Goal: Task Accomplishment & Management: Use online tool/utility

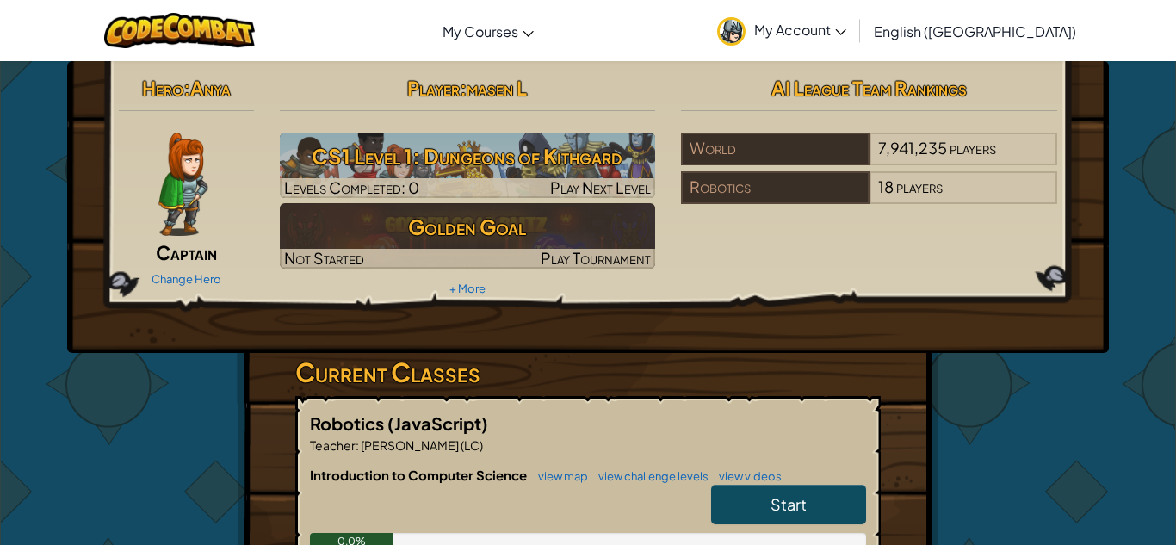
click at [226, 282] on div "Change Hero" at bounding box center [186, 278] width 135 height 28
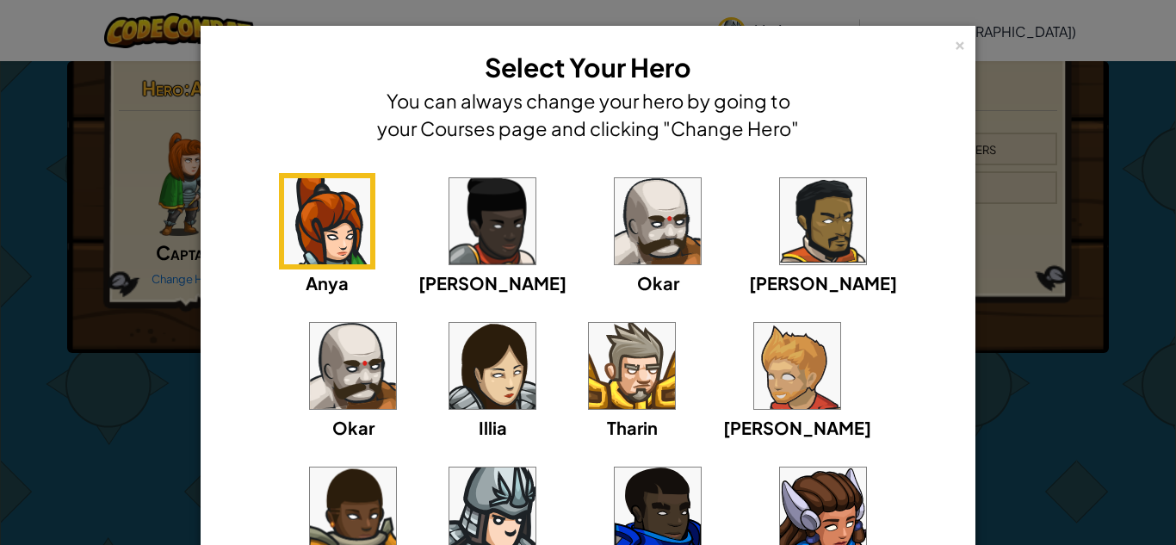
click at [535, 467] on img at bounding box center [492, 510] width 86 height 86
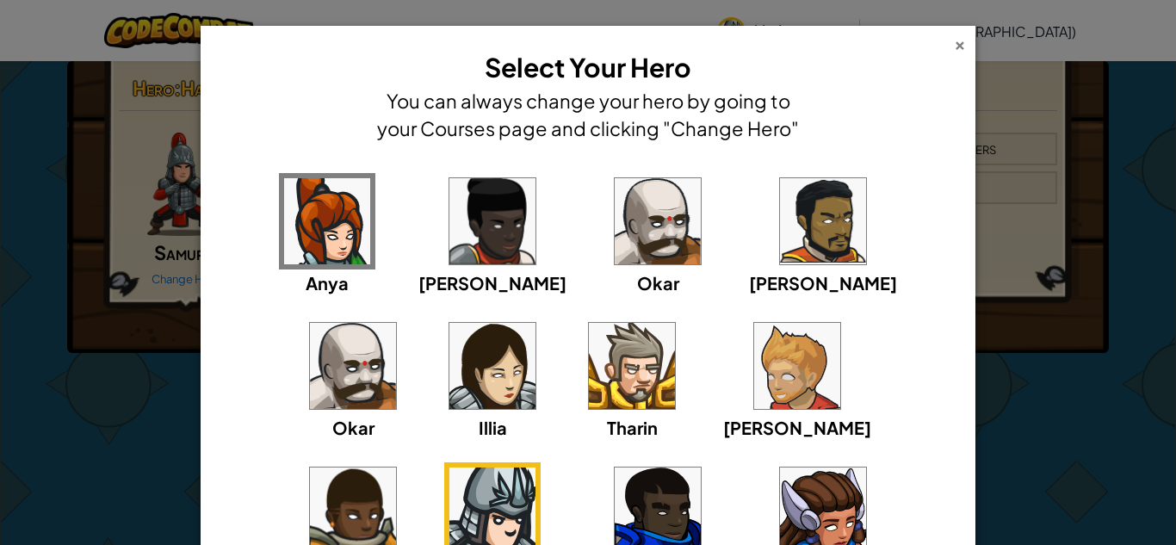
click at [960, 46] on div "×" at bounding box center [960, 43] width 12 height 18
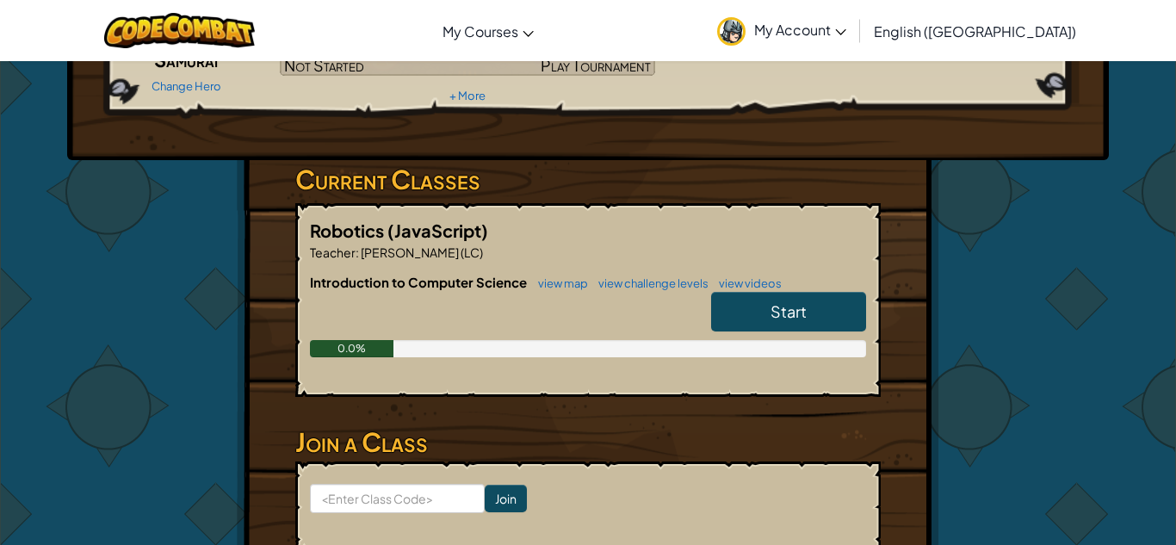
scroll to position [192, 0]
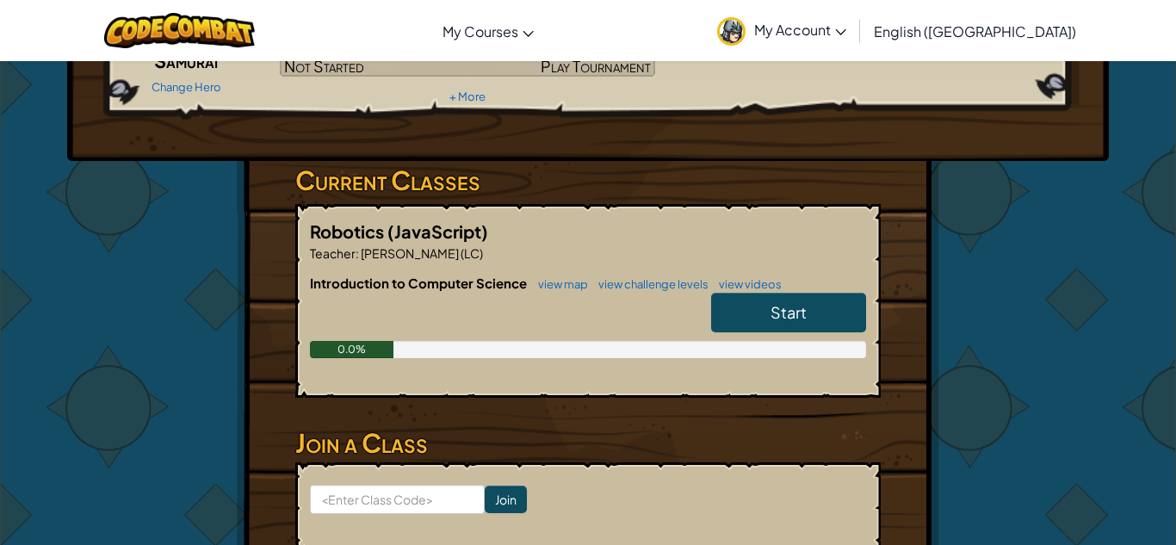
click at [752, 309] on link "Start" at bounding box center [788, 313] width 155 height 40
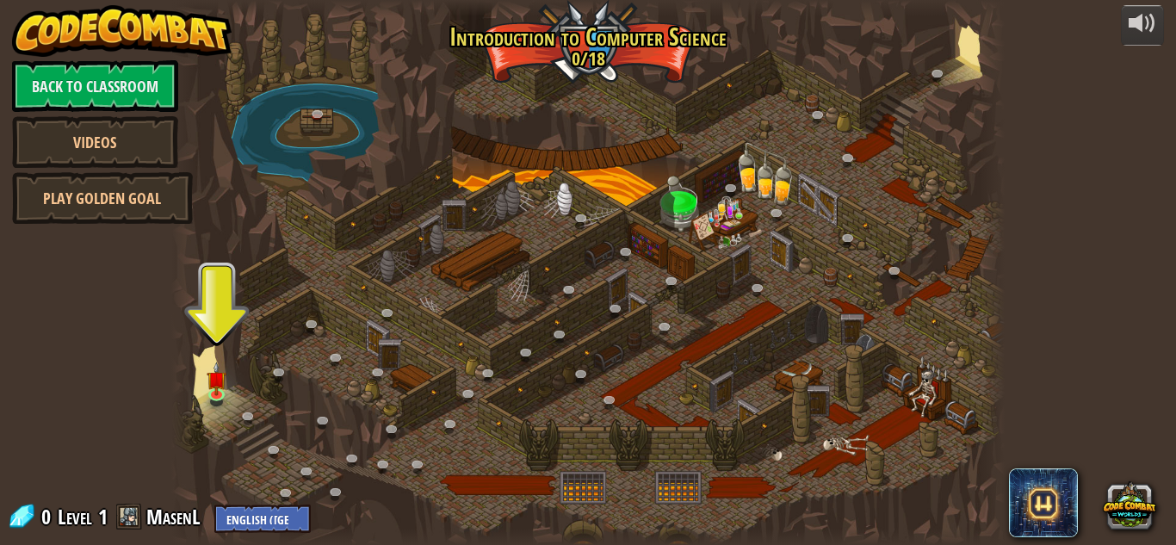
click at [180, 392] on div at bounding box center [183, 272] width 25 height 545
click at [210, 396] on link at bounding box center [219, 395] width 34 height 34
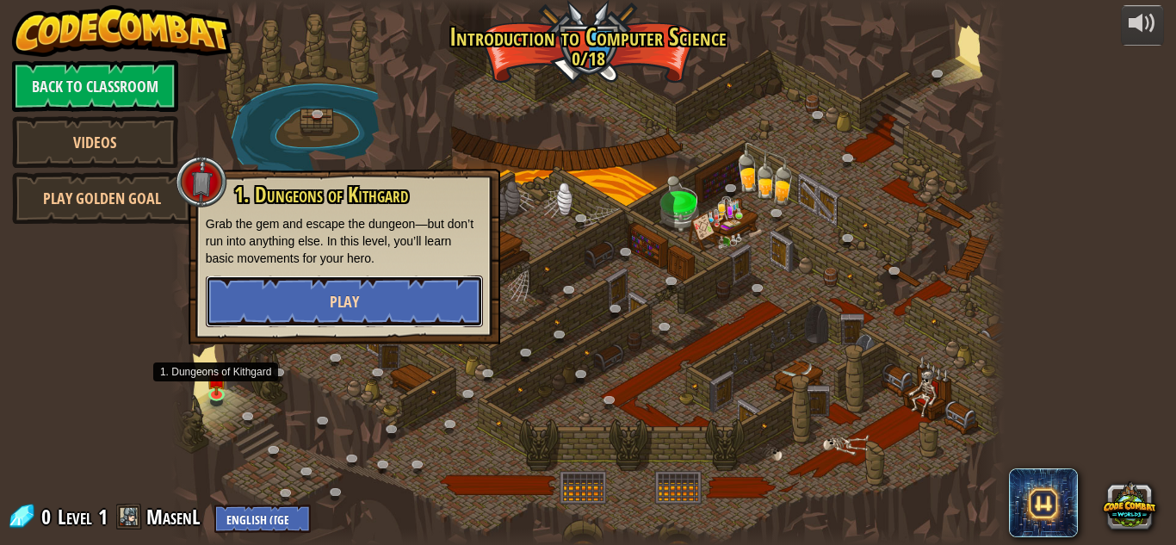
click at [302, 278] on button "Play" at bounding box center [344, 301] width 277 height 52
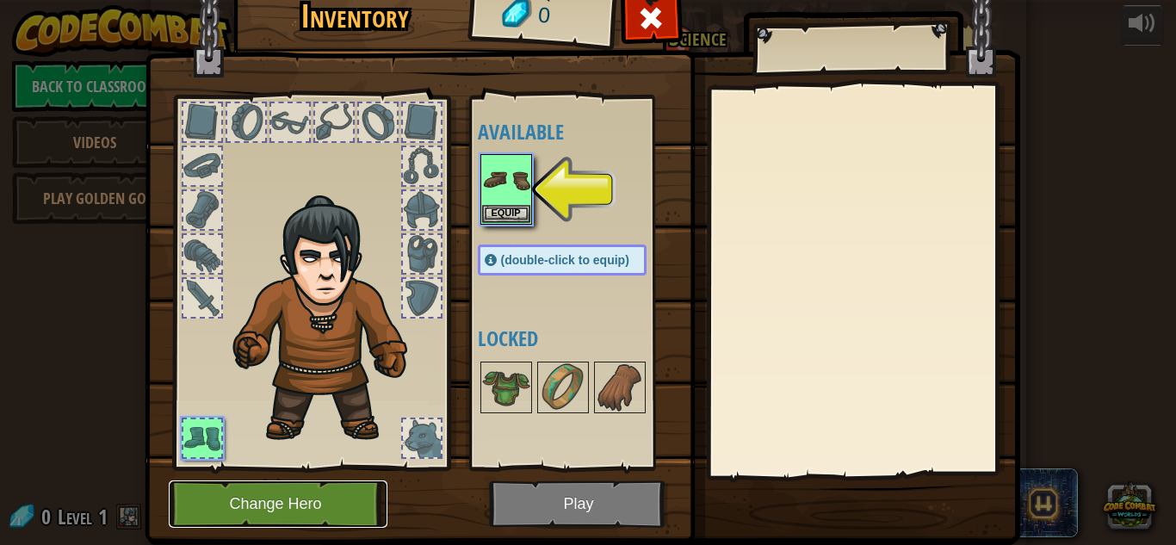
click at [288, 511] on button "Change Hero" at bounding box center [278, 503] width 219 height 47
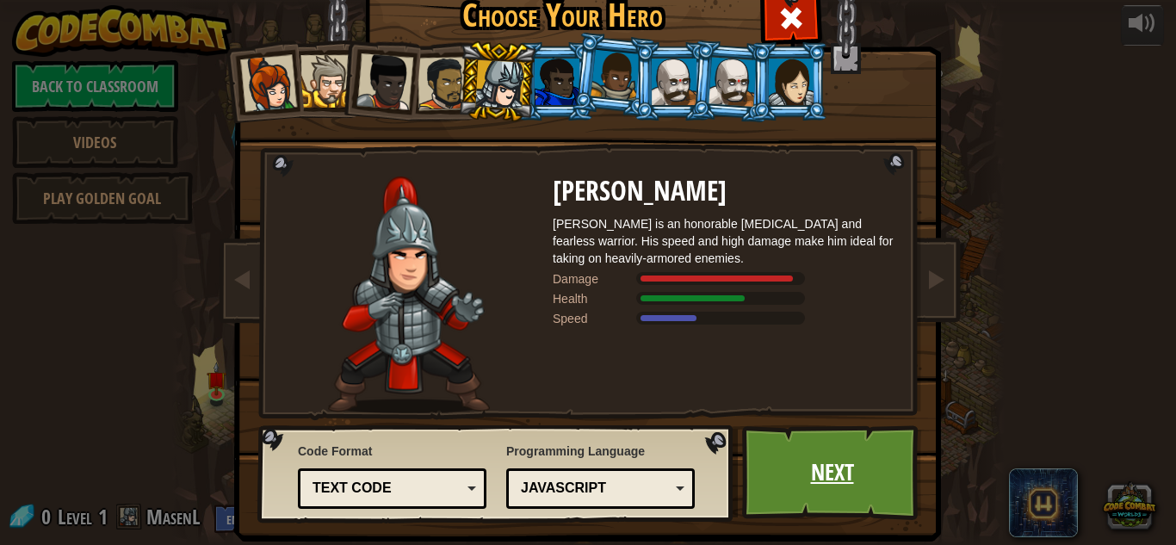
click at [793, 447] on link "Next" at bounding box center [832, 472] width 180 height 95
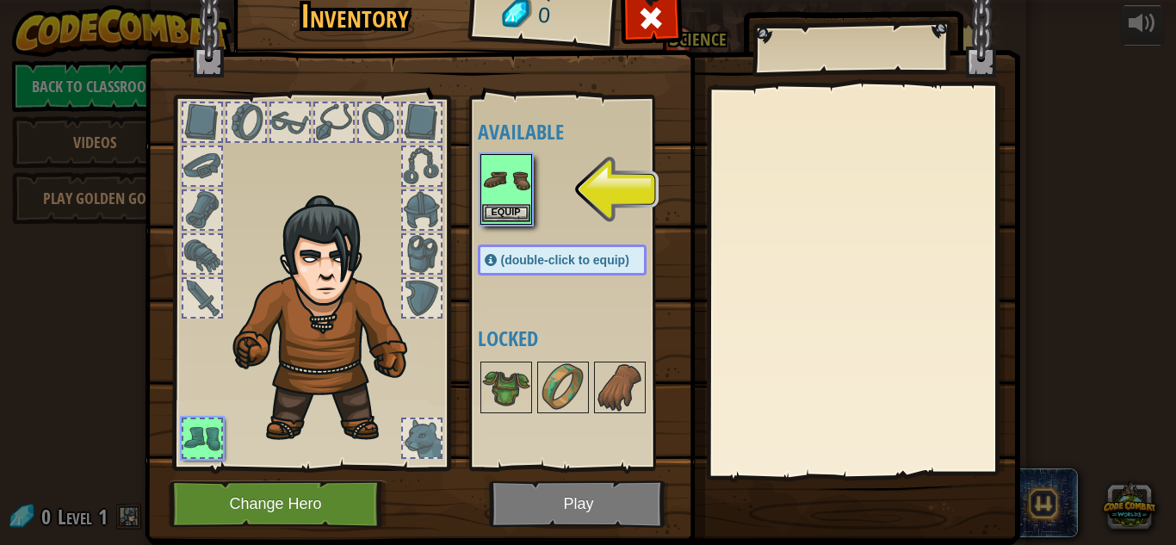
click at [500, 186] on img at bounding box center [506, 180] width 48 height 48
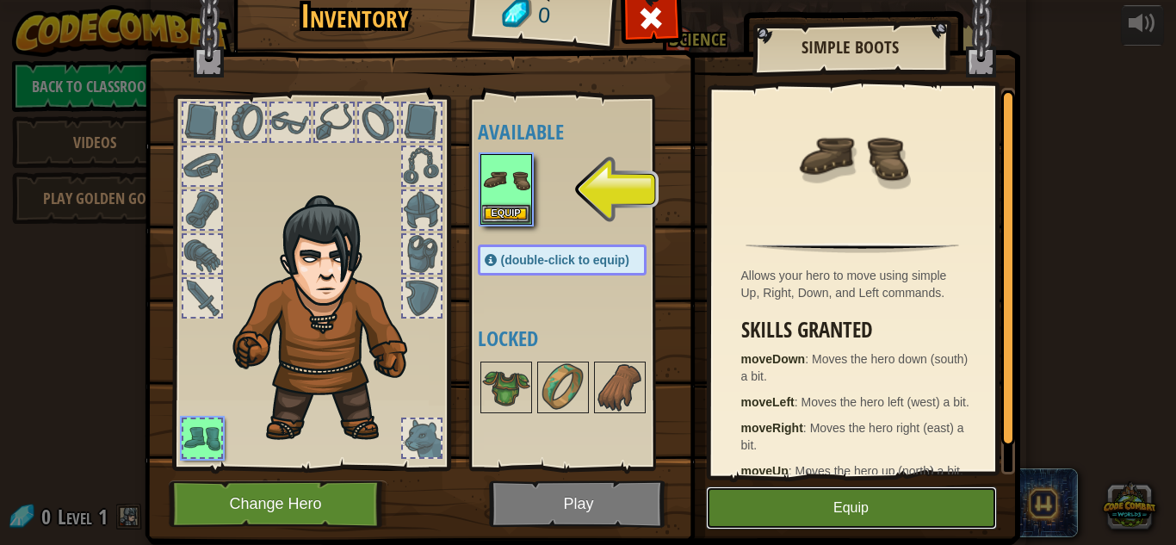
click at [757, 514] on button "Equip" at bounding box center [851, 507] width 291 height 43
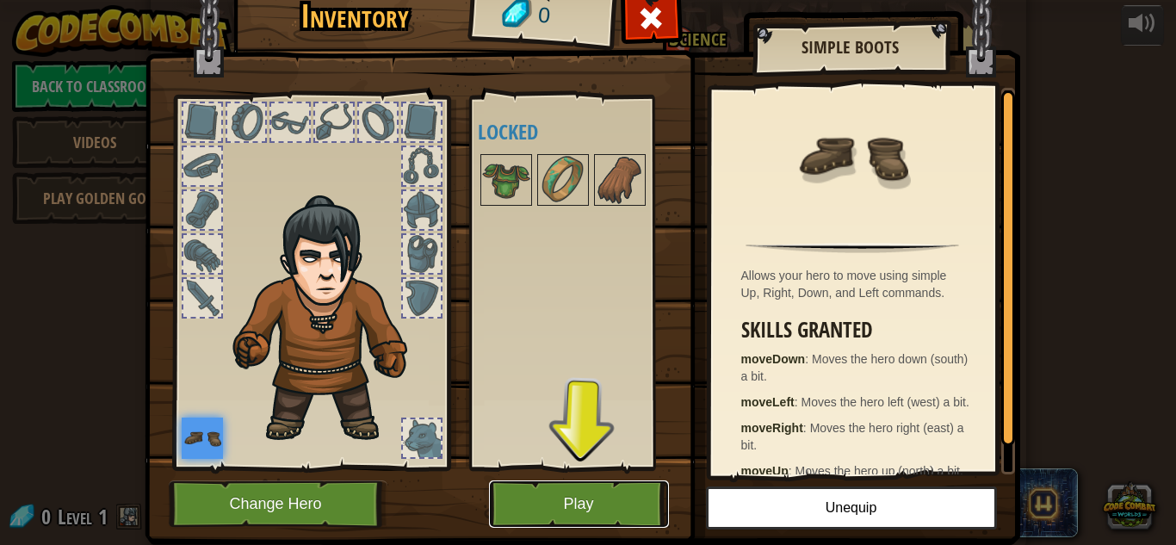
click at [605, 511] on button "Play" at bounding box center [579, 503] width 180 height 47
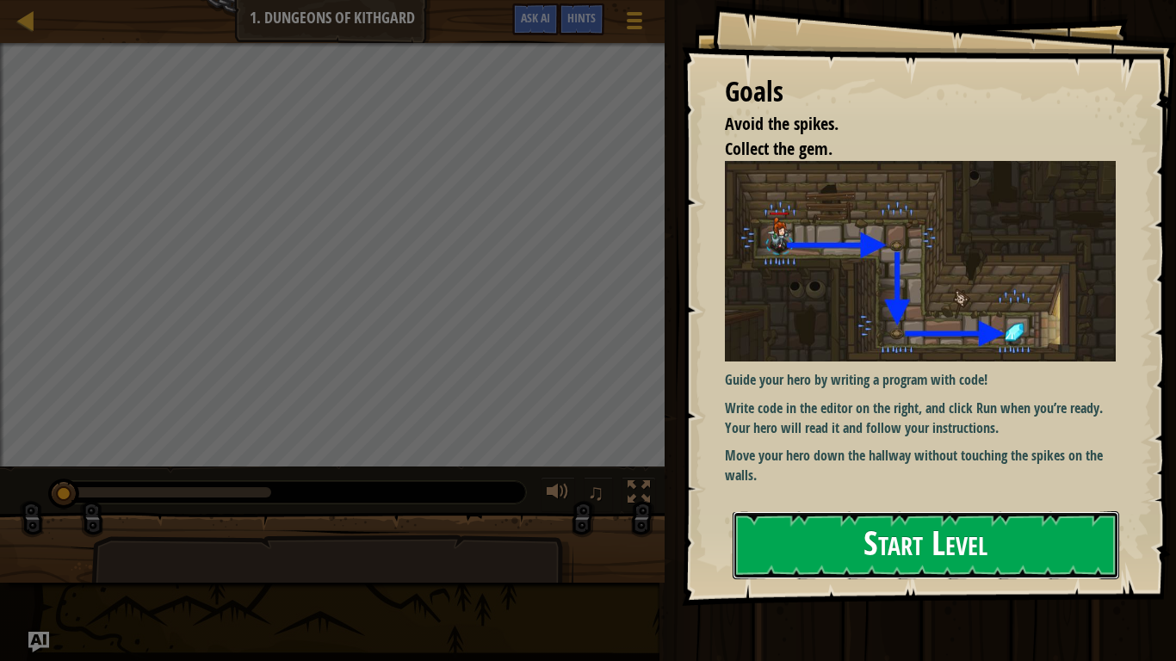
click at [940, 544] on button "Start Level" at bounding box center [926, 545] width 387 height 68
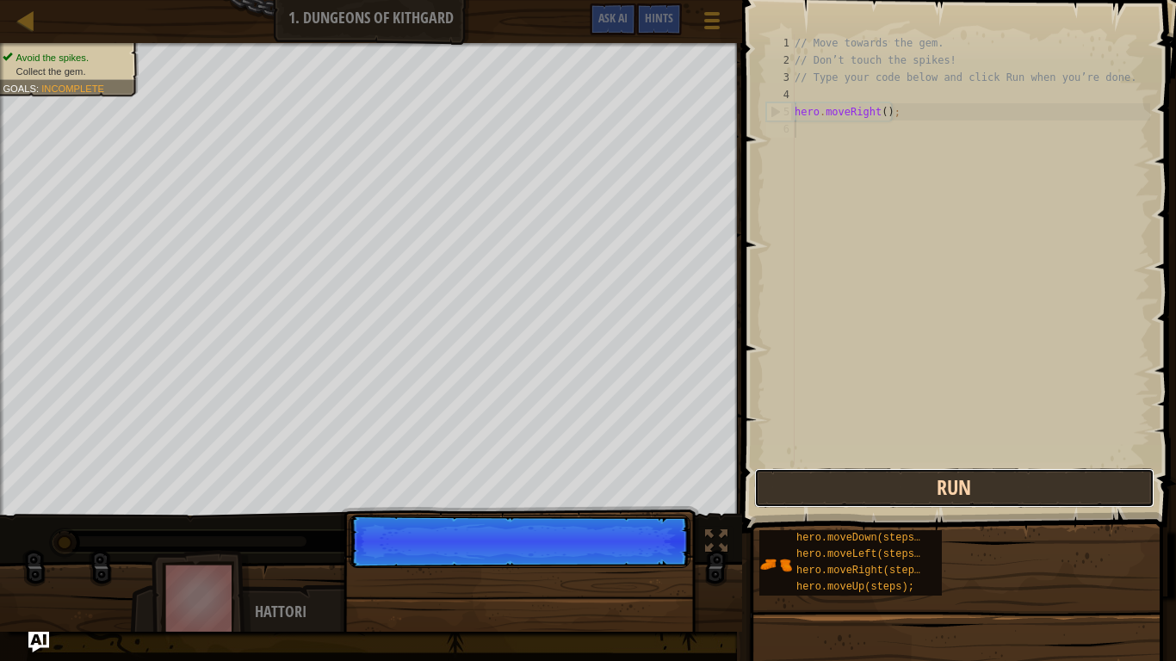
click at [817, 504] on button "Run" at bounding box center [954, 488] width 401 height 40
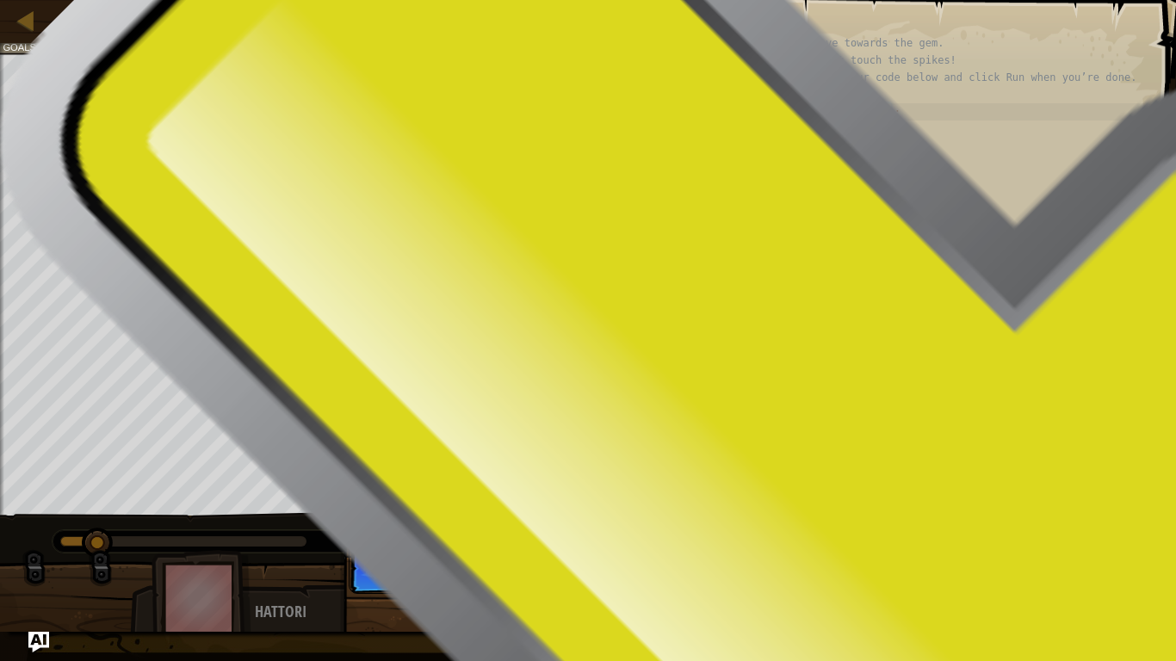
click at [807, 510] on span at bounding box center [961, 242] width 448 height 584
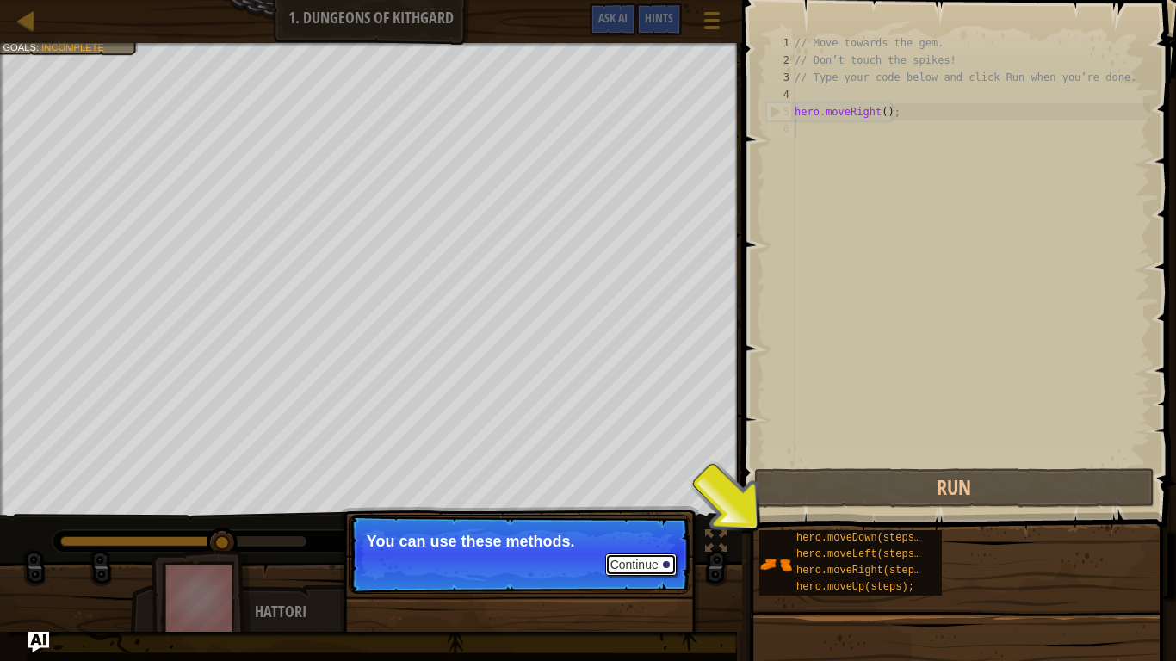
click at [653, 544] on button "Continue" at bounding box center [640, 565] width 71 height 22
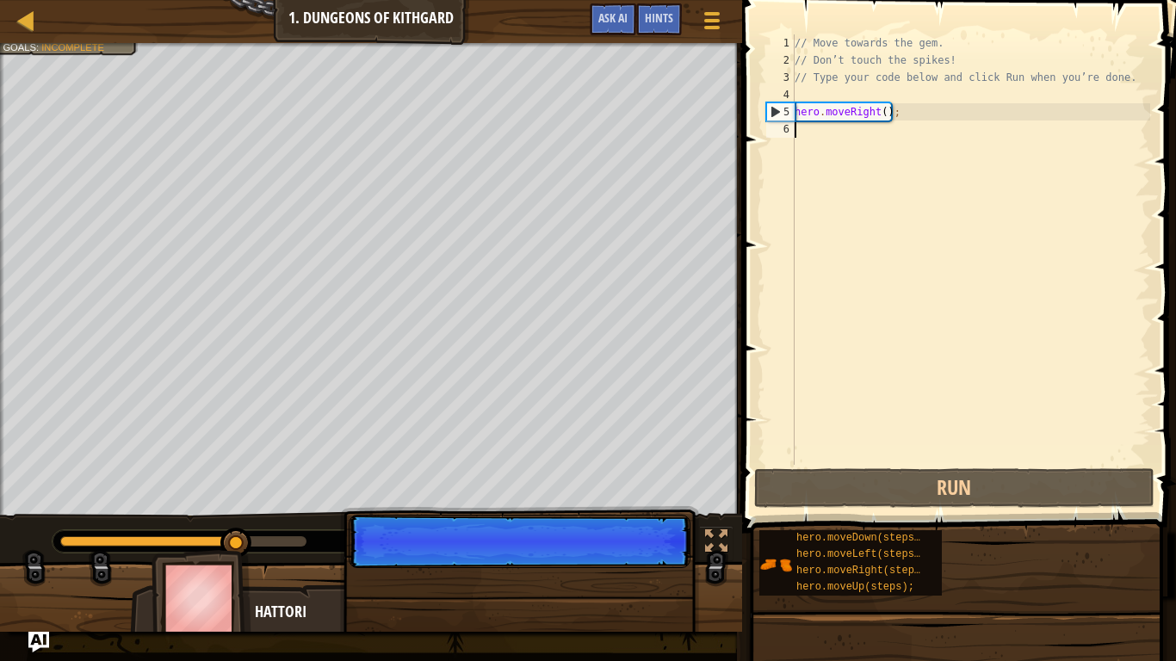
scroll to position [8, 0]
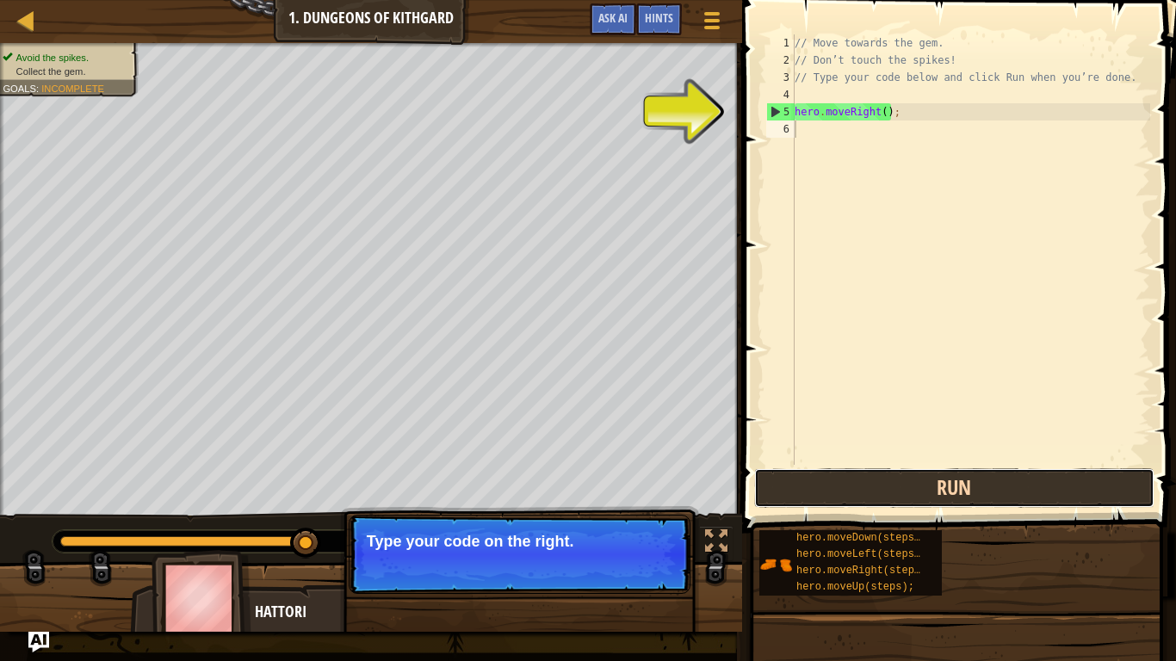
click at [776, 497] on button "Run" at bounding box center [954, 488] width 401 height 40
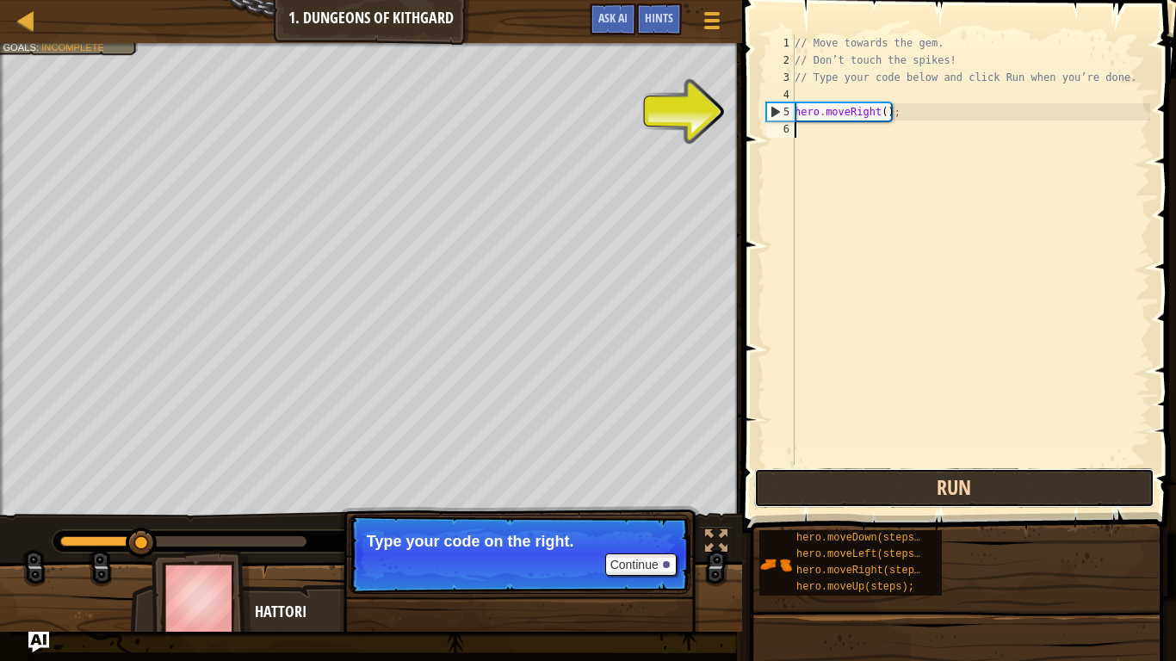
click at [776, 497] on button "Run" at bounding box center [954, 488] width 401 height 40
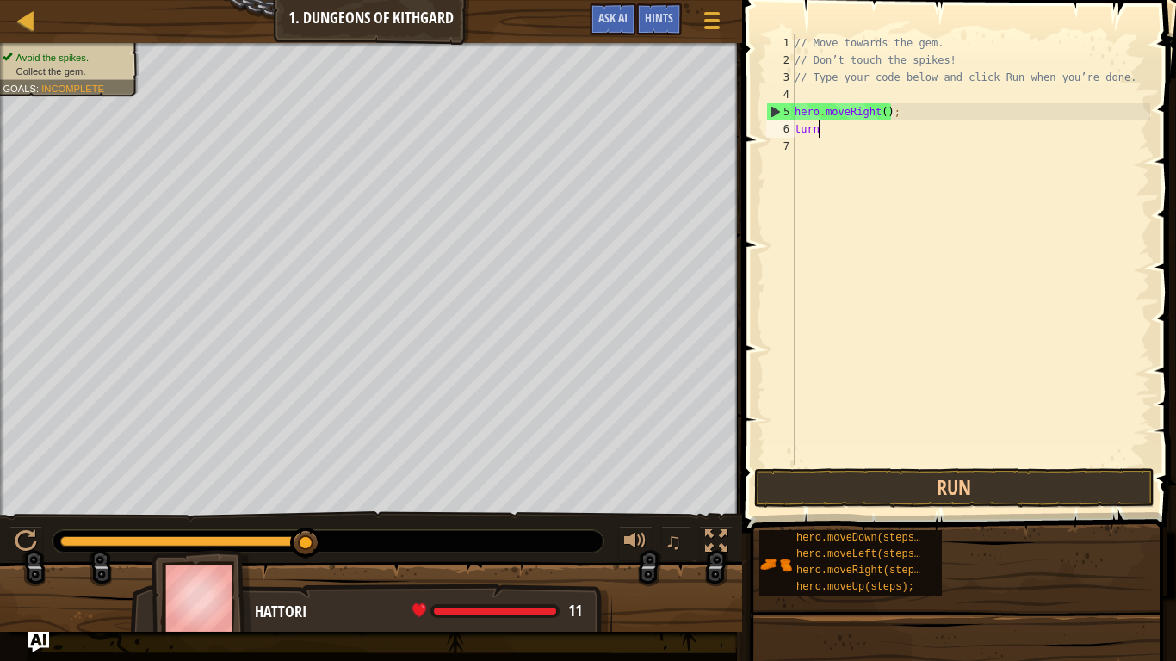
scroll to position [8, 3]
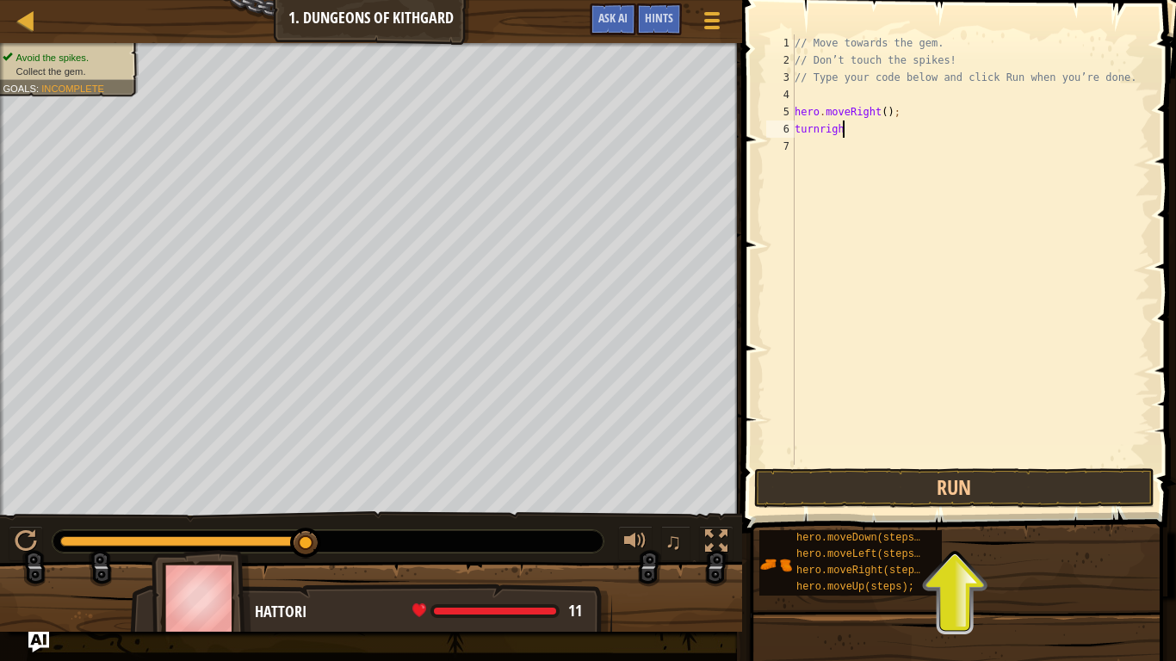
type textarea "turnright"
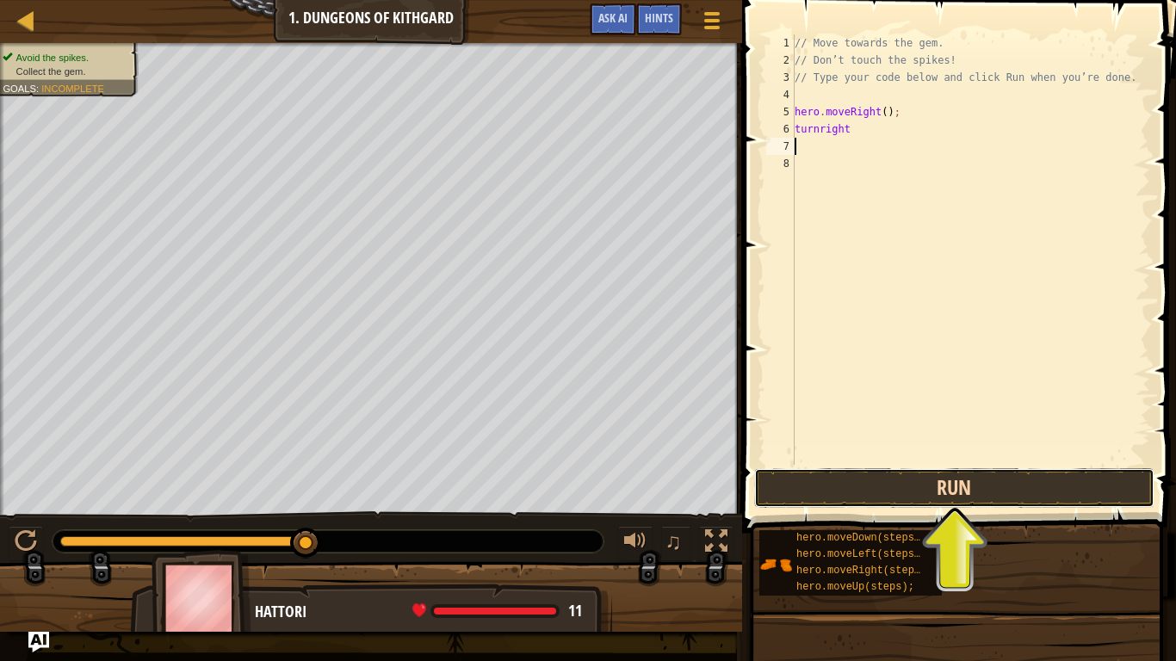
click at [922, 494] on button "Run" at bounding box center [954, 488] width 401 height 40
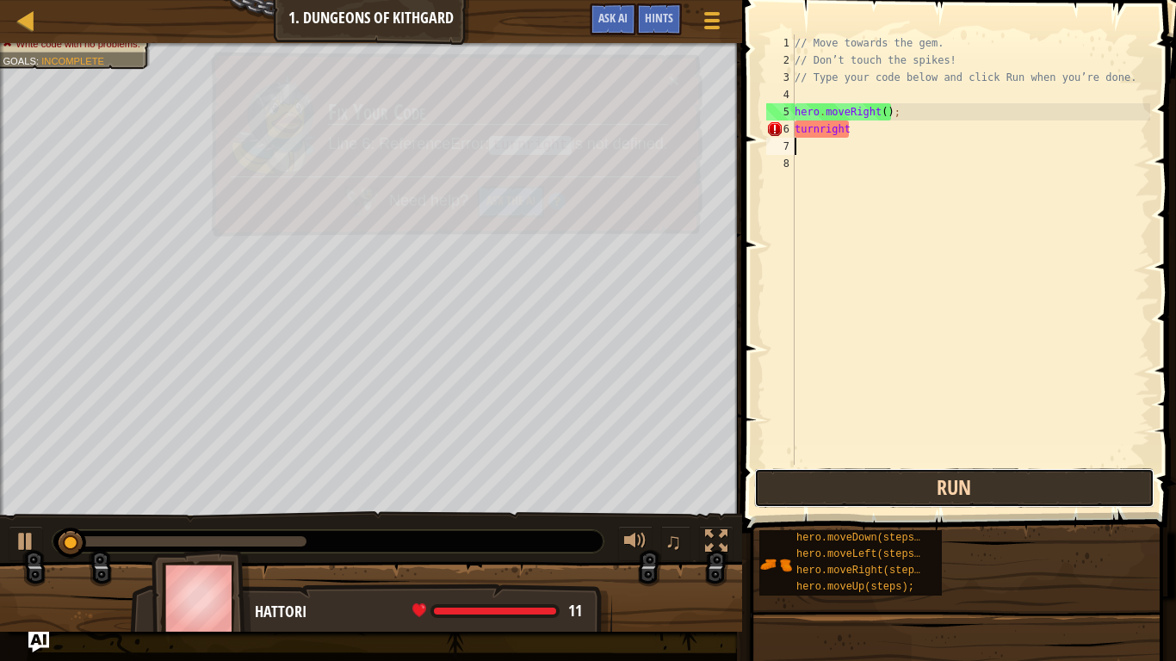
click at [922, 494] on button "Run" at bounding box center [954, 488] width 401 height 40
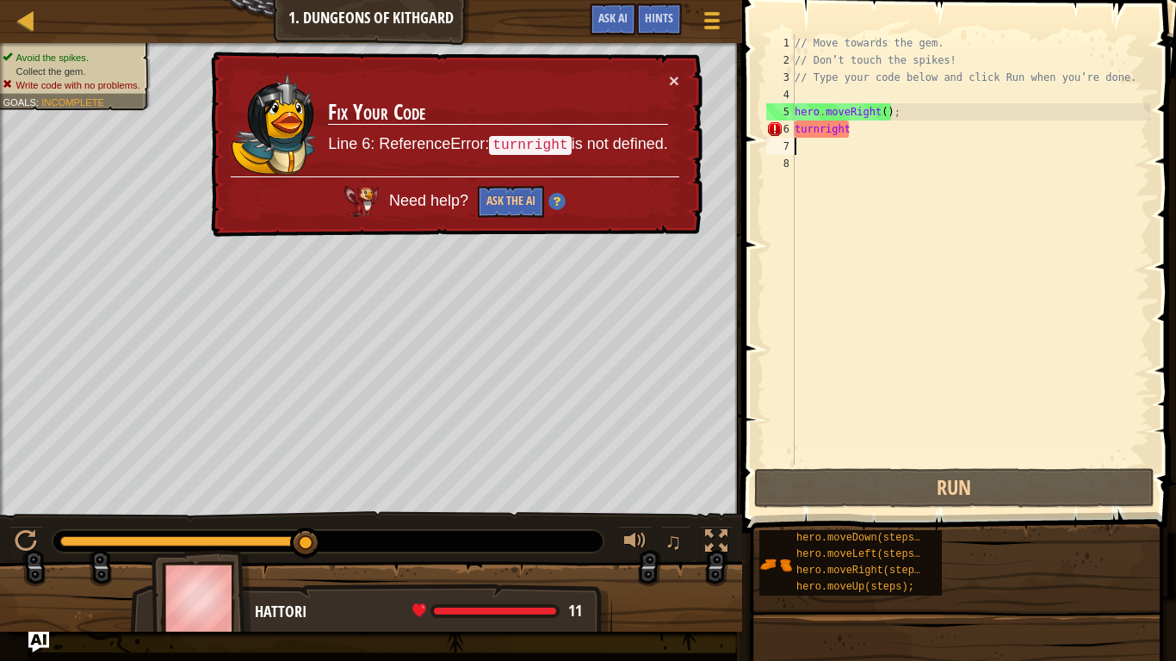
click at [857, 132] on div "// Move towards the gem. // Don’t touch the spikes! // Type your code below and…" at bounding box center [970, 266] width 359 height 465
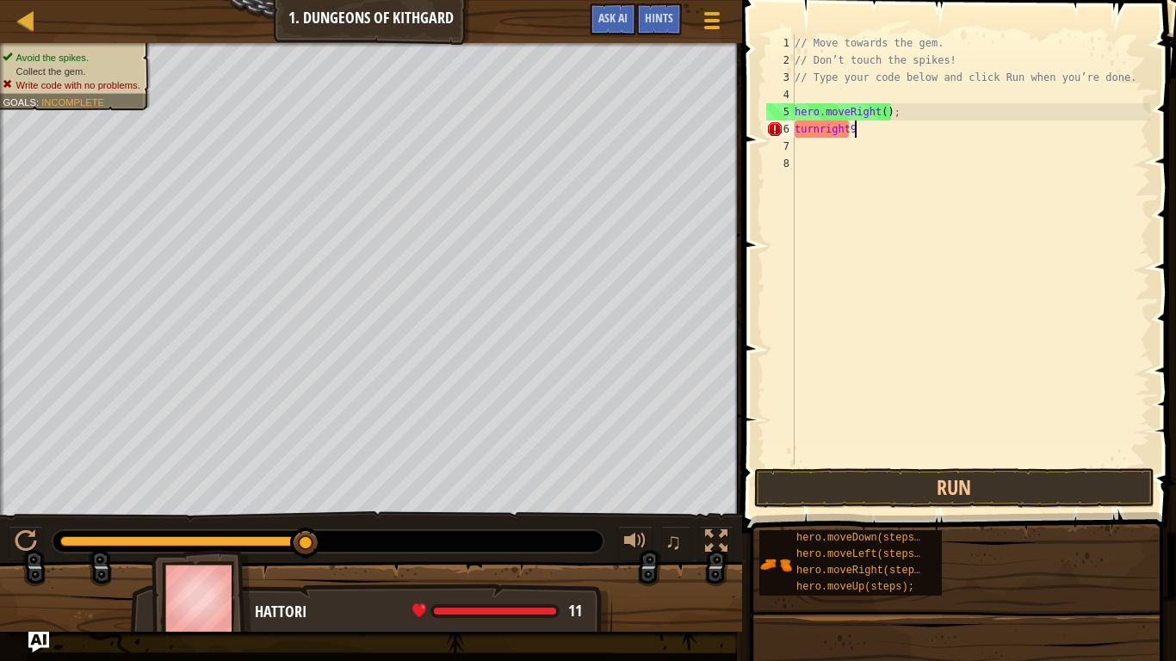
type textarea "turnright90"
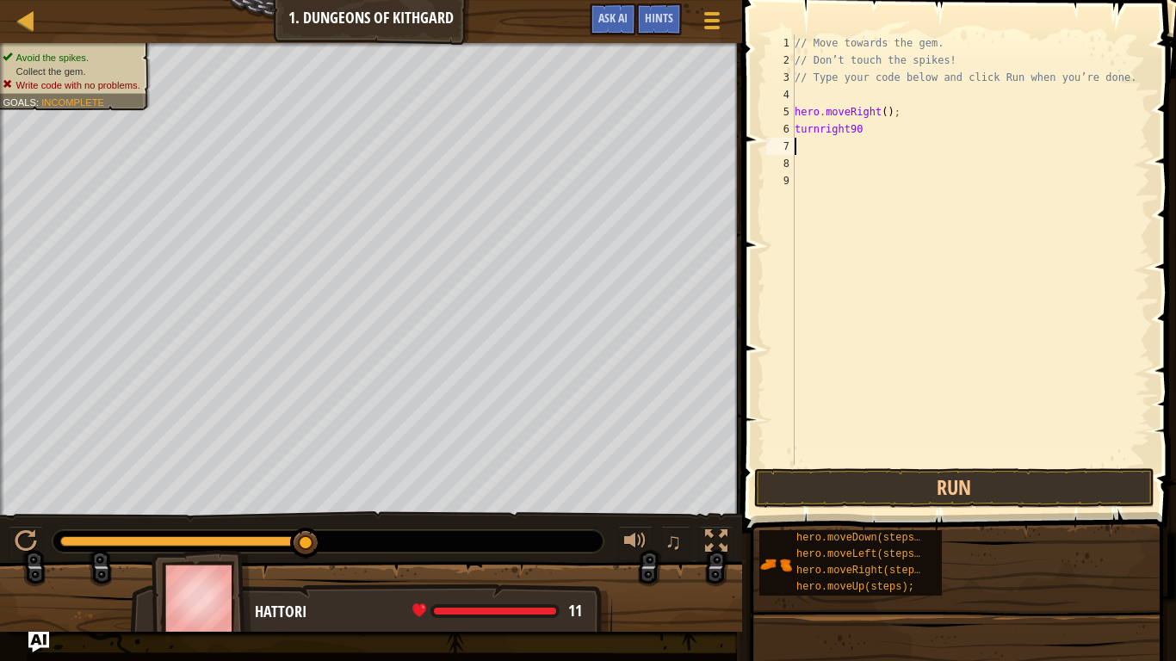
click at [1052, 465] on span at bounding box center [961, 242] width 448 height 584
click at [1038, 496] on button "Run" at bounding box center [954, 488] width 401 height 40
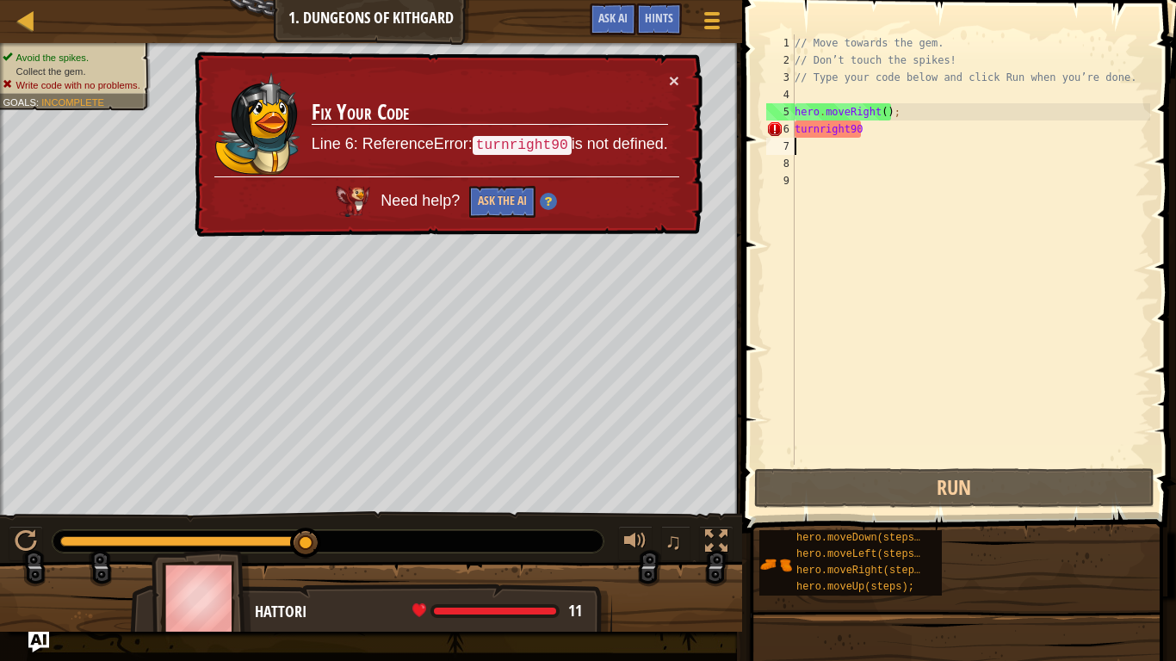
click at [949, 141] on div "// Move towards the gem. // Don’t touch the spikes! // Type your code below and…" at bounding box center [970, 266] width 359 height 465
click at [954, 133] on div "// Move towards the gem. // Don’t touch the spikes! // Type your code below and…" at bounding box center [970, 266] width 359 height 465
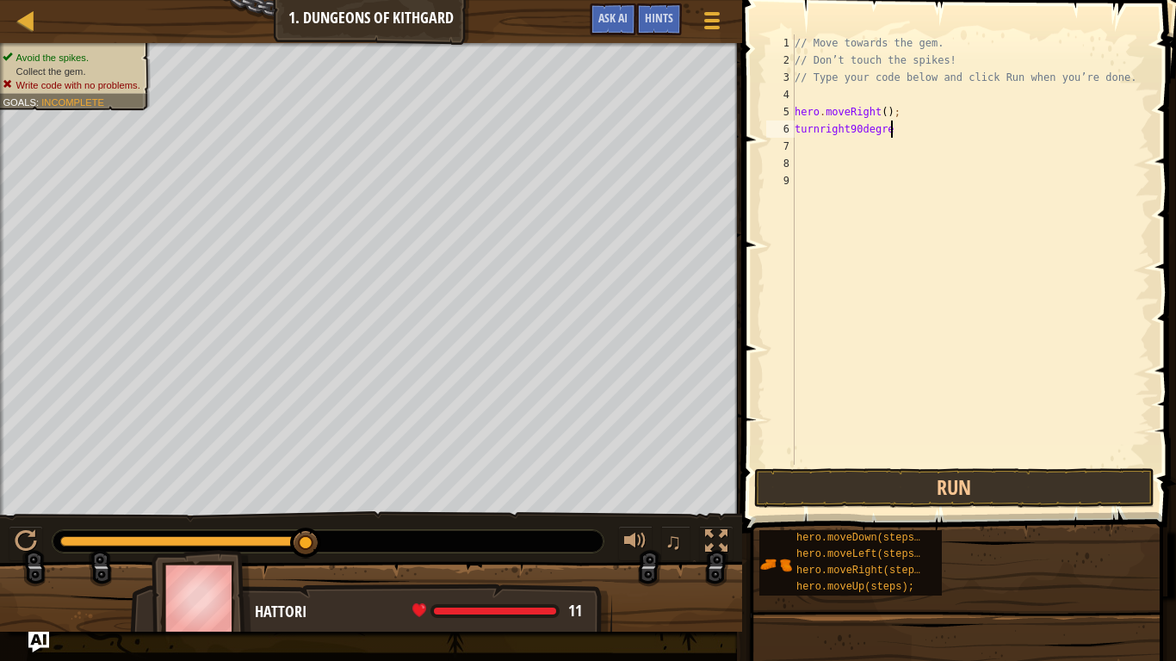
scroll to position [8, 14]
click at [849, 135] on div "// Move towards the gem. // Don’t touch the spikes! // Type your code below and…" at bounding box center [970, 266] width 359 height 465
click at [1039, 482] on button "Run" at bounding box center [954, 488] width 401 height 40
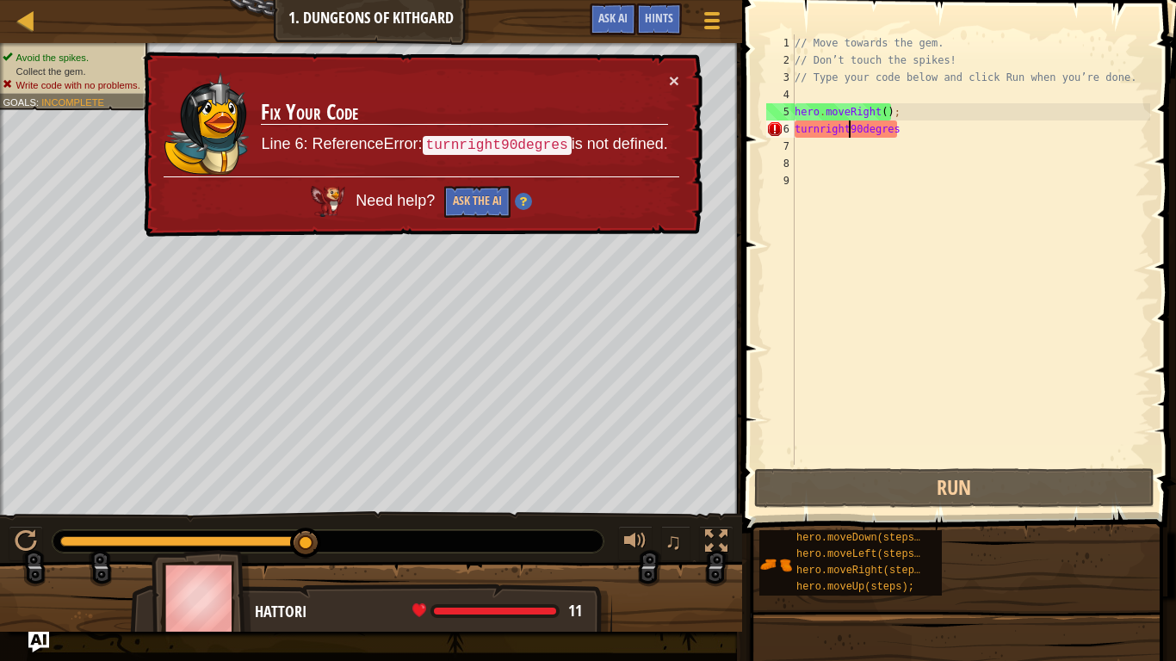
click at [924, 131] on div "// Move towards the gem. // Don’t touch the spikes! // Type your code below and…" at bounding box center [970, 266] width 359 height 465
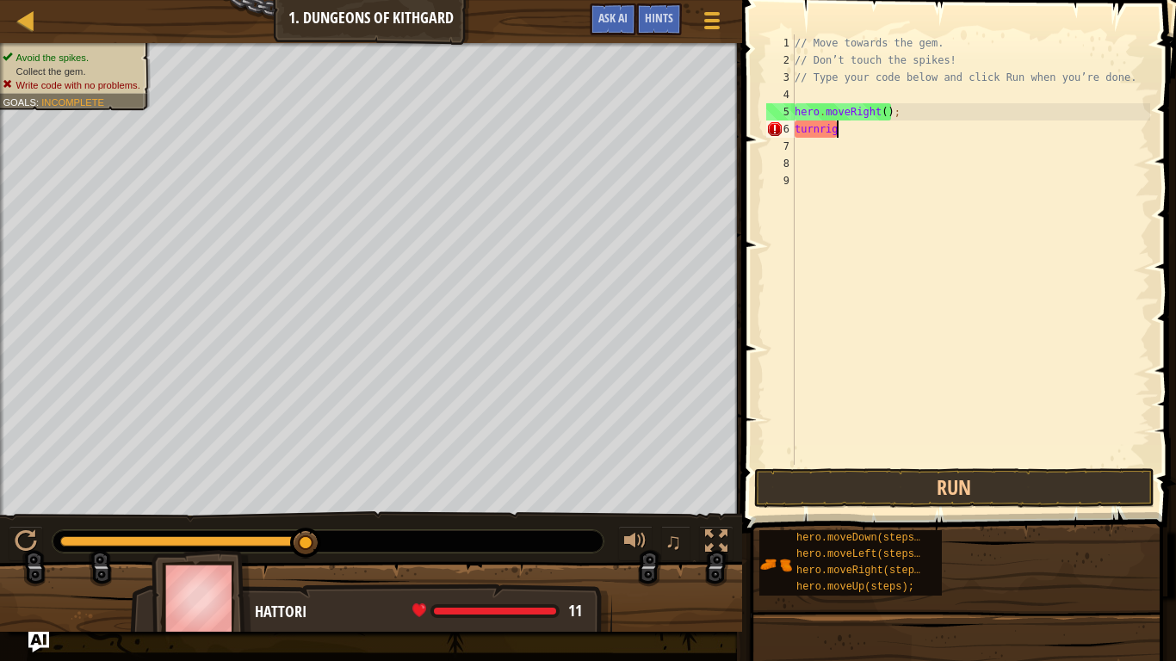
scroll to position [8, 2]
type textarea "t"
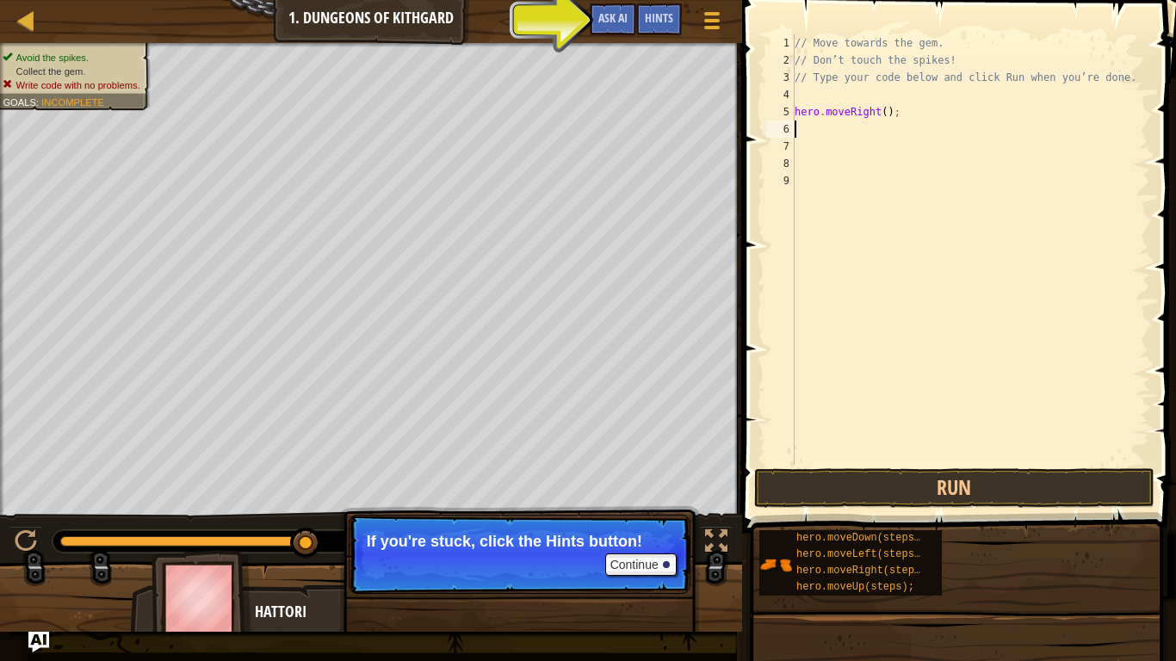
type textarea "h"
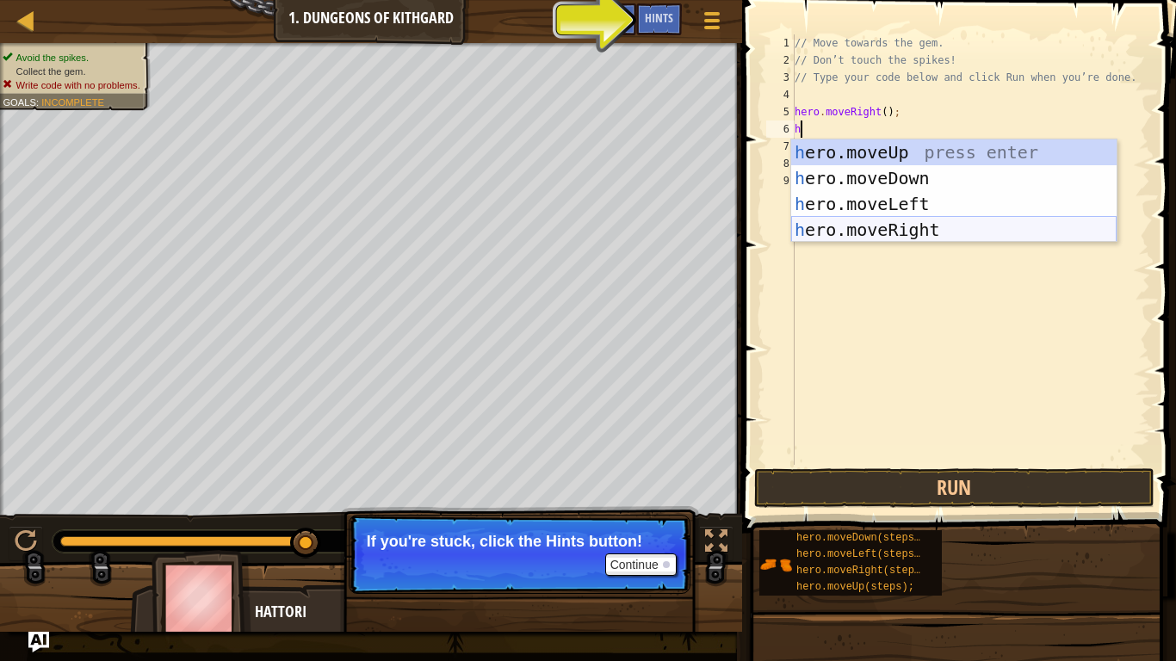
click at [1022, 228] on div "h ero.moveUp press enter h ero.moveDown press enter h ero.moveLeft press enter …" at bounding box center [953, 216] width 325 height 155
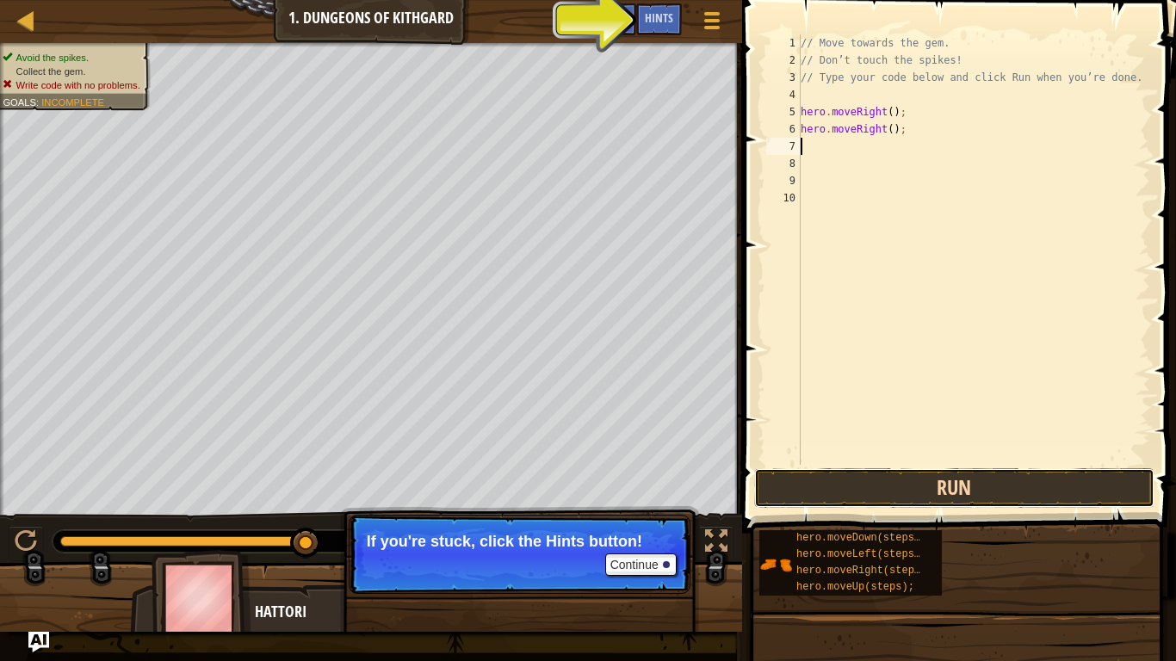
click at [839, 506] on button "Run" at bounding box center [954, 488] width 401 height 40
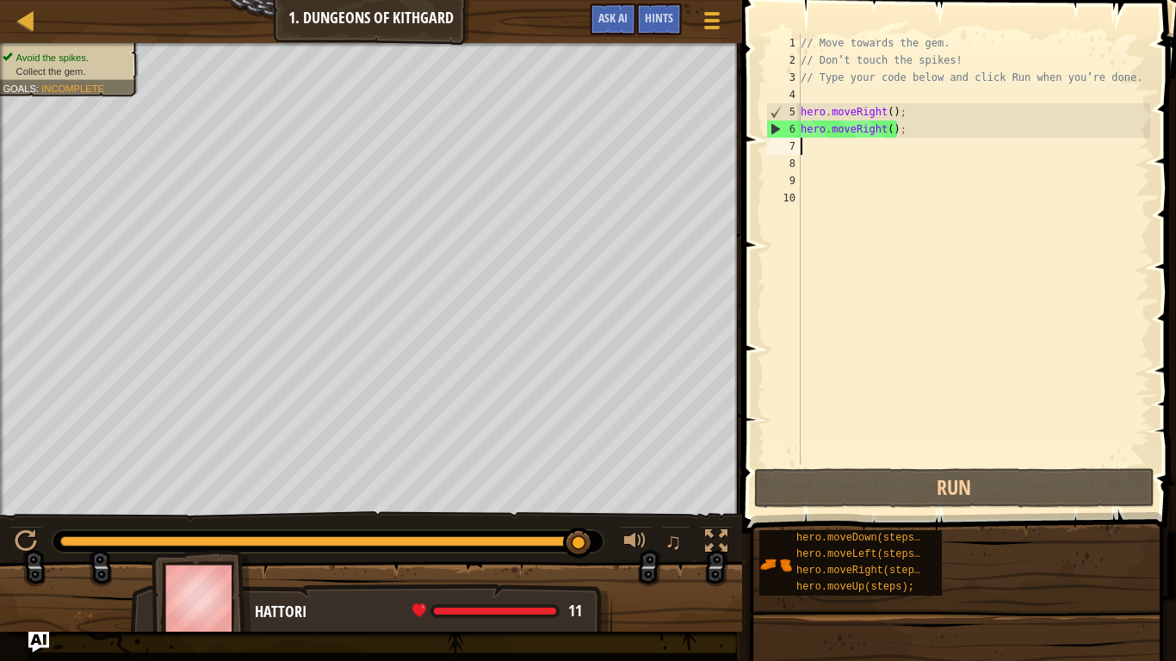
click at [835, 143] on div "// Move towards the gem. // Don’t touch the spikes! // Type your code below and…" at bounding box center [973, 266] width 353 height 465
click at [778, 128] on div "6" at bounding box center [784, 129] width 34 height 17
click at [776, 129] on div "6" at bounding box center [784, 129] width 34 height 17
click at [851, 509] on span at bounding box center [961, 242] width 448 height 584
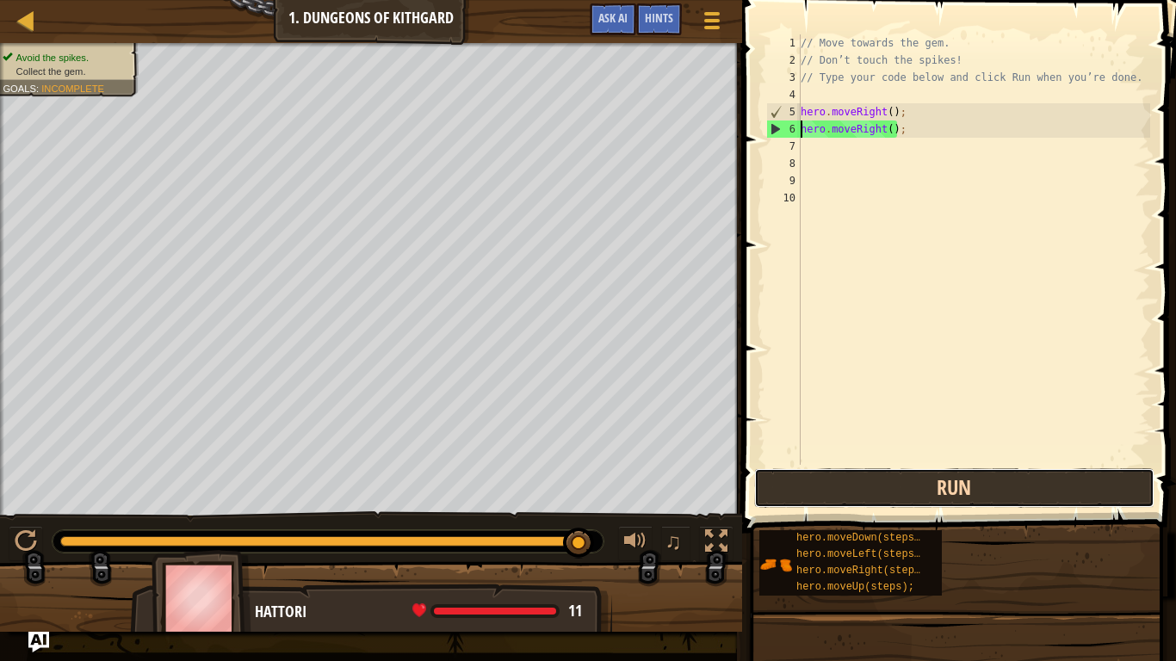
click at [855, 500] on button "Run" at bounding box center [954, 488] width 401 height 40
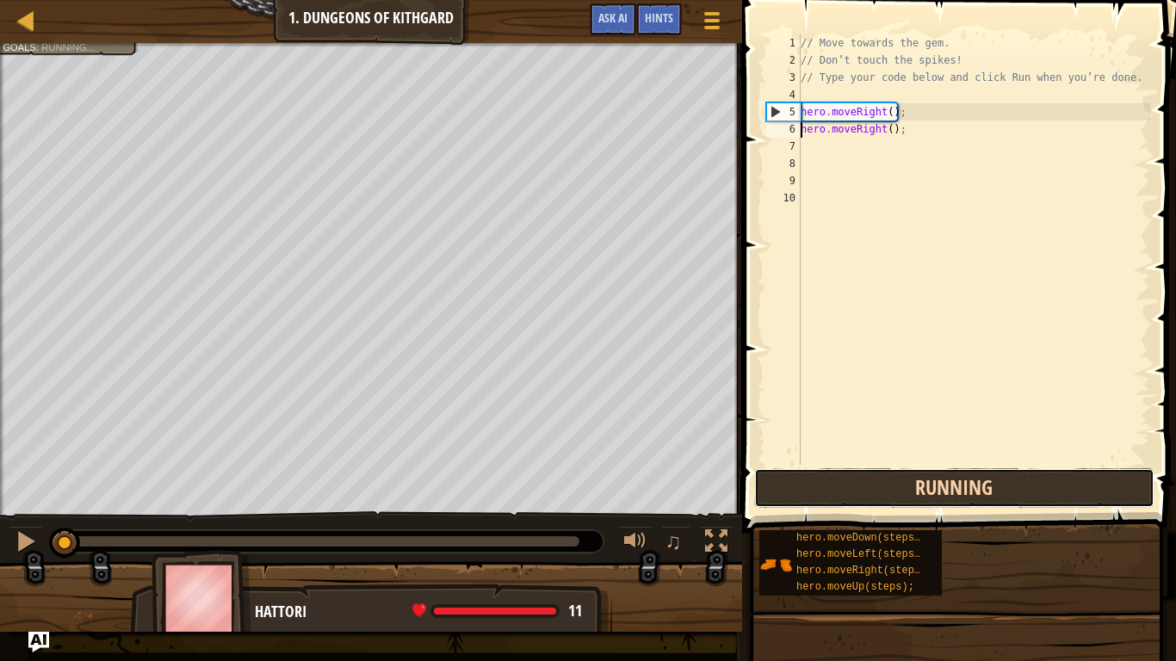
click at [855, 500] on button "Running" at bounding box center [954, 488] width 401 height 40
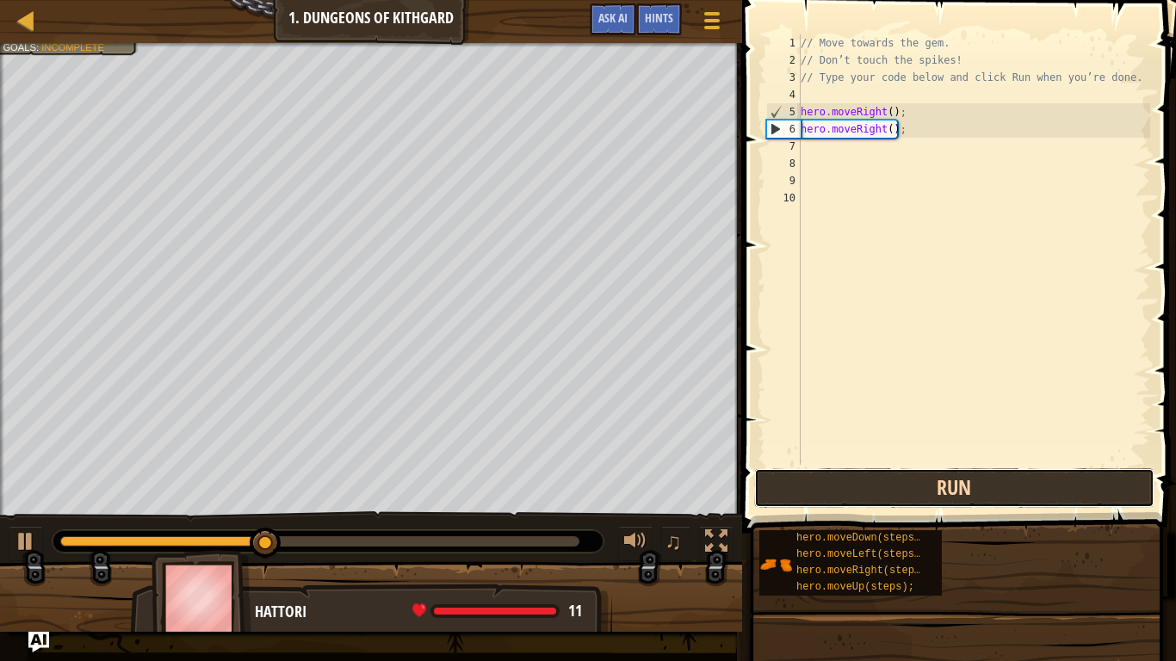
click at [848, 482] on button "Run" at bounding box center [954, 488] width 401 height 40
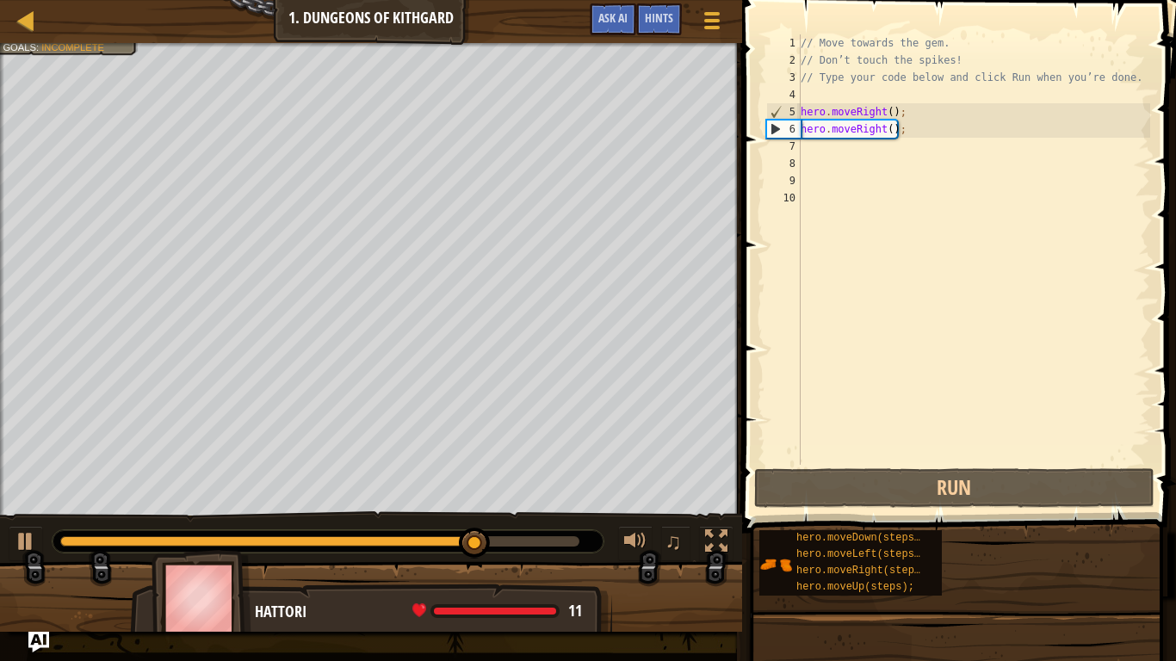
click at [884, 127] on div "// Move towards the gem. // Don’t touch the spikes! // Type your code below and…" at bounding box center [973, 266] width 353 height 465
click at [899, 131] on div "// Move towards the gem. // Don’t touch the spikes! // Type your code below and…" at bounding box center [973, 266] width 353 height 465
click at [891, 132] on div "// Move towards the gem. // Don’t touch the spikes! // Type your code below and…" at bounding box center [973, 266] width 353 height 465
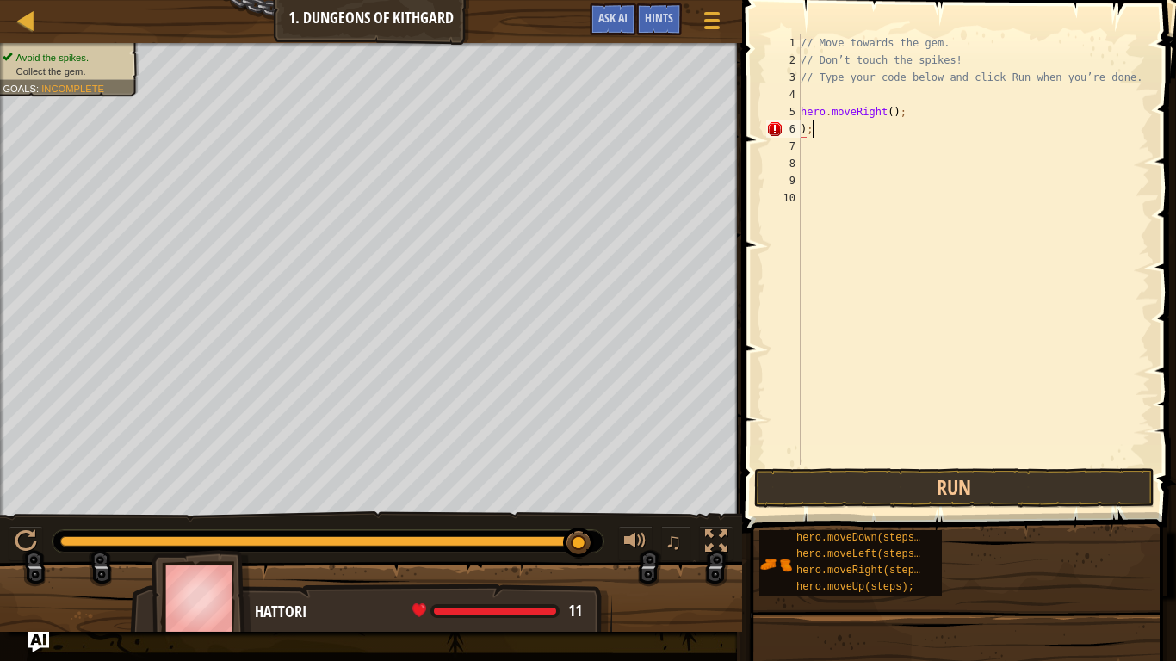
click at [912, 135] on div "// Move towards the gem. // Don’t touch the spikes! // Type your code below and…" at bounding box center [973, 266] width 353 height 465
type textarea ")"
type textarea "h"
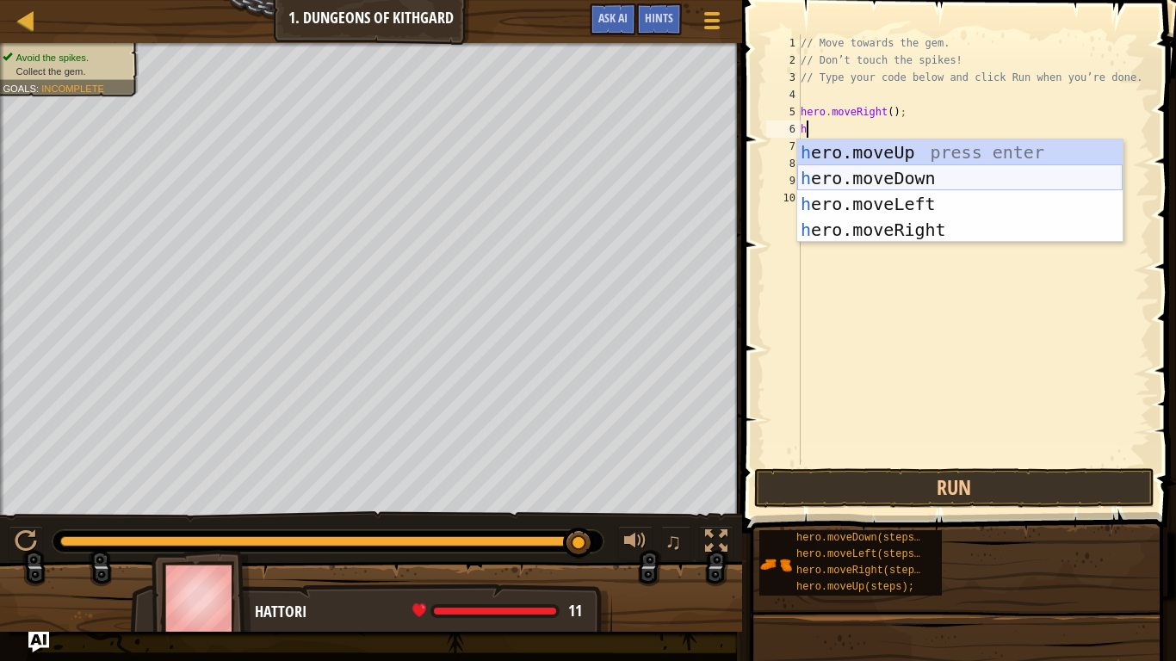
click at [925, 175] on div "h ero.moveUp press enter h ero.moveDown press enter h ero.moveLeft press enter …" at bounding box center [959, 216] width 325 height 155
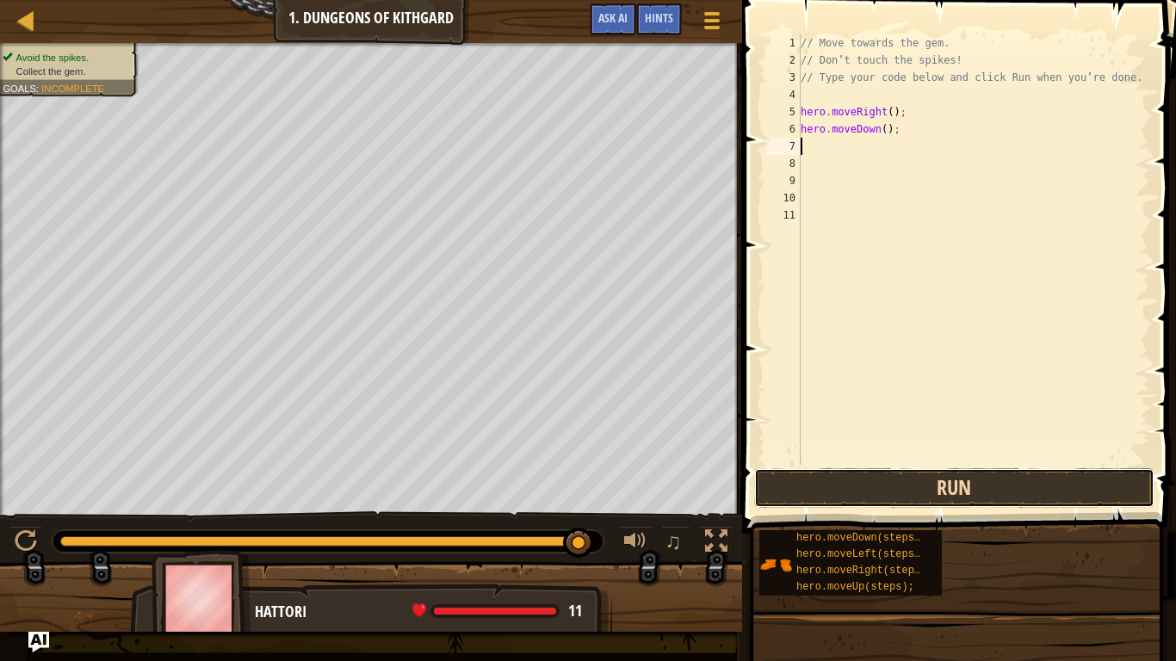
click at [823, 489] on button "Run" at bounding box center [954, 488] width 401 height 40
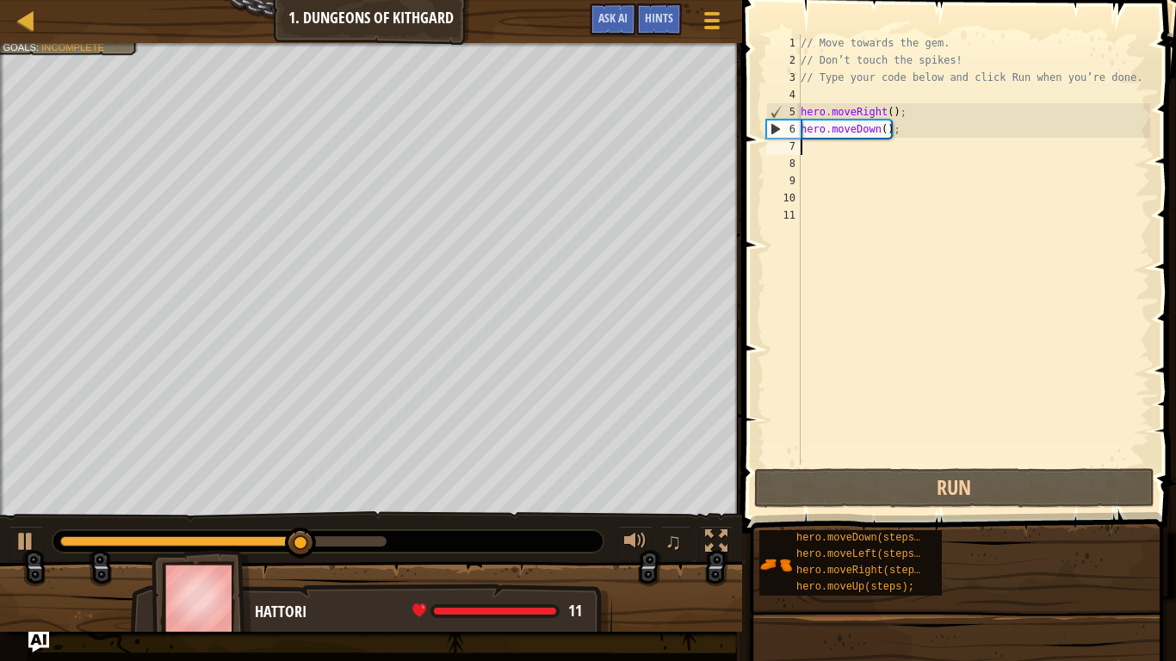
type textarea "h"
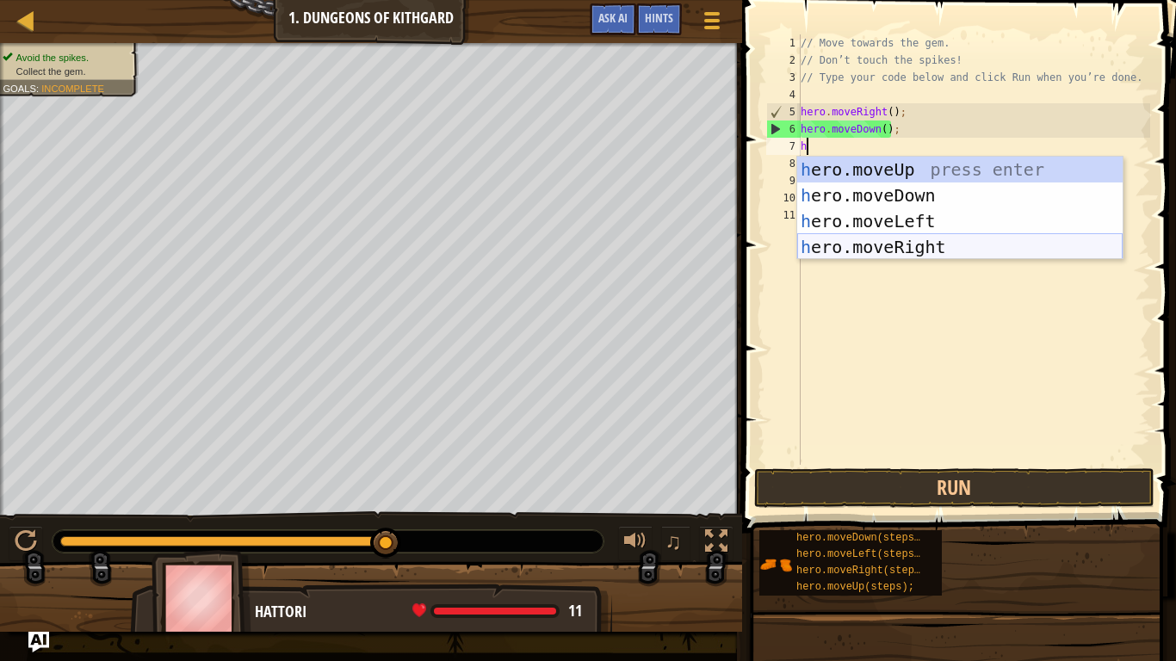
click at [857, 247] on div "h ero.moveUp press enter h ero.moveDown press enter h ero.moveLeft press enter …" at bounding box center [959, 234] width 325 height 155
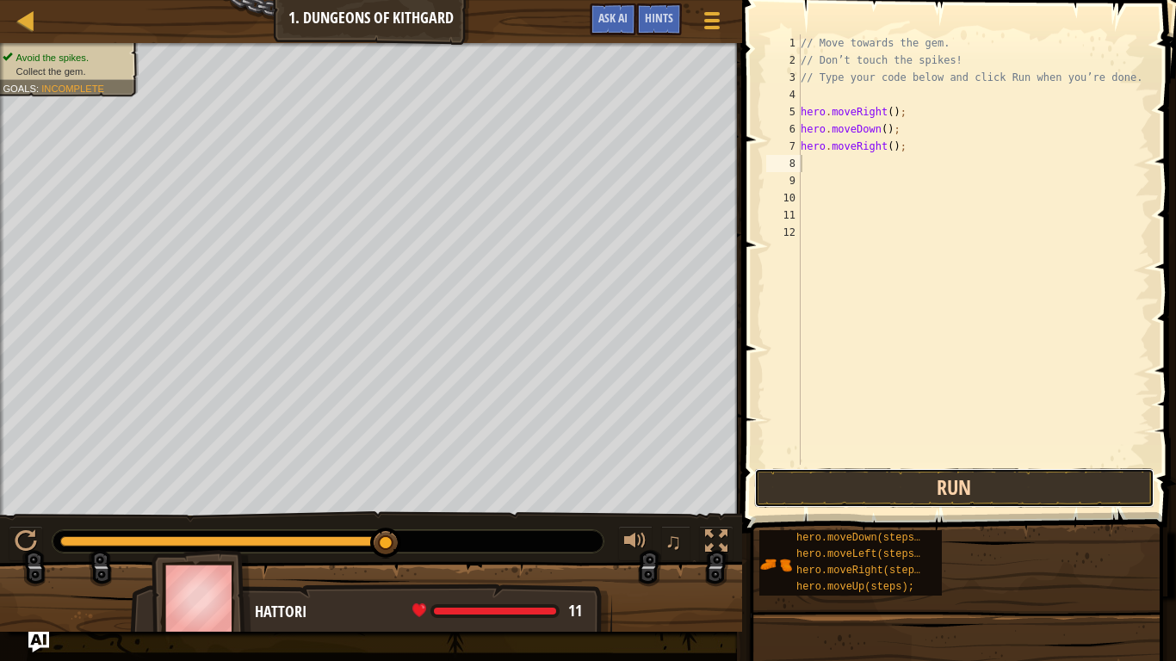
click at [819, 496] on button "Run" at bounding box center [954, 488] width 401 height 40
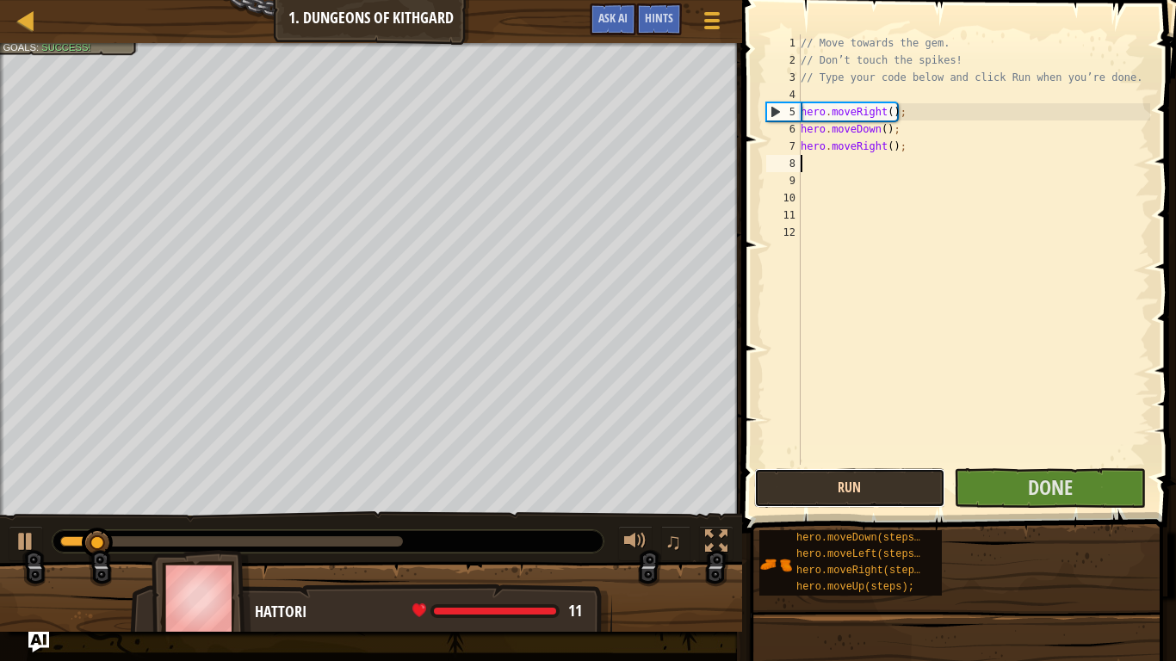
click at [822, 492] on button "Run" at bounding box center [850, 488] width 192 height 40
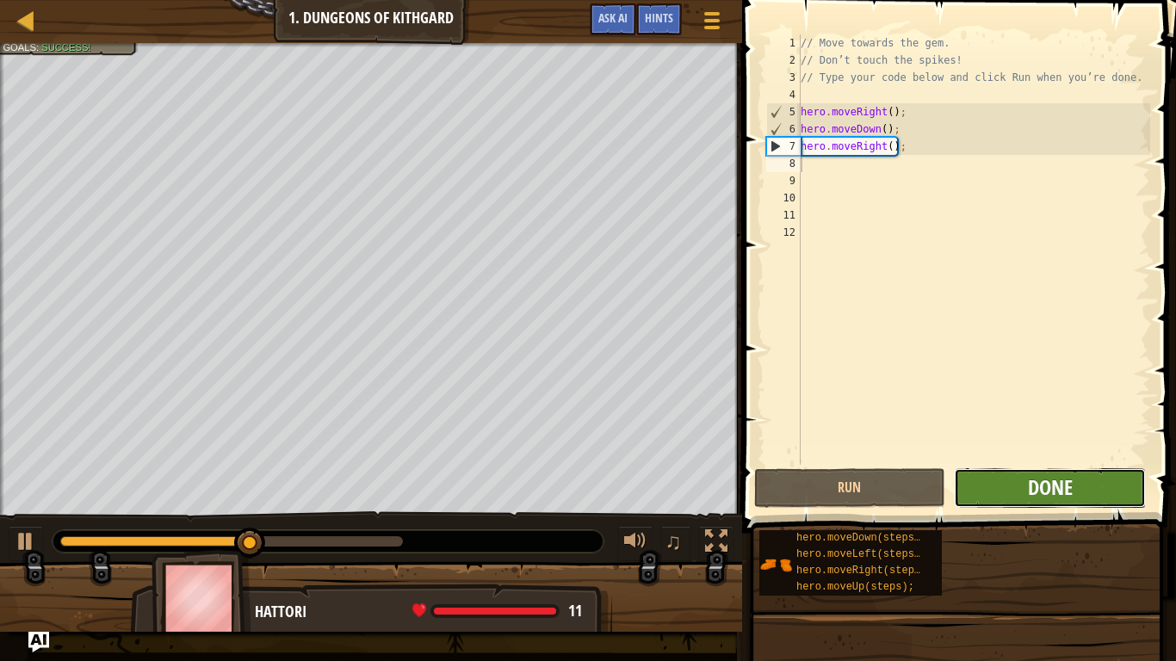
click at [1071, 498] on span "Done" at bounding box center [1050, 488] width 45 height 28
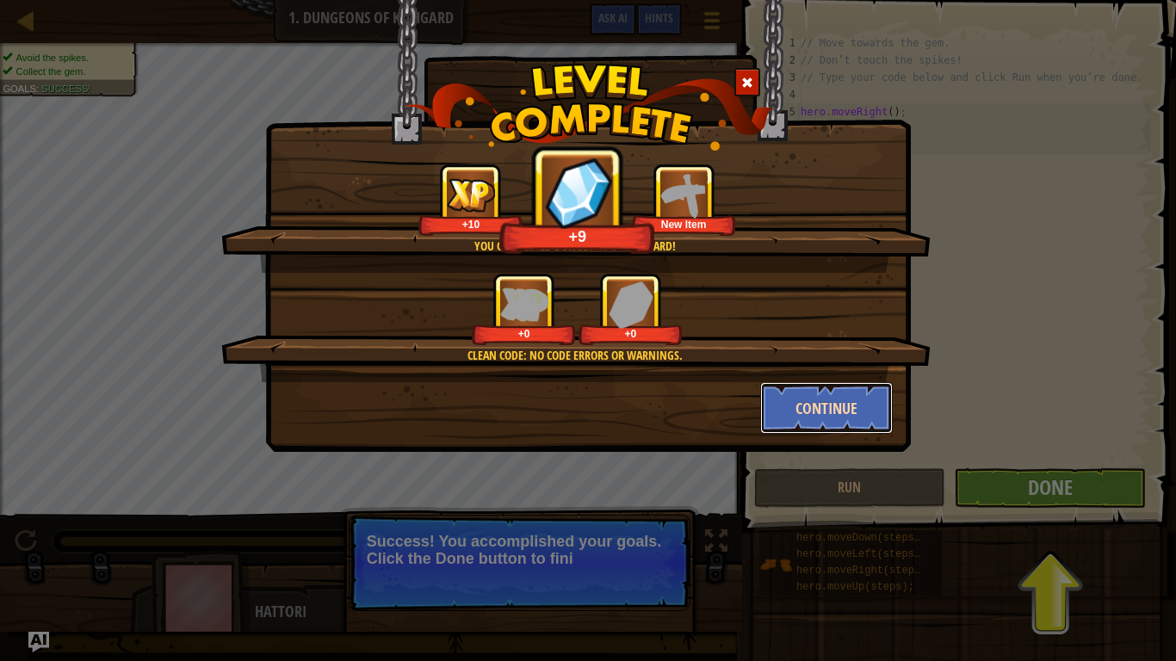
click at [832, 393] on button "Continue" at bounding box center [826, 408] width 133 height 52
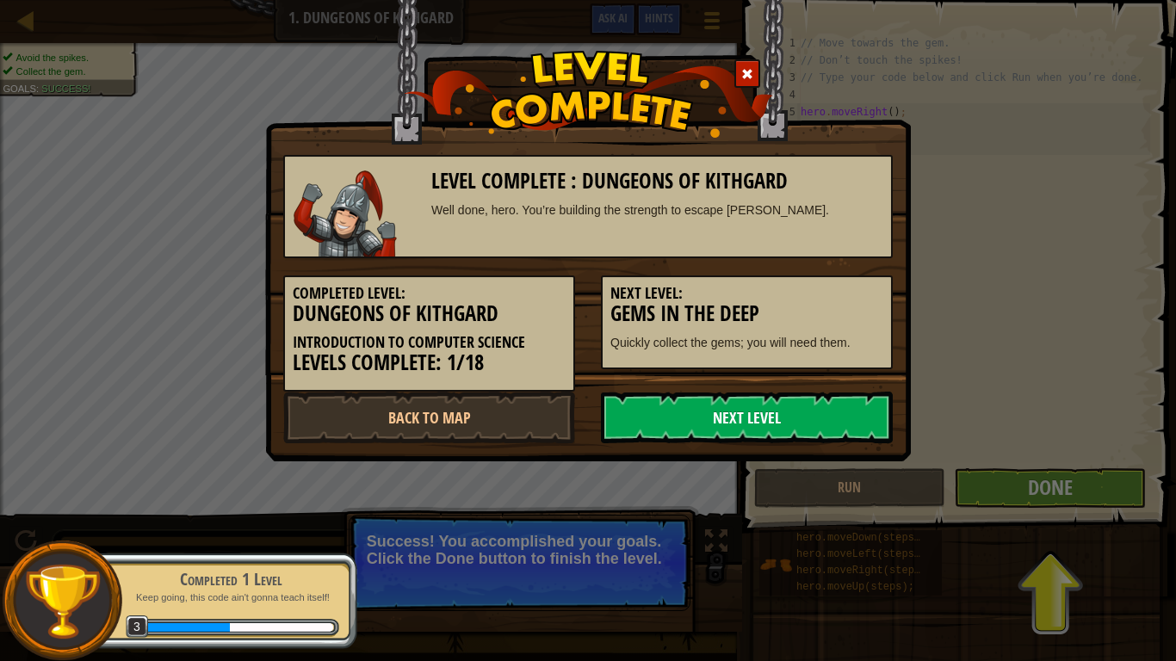
click at [829, 405] on link "Next Level" at bounding box center [747, 418] width 292 height 52
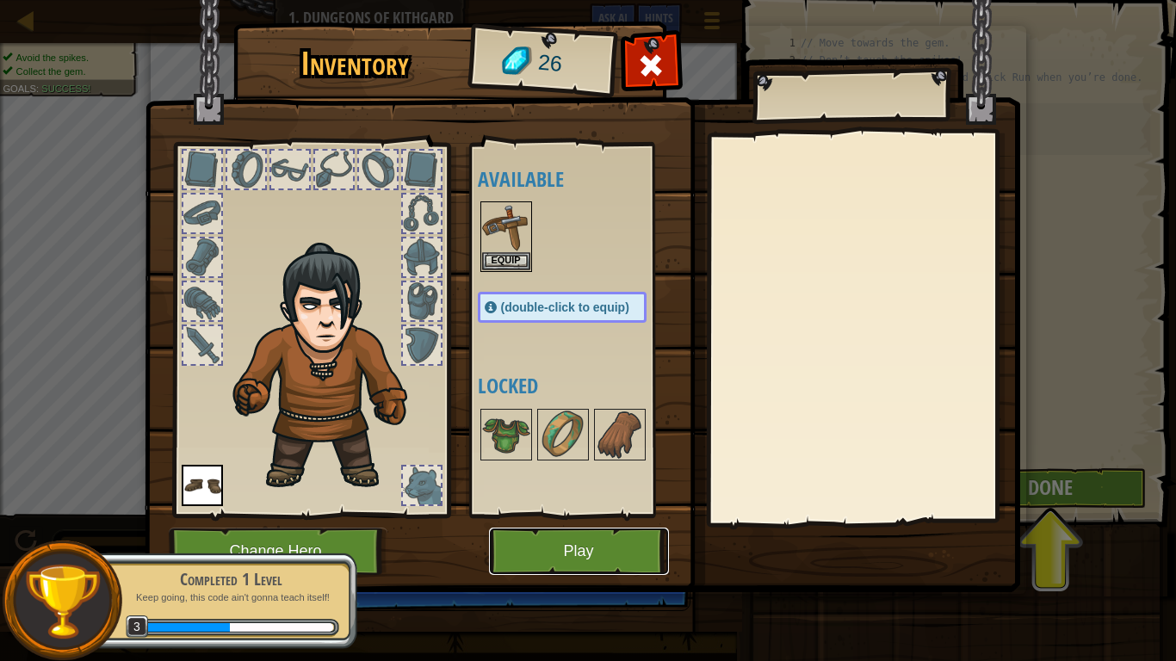
click at [554, 544] on button "Play" at bounding box center [579, 551] width 180 height 47
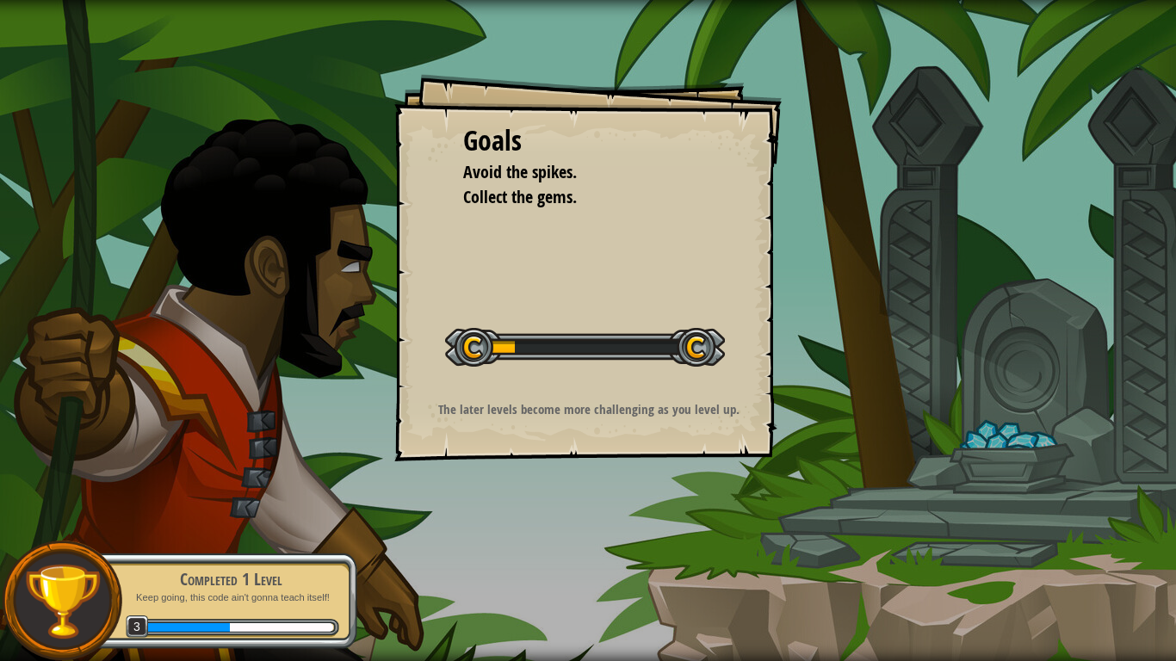
click at [725, 484] on div "Goals Avoid the spikes. Collect the gems. Start Level Error loading from server…" at bounding box center [588, 330] width 1176 height 661
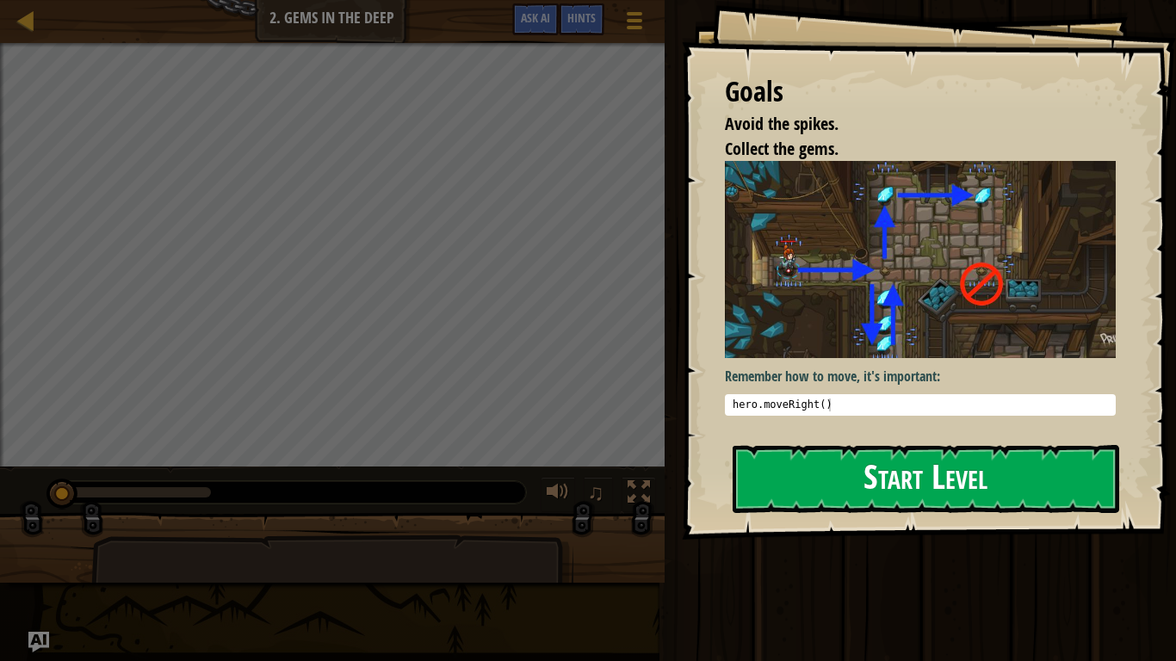
click at [827, 452] on button "Start Level" at bounding box center [926, 479] width 387 height 68
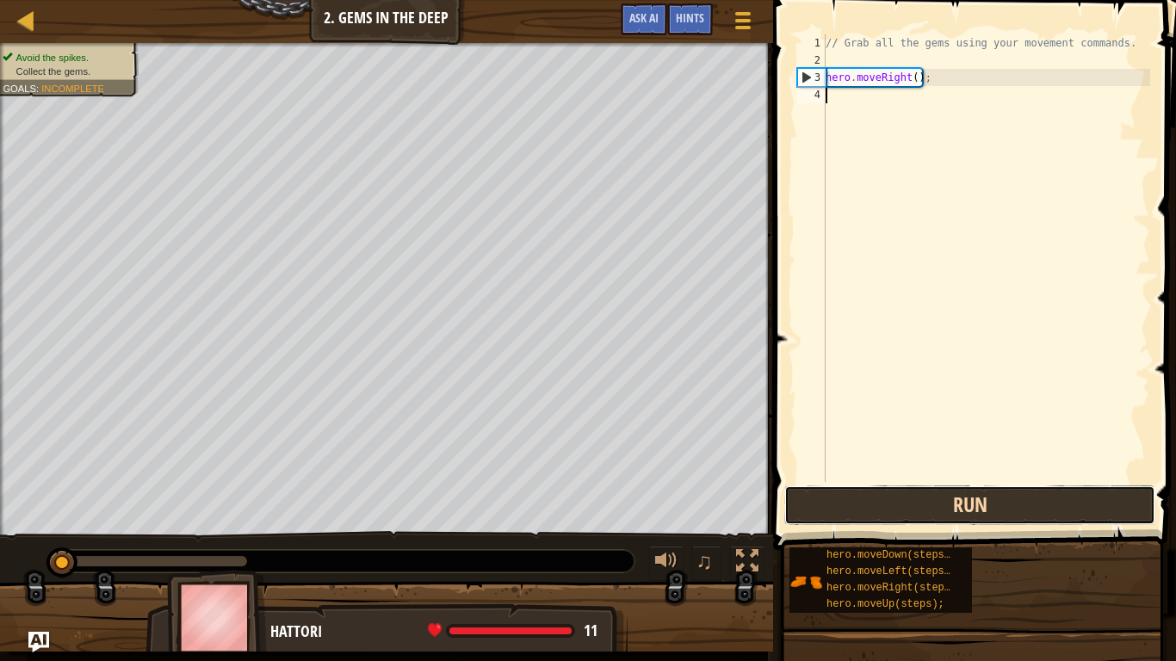
click at [1047, 517] on button "Run" at bounding box center [969, 506] width 371 height 40
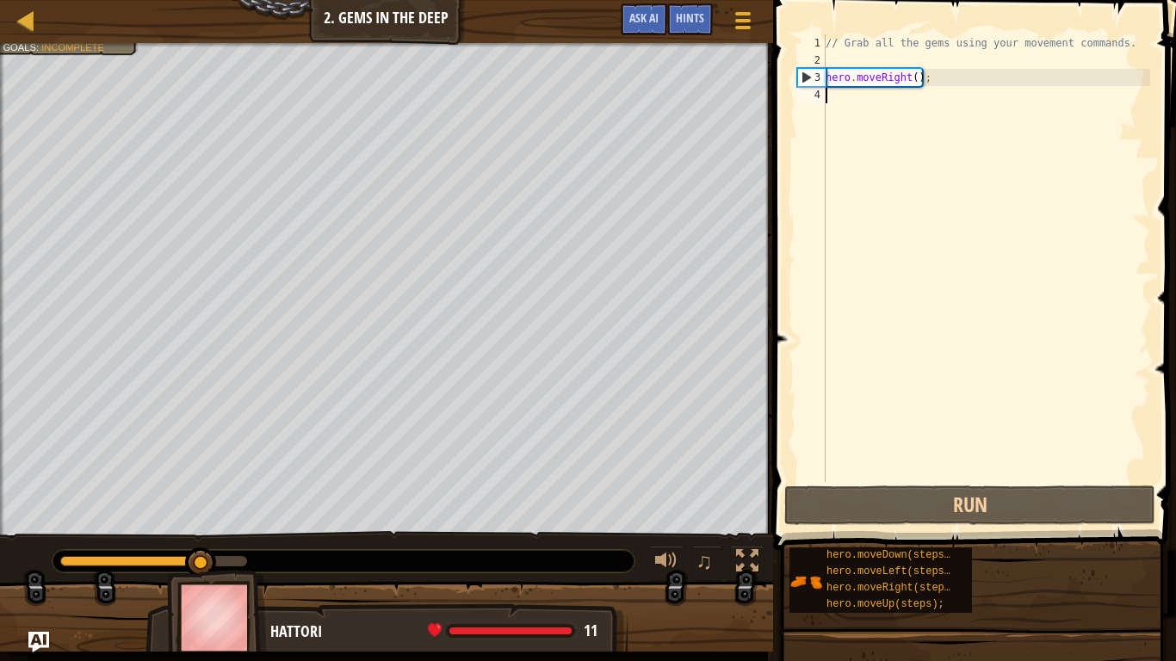
click at [854, 108] on div "// Grab all the gems using your movement commands. hero . moveRight ( ) ;" at bounding box center [986, 275] width 328 height 482
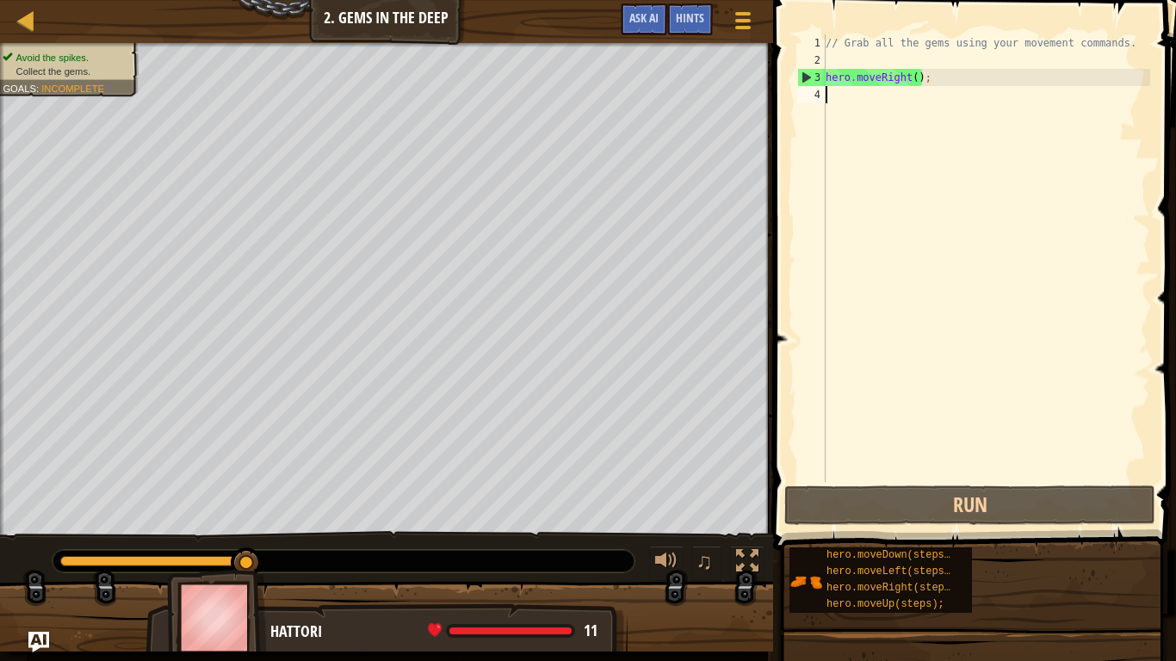
type textarea "h"
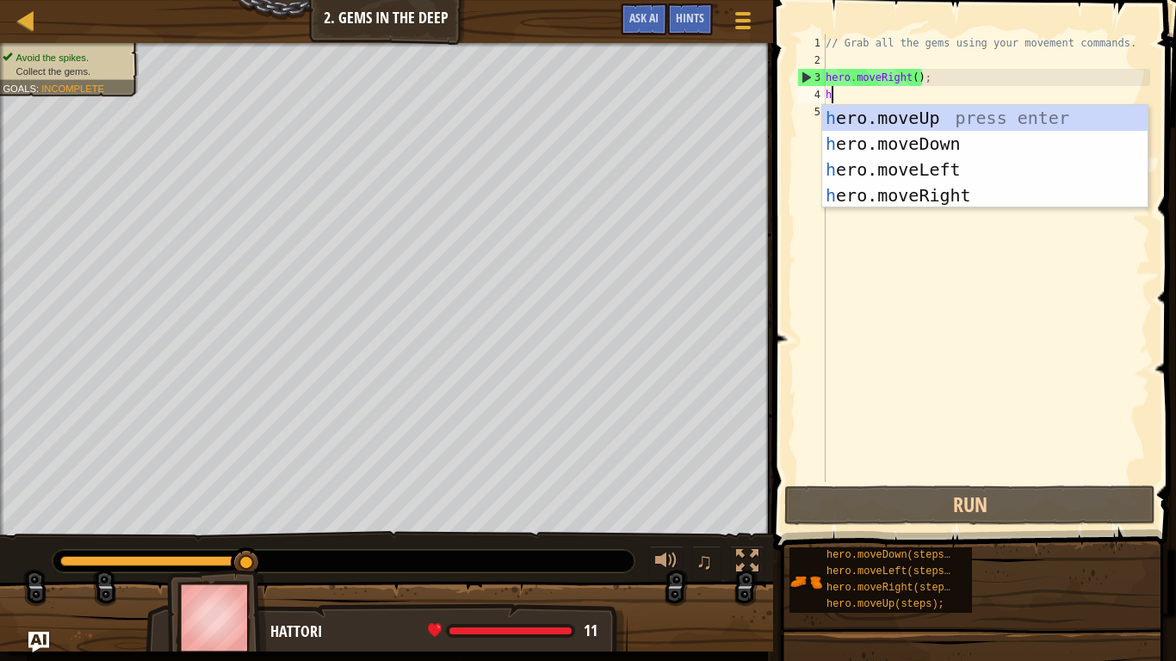
scroll to position [8, 0]
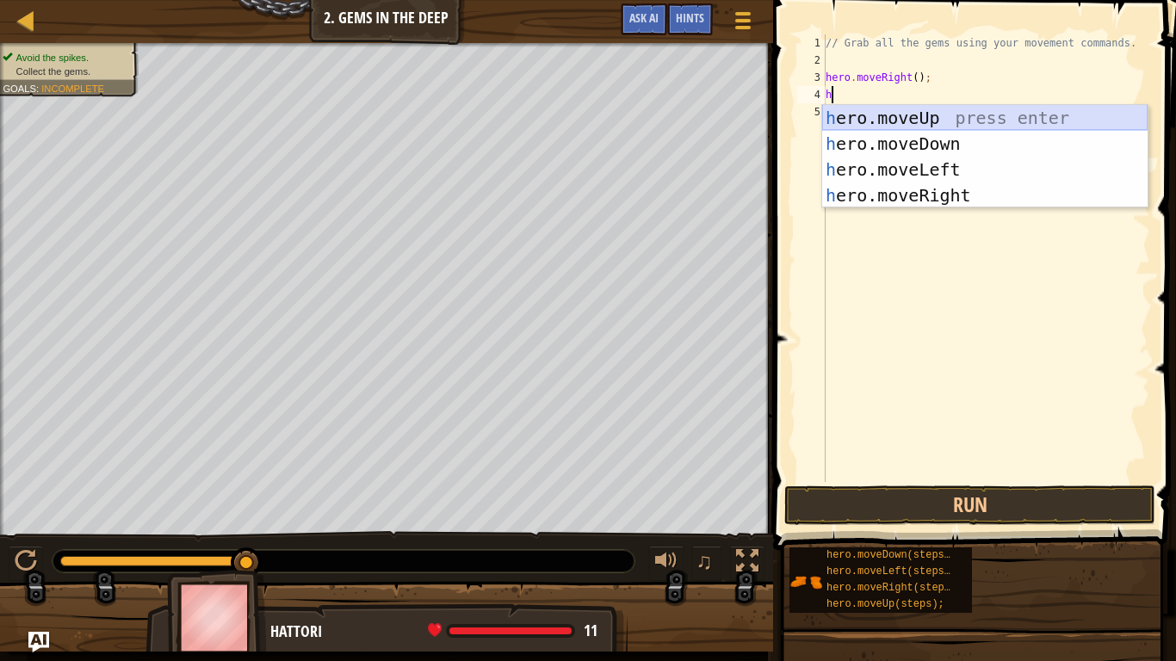
click at [911, 117] on div "h ero.moveUp press enter h ero.moveDown press enter h ero.moveLeft press enter …" at bounding box center [984, 182] width 325 height 155
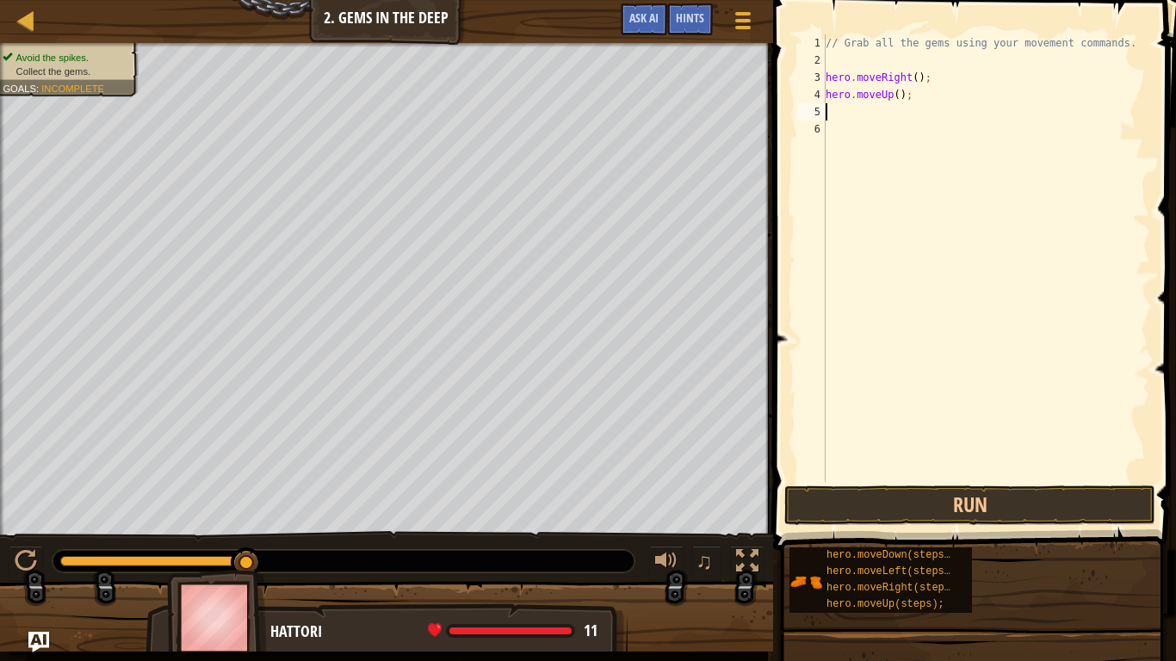
click at [878, 115] on div "// Grab all the gems using your movement commands. hero . moveRight ( ) ; hero …" at bounding box center [986, 275] width 328 height 482
type textarea "h"
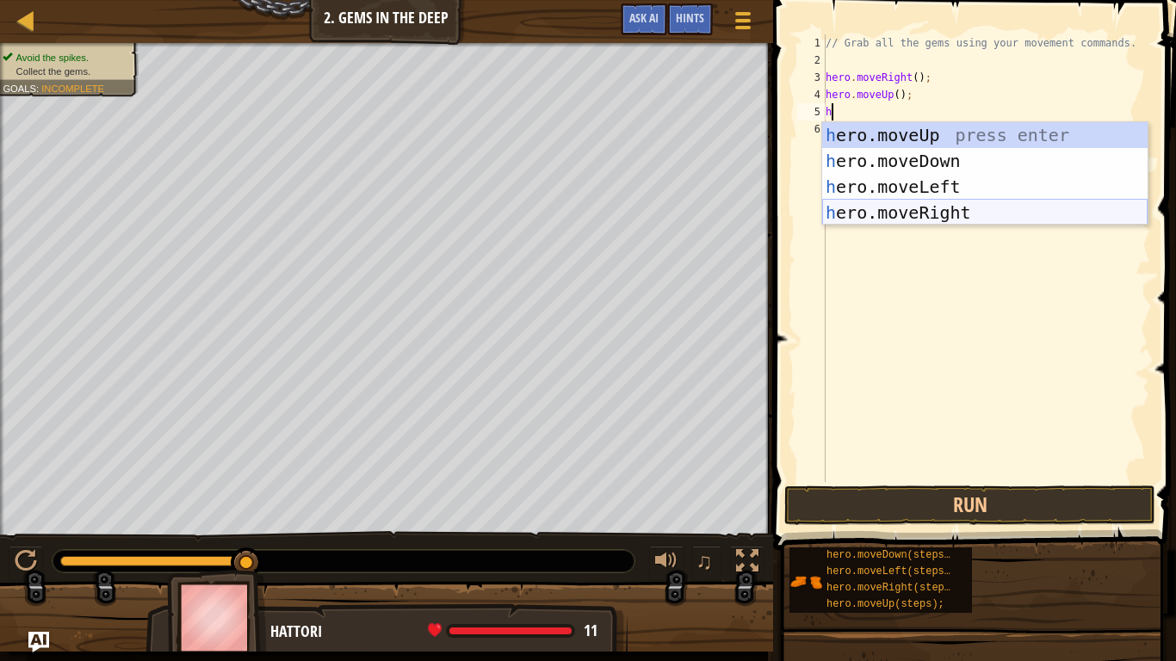
click at [845, 213] on div "h ero.moveUp press enter h ero.moveDown press enter h ero.moveLeft press enter …" at bounding box center [984, 199] width 325 height 155
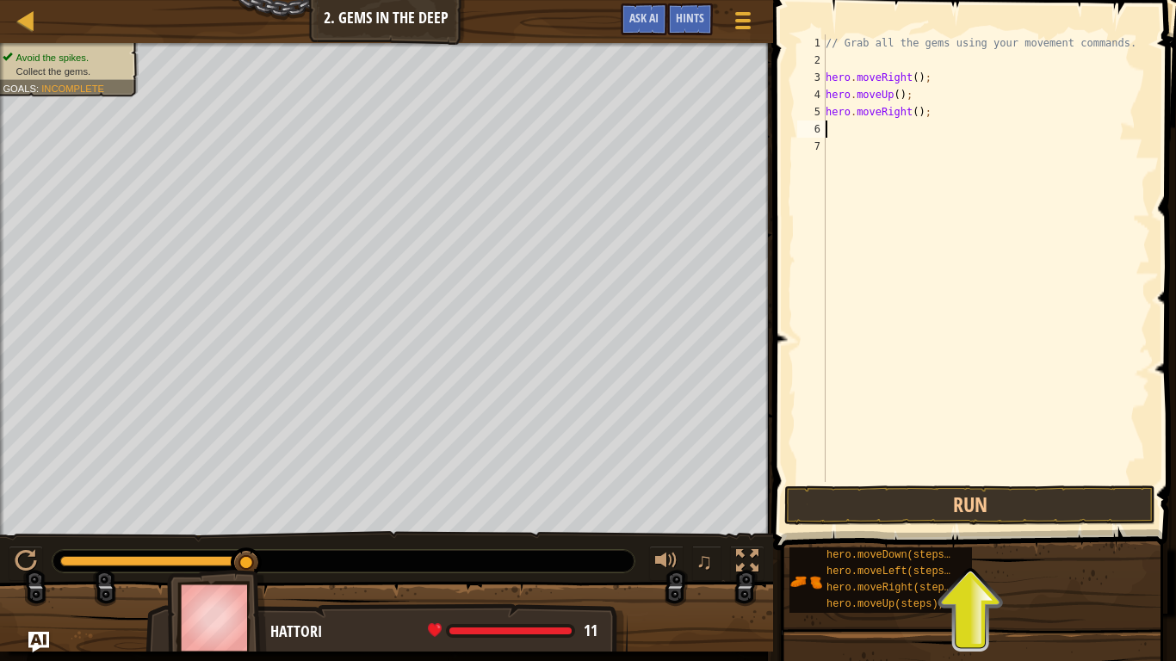
type textarea "h"
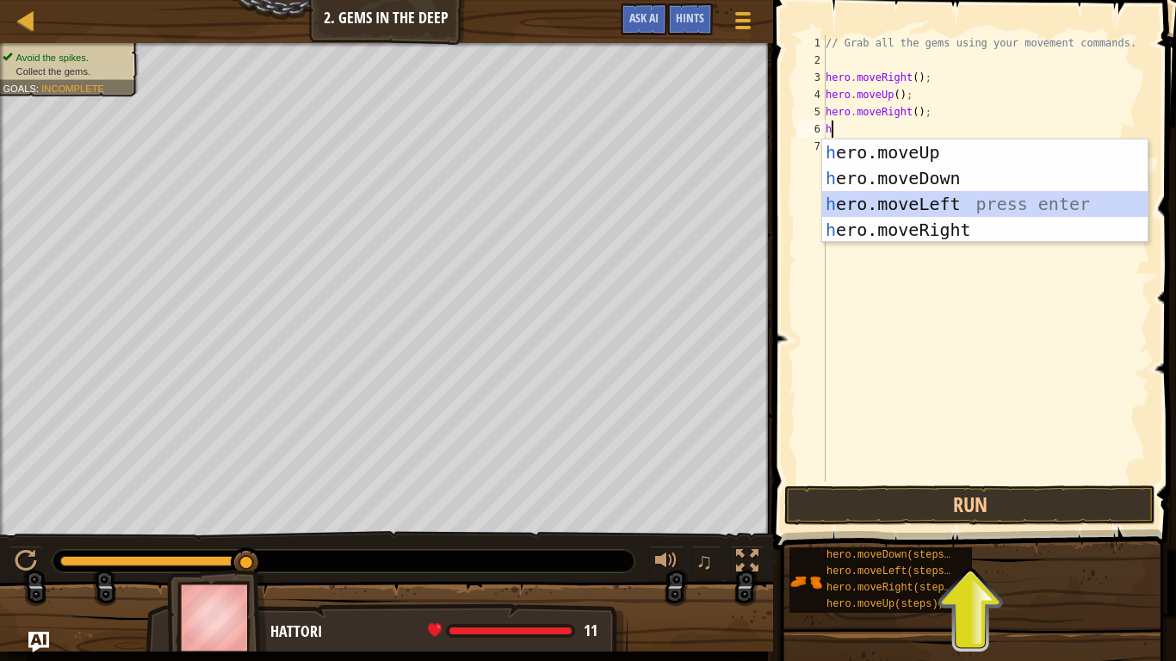
click at [887, 201] on div "h ero.moveUp press enter h ero.moveDown press enter h ero.moveLeft press enter …" at bounding box center [984, 216] width 325 height 155
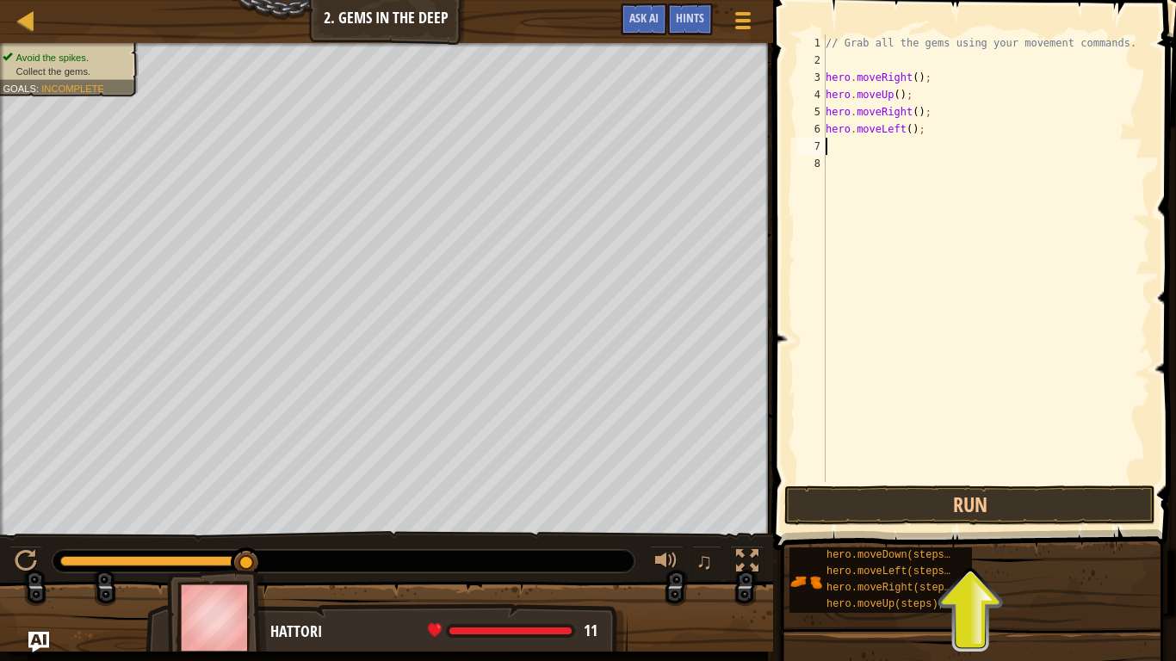
type textarea "h"
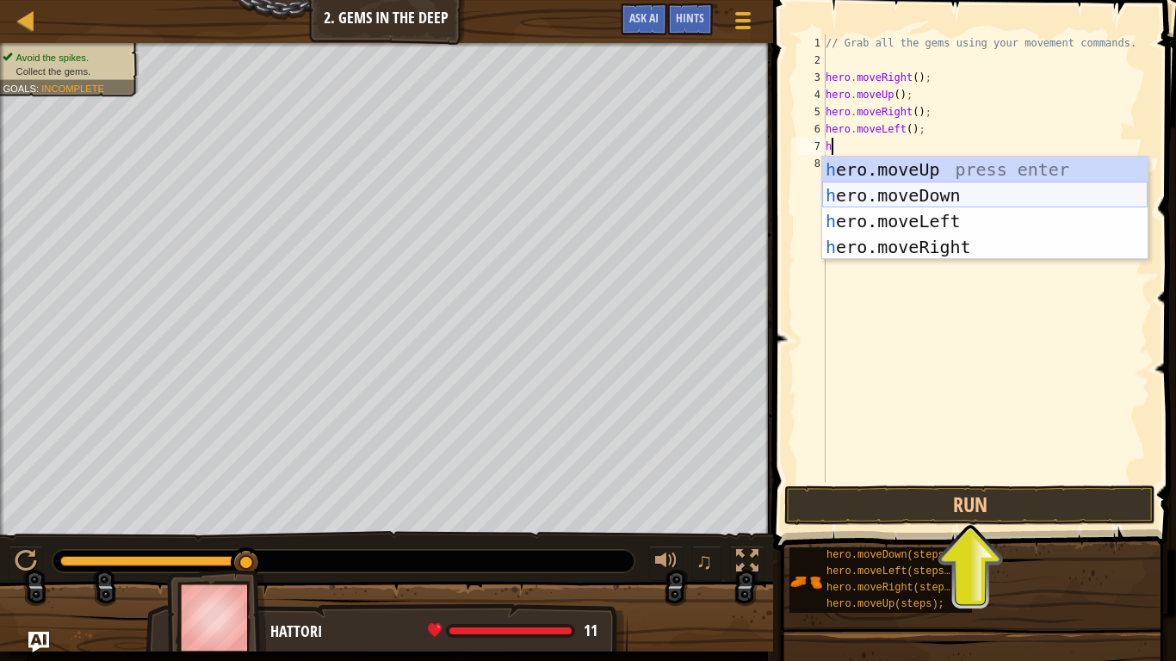
click at [884, 193] on div "h ero.moveUp press enter h ero.moveDown press enter h ero.moveLeft press enter …" at bounding box center [984, 234] width 325 height 155
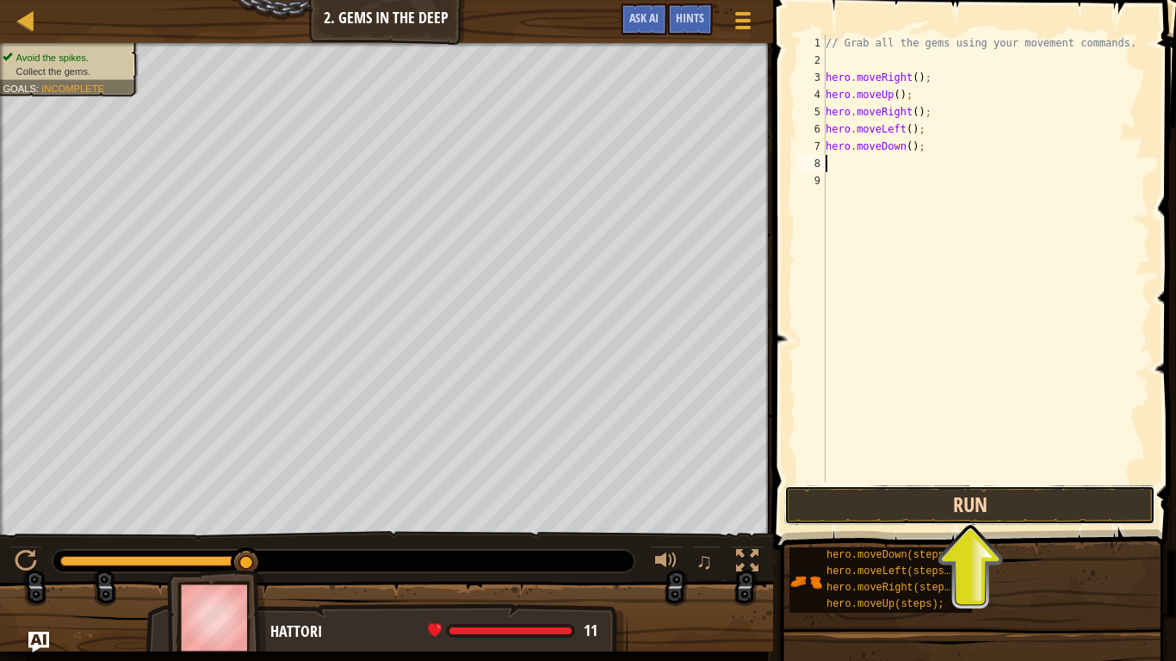
click at [822, 503] on button "Run" at bounding box center [969, 506] width 371 height 40
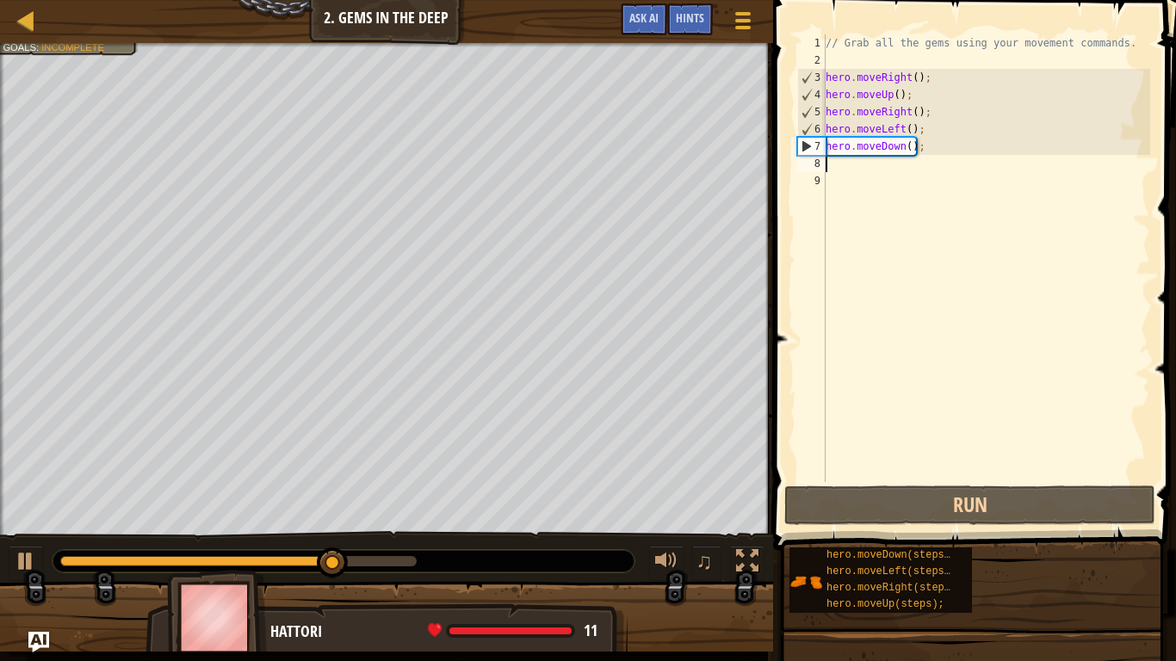
type textarea "h"
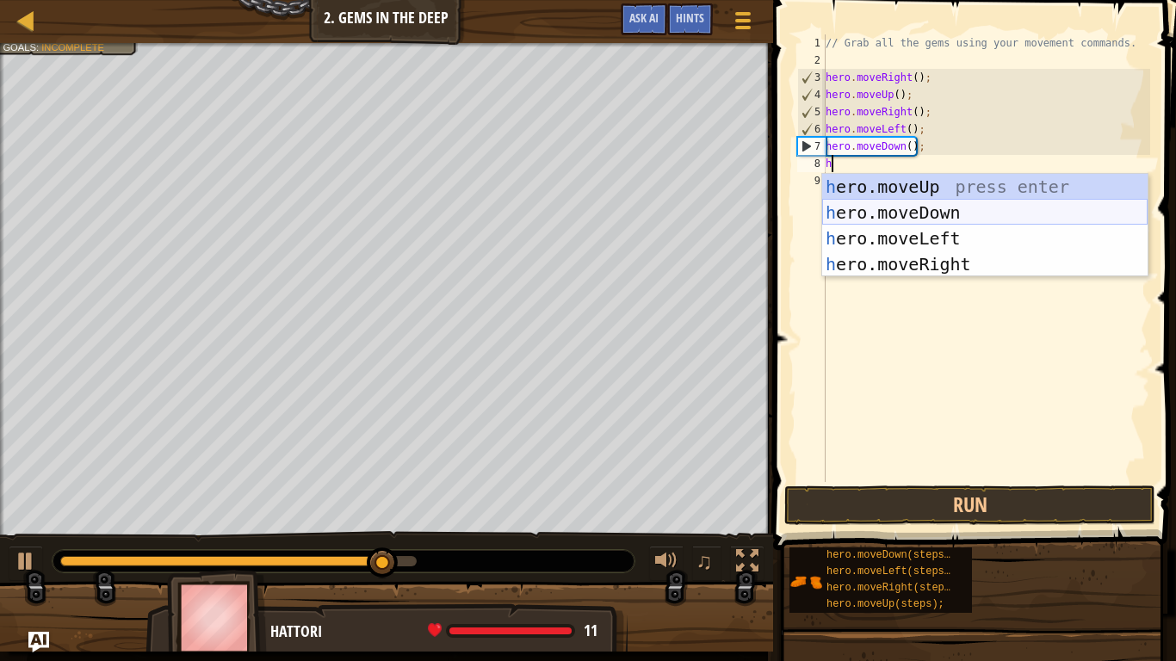
click at [894, 209] on div "h ero.moveUp press enter h ero.moveDown press enter h ero.moveLeft press enter …" at bounding box center [984, 251] width 325 height 155
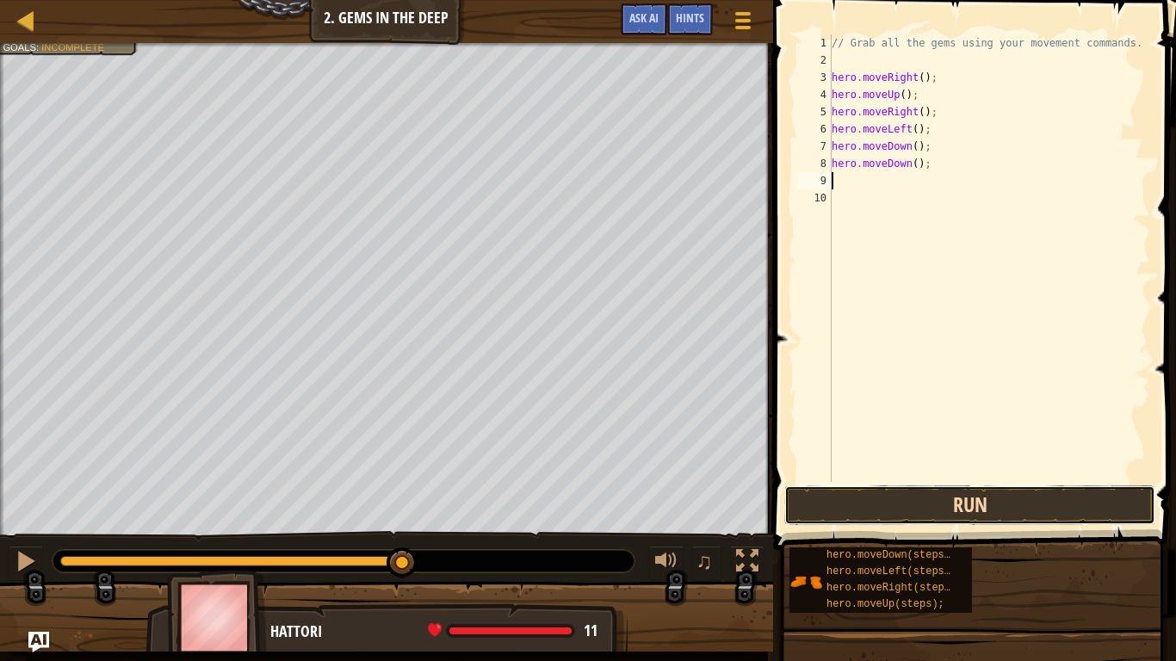
click at [872, 497] on button "Run" at bounding box center [969, 506] width 371 height 40
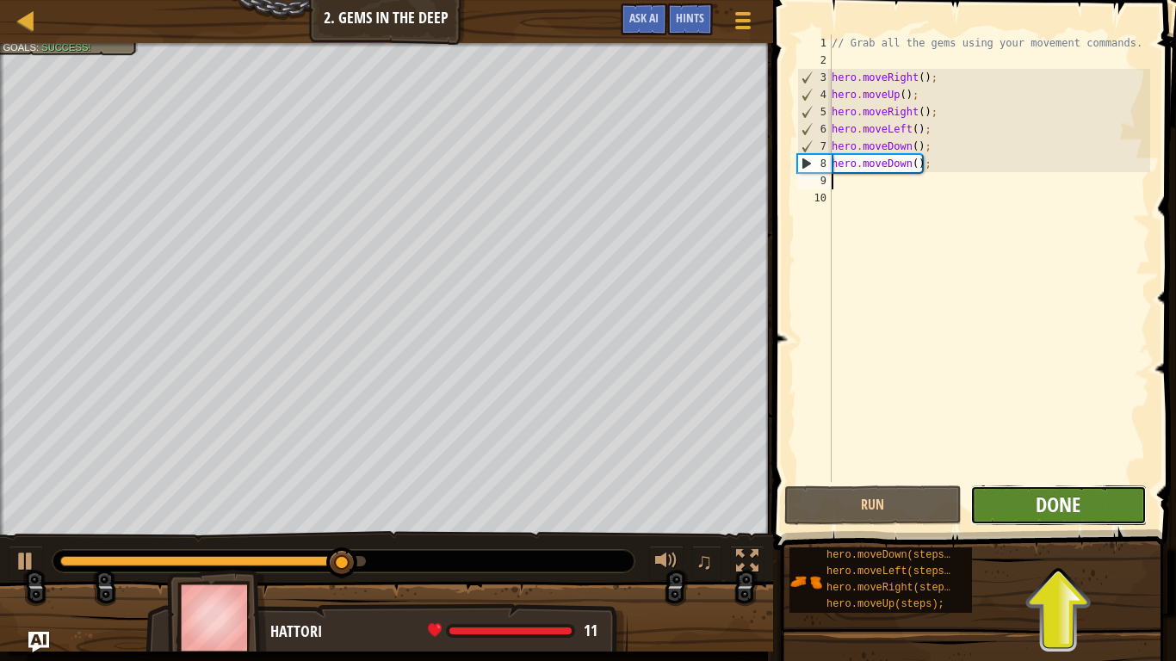
click at [1062, 505] on span "Done" at bounding box center [1058, 505] width 45 height 28
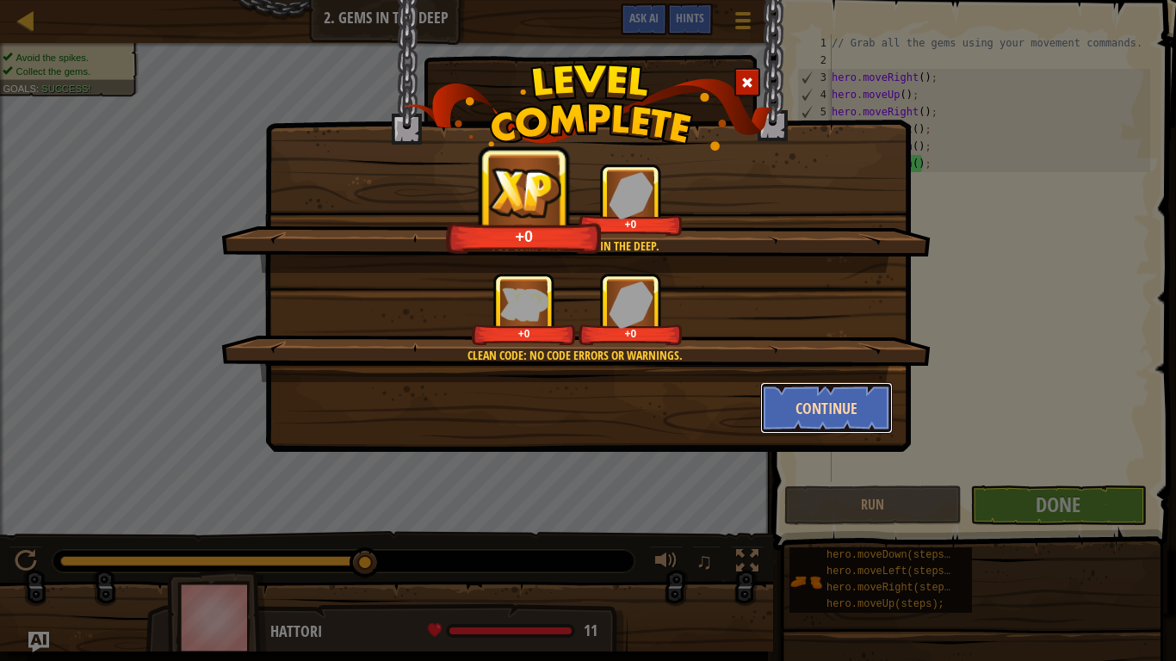
click at [819, 392] on button "Continue" at bounding box center [826, 408] width 133 height 52
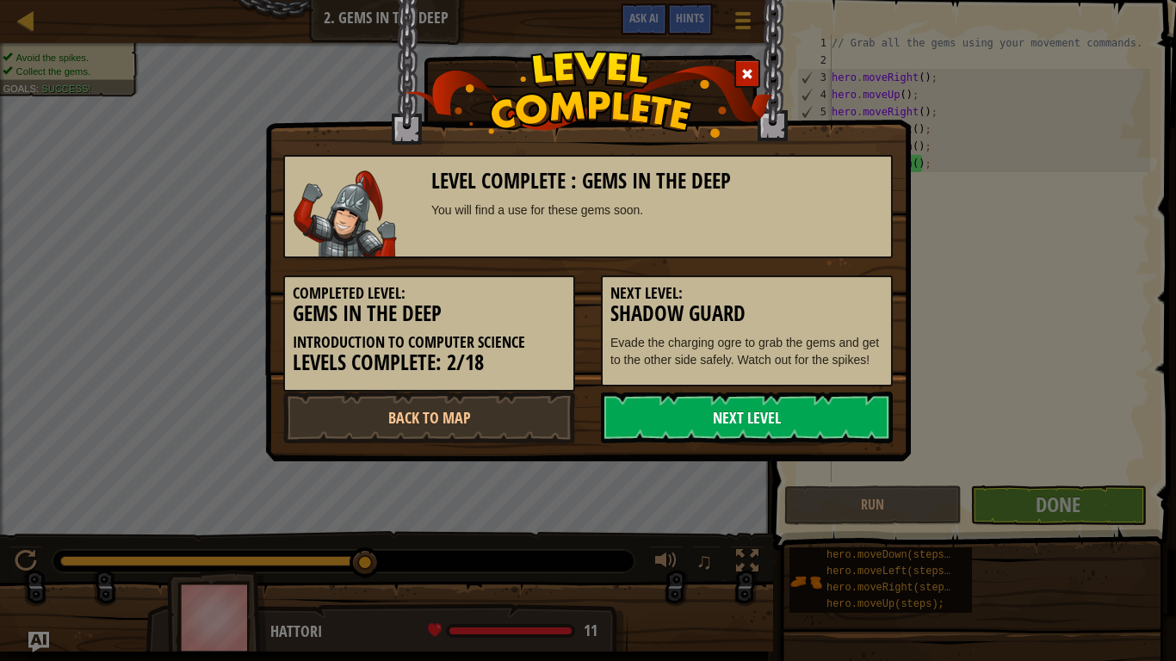
click at [703, 419] on link "Next Level" at bounding box center [747, 418] width 292 height 52
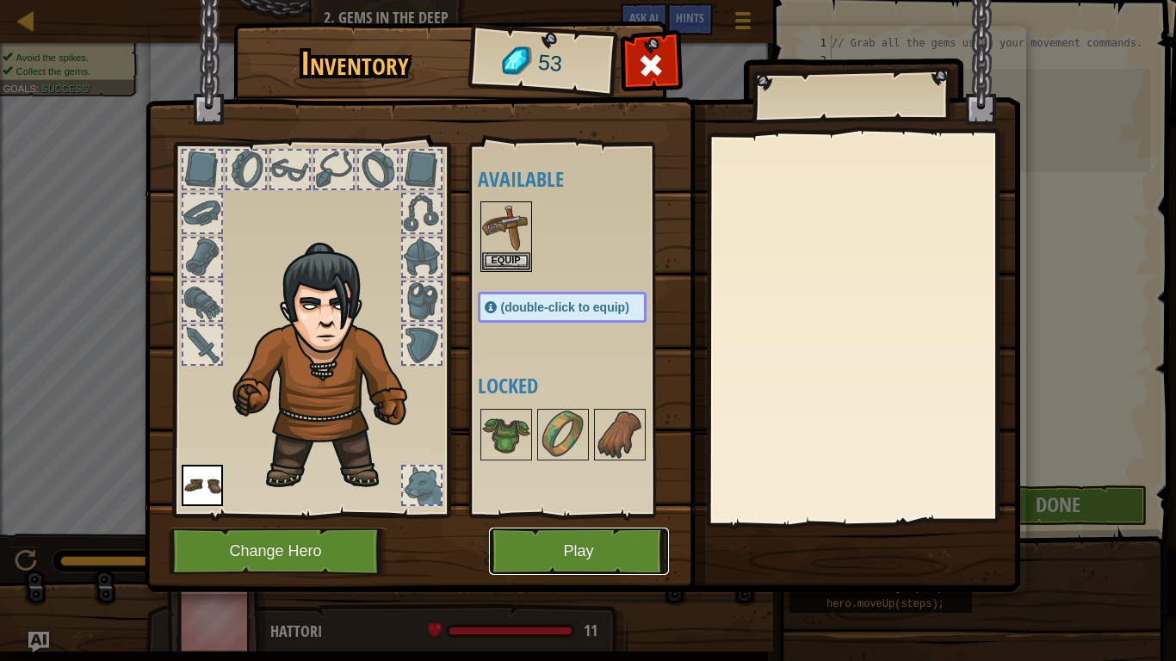
click at [588, 543] on button "Play" at bounding box center [579, 551] width 180 height 47
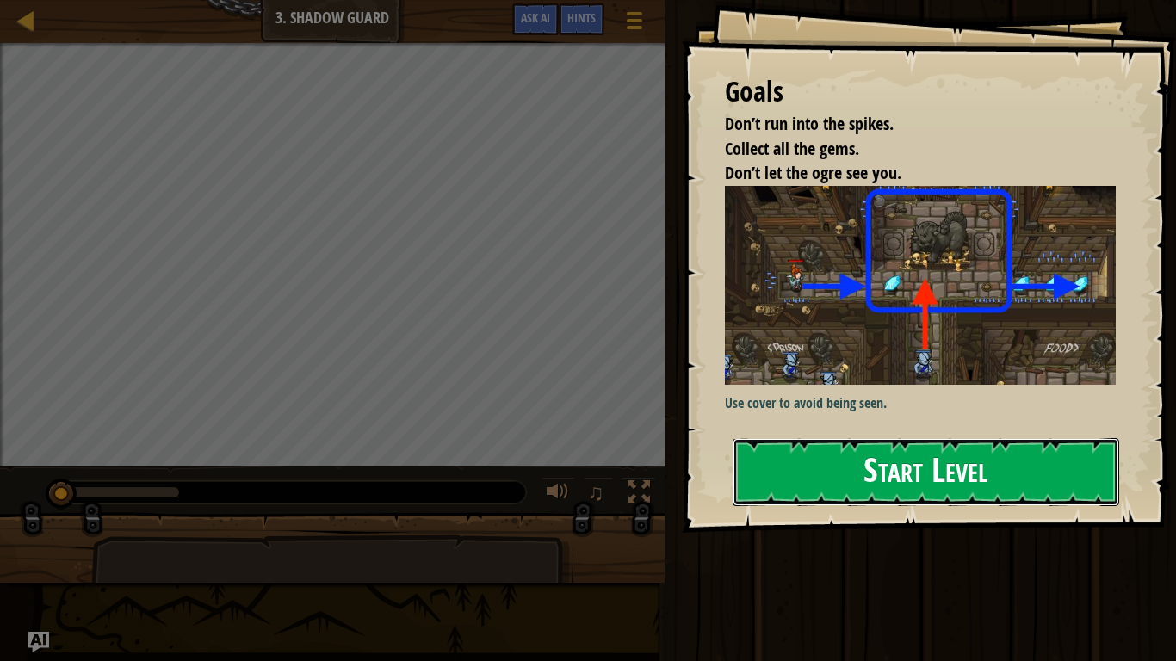
click at [797, 482] on button "Start Level" at bounding box center [926, 472] width 387 height 68
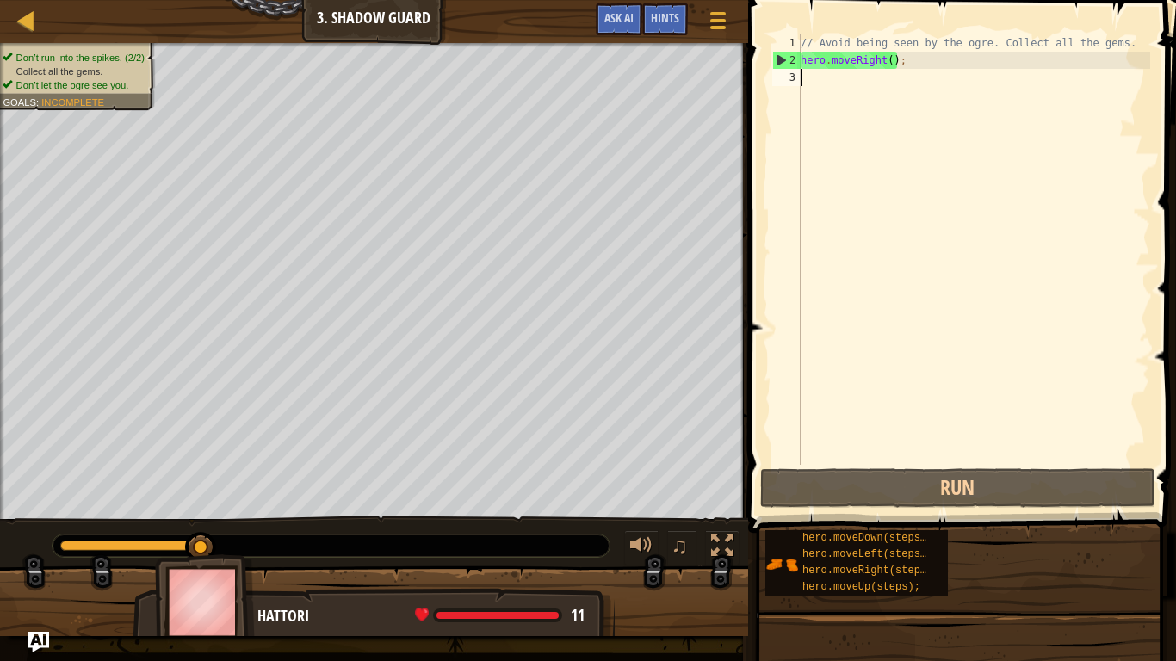
click at [827, 77] on div "// Avoid being seen by the ogre. Collect all the gems. hero . moveRight ( ) ;" at bounding box center [973, 266] width 353 height 465
type textarea "h"
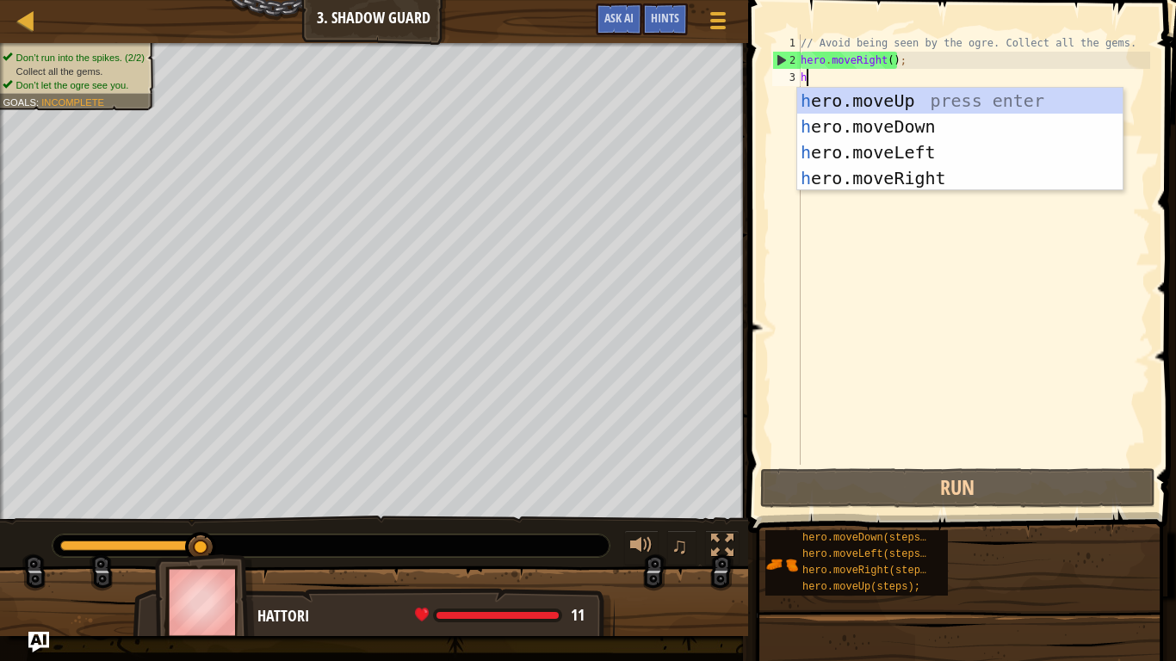
scroll to position [8, 0]
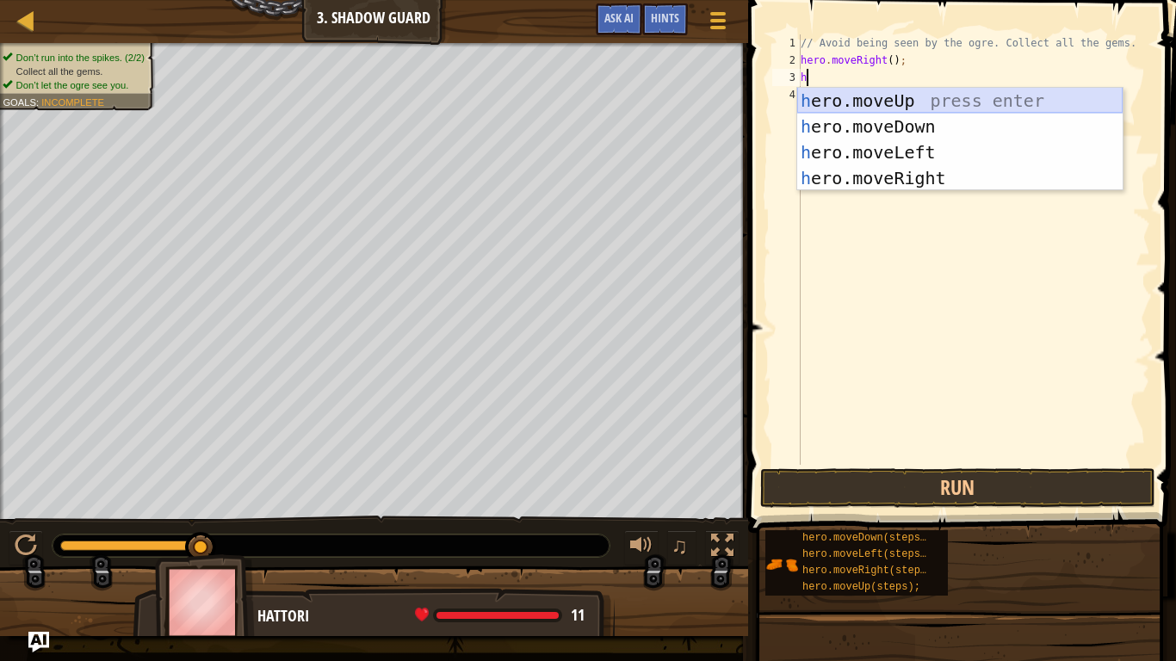
click at [905, 100] on div "h ero.moveUp press enter h ero.moveDown press enter h ero.moveLeft press enter …" at bounding box center [959, 165] width 325 height 155
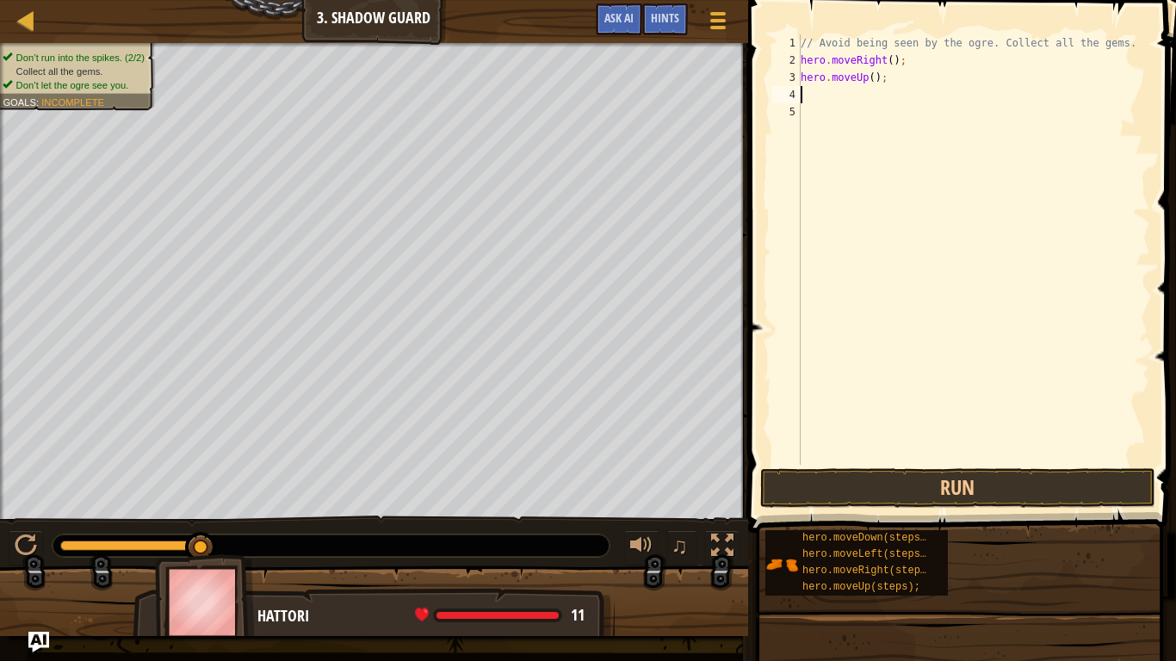
type textarea "h"
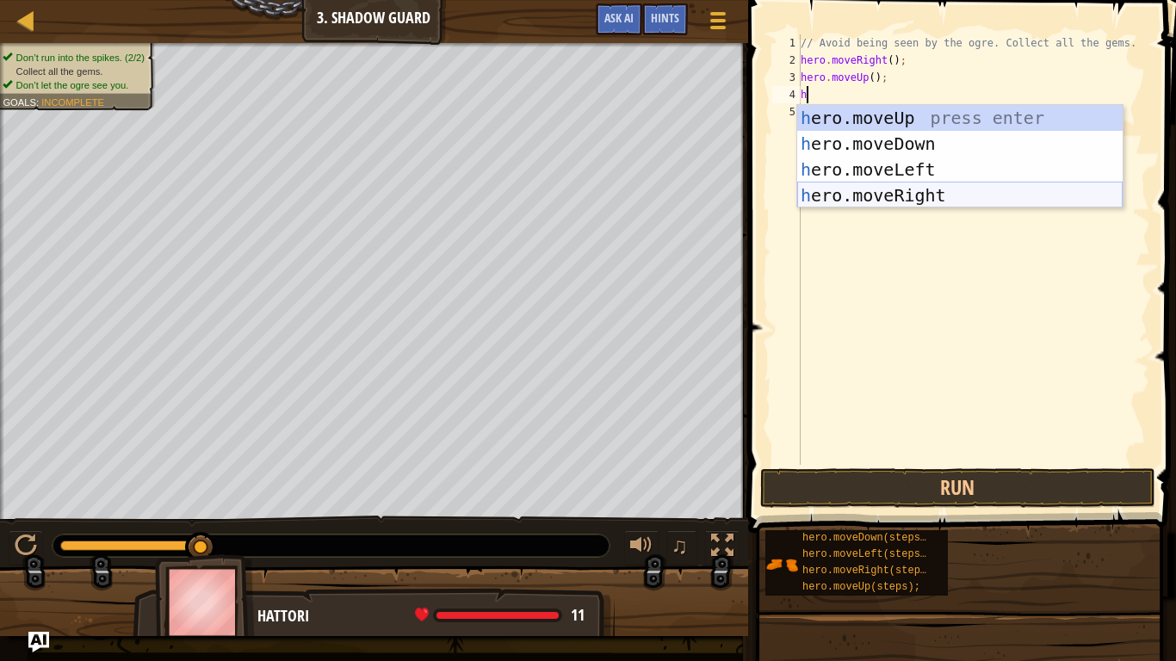
click at [931, 192] on div "h ero.moveUp press enter h ero.moveDown press enter h ero.moveLeft press enter …" at bounding box center [959, 182] width 325 height 155
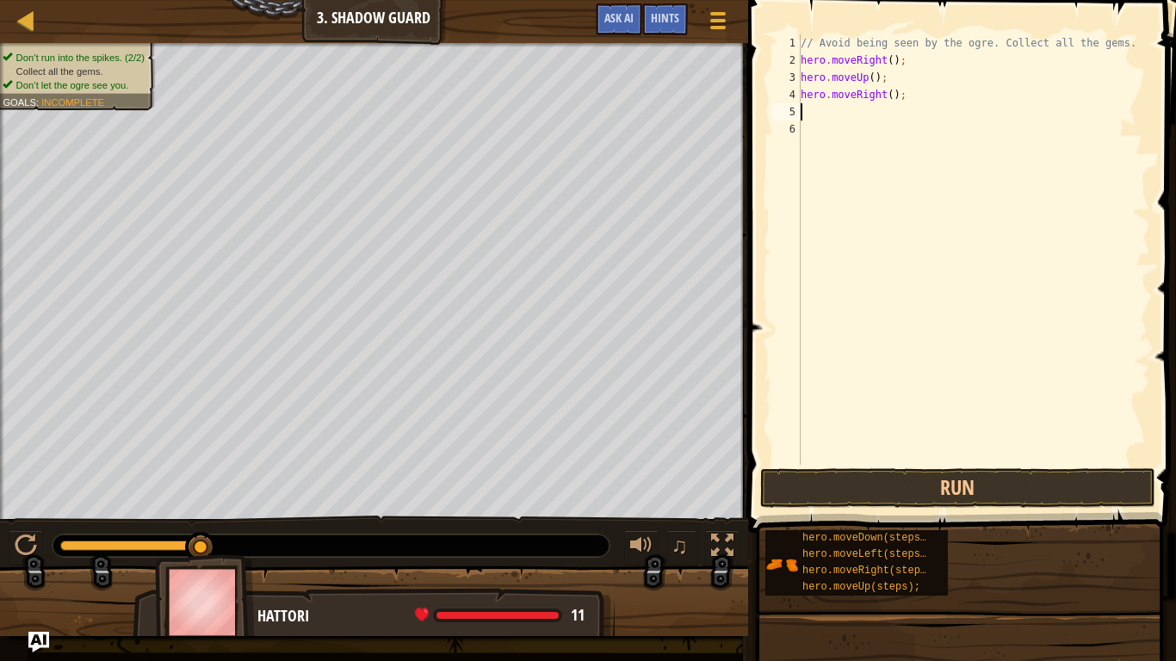
type textarea "h"
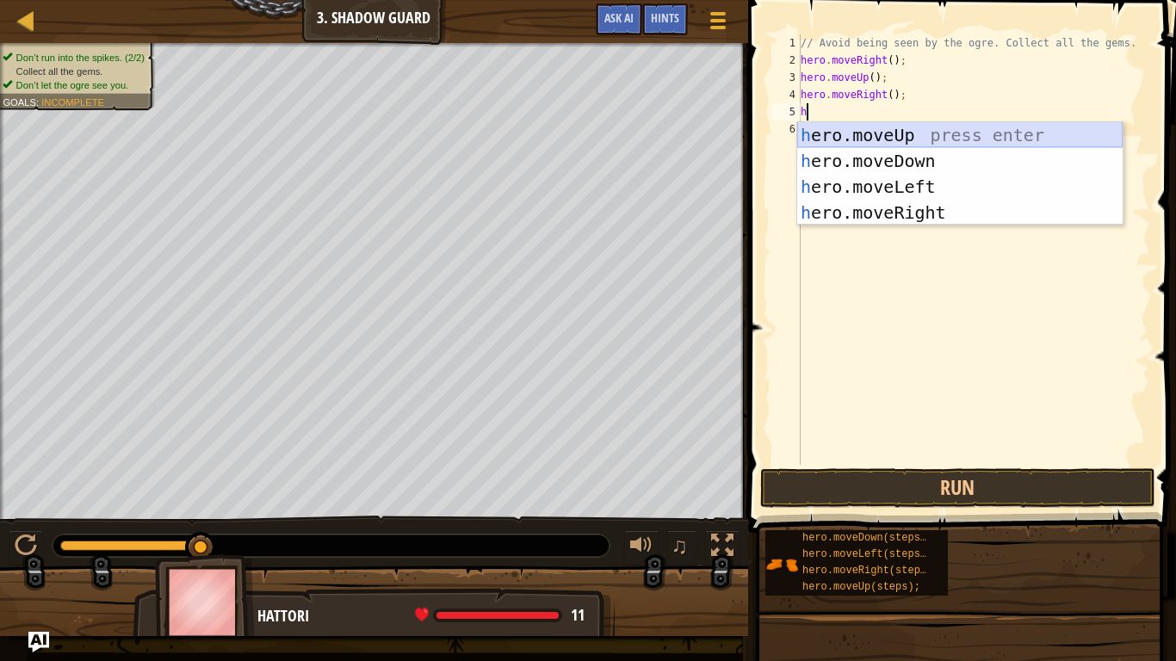
click at [917, 146] on div "h ero.moveUp press enter h ero.moveDown press enter h ero.moveLeft press enter …" at bounding box center [959, 199] width 325 height 155
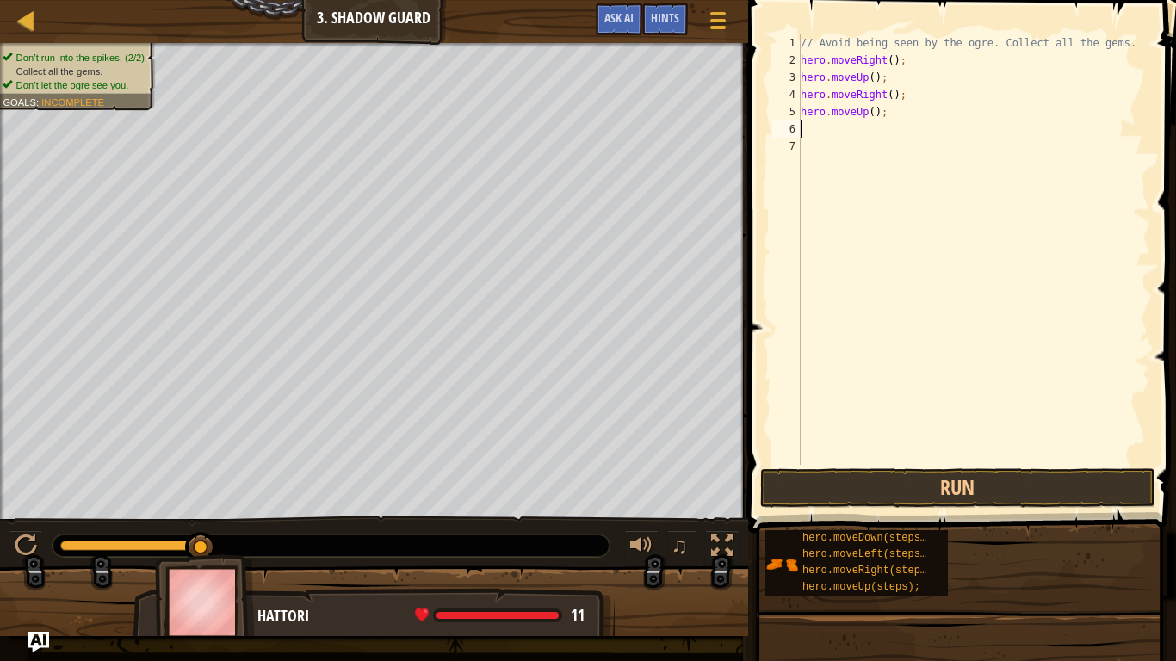
type textarea "h"
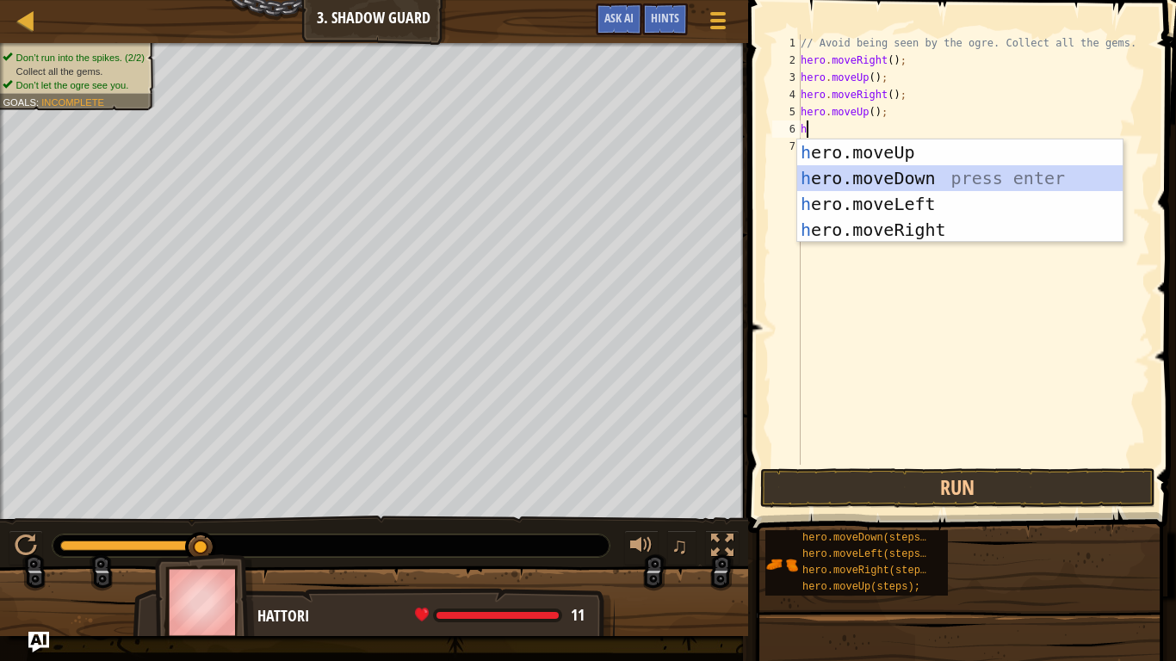
click at [878, 177] on div "h ero.moveUp press enter h ero.moveDown press enter h ero.moveLeft press enter …" at bounding box center [959, 216] width 325 height 155
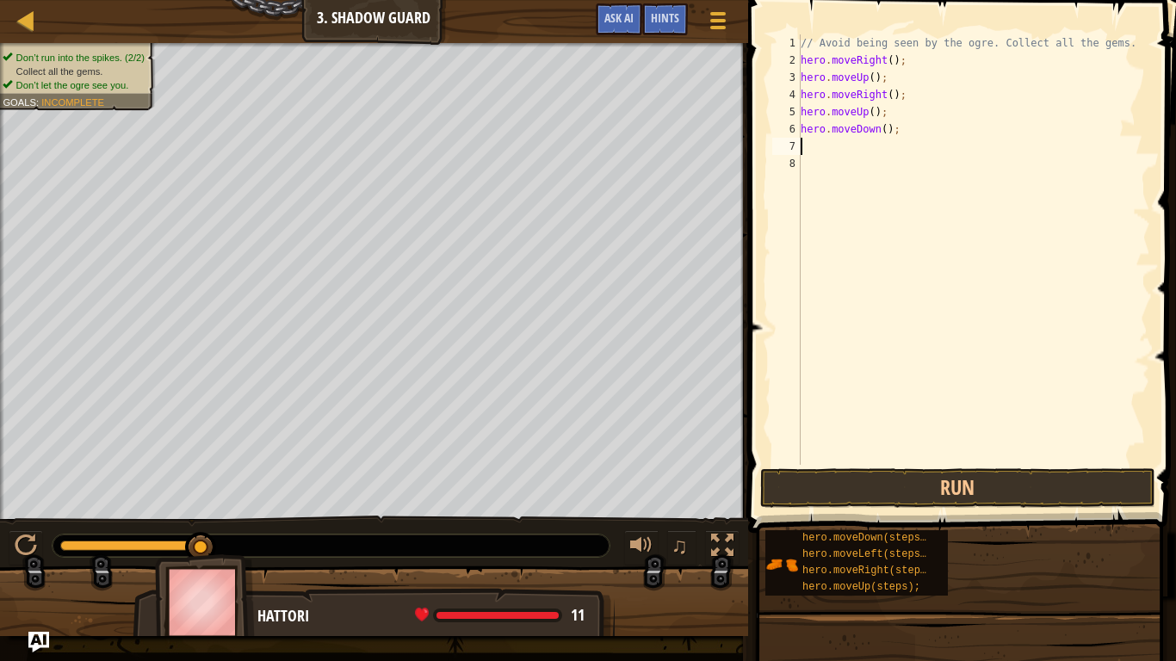
type textarea "h"
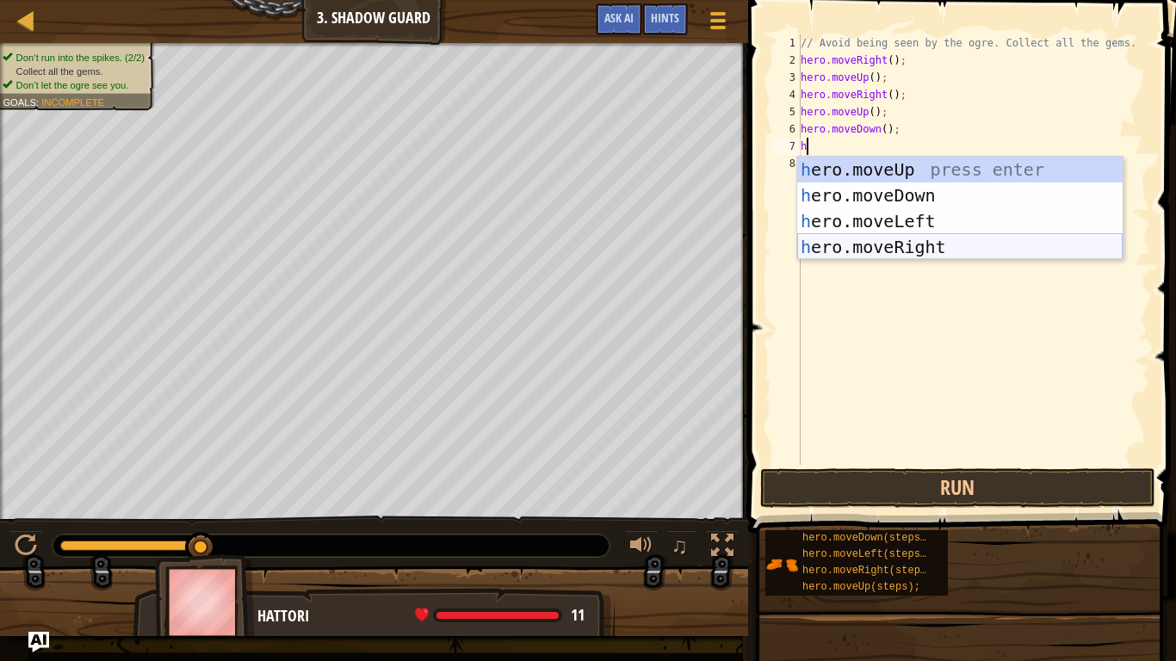
click at [884, 254] on div "h ero.moveUp press enter h ero.moveDown press enter h ero.moveLeft press enter …" at bounding box center [959, 234] width 325 height 155
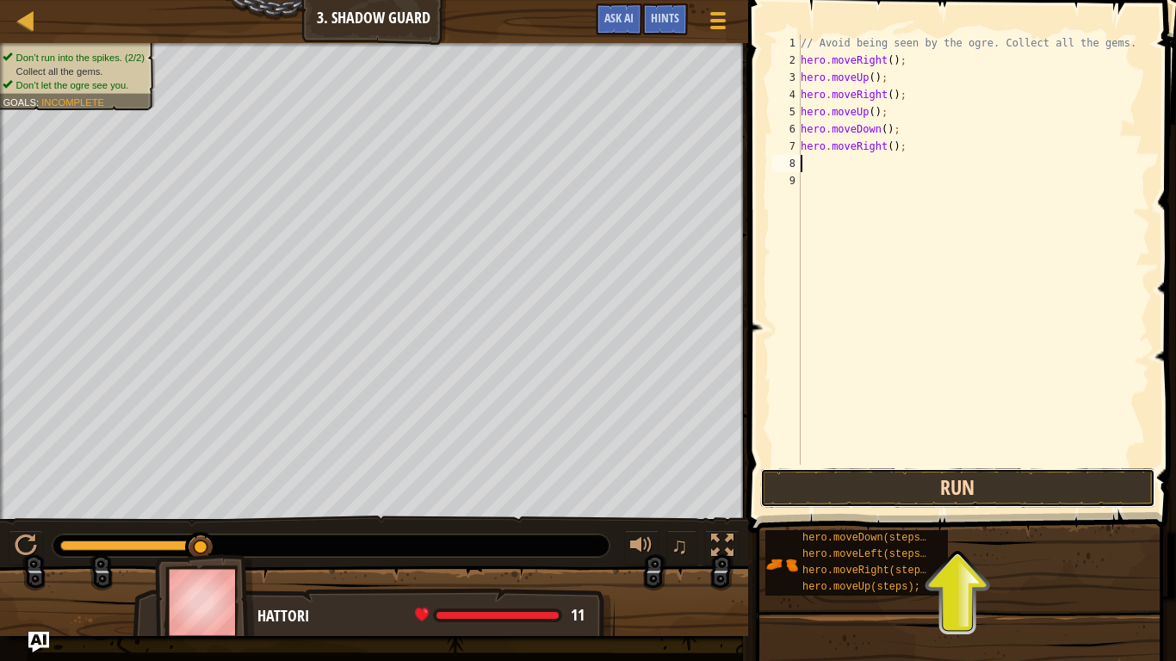
click at [813, 501] on button "Run" at bounding box center [957, 488] width 395 height 40
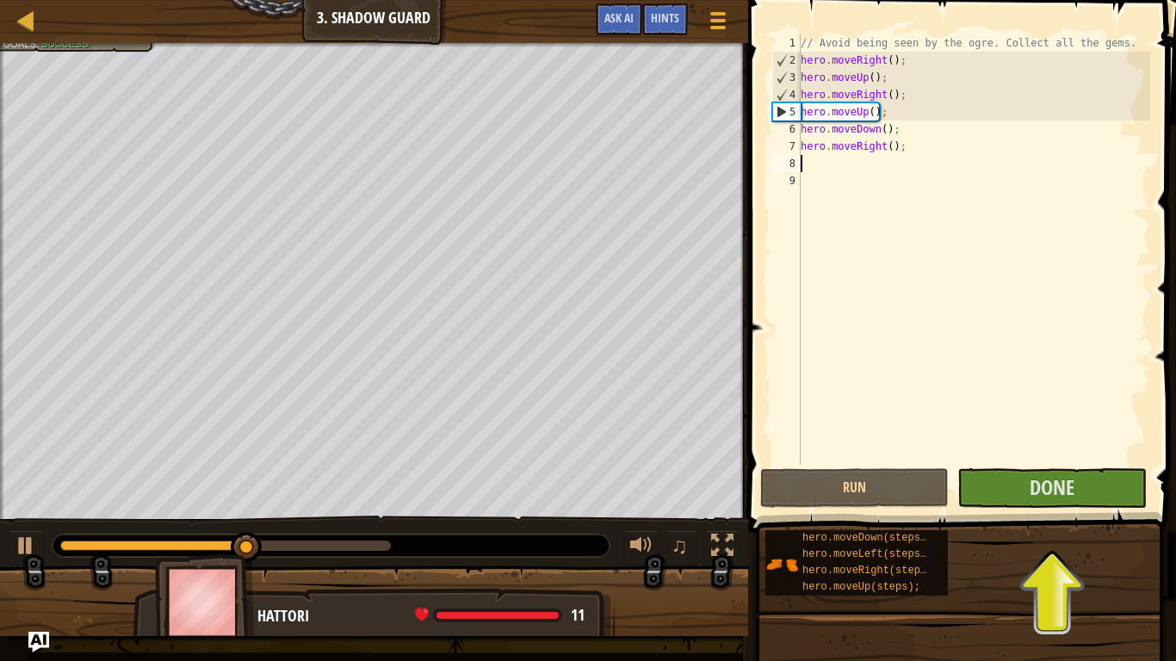
click at [874, 113] on div "// Avoid being seen by the ogre. Collect all the gems. hero . moveRight ( ) ; h…" at bounding box center [973, 266] width 353 height 465
type textarea "hero.moveUp();"
click at [876, 113] on div "// Avoid being seen by the ogre. Collect all the gems. hero . moveRight ( ) ; h…" at bounding box center [973, 266] width 353 height 465
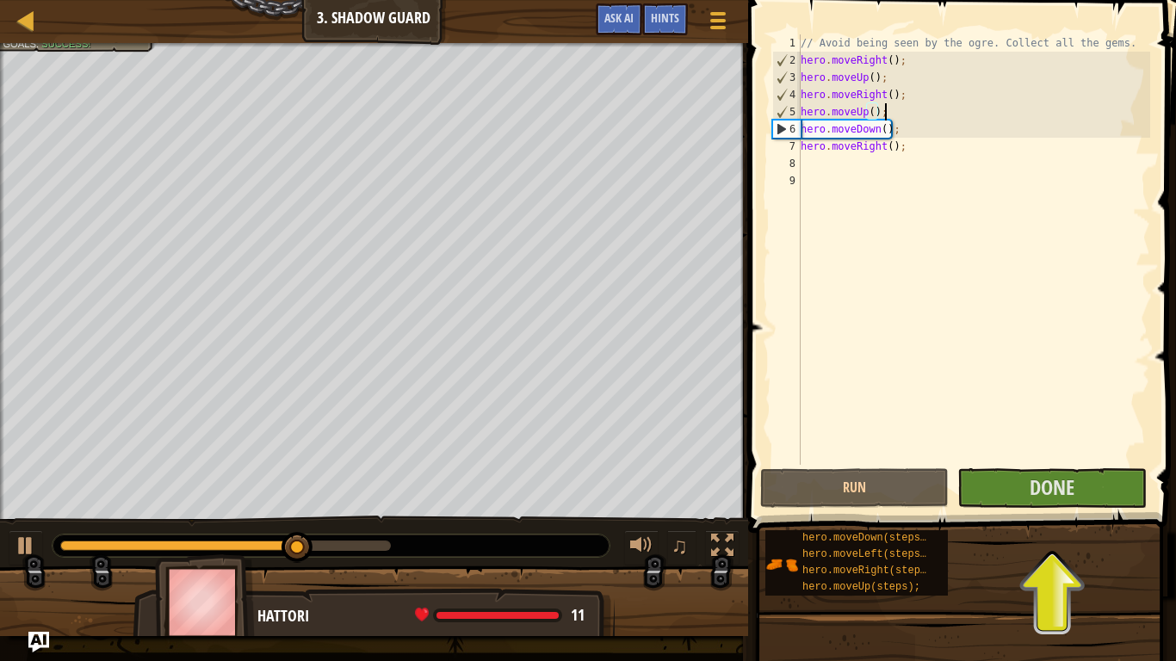
click at [882, 115] on div "// Avoid being seen by the ogre. Collect all the gems. hero . moveRight ( ) ; h…" at bounding box center [973, 266] width 353 height 465
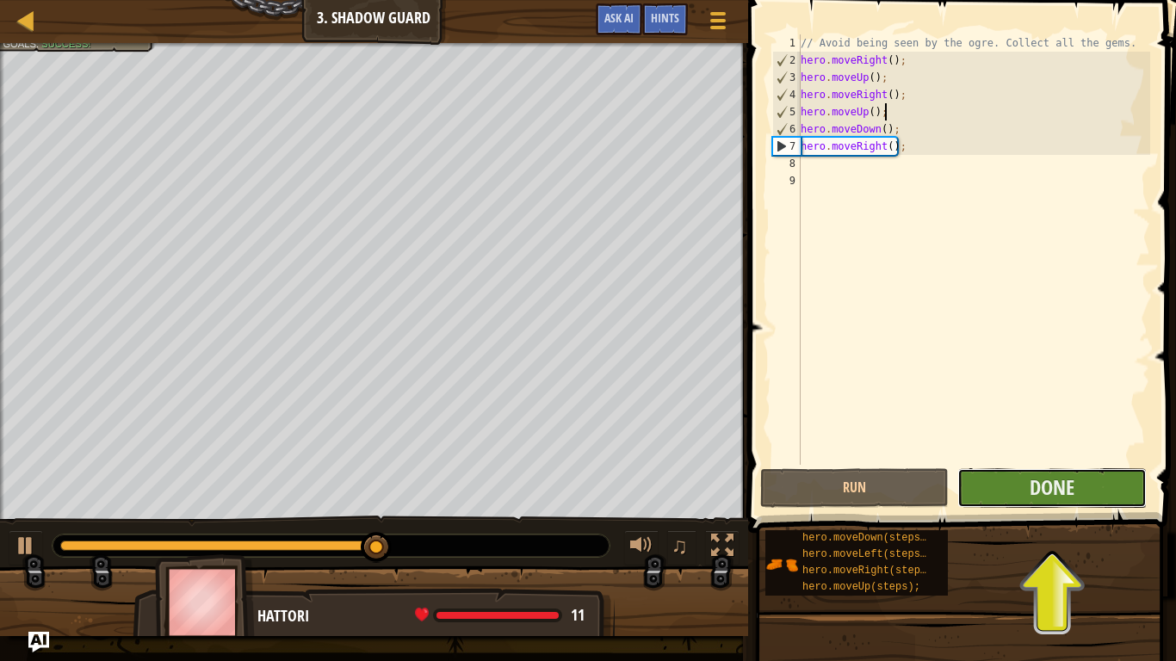
click at [1026, 481] on button "Done" at bounding box center [1051, 488] width 189 height 40
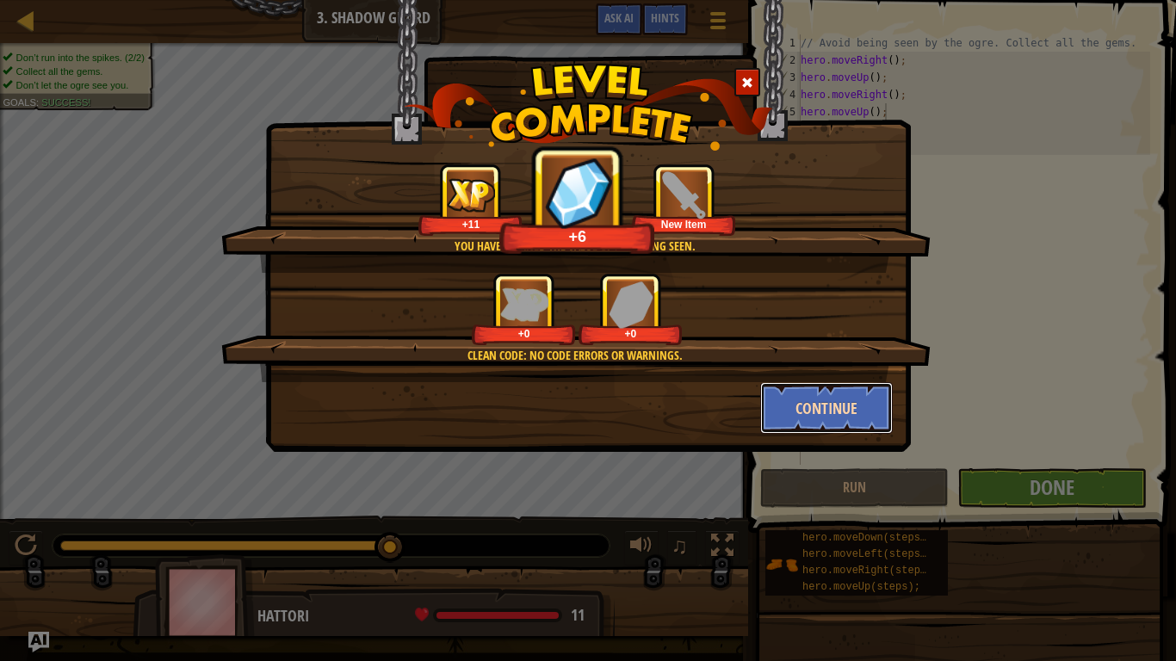
click at [804, 408] on button "Continue" at bounding box center [826, 408] width 133 height 52
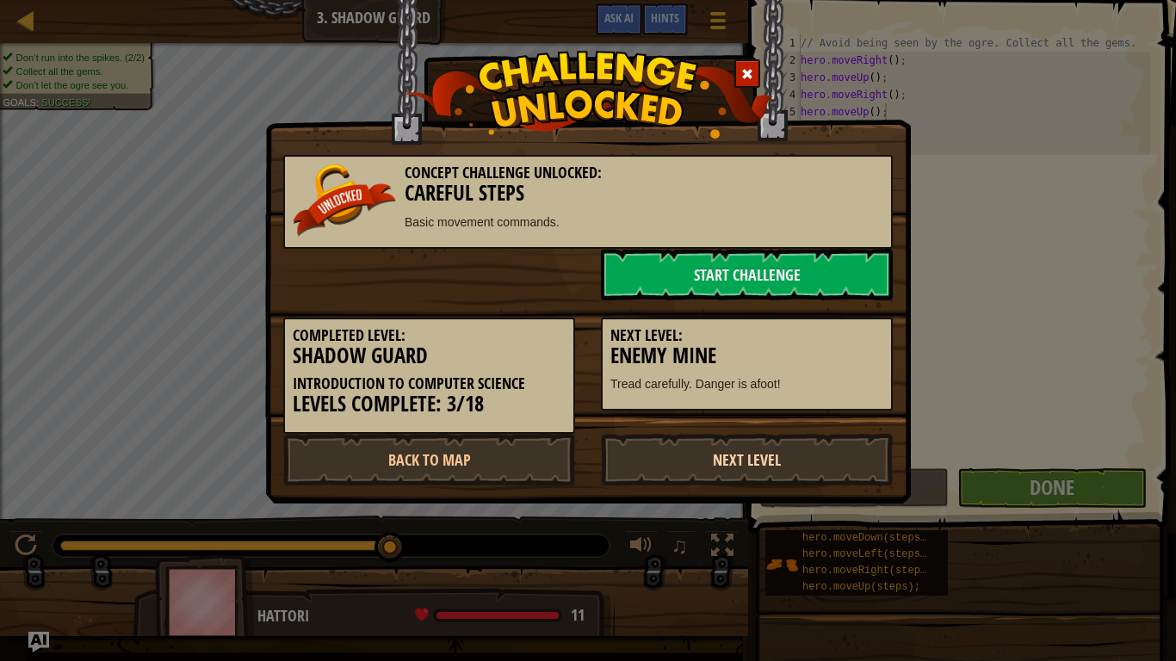
click at [761, 450] on link "Next Level" at bounding box center [747, 460] width 292 height 52
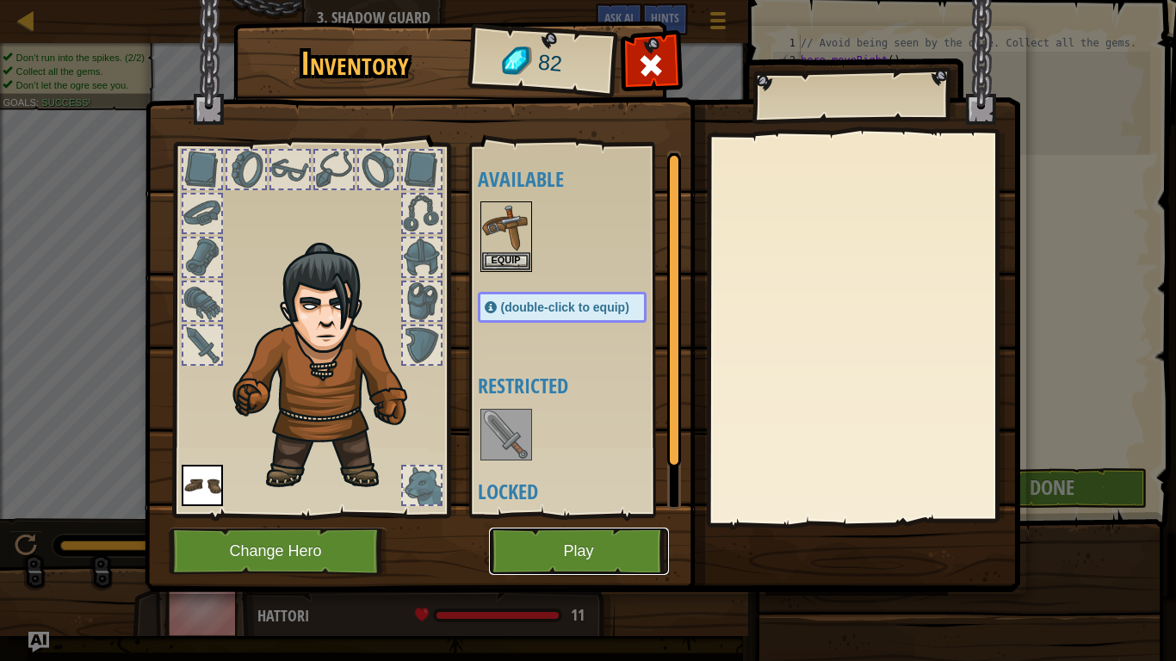
click at [609, 544] on button "Play" at bounding box center [579, 551] width 180 height 47
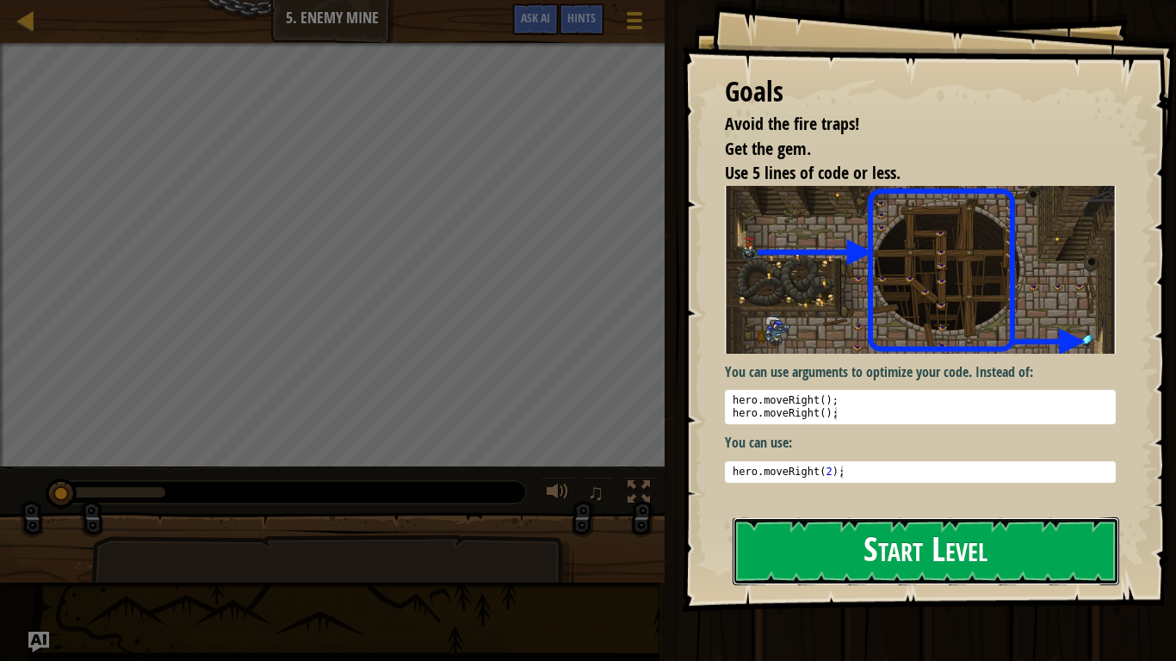
click at [1030, 543] on button "Start Level" at bounding box center [926, 551] width 387 height 68
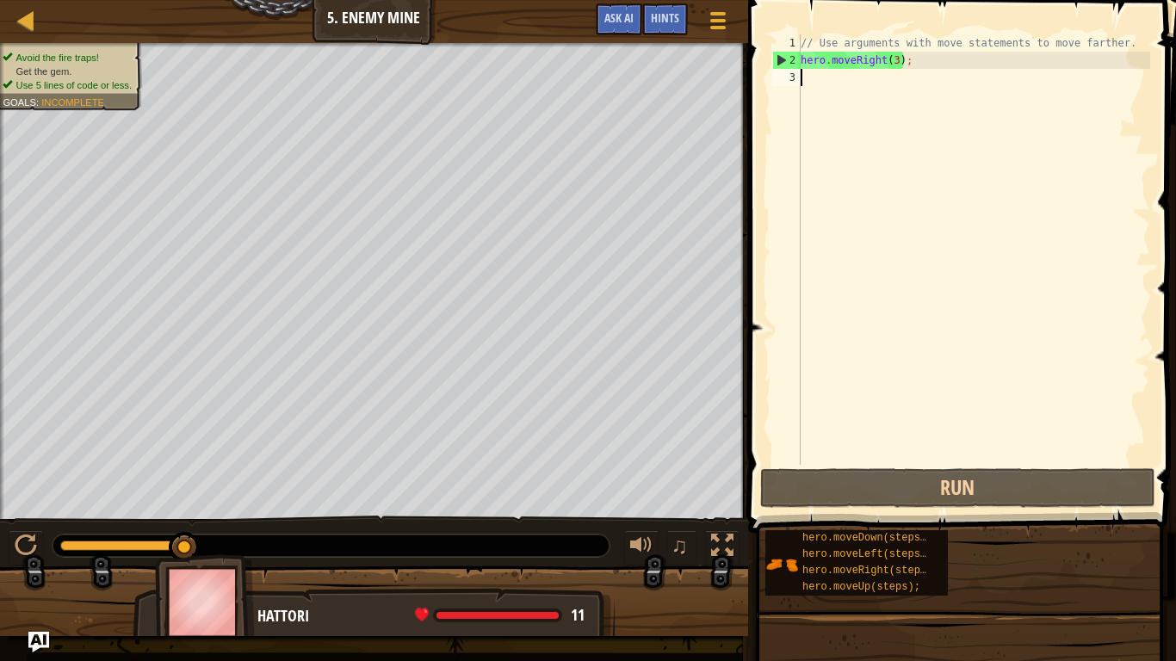
type textarea "h"
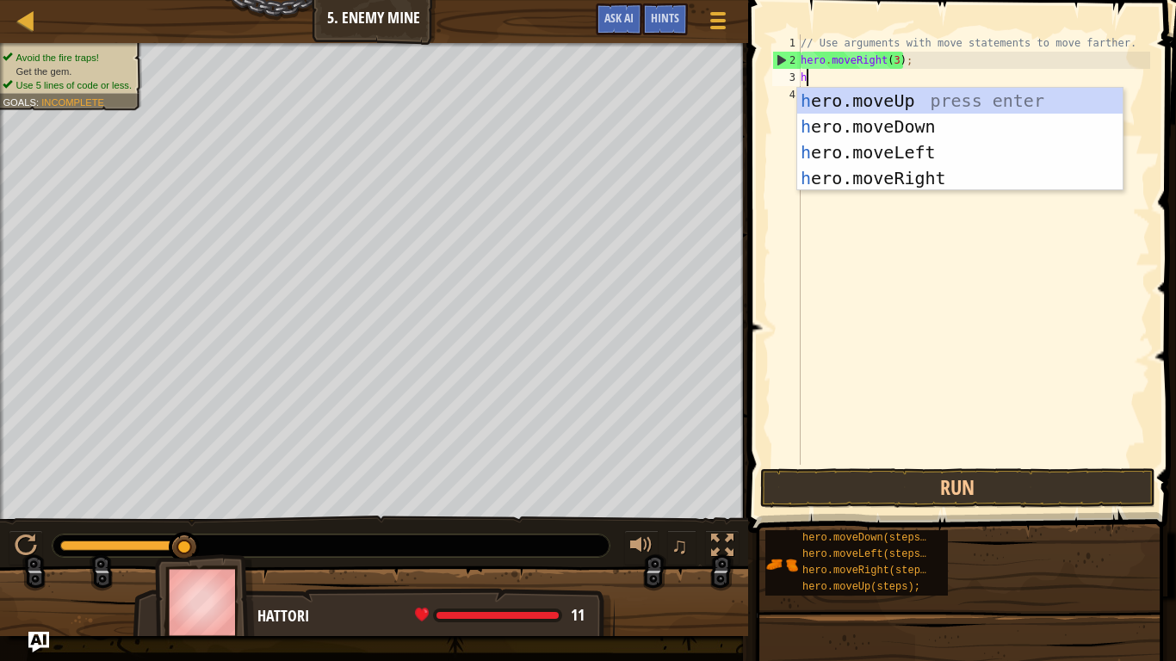
scroll to position [8, 0]
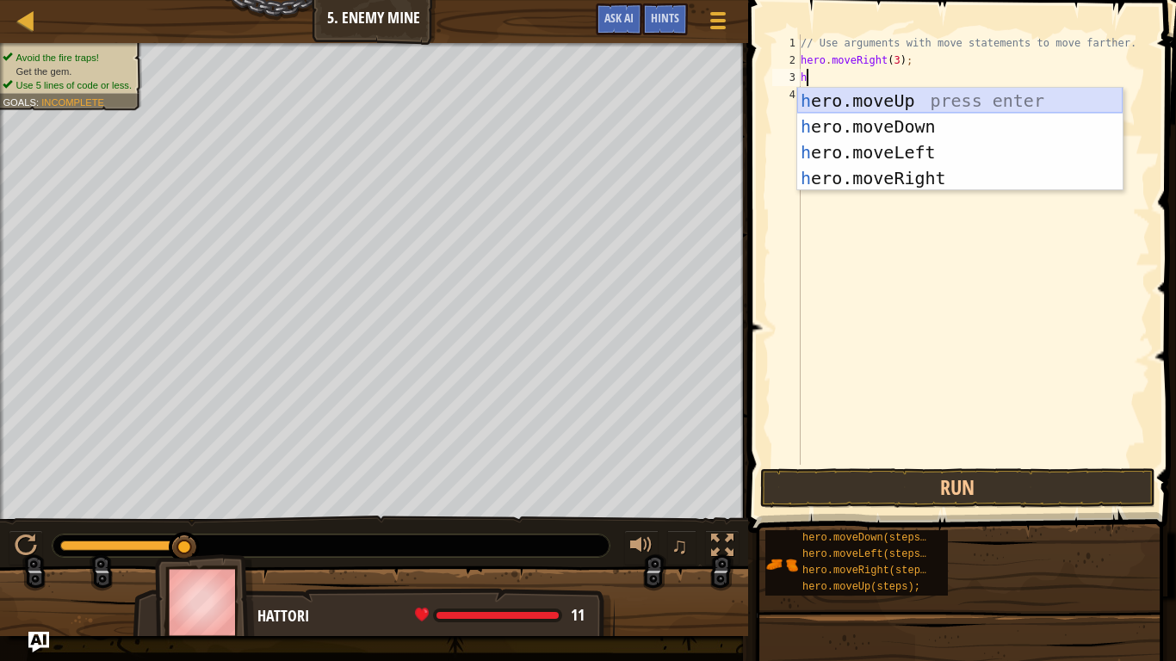
click at [865, 106] on div "h ero.moveUp press enter h ero.moveDown press enter h ero.moveLeft press enter …" at bounding box center [959, 165] width 325 height 155
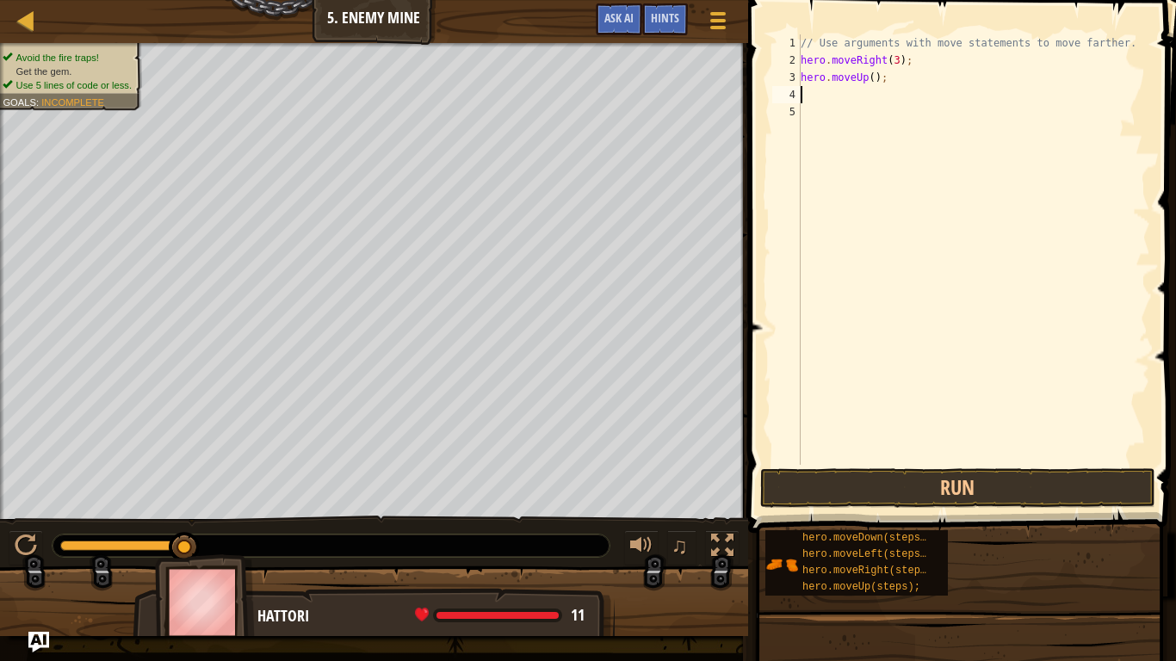
type textarea "h"
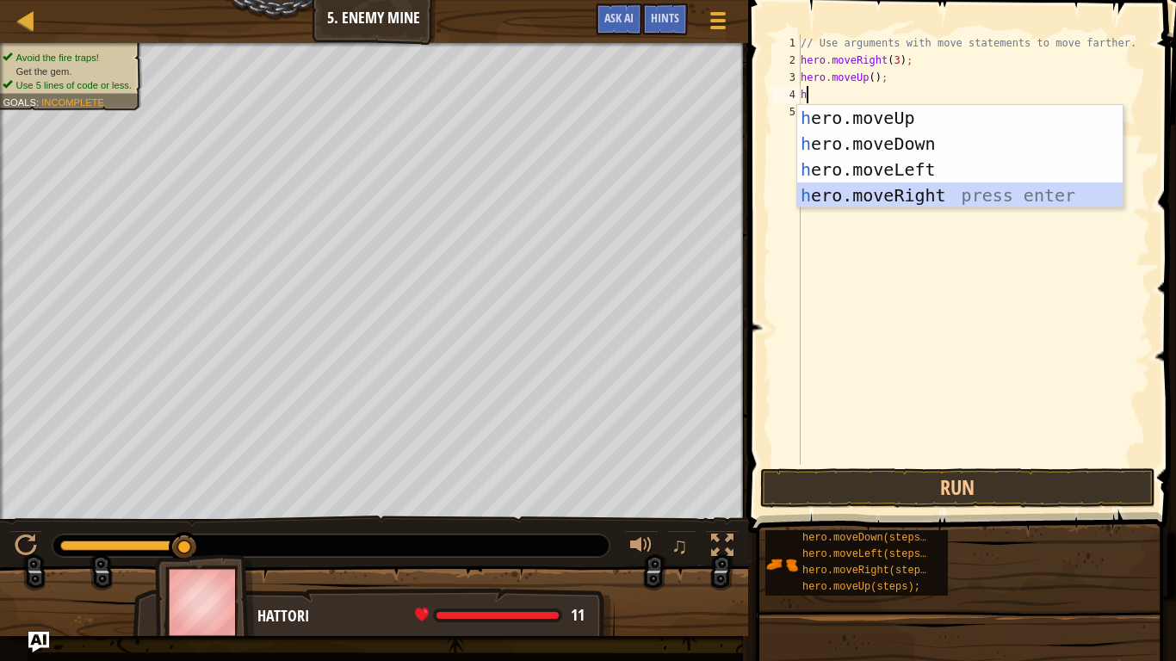
click at [898, 194] on div "h ero.moveUp press enter h ero.moveDown press enter h ero.moveLeft press enter …" at bounding box center [959, 182] width 325 height 155
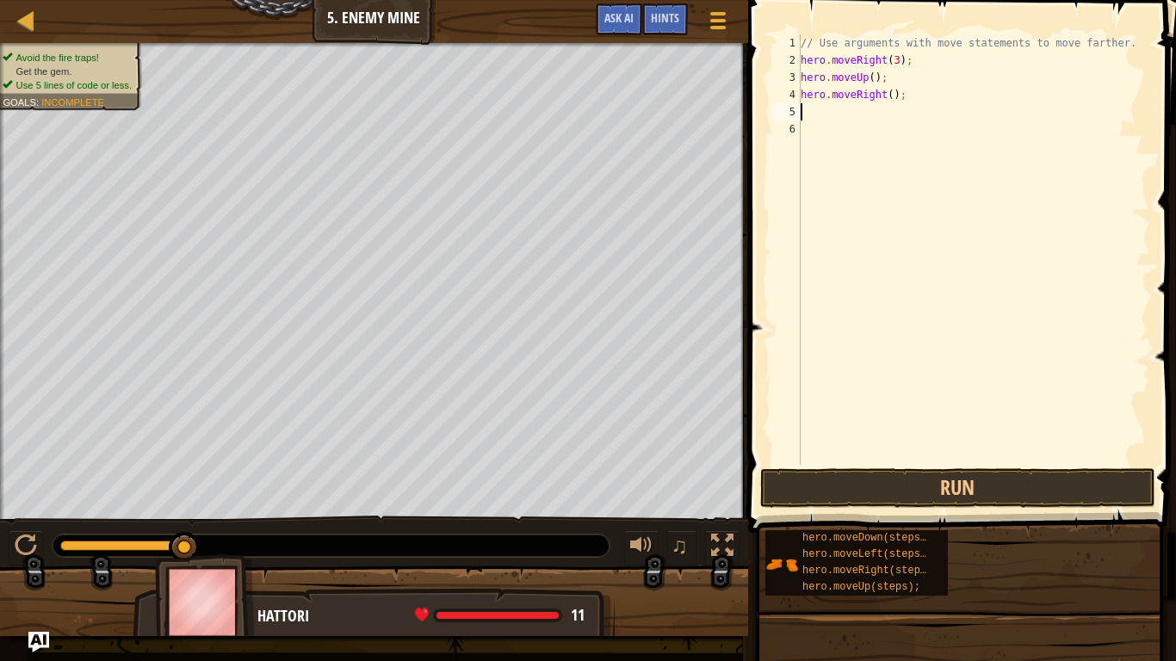
type textarea "h"
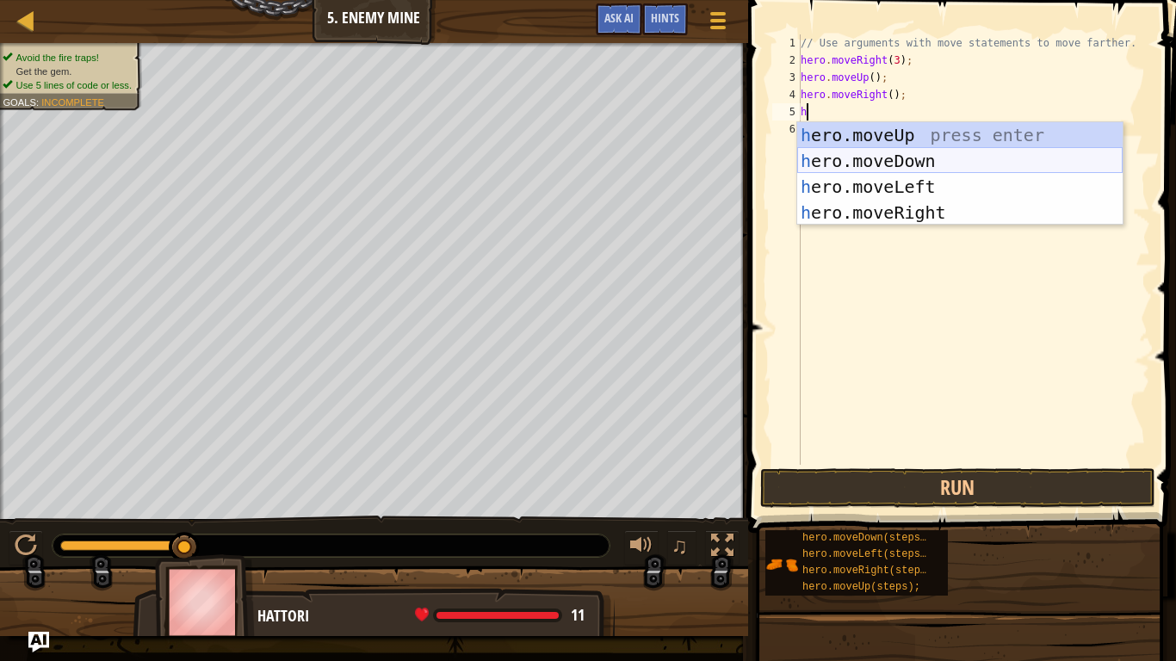
click at [891, 155] on div "h ero.moveUp press enter h ero.moveDown press enter h ero.moveLeft press enter …" at bounding box center [959, 199] width 325 height 155
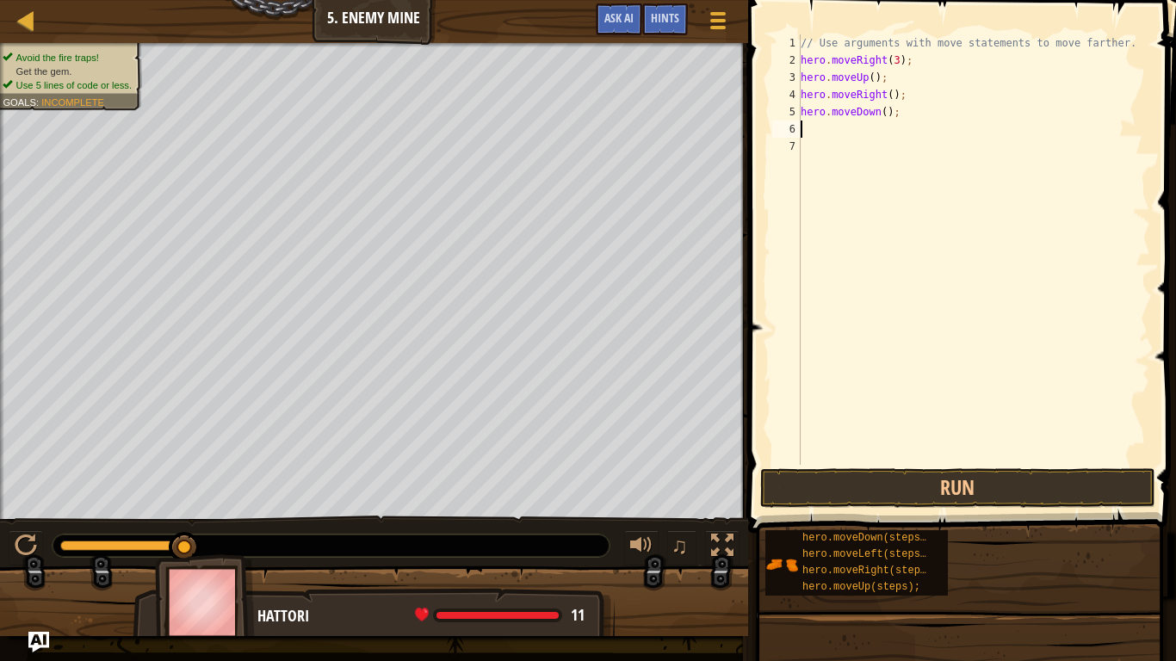
type textarea "h"
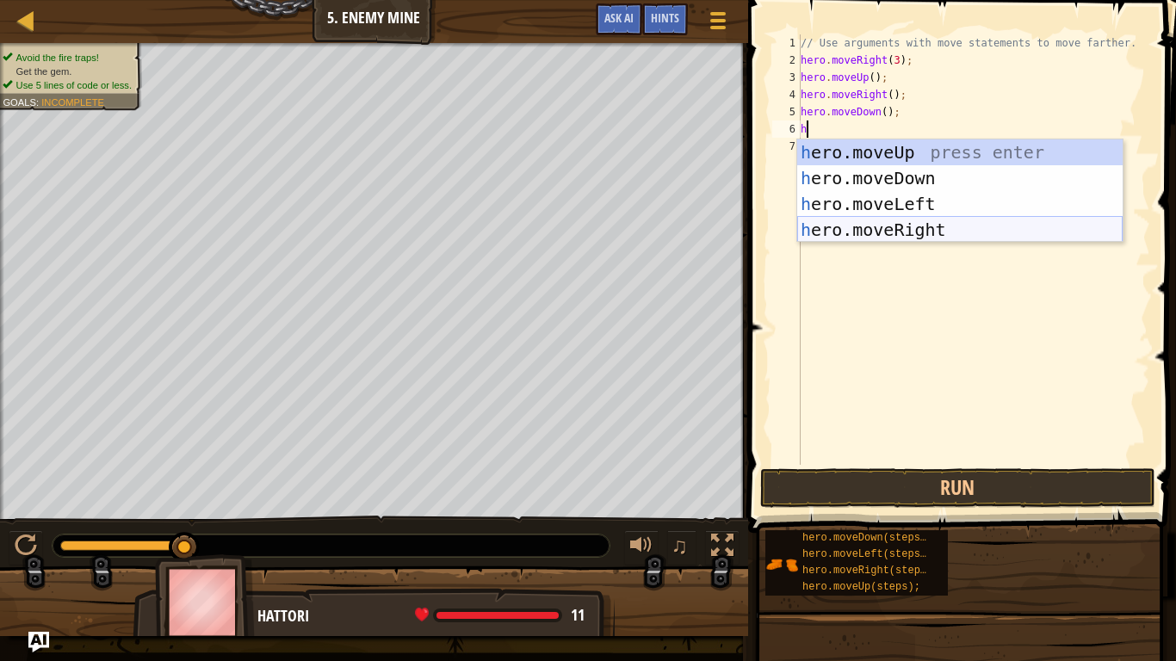
click at [921, 230] on div "h ero.moveUp press enter h ero.moveDown press enter h ero.moveLeft press enter …" at bounding box center [959, 216] width 325 height 155
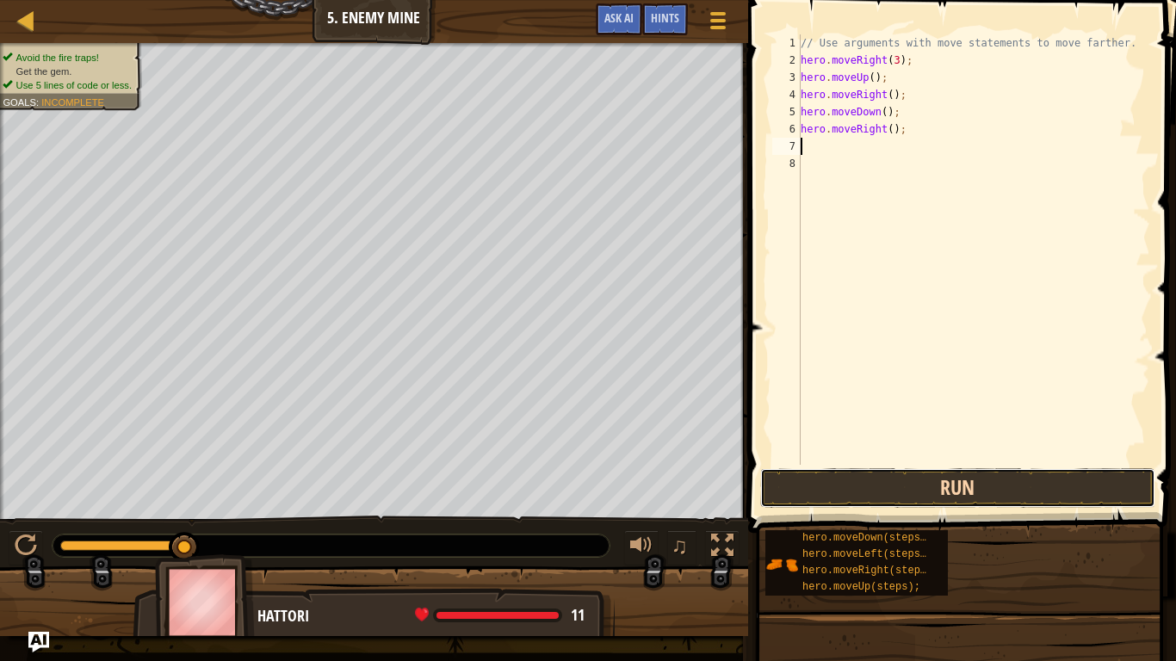
click at [829, 498] on button "Run" at bounding box center [957, 488] width 395 height 40
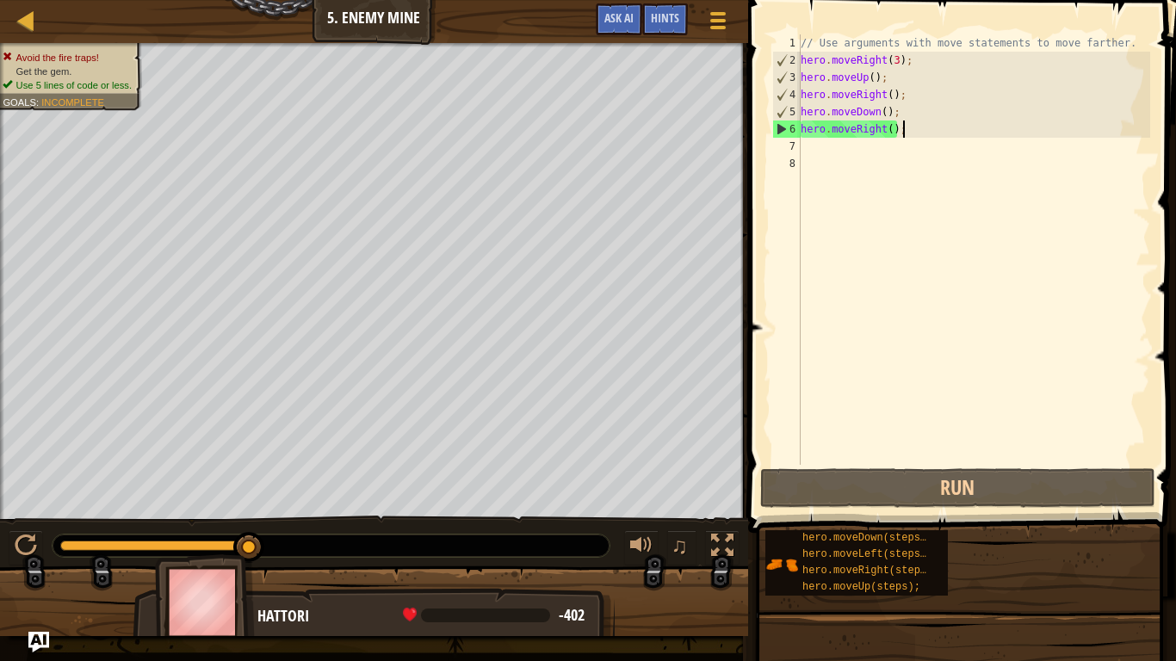
click at [904, 135] on div "// Use arguments with move statements to move farther. hero . moveRight ( 3 ) ;…" at bounding box center [973, 266] width 353 height 465
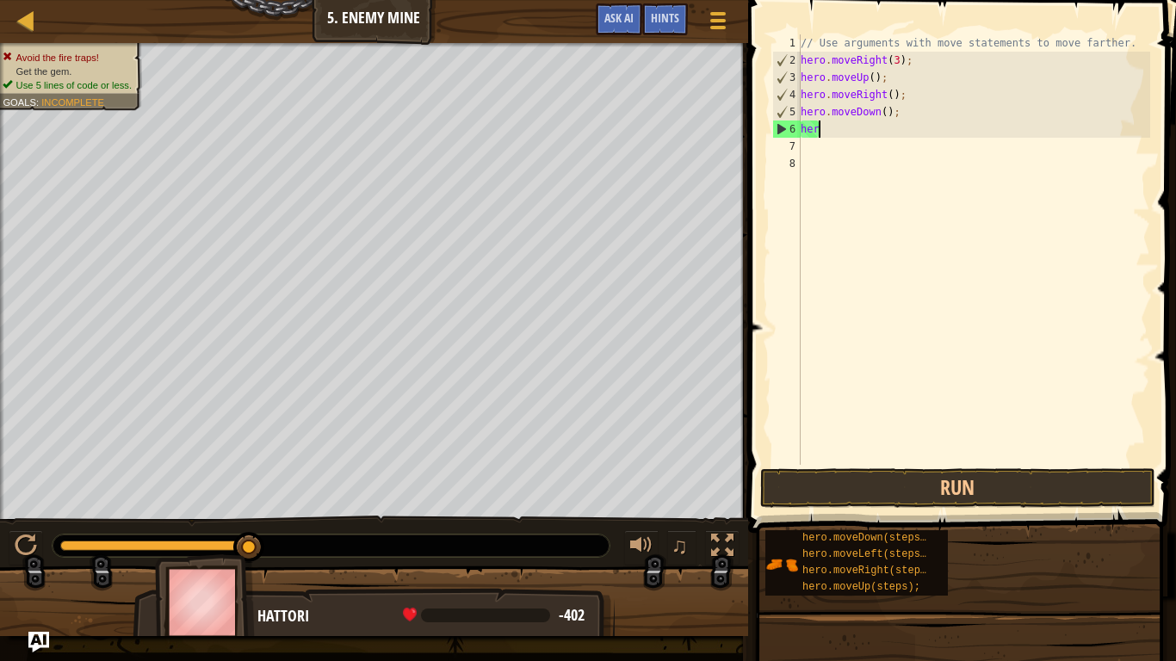
type textarea "h"
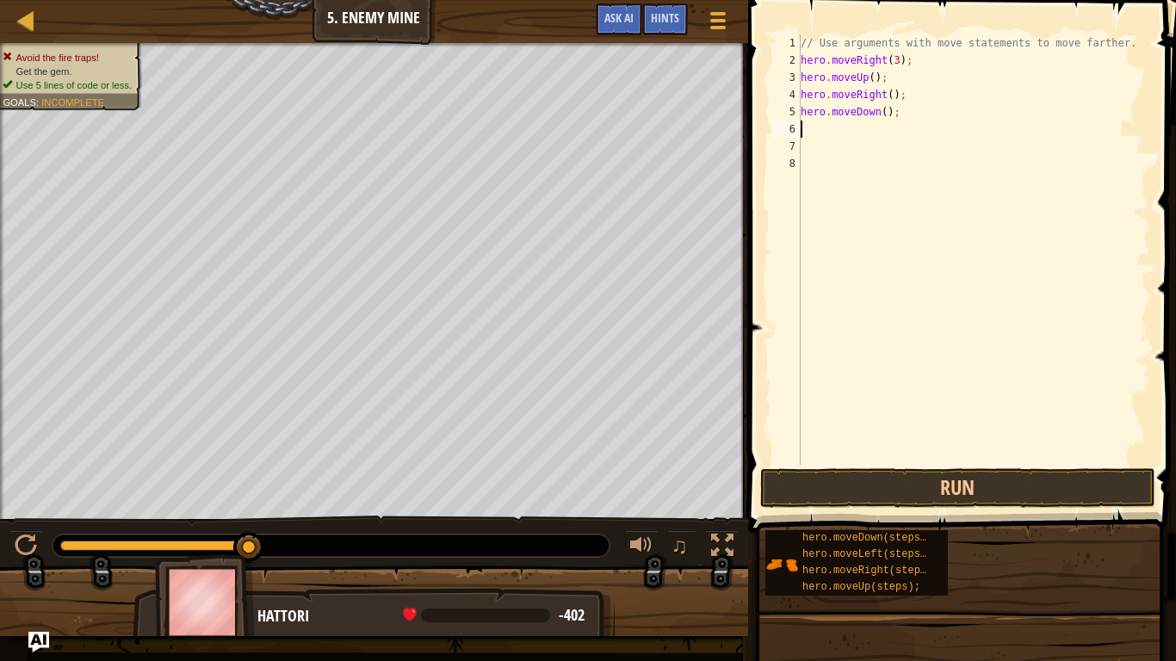
type textarea "h"
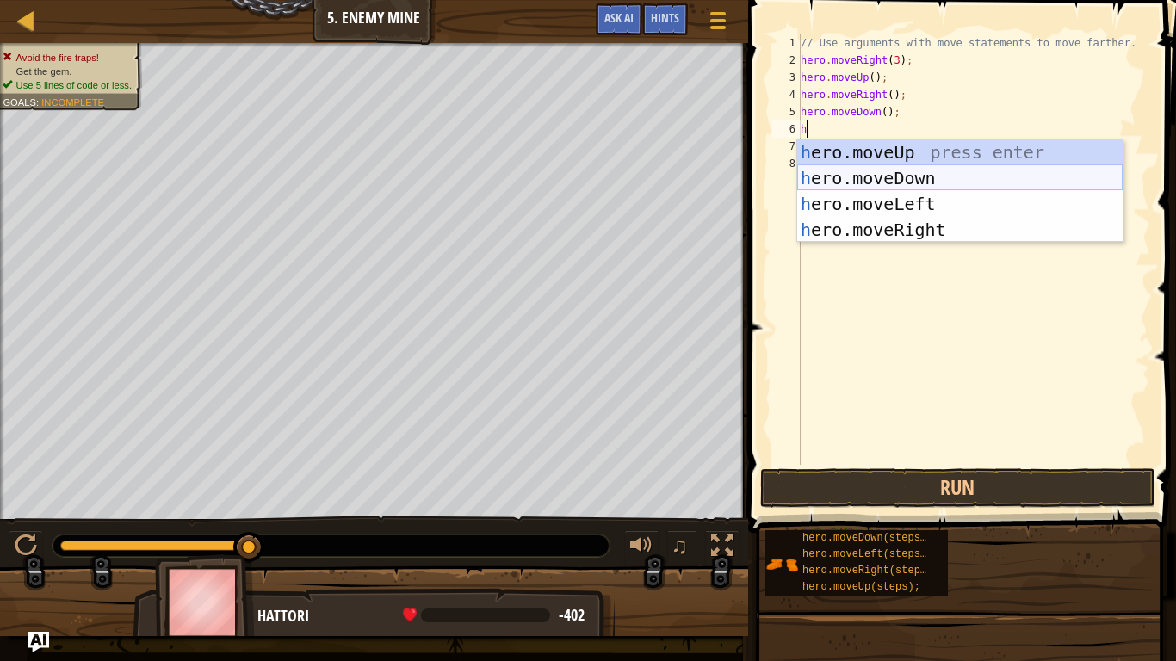
click at [946, 173] on div "h ero.moveUp press enter h ero.moveDown press enter h ero.moveLeft press enter …" at bounding box center [959, 216] width 325 height 155
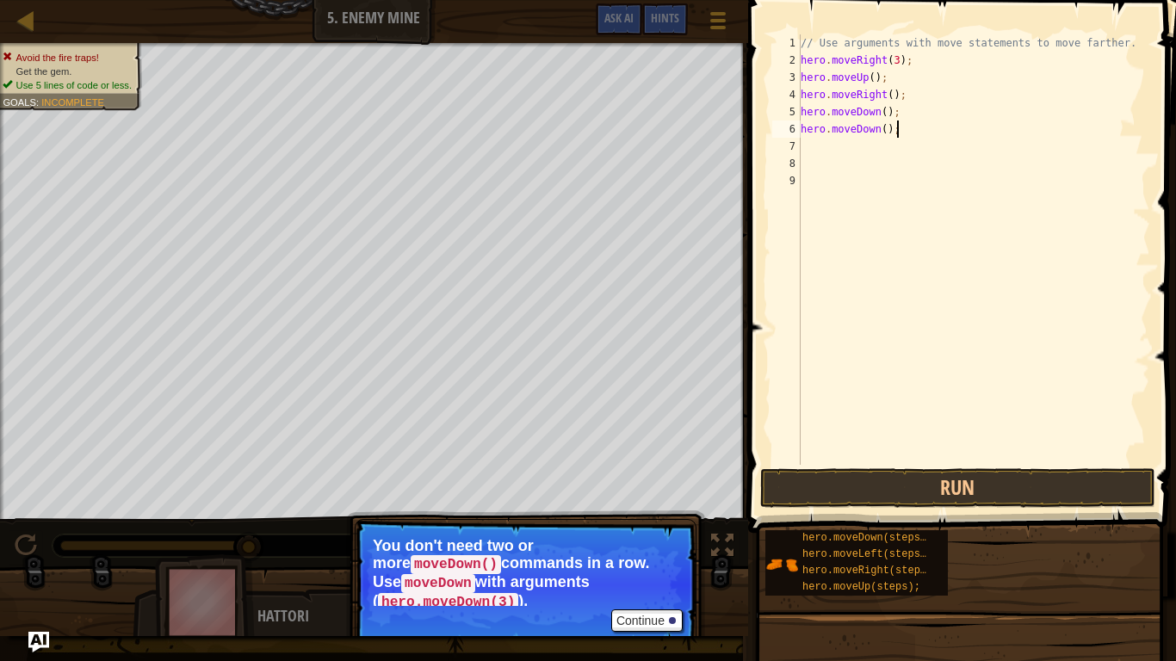
click at [907, 133] on div "// Use arguments with move statements to move farther. hero . moveRight ( 3 ) ;…" at bounding box center [973, 266] width 353 height 465
type textarea "h"
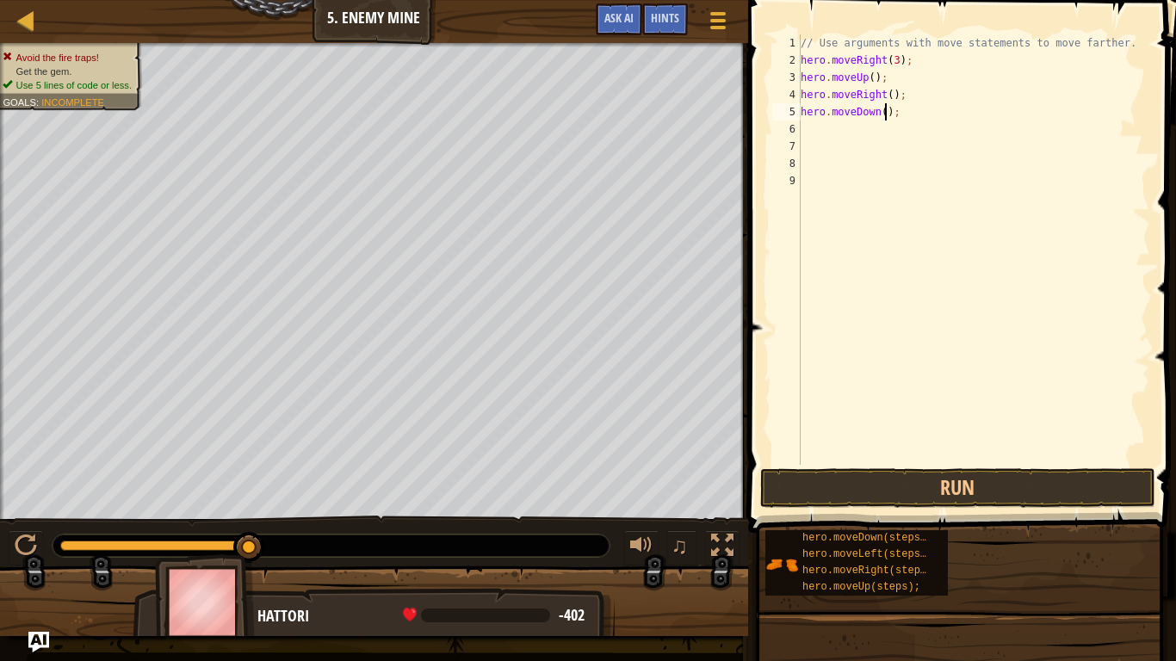
click at [885, 115] on div "// Use arguments with move statements to move farther. hero . moveRight ( 3 ) ;…" at bounding box center [973, 266] width 353 height 465
type textarea "hero.moveDown(3);"
click at [876, 135] on div "// Use arguments with move statements to move farther. hero . moveRight ( 3 ) ;…" at bounding box center [973, 266] width 353 height 465
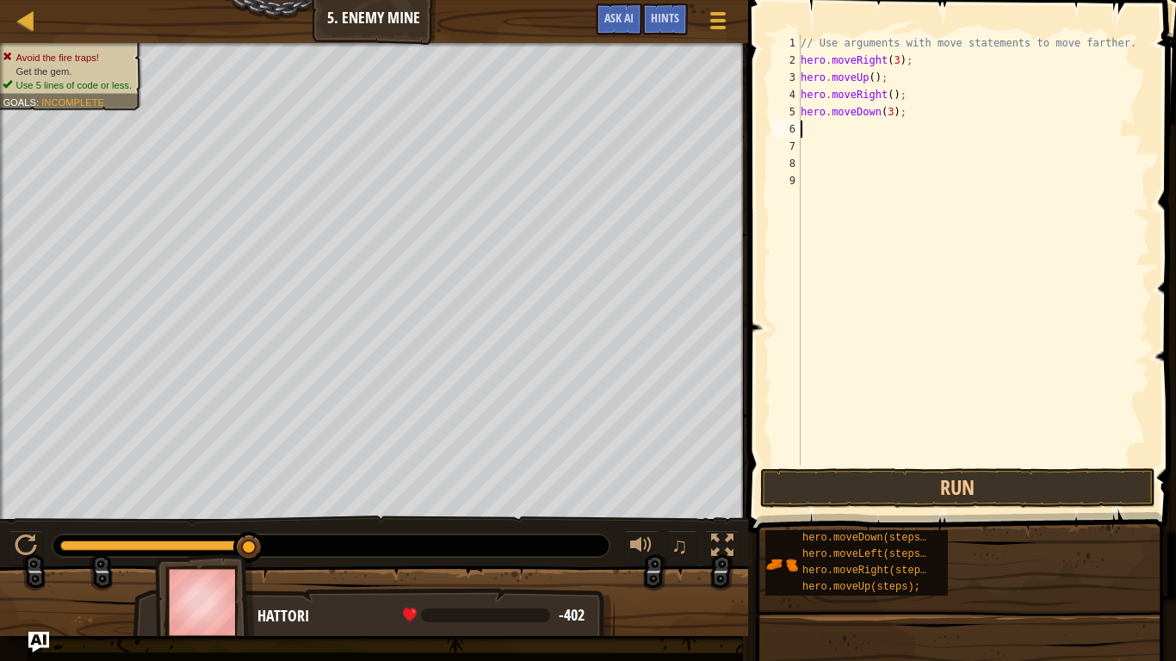
type textarea "h"
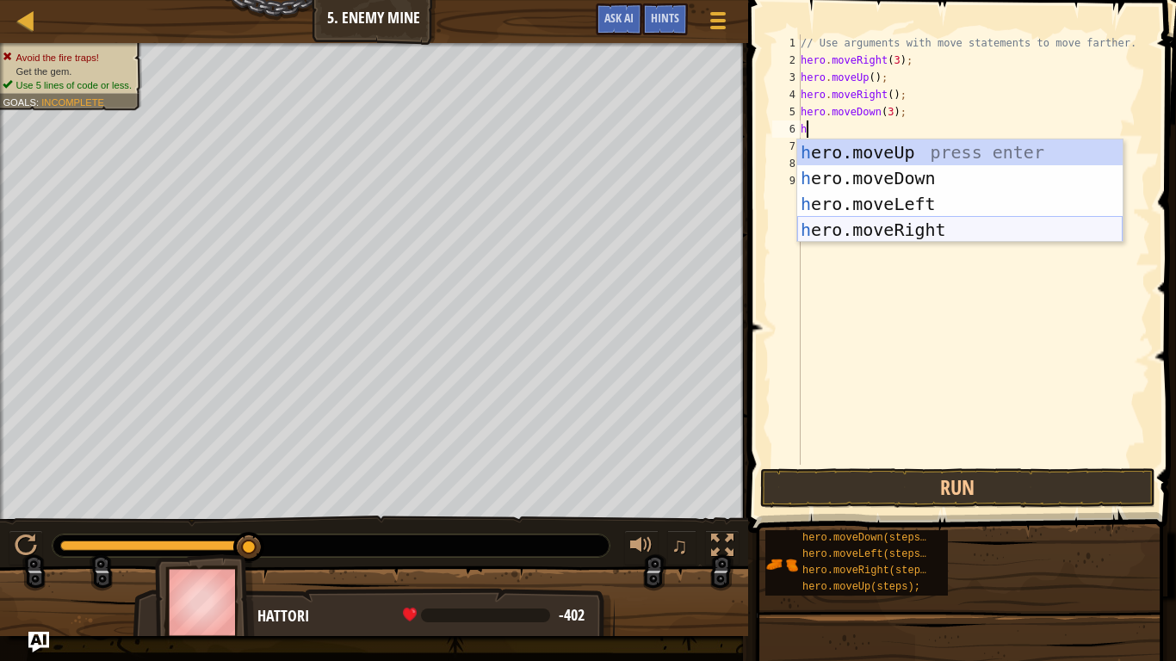
click at [894, 230] on div "h ero.moveUp press enter h ero.moveDown press enter h ero.moveLeft press enter …" at bounding box center [959, 216] width 325 height 155
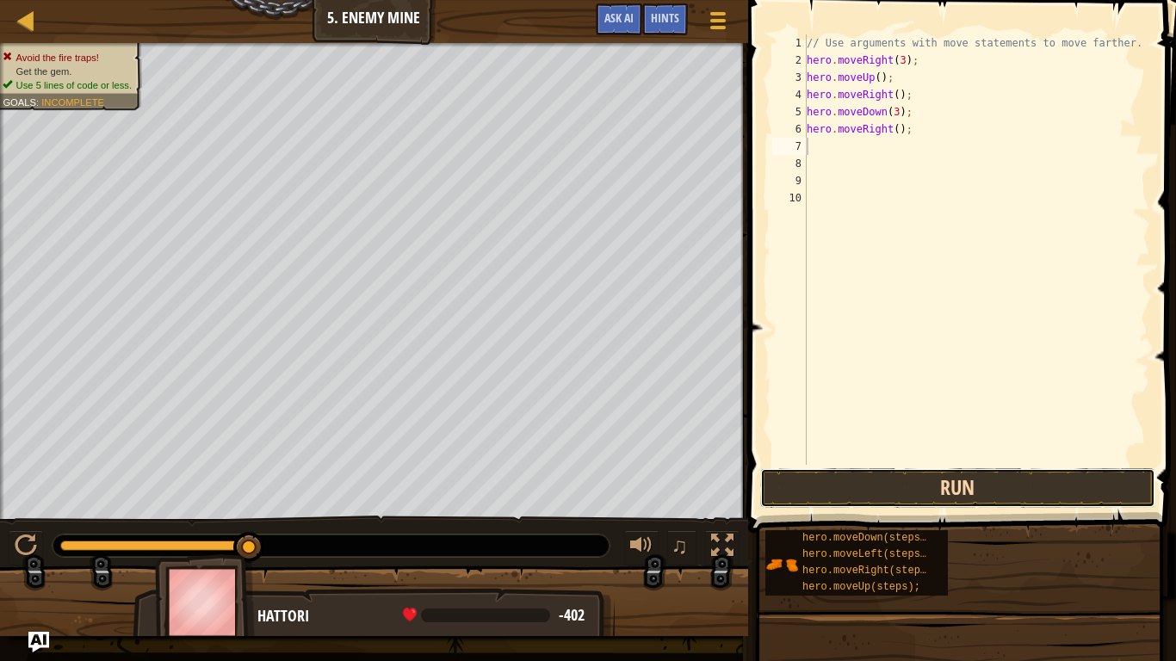
click at [826, 489] on button "Run" at bounding box center [957, 488] width 395 height 40
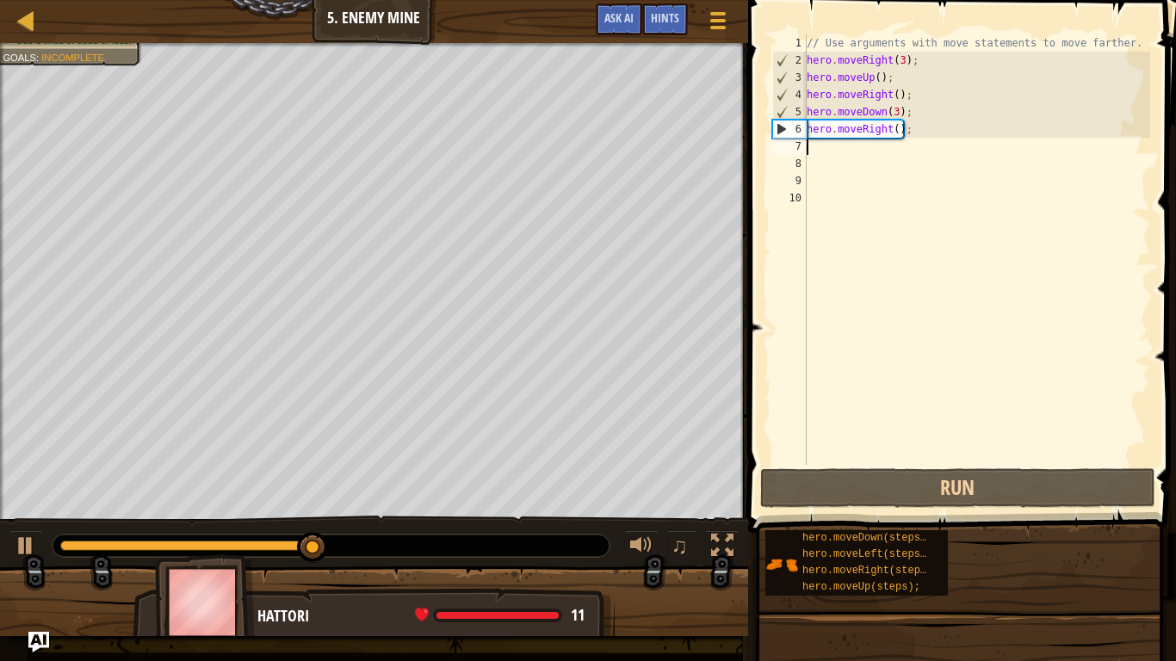
click at [901, 133] on div "// Use arguments with move statements to move farther. hero . moveRight ( 3 ) ;…" at bounding box center [976, 266] width 347 height 465
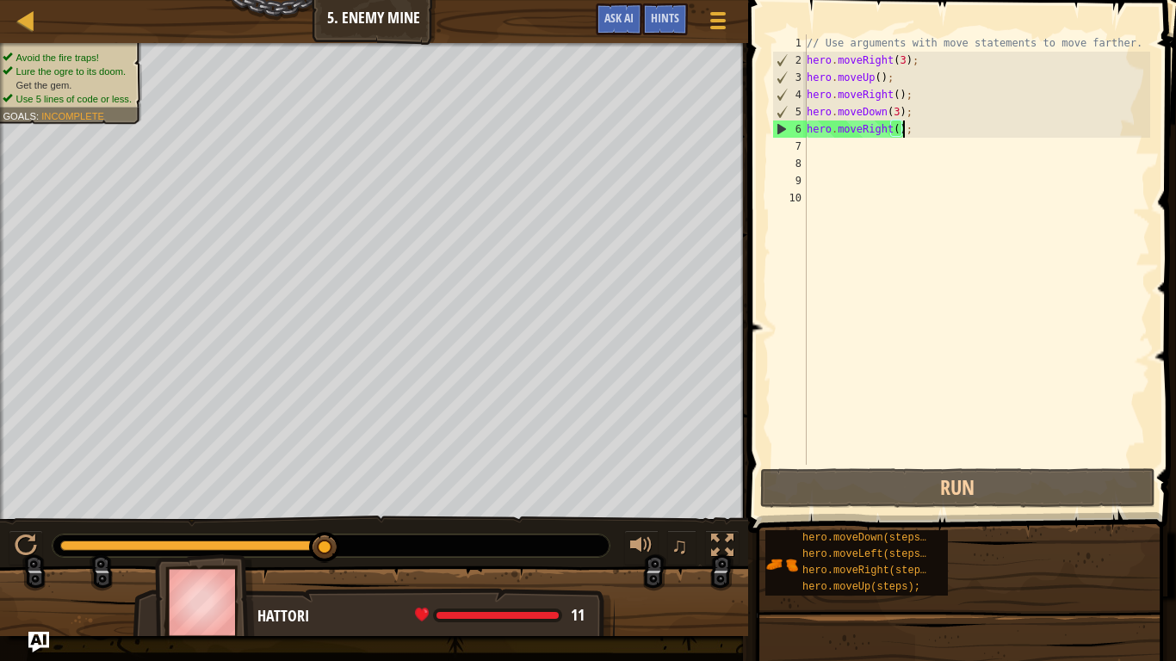
click at [896, 132] on div "// Use arguments with move statements to move farther. hero . moveRight ( 3 ) ;…" at bounding box center [976, 266] width 347 height 465
type textarea "hero.moveRight(2);"
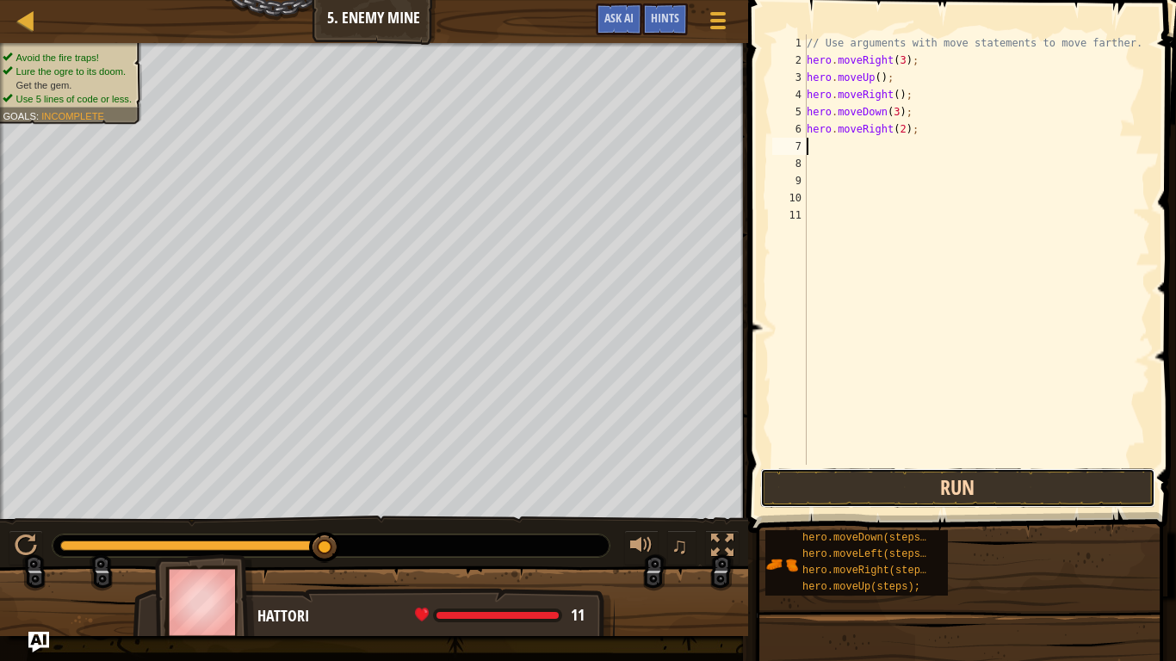
click at [901, 488] on button "Run" at bounding box center [957, 488] width 395 height 40
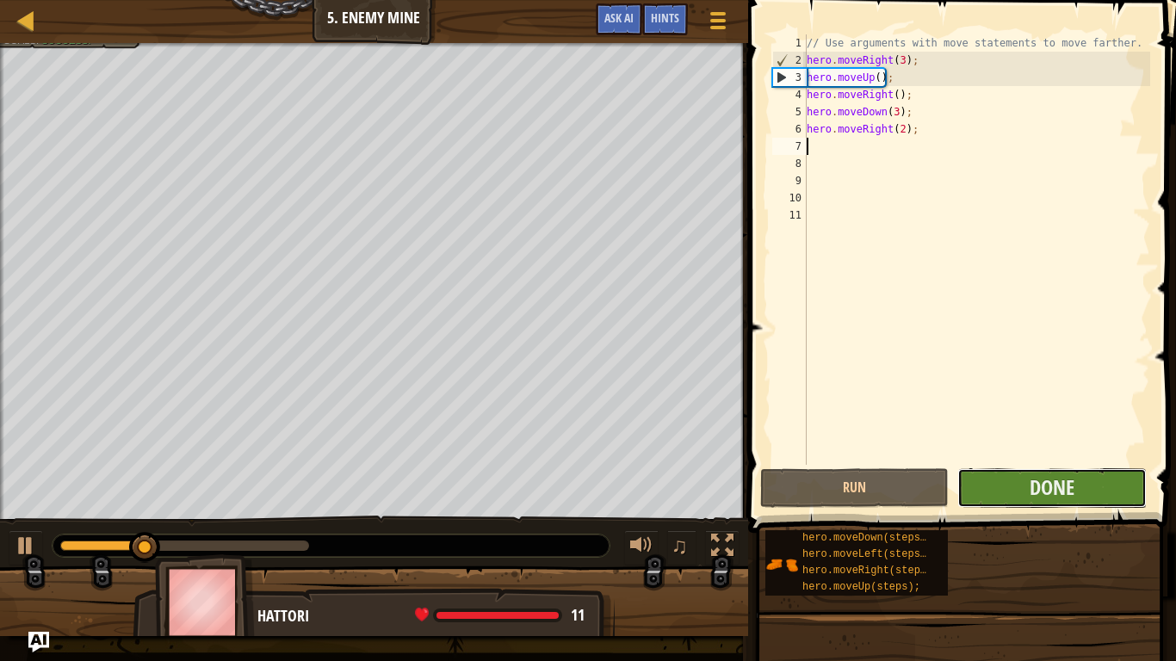
click at [963, 485] on button "Done" at bounding box center [1051, 488] width 189 height 40
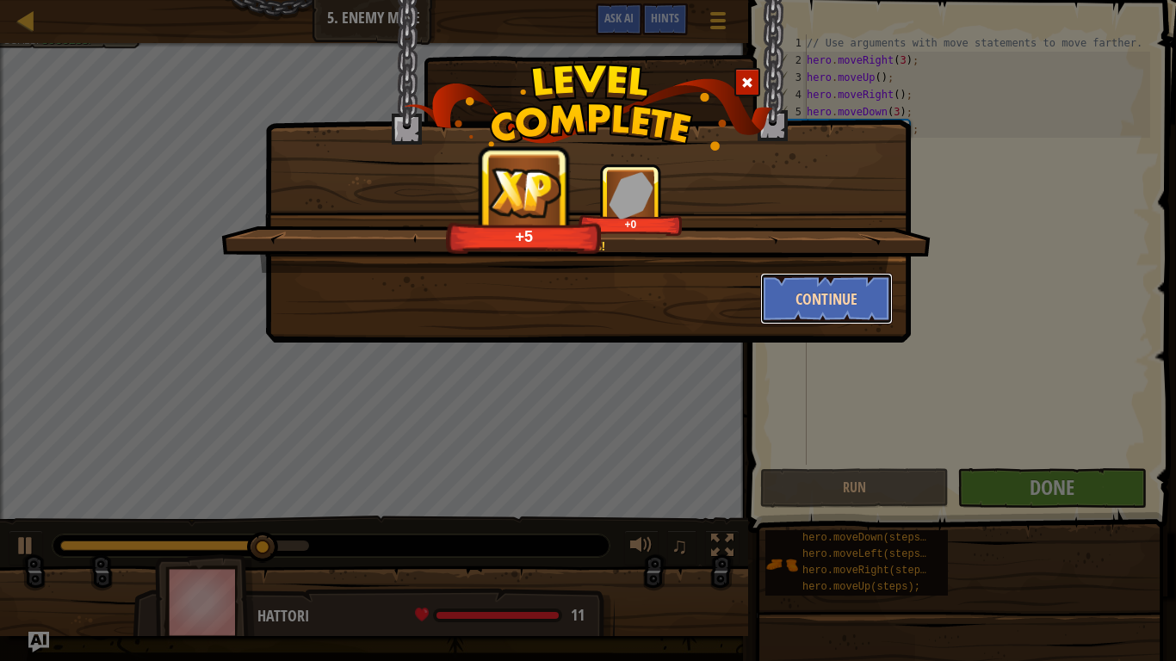
click at [819, 299] on button "Continue" at bounding box center [826, 299] width 133 height 52
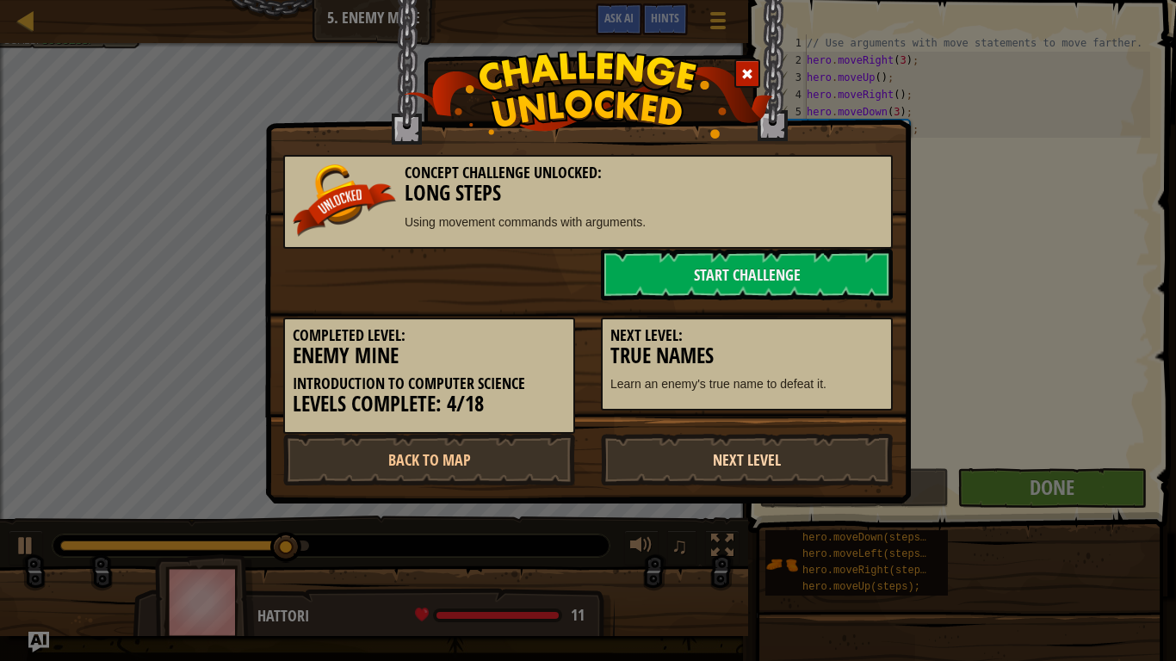
click at [672, 477] on link "Next Level" at bounding box center [747, 460] width 292 height 52
click at [699, 449] on link "Next Level" at bounding box center [747, 460] width 292 height 52
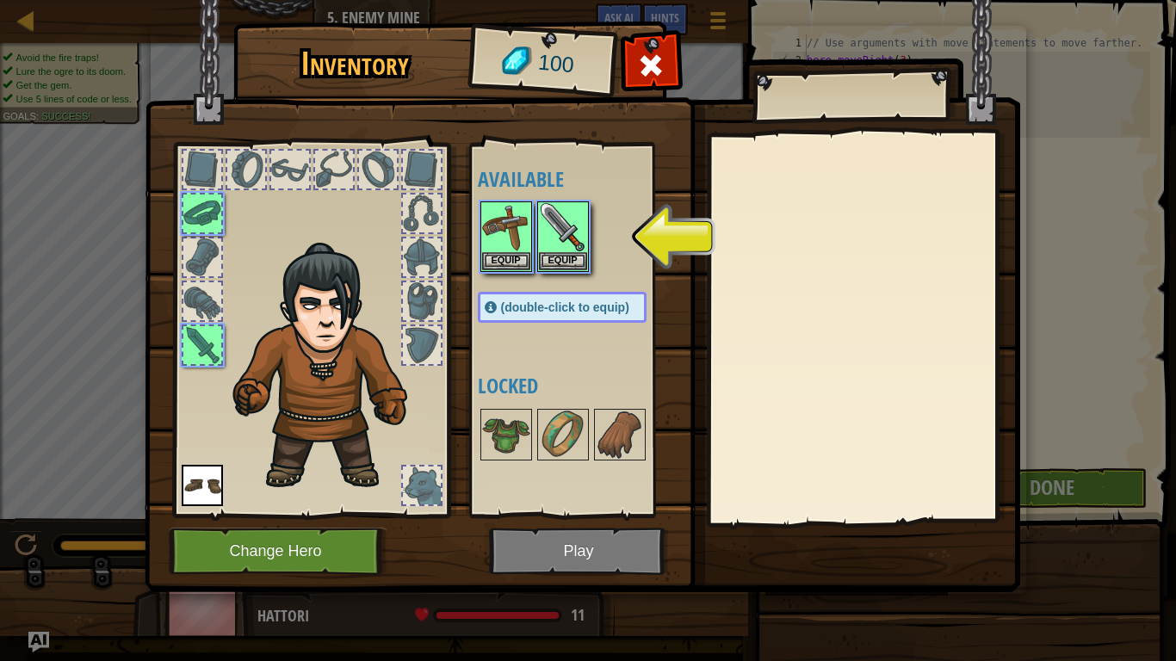
click at [558, 544] on img at bounding box center [583, 279] width 876 height 625
click at [561, 262] on button "Equip" at bounding box center [563, 260] width 48 height 18
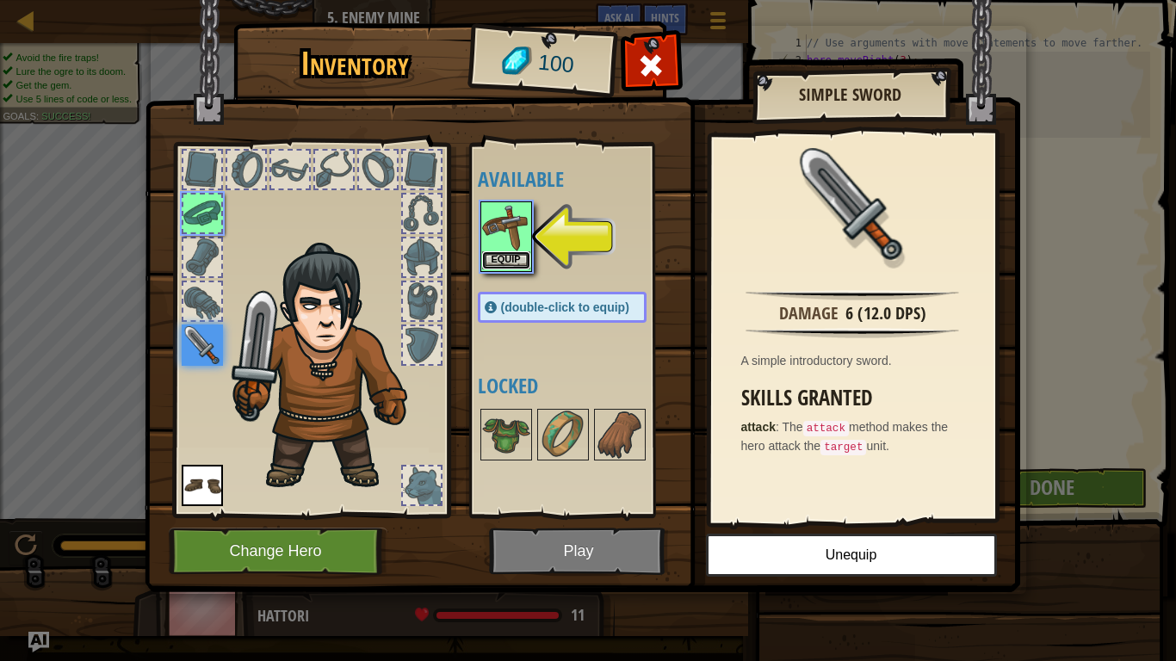
click at [522, 268] on button "Equip" at bounding box center [506, 260] width 48 height 18
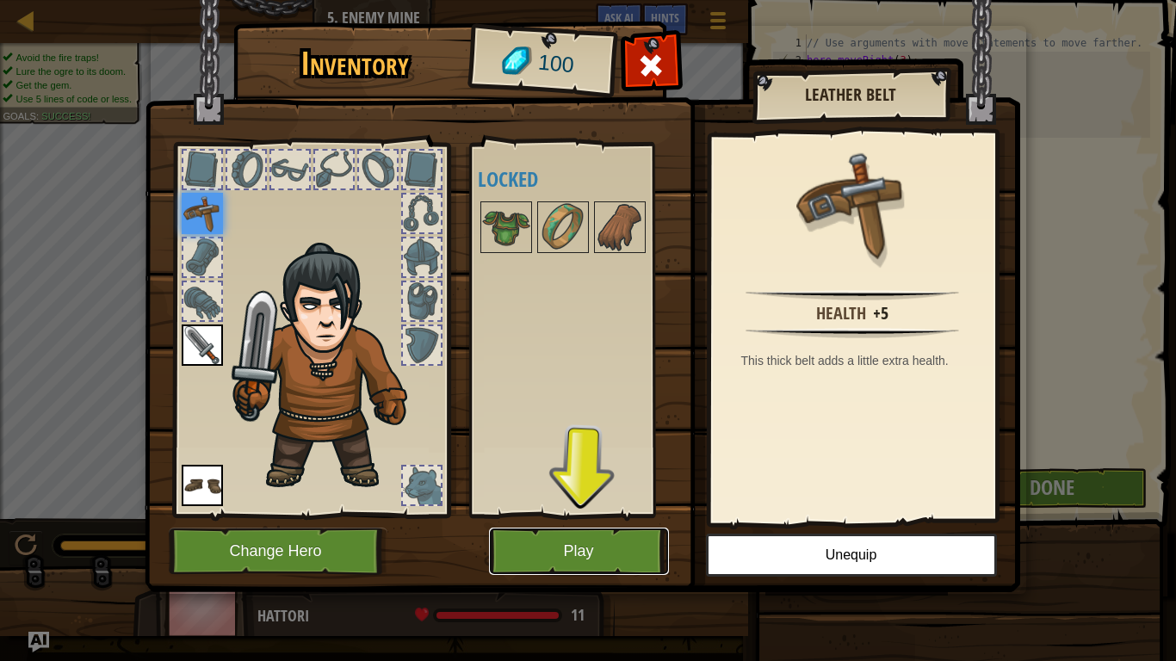
click at [545, 544] on button "Play" at bounding box center [579, 551] width 180 height 47
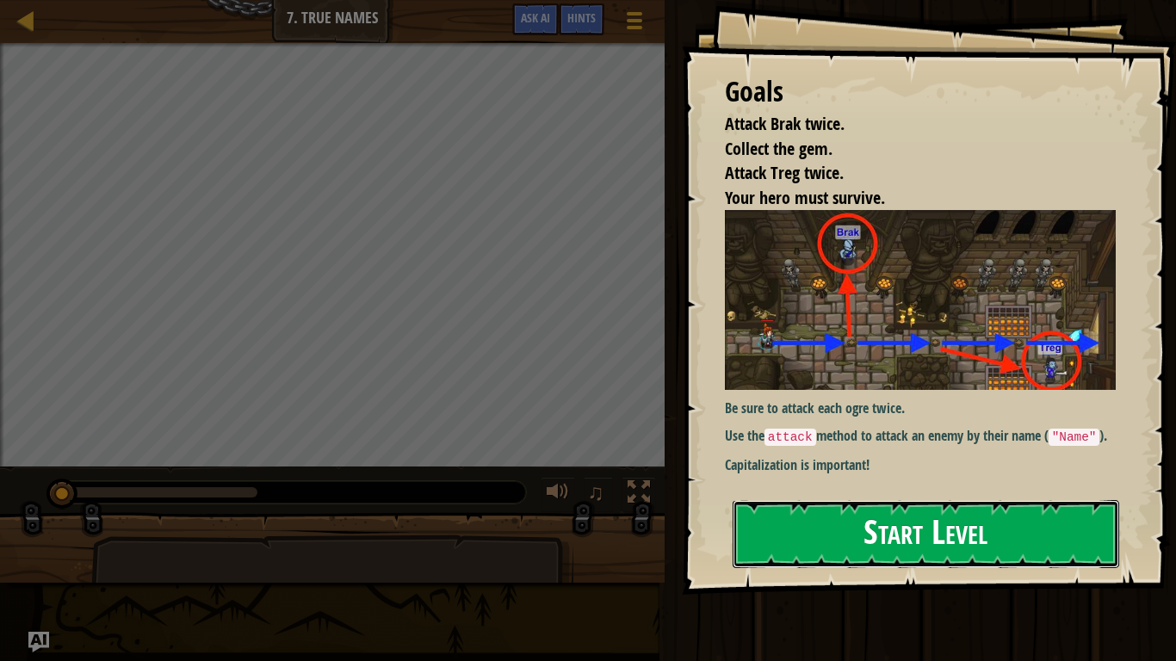
click at [894, 544] on button "Start Level" at bounding box center [926, 534] width 387 height 68
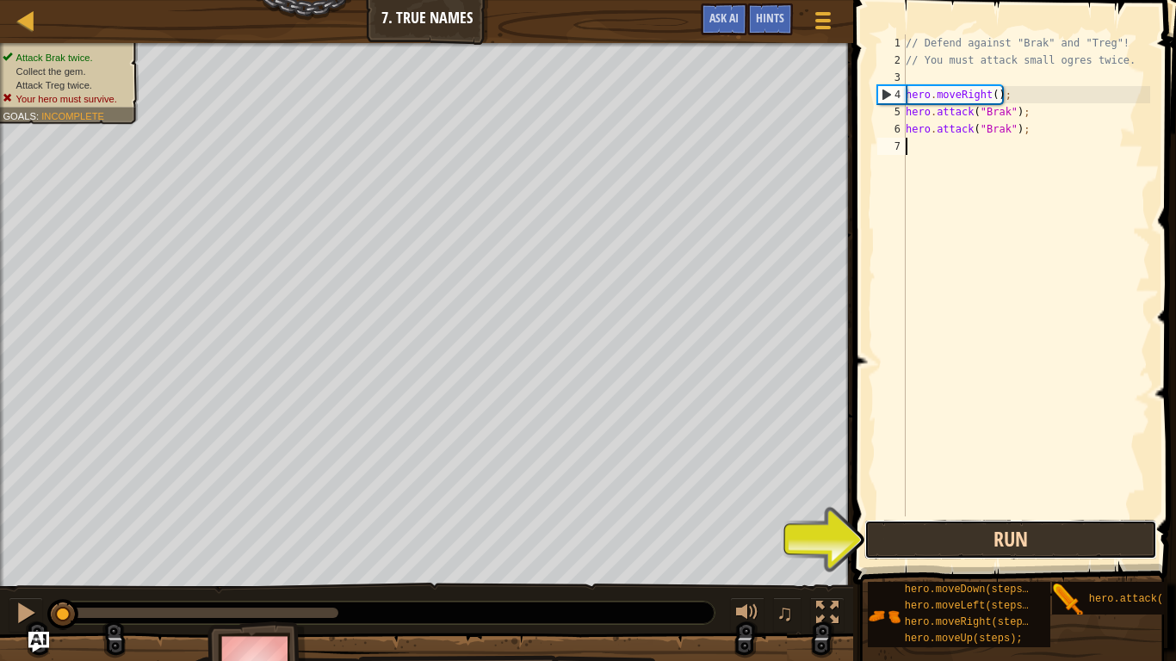
click at [888, 532] on button "Run" at bounding box center [1010, 540] width 293 height 40
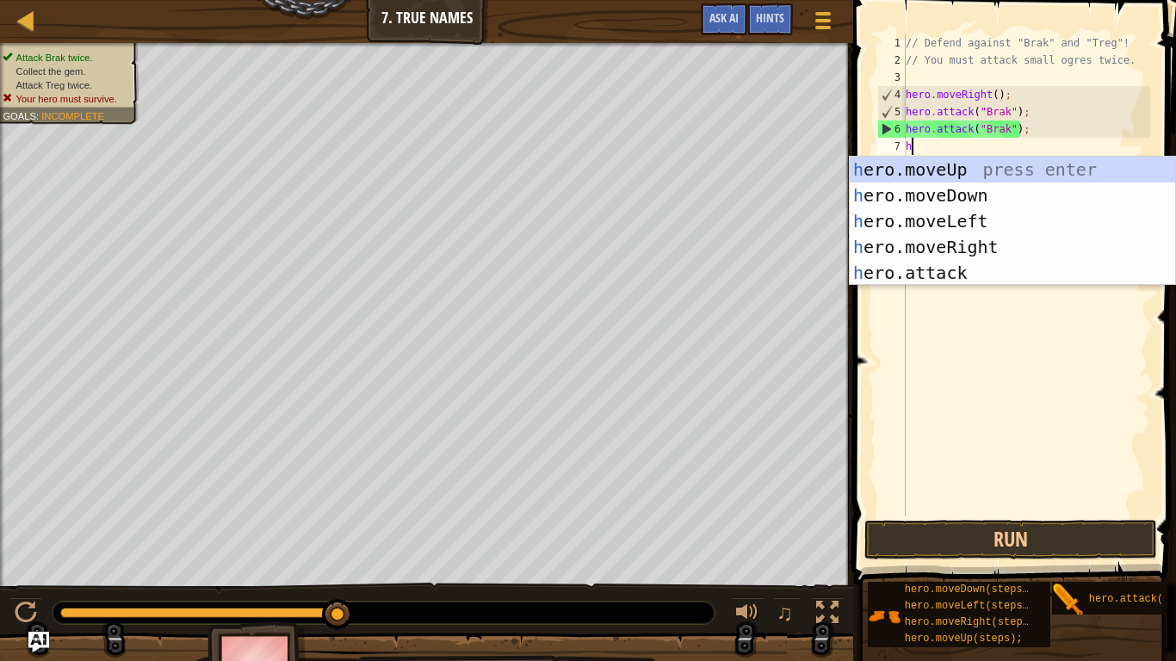
scroll to position [8, 0]
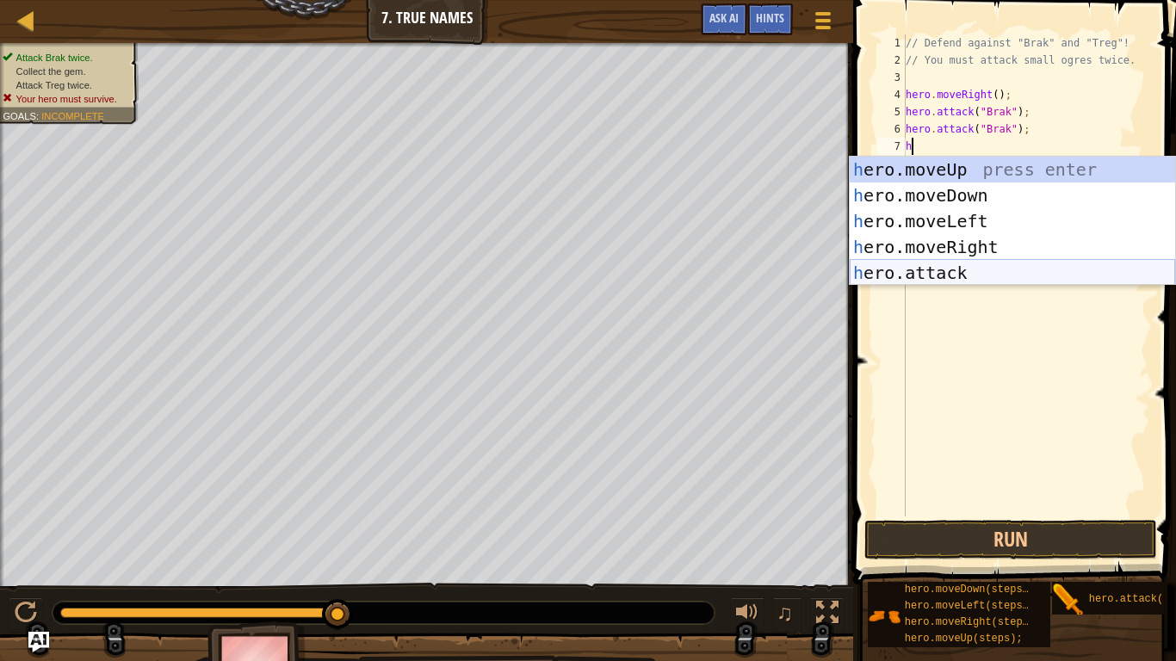
click at [967, 273] on div "h ero.moveUp press enter h ero.moveDown press enter h ero.moveLeft press enter …" at bounding box center [1012, 247] width 325 height 181
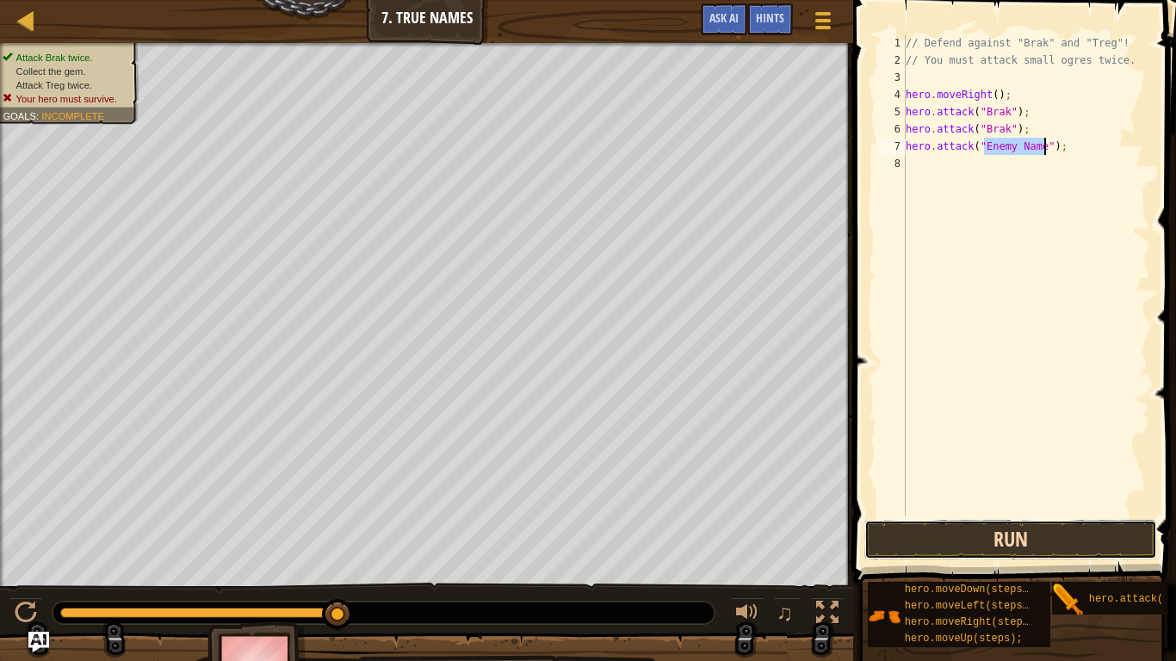
click at [909, 544] on button "Run" at bounding box center [1010, 540] width 293 height 40
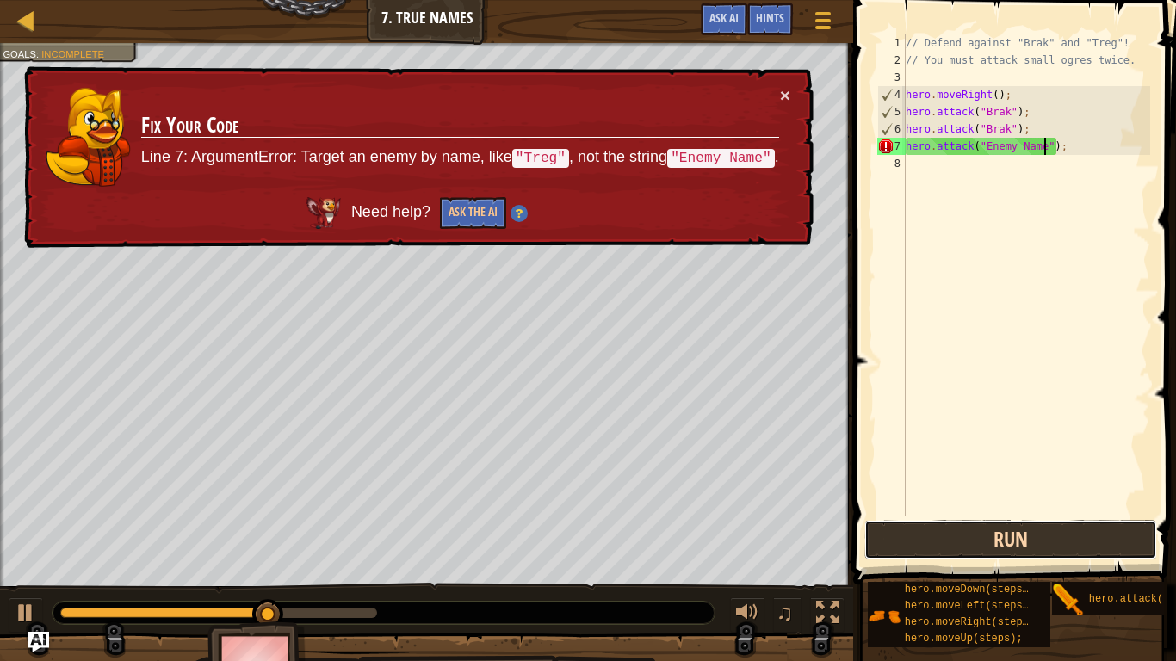
click at [918, 542] on button "Run" at bounding box center [1010, 540] width 293 height 40
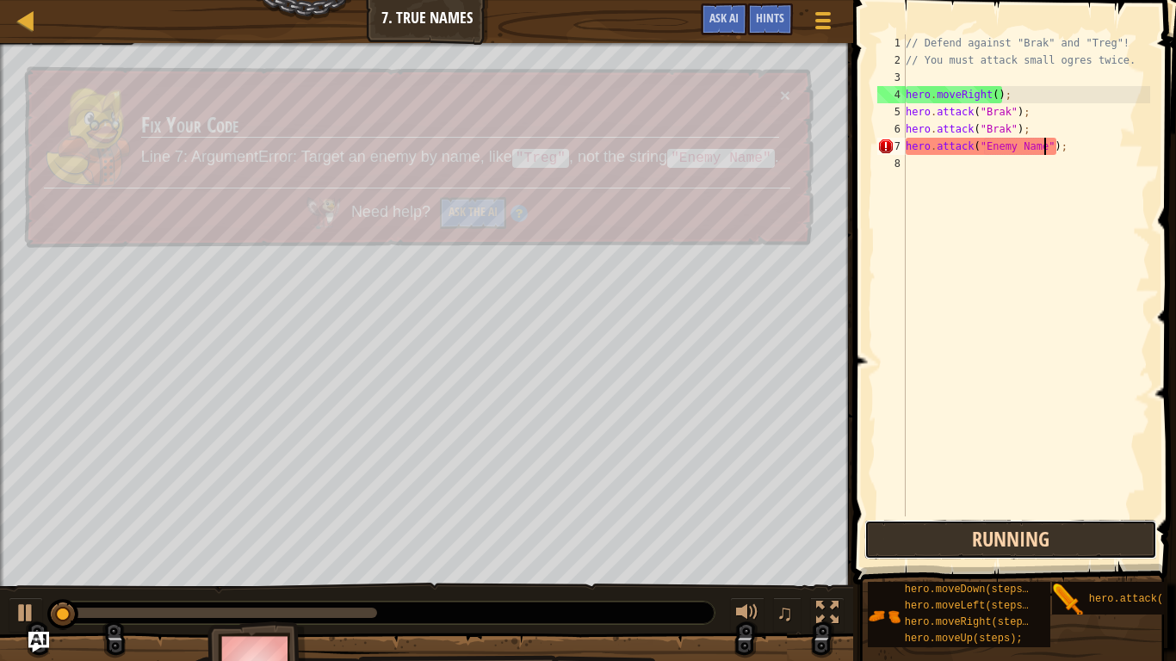
click at [918, 542] on button "Running" at bounding box center [1010, 540] width 293 height 40
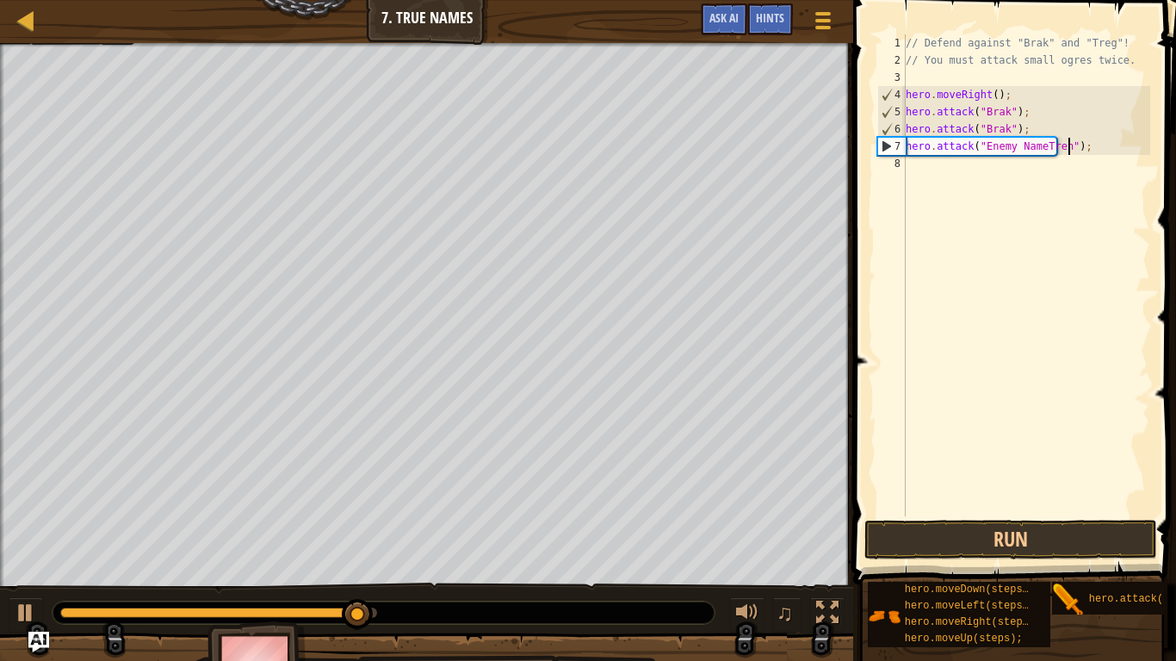
scroll to position [8, 24]
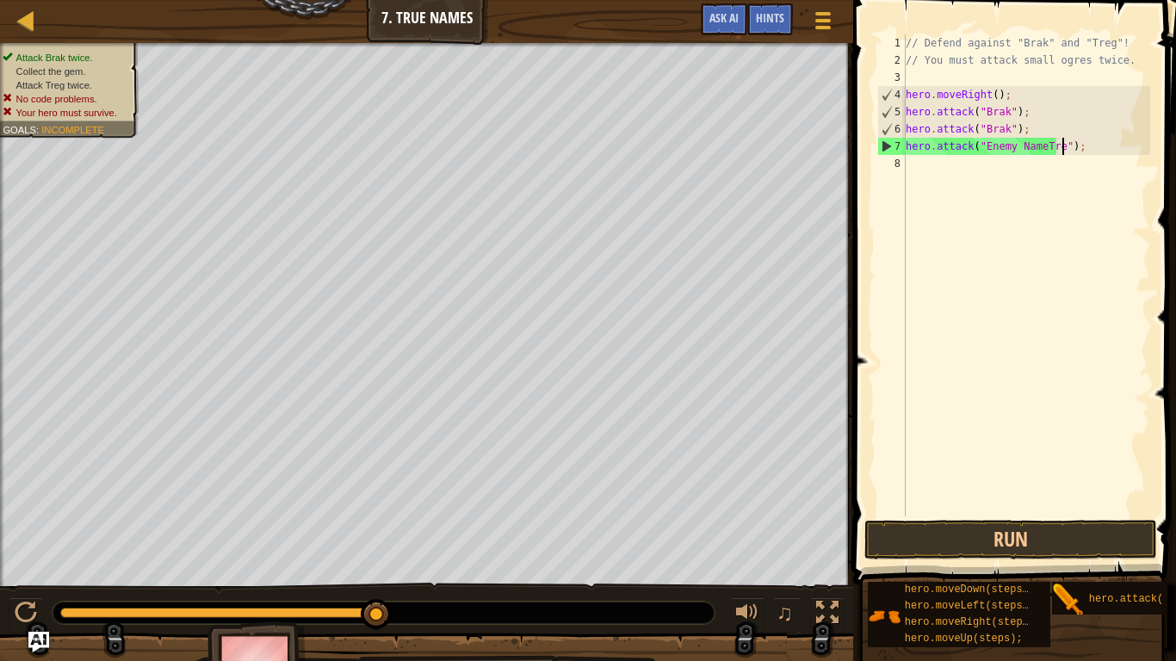
type textarea "hero.attack("Enemy NameTreg");"
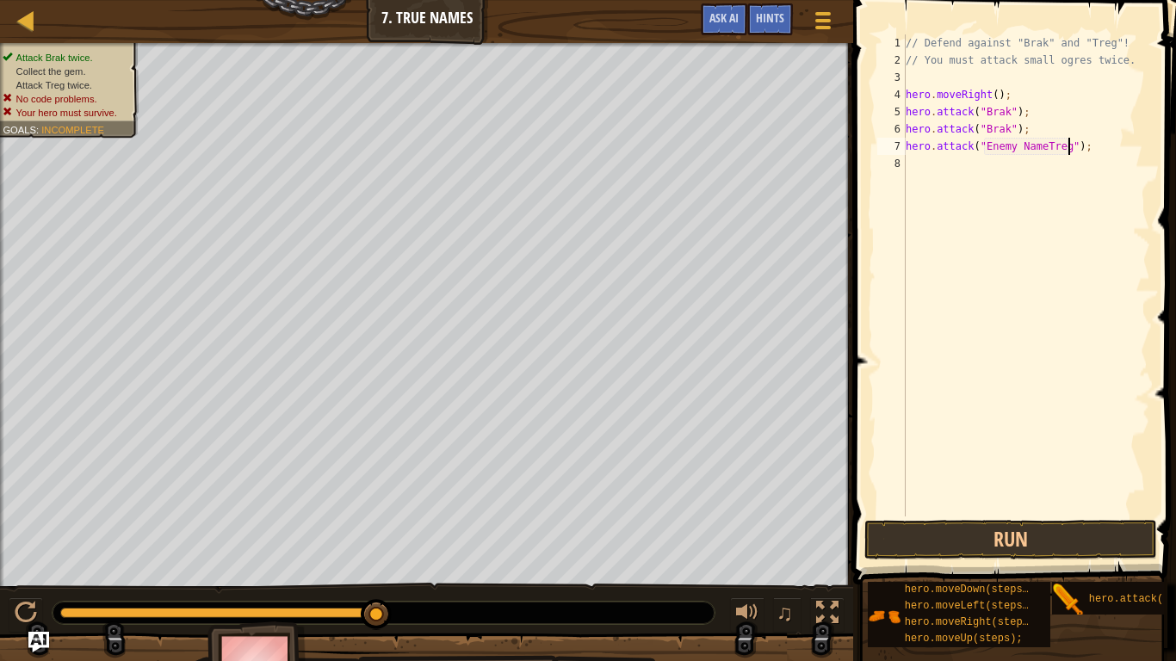
click at [986, 163] on div "// Defend against "Brak" and "Treg"! // You must attack small ogres twice. hero…" at bounding box center [1026, 292] width 248 height 517
type textarea "h"
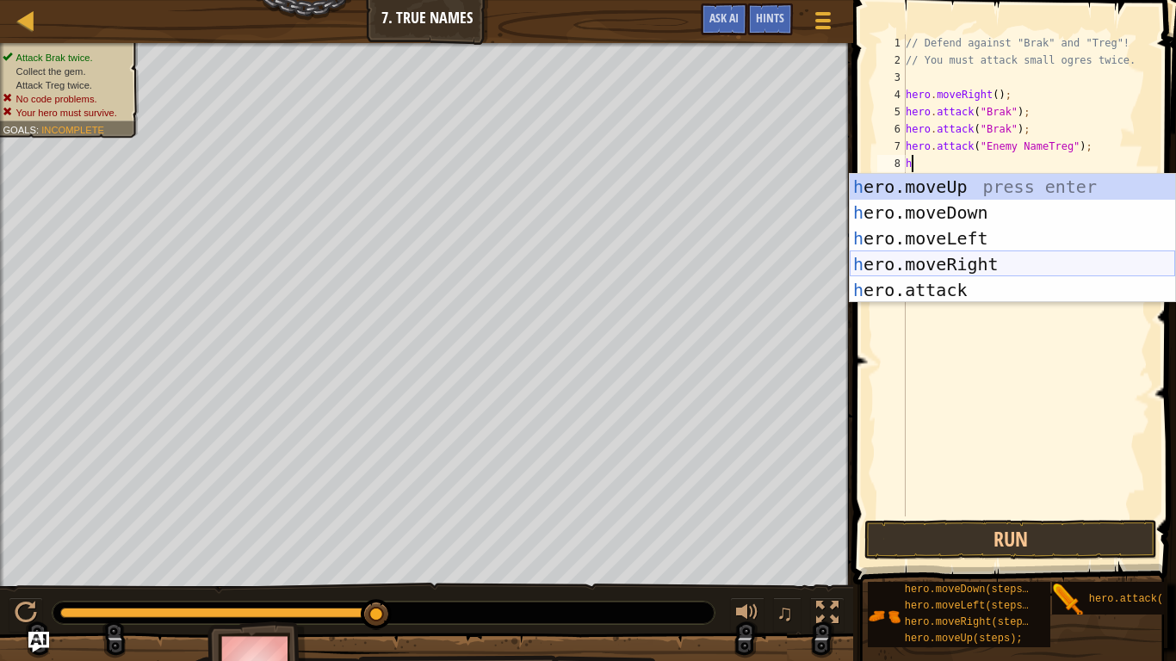
click at [967, 262] on div "h ero.moveUp press enter h ero.moveDown press enter h ero.moveLeft press enter …" at bounding box center [1012, 264] width 325 height 181
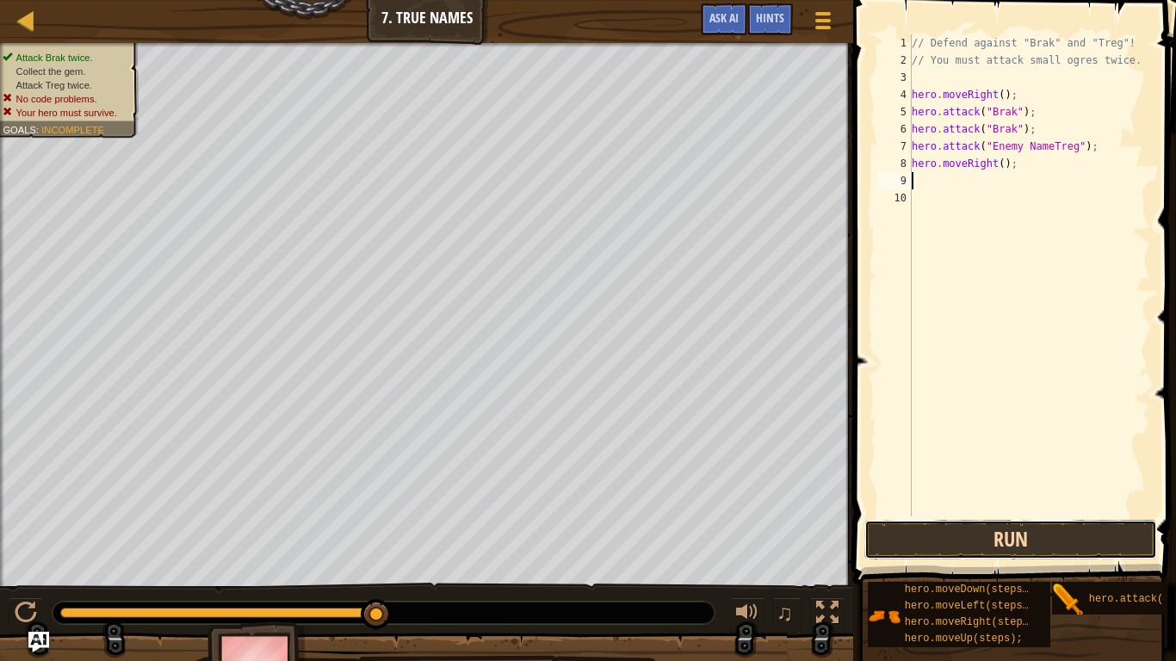
click at [906, 544] on button "Run" at bounding box center [1010, 540] width 293 height 40
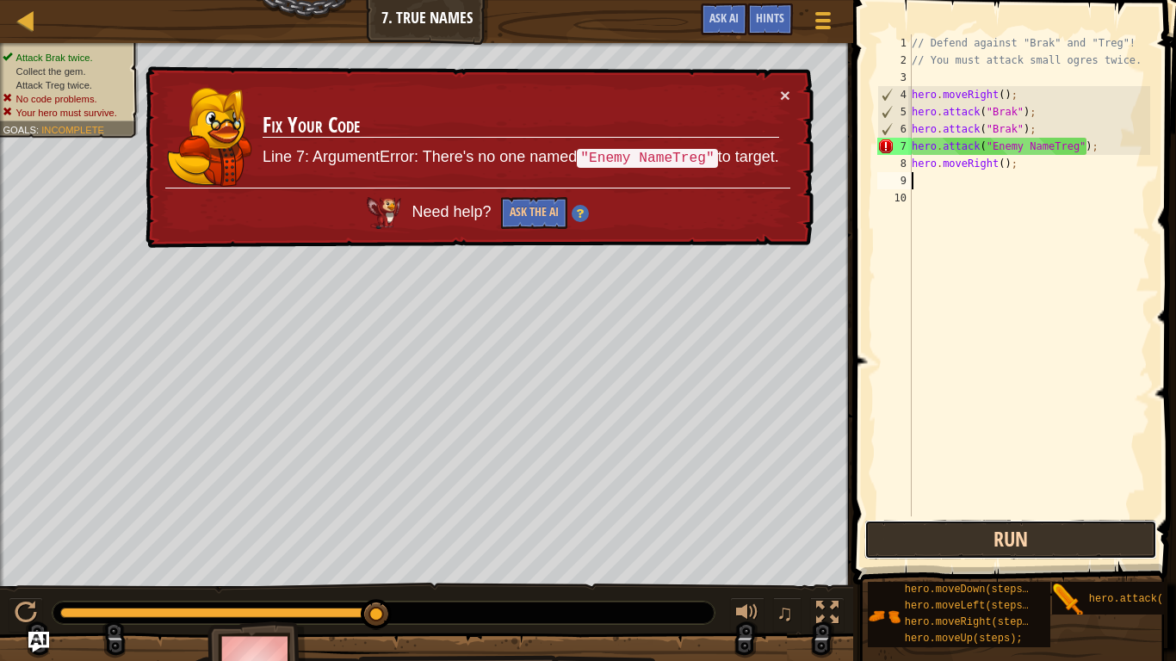
click at [882, 542] on button "Run" at bounding box center [1010, 540] width 293 height 40
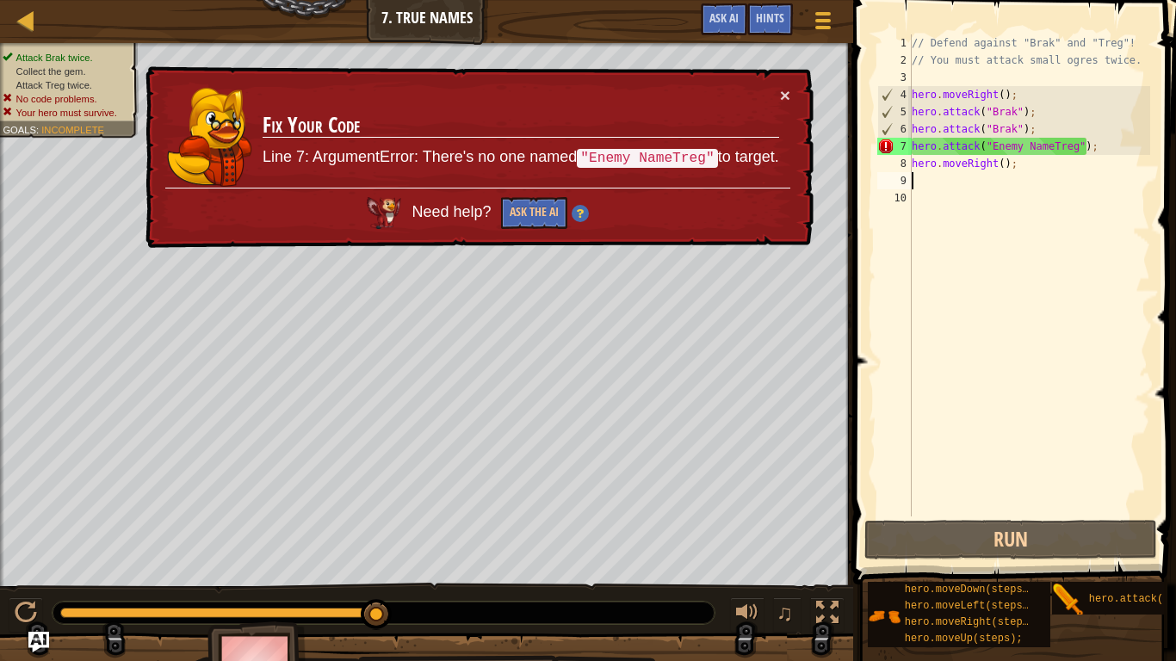
click at [1051, 149] on div "// Defend against "Brak" and "Treg"! // You must attack small ogres twice. hero…" at bounding box center [1029, 292] width 242 height 517
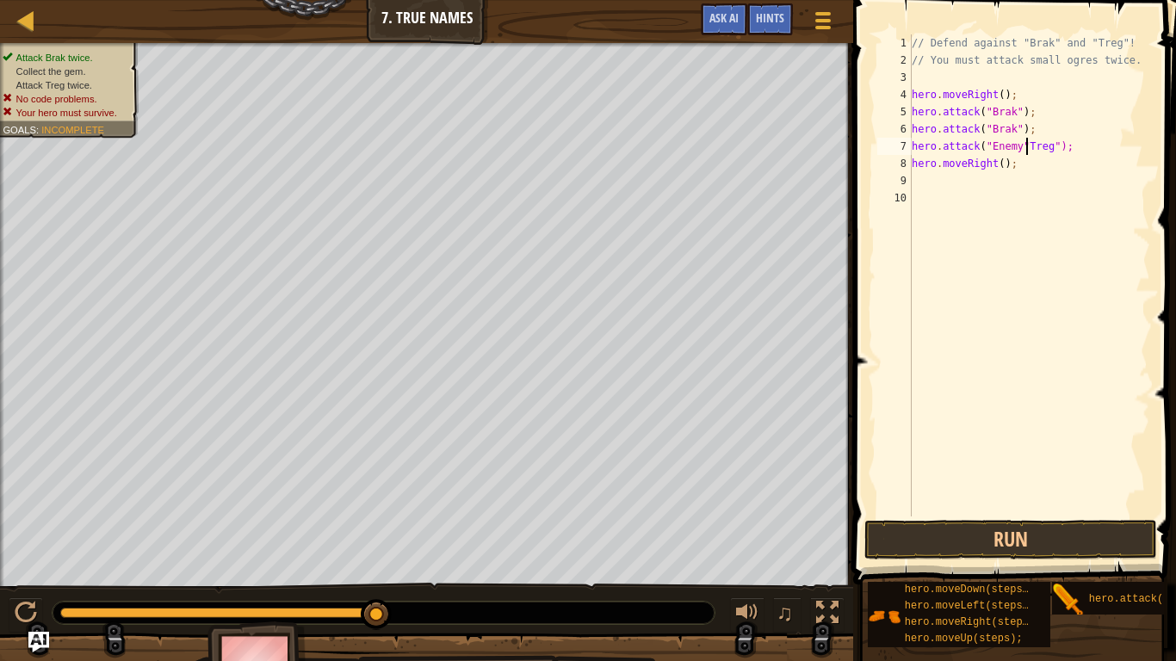
scroll to position [8, 5]
type textarea "hero.attack("Enemy"Treg");"
click at [1052, 532] on button "Run" at bounding box center [1010, 540] width 293 height 40
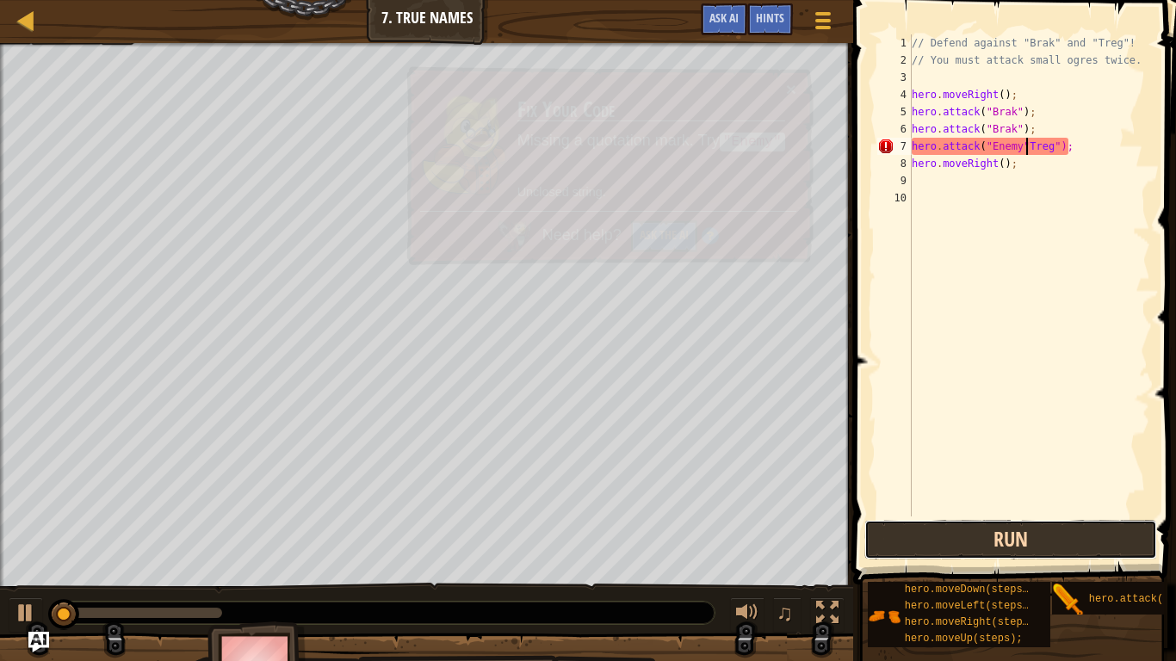
click at [1063, 533] on button "Run" at bounding box center [1010, 540] width 293 height 40
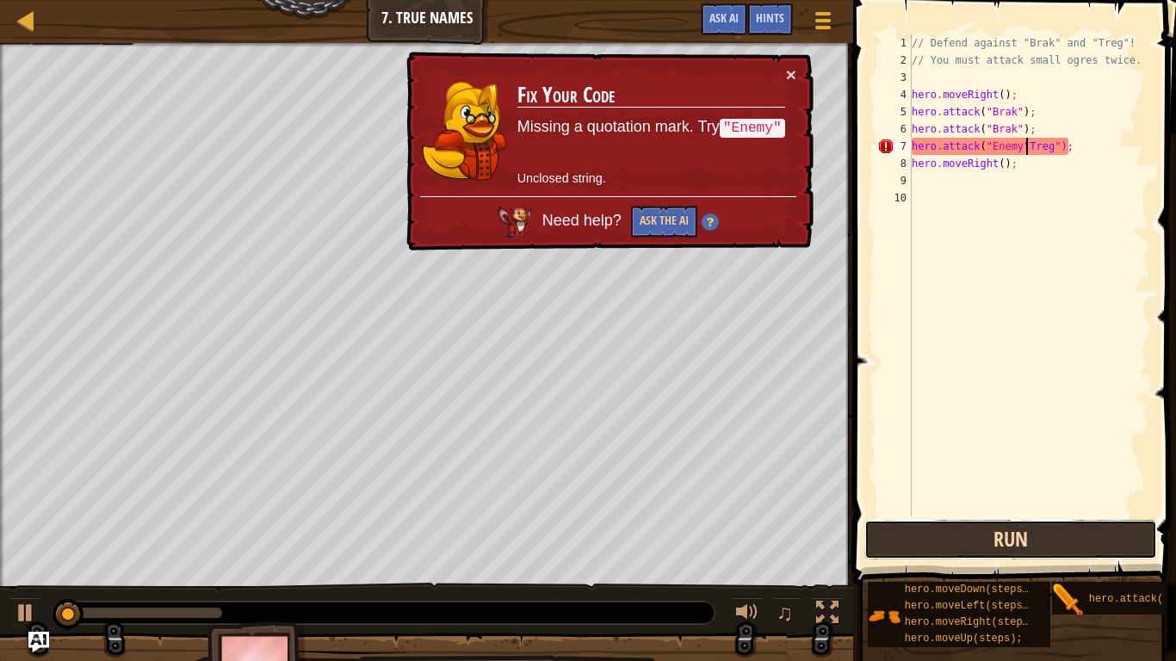
click at [1085, 536] on button "Run" at bounding box center [1010, 540] width 293 height 40
click at [1080, 541] on button "Run" at bounding box center [1010, 540] width 293 height 40
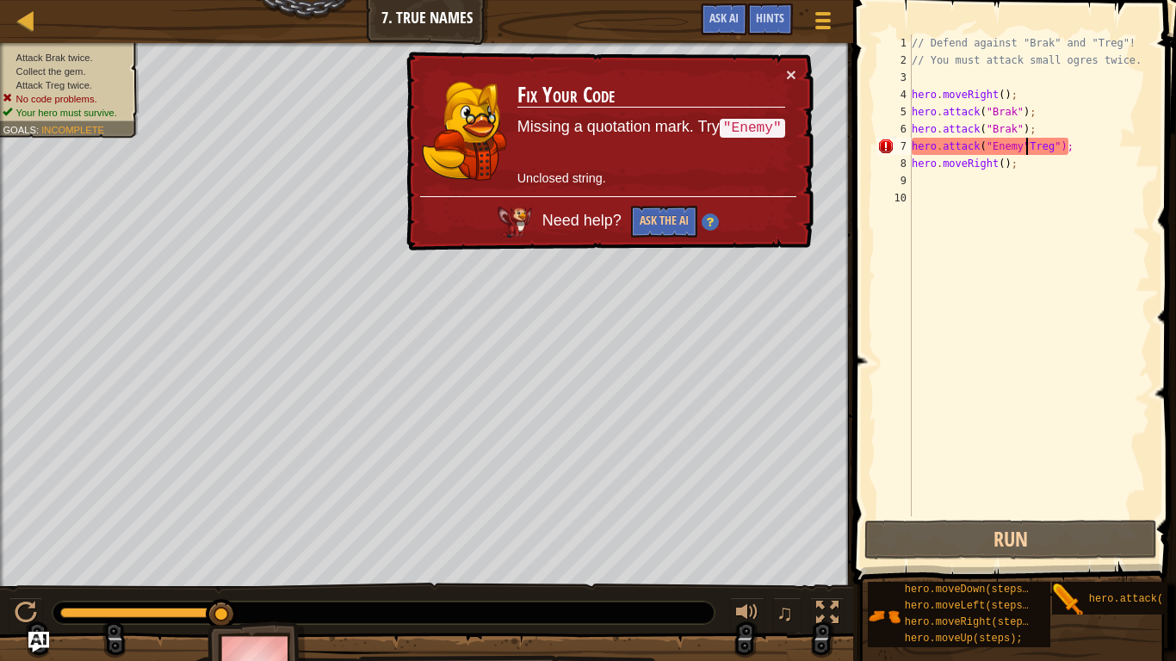
click at [1090, 152] on div "// Defend against "Brak" and "Treg"! // You must attack small ogres twice. hero…" at bounding box center [1029, 292] width 242 height 517
click at [1062, 191] on div "// Defend against "Brak" and "Treg"! // You must attack small ogres twice. hero…" at bounding box center [1029, 292] width 242 height 517
click at [1022, 241] on div "// Defend against "Brak" and "Treg"! // You must attack small ogres twice. hero…" at bounding box center [1029, 292] width 242 height 517
click at [974, 518] on span at bounding box center [1016, 267] width 337 height 635
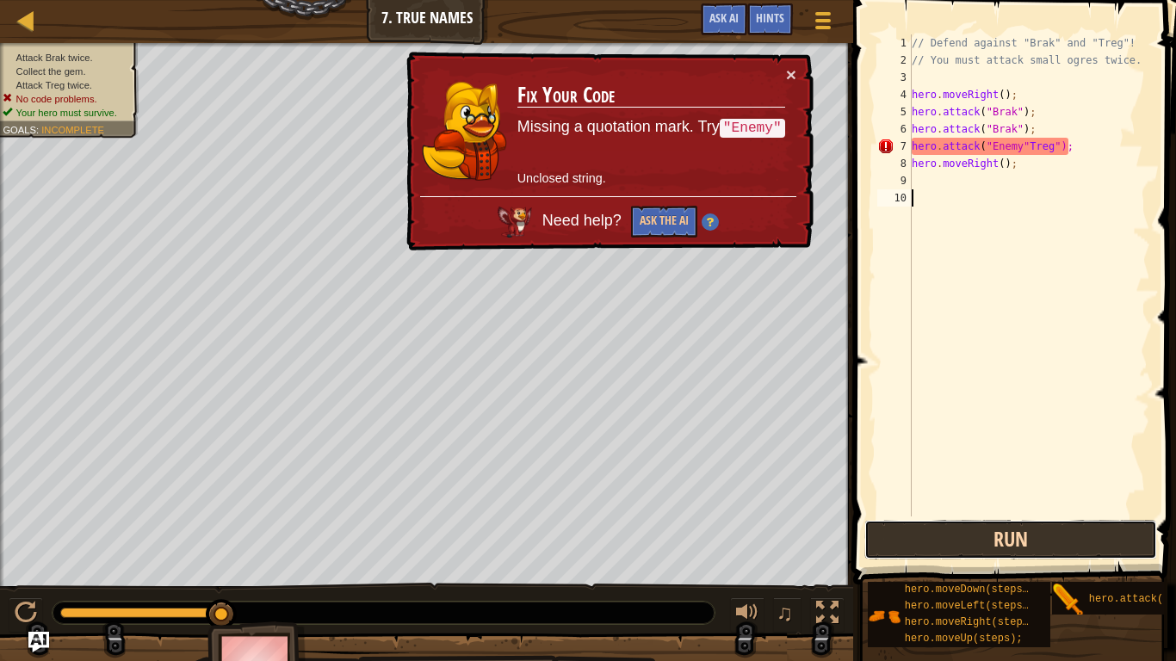
click at [979, 543] on button "Run" at bounding box center [1010, 540] width 293 height 40
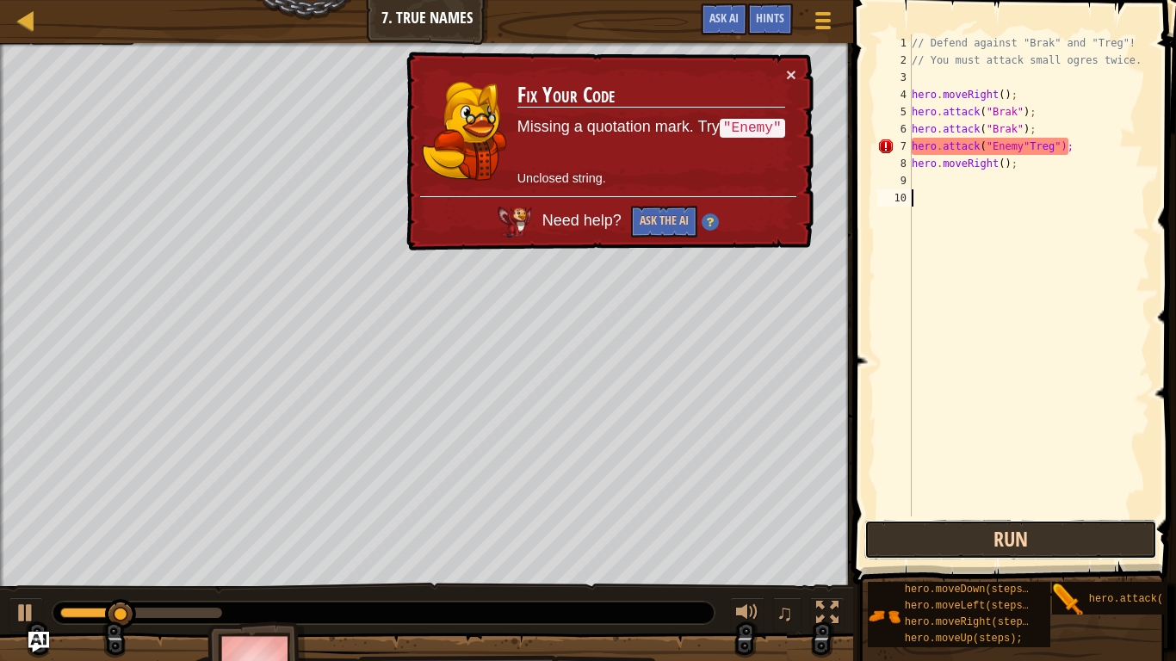
click at [979, 543] on button "Run" at bounding box center [1010, 540] width 293 height 40
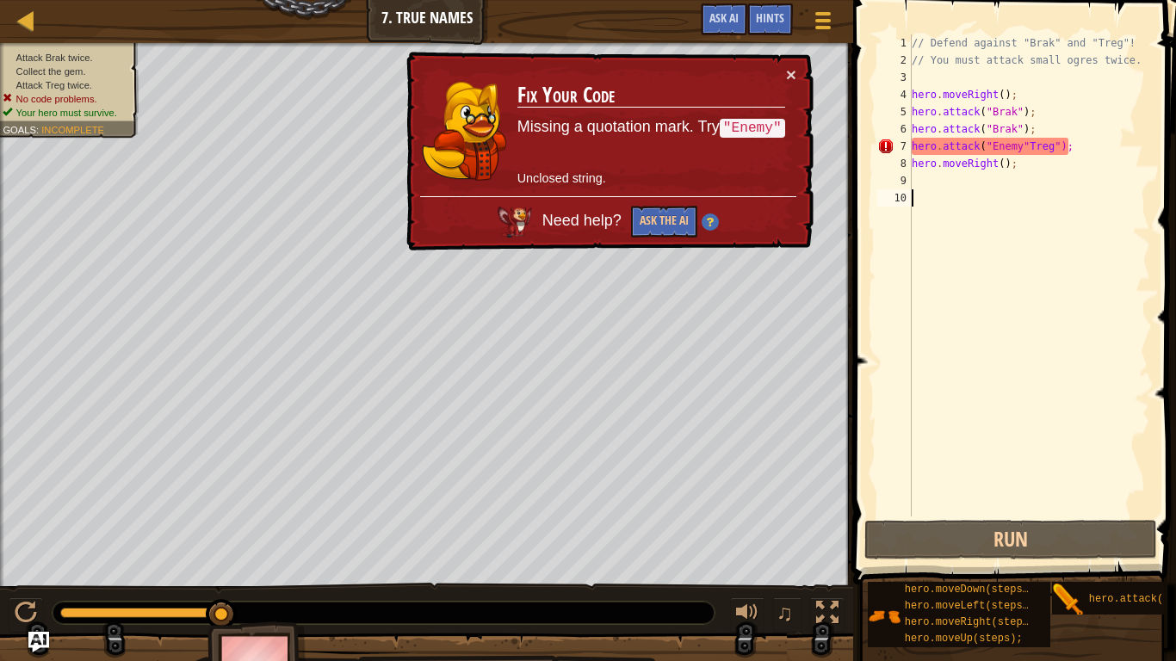
click at [1024, 145] on div "// Defend against "Brak" and "Treg"! // You must attack small ogres twice. hero…" at bounding box center [1029, 292] width 242 height 517
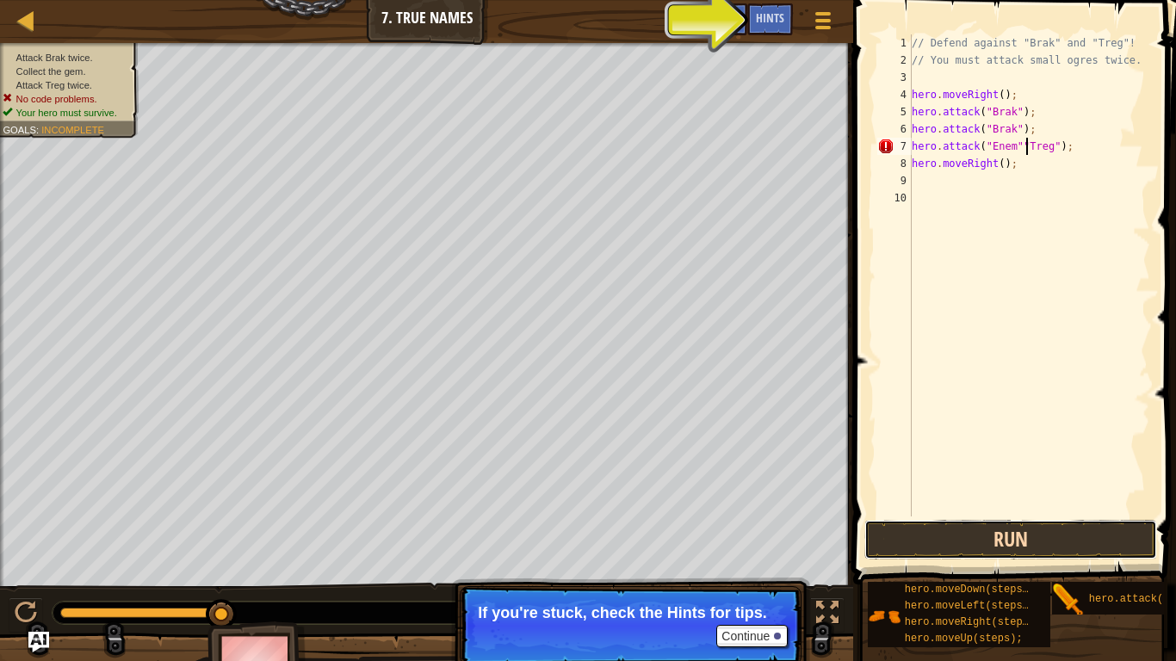
click at [904, 542] on button "Run" at bounding box center [1010, 540] width 293 height 40
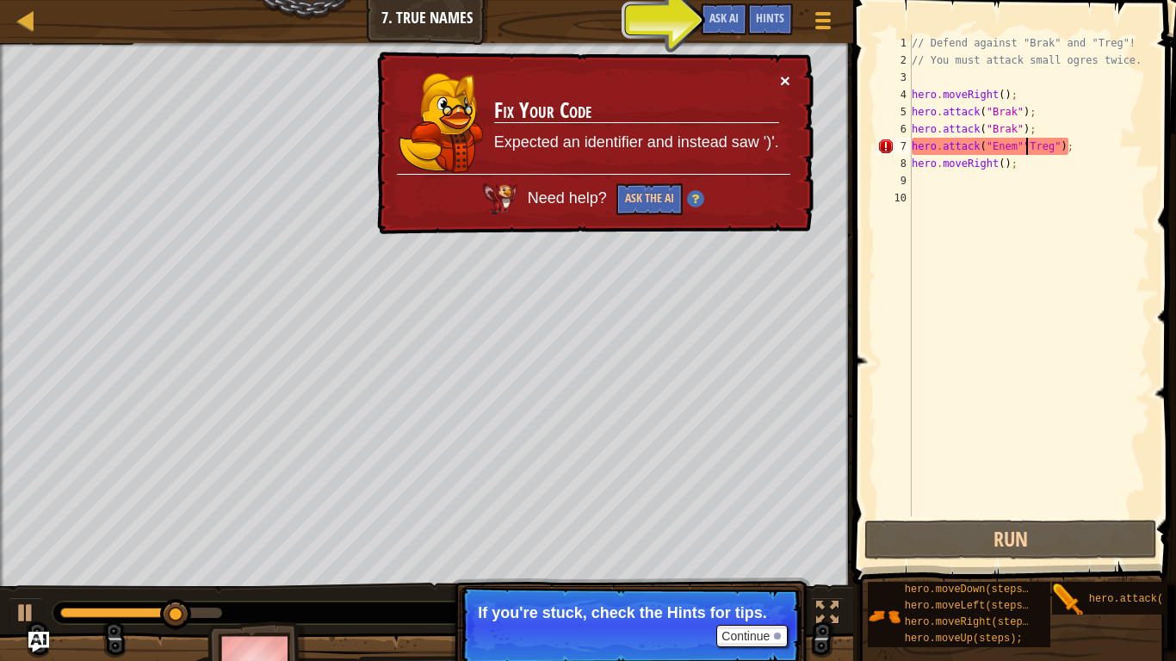
click at [780, 80] on button "×" at bounding box center [785, 80] width 10 height 18
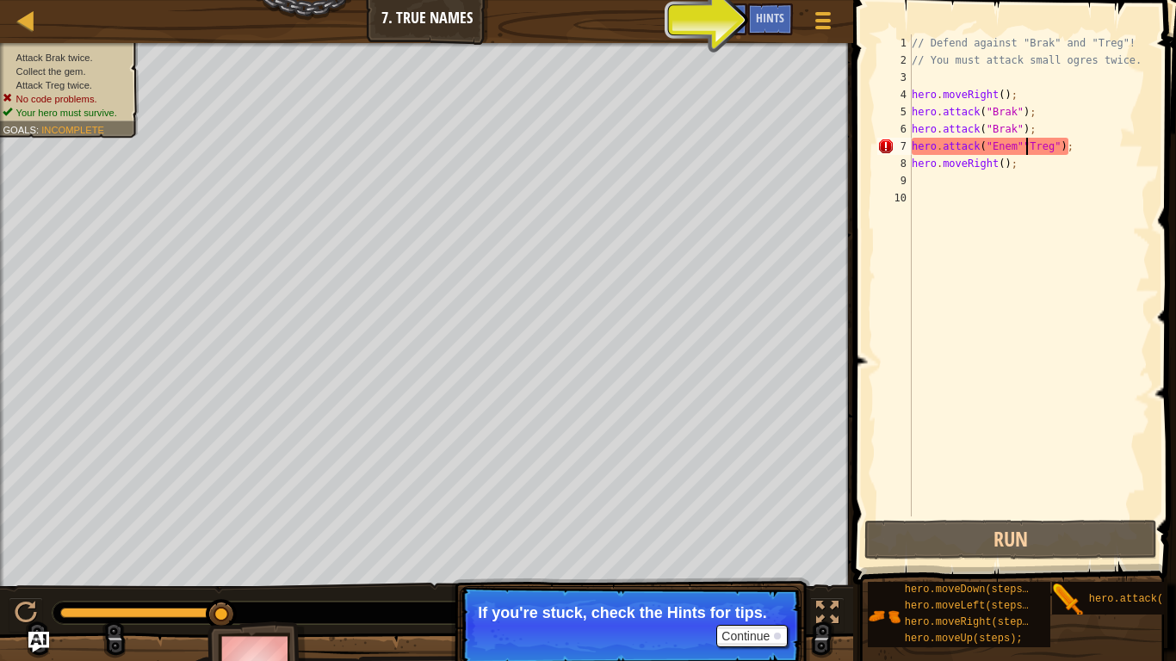
click at [774, 0] on div "Map Introduction to Computer Science 7. True Names Game Menu Done Hints Ask AI" at bounding box center [426, 21] width 853 height 43
click at [774, 9] on div "Hints" at bounding box center [770, 19] width 46 height 32
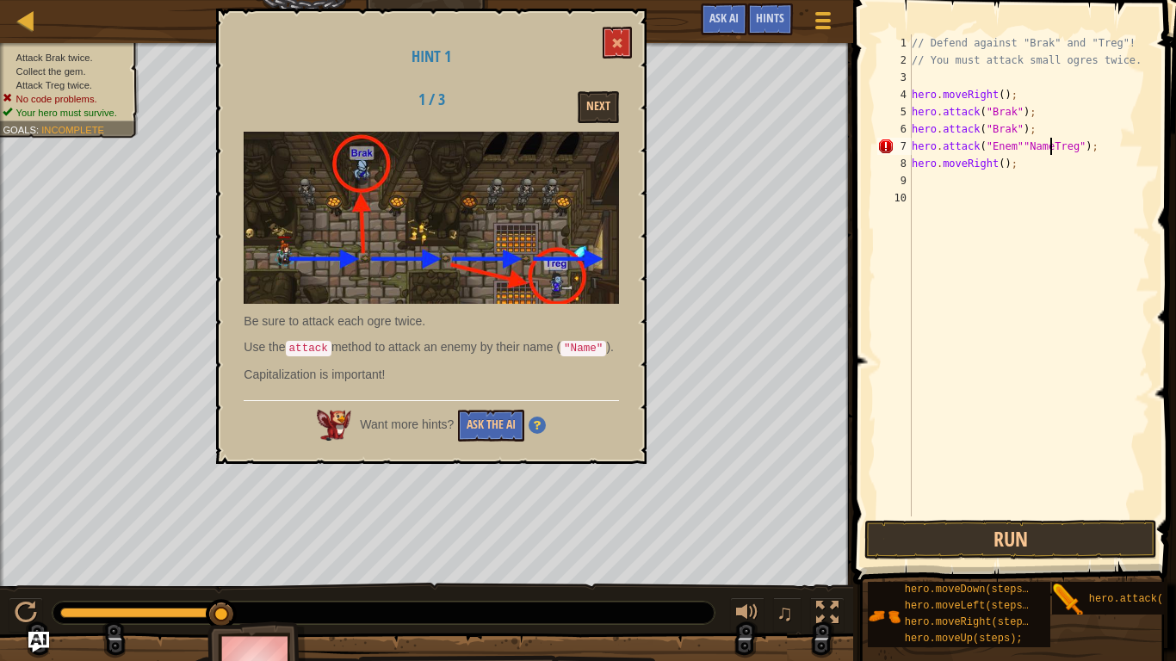
scroll to position [8, 22]
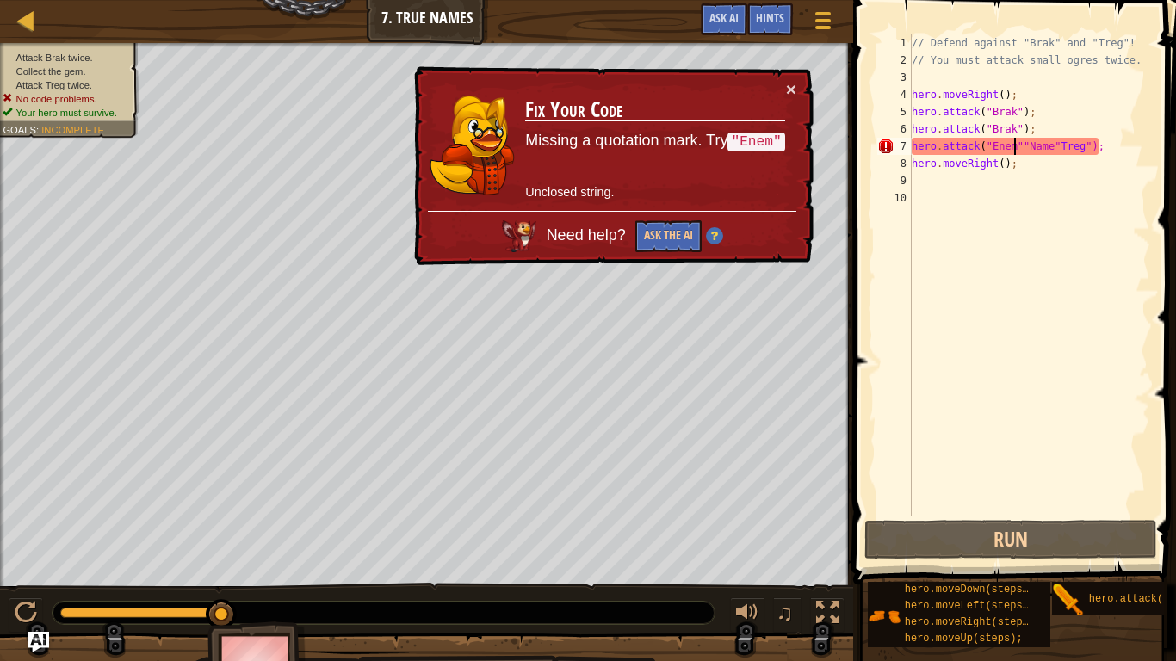
click at [1015, 150] on div "// Defend against "Brak" and "Treg"! // You must attack small ogres twice. hero…" at bounding box center [1029, 292] width 242 height 517
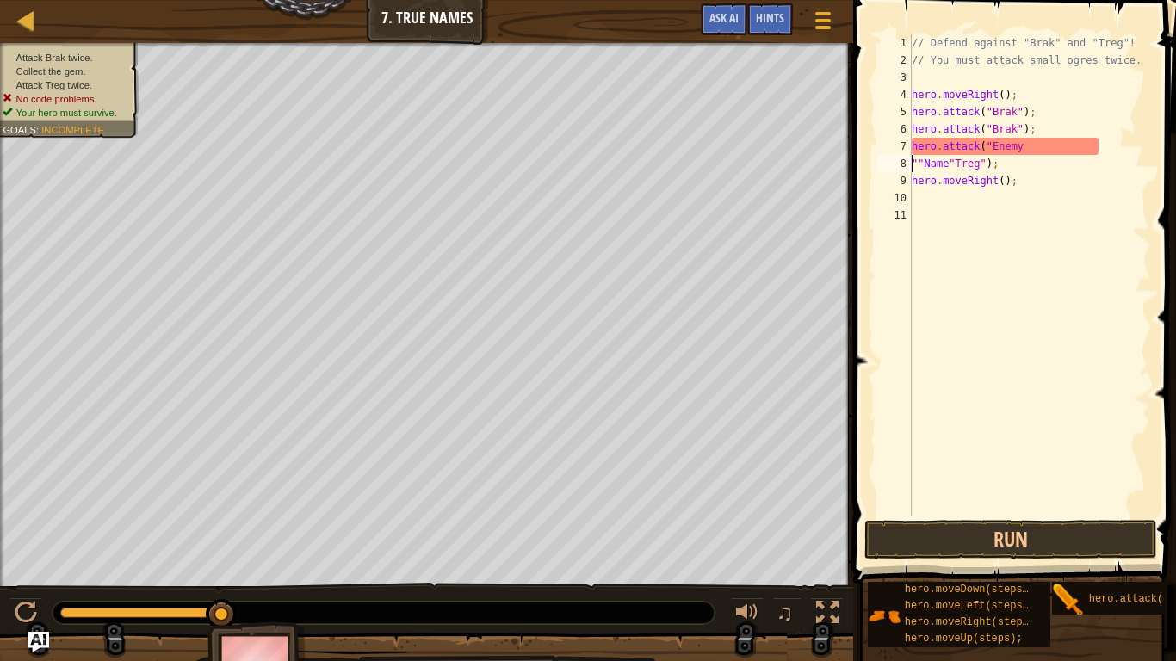
scroll to position [8, 11]
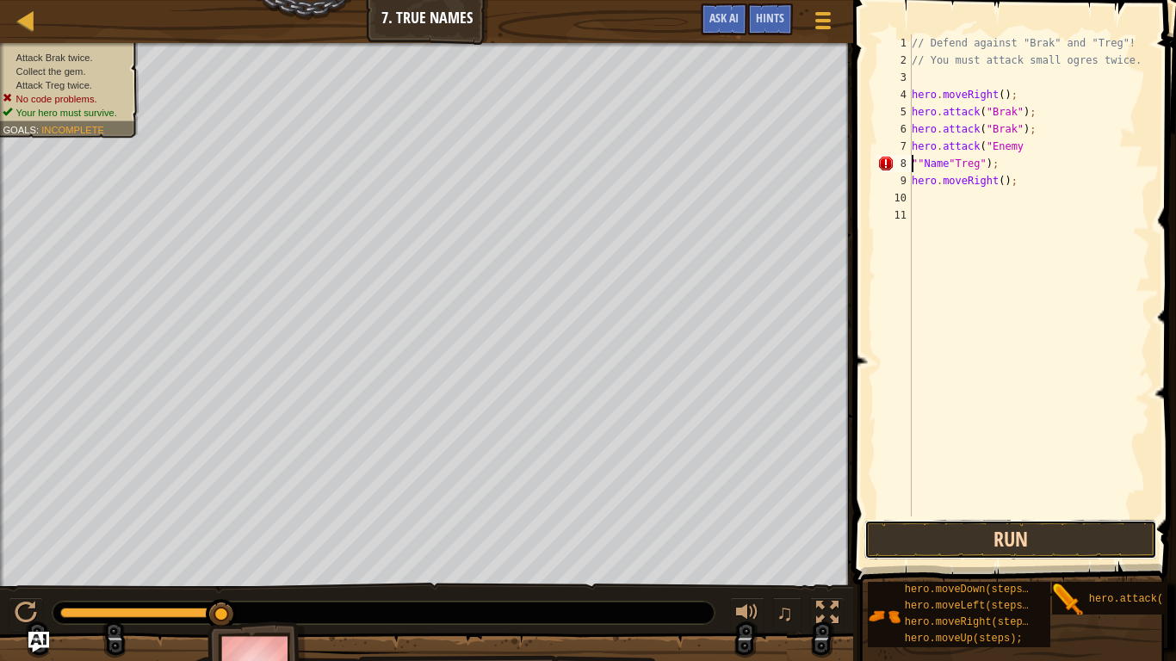
click at [1064, 544] on button "Run" at bounding box center [1010, 540] width 293 height 40
click at [925, 544] on button "Run" at bounding box center [1010, 540] width 293 height 40
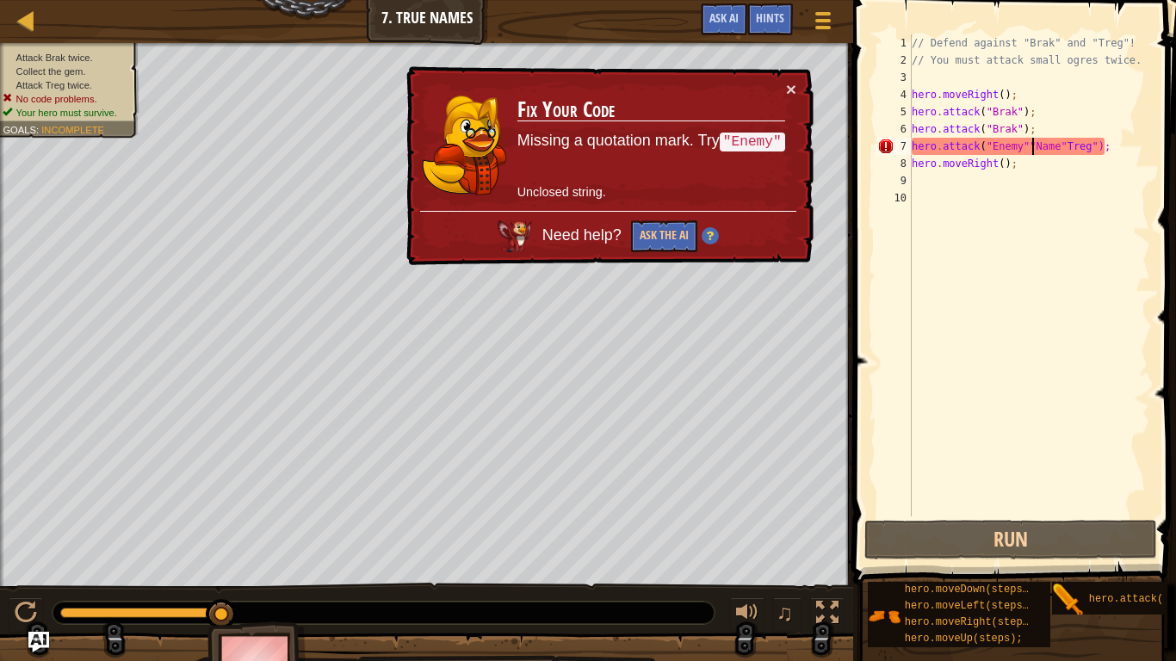
click at [1030, 142] on div "// Defend against "Brak" and "Treg"! // You must attack small ogres twice. hero…" at bounding box center [1029, 292] width 242 height 517
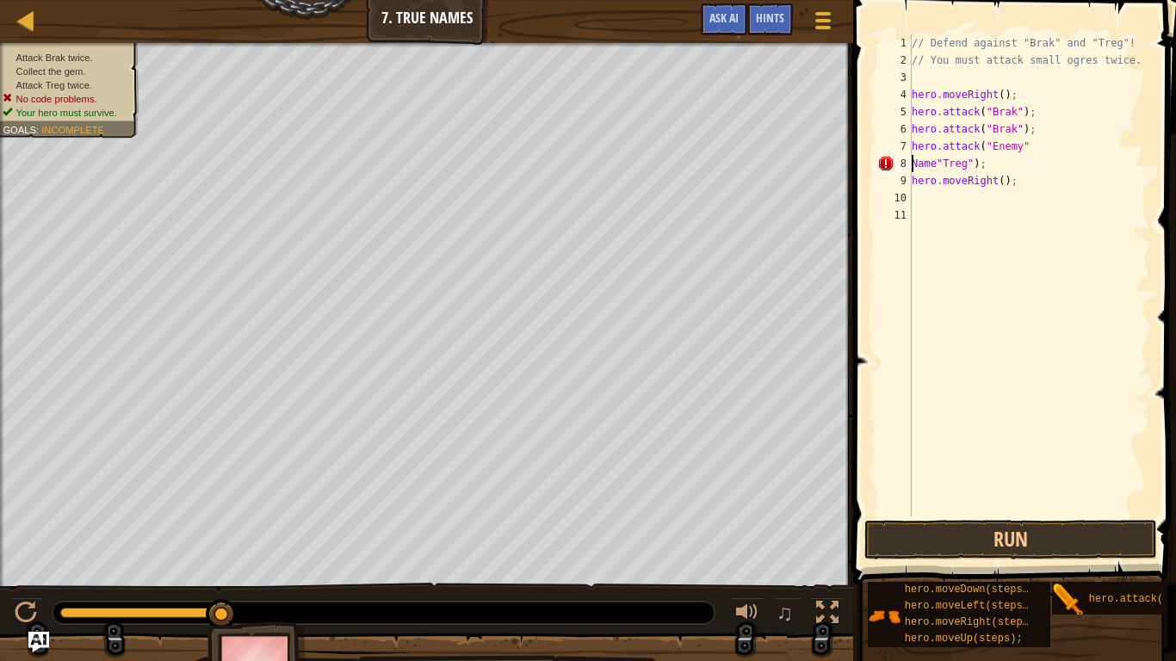
type textarea "hero.attack("Enemy"Name"Treg");"
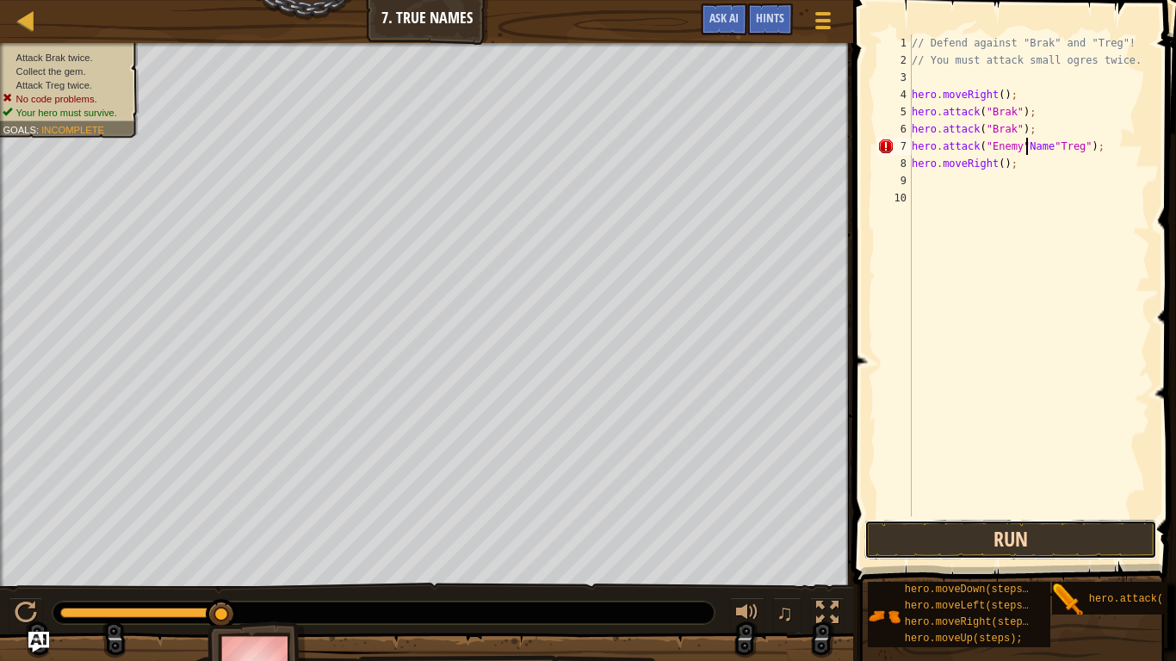
click at [1054, 544] on button "Run" at bounding box center [1010, 540] width 293 height 40
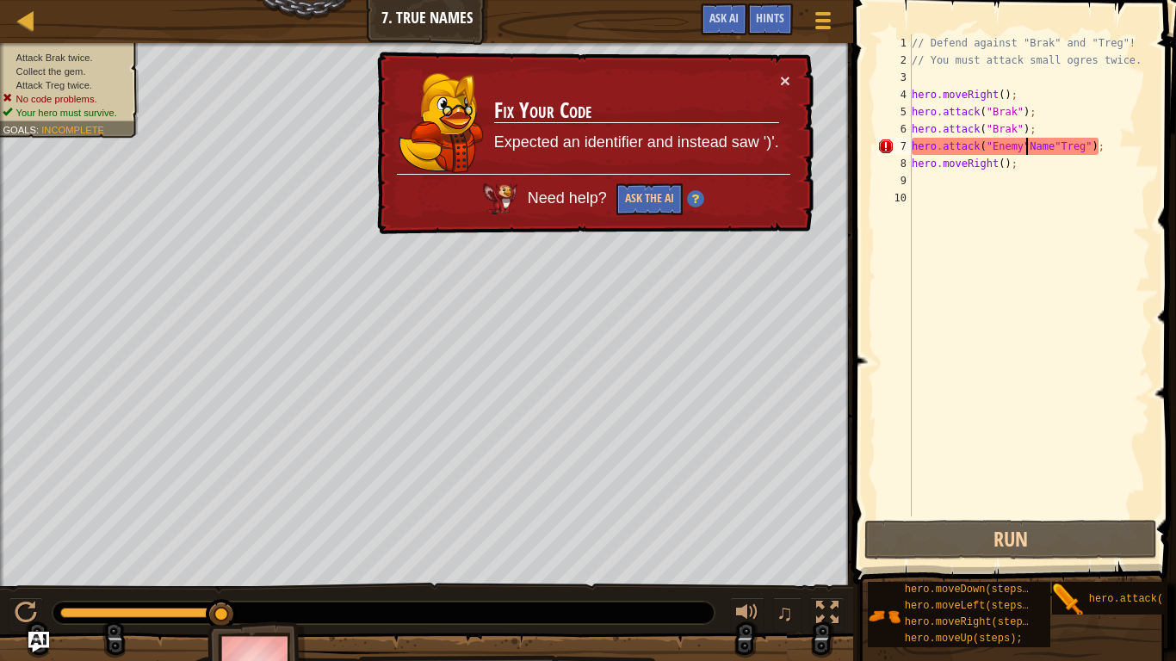
click at [1066, 192] on div "// Defend against "Brak" and "Treg"! // You must attack small ogres twice. hero…" at bounding box center [1029, 292] width 242 height 517
click at [1079, 146] on div "// Defend against "Brak" and "Treg"! // You must attack small ogres twice. hero…" at bounding box center [1029, 292] width 242 height 517
click at [1062, 147] on div "// Defend against "Brak" and "Treg"! // You must attack small ogres twice. hero…" at bounding box center [1029, 292] width 242 height 517
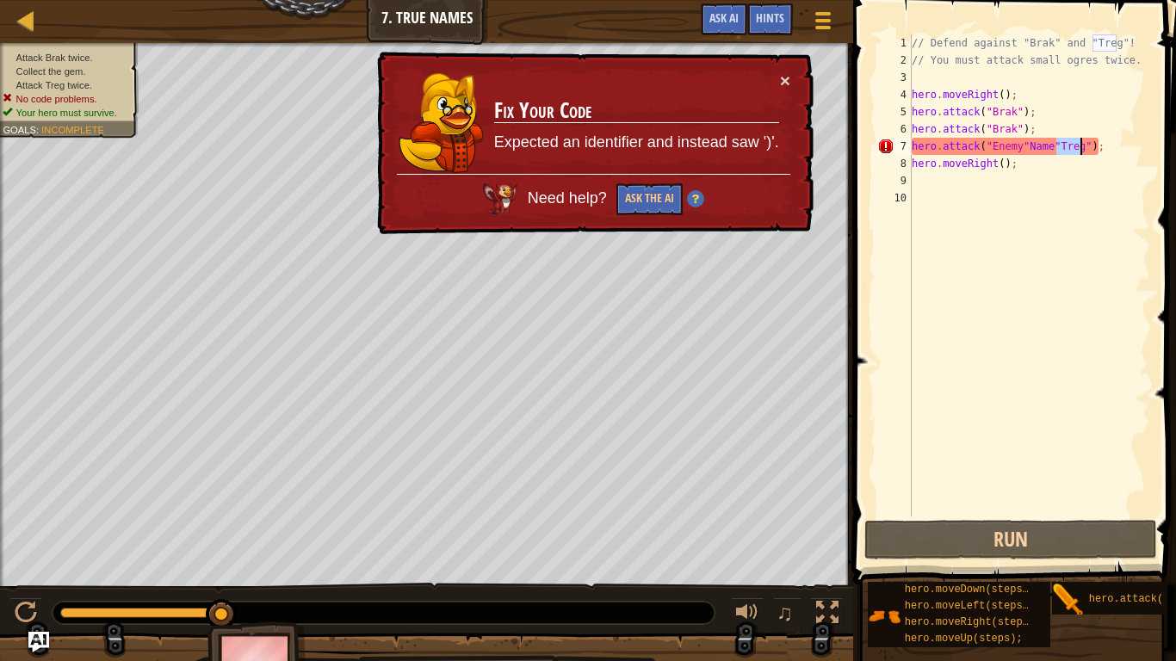
drag, startPoint x: 1057, startPoint y: 149, endPoint x: 1081, endPoint y: 148, distance: 24.1
click at [1081, 148] on div "// Defend against "Brak" and "Treg"! // You must attack small ogres twice. hero…" at bounding box center [1029, 292] width 242 height 517
click at [1052, 149] on div "// Defend against "Brak" and "Treg"! // You must attack small ogres twice. hero…" at bounding box center [1029, 292] width 242 height 517
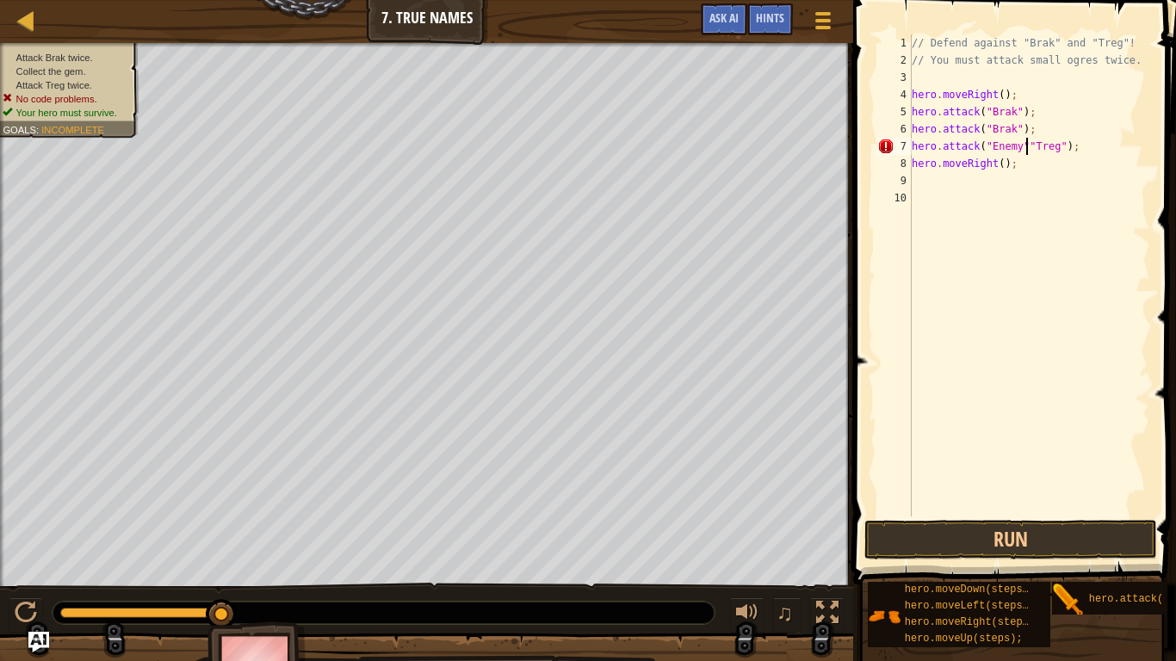
paste textarea "Treg"
click at [1080, 155] on div "// Defend against "Brak" and "Treg"! // You must attack small ogres twice. hero…" at bounding box center [1029, 292] width 242 height 517
click at [1080, 149] on div "// Defend against "Brak" and "Treg"! // You must attack small ogres twice. hero…" at bounding box center [1029, 292] width 242 height 517
click at [1084, 537] on button "Run" at bounding box center [1010, 540] width 293 height 40
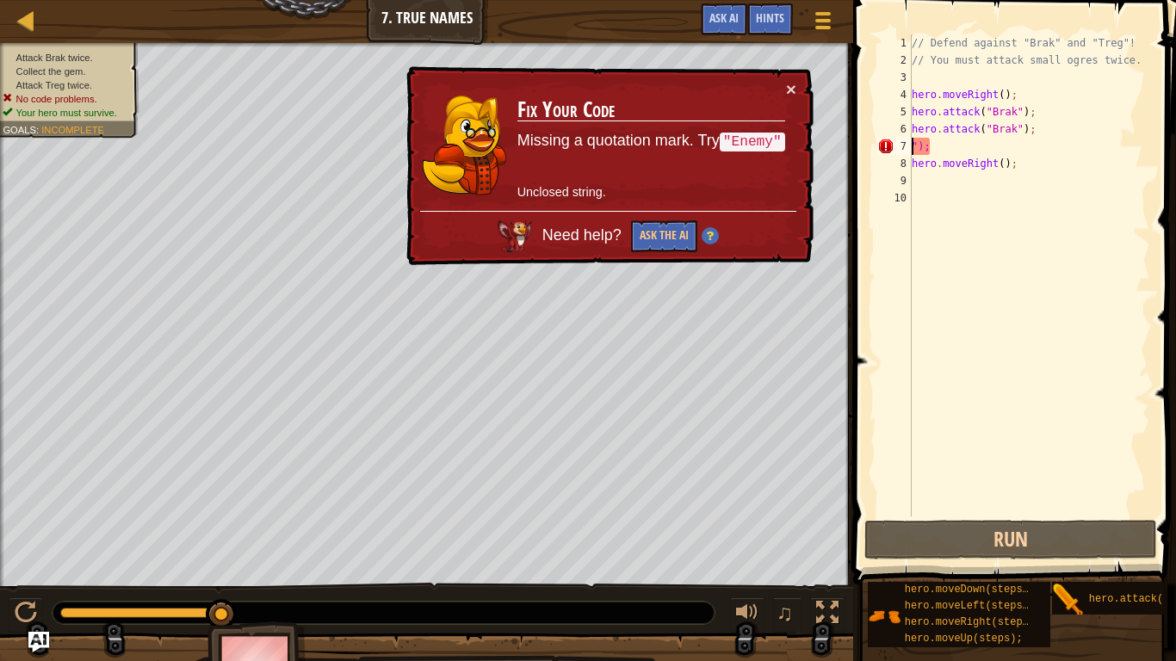
click at [1039, 152] on div "// Defend against "Brak" and "Treg"! // You must attack small ogres twice. hero…" at bounding box center [1029, 292] width 242 height 517
type textarea """
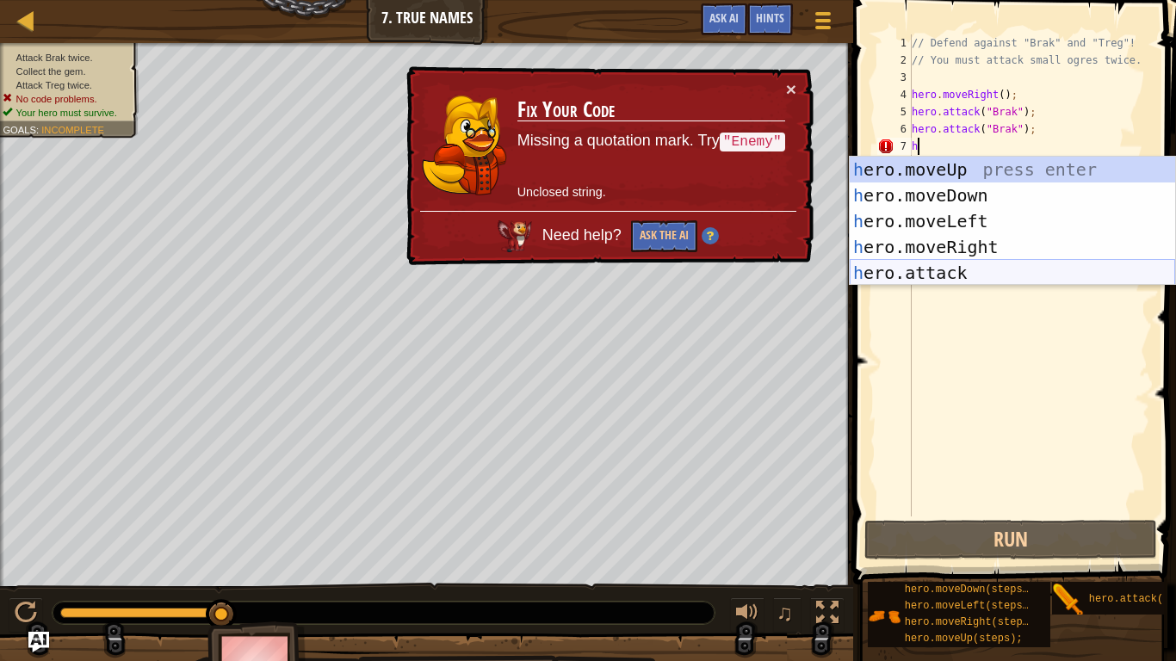
click at [1012, 274] on div "h ero.moveUp press enter h ero.moveDown press enter h ero.moveLeft press enter …" at bounding box center [1012, 247] width 325 height 181
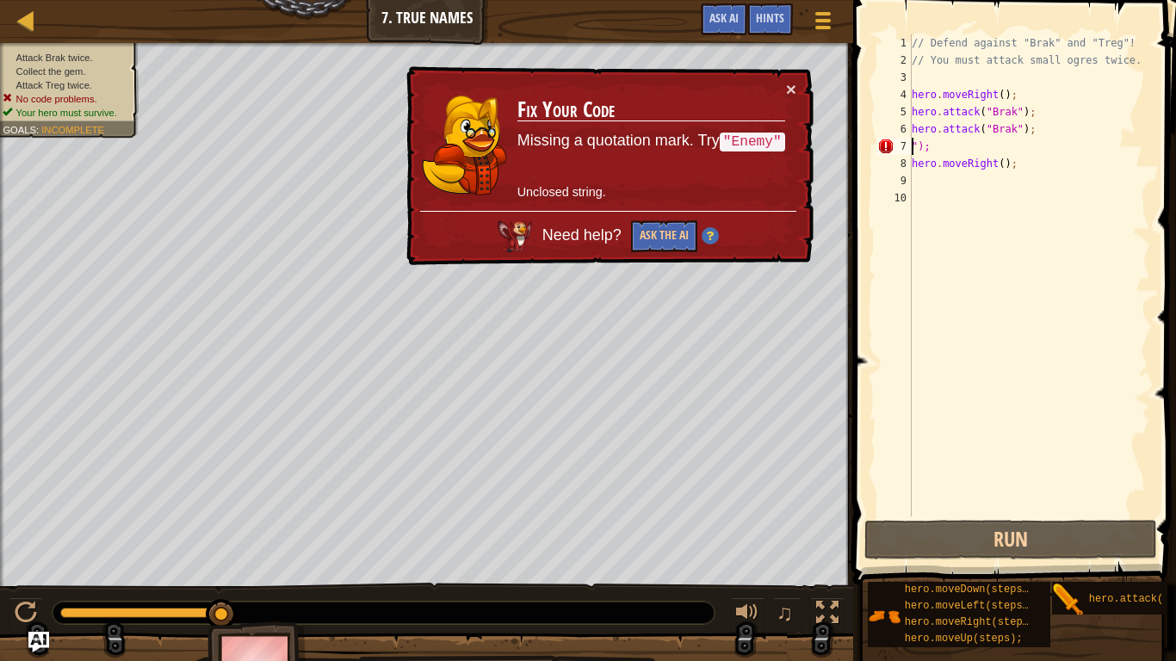
click at [1044, 140] on div "// Defend against "Brak" and "Treg"! // You must attack small ogres twice. hero…" at bounding box center [1029, 292] width 242 height 517
type textarea """
click at [1044, 140] on div "// Defend against "Brak" and "Treg"! // You must attack small ogres twice. hero…" at bounding box center [1029, 292] width 242 height 517
click at [1010, 145] on div "// Defend against "Brak" and "Treg"! // You must attack small ogres twice. hero…" at bounding box center [1029, 292] width 242 height 517
click at [996, 155] on div "// Defend against "Brak" and "Treg"! // You must attack small ogres twice. hero…" at bounding box center [1029, 292] width 242 height 517
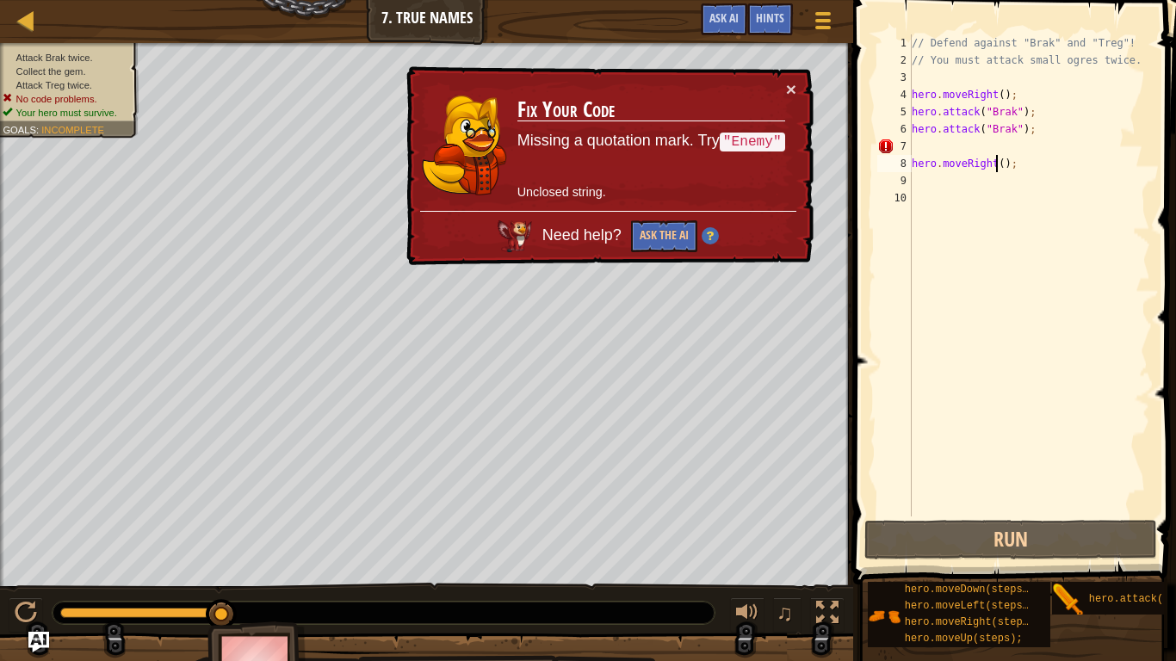
type textarea "hero.moveRight();"
click at [993, 220] on div "// Defend against "Brak" and "Treg"! // You must attack small ogres twice. hero…" at bounding box center [1029, 292] width 242 height 517
click at [920, 141] on div "// Defend against "Brak" and "Treg"! // You must attack small ogres twice. hero…" at bounding box center [1029, 292] width 242 height 517
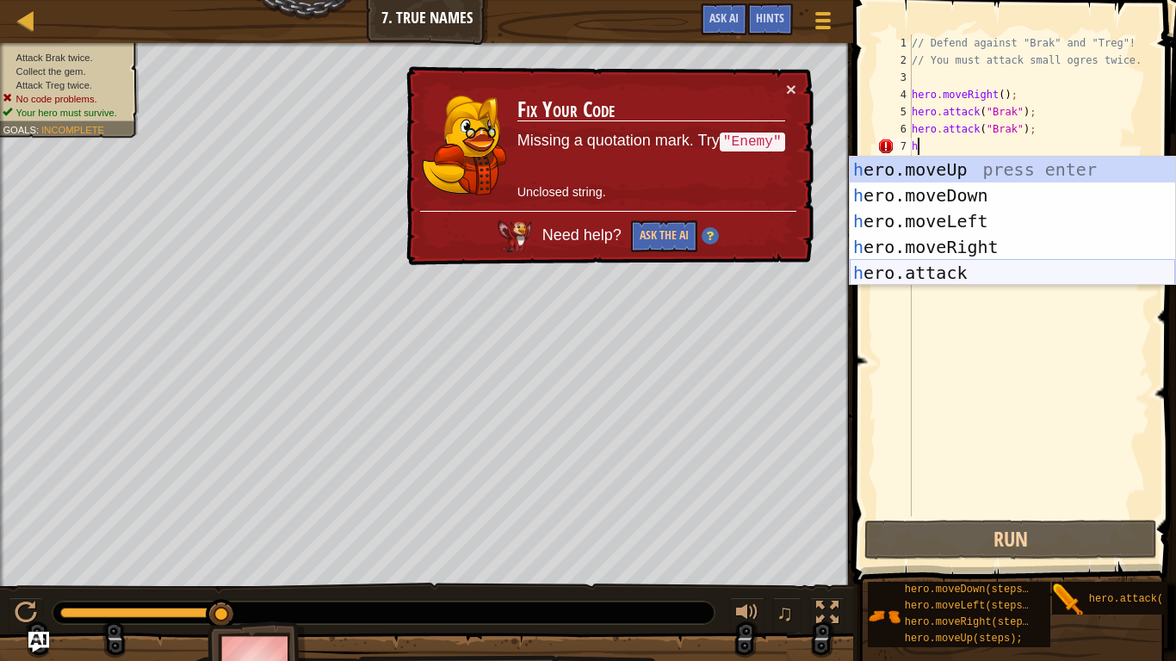
click at [931, 277] on div "h ero.moveUp press enter h ero.moveDown press enter h ero.moveLeft press enter …" at bounding box center [1012, 247] width 325 height 181
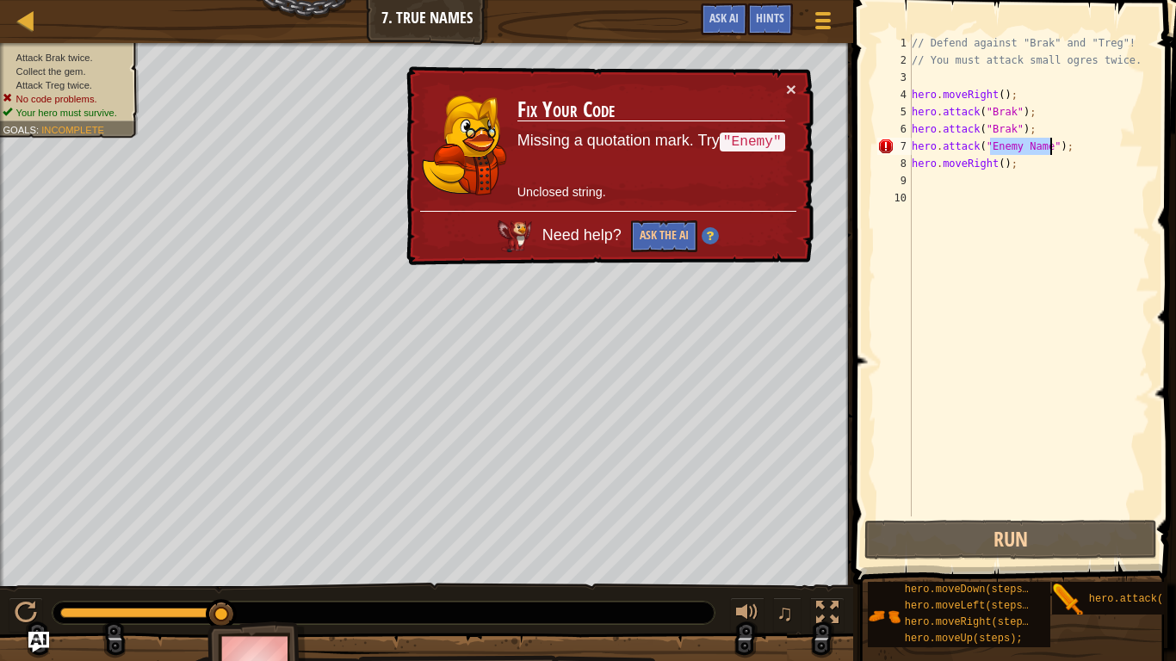
click at [1059, 167] on div "// Defend against "Brak" and "Treg"! // You must attack small ogres twice. hero…" at bounding box center [1029, 292] width 242 height 517
click at [1046, 152] on div "// Defend against "Brak" and "Treg"! // You must attack small ogres twice. hero…" at bounding box center [1029, 292] width 242 height 517
click at [1049, 154] on div "// Defend against "Brak" and "Treg"! // You must attack small ogres twice. hero…" at bounding box center [1029, 292] width 242 height 517
click at [1018, 146] on div "// Defend against "Brak" and "Treg"! // You must attack small ogres twice. hero…" at bounding box center [1029, 292] width 242 height 517
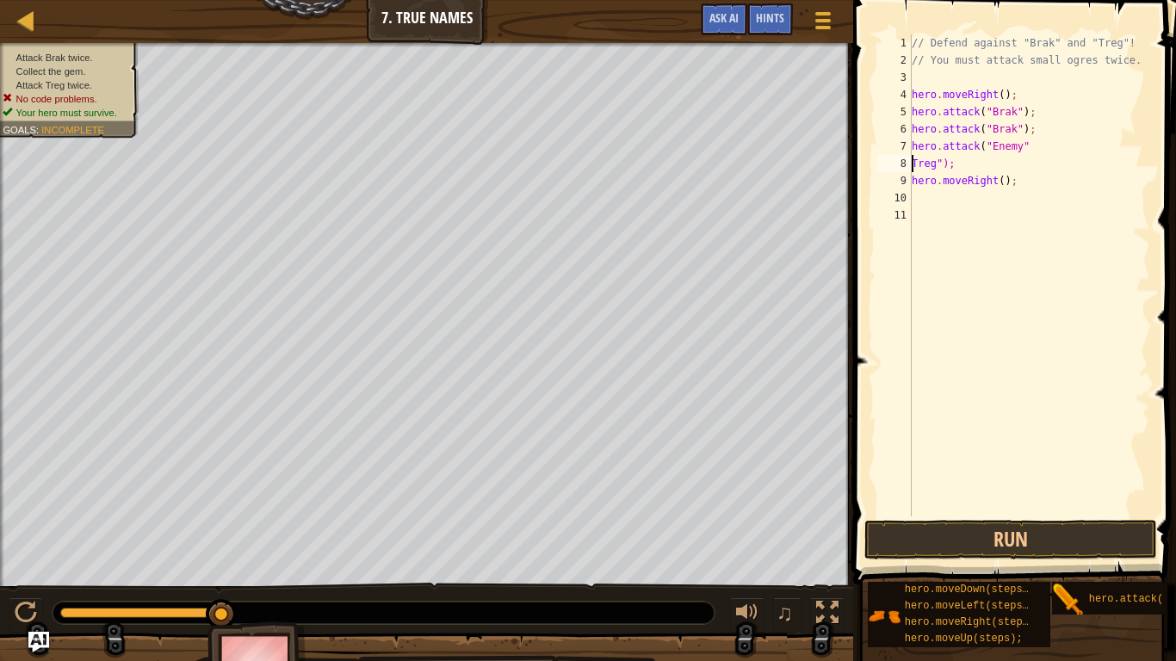
scroll to position [8, 5]
click at [922, 544] on button "Run" at bounding box center [1010, 540] width 293 height 40
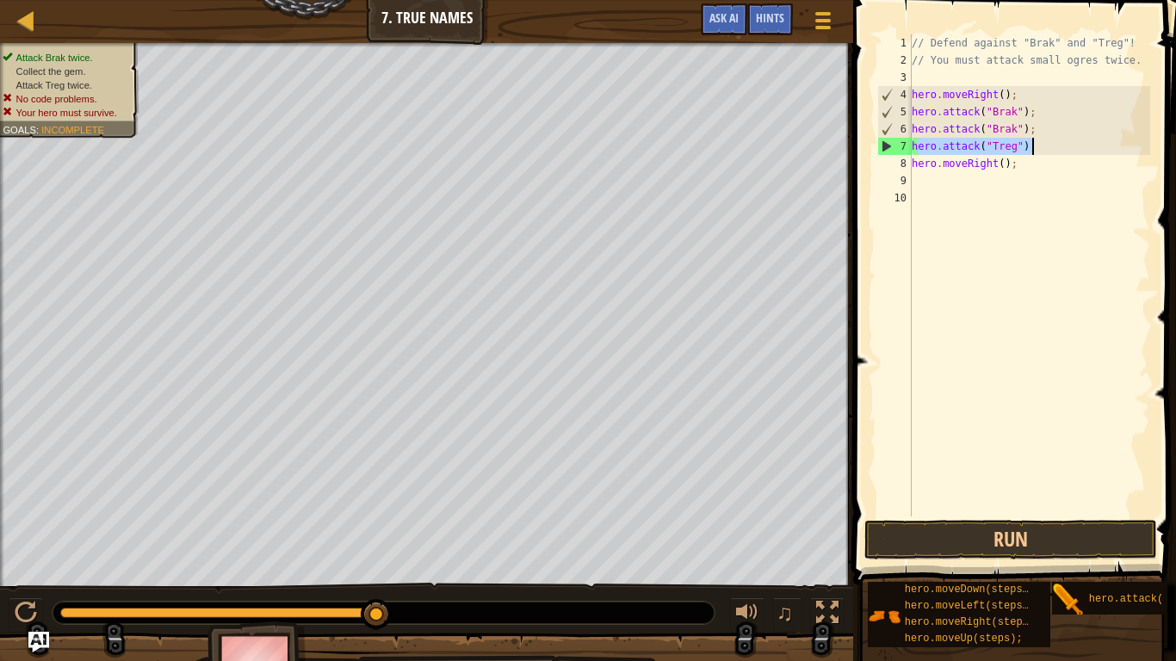
drag, startPoint x: 915, startPoint y: 147, endPoint x: 1118, endPoint y: 139, distance: 203.4
click at [1118, 139] on div "// Defend against "Brak" and "Treg"! // You must attack small ogres twice. hero…" at bounding box center [1029, 292] width 242 height 517
click at [1024, 165] on div "// Defend against "Brak" and "Treg"! // You must attack small ogres twice. hero…" at bounding box center [1029, 292] width 242 height 517
type textarea "h"
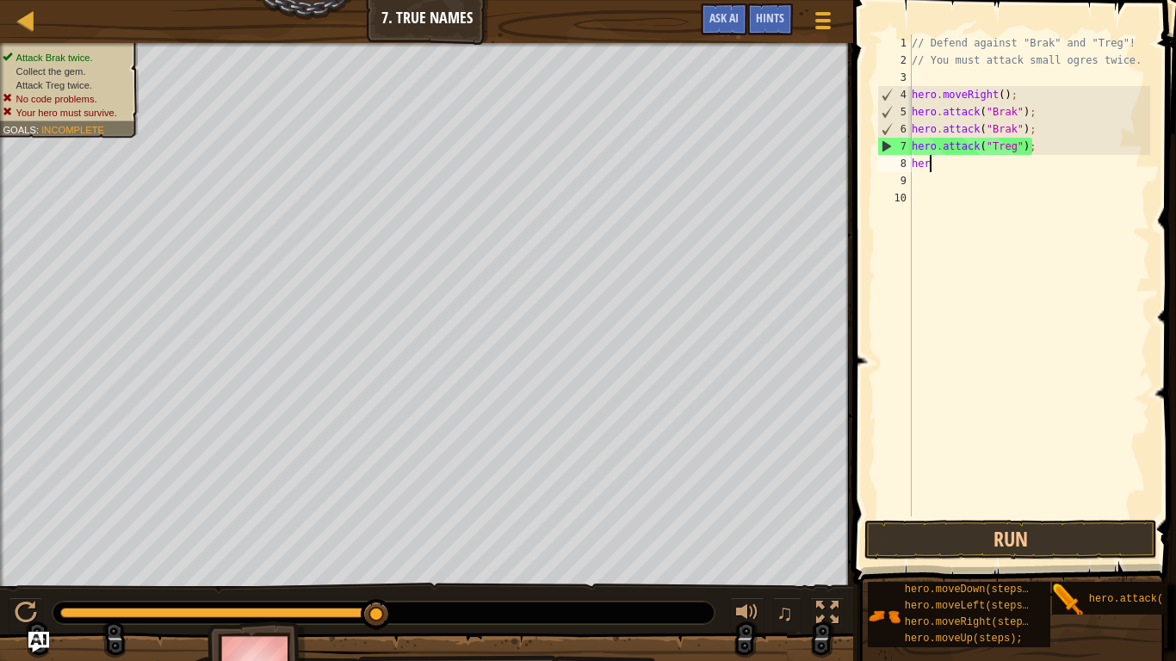
scroll to position [8, 0]
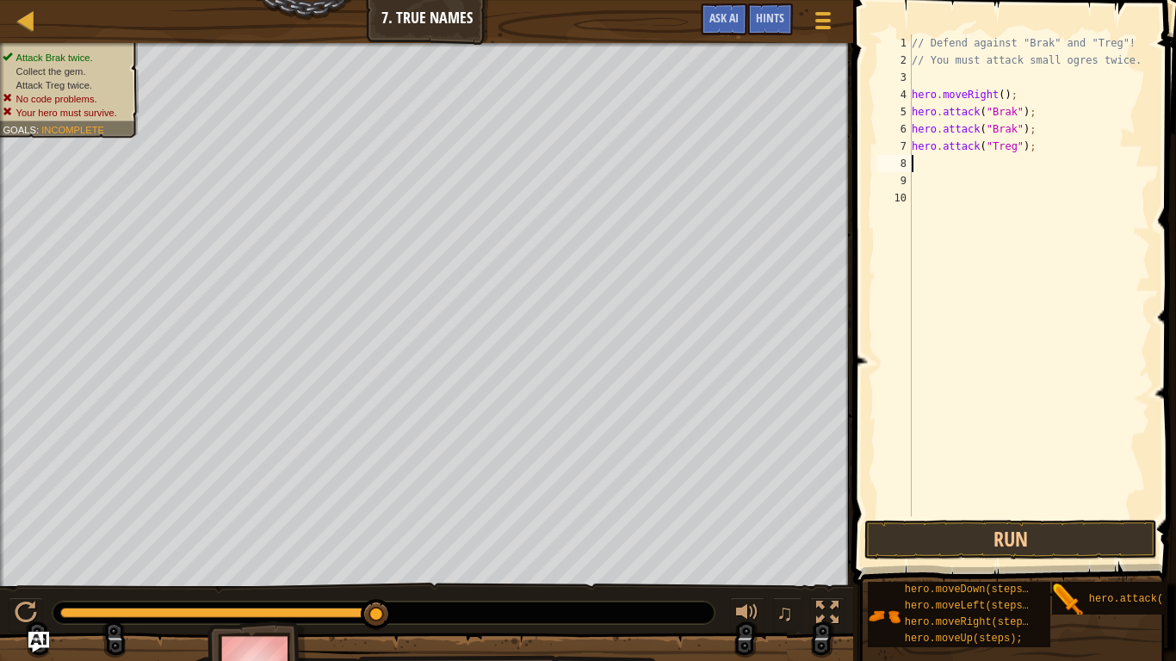
paste textarea "ero.attack("Treg");"
type textarea "ero.attack("Treg");"
click at [1008, 191] on div "// Defend against "Brak" and "Treg"! // You must attack small ogres twice. hero…" at bounding box center [1029, 292] width 242 height 517
click at [996, 180] on div "// Defend against "Brak" and "Treg"! // You must attack small ogres twice. hero…" at bounding box center [1029, 292] width 242 height 517
type textarea "h"
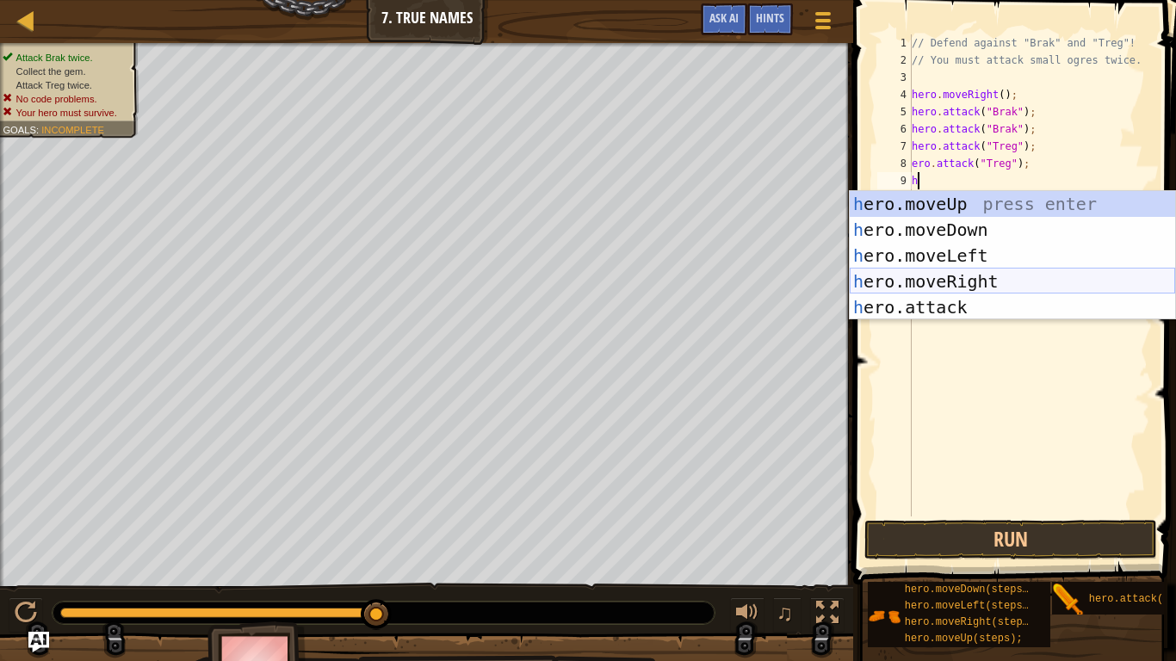
click at [966, 277] on div "h ero.moveUp press enter h ero.moveDown press enter h ero.moveLeft press enter …" at bounding box center [1012, 281] width 325 height 181
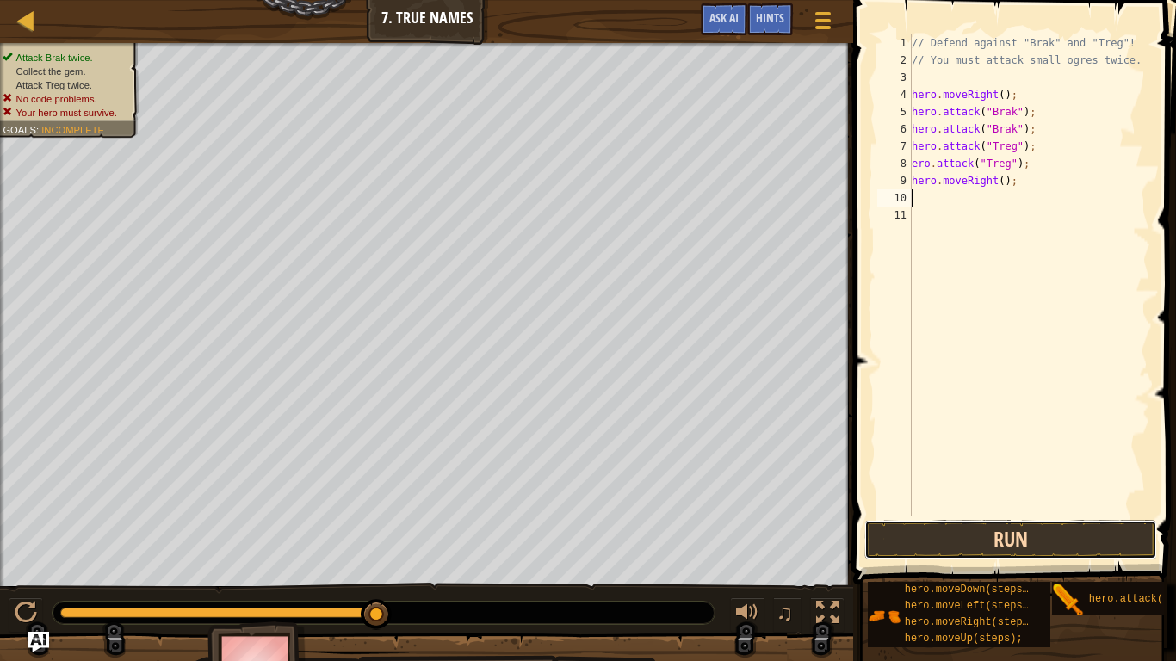
click at [926, 535] on button "Run" at bounding box center [1010, 540] width 293 height 40
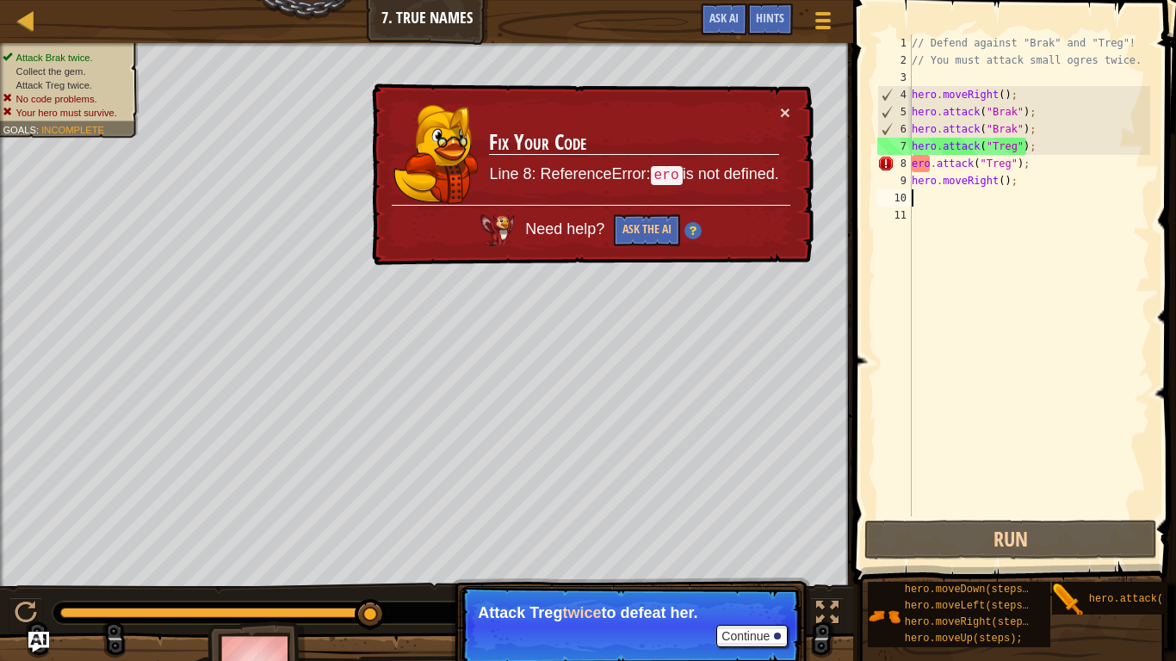
click at [927, 165] on div "// Defend against "Brak" and "Treg"! // You must attack small ogres twice. hero…" at bounding box center [1029, 292] width 242 height 517
click at [912, 166] on div "// Defend against "Brak" and "Treg"! // You must attack small ogres twice. hero…" at bounding box center [1029, 292] width 242 height 517
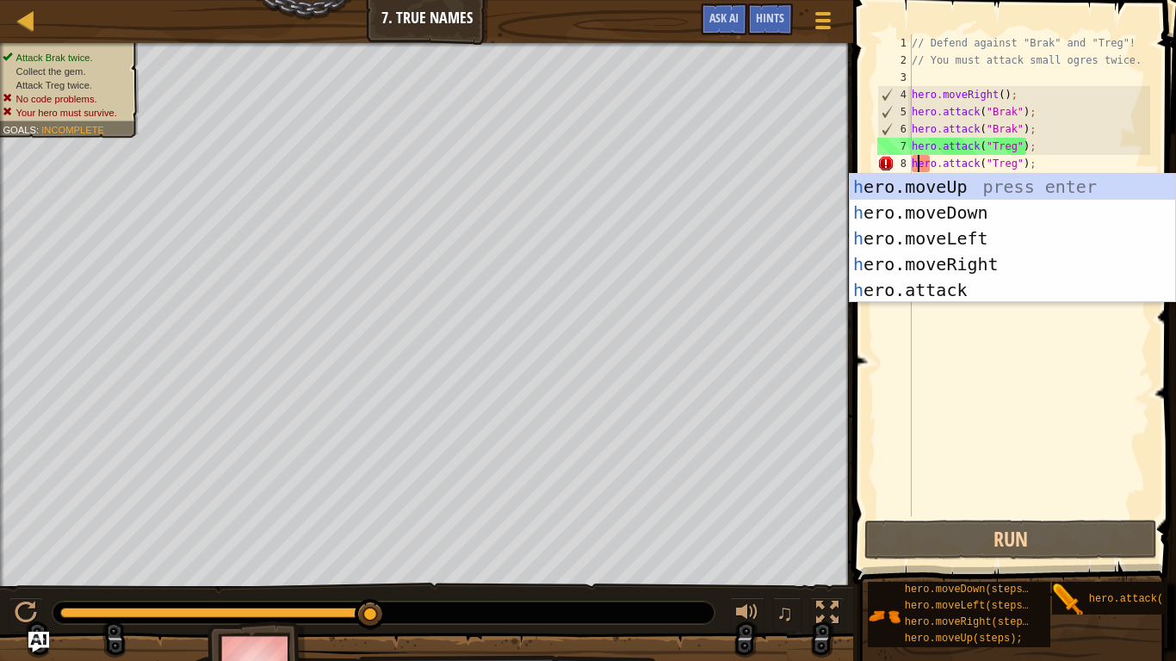
scroll to position [8, 2]
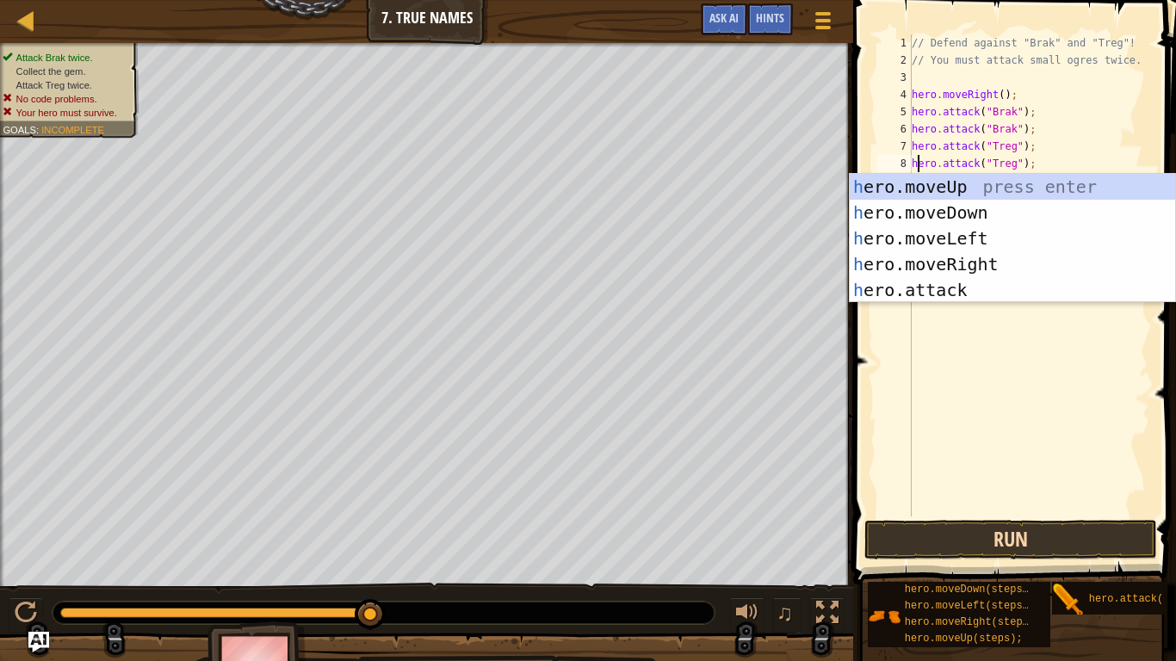
type textarea "hero.attack("Treg");"
click at [905, 530] on button "Run" at bounding box center [1010, 540] width 293 height 40
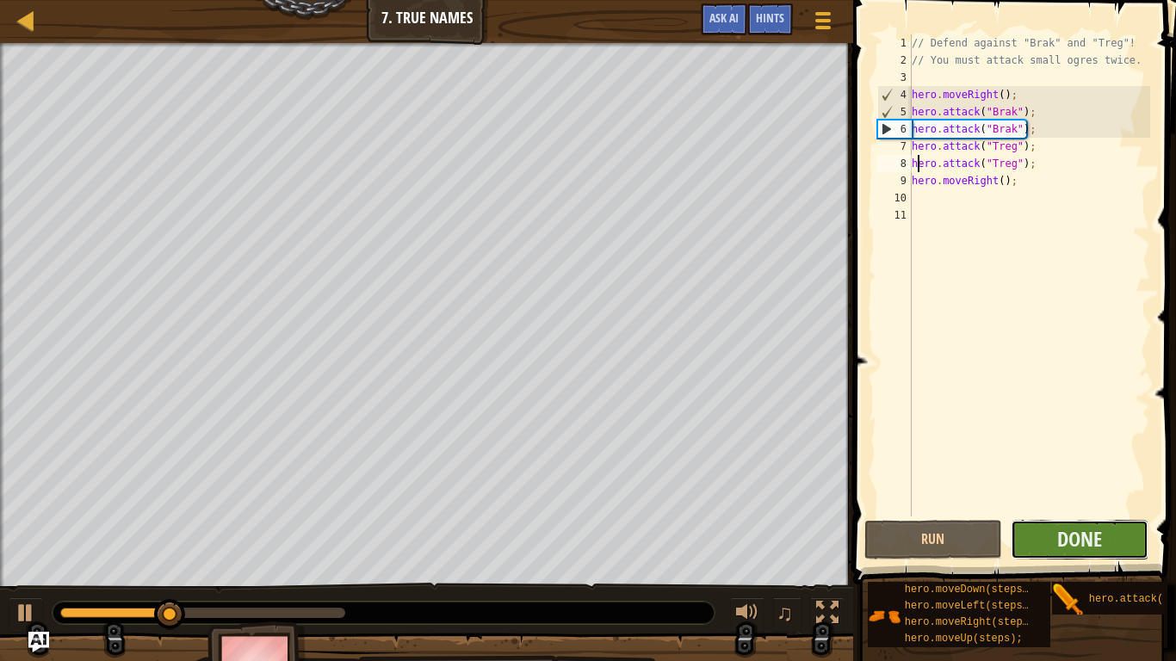
click at [1041, 535] on button "Done" at bounding box center [1080, 540] width 138 height 40
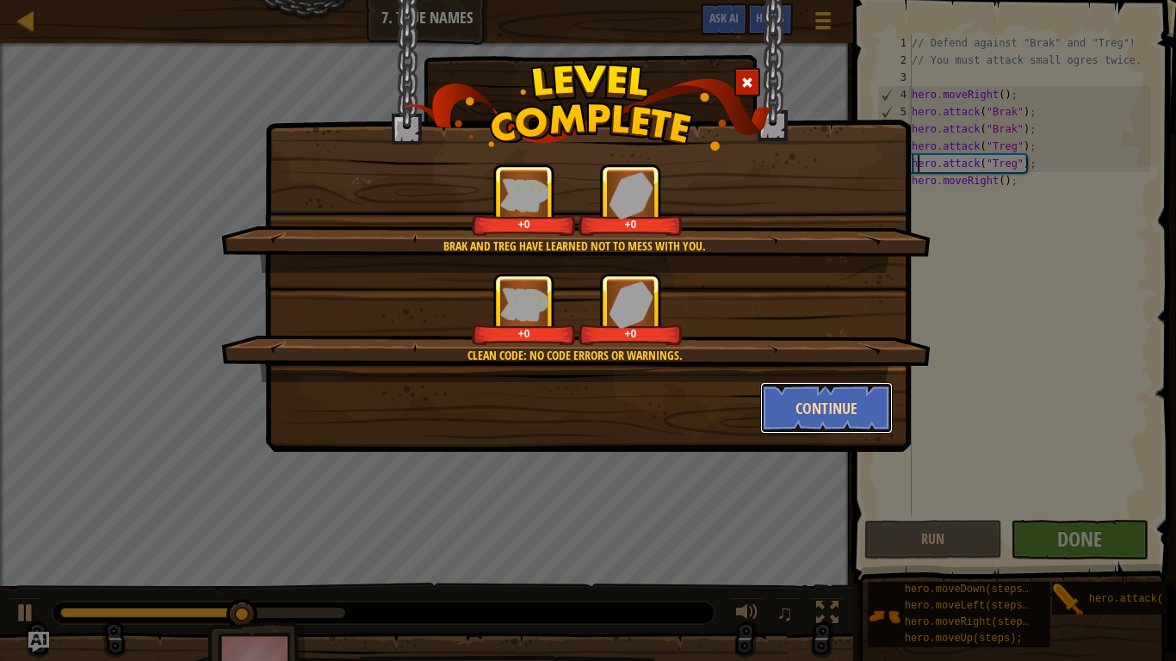
click at [776, 415] on button "Continue" at bounding box center [826, 408] width 133 height 52
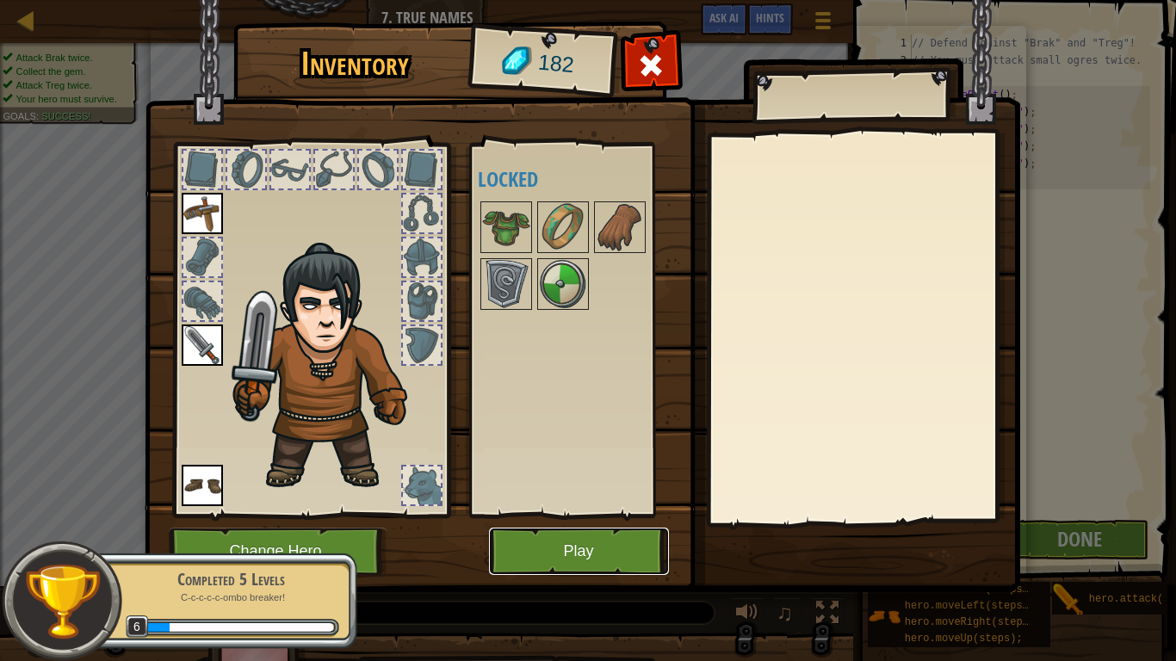
click at [566, 535] on button "Play" at bounding box center [579, 551] width 180 height 47
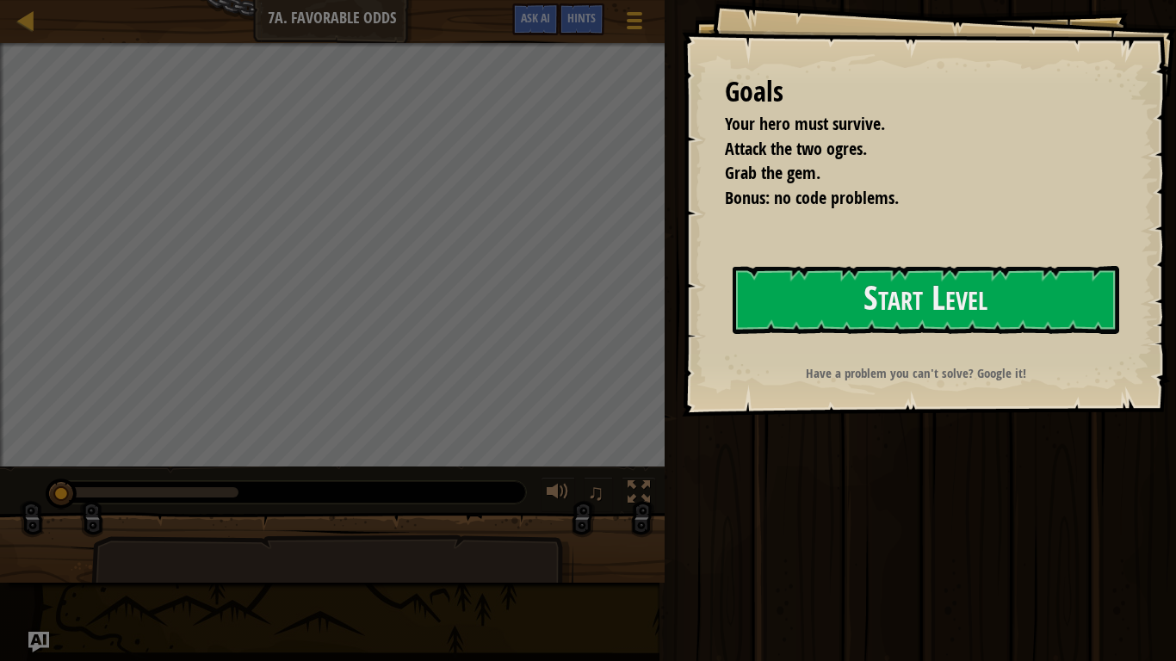
click at [809, 336] on div "Goals Your hero must survive. Attack the two ogres. Grab the gem. Bonus: no cod…" at bounding box center [929, 208] width 494 height 417
click at [810, 317] on button "Start Level" at bounding box center [926, 300] width 387 height 68
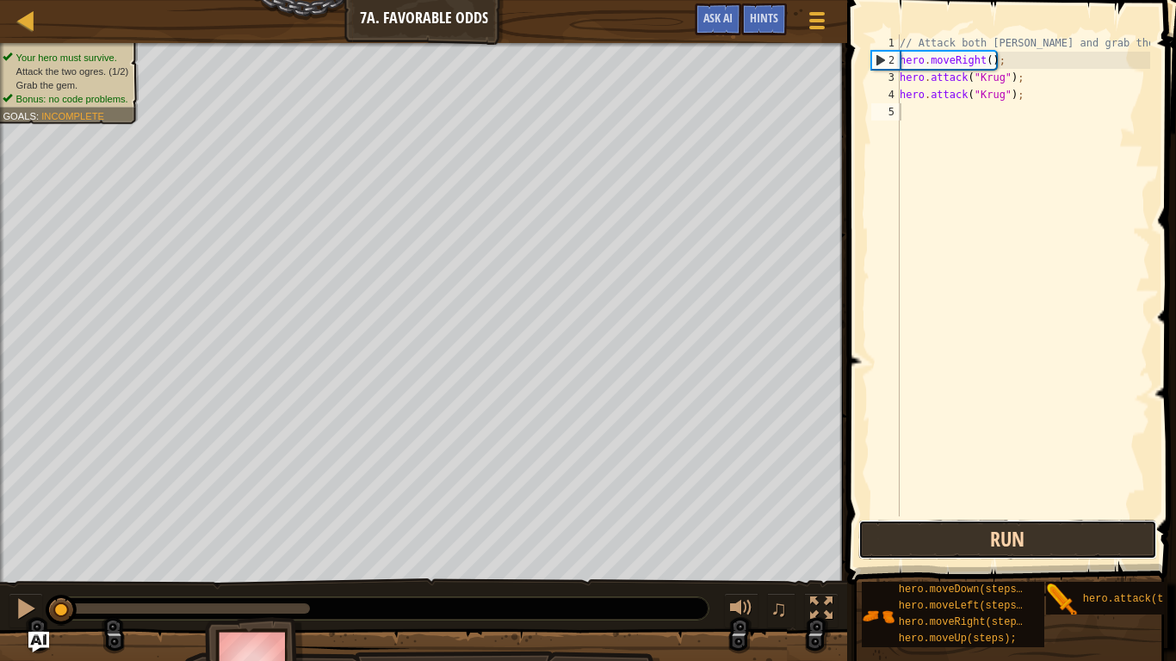
click at [932, 544] on button "Run" at bounding box center [1007, 540] width 299 height 40
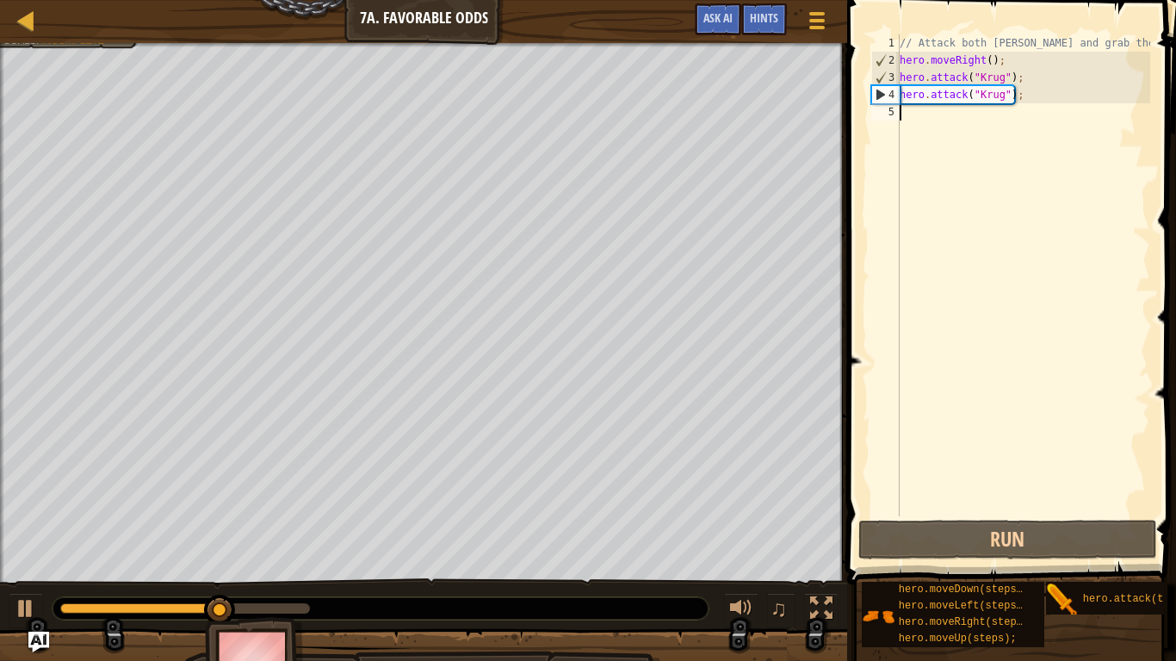
type textarea "h"
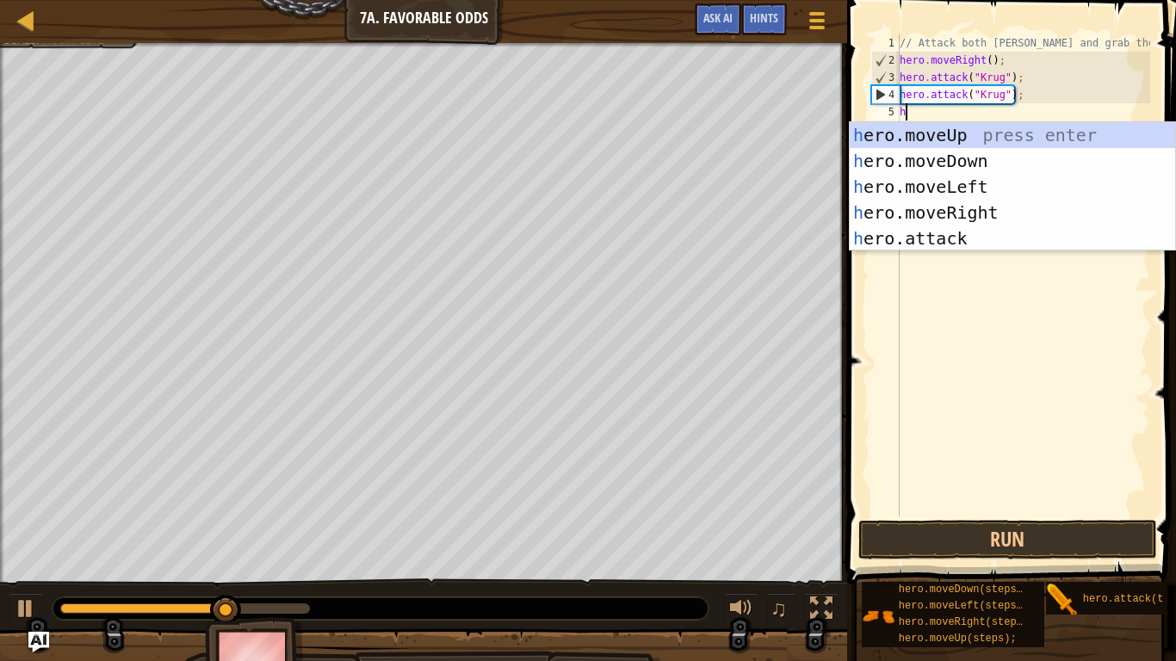
scroll to position [8, 0]
click at [932, 210] on div "h ero.moveUp press enter h ero.moveDown press enter h ero.moveLeft press enter …" at bounding box center [1012, 212] width 325 height 181
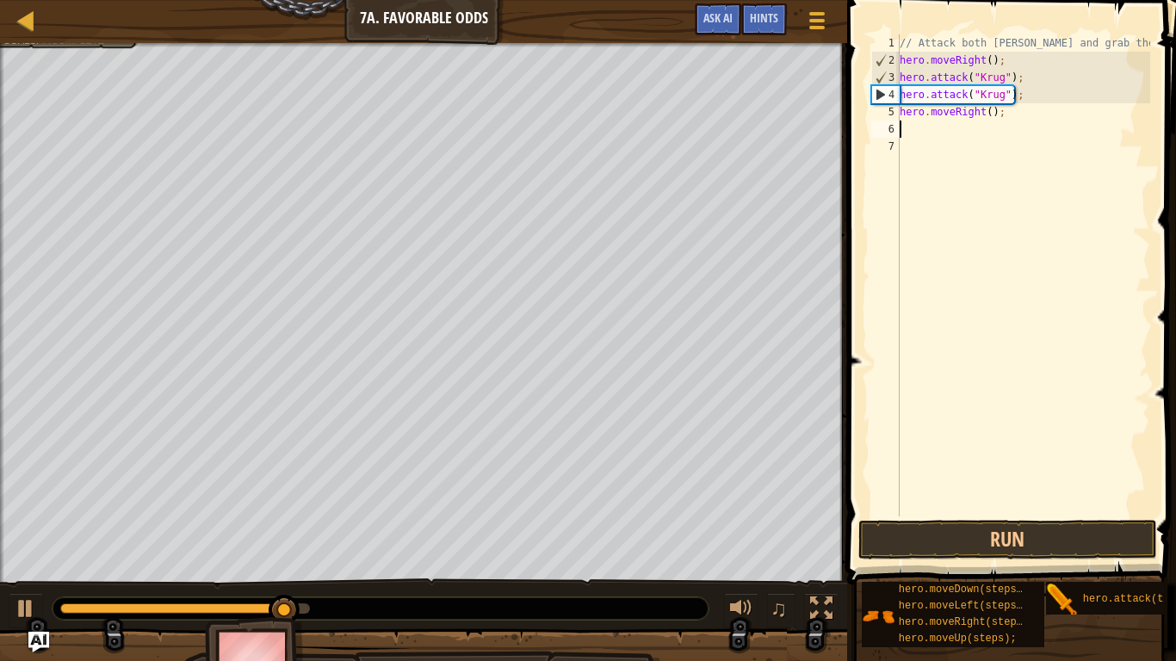
type textarea "h"
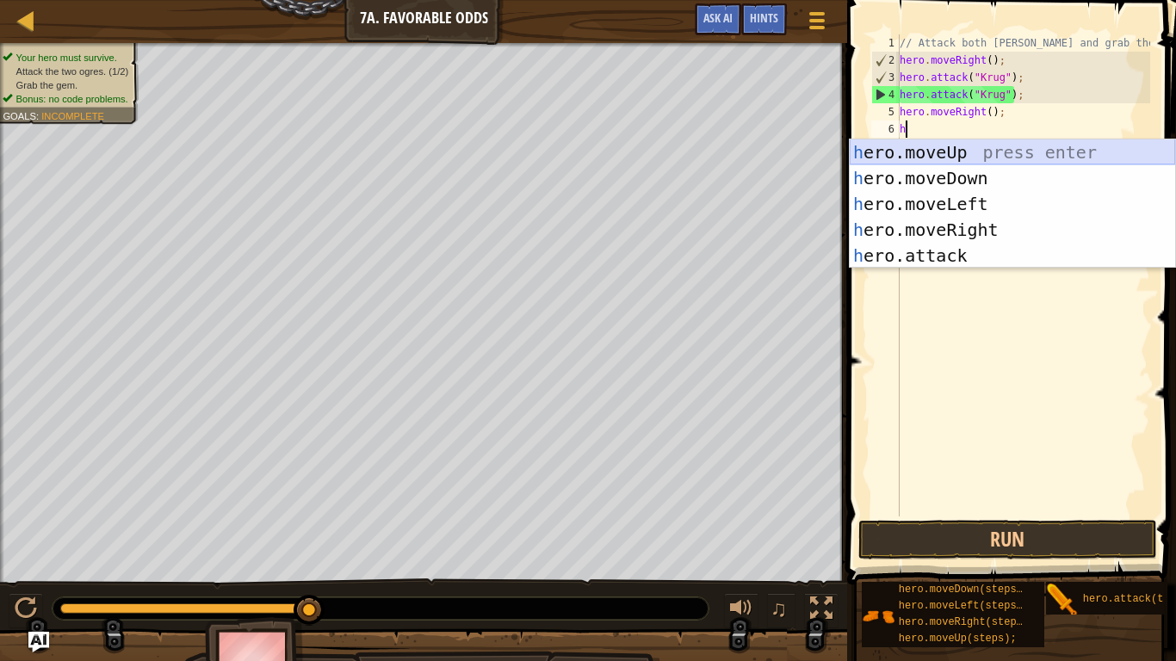
click at [969, 150] on div "h ero.moveUp press enter h ero.moveDown press enter h ero.moveLeft press enter …" at bounding box center [1012, 229] width 325 height 181
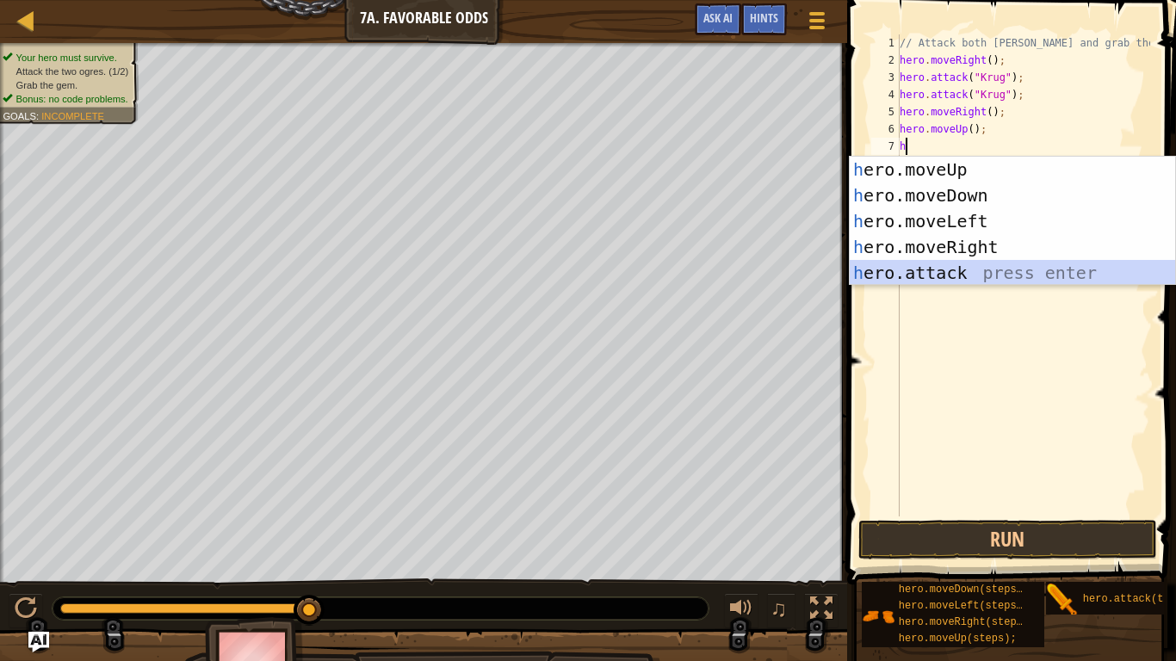
click at [952, 278] on div "h ero.moveUp press enter h ero.moveDown press enter h ero.moveLeft press enter …" at bounding box center [1012, 247] width 325 height 181
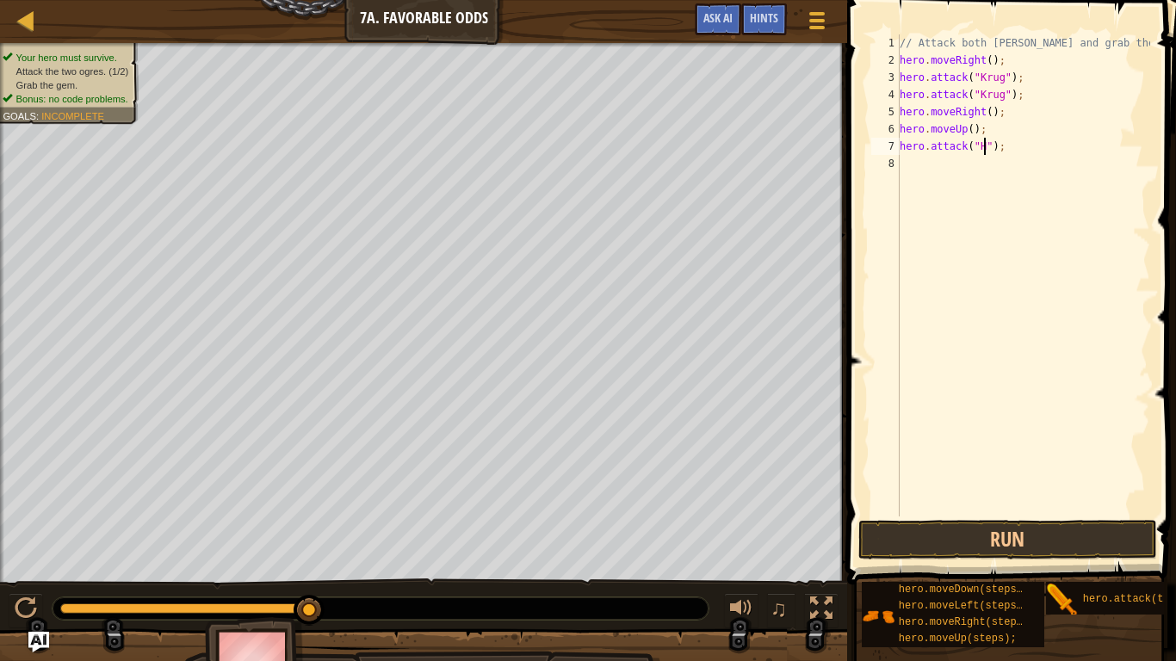
scroll to position [8, 13]
type textarea "hero.attack("Grump");"
click at [1005, 169] on div "// Attack both [PERSON_NAME] and grab the gem. hero . moveRight ( ) ; hero . at…" at bounding box center [1023, 292] width 254 height 517
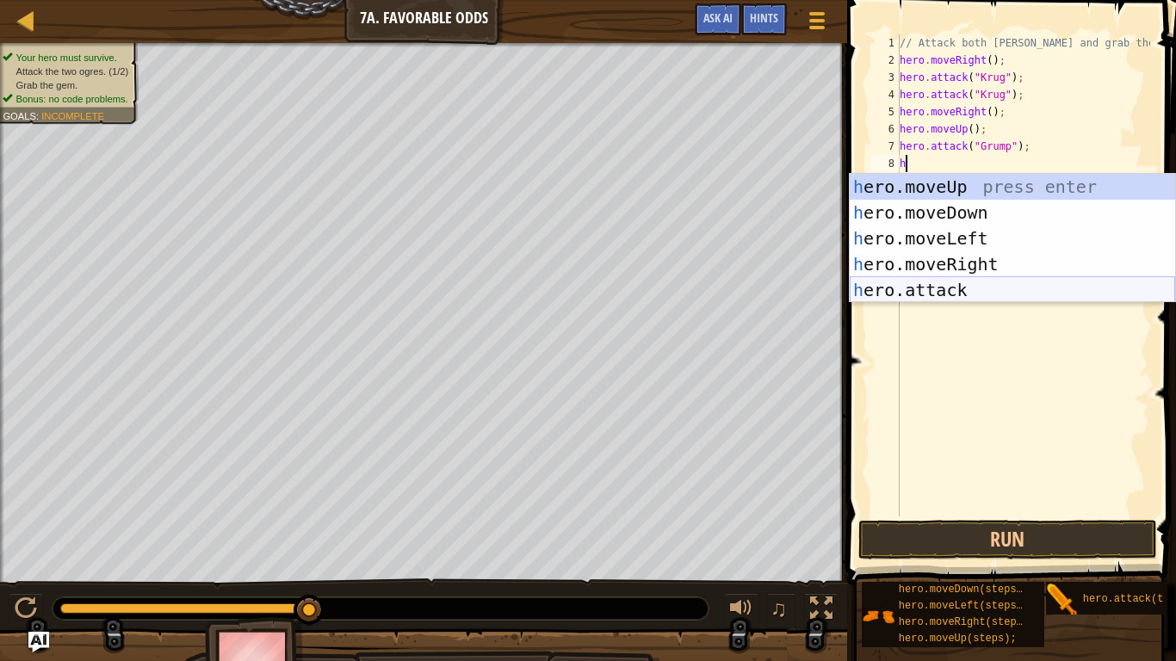
click at [956, 285] on div "h ero.moveUp press enter h ero.moveDown press enter h ero.moveLeft press enter …" at bounding box center [1012, 264] width 325 height 181
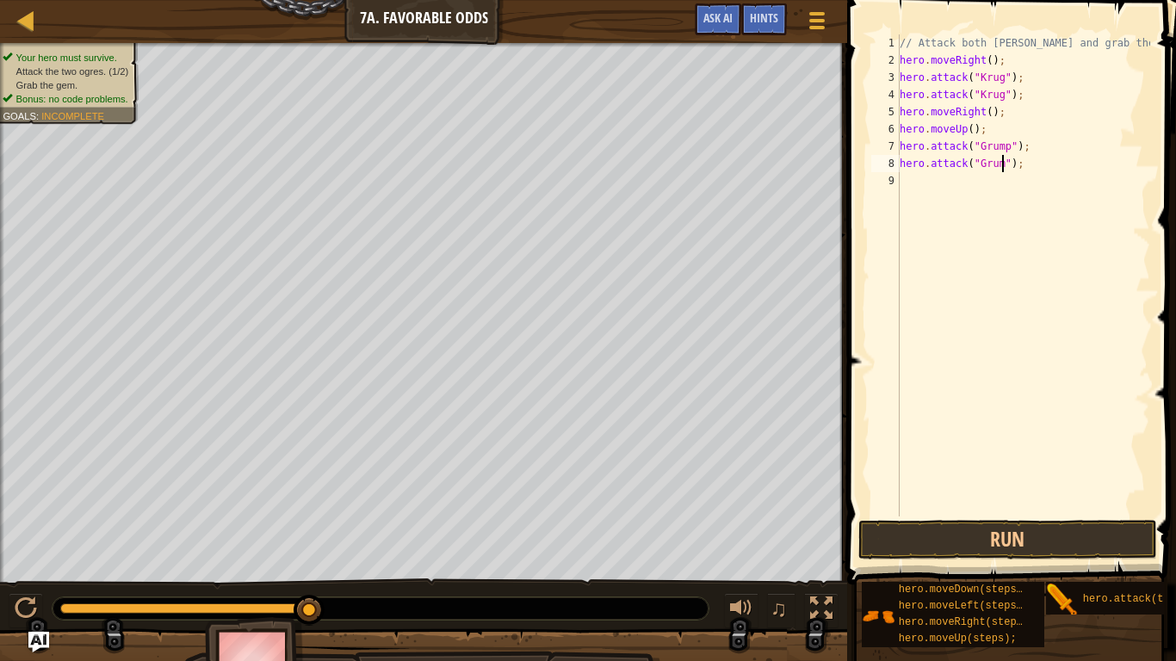
type textarea "hero.attack("Grump");"
click at [914, 166] on div "// Attack both [PERSON_NAME] and grab the gem. hero . moveRight ( ) ; hero . at…" at bounding box center [1023, 292] width 254 height 517
click at [919, 179] on div "// Attack both [PERSON_NAME] and grab the gem. hero . moveRight ( ) ; hero . at…" at bounding box center [1023, 292] width 254 height 517
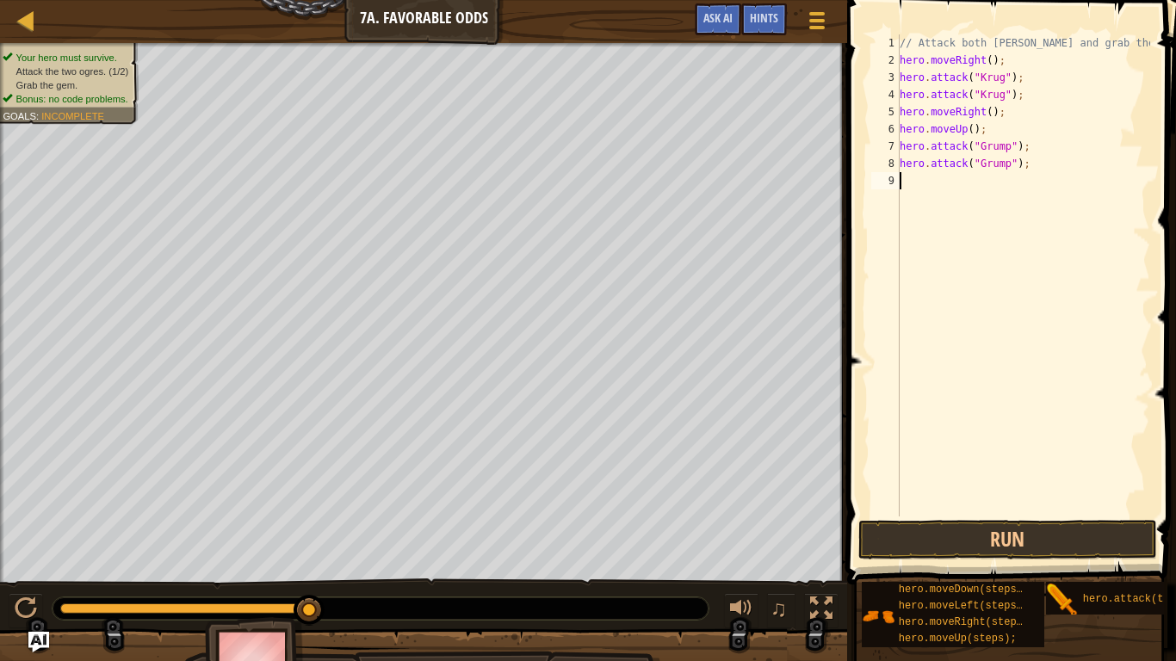
type textarea "h"
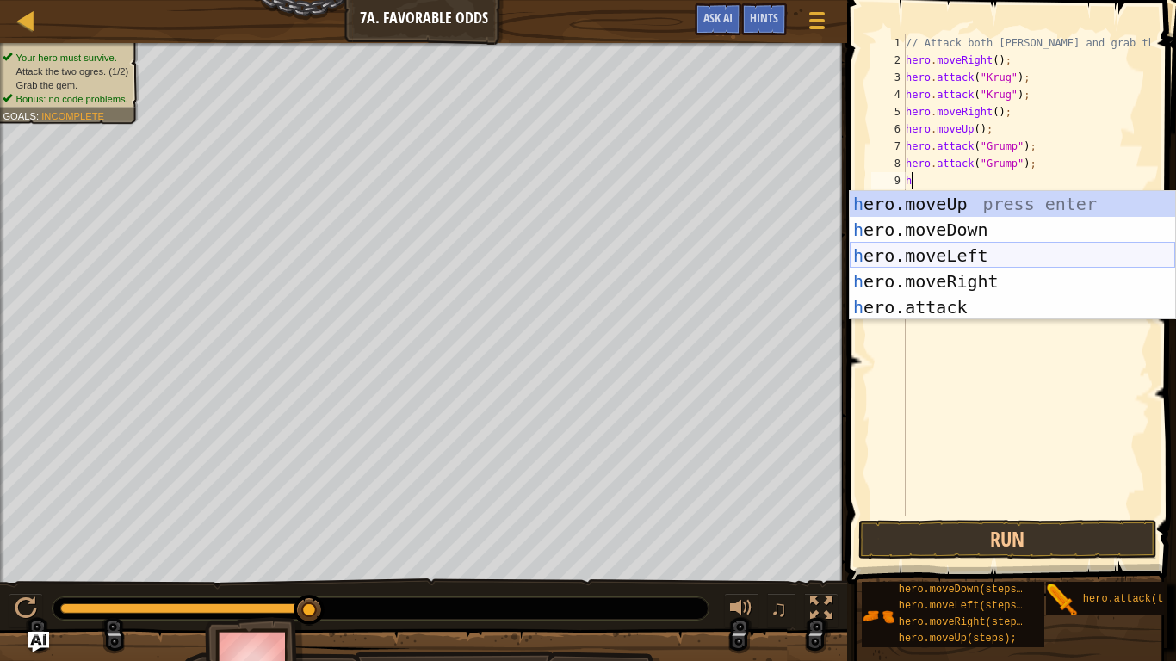
click at [940, 257] on div "h ero.moveUp press enter h ero.moveDown press enter h ero.moveLeft press enter …" at bounding box center [1012, 281] width 325 height 181
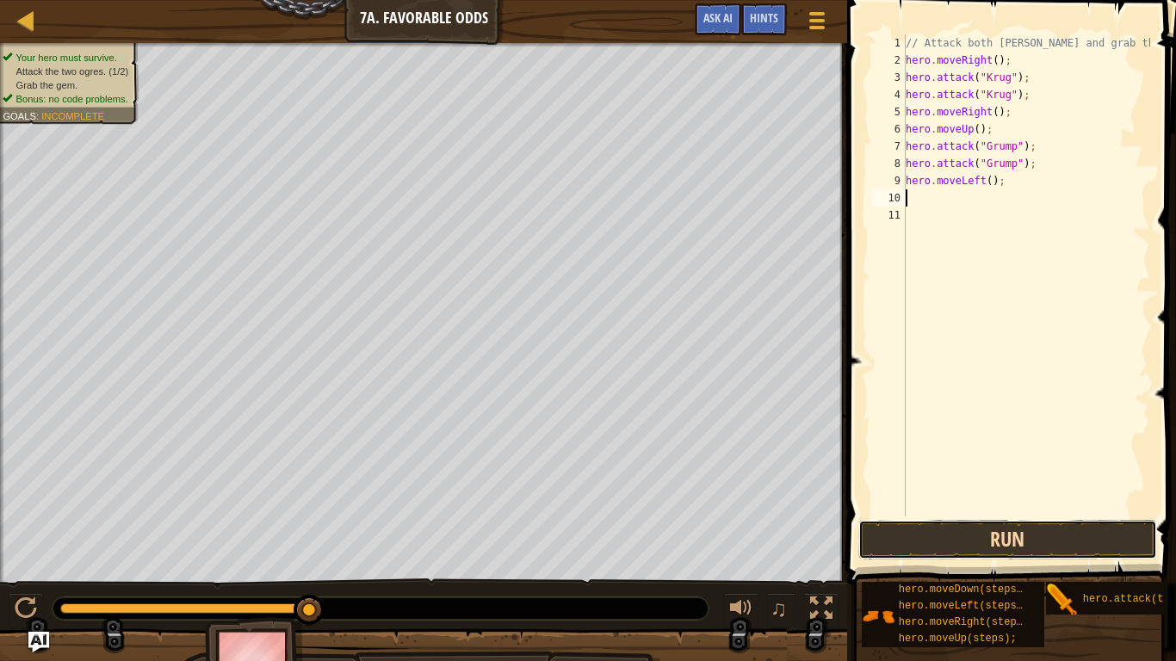
click at [956, 544] on button "Run" at bounding box center [1007, 540] width 299 height 40
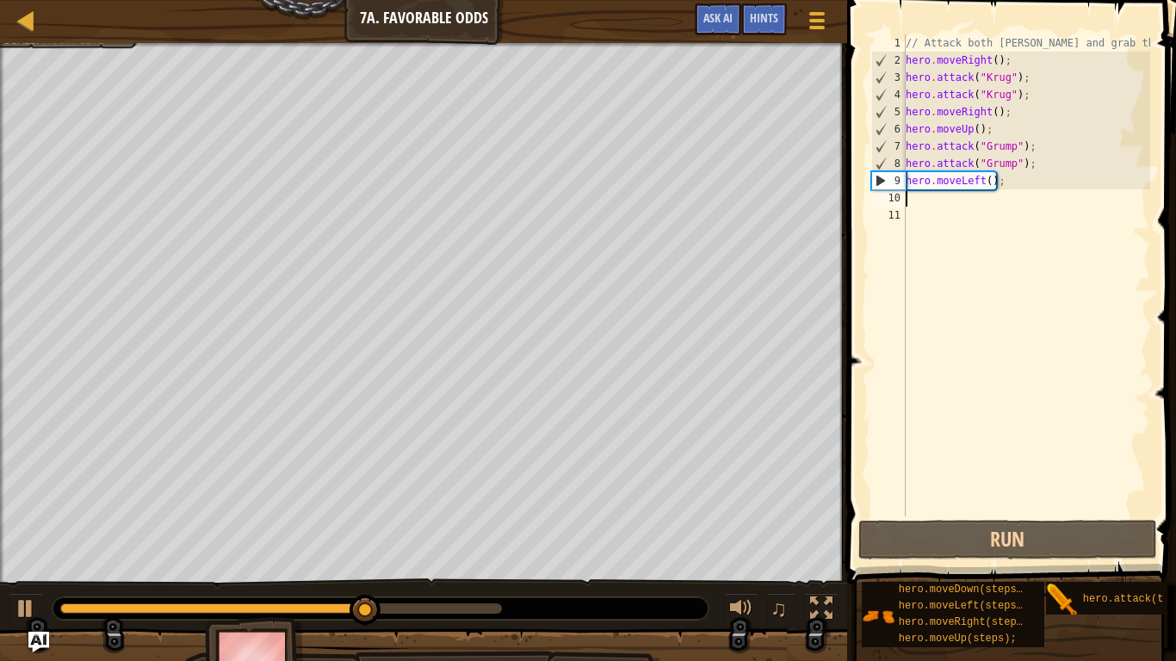
click at [912, 197] on div "// Attack both [PERSON_NAME] and grab the gem. hero . moveRight ( ) ; hero . at…" at bounding box center [1026, 292] width 248 height 517
type textarea "h"
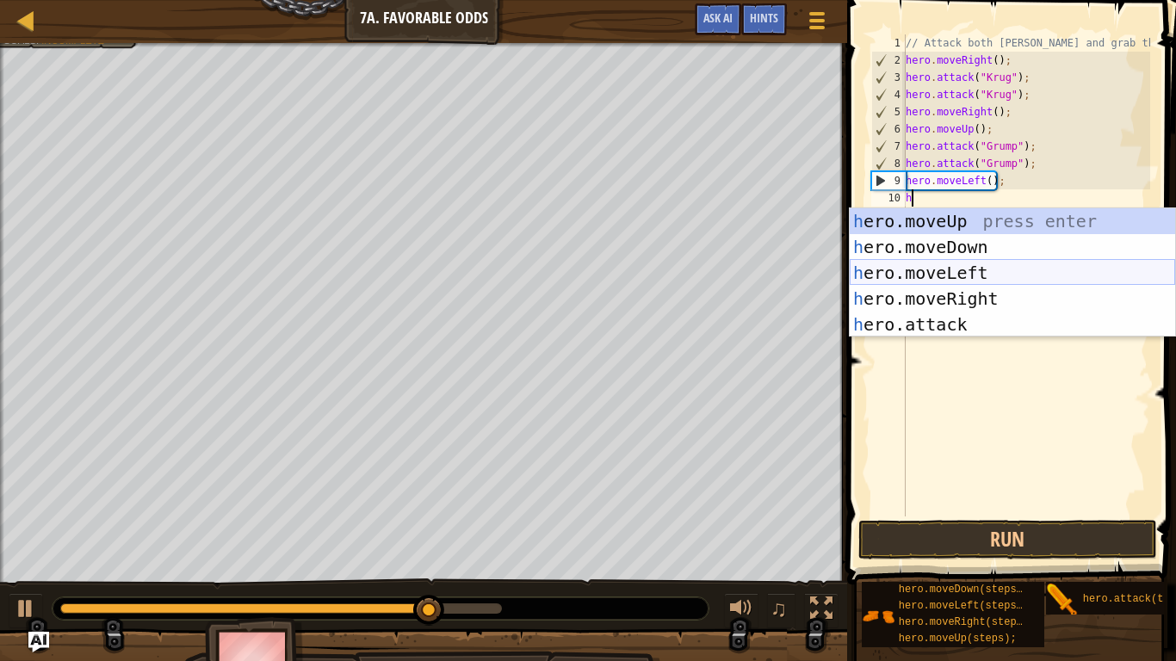
click at [952, 279] on div "h ero.moveUp press enter h ero.moveDown press enter h ero.moveLeft press enter …" at bounding box center [1012, 298] width 325 height 181
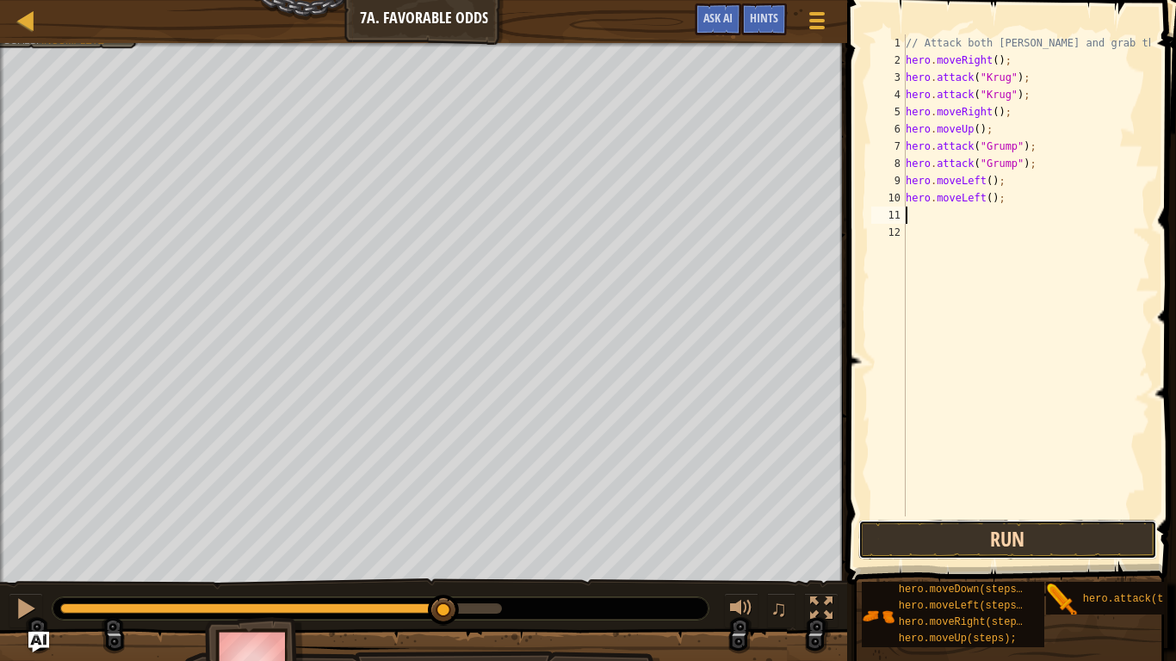
click at [901, 528] on button "Run" at bounding box center [1007, 540] width 299 height 40
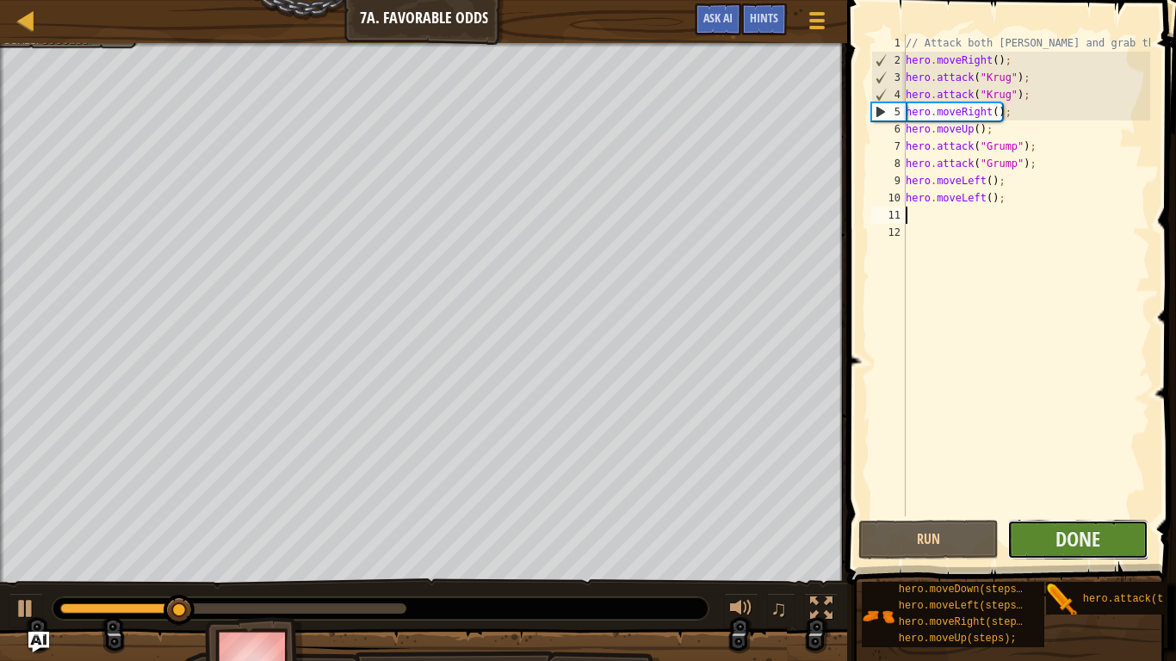
click at [1054, 544] on button "Done" at bounding box center [1077, 540] width 141 height 40
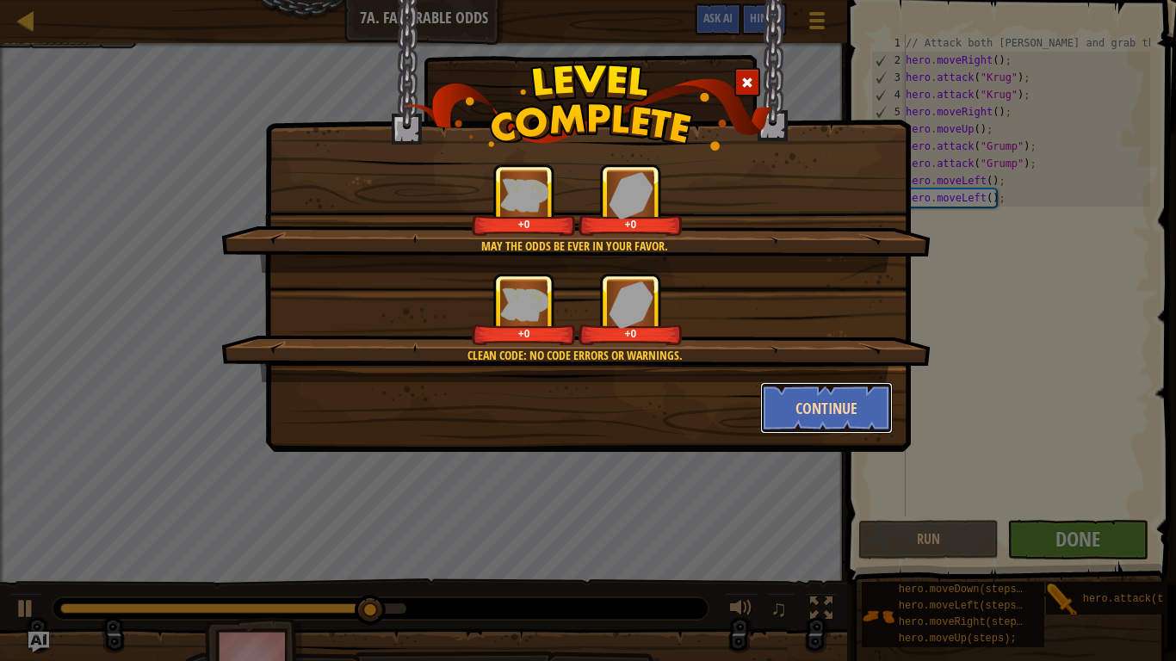
click at [792, 418] on button "Continue" at bounding box center [826, 408] width 133 height 52
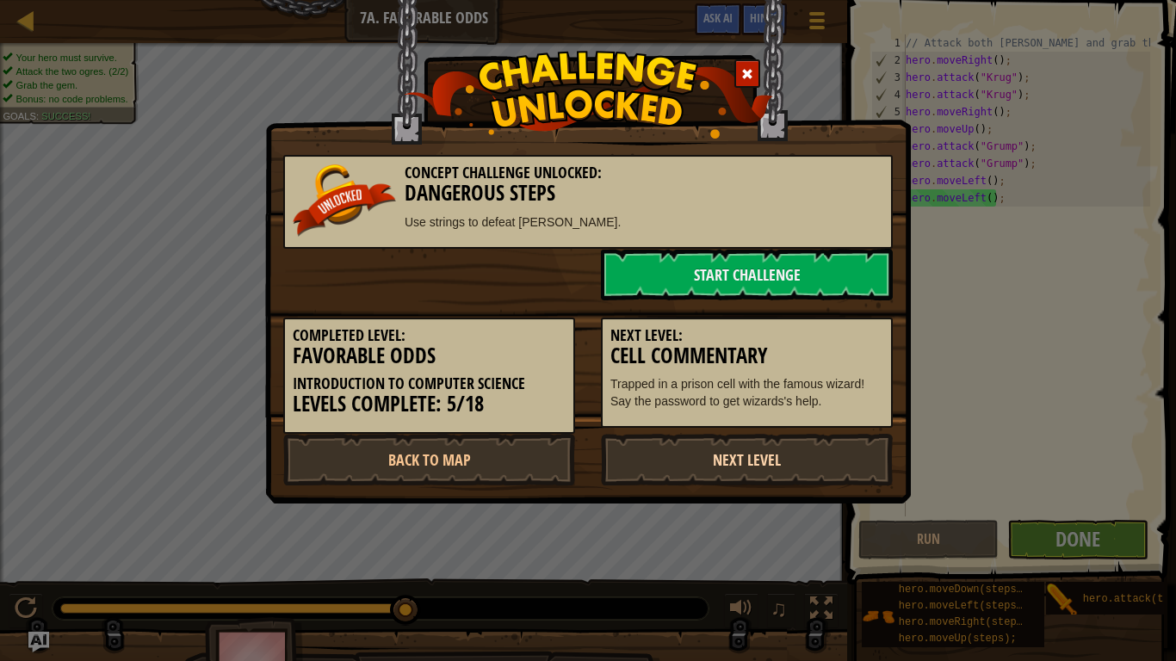
click at [689, 453] on link "Next Level" at bounding box center [747, 460] width 292 height 52
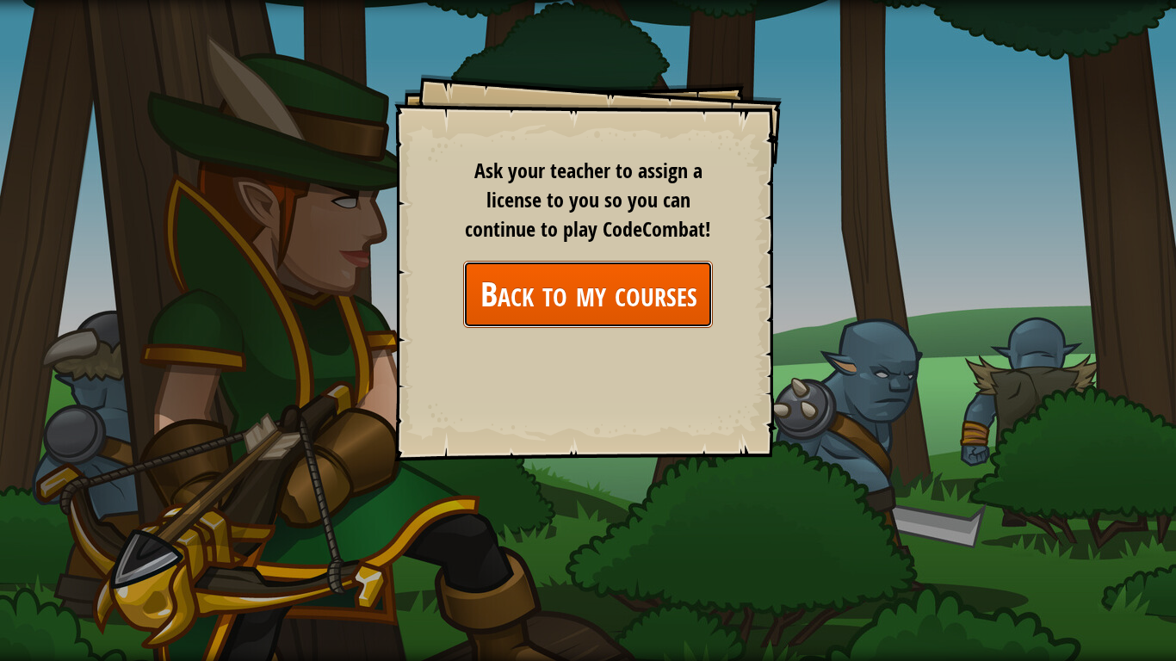
click at [603, 289] on link "Back to my courses" at bounding box center [588, 294] width 250 height 66
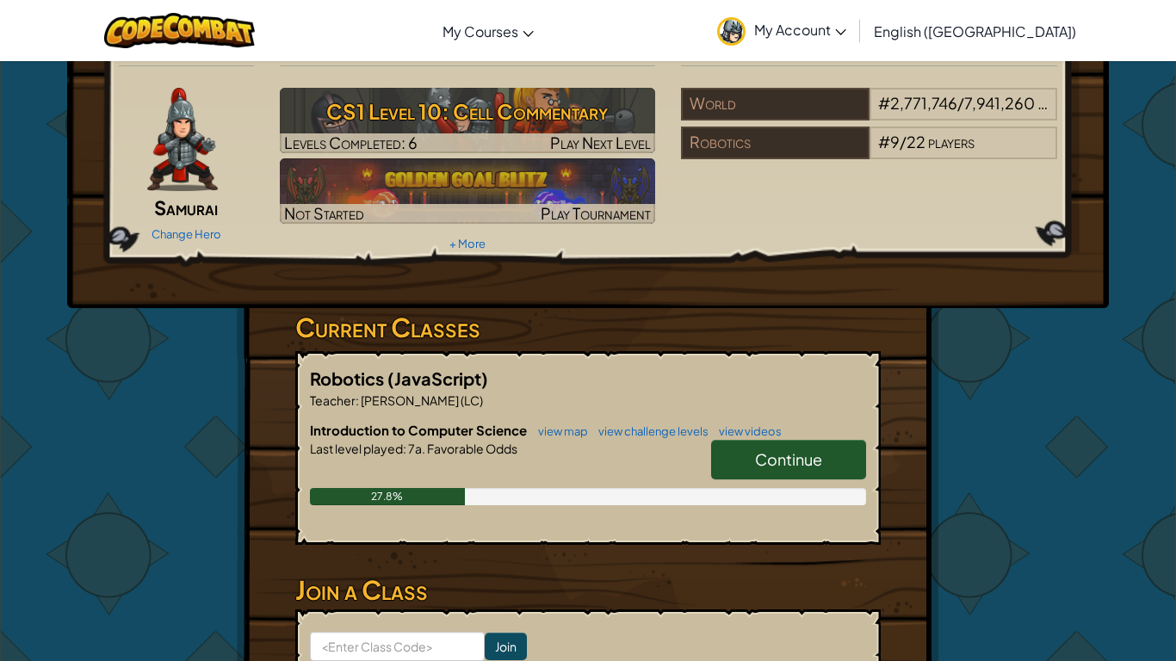
scroll to position [46, 0]
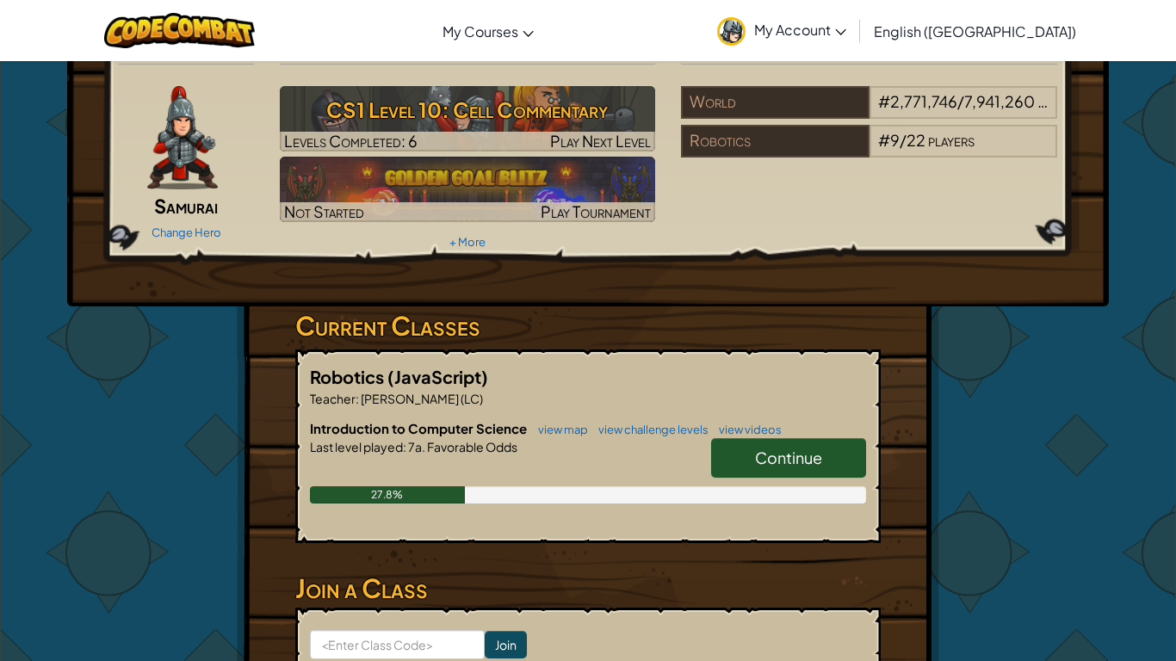
click at [750, 443] on link "Continue" at bounding box center [788, 458] width 155 height 40
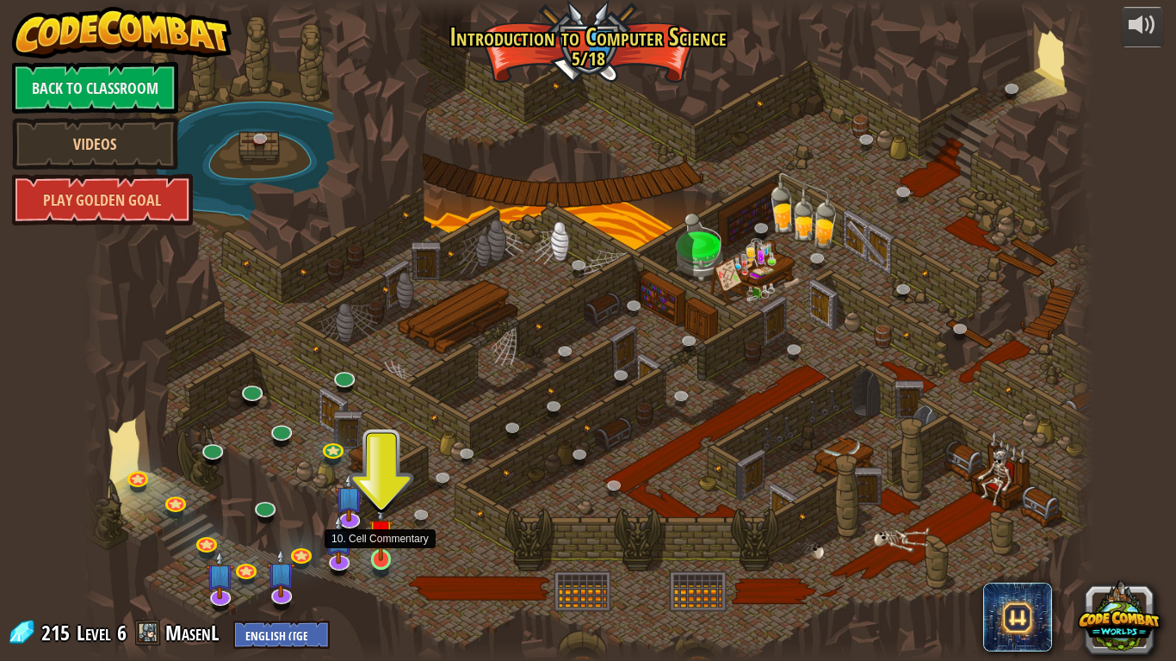
click at [382, 544] on img at bounding box center [381, 532] width 26 height 59
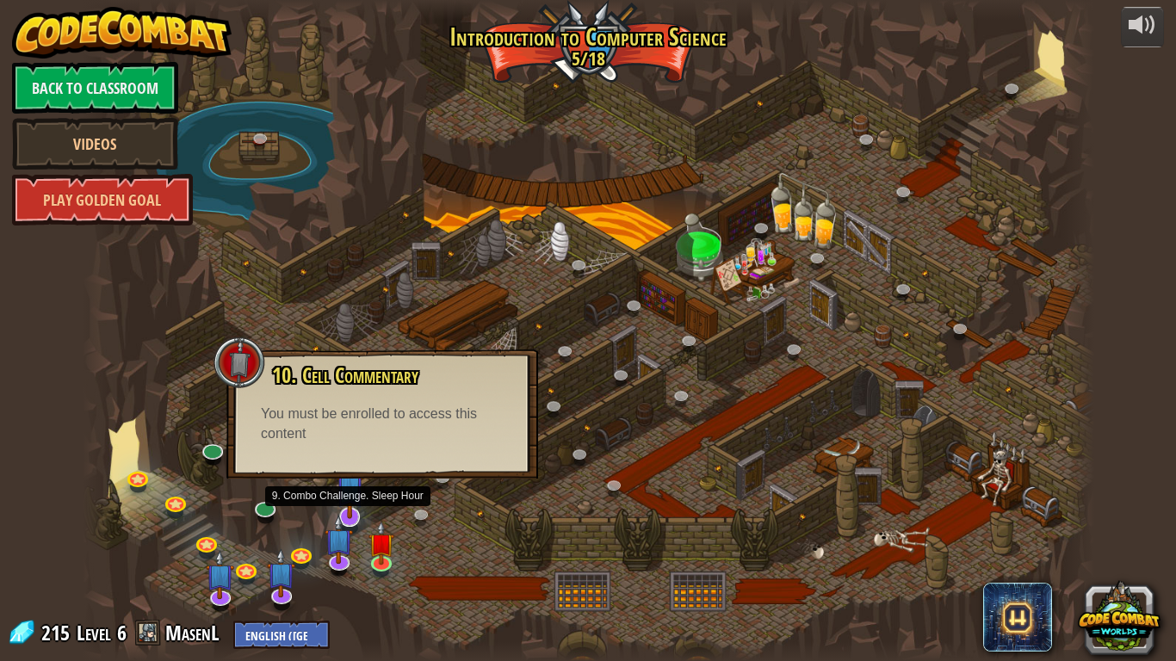
click at [349, 509] on img at bounding box center [350, 486] width 28 height 65
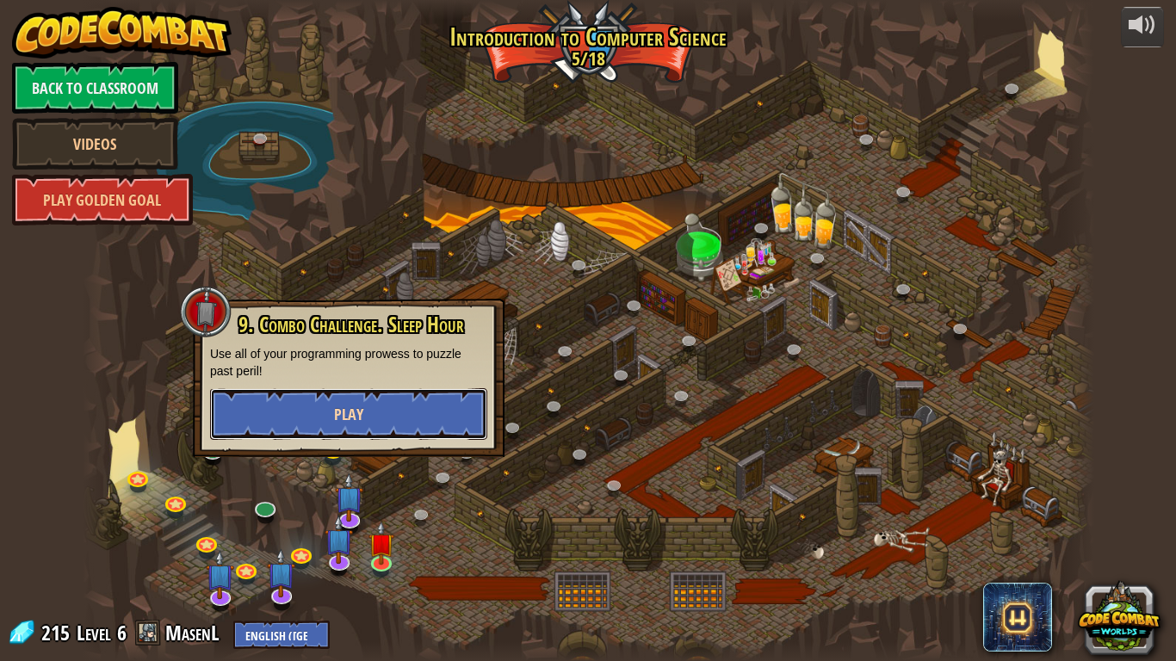
click at [379, 410] on button "Play" at bounding box center [348, 414] width 277 height 52
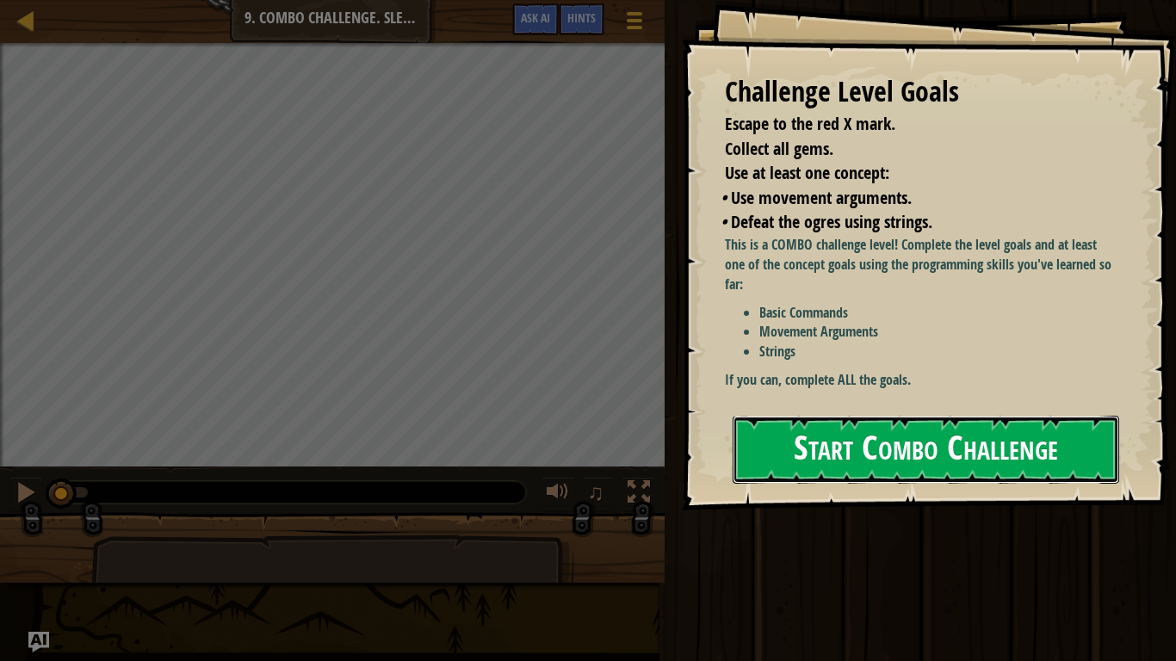
click at [944, 457] on button "Start Combo Challenge" at bounding box center [926, 450] width 387 height 68
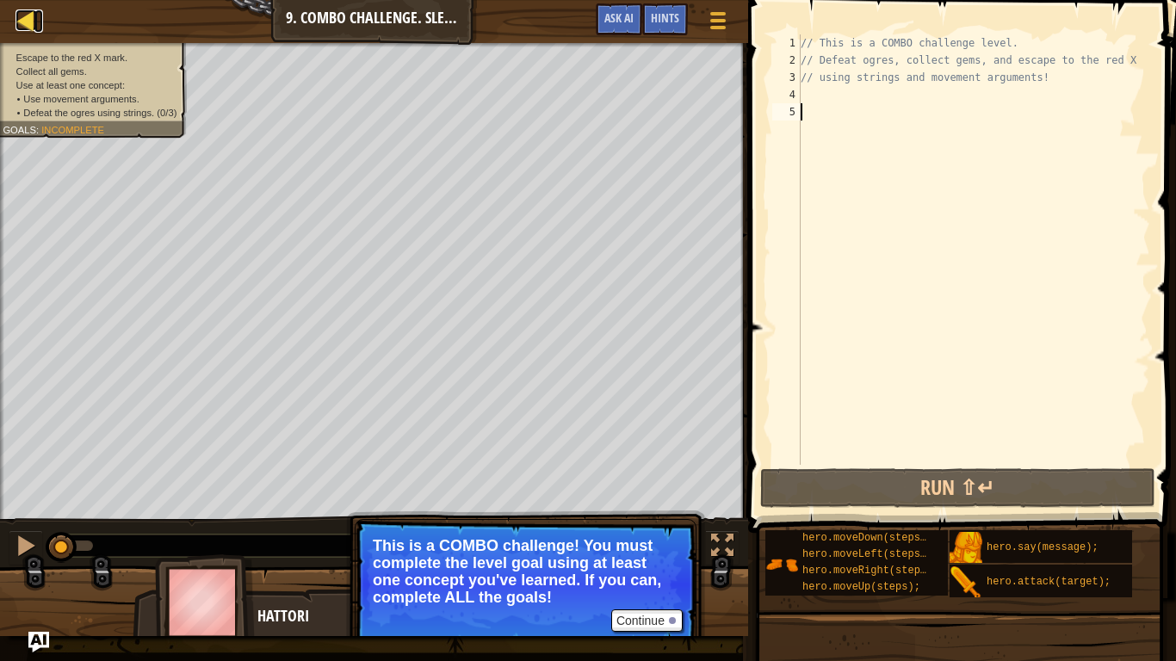
click at [24, 25] on div at bounding box center [26, 20] width 22 height 22
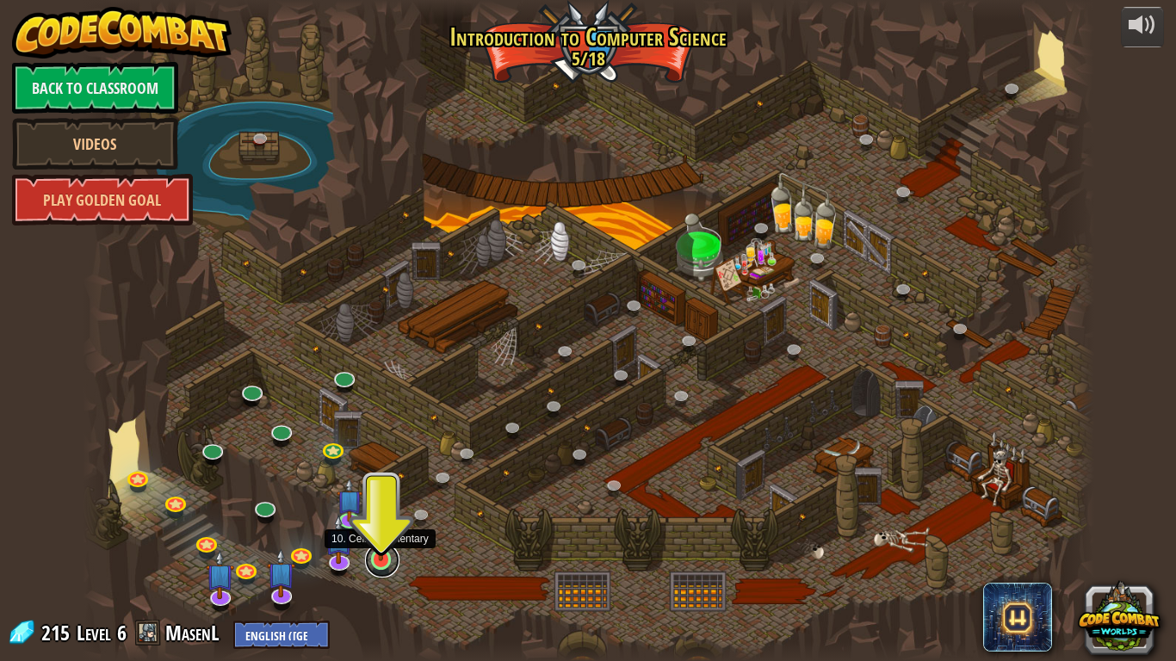
click at [376, 544] on link at bounding box center [382, 560] width 34 height 34
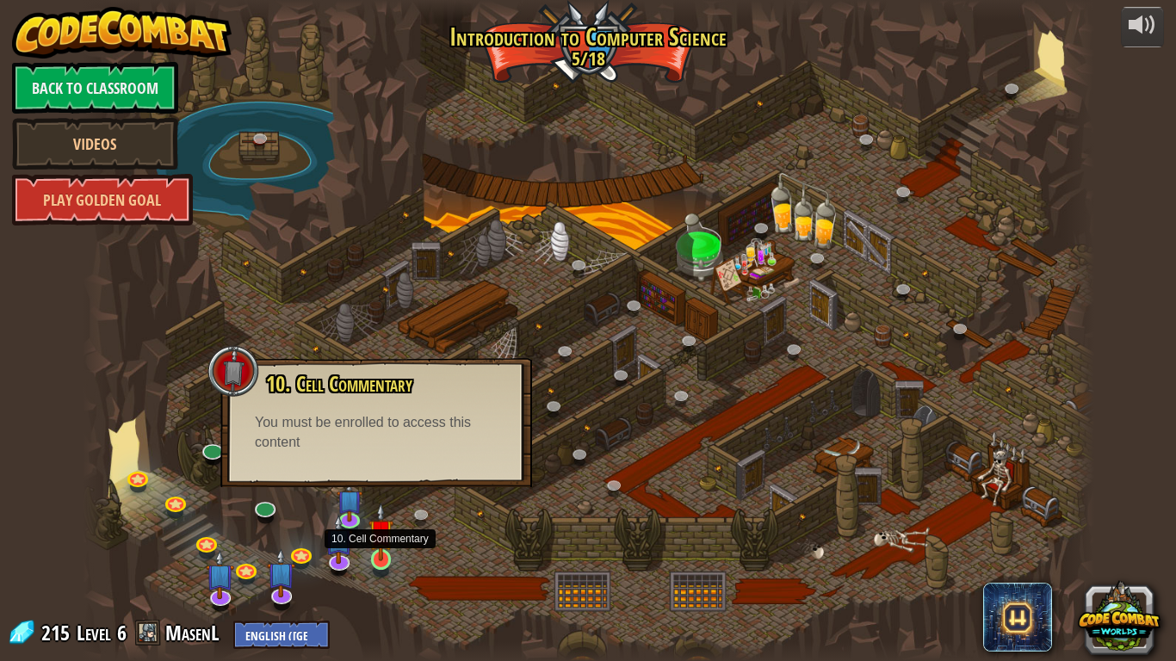
click at [378, 544] on img at bounding box center [381, 532] width 26 height 59
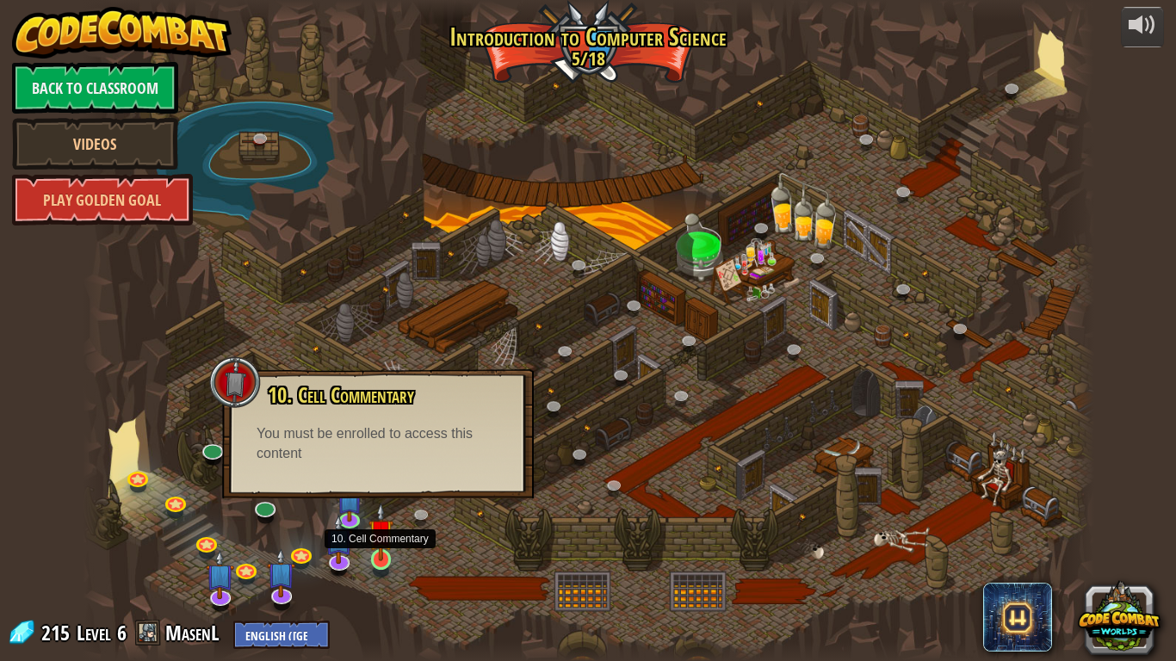
click at [378, 544] on img at bounding box center [381, 532] width 26 height 59
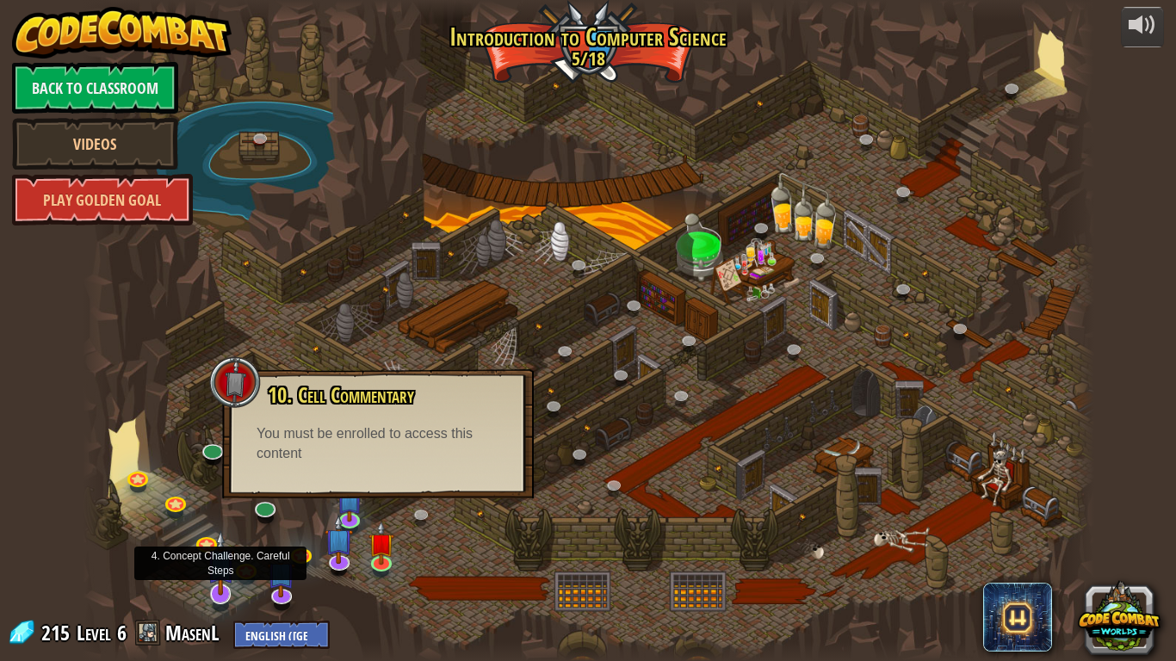
click at [219, 544] on img at bounding box center [221, 562] width 28 height 65
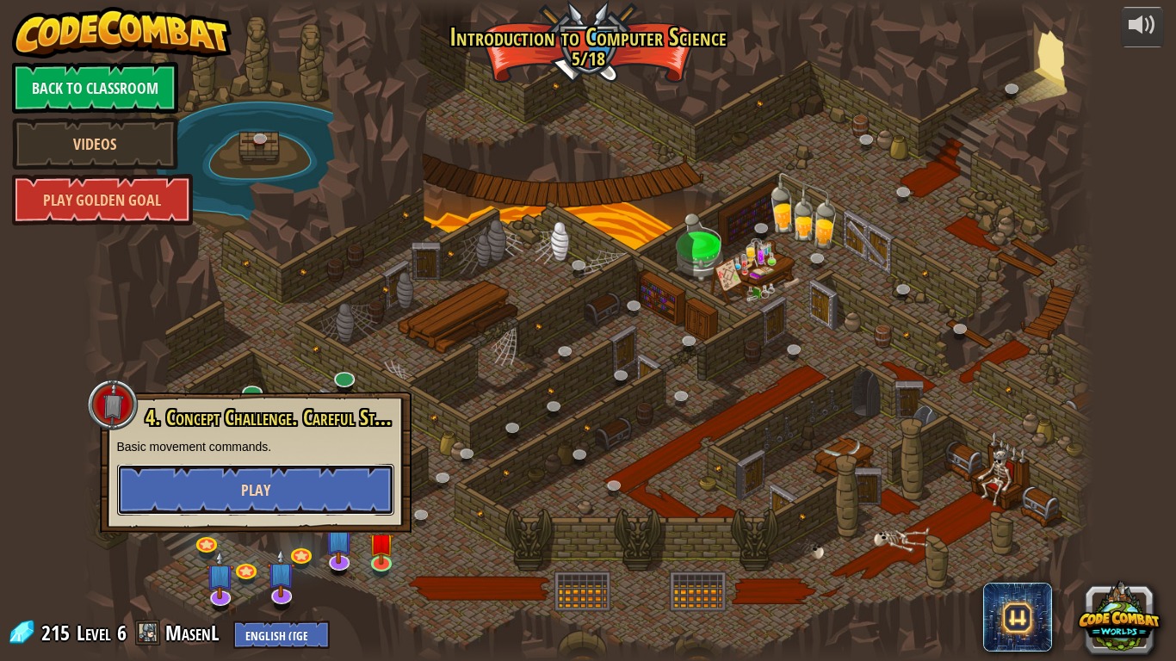
click at [294, 490] on button "Play" at bounding box center [255, 490] width 277 height 52
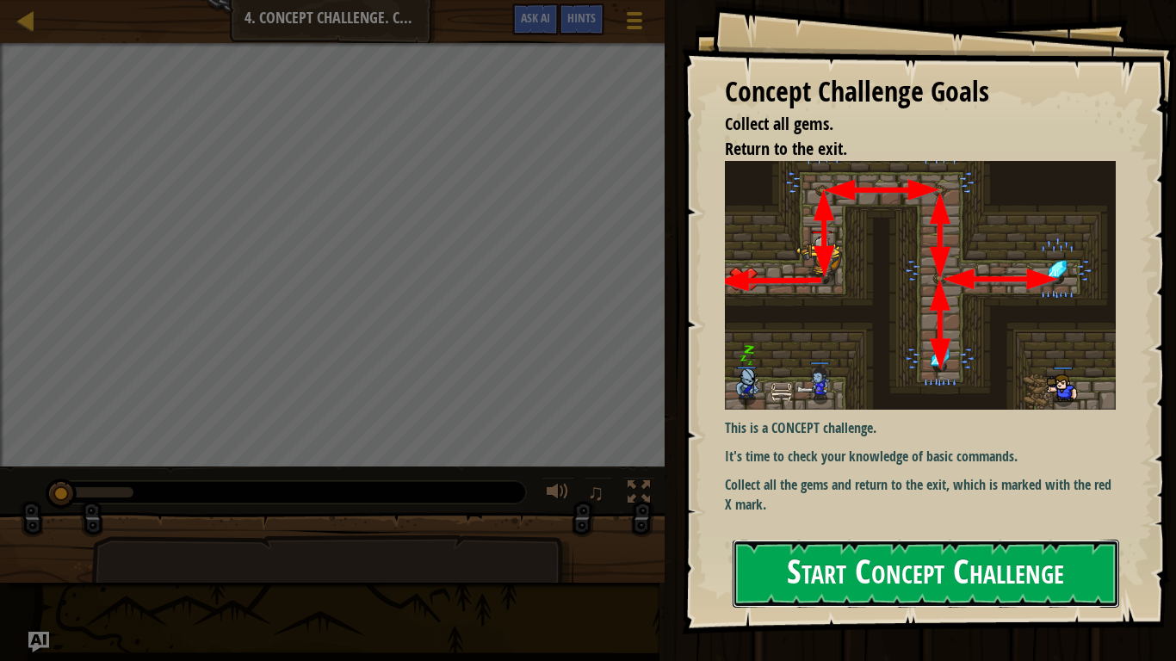
click at [836, 544] on button "Start Concept Challenge" at bounding box center [926, 574] width 387 height 68
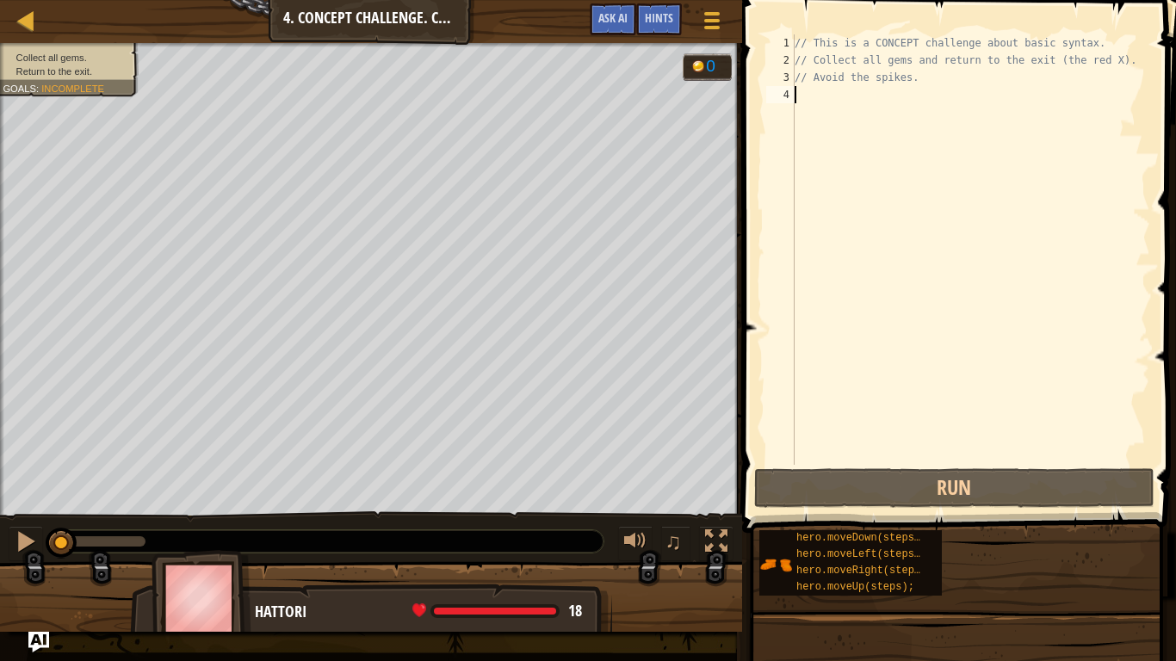
click at [820, 111] on div "// This is a CONCEPT challenge about basic syntax. // Collect all gems and retu…" at bounding box center [970, 266] width 359 height 465
type textarea "h"
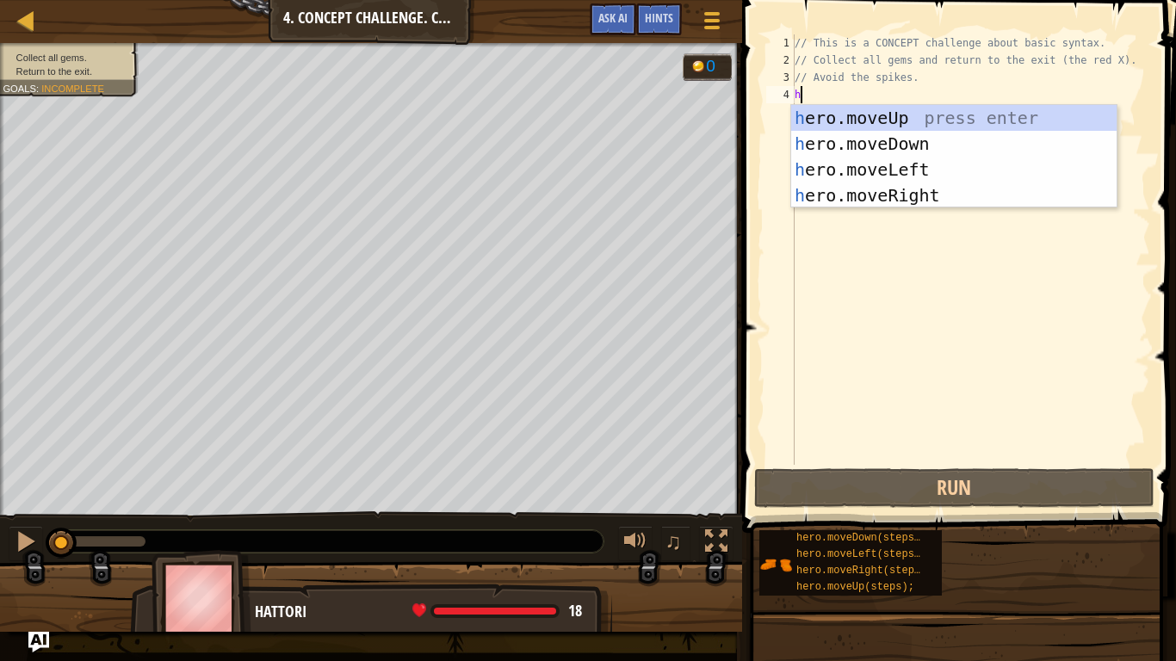
scroll to position [8, 0]
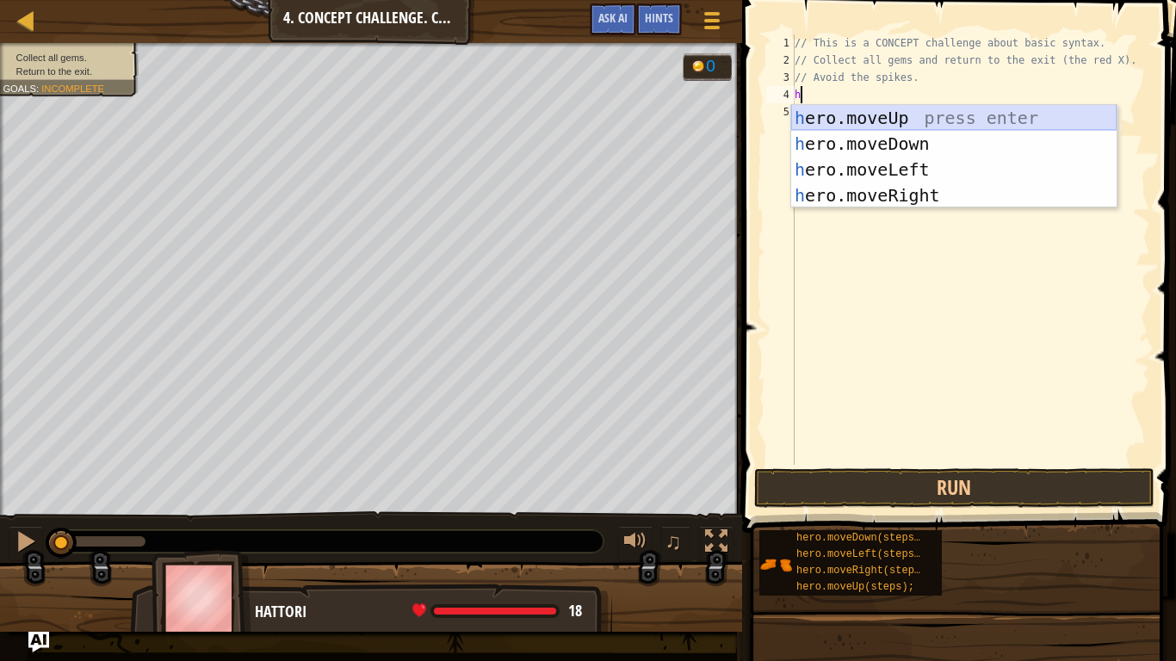
click at [848, 127] on div "h ero.moveUp press enter h ero.moveDown press enter h ero.moveLeft press enter …" at bounding box center [953, 182] width 325 height 155
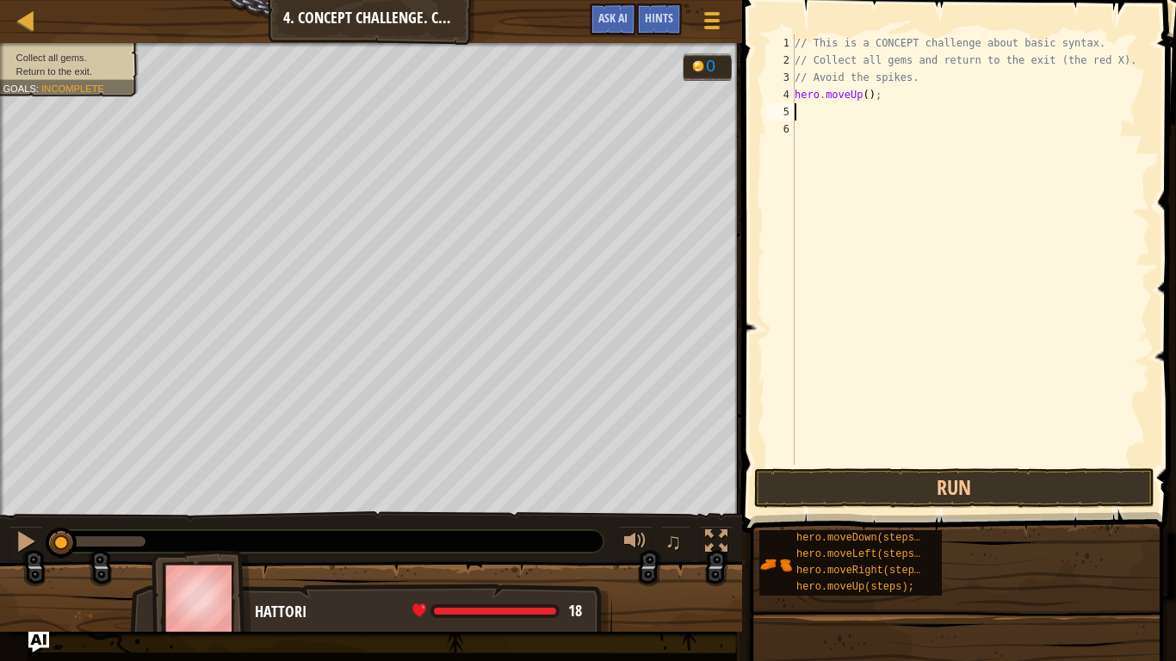
type textarea "h"
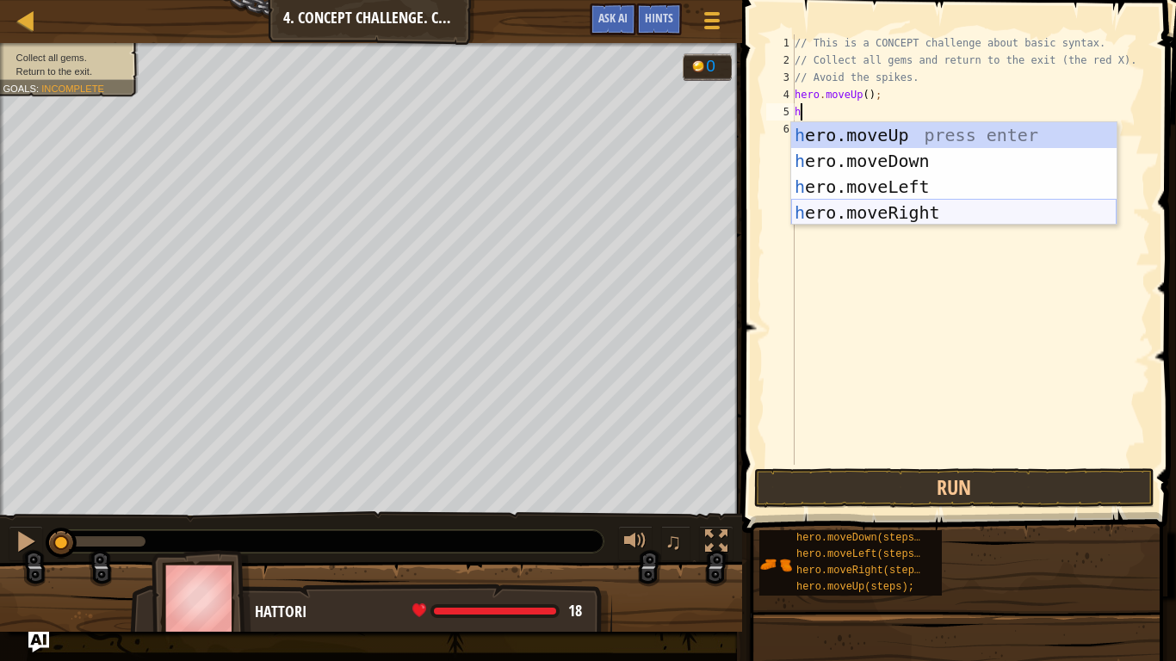
click at [871, 213] on div "h ero.moveUp press enter h ero.moveDown press enter h ero.moveLeft press enter …" at bounding box center [953, 199] width 325 height 155
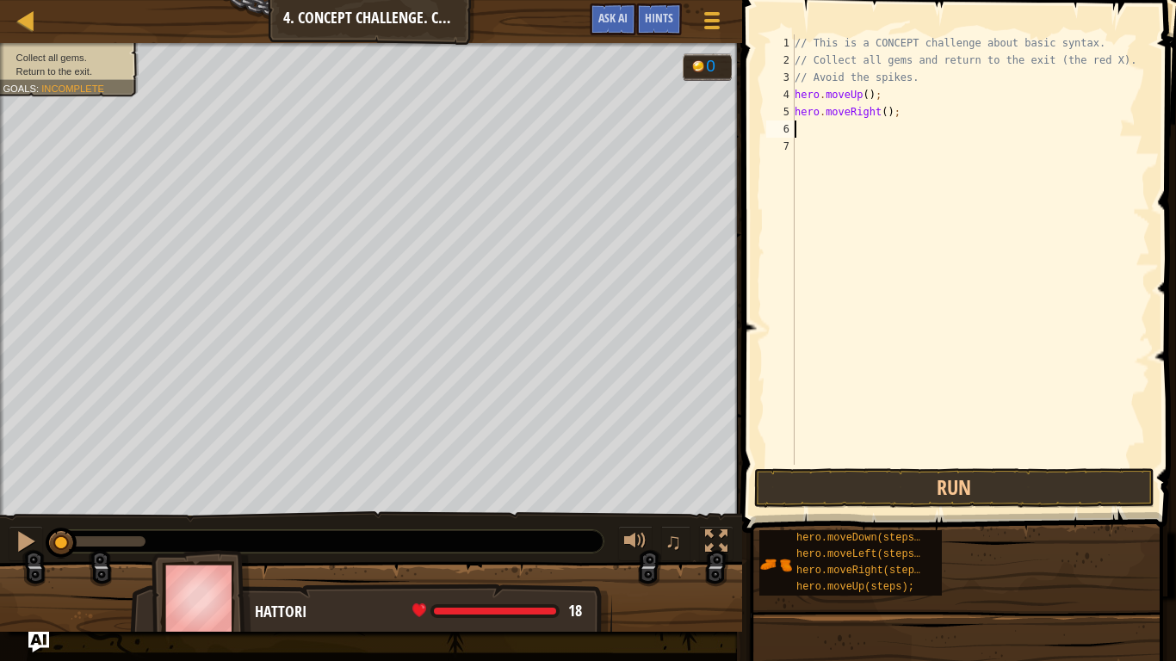
type textarea "h"
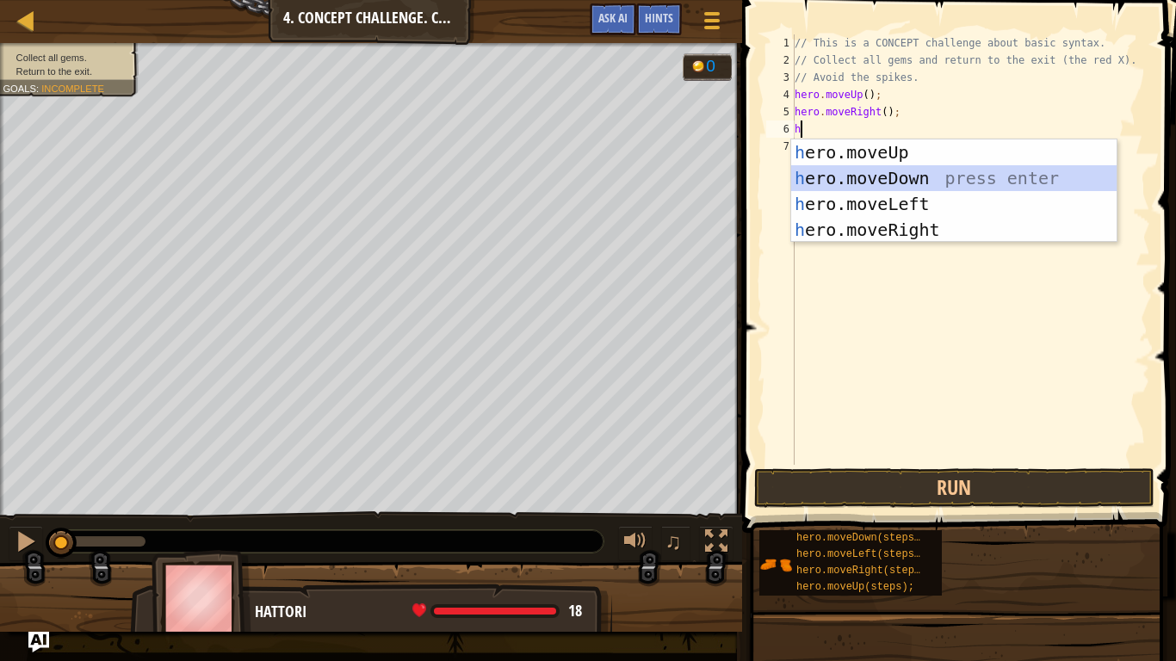
click at [882, 182] on div "h ero.moveUp press enter h ero.moveDown press enter h ero.moveLeft press enter …" at bounding box center [953, 216] width 325 height 155
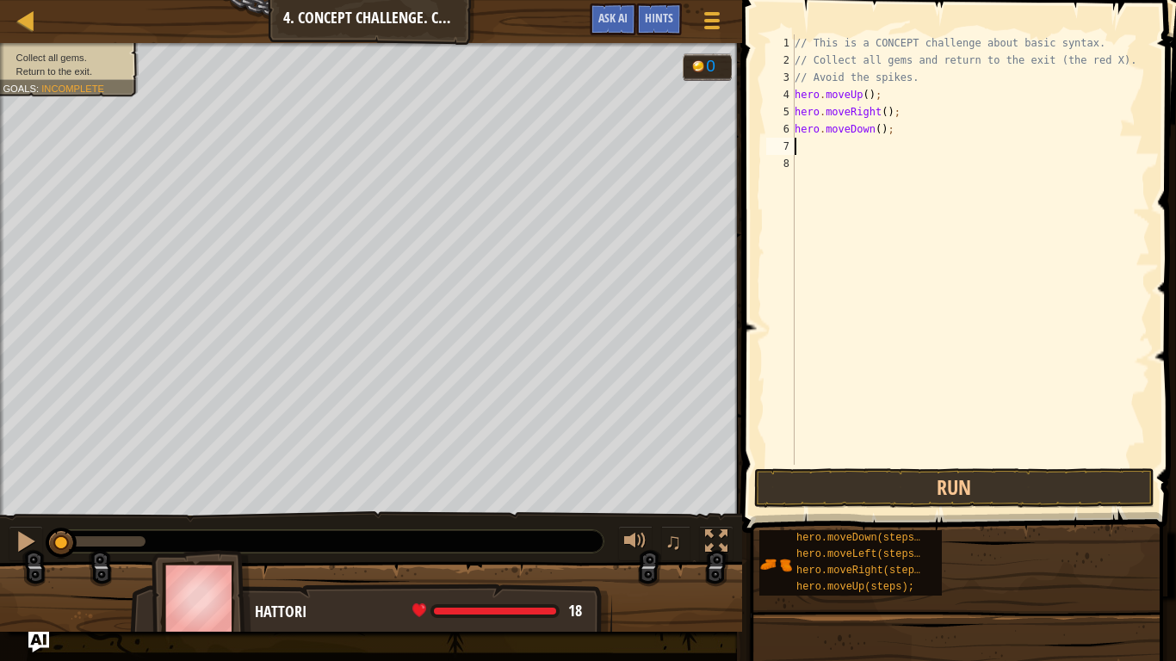
type textarea "h"
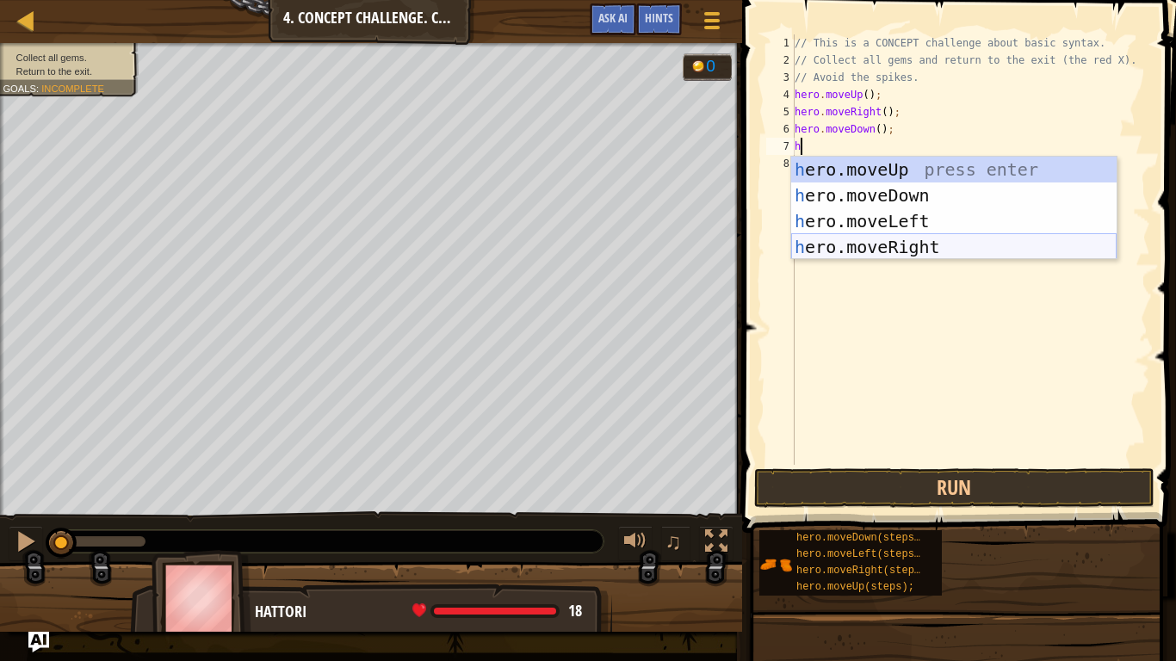
click at [894, 241] on div "h ero.moveUp press enter h ero.moveDown press enter h ero.moveLeft press enter …" at bounding box center [953, 234] width 325 height 155
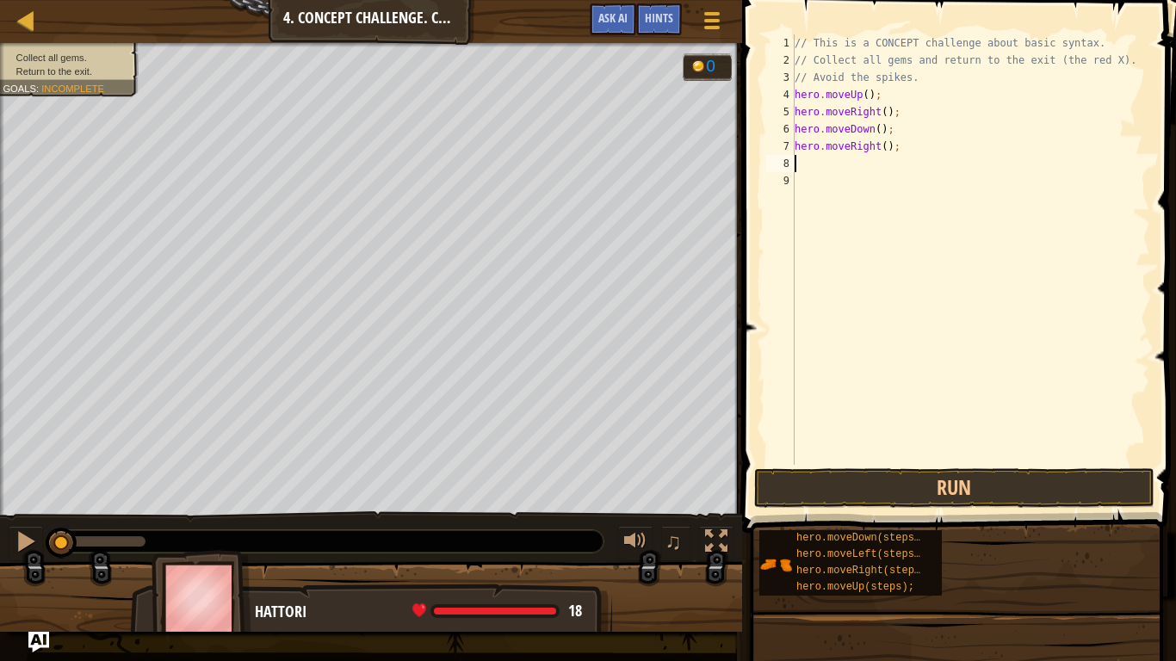
type textarea "h"
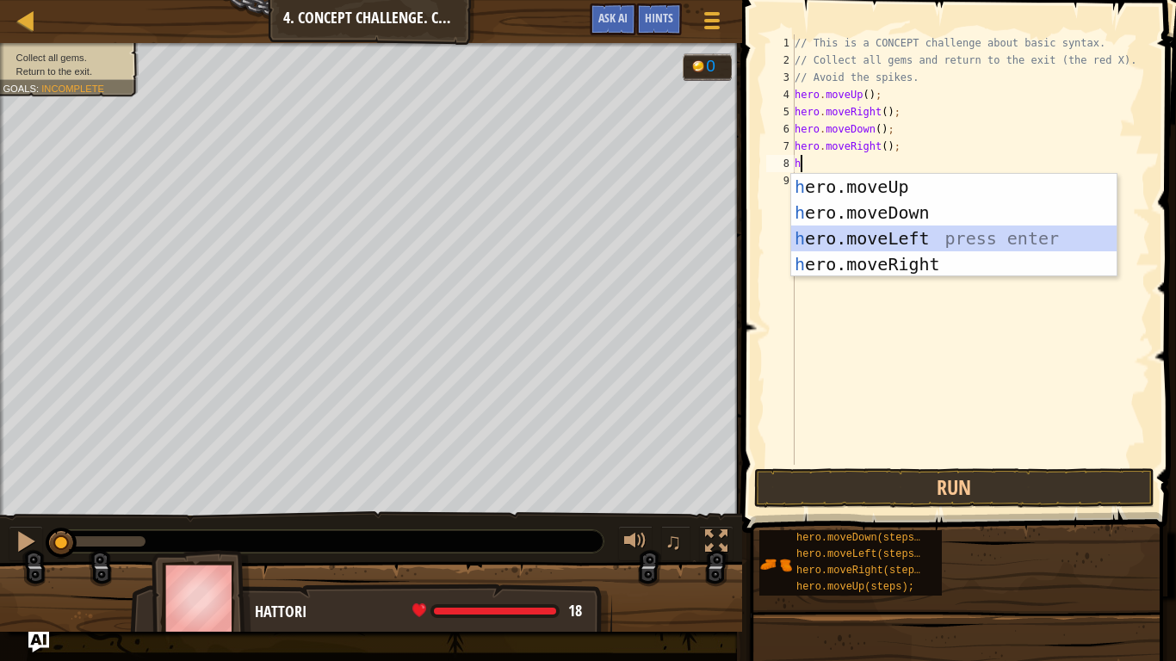
click at [882, 243] on div "h ero.moveUp press enter h ero.moveDown press enter h ero.moveLeft press enter …" at bounding box center [953, 251] width 325 height 155
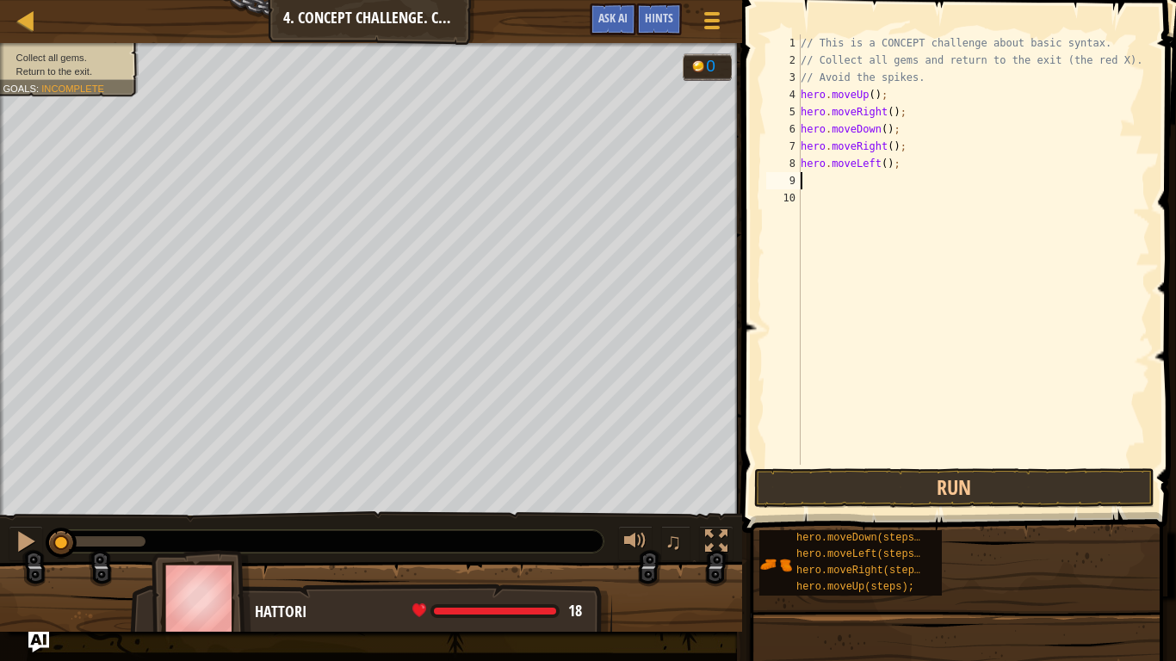
type textarea "h"
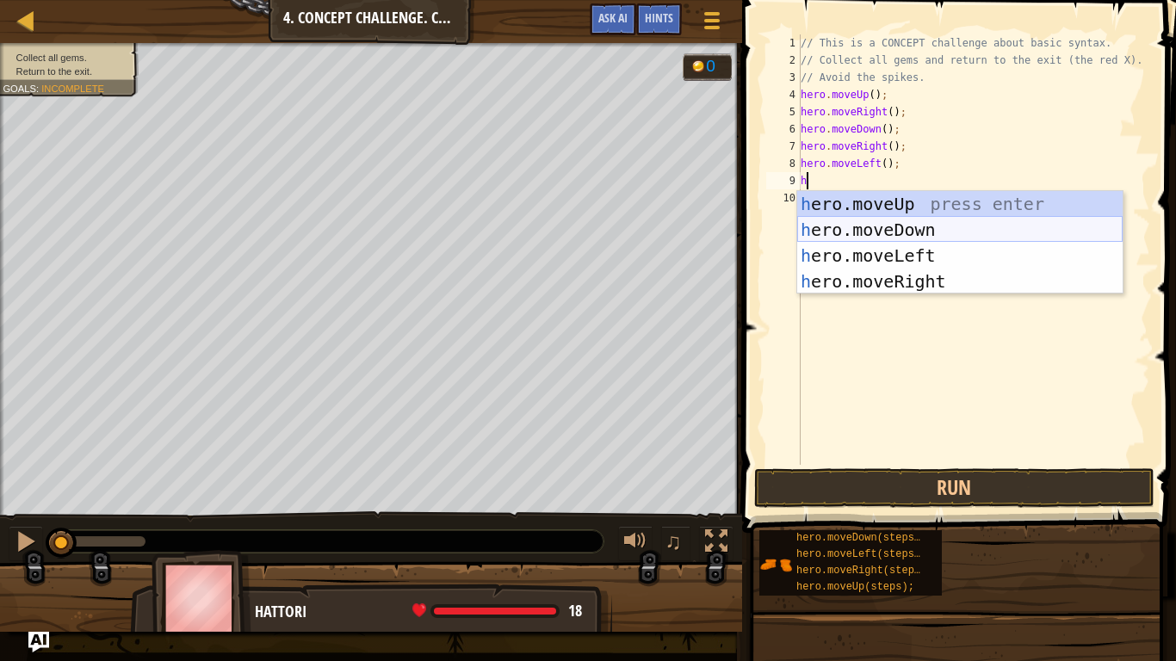
click at [878, 232] on div "h ero.moveUp press enter h ero.moveDown press enter h ero.moveLeft press enter …" at bounding box center [959, 268] width 325 height 155
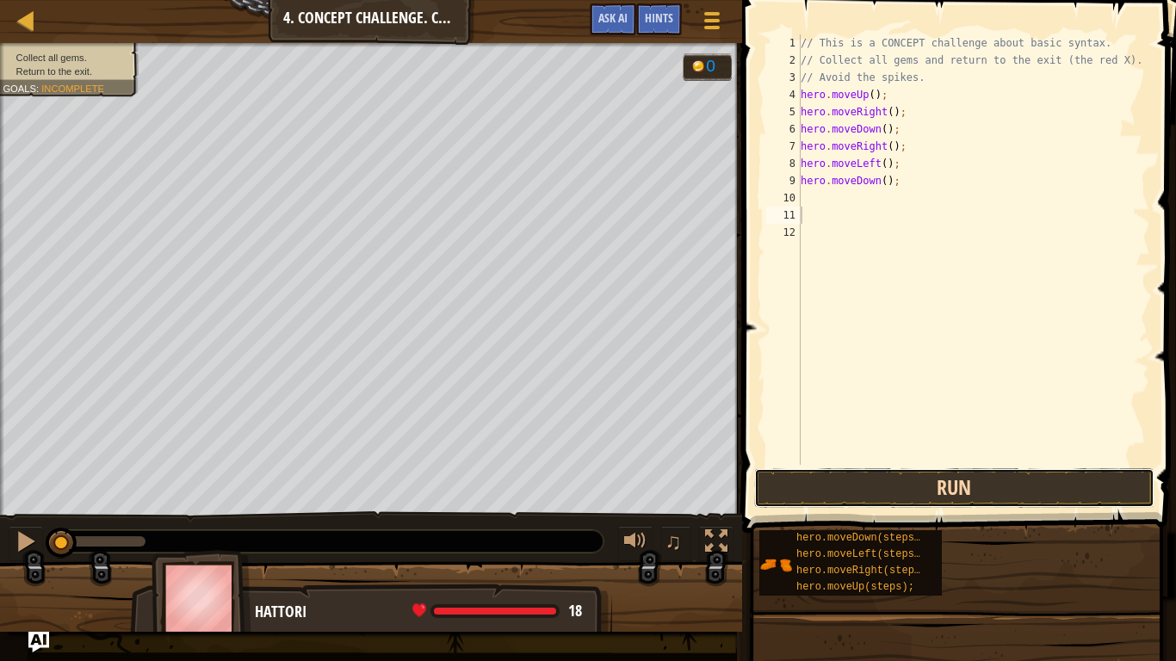
click at [918, 504] on button "Run" at bounding box center [954, 488] width 401 height 40
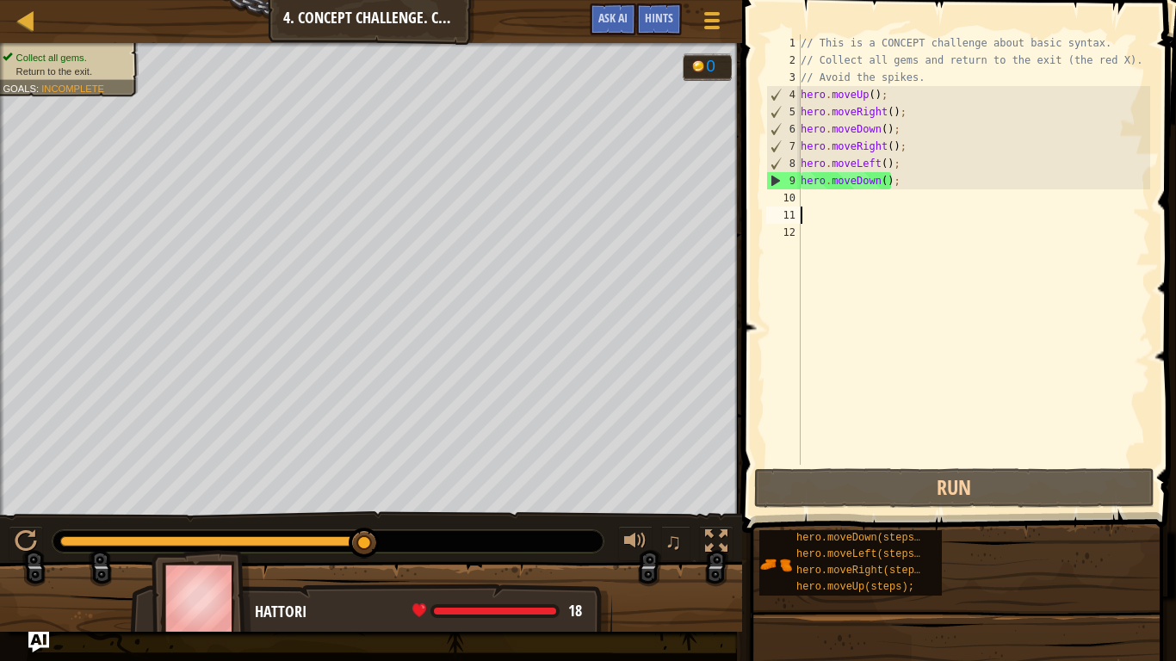
click at [817, 200] on div "// This is a CONCEPT challenge about basic syntax. // Collect all gems and retu…" at bounding box center [973, 266] width 353 height 465
type textarea "h"
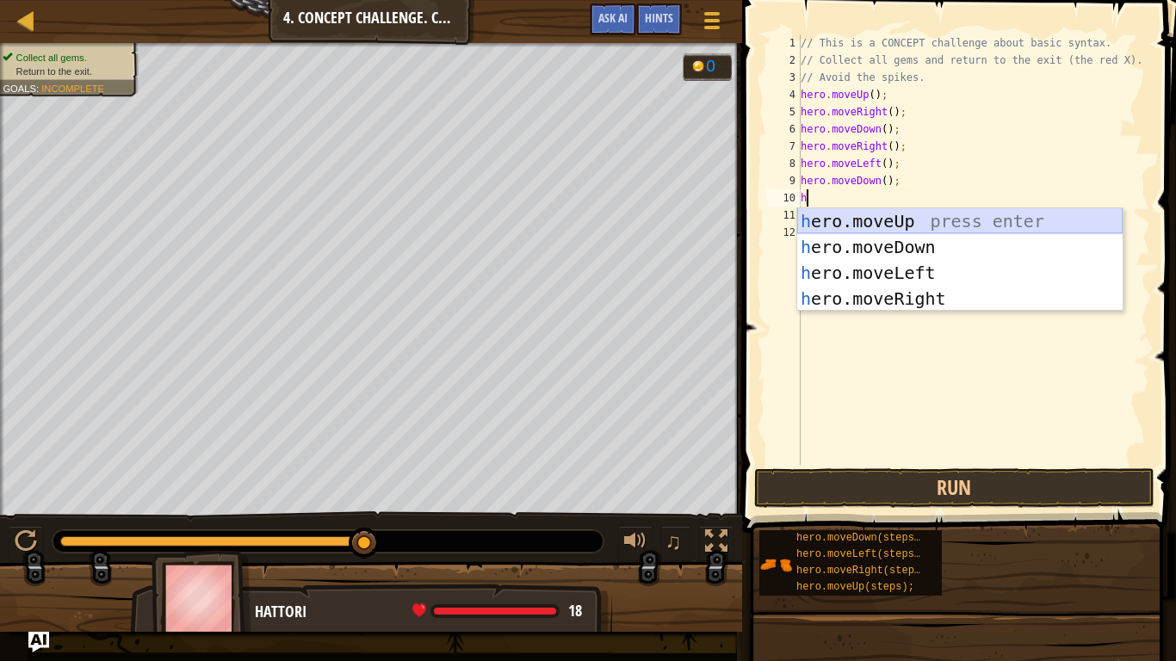
click at [909, 218] on div "h ero.moveUp press enter h ero.moveDown press enter h ero.moveLeft press enter …" at bounding box center [959, 285] width 325 height 155
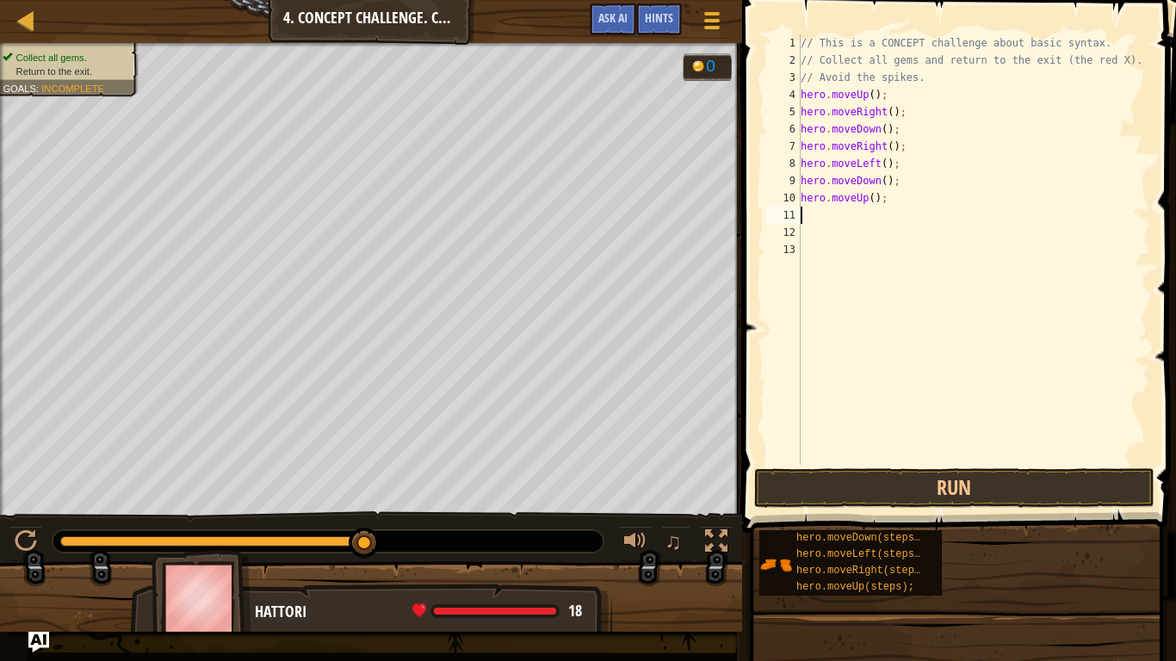
type textarea "h"
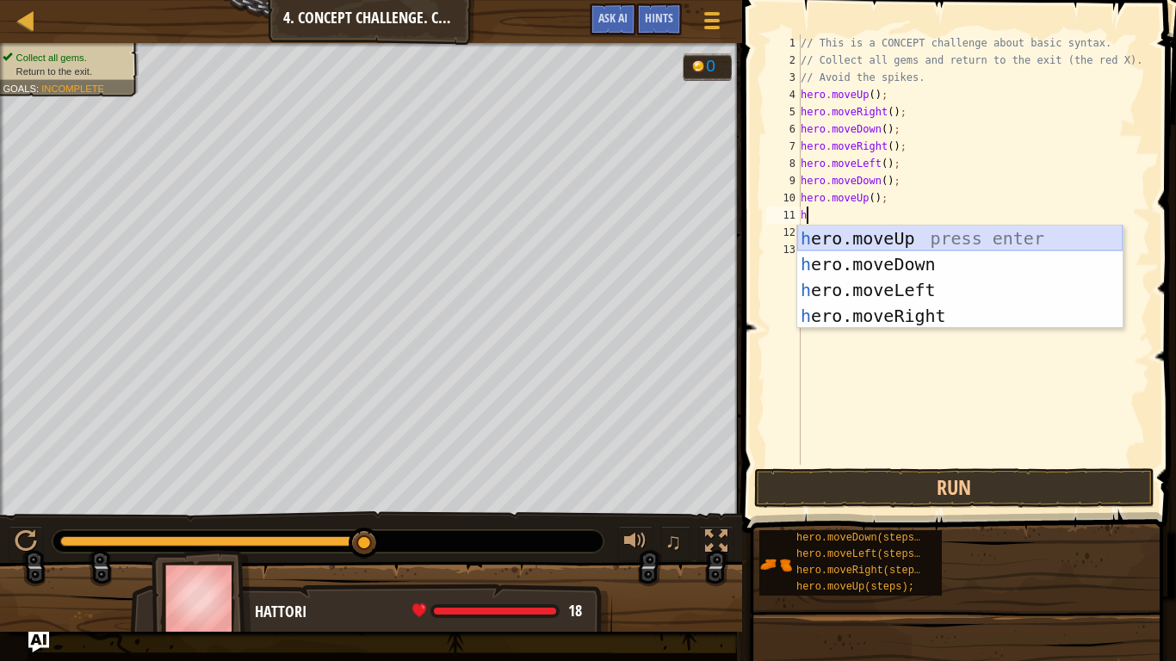
click at [848, 237] on div "h ero.moveUp press enter h ero.moveDown press enter h ero.moveLeft press enter …" at bounding box center [959, 303] width 325 height 155
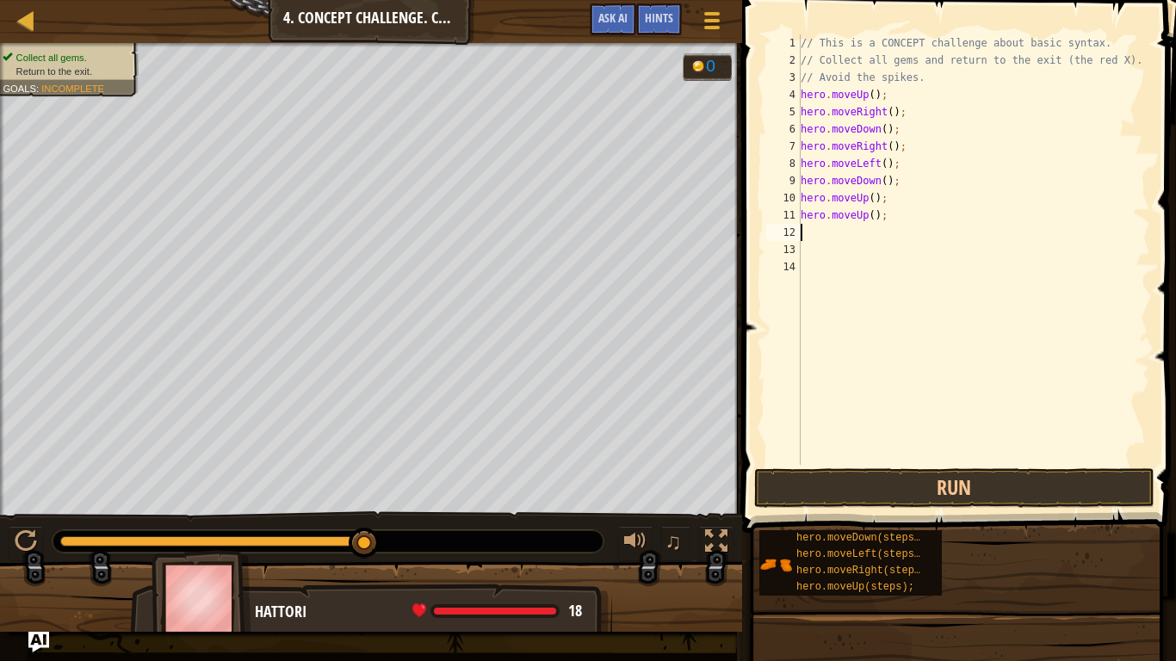
type textarea "h"
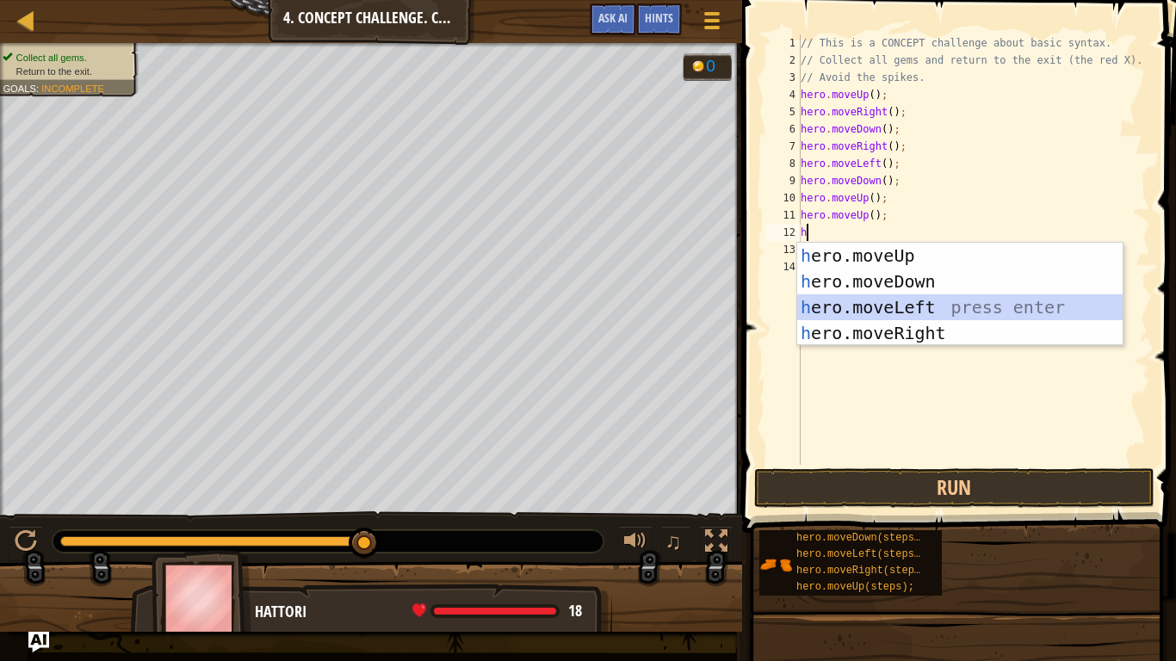
click at [857, 303] on div "h ero.moveUp press enter h ero.moveDown press enter h ero.moveLeft press enter …" at bounding box center [959, 320] width 325 height 155
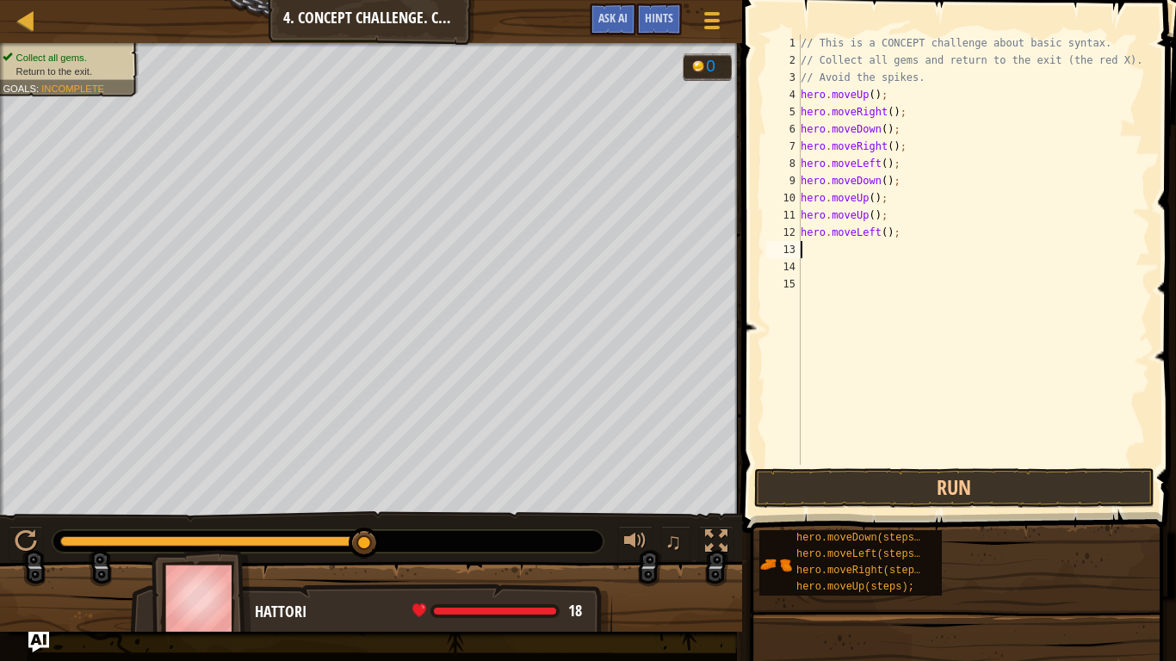
type textarea "h"
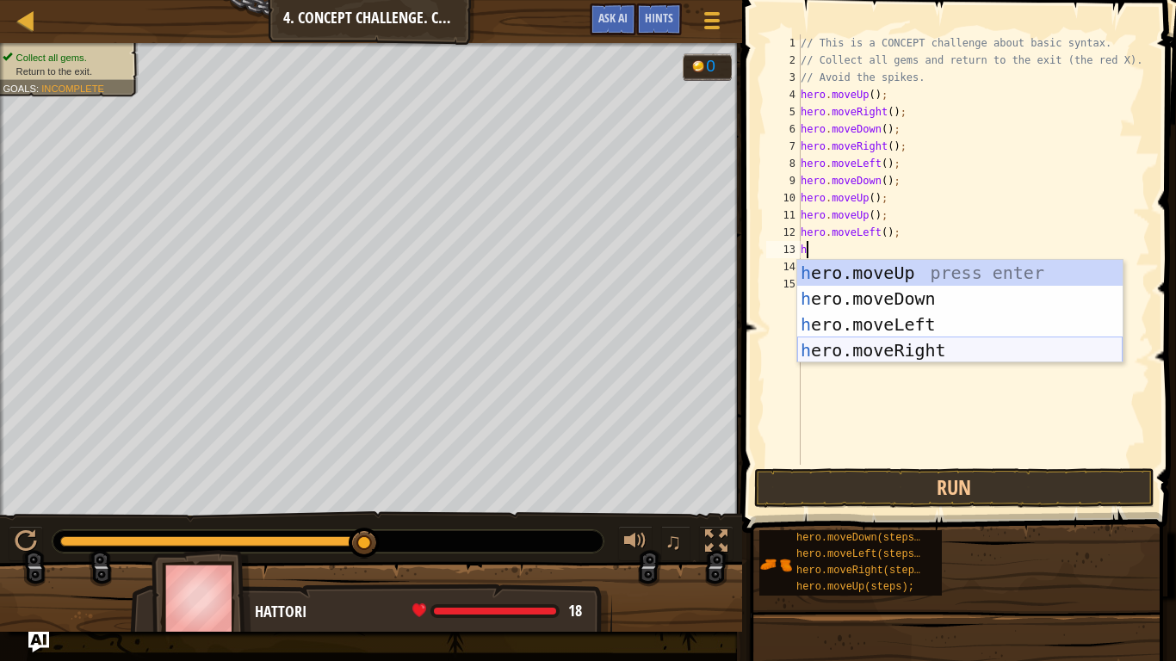
click at [880, 341] on div "h ero.moveUp press enter h ero.moveDown press enter h ero.moveLeft press enter …" at bounding box center [959, 337] width 325 height 155
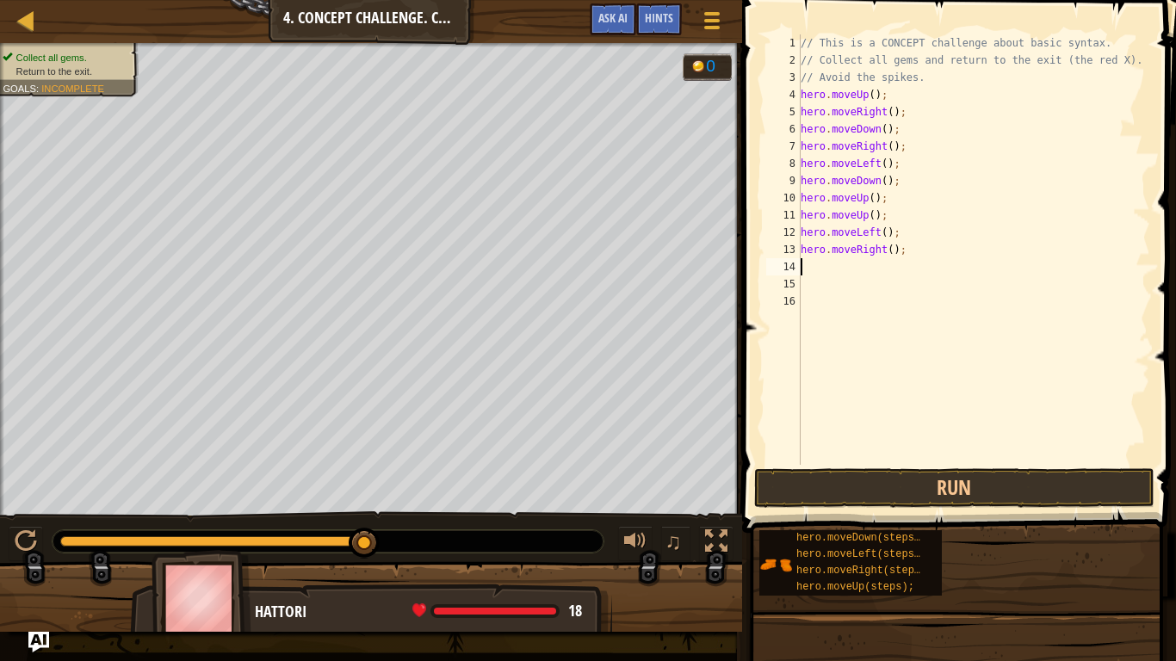
click at [912, 257] on div "// This is a CONCEPT challenge about basic syntax. // Collect all gems and retu…" at bounding box center [973, 266] width 353 height 465
type textarea "h"
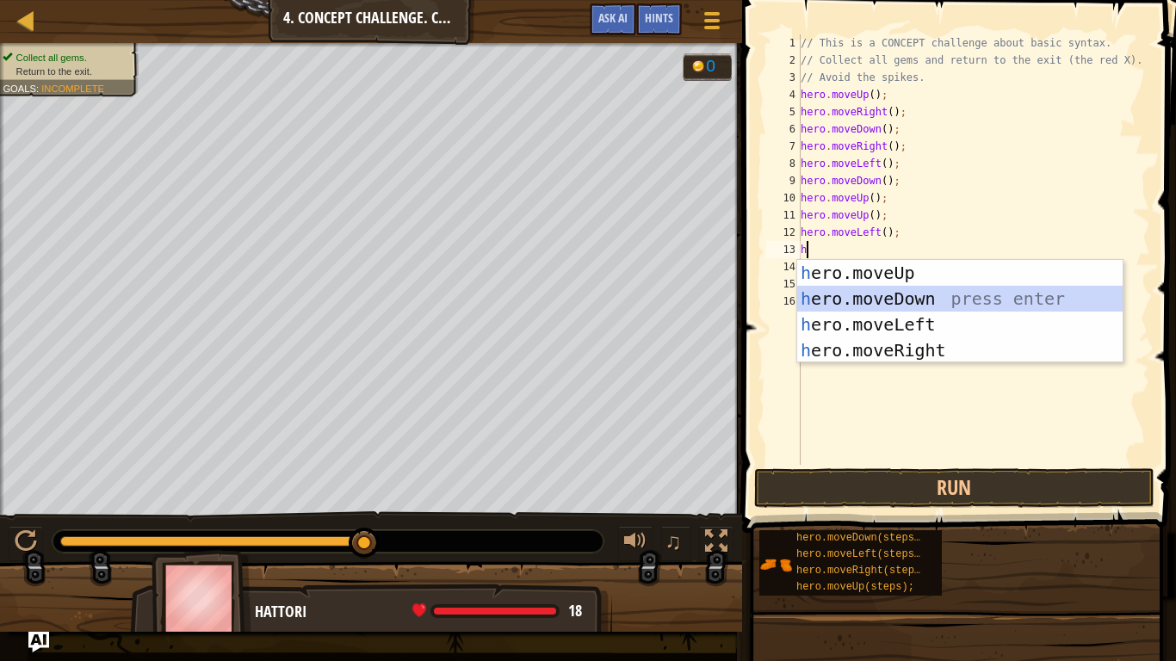
click at [999, 292] on div "h ero.moveUp press enter h ero.moveDown press enter h ero.moveLeft press enter …" at bounding box center [959, 337] width 325 height 155
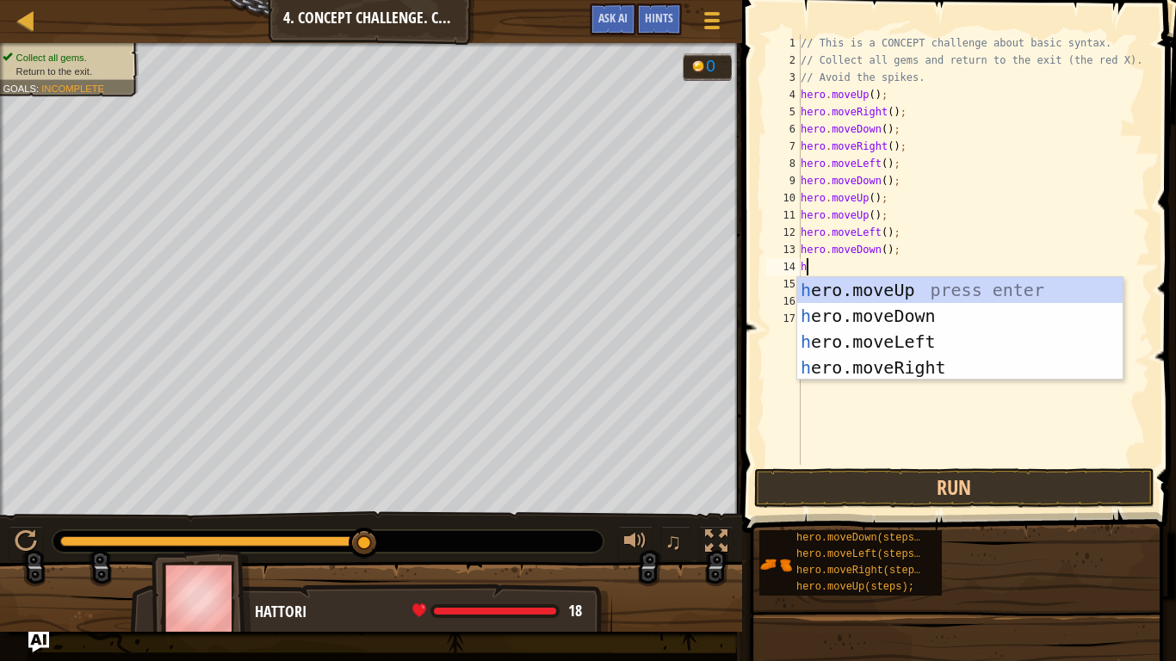
scroll to position [8, 1]
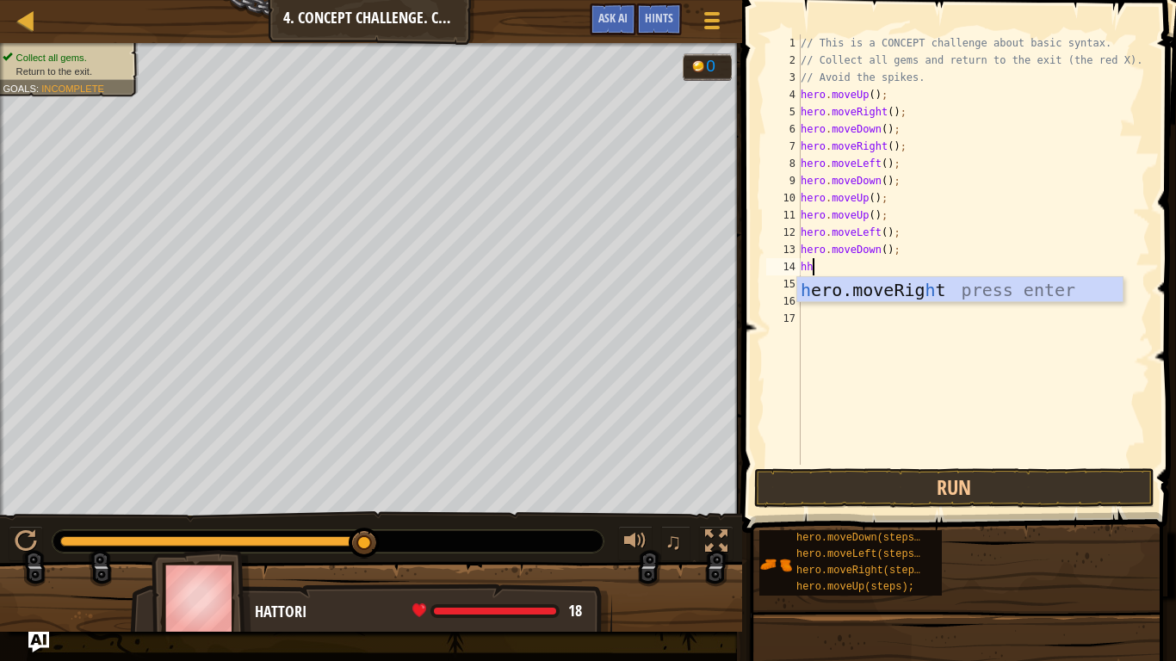
type textarea "h"
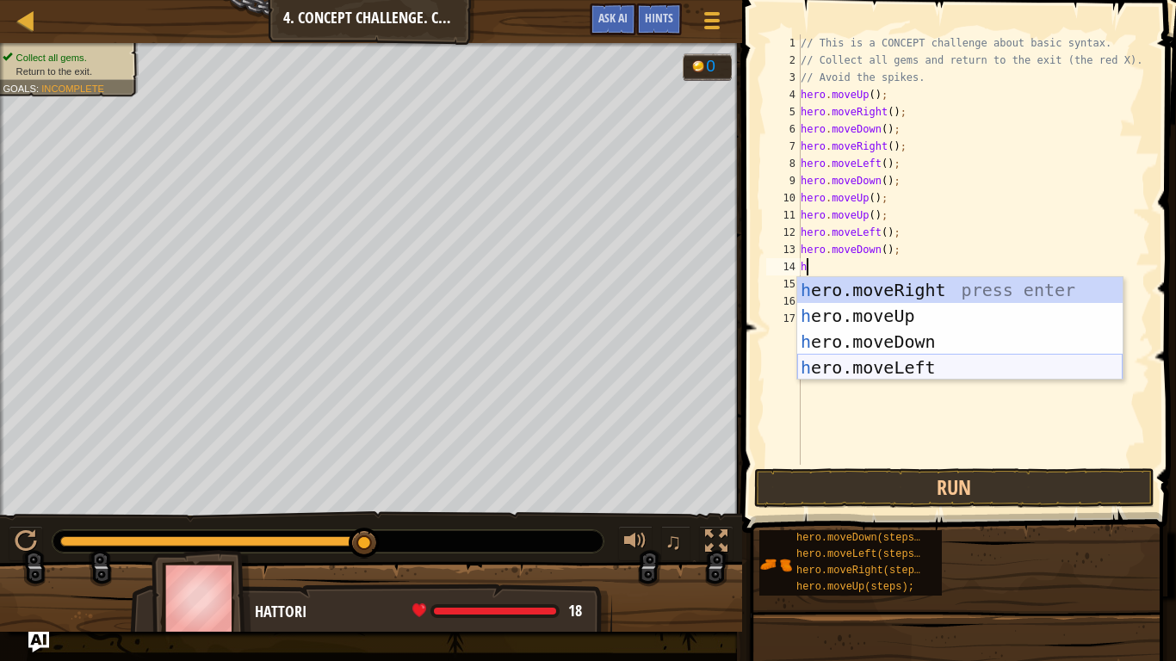
click at [874, 365] on div "h ero.moveRight press enter h ero.moveUp press enter h ero.moveDown press enter…" at bounding box center [959, 354] width 325 height 155
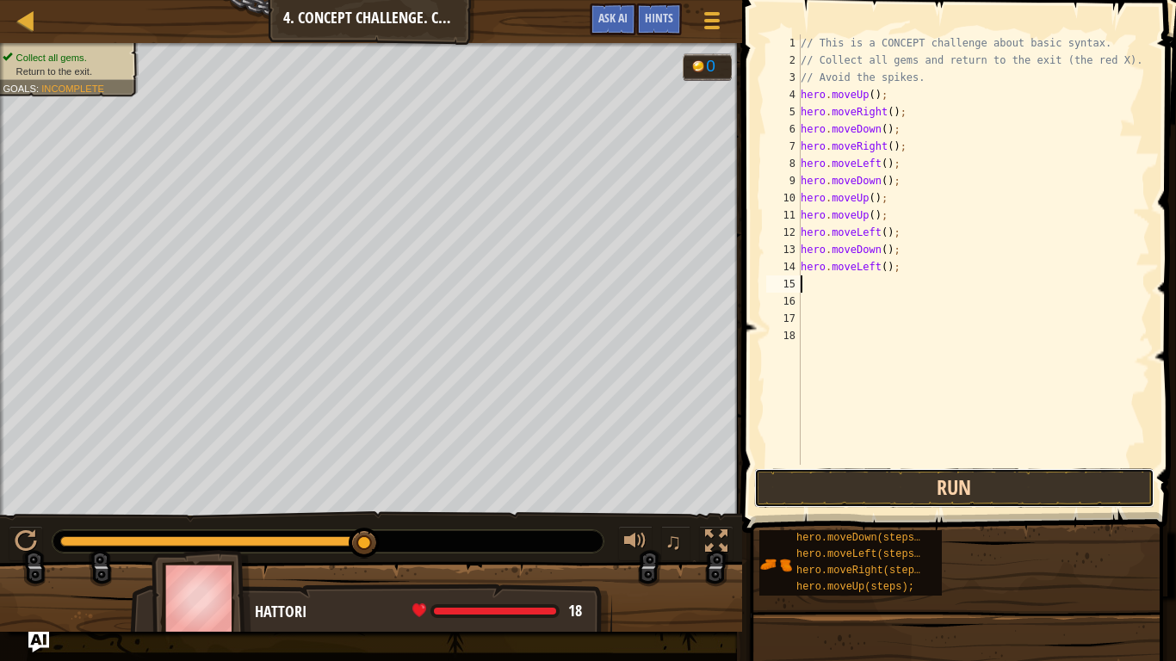
click at [832, 486] on button "Run" at bounding box center [954, 488] width 401 height 40
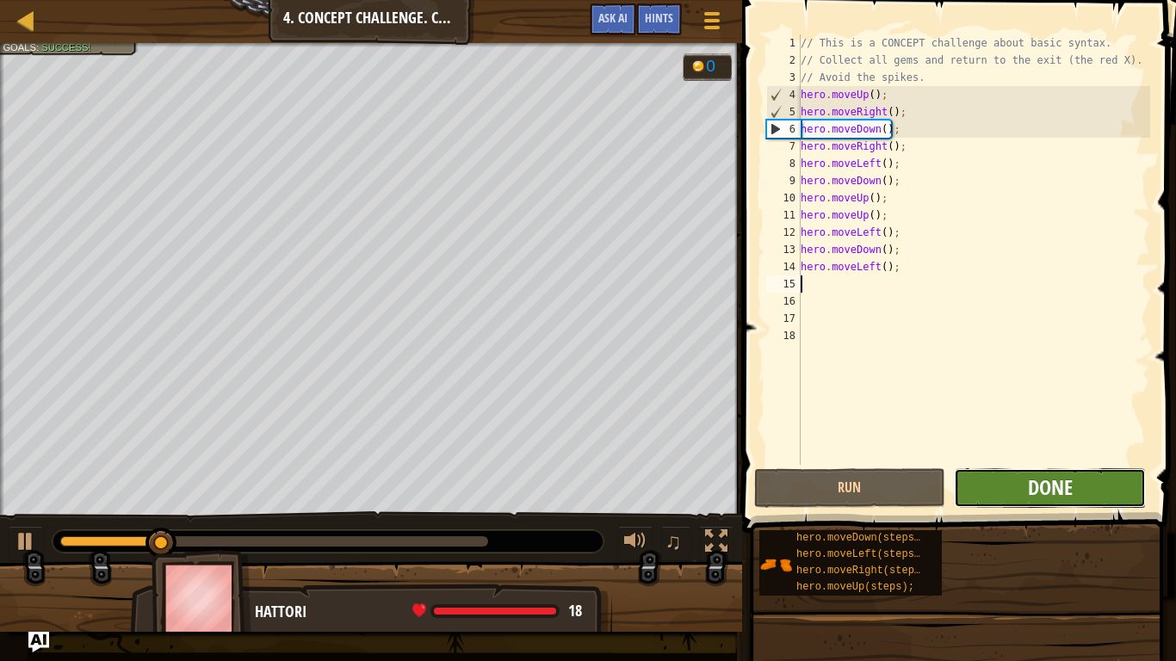
click at [1067, 475] on span "Done" at bounding box center [1050, 488] width 45 height 28
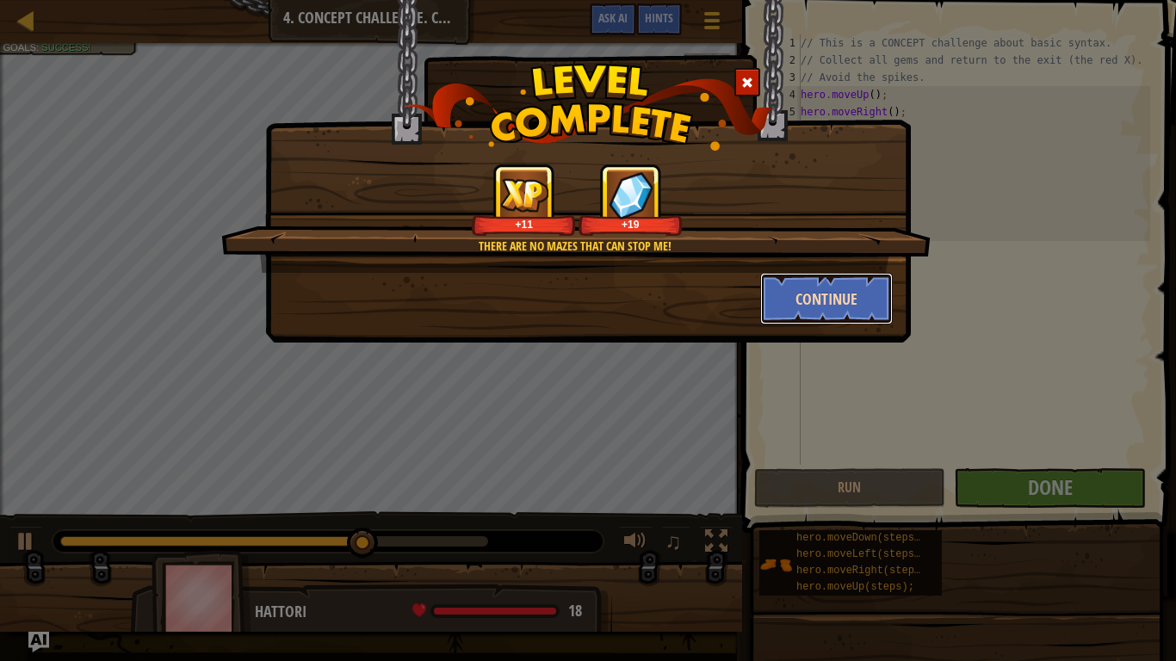
click at [870, 293] on button "Continue" at bounding box center [826, 299] width 133 height 52
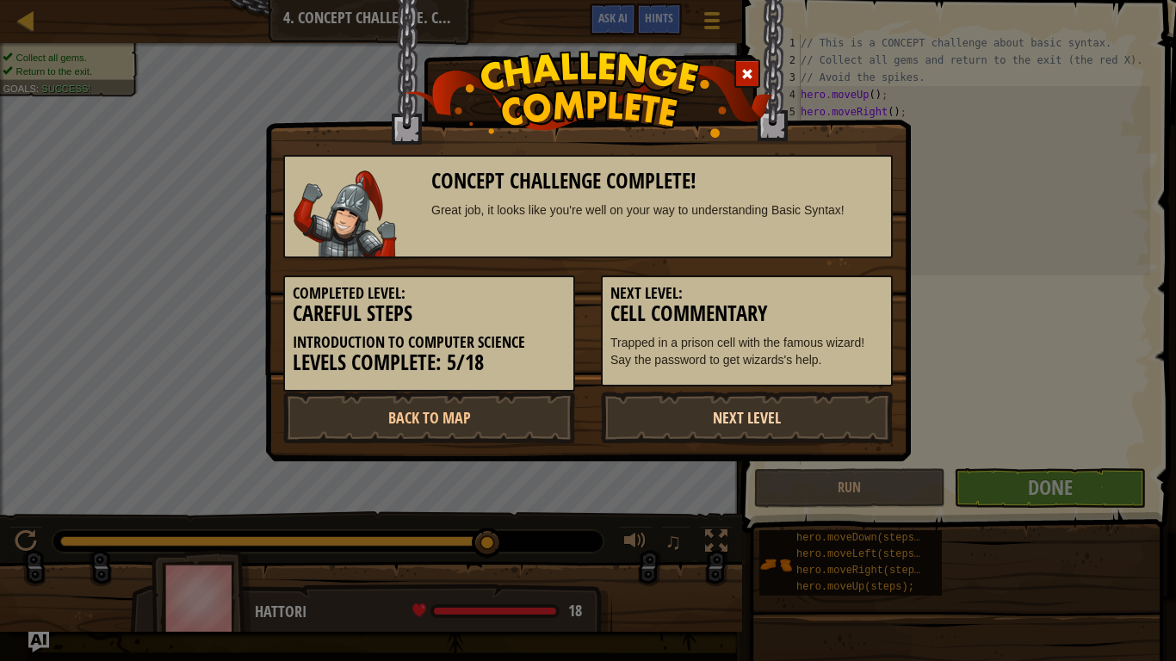
click at [807, 431] on link "Next Level" at bounding box center [747, 418] width 292 height 52
click at [815, 436] on link "Next Level" at bounding box center [747, 418] width 292 height 52
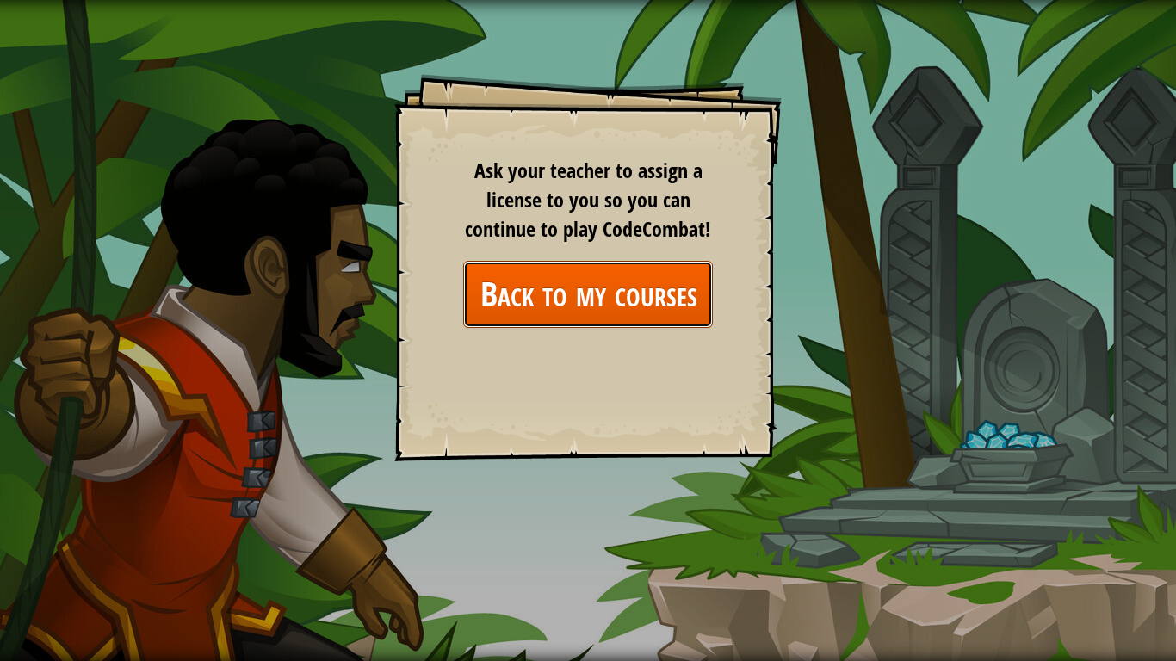
click at [639, 306] on link "Back to my courses" at bounding box center [588, 294] width 250 height 66
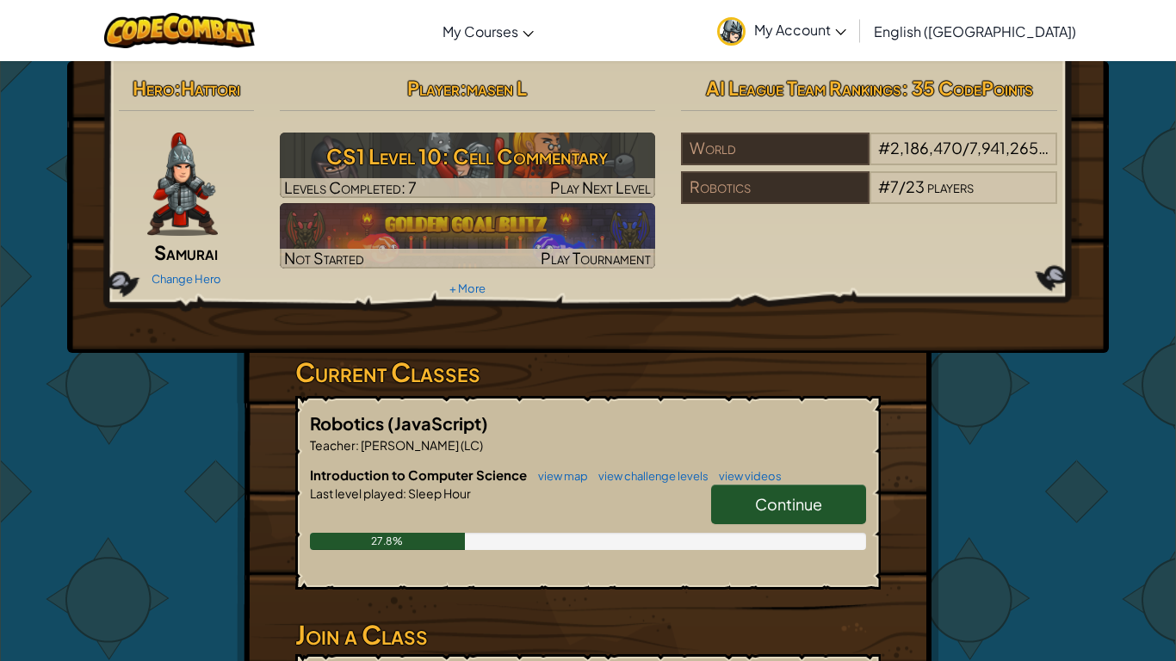
click at [754, 519] on link "Continue" at bounding box center [788, 505] width 155 height 40
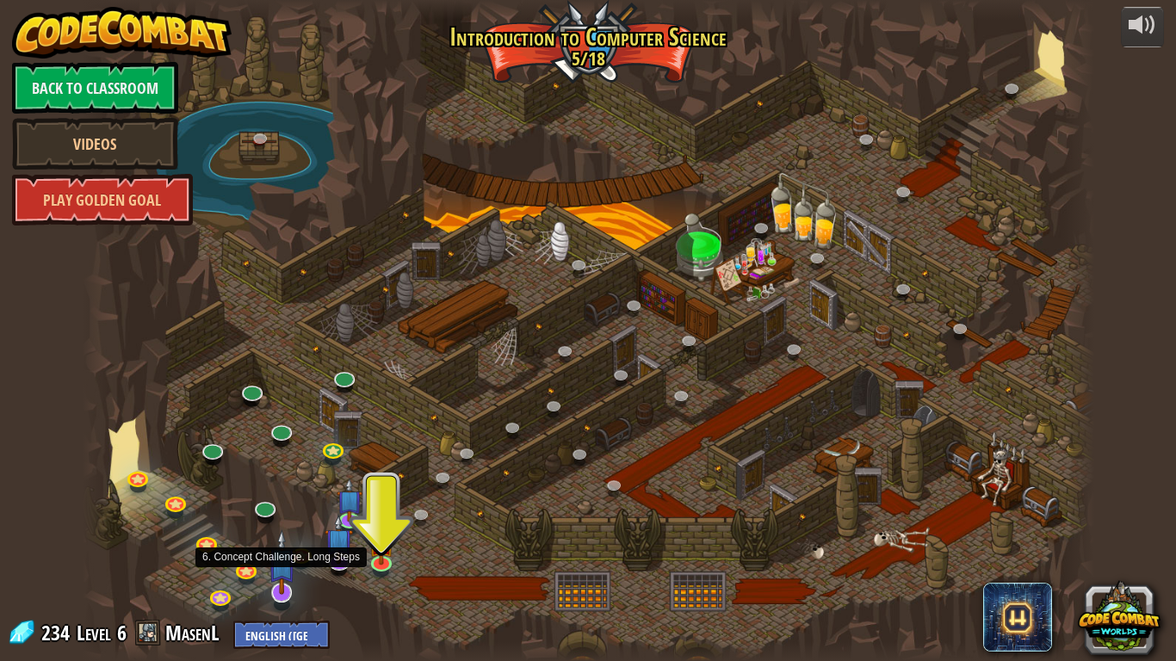
click at [285, 544] on img at bounding box center [282, 561] width 28 height 65
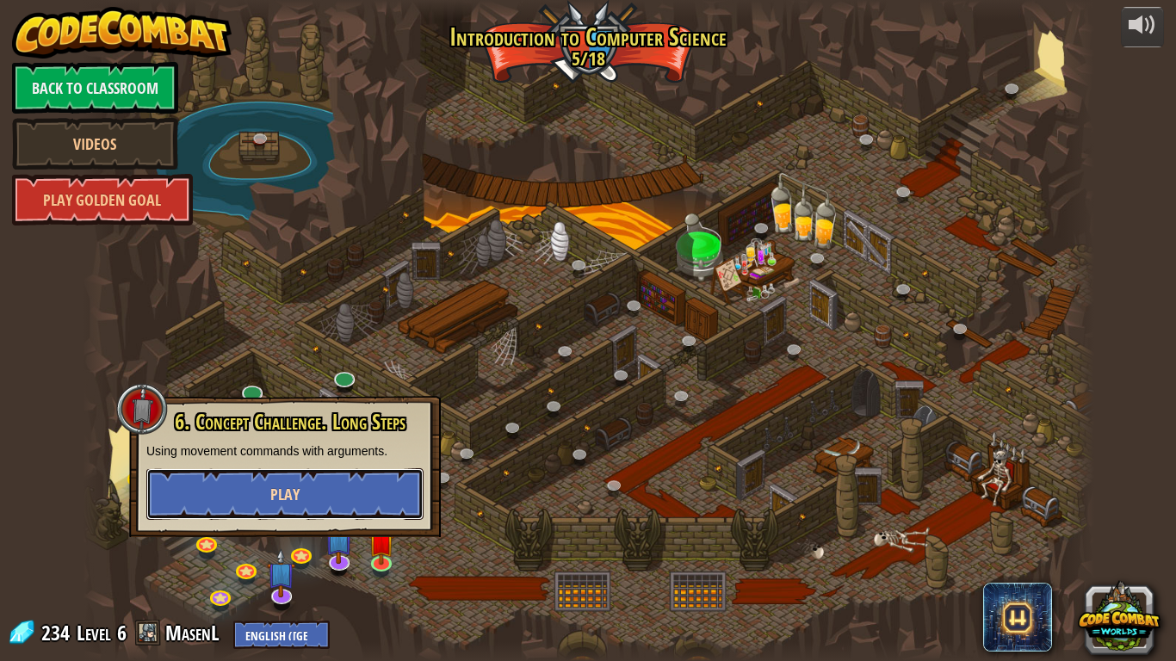
click at [379, 477] on button "Play" at bounding box center [284, 494] width 277 height 52
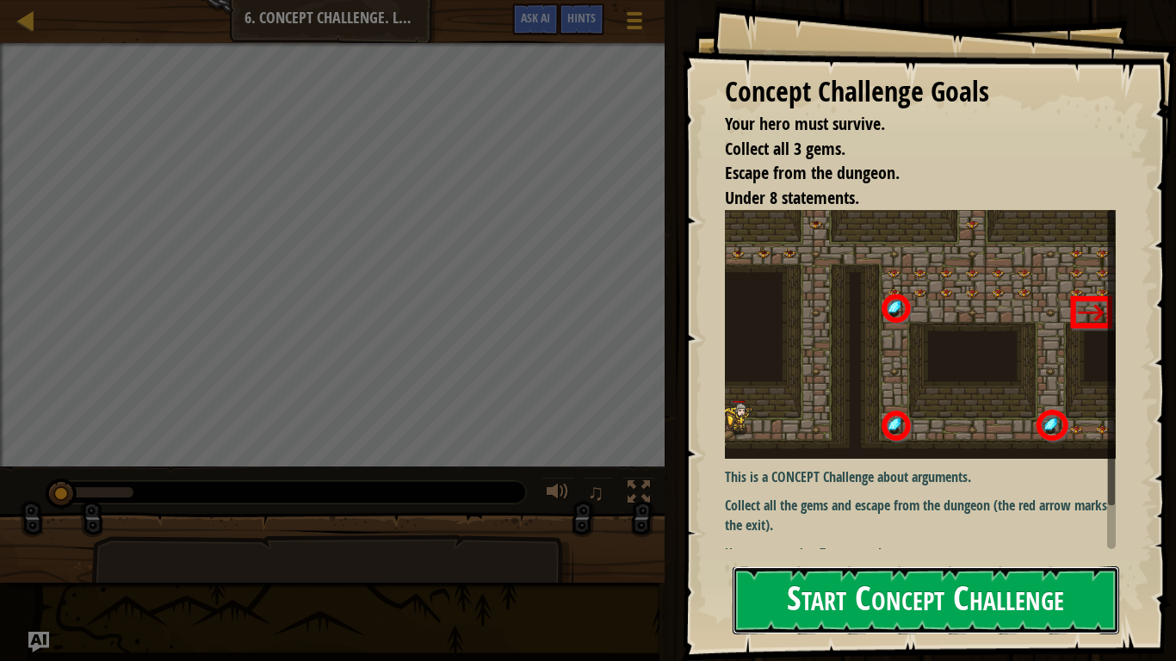
click at [863, 544] on button "Start Concept Challenge" at bounding box center [926, 600] width 387 height 68
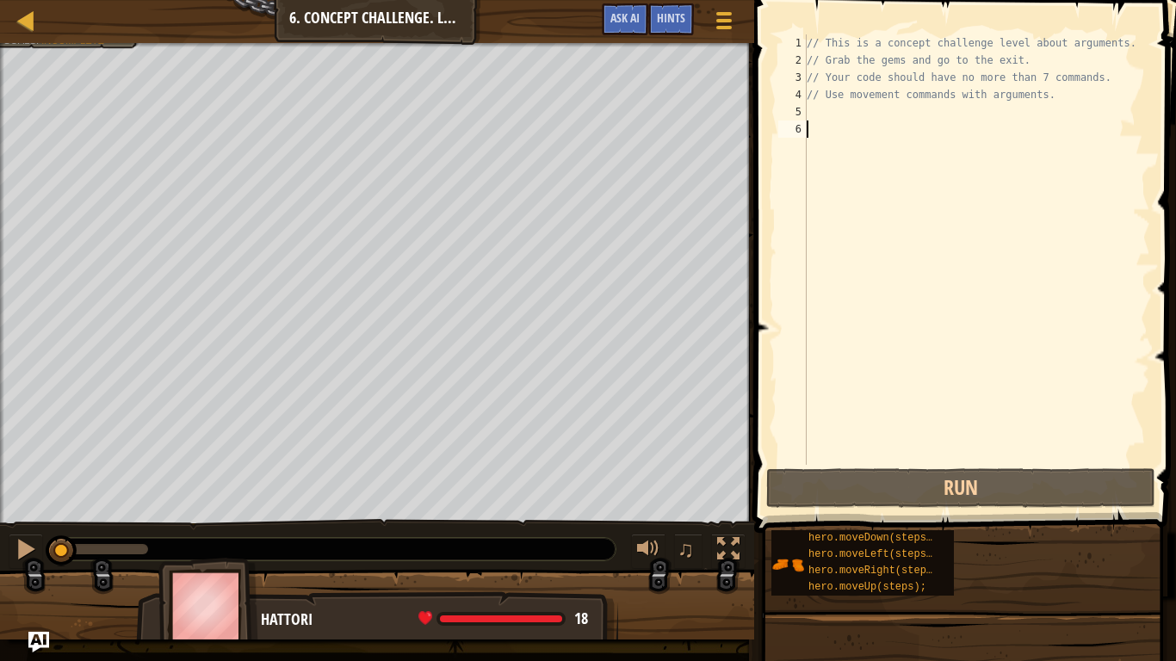
type textarea "h"
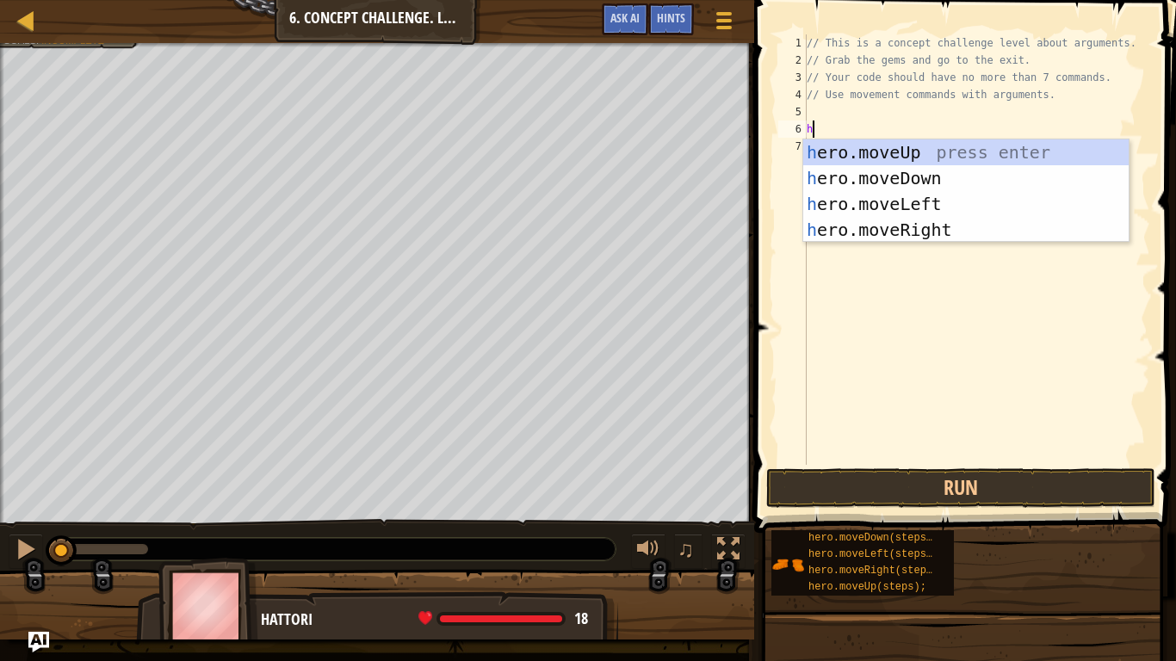
click at [925, 238] on div "h ero.moveUp press enter h ero.moveDown press enter h ero.moveLeft press enter …" at bounding box center [965, 216] width 325 height 155
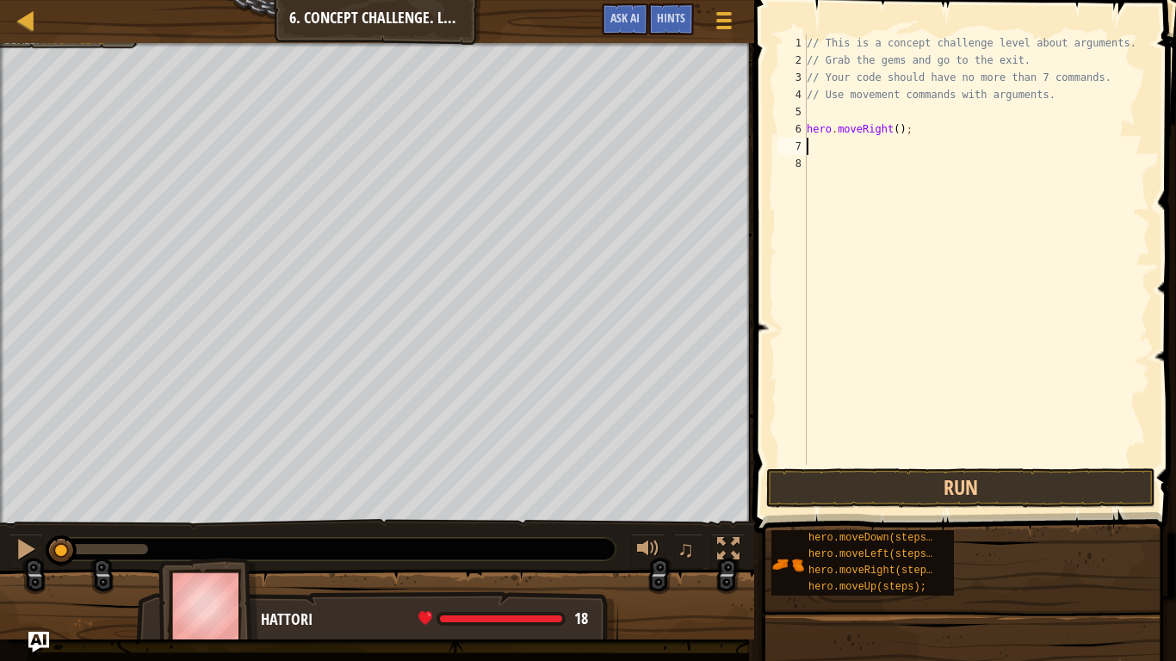
type textarea "h"
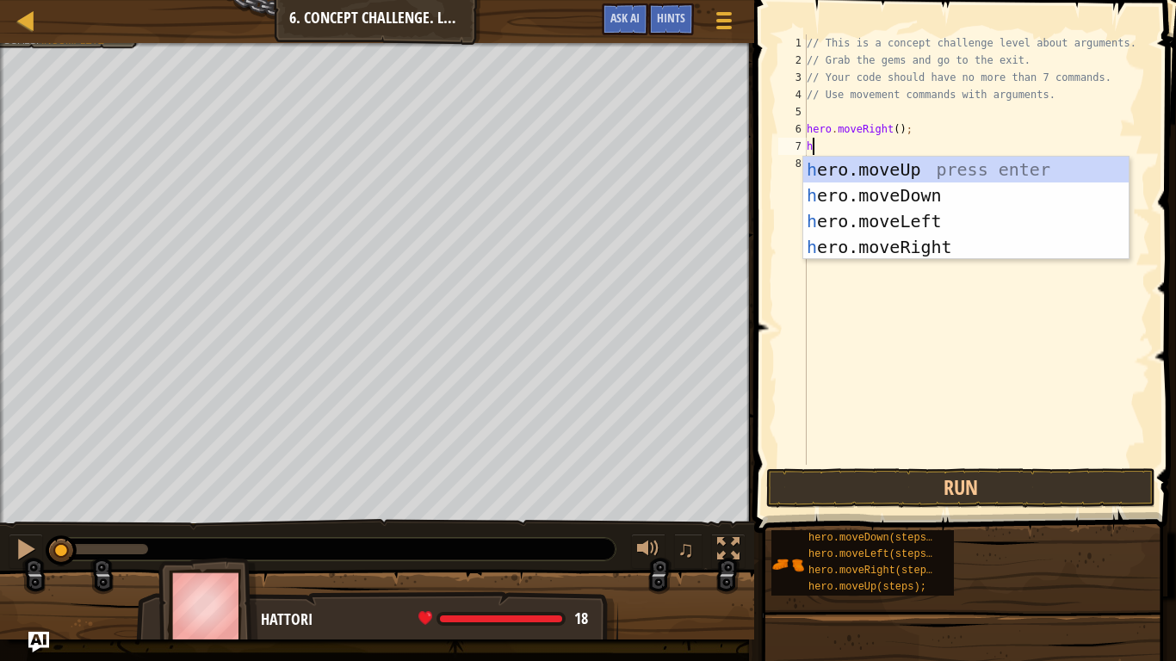
click at [943, 184] on div "h ero.moveUp press enter h ero.moveDown press enter h ero.moveLeft press enter …" at bounding box center [965, 234] width 325 height 155
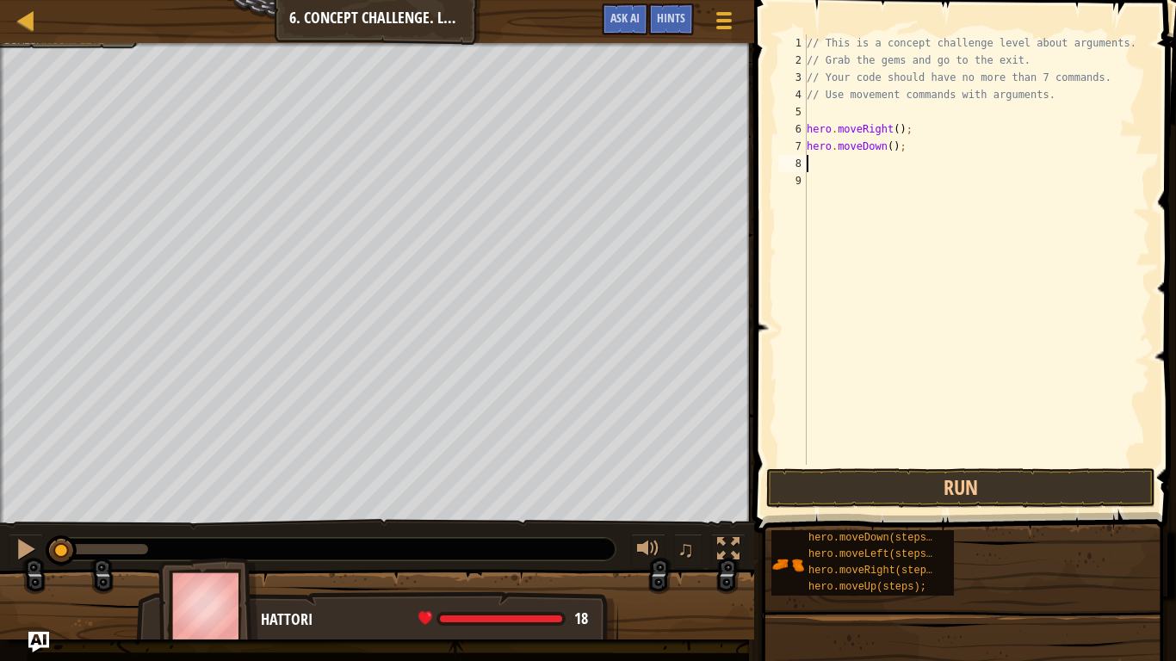
type textarea "h"
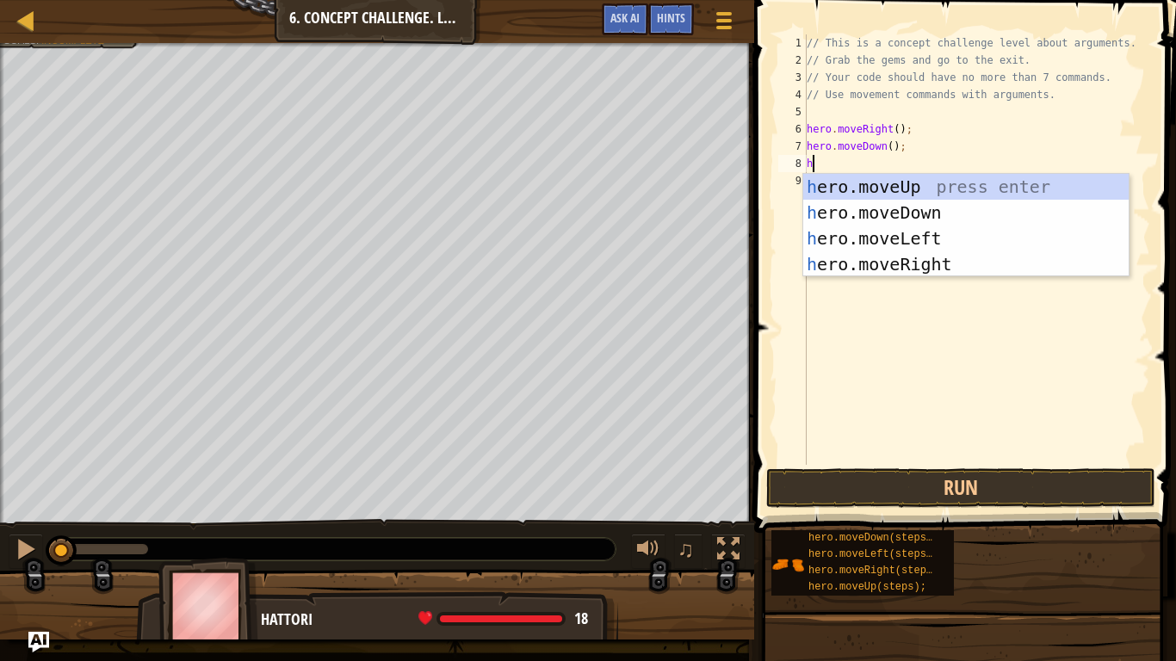
click at [958, 196] on div "h ero.moveUp press enter h ero.moveDown press enter h ero.moveLeft press enter …" at bounding box center [965, 251] width 325 height 155
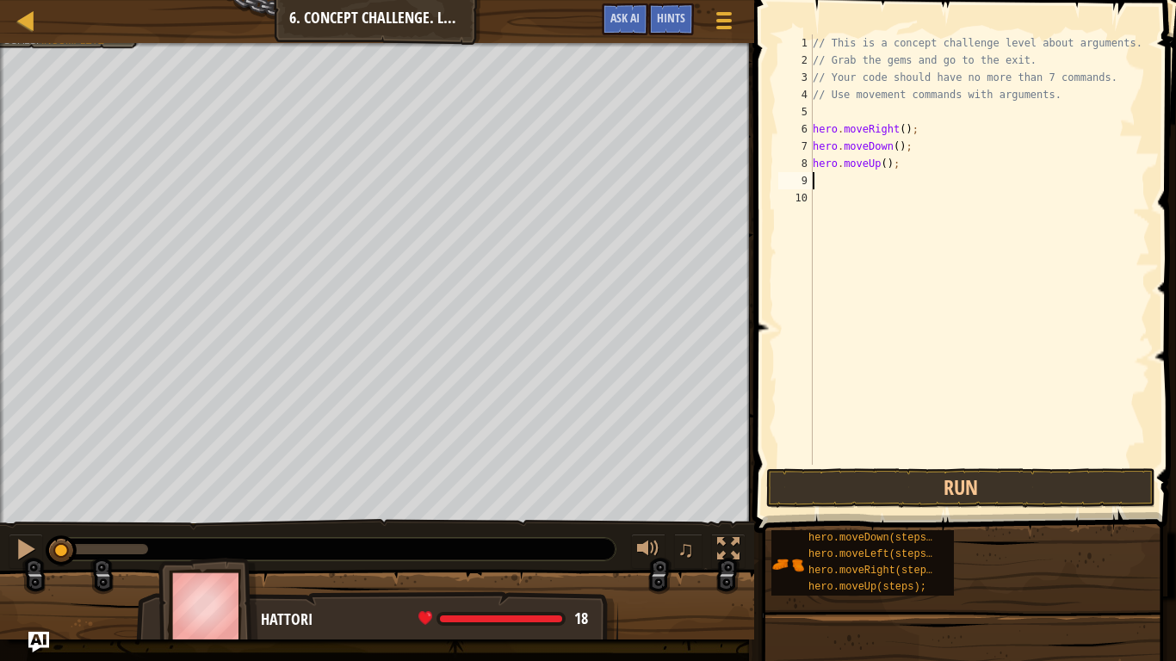
type textarea "h"
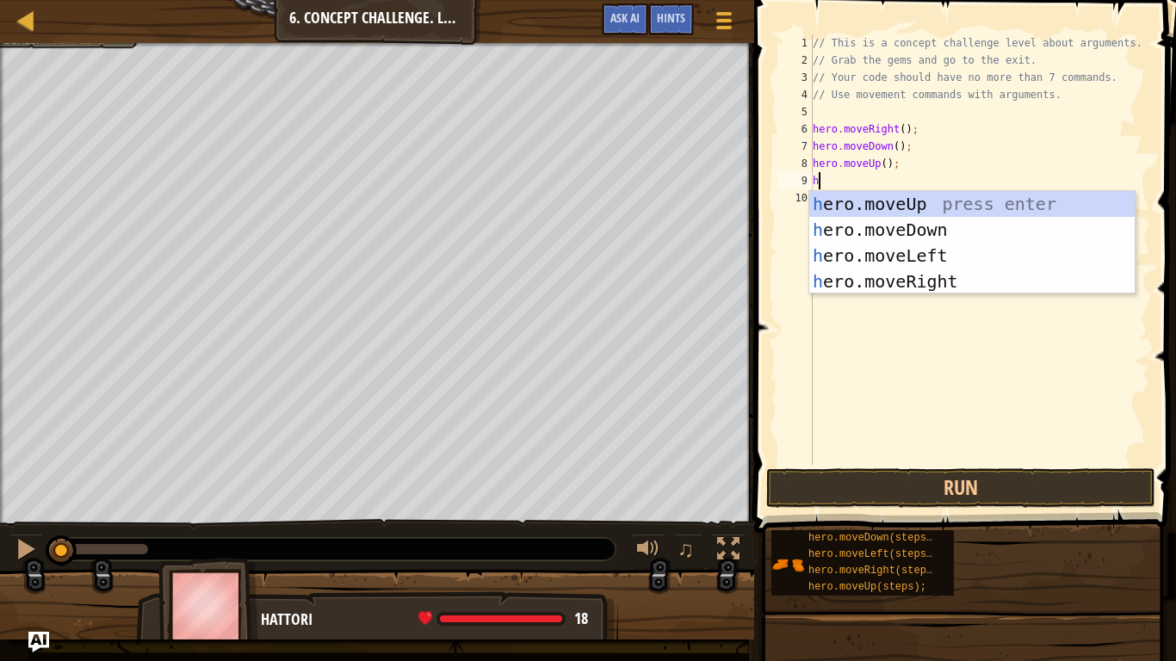
click at [949, 213] on div "h ero.moveUp press enter h ero.moveDown press enter h ero.moveLeft press enter …" at bounding box center [971, 268] width 325 height 155
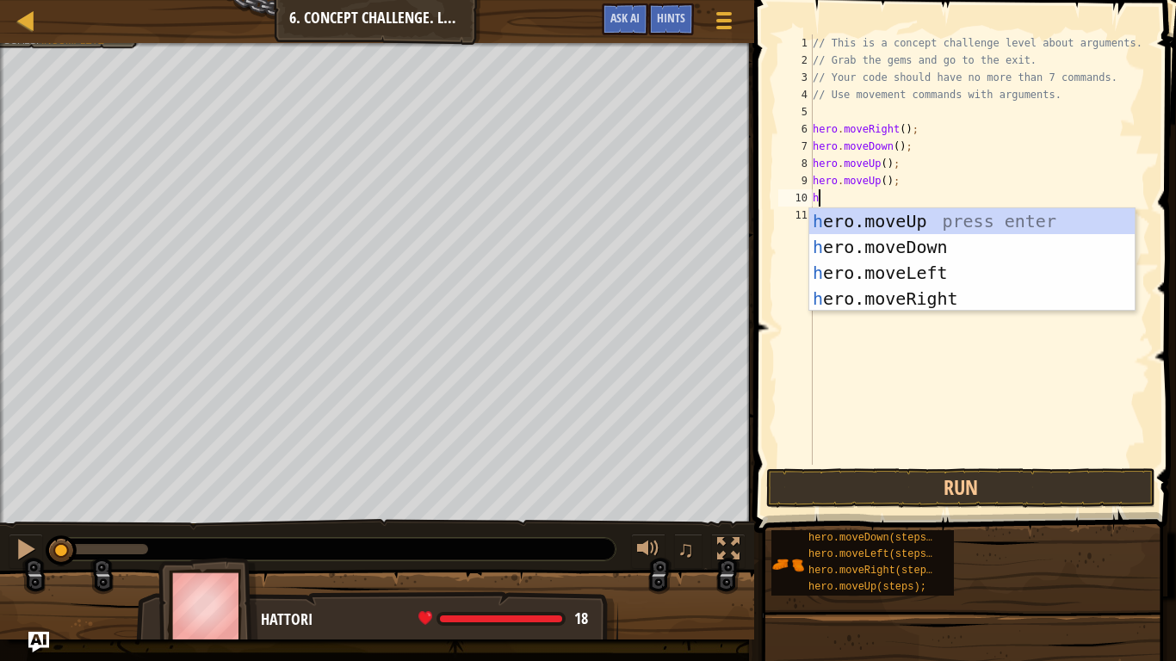
scroll to position [8, 1]
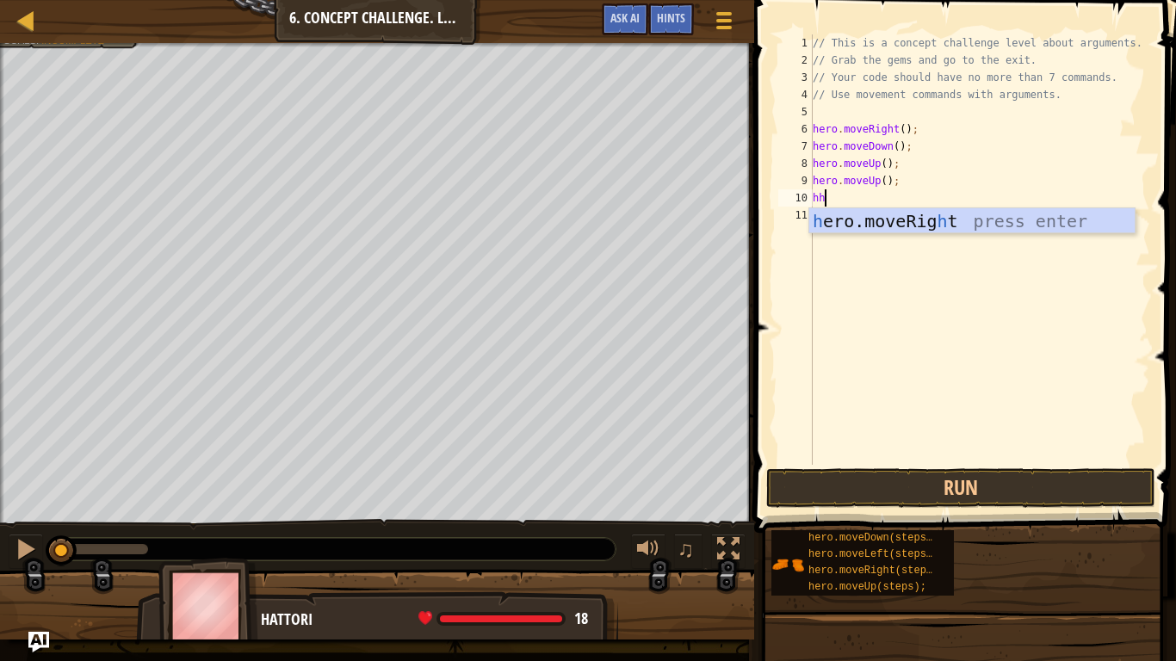
type textarea "h"
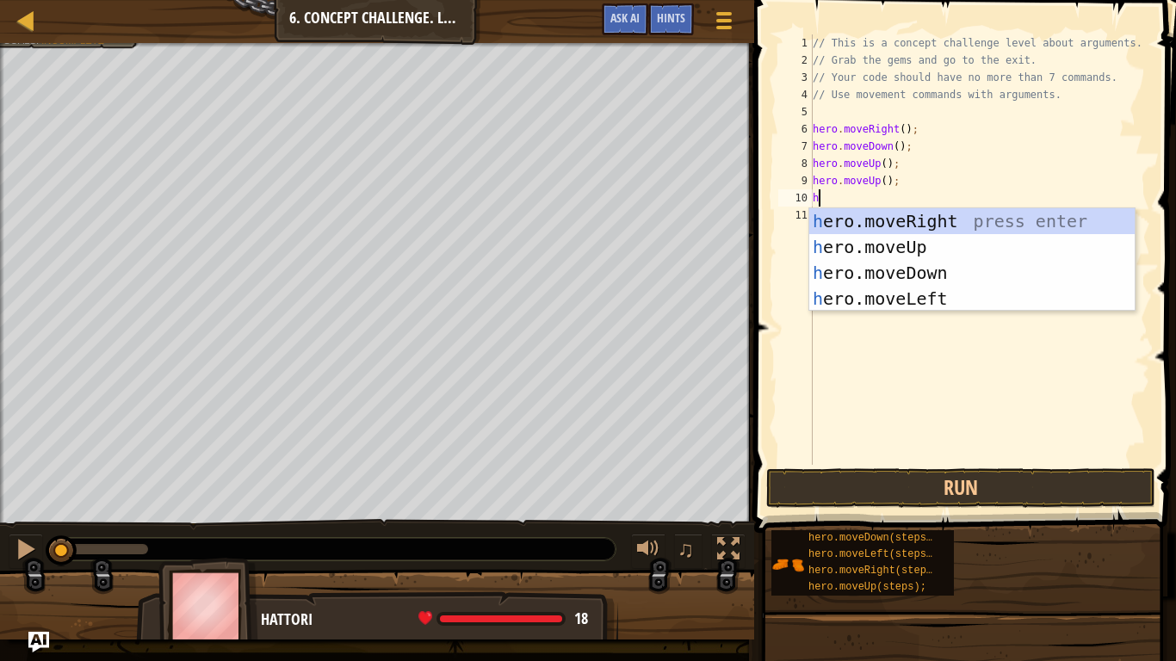
scroll to position [8, 0]
click at [945, 247] on div "h ero.moveRight press enter h ero.moveUp press enter h ero.moveDown press enter…" at bounding box center [971, 285] width 325 height 155
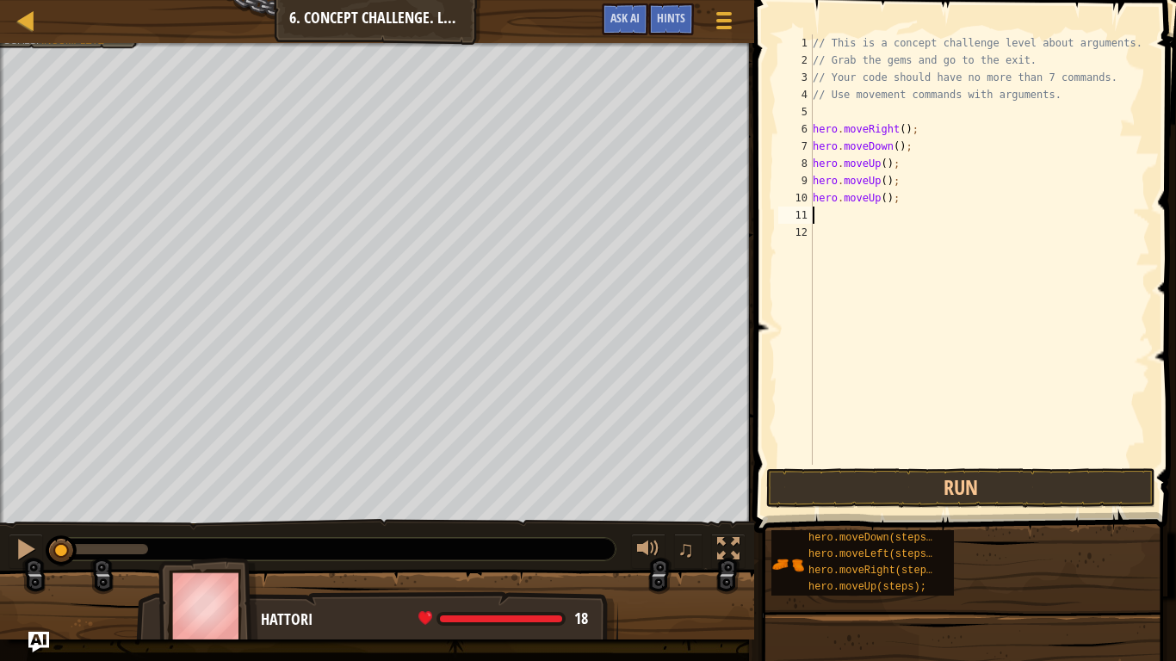
type textarea "h"
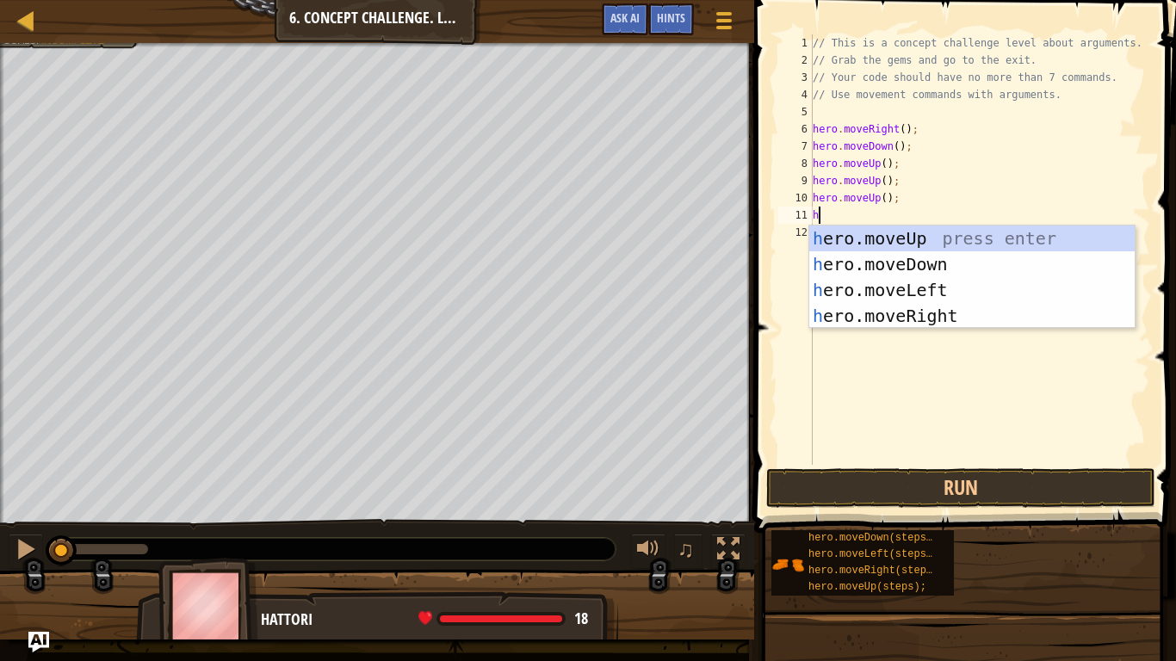
click at [928, 325] on div "h ero.moveUp press enter h ero.moveDown press enter h ero.moveLeft press enter …" at bounding box center [971, 303] width 325 height 155
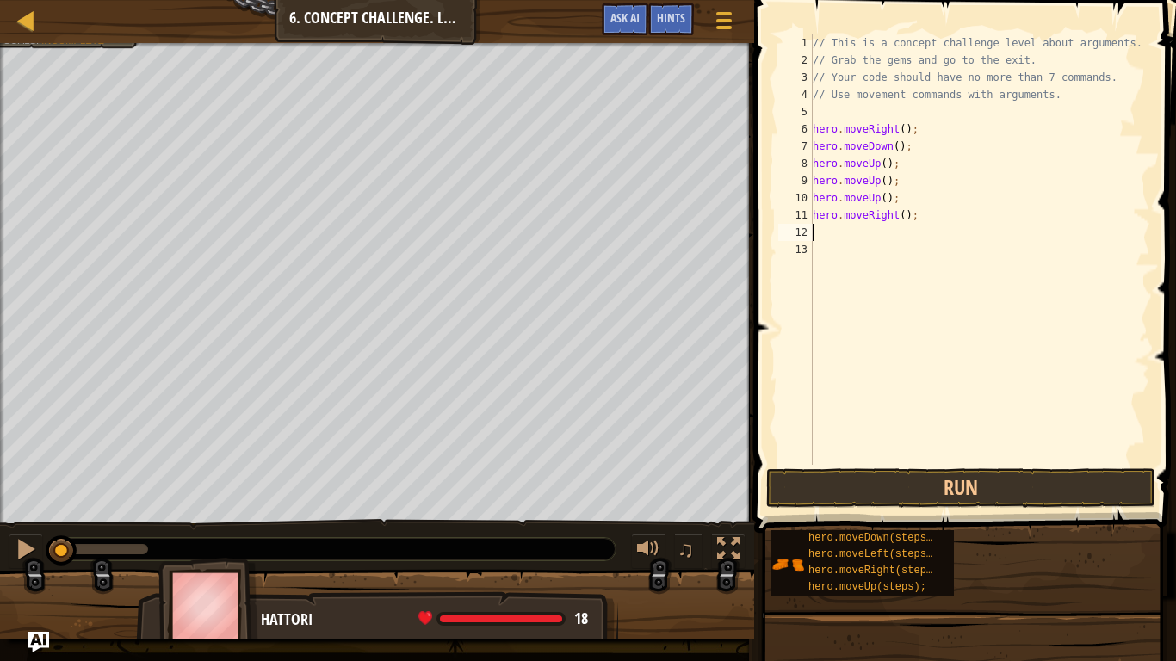
type textarea "h"
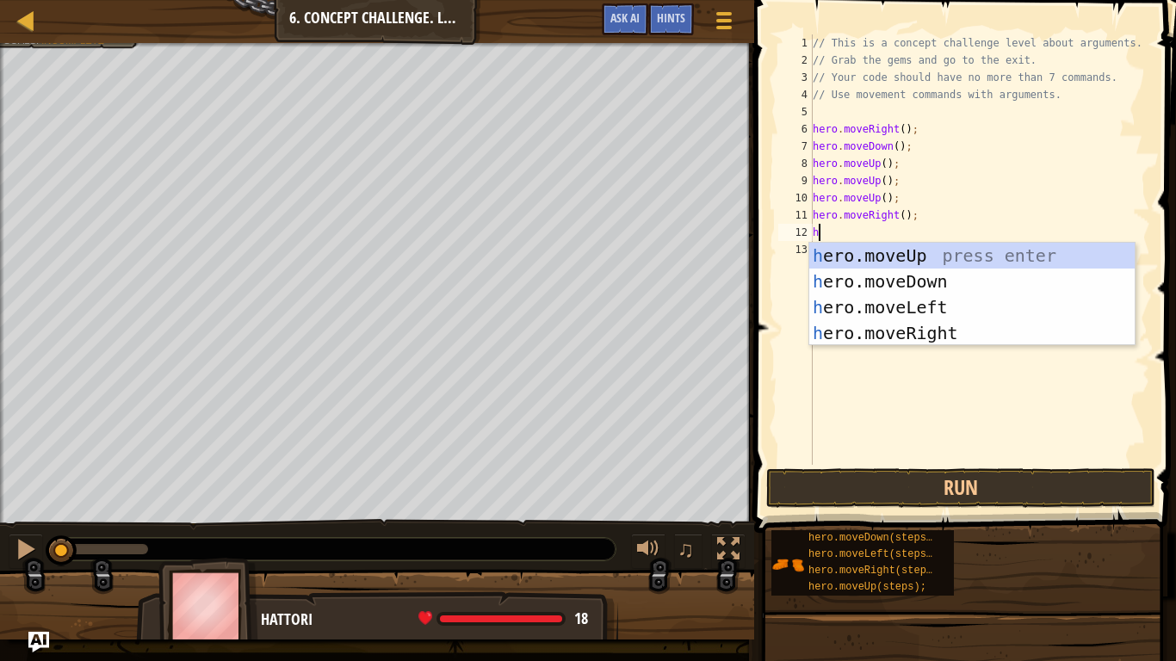
click at [952, 342] on div "h ero.moveUp press enter h ero.moveDown press enter h ero.moveLeft press enter …" at bounding box center [971, 320] width 325 height 155
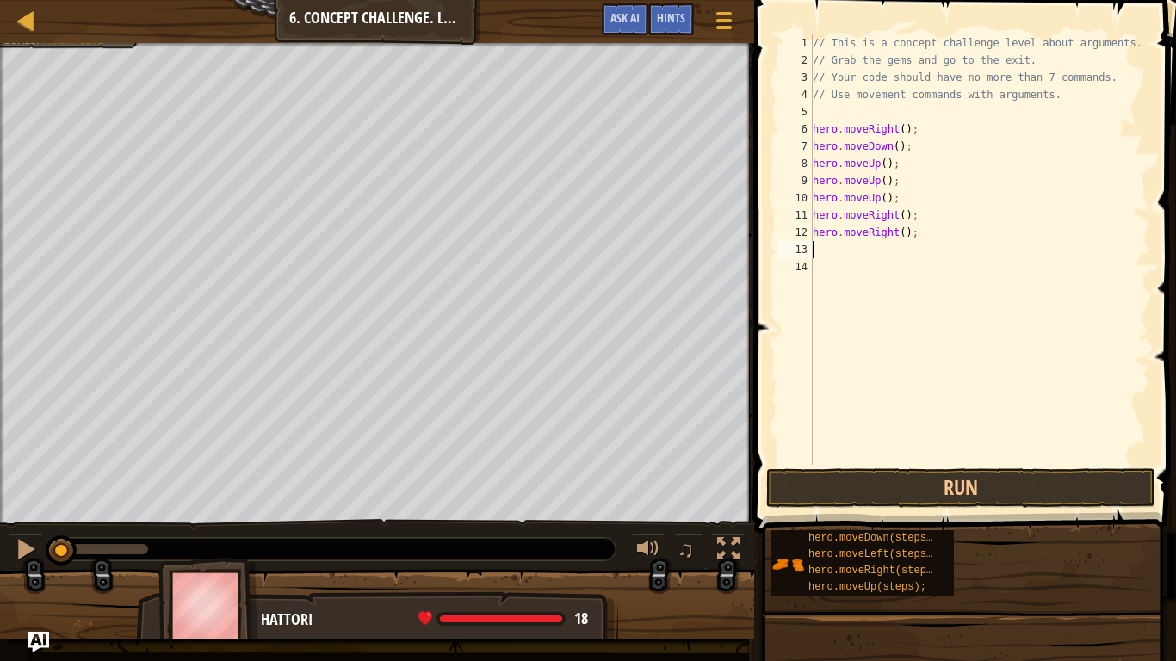
type textarea "h"
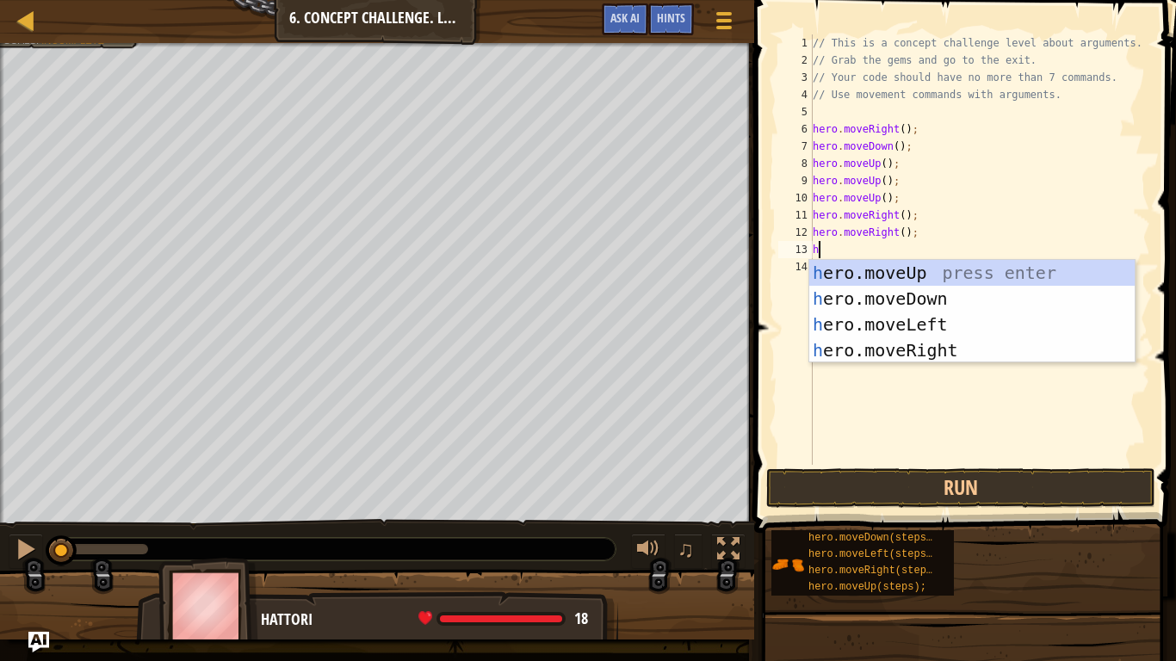
click at [957, 304] on div "h ero.moveUp press enter h ero.moveDown press enter h ero.moveLeft press enter …" at bounding box center [971, 337] width 325 height 155
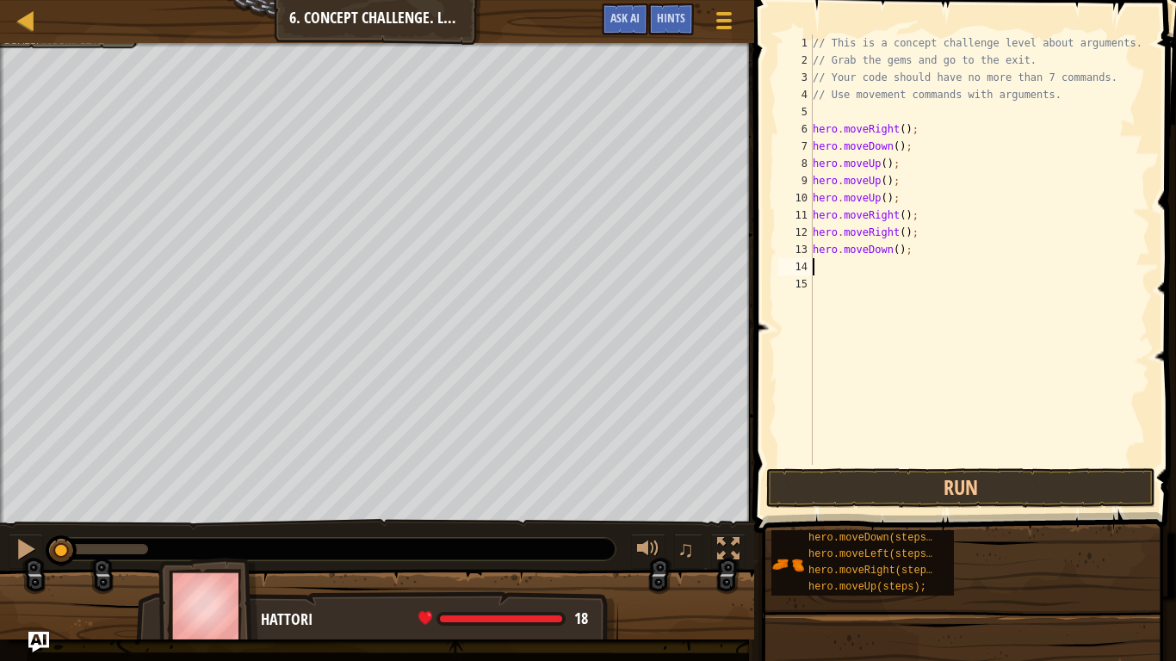
type textarea "h"
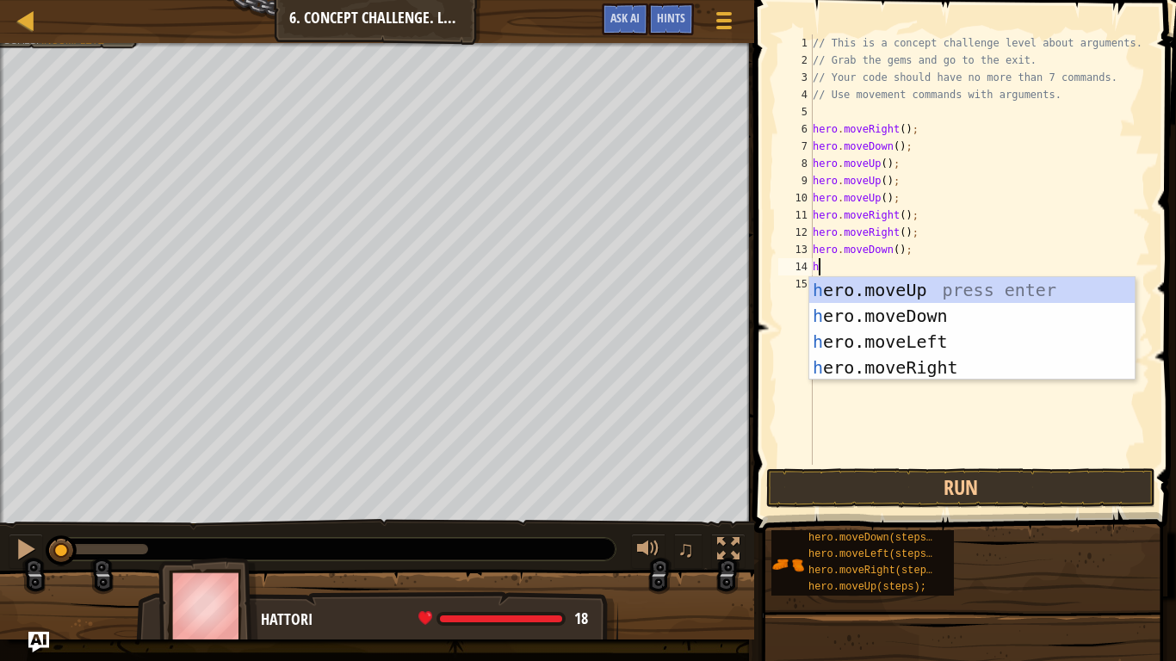
click at [950, 321] on div "h ero.moveUp press enter h ero.moveDown press enter h ero.moveLeft press enter …" at bounding box center [971, 354] width 325 height 155
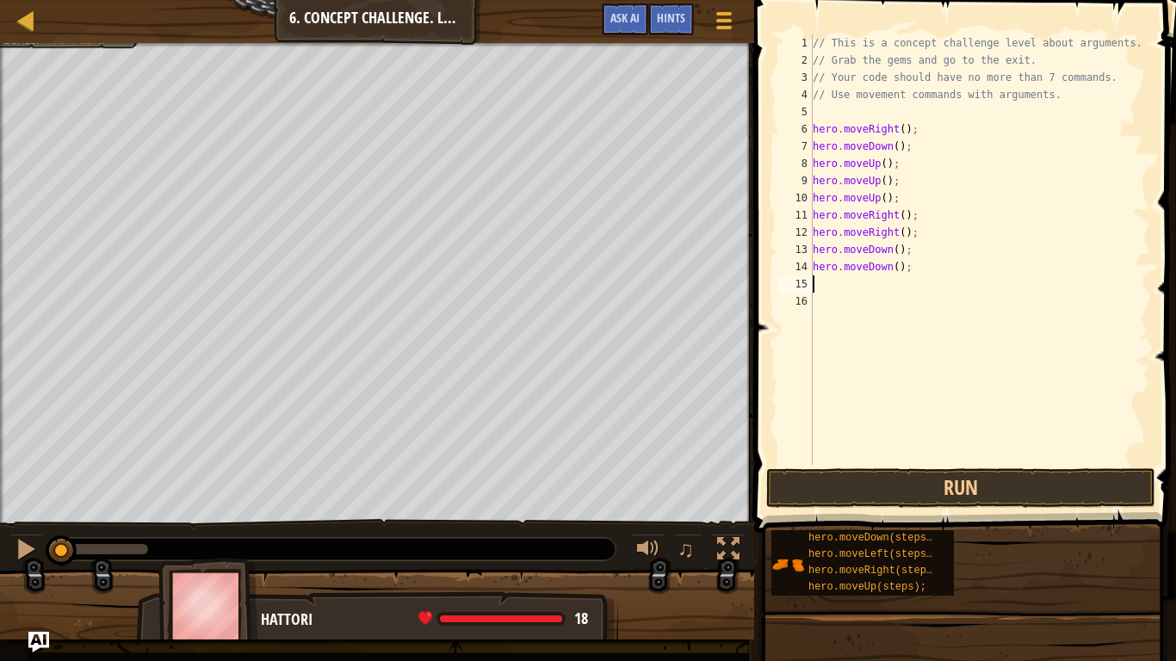
type textarea "h"
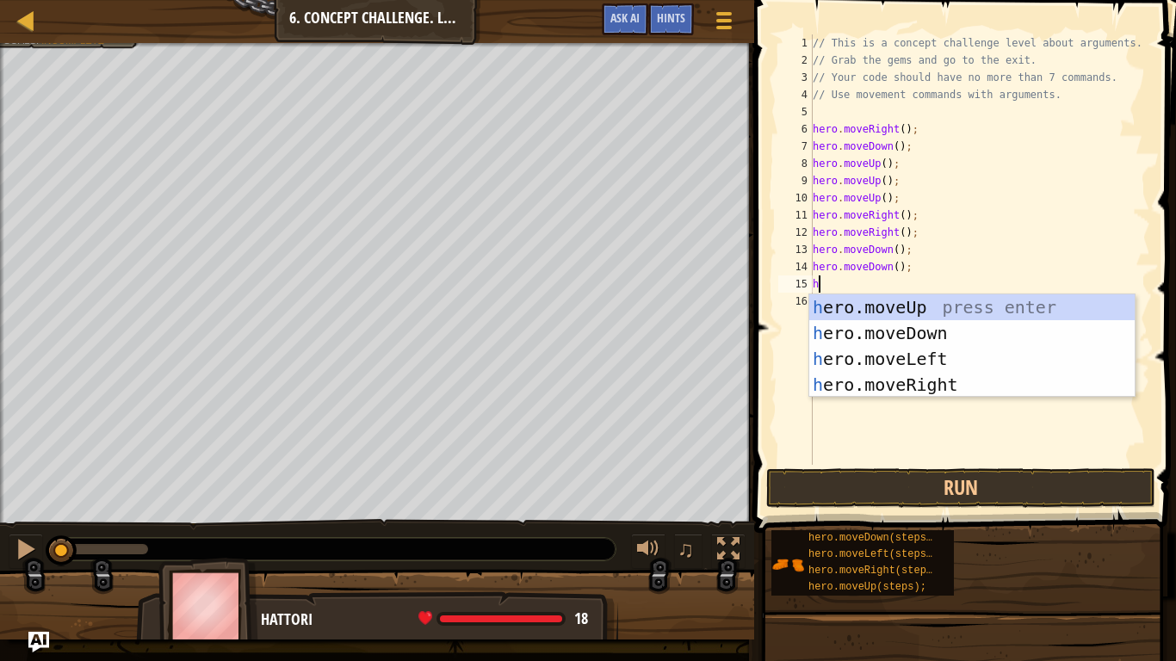
click at [947, 340] on div "h ero.moveUp press enter h ero.moveDown press enter h ero.moveLeft press enter …" at bounding box center [971, 371] width 325 height 155
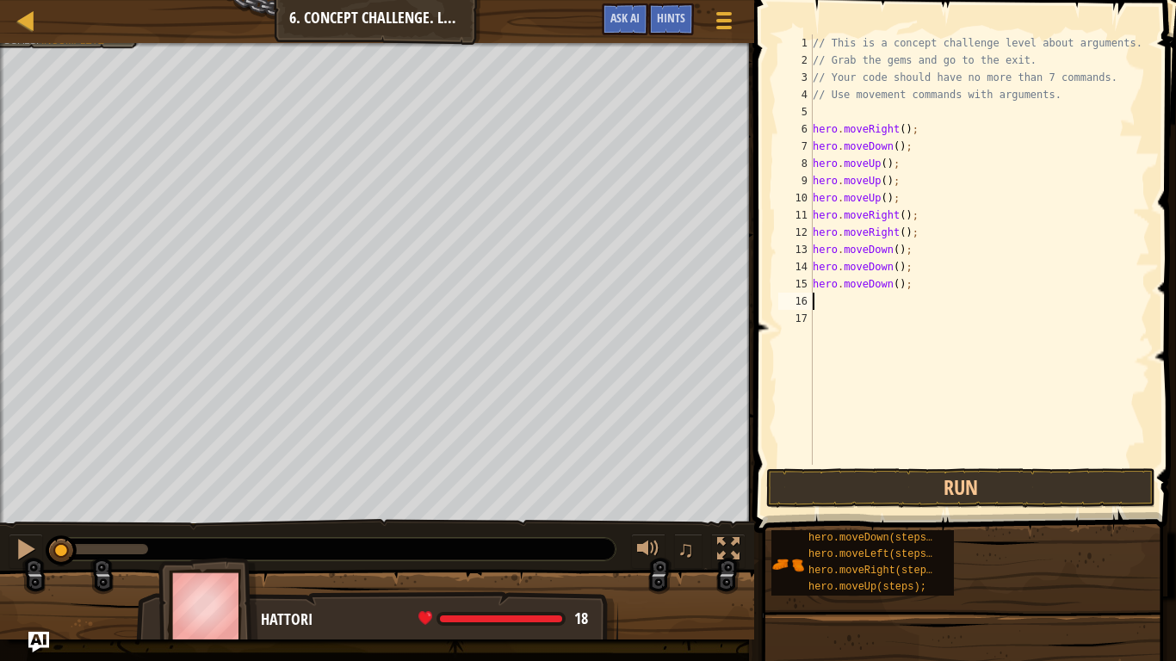
type textarea "h"
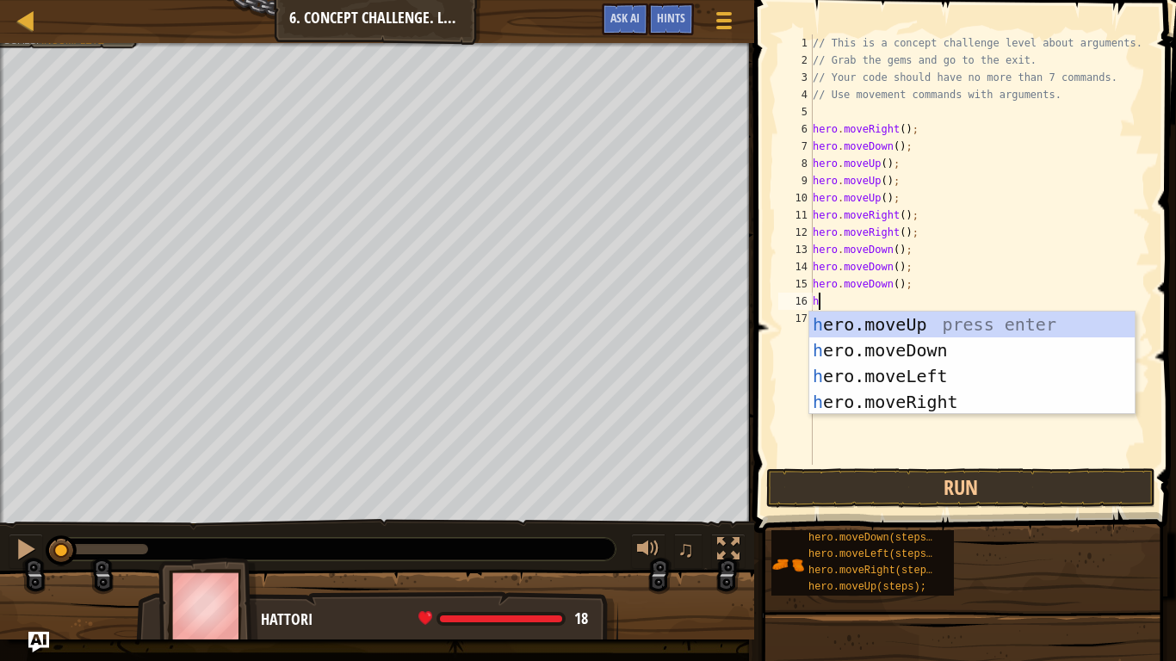
click at [952, 381] on div "h ero.moveUp press enter h ero.moveDown press enter h ero.moveLeft press enter …" at bounding box center [971, 389] width 325 height 155
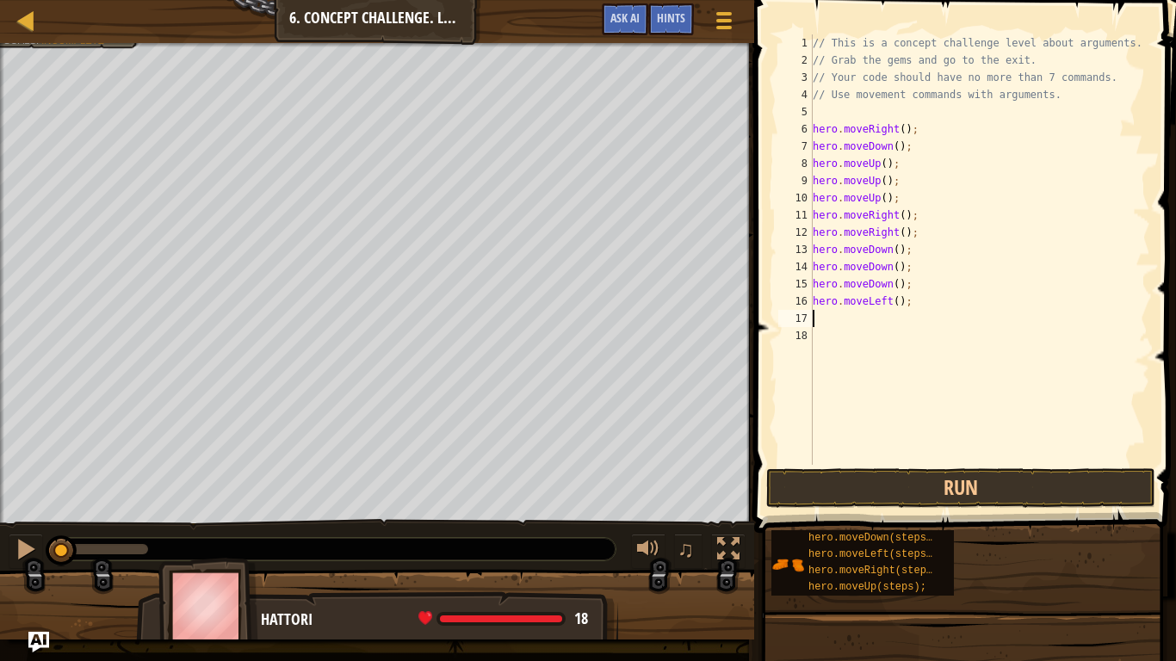
type textarea "h"
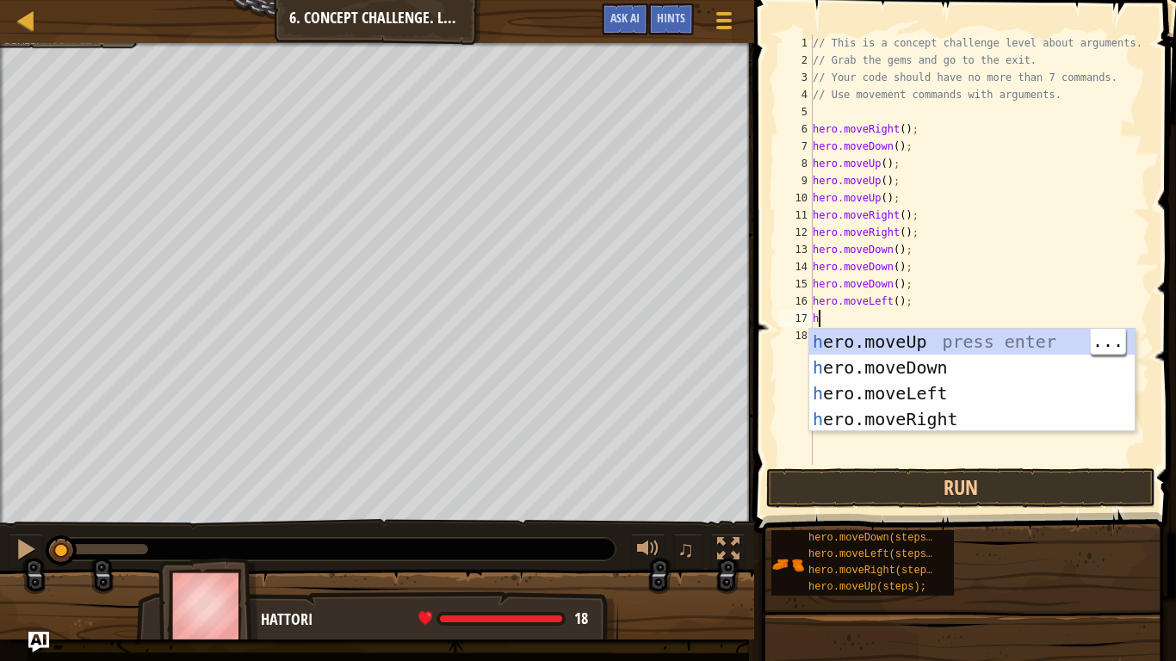
click at [976, 340] on div "h ero.moveUp press enter h ero.moveDown press enter h ero.moveLeft press enter …" at bounding box center [971, 406] width 325 height 155
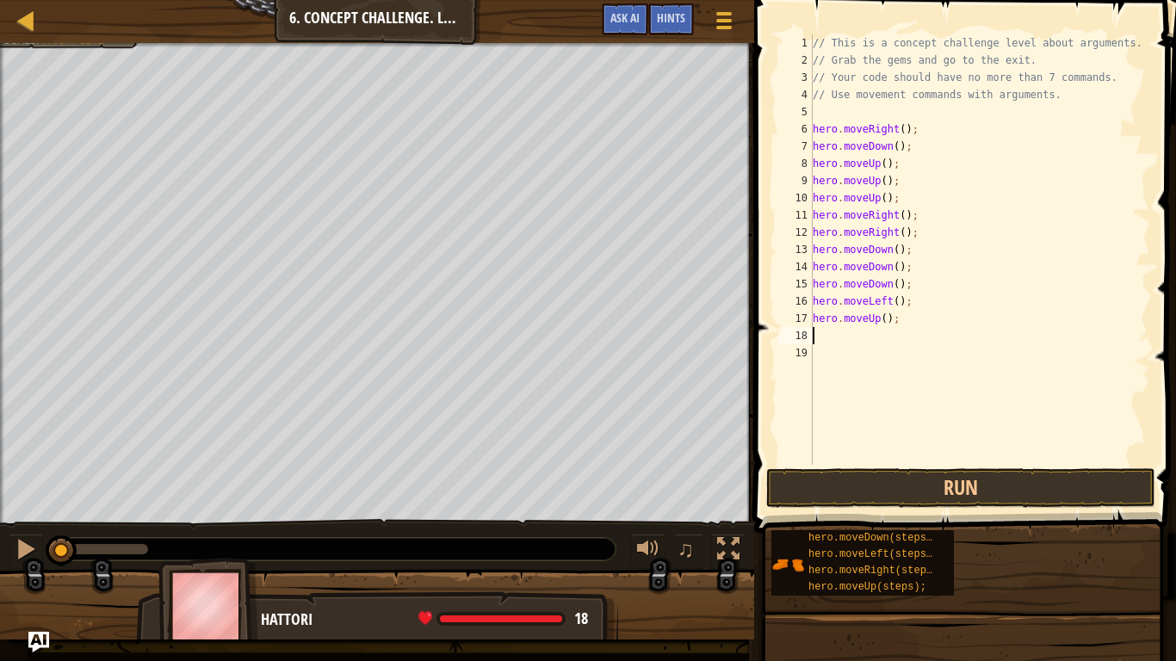
type textarea "h"
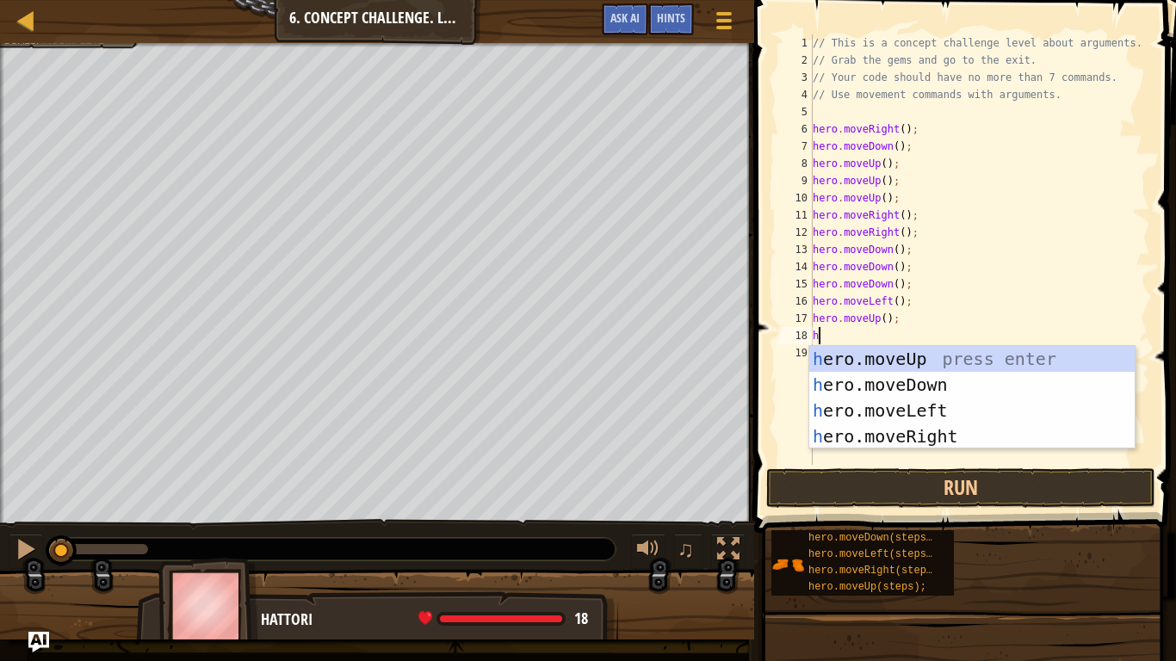
click at [924, 362] on div "h ero.moveUp press enter h ero.moveDown press enter h ero.moveLeft press enter …" at bounding box center [971, 423] width 325 height 155
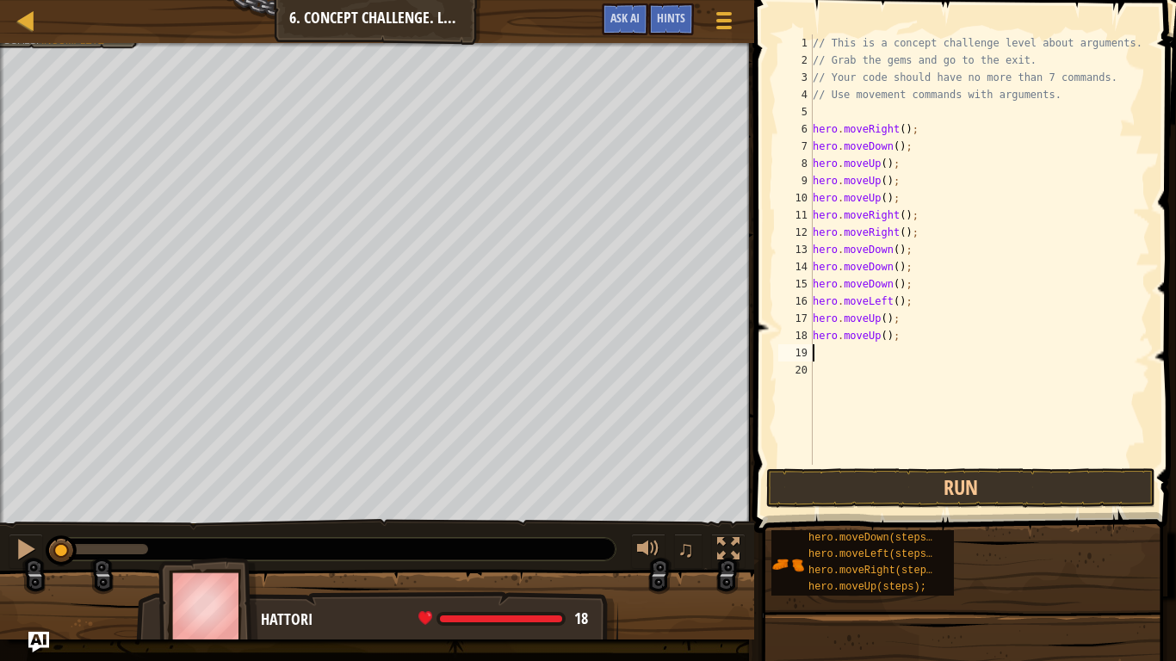
type textarea "h"
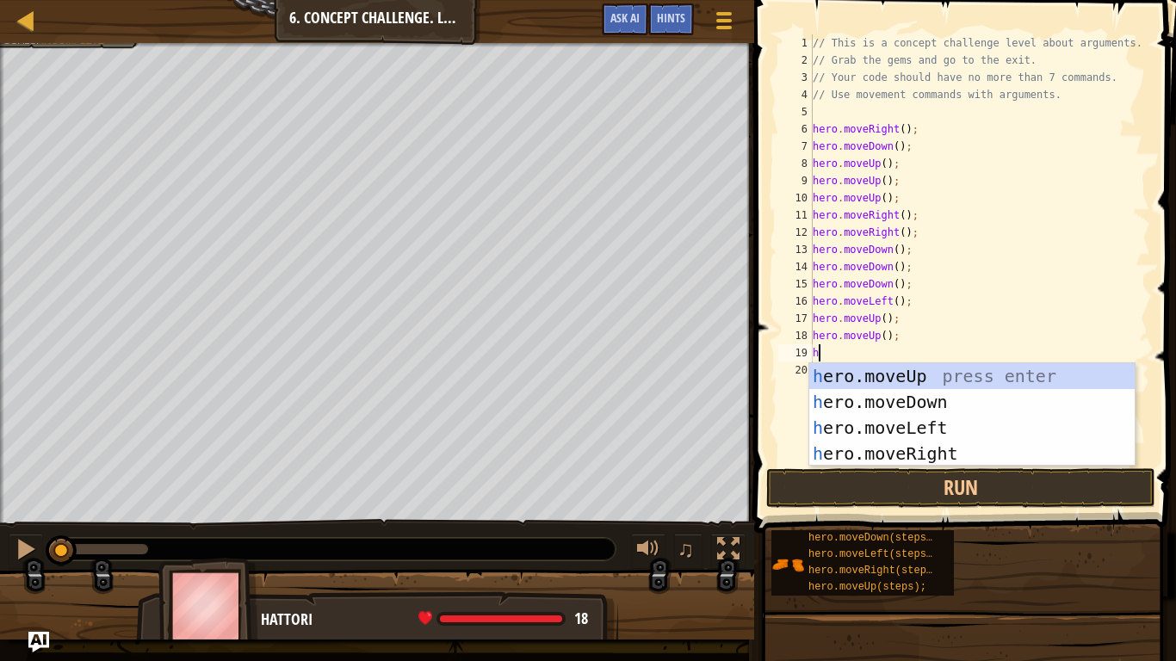
click at [927, 403] on div "h ero.moveUp press enter h ero.moveDown press enter h ero.moveLeft press enter …" at bounding box center [971, 440] width 325 height 155
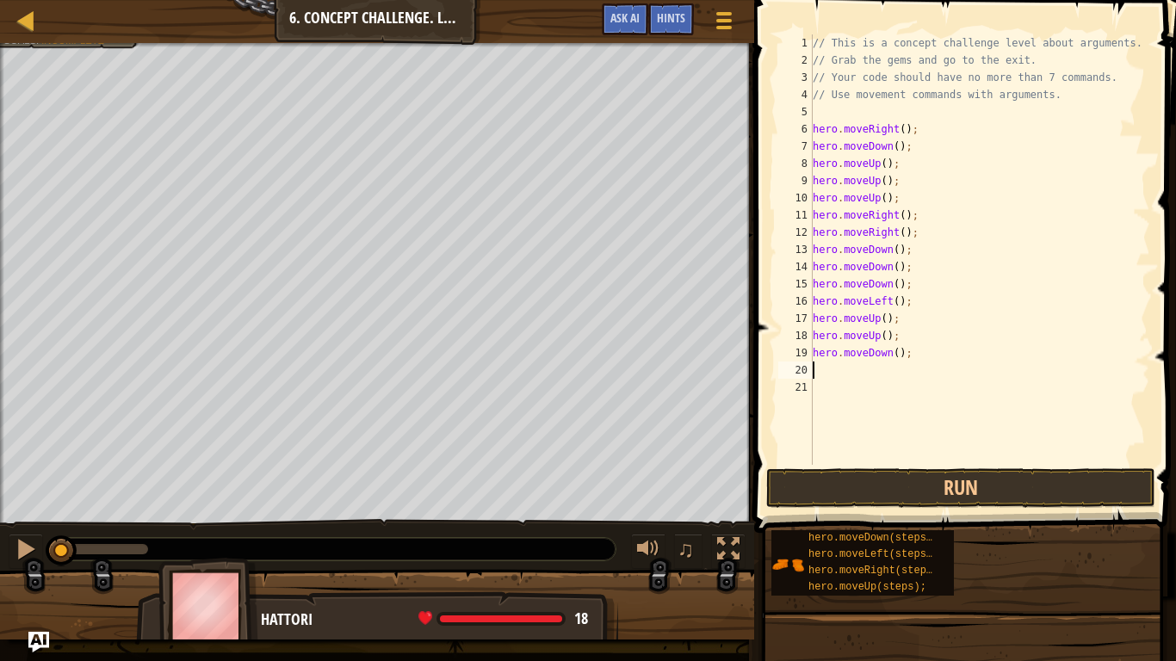
type textarea "h"
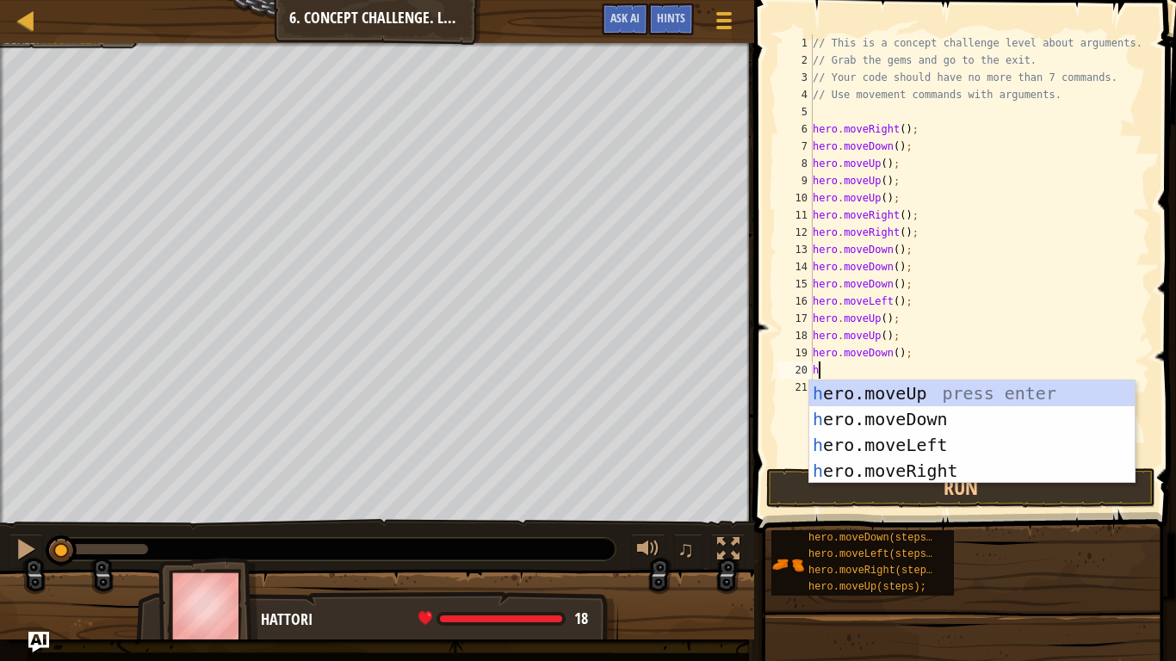
click at [946, 429] on div "h ero.moveUp press enter h ero.moveDown press enter h ero.moveLeft press enter …" at bounding box center [971, 458] width 325 height 155
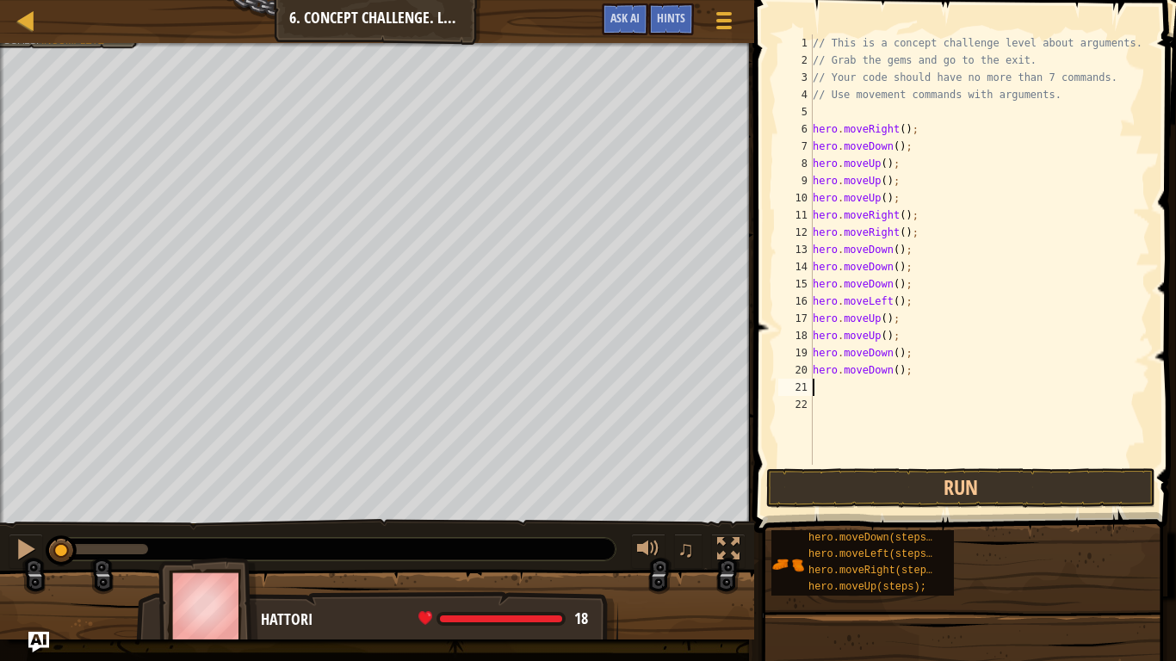
type textarea "h"
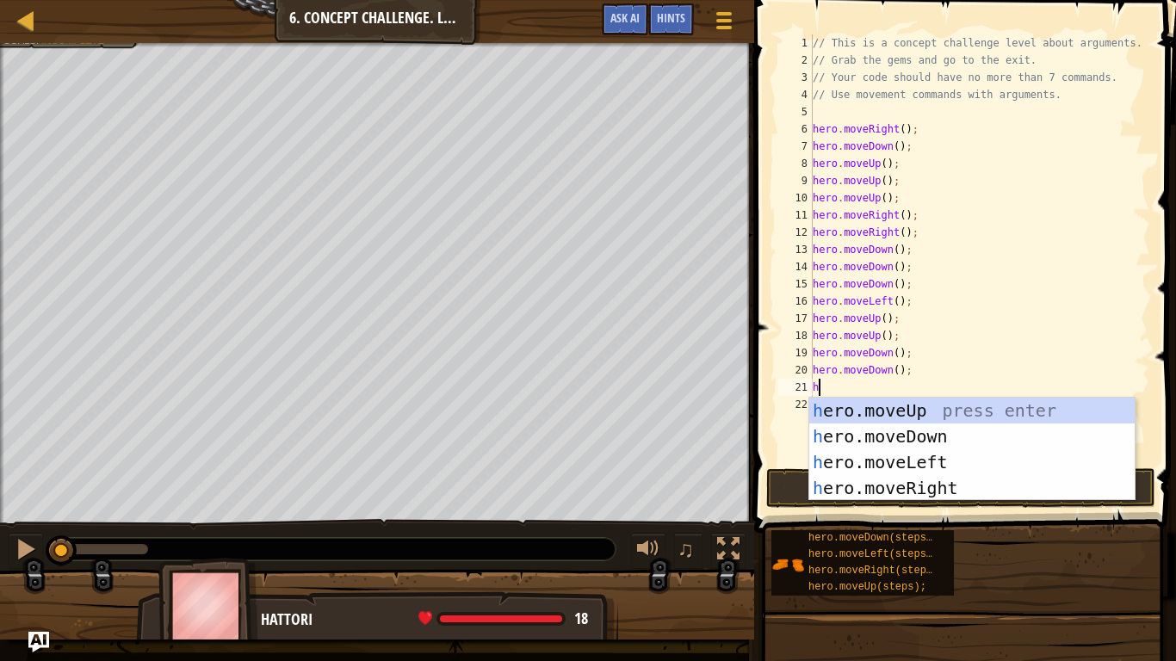
click at [955, 487] on div "h ero.moveUp press enter h ero.moveDown press enter h ero.moveLeft press enter …" at bounding box center [971, 475] width 325 height 155
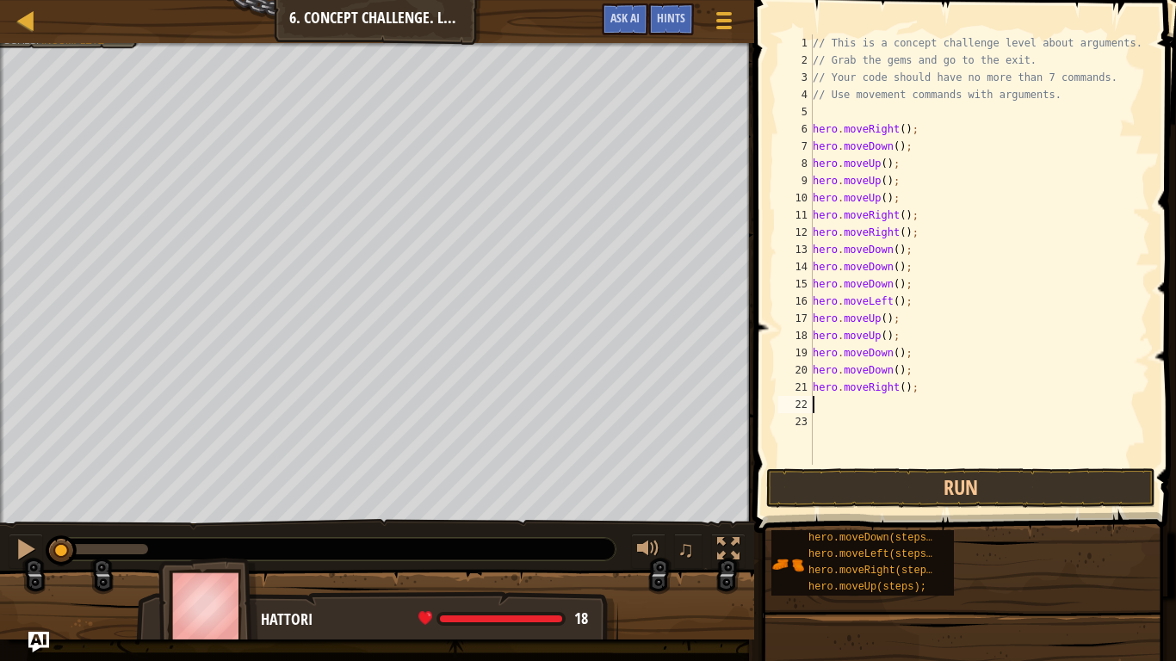
type textarea "h"
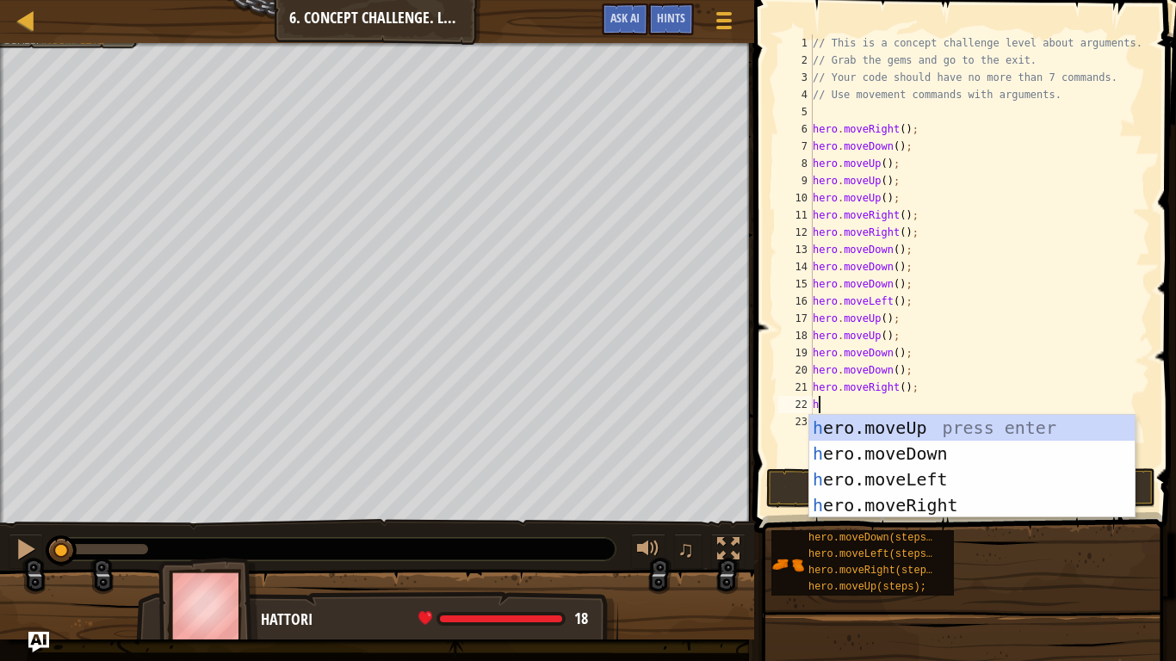
click at [938, 508] on div "h ero.moveUp press enter h ero.moveDown press enter h ero.moveLeft press enter …" at bounding box center [971, 492] width 325 height 155
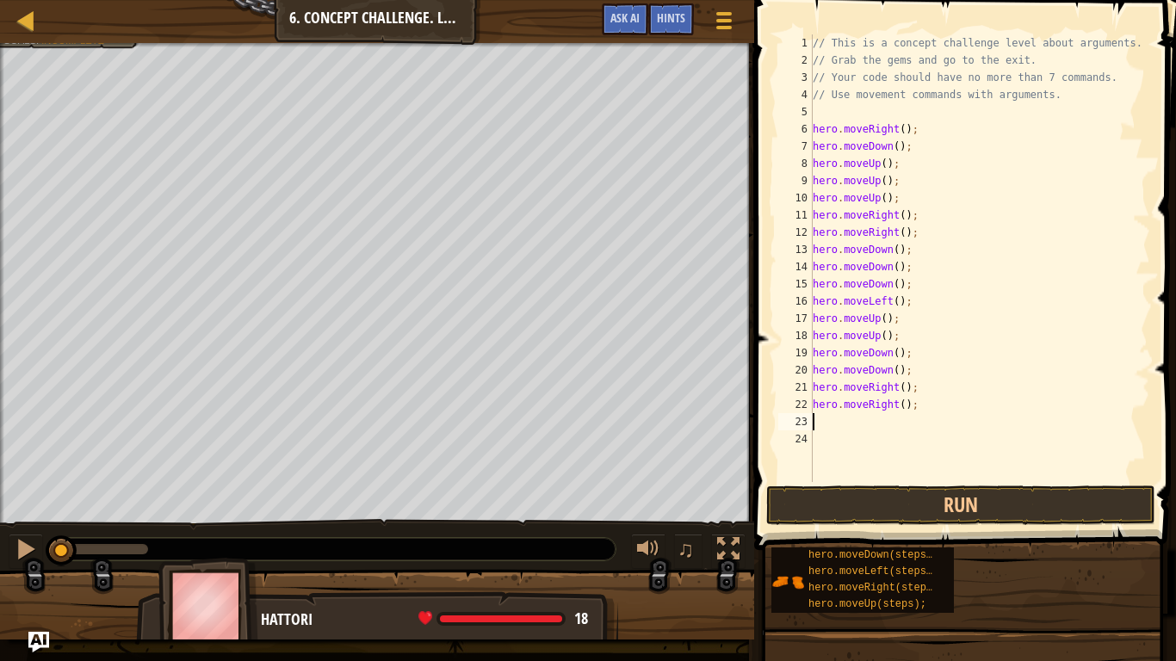
type textarea "h"
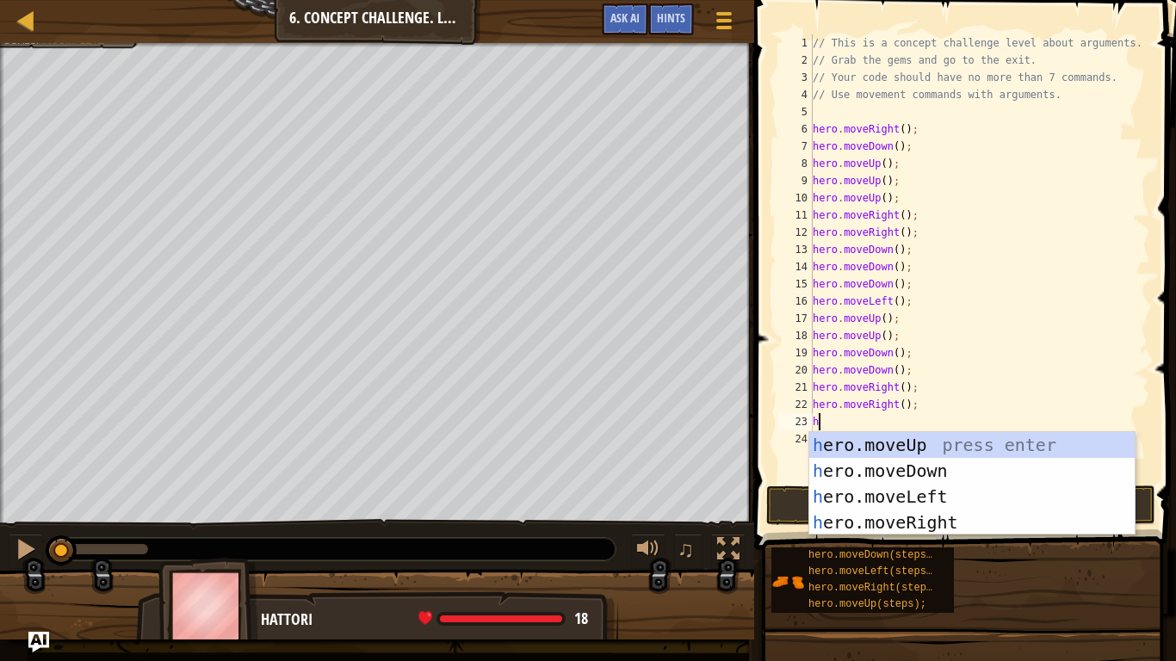
click at [944, 448] on div "h ero.moveUp press enter h ero.moveDown press enter h ero.moveLeft press enter …" at bounding box center [971, 509] width 325 height 155
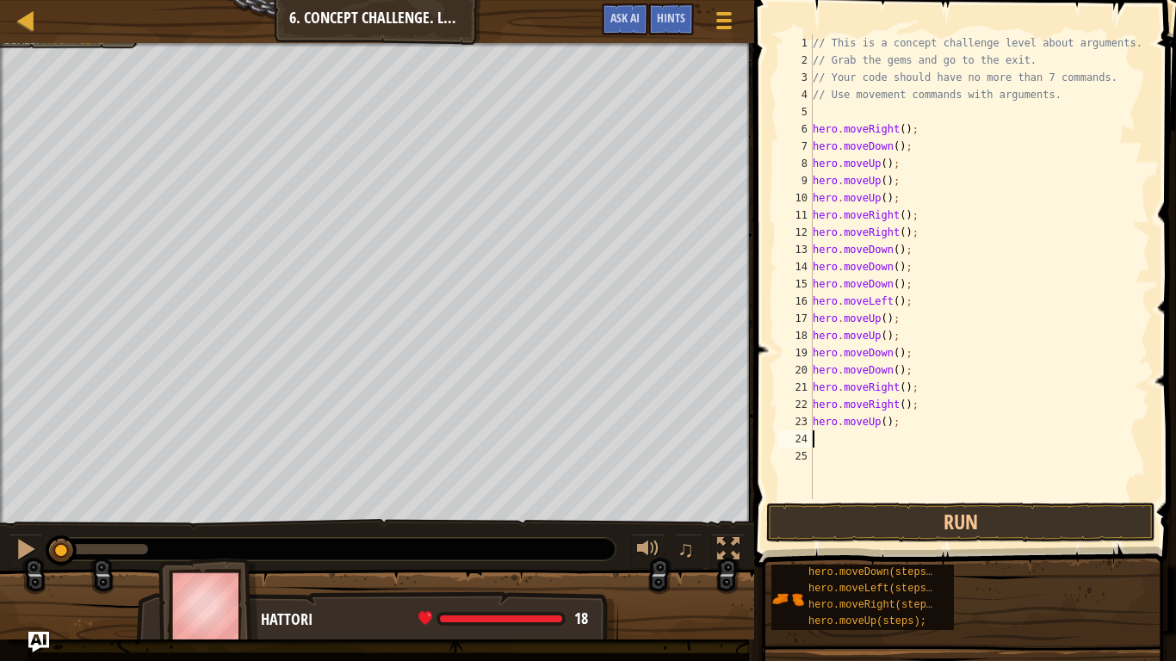
type textarea "h"
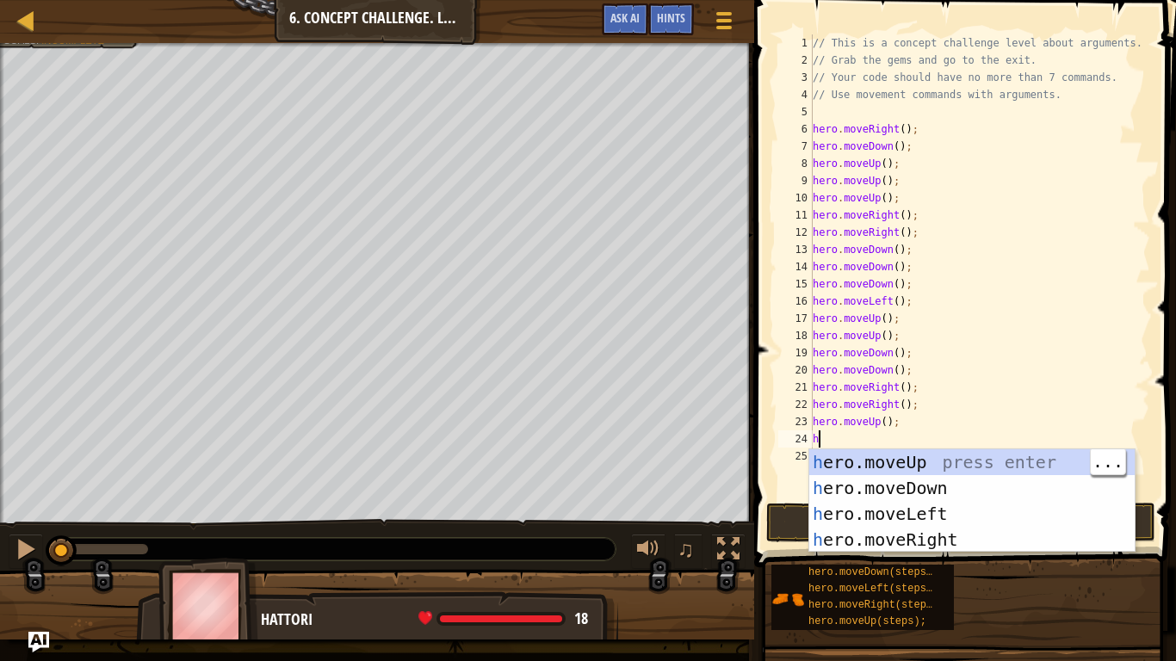
click at [923, 467] on div "h ero.moveUp press enter h ero.moveDown press enter h ero.moveLeft press enter …" at bounding box center [971, 526] width 325 height 155
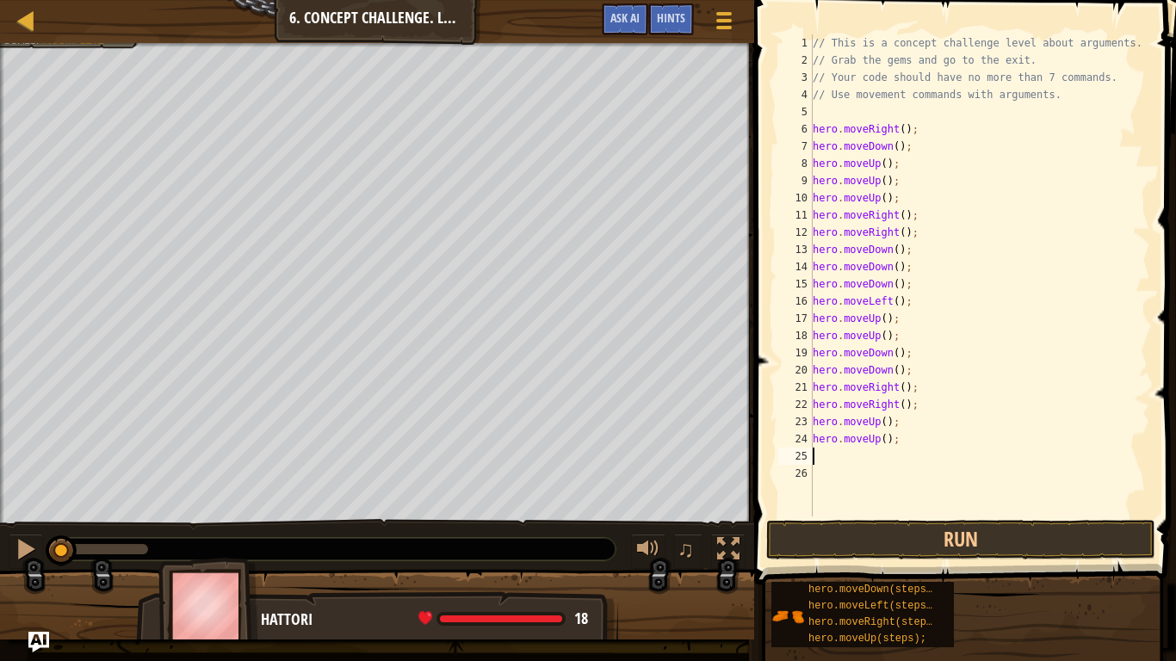
type textarea "h"
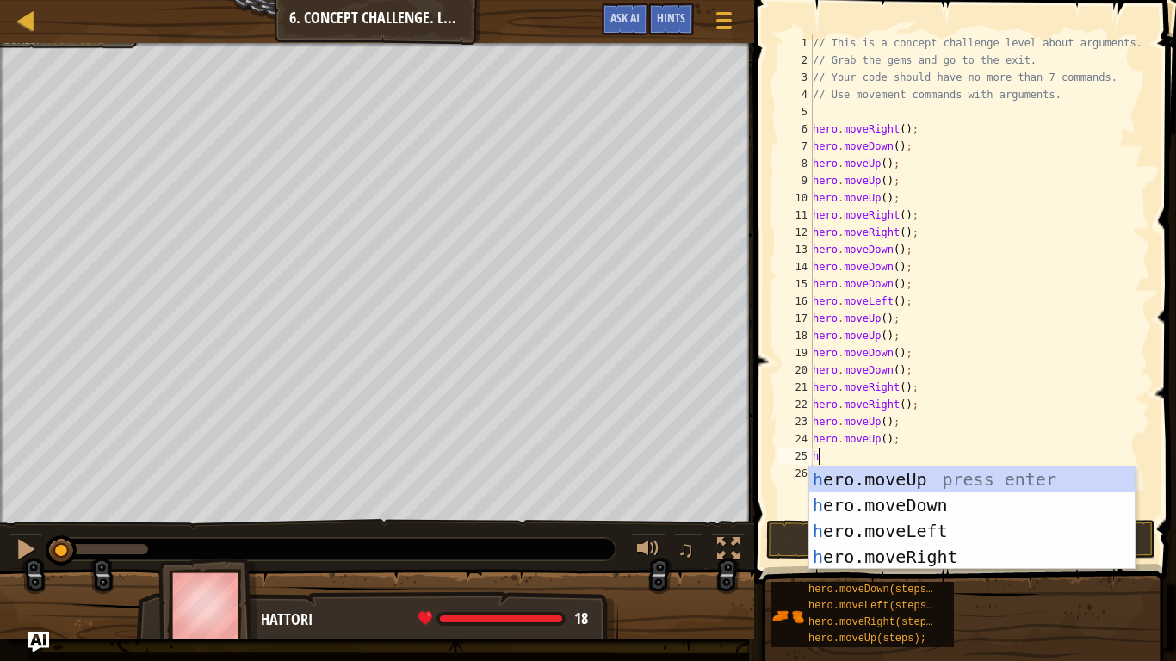
click at [964, 544] on div "h ero.moveUp press enter h ero.moveDown press enter h ero.moveLeft press enter …" at bounding box center [971, 544] width 325 height 155
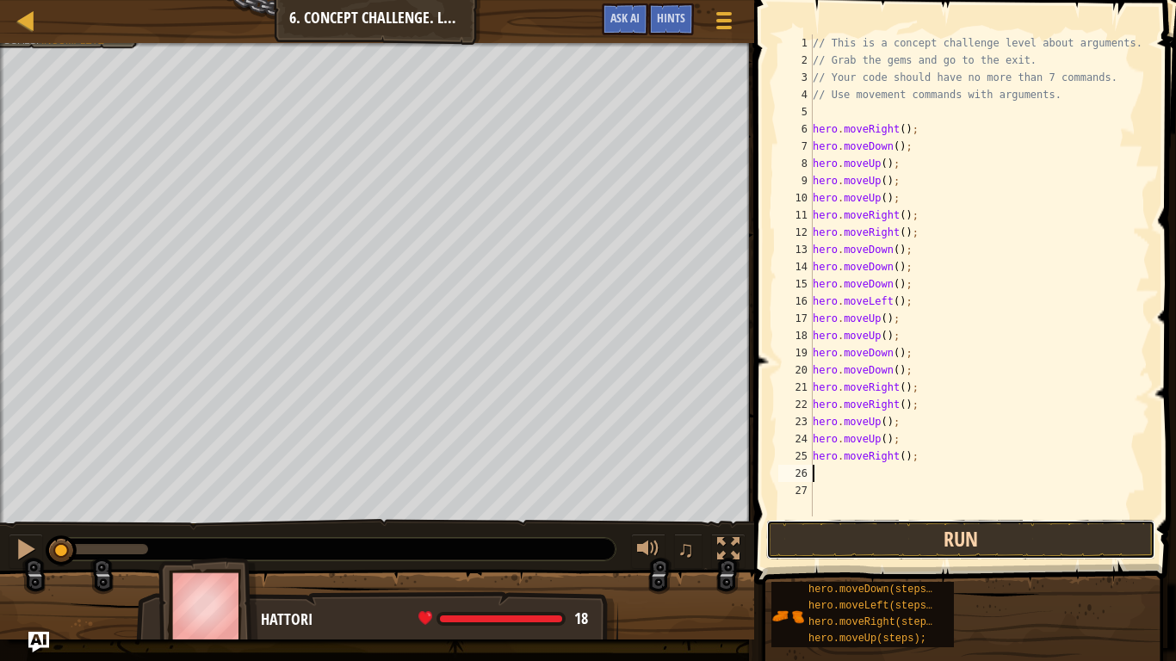
click at [1008, 542] on button "Run" at bounding box center [960, 540] width 389 height 40
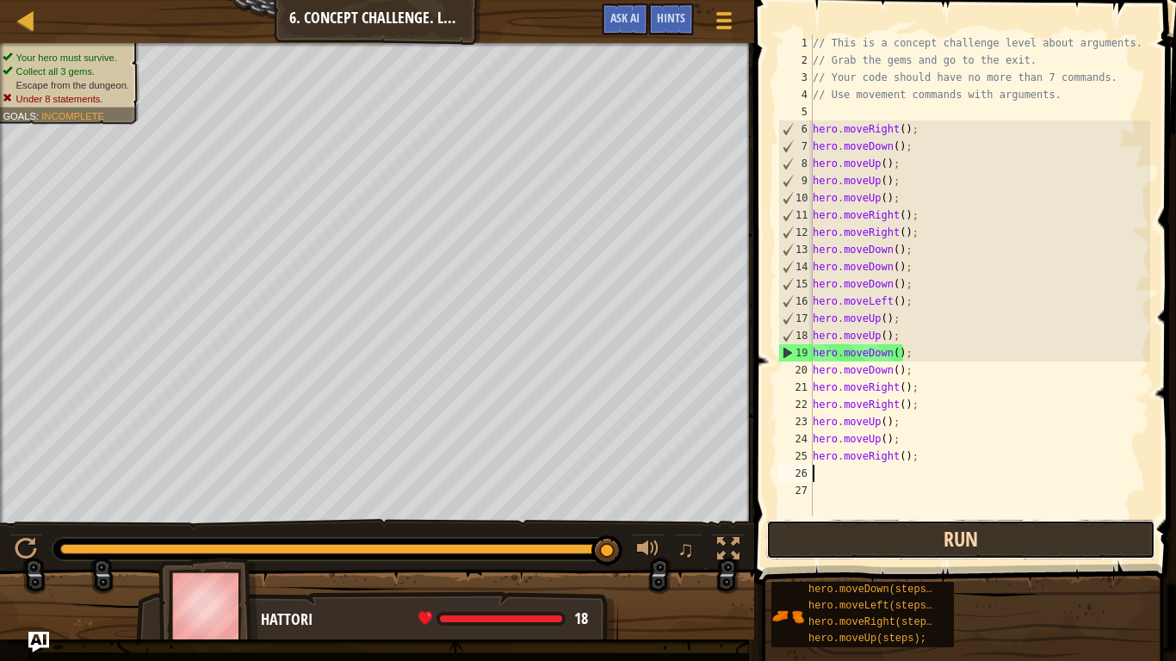
click at [999, 536] on button "Run" at bounding box center [960, 540] width 389 height 40
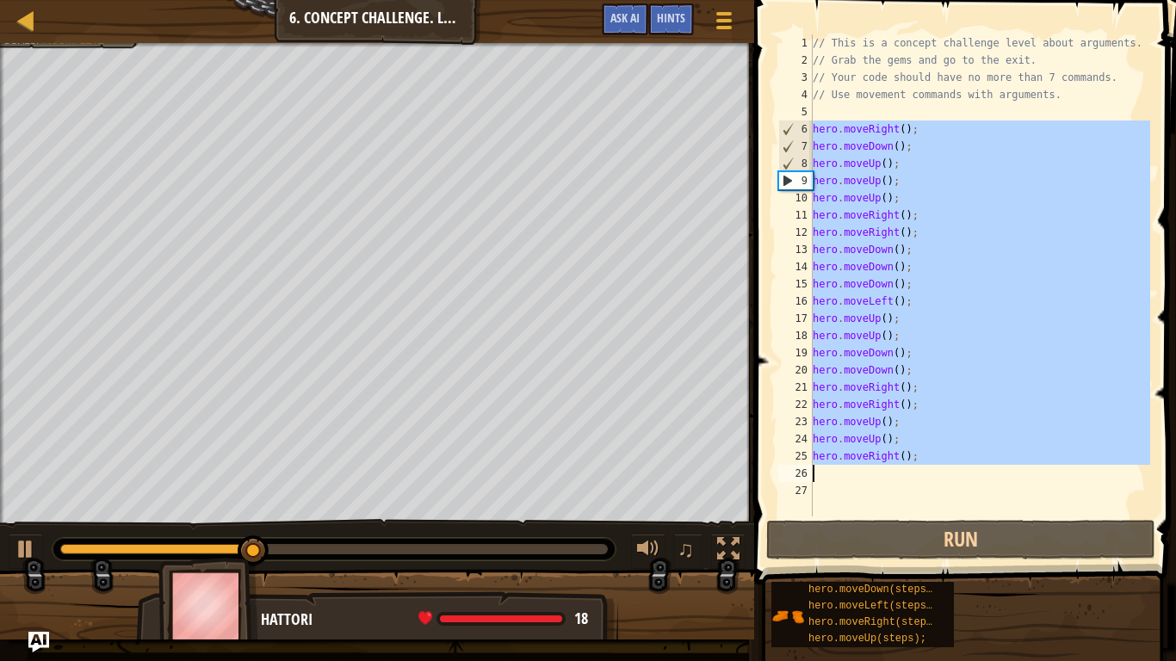
drag, startPoint x: 814, startPoint y: 132, endPoint x: 1019, endPoint y: 467, distance: 393.1
click at [1019, 467] on div "// This is a concept challenge level about arguments. // Grab the gems and go t…" at bounding box center [979, 292] width 341 height 517
type textarea "hero.moveRight();"
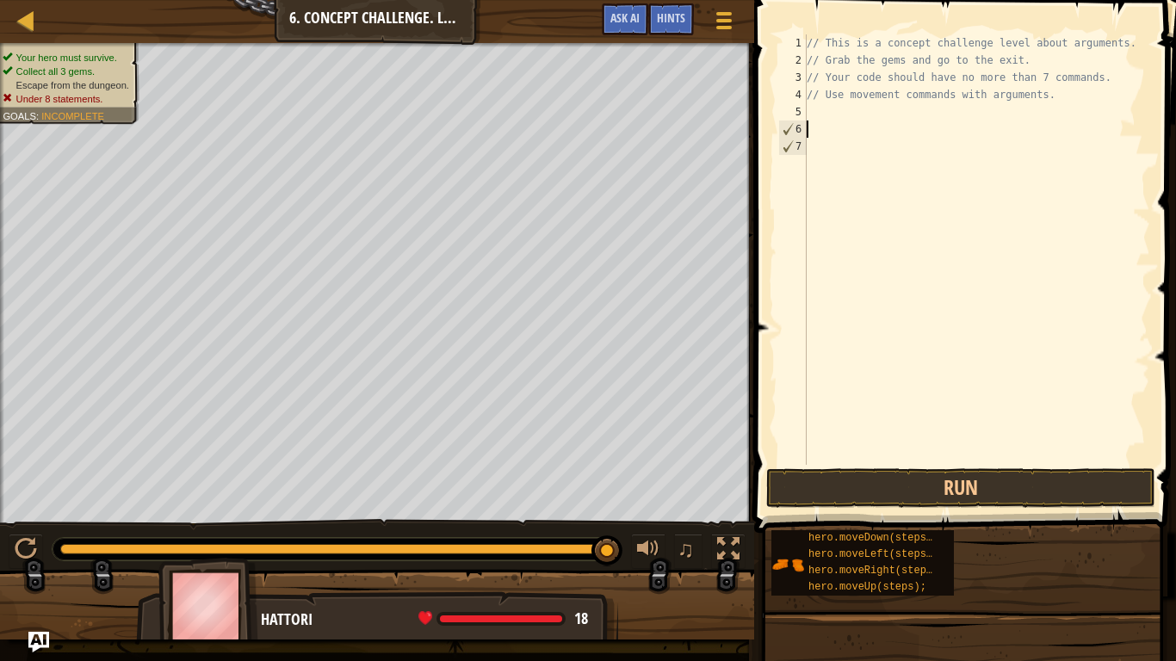
type textarea "h"
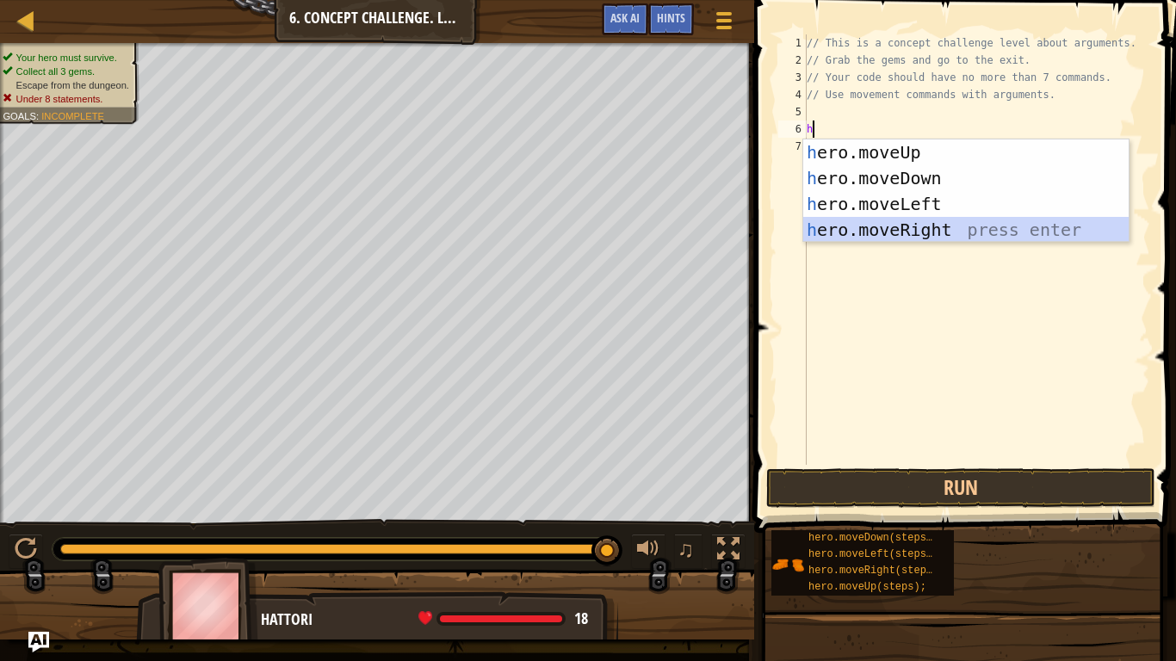
click at [918, 232] on div "h ero.moveUp press enter h ero.moveDown press enter h ero.moveLeft press enter …" at bounding box center [965, 216] width 325 height 155
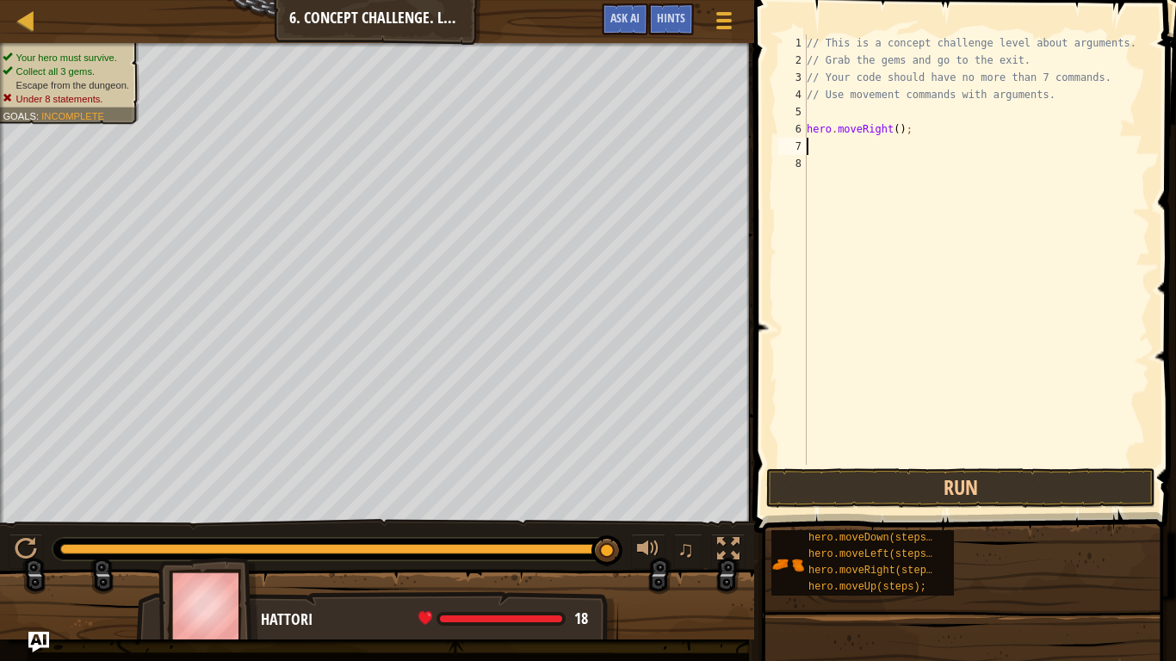
type textarea "h"
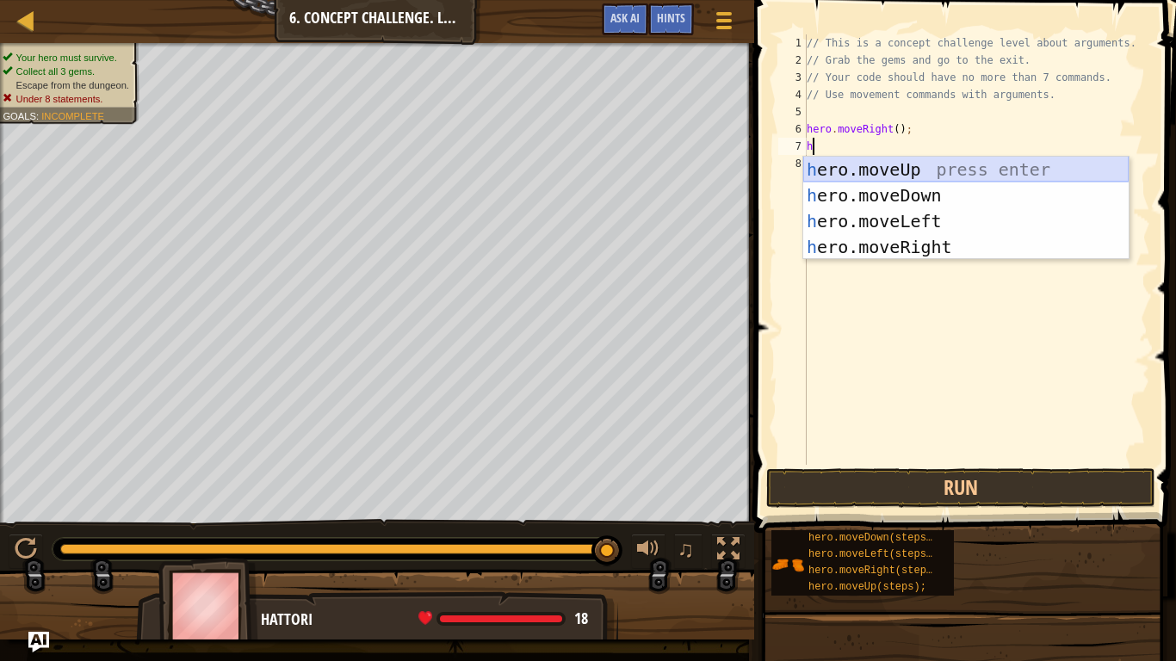
click at [905, 179] on div "h ero.moveUp press enter h ero.moveDown press enter h ero.moveLeft press enter …" at bounding box center [965, 234] width 325 height 155
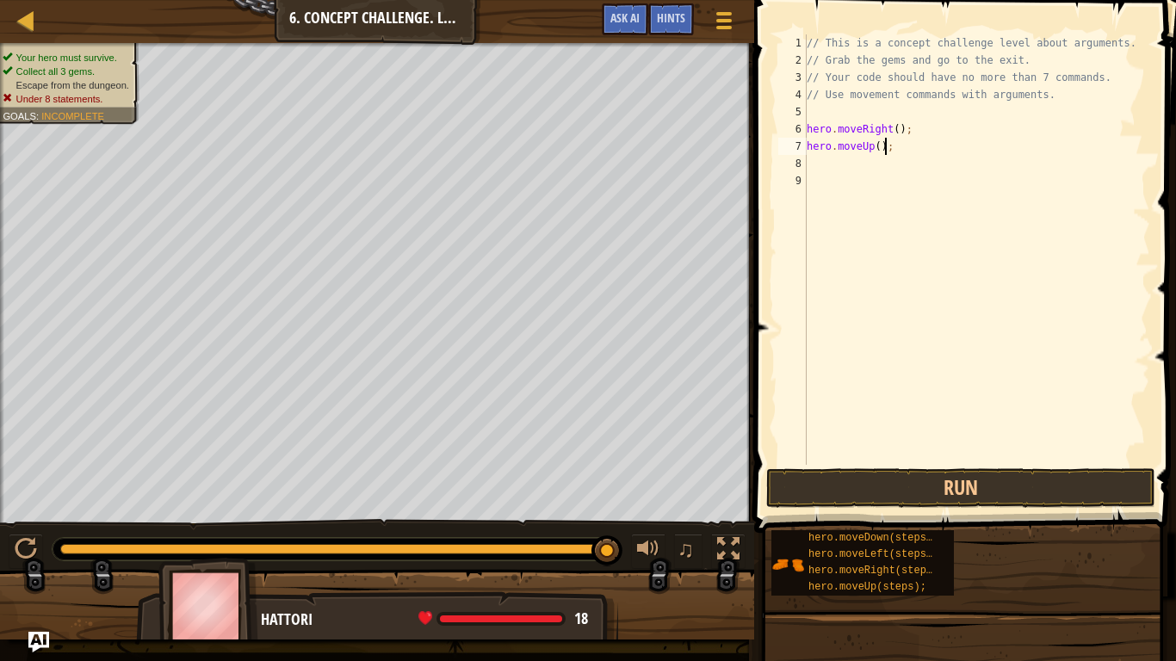
click at [884, 145] on div "// This is a concept challenge level about arguments. // Grab the gems and go t…" at bounding box center [976, 266] width 347 height 465
type textarea "hero.moveUp()4;"
click at [882, 169] on div "// This is a concept challenge level about arguments. // Grab the gems and go t…" at bounding box center [976, 266] width 347 height 465
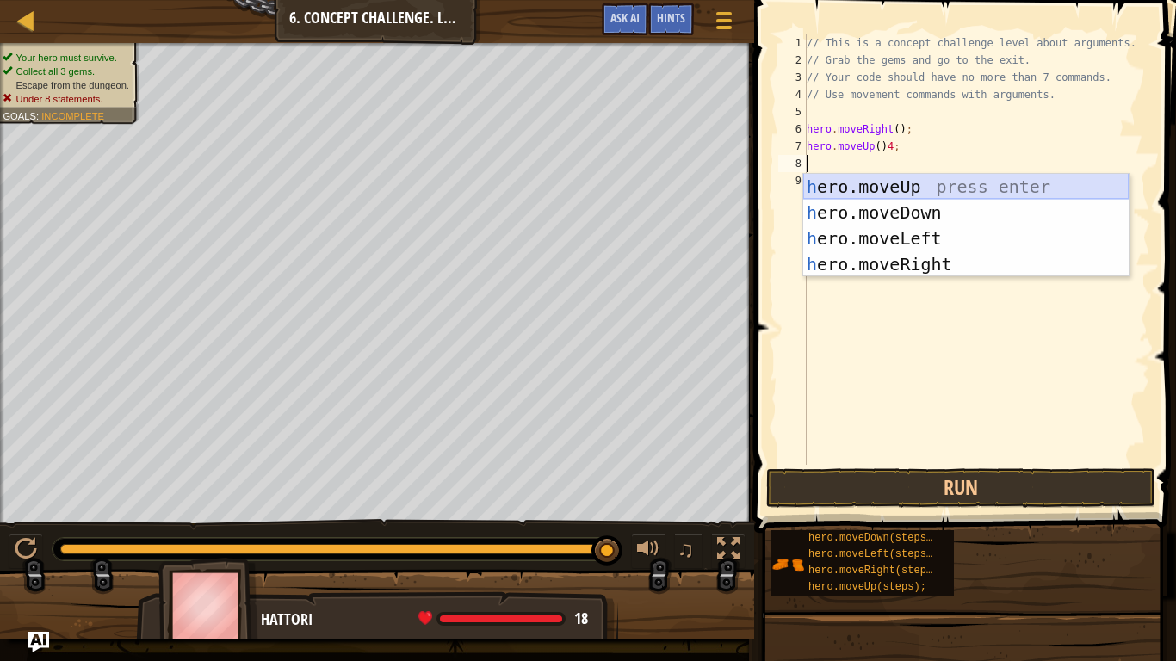
type textarea "h"
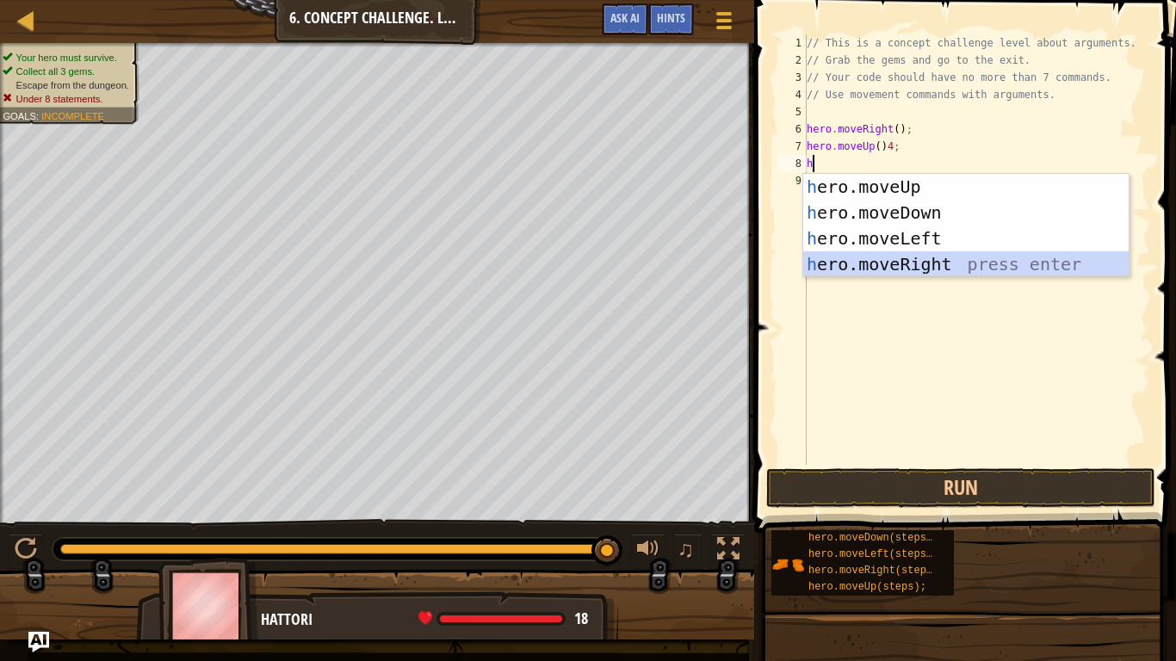
click at [893, 265] on div "h ero.moveUp press enter h ero.moveDown press enter h ero.moveLeft press enter …" at bounding box center [965, 251] width 325 height 155
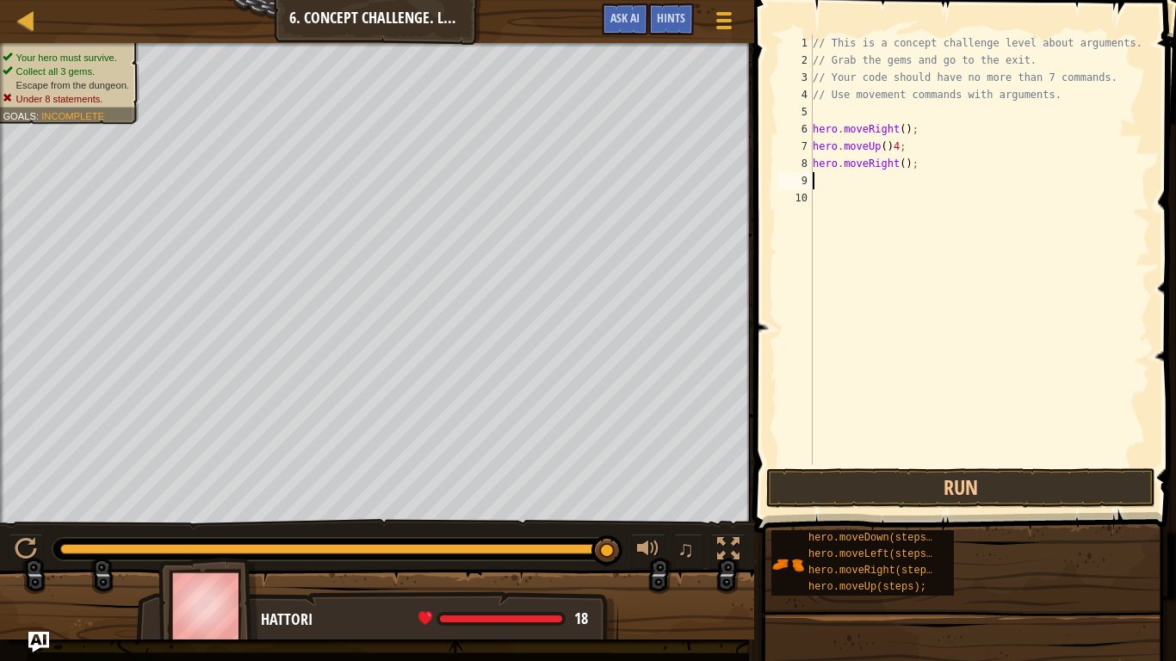
click at [905, 166] on div "// This is a concept challenge level about arguments. // Grab the gems and go t…" at bounding box center [979, 266] width 341 height 465
type textarea "hero.moveRight(2);"
click at [848, 187] on div "// This is a concept challenge level about arguments. // Grab the gems and go t…" at bounding box center [979, 266] width 341 height 465
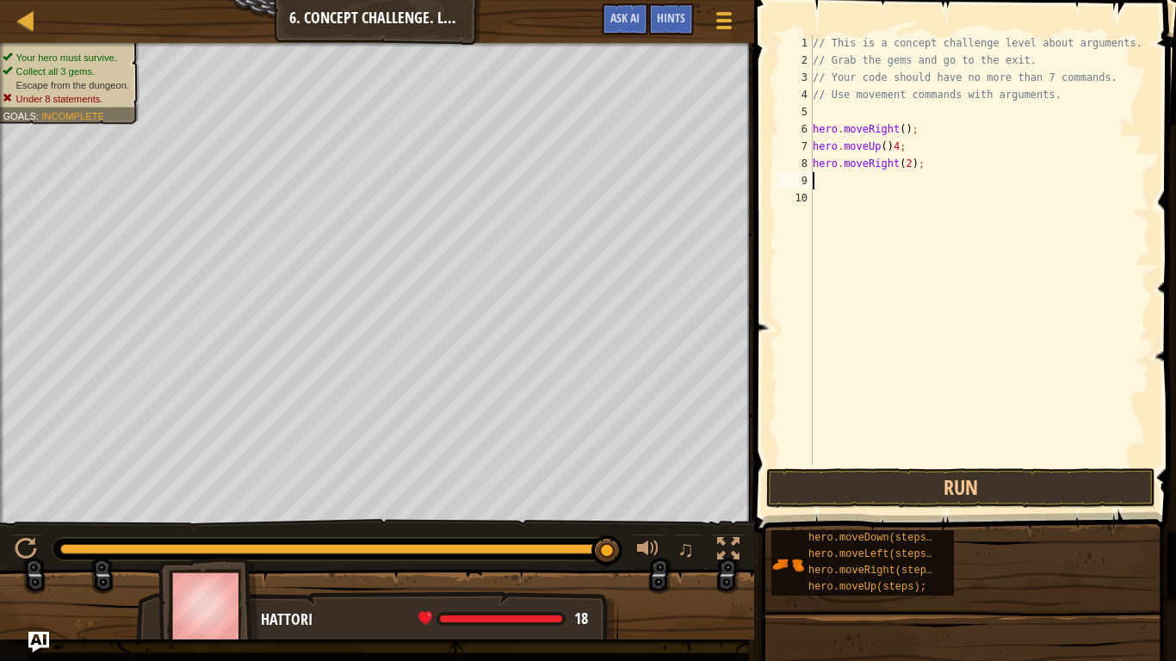
type textarea "h"
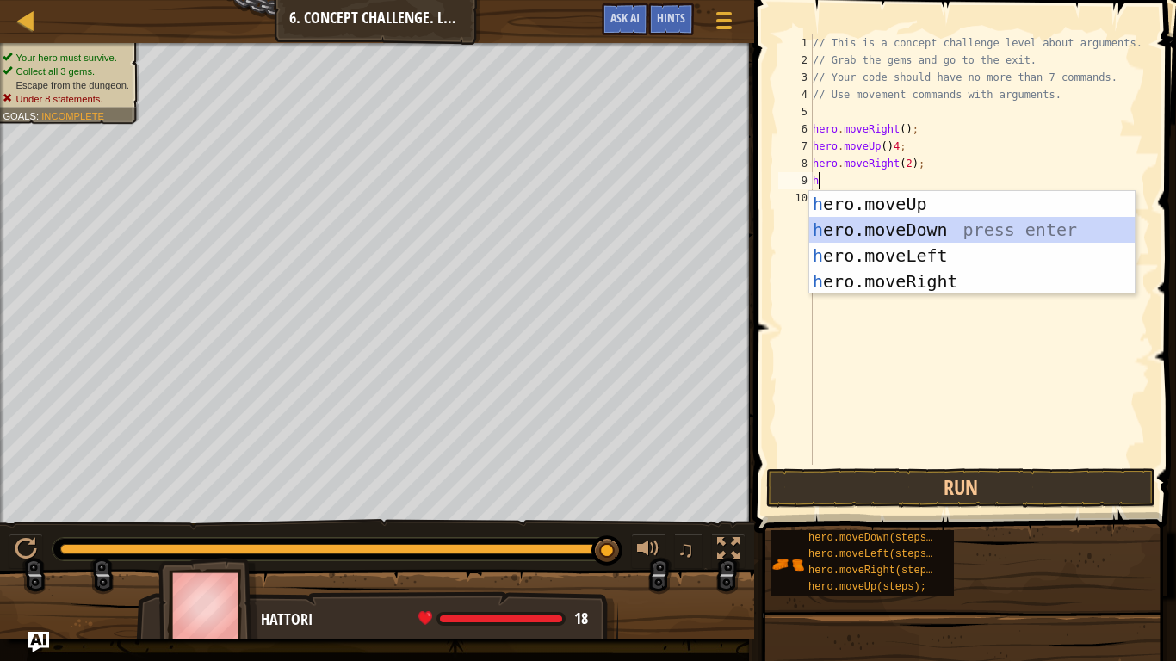
click at [864, 226] on div "h ero.moveUp press enter h ero.moveDown press enter h ero.moveLeft press enter …" at bounding box center [971, 268] width 325 height 155
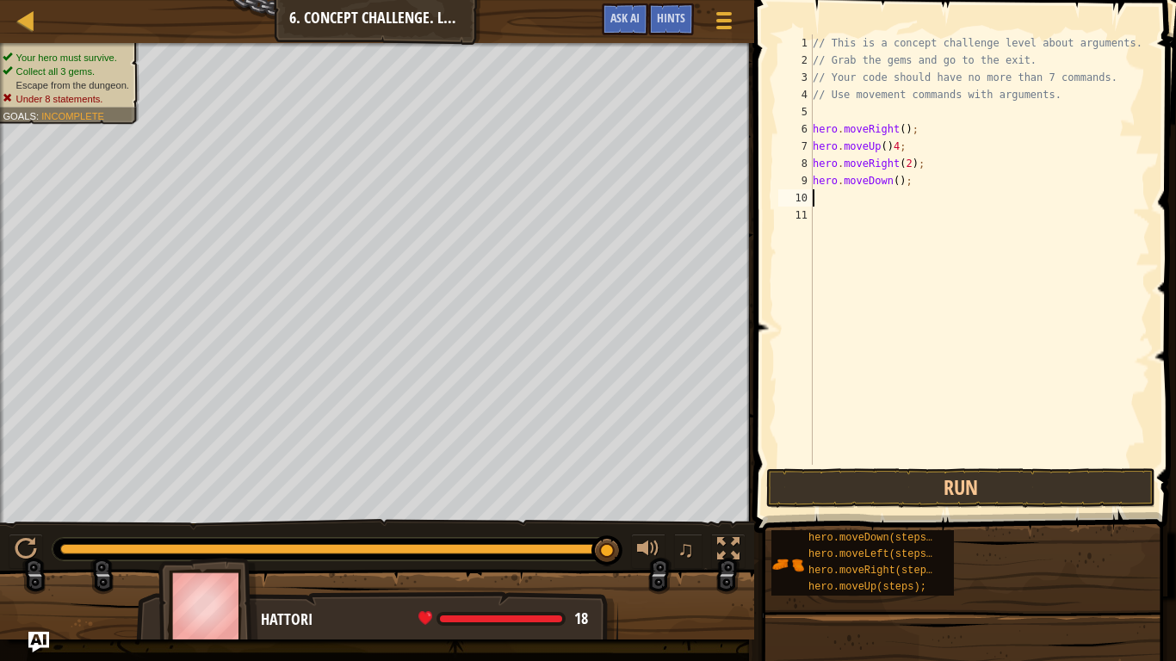
type textarea "h"
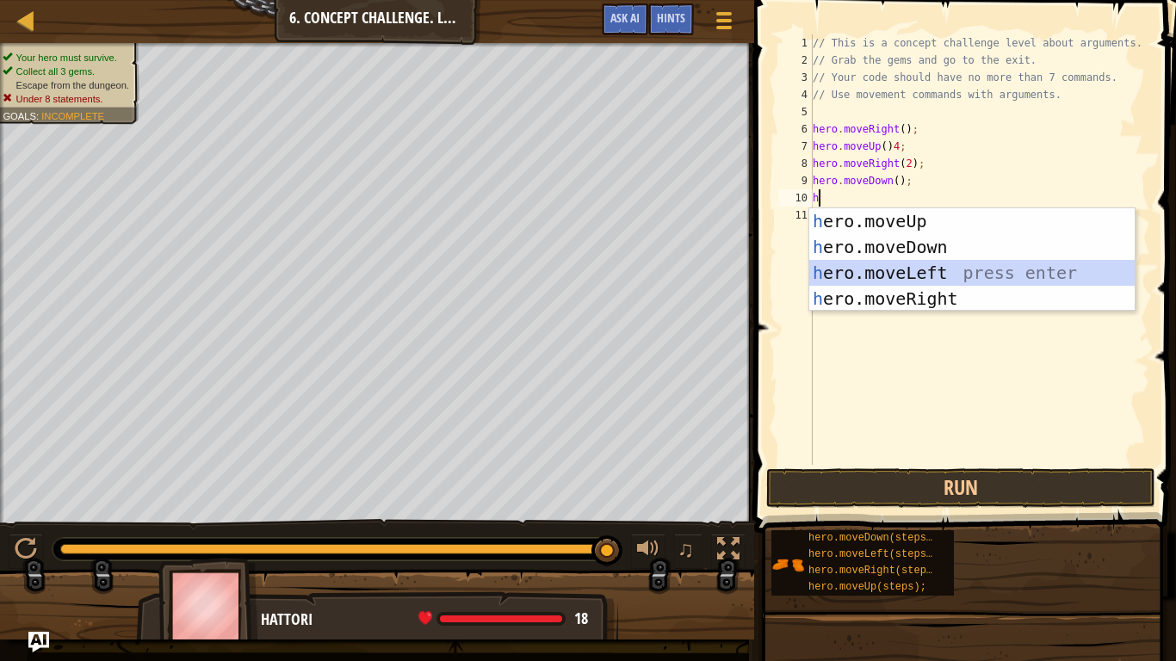
click at [873, 274] on div "h ero.moveUp press enter h ero.moveDown press enter h ero.moveLeft press enter …" at bounding box center [971, 285] width 325 height 155
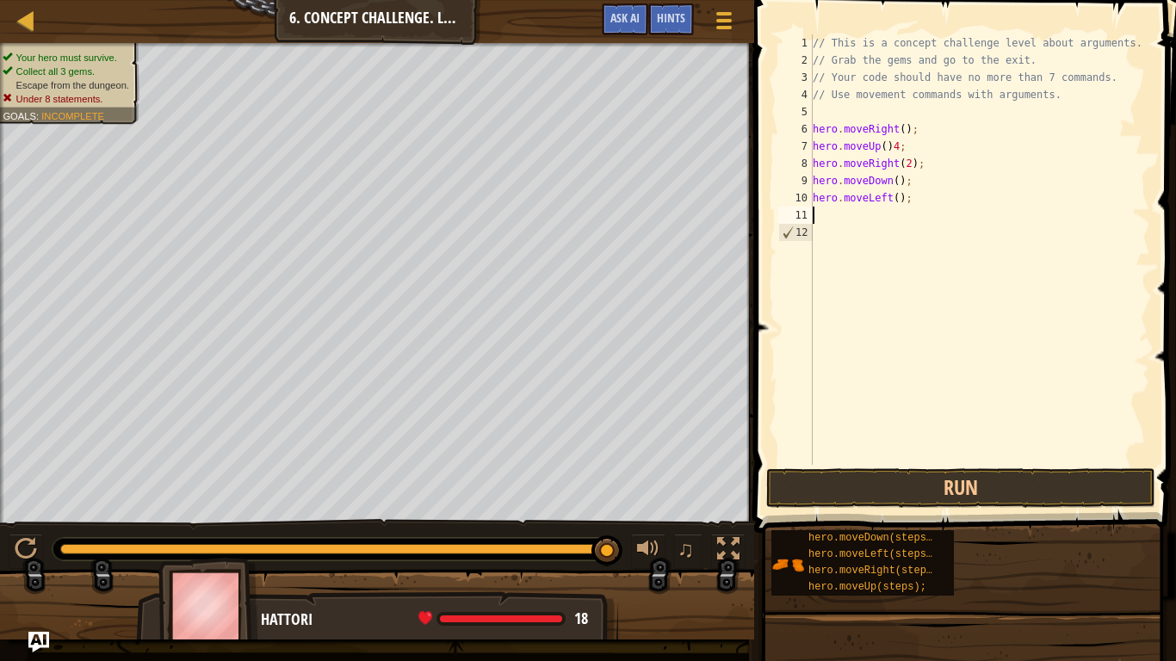
type textarea "h"
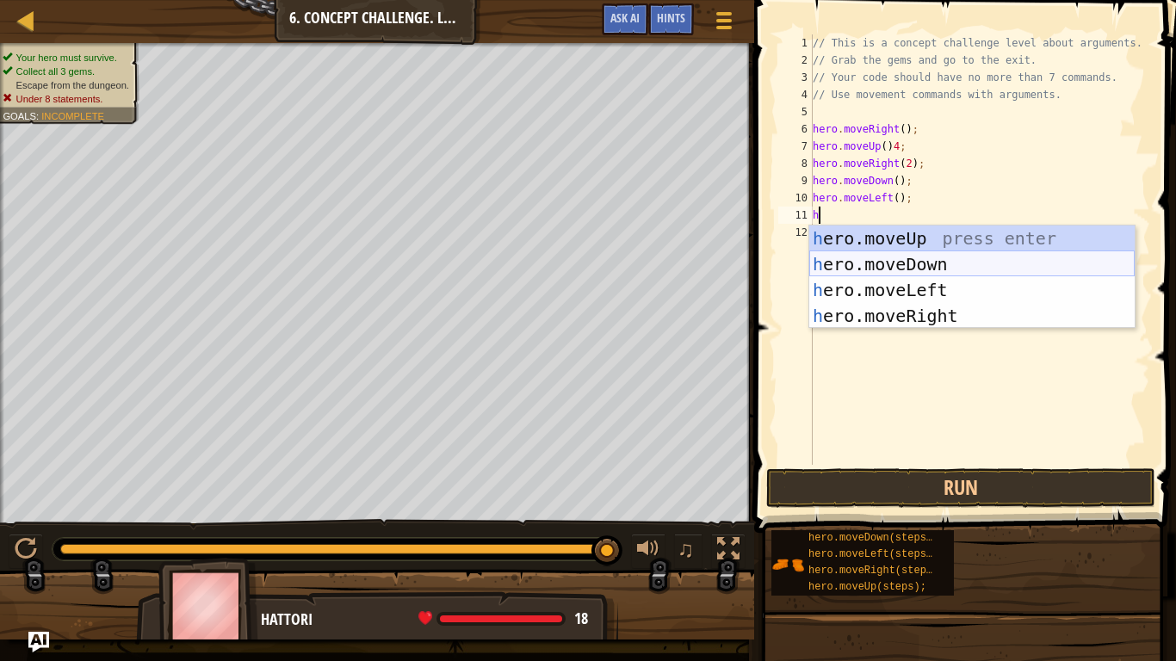
click at [889, 262] on div "h ero.moveUp press enter h ero.moveDown press enter h ero.moveLeft press enter …" at bounding box center [971, 303] width 325 height 155
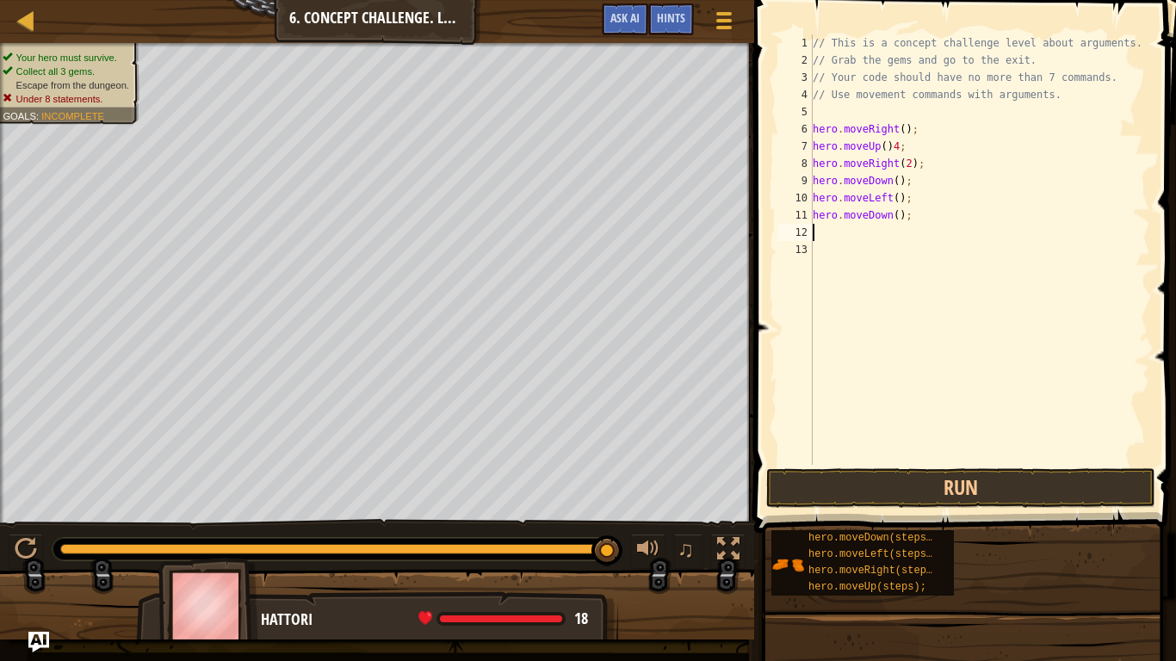
click at [900, 221] on div "// This is a concept challenge level about arguments. // Grab the gems and go t…" at bounding box center [979, 266] width 341 height 465
type textarea "hero.moveDown(2);"
click at [839, 240] on div "// This is a concept challenge level about arguments. // Grab the gems and go t…" at bounding box center [979, 266] width 341 height 465
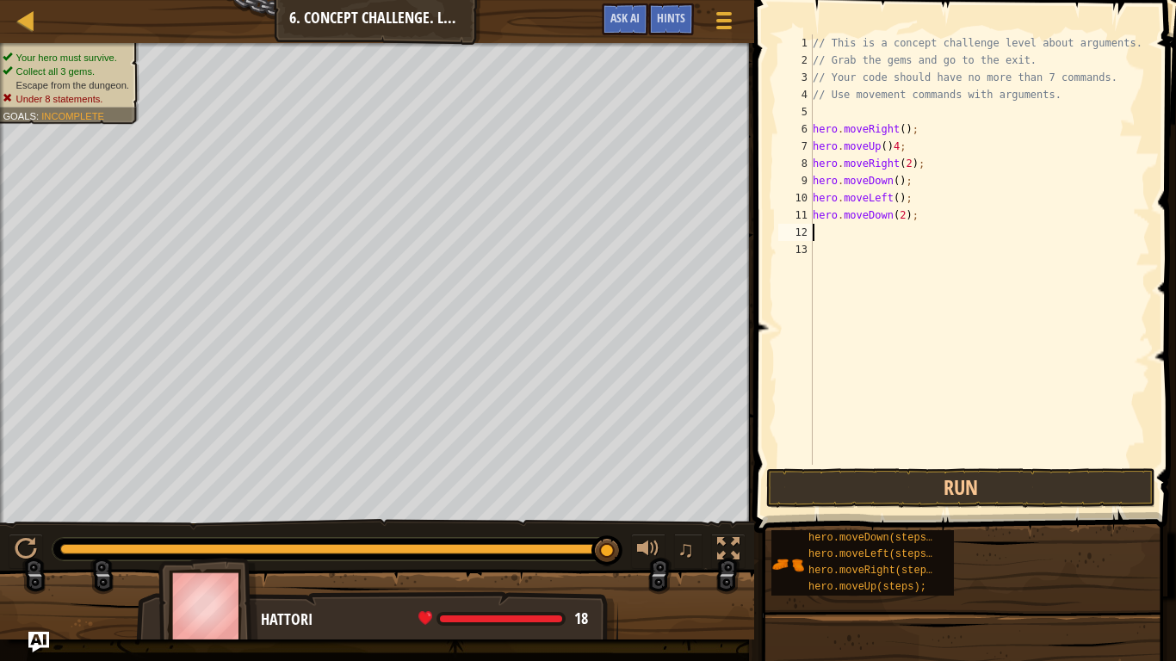
type textarea "h"
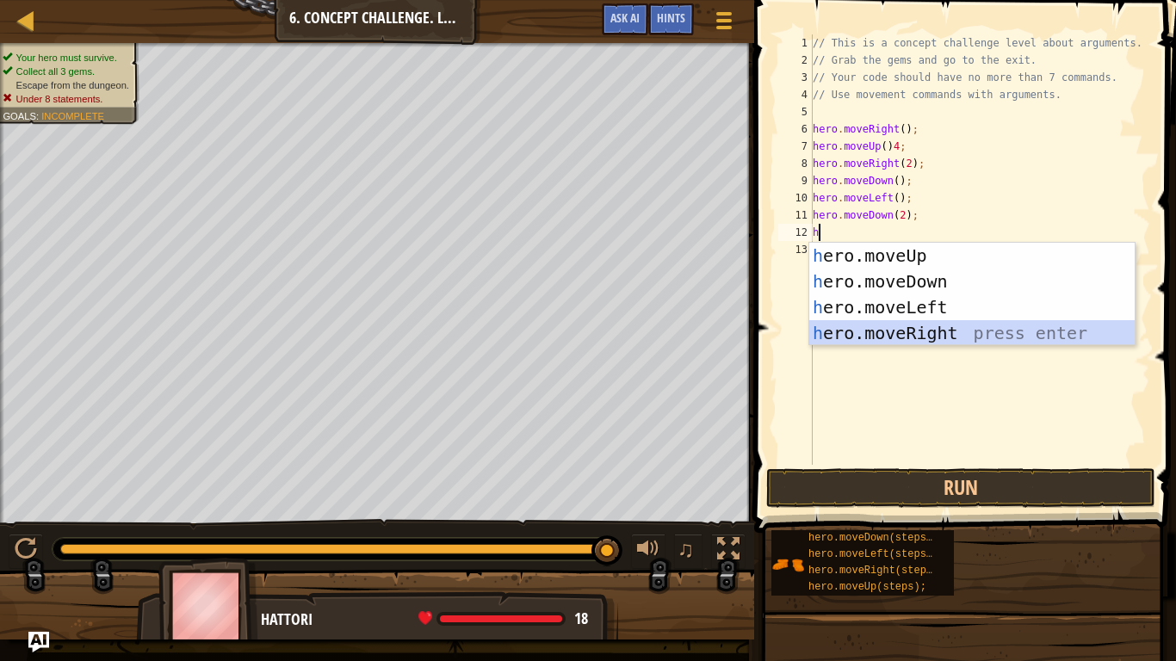
click at [856, 331] on div "h ero.moveUp press enter h ero.moveDown press enter h ero.moveLeft press enter …" at bounding box center [971, 320] width 325 height 155
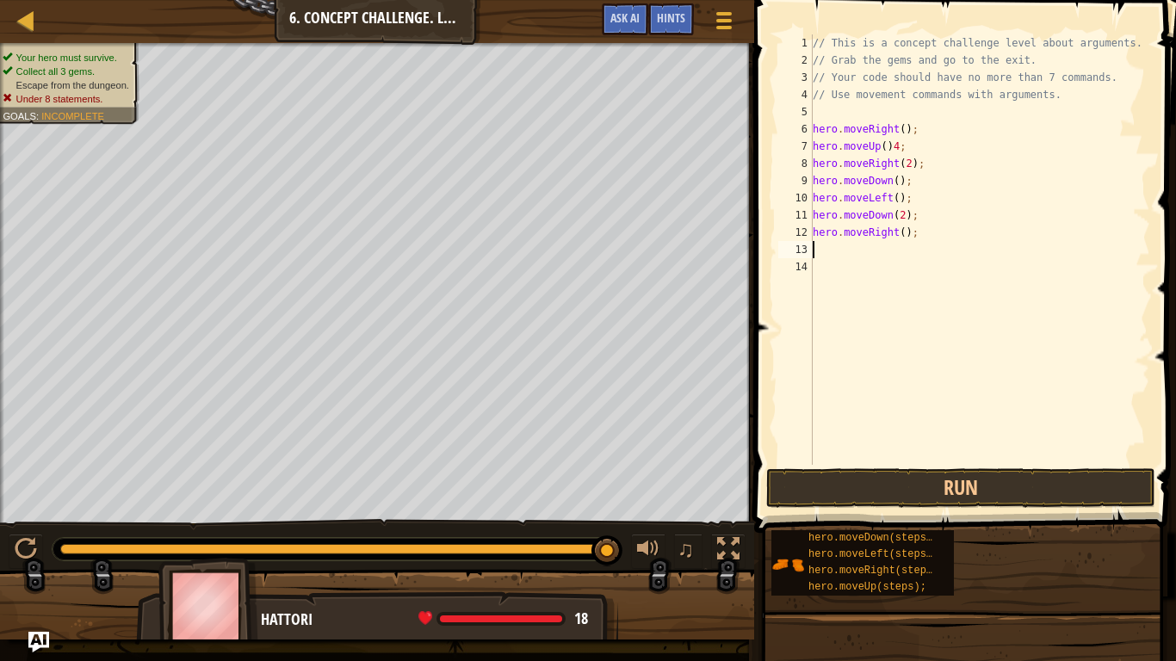
type textarea "h"
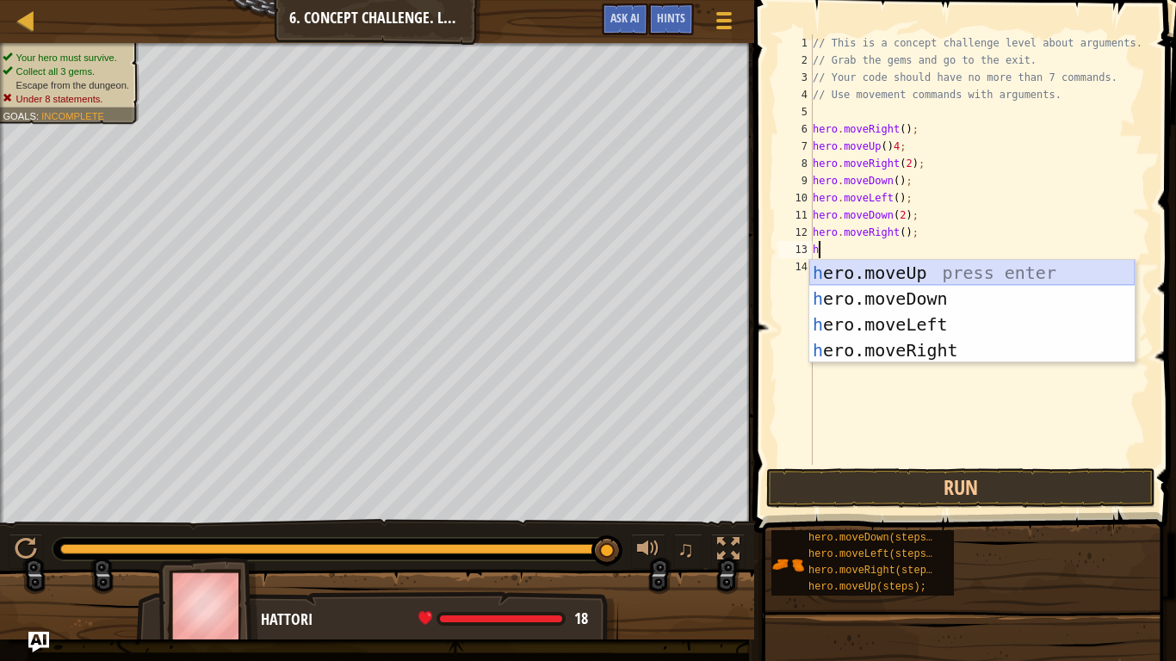
click at [877, 271] on div "h ero.moveUp press enter h ero.moveDown press enter h ero.moveLeft press enter …" at bounding box center [971, 337] width 325 height 155
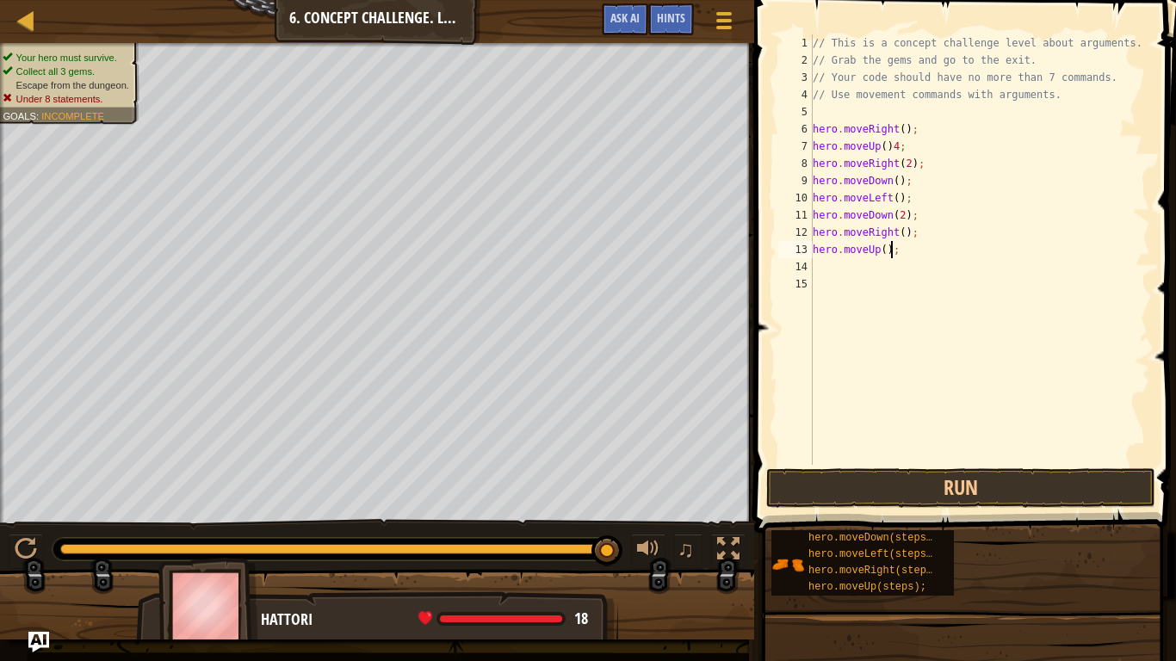
click at [888, 253] on div "// This is a concept challenge level about arguments. // Grab the gems and go t…" at bounding box center [979, 266] width 341 height 465
type textarea "hero.moveUp()2;"
click at [868, 278] on div "// This is a concept challenge level about arguments. // Grab the gems and go t…" at bounding box center [979, 266] width 341 height 465
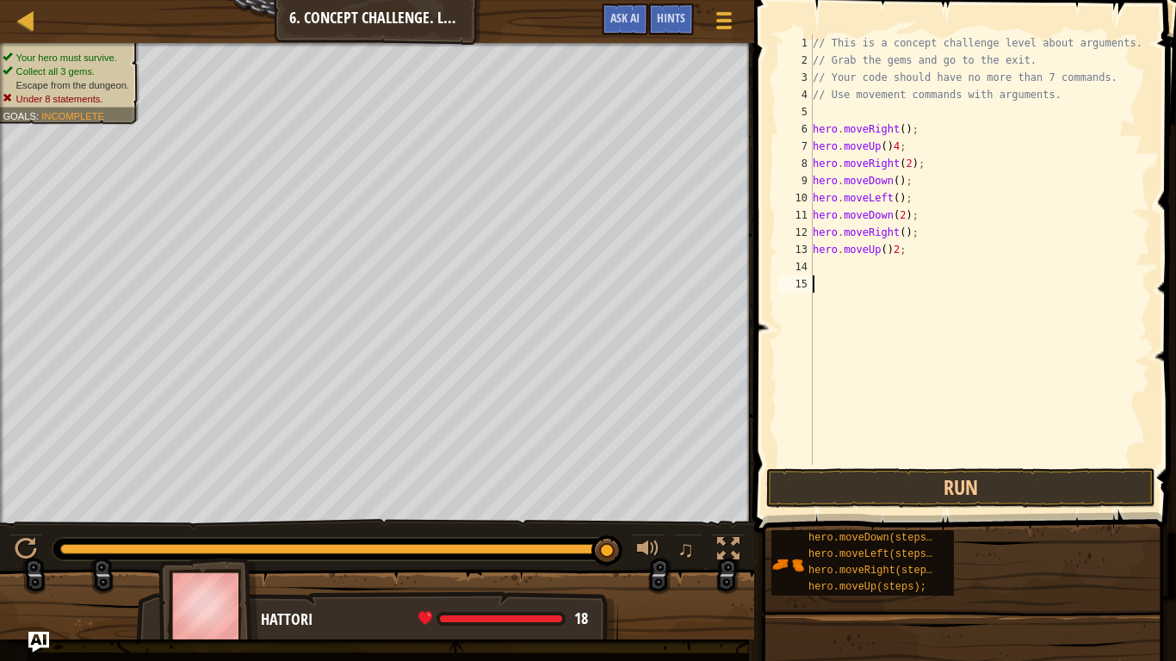
click at [871, 266] on div "// This is a concept challenge level about arguments. // Grab the gems and go t…" at bounding box center [979, 266] width 341 height 465
type textarea "h"
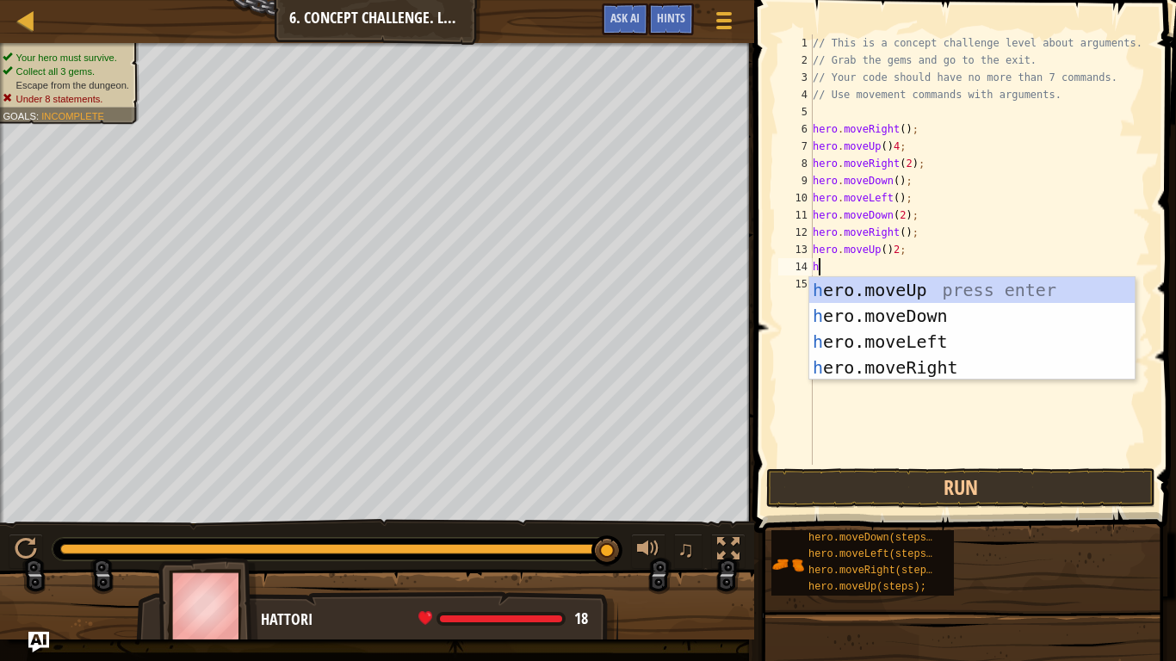
click at [902, 399] on div "// This is a concept challenge level about arguments. // Grab the gems and go t…" at bounding box center [979, 266] width 341 height 465
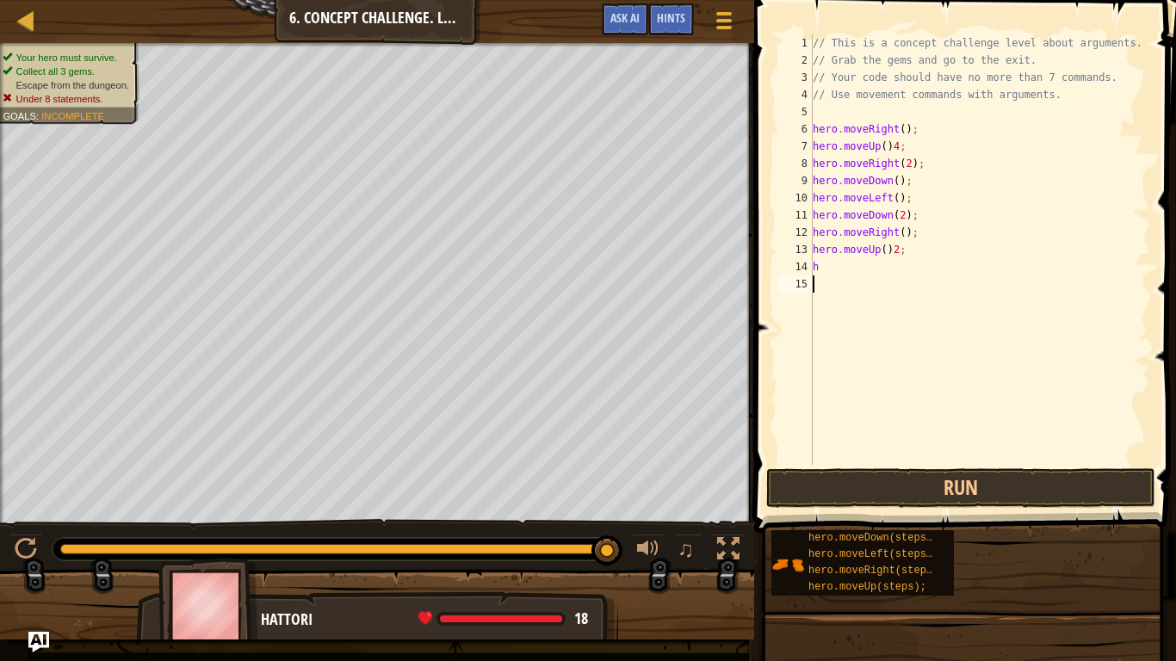
click at [860, 269] on div "// This is a concept challenge level about arguments. // Grab the gems and go t…" at bounding box center [979, 266] width 341 height 465
type textarea "h"
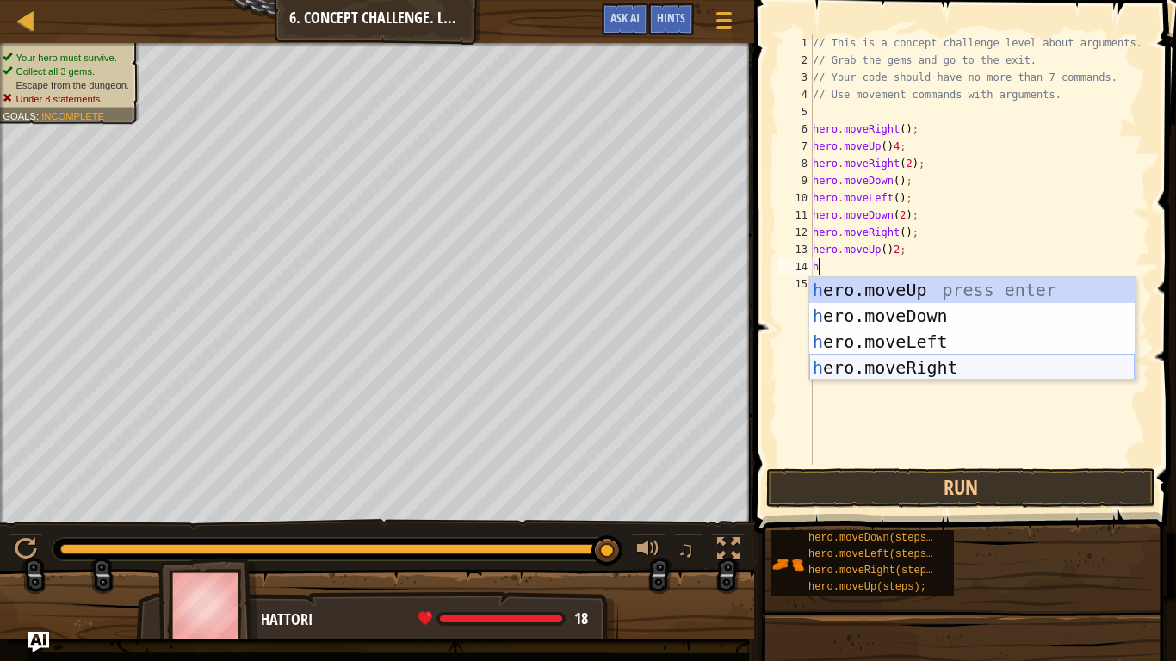
click at [861, 366] on div "h ero.moveUp press enter h ero.moveDown press enter h ero.moveLeft press enter …" at bounding box center [971, 354] width 325 height 155
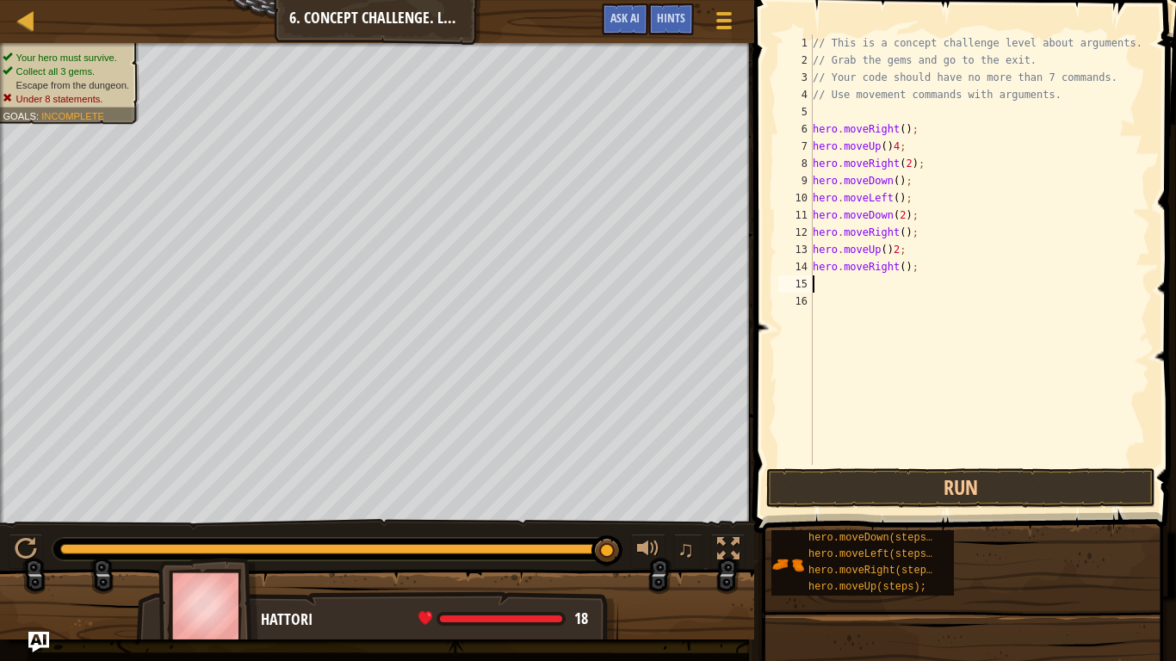
click at [907, 269] on div "// This is a concept challenge level about arguments. // Grab the gems and go t…" at bounding box center [979, 266] width 341 height 465
click at [1043, 490] on button "Run" at bounding box center [960, 488] width 389 height 40
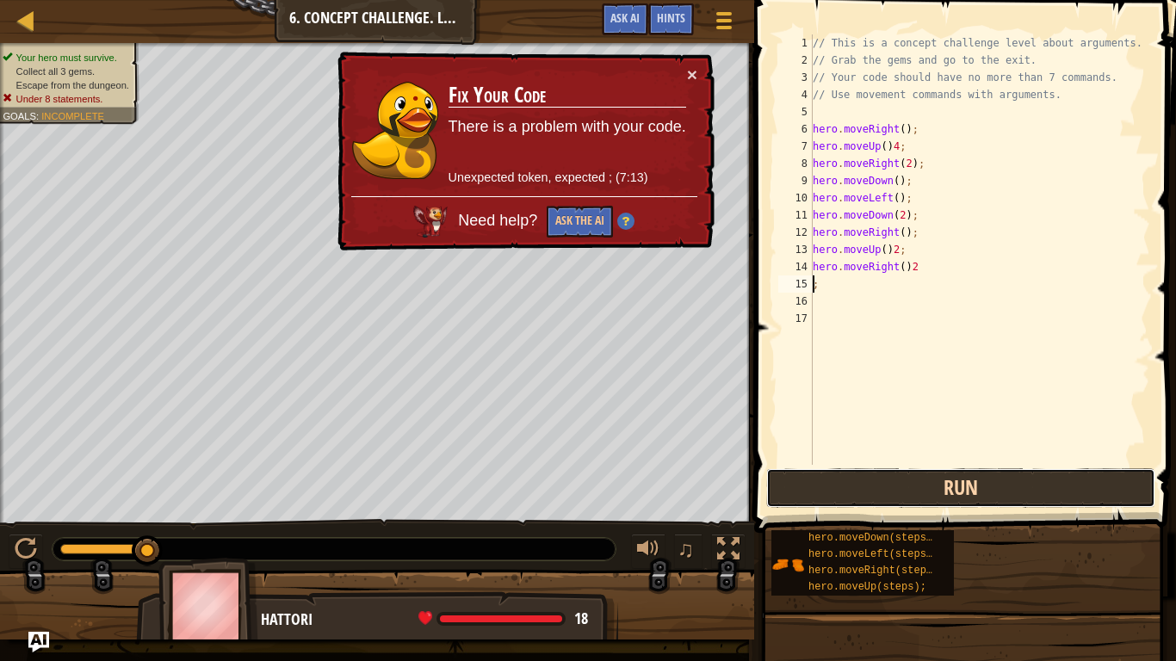
click at [1070, 492] on button "Run" at bounding box center [960, 488] width 389 height 40
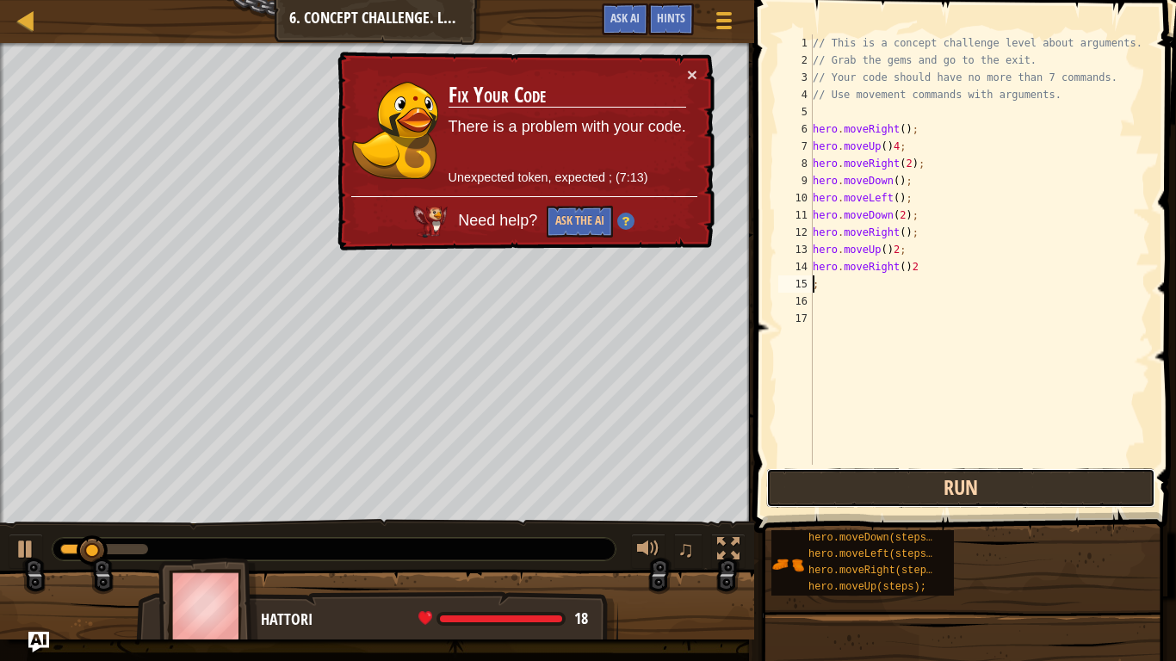
click at [1047, 497] on button "Run" at bounding box center [960, 488] width 389 height 40
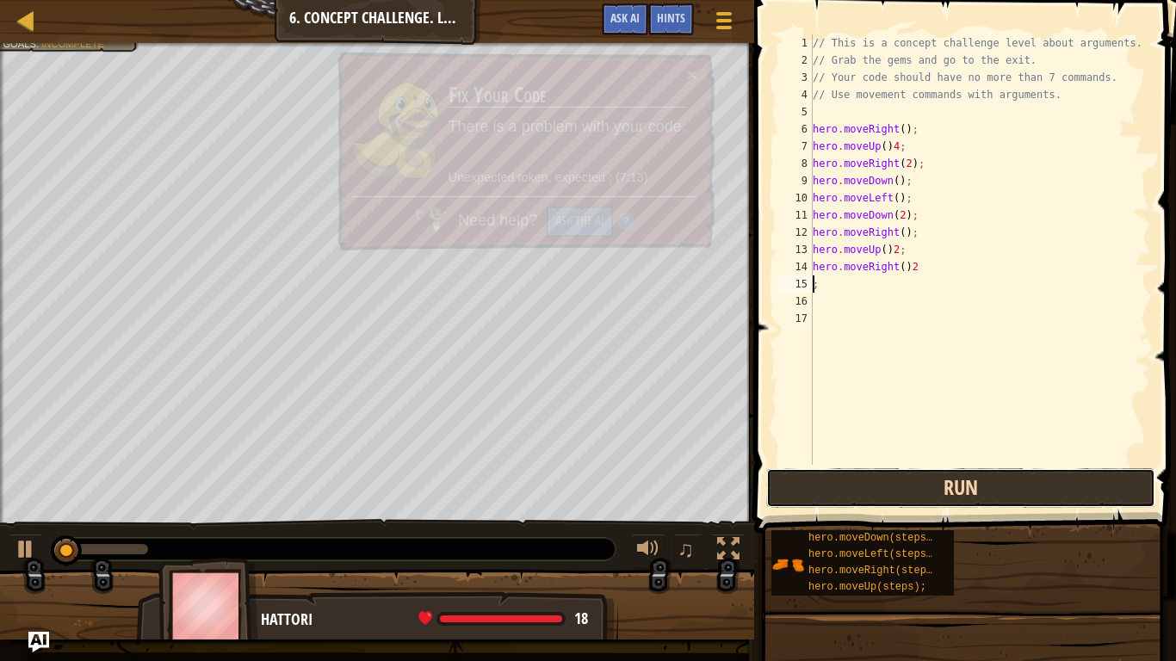
click at [1048, 501] on button "Run" at bounding box center [960, 488] width 389 height 40
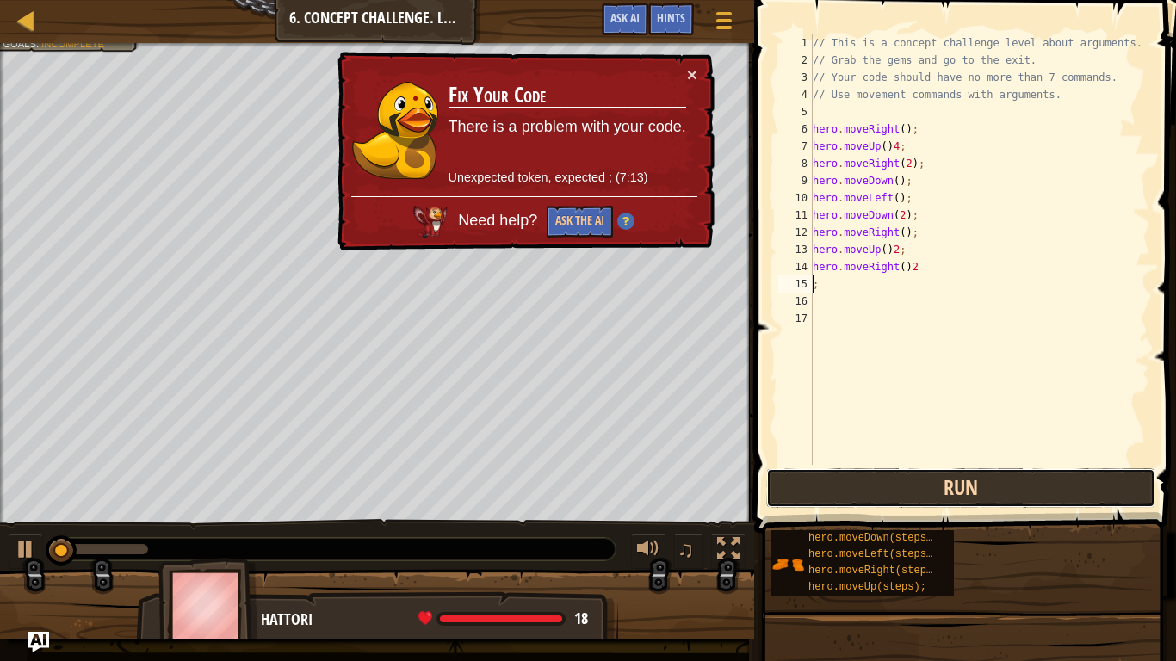
click at [1046, 504] on button "Run" at bounding box center [960, 488] width 389 height 40
click at [1045, 504] on button "Run" at bounding box center [960, 488] width 389 height 40
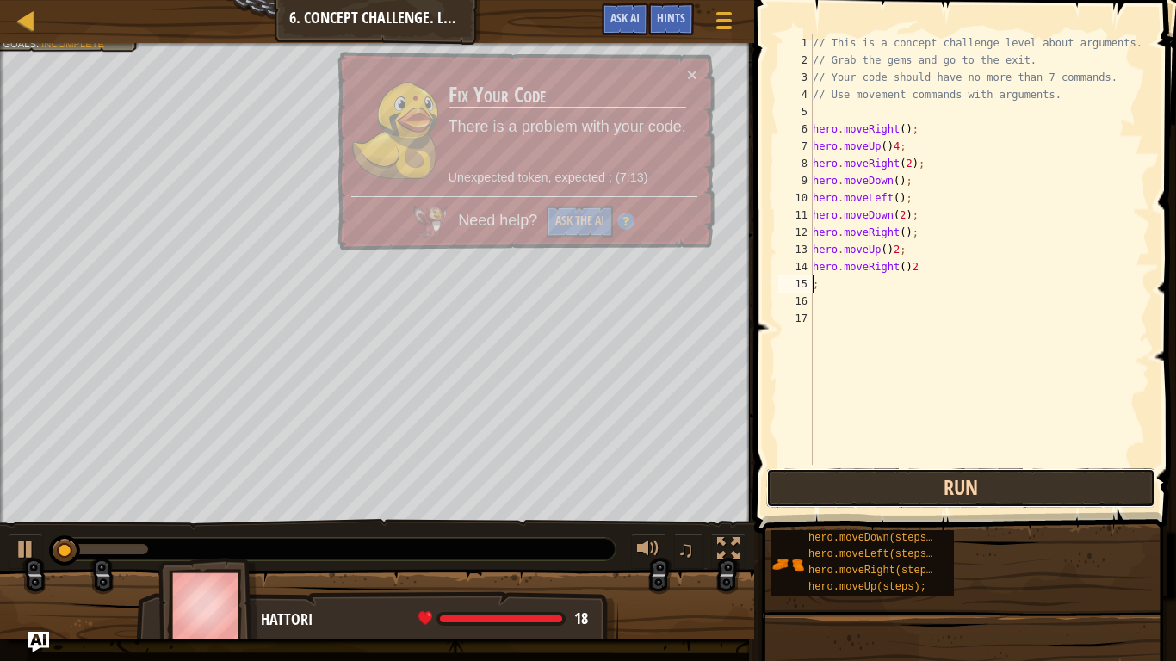
click at [1040, 507] on button "Run" at bounding box center [960, 488] width 389 height 40
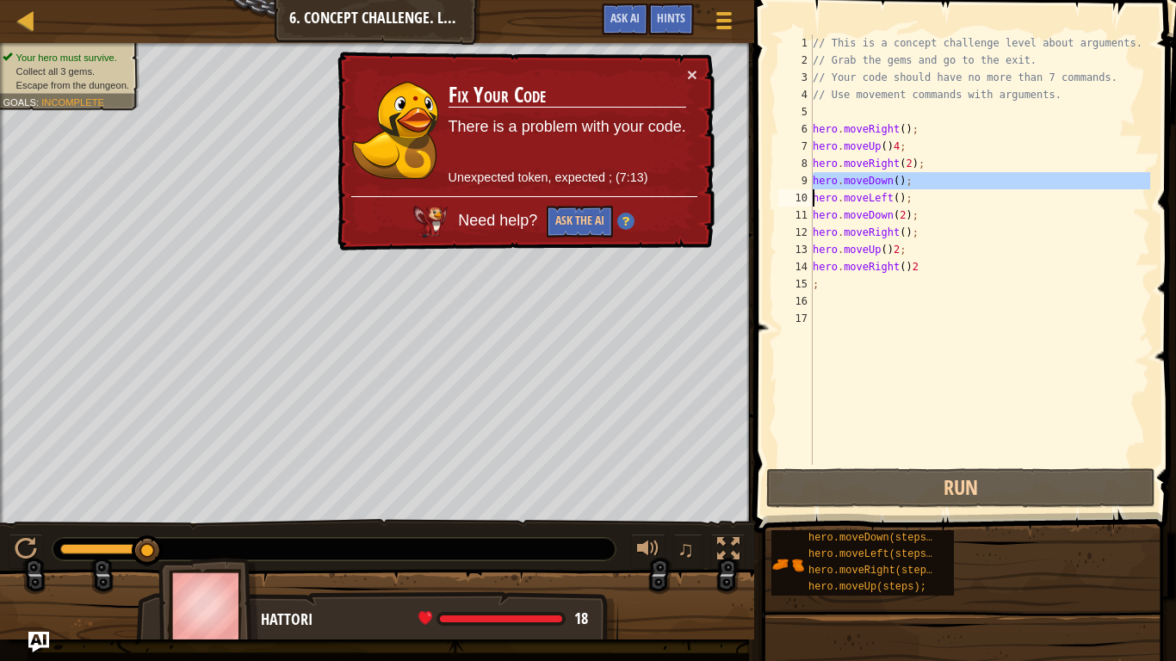
drag, startPoint x: 809, startPoint y: 182, endPoint x: 951, endPoint y: 187, distance: 142.1
click at [951, 187] on div "; 1 2 3 4 5 6 7 8 9 10 11 12 13 14 15 16 17 // This is a concept challenge leve…" at bounding box center [962, 249] width 375 height 430
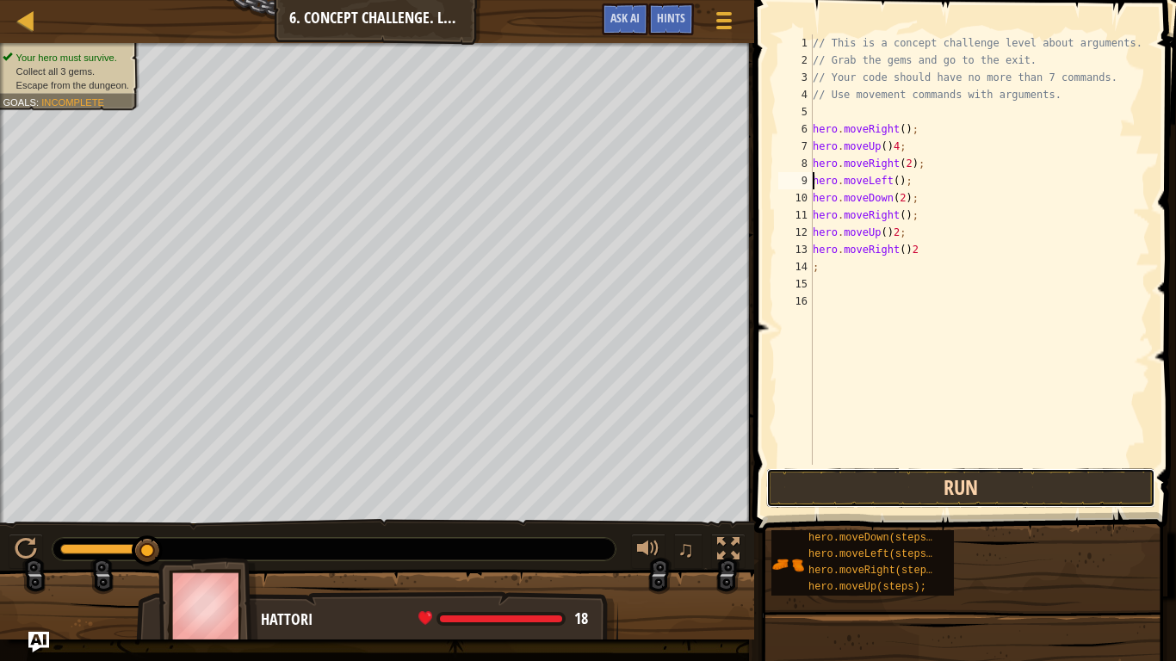
click at [802, 492] on button "Run" at bounding box center [960, 488] width 389 height 40
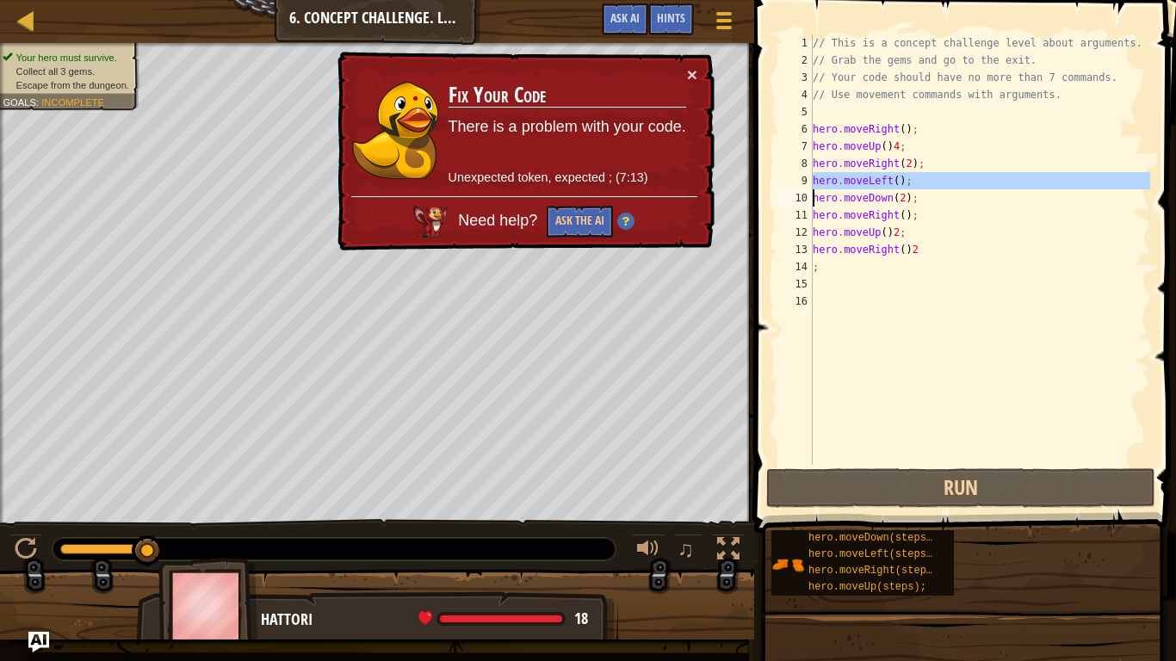
drag, startPoint x: 812, startPoint y: 177, endPoint x: 945, endPoint y: 178, distance: 133.4
click at [945, 178] on div "hero.moveLeft(); 1 2 3 4 5 6 7 8 9 10 11 12 13 14 15 16 // This is a concept ch…" at bounding box center [962, 249] width 375 height 430
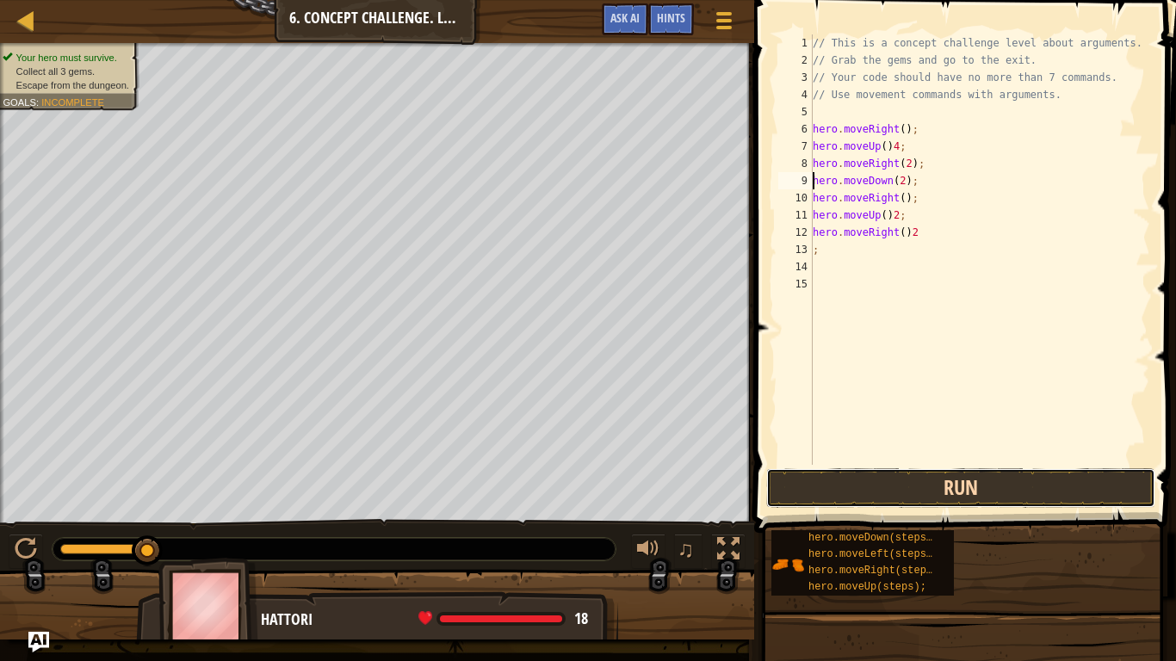
click at [1053, 488] on button "Run" at bounding box center [960, 488] width 389 height 40
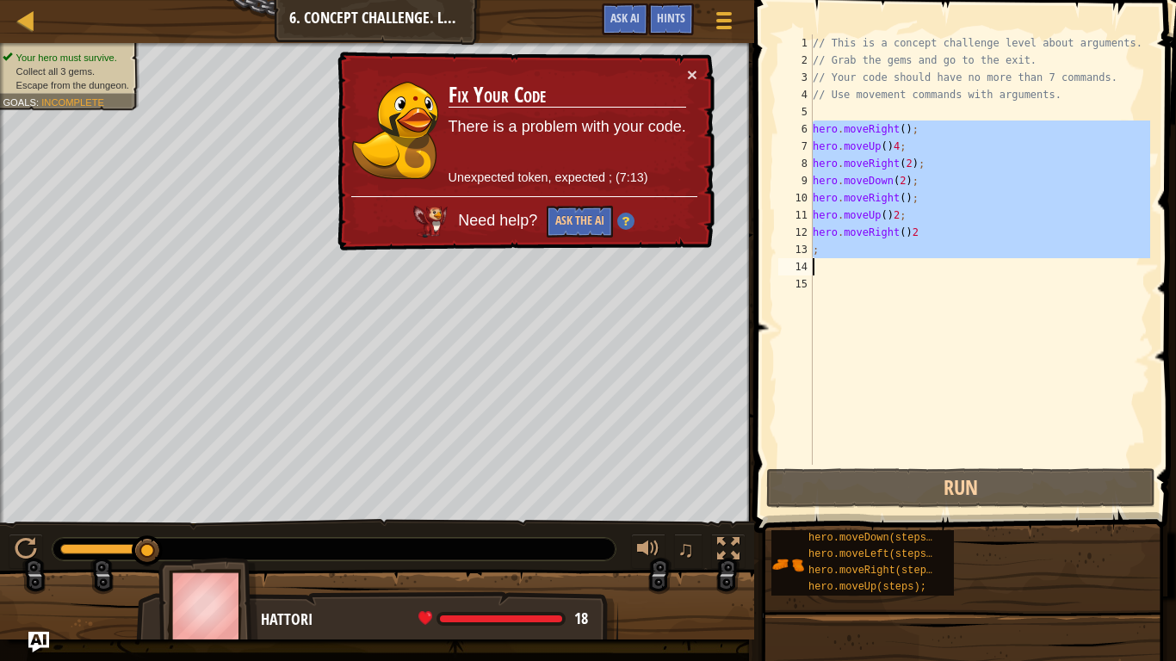
drag, startPoint x: 812, startPoint y: 130, endPoint x: 982, endPoint y: 267, distance: 218.6
click at [982, 267] on div "hero.moveDown(2); 1 2 3 4 5 6 7 8 9 10 11 12 13 14 15 // This is a concept chal…" at bounding box center [962, 249] width 375 height 430
type textarea ";"
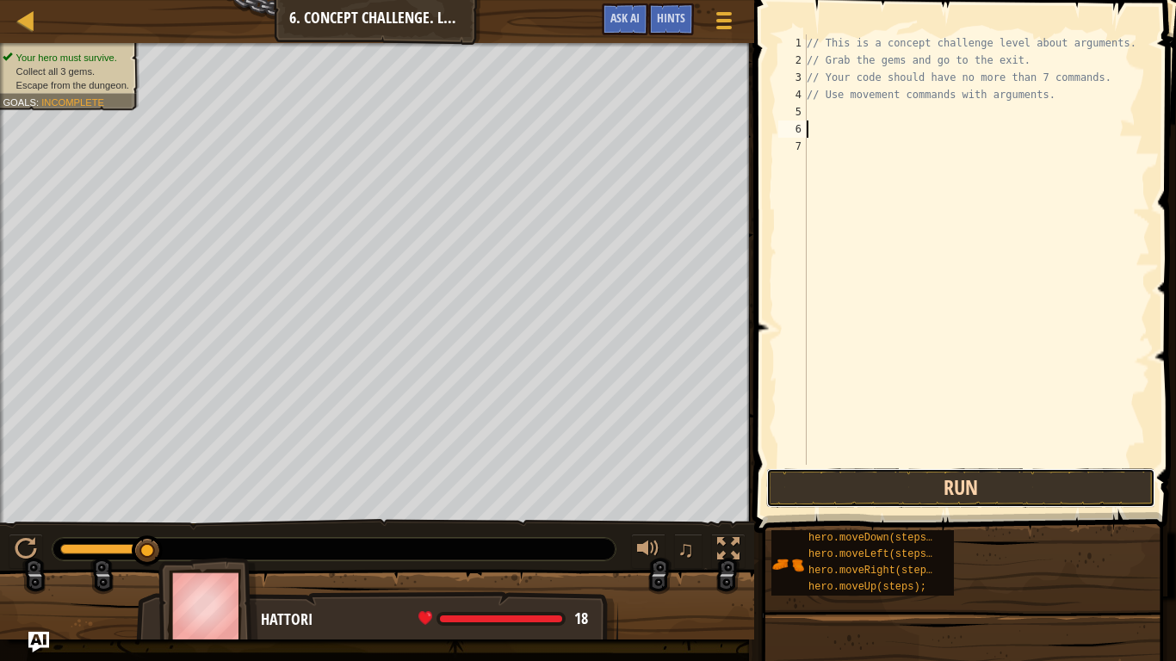
click at [959, 486] on button "Run" at bounding box center [960, 488] width 389 height 40
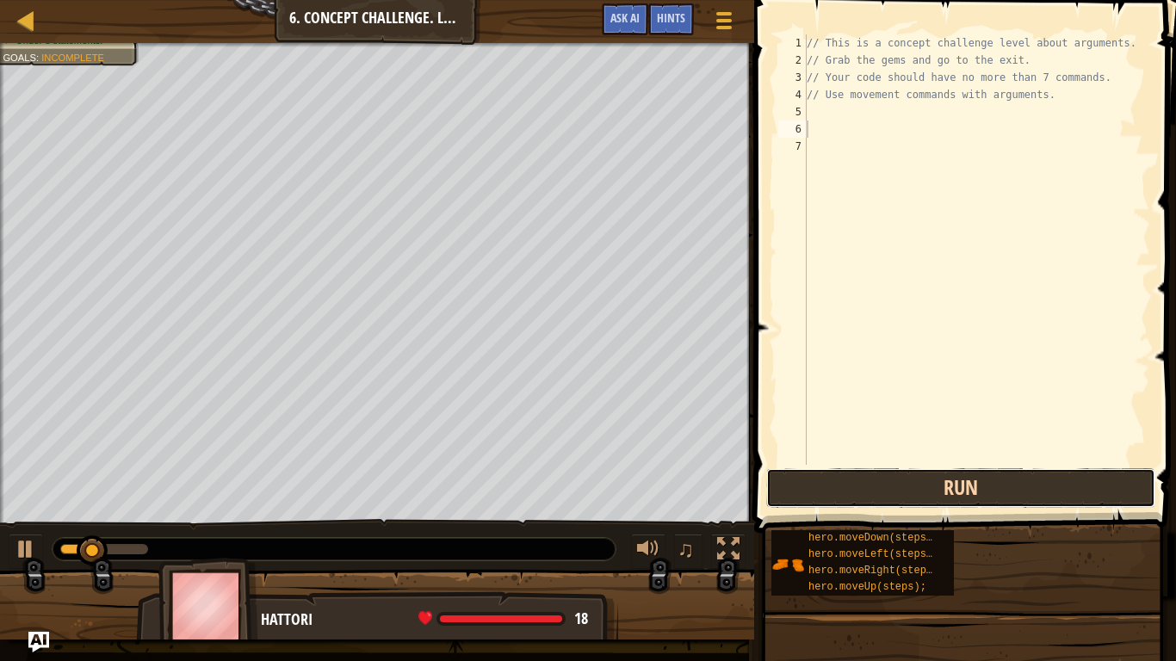
click at [958, 497] on button "Run" at bounding box center [960, 488] width 389 height 40
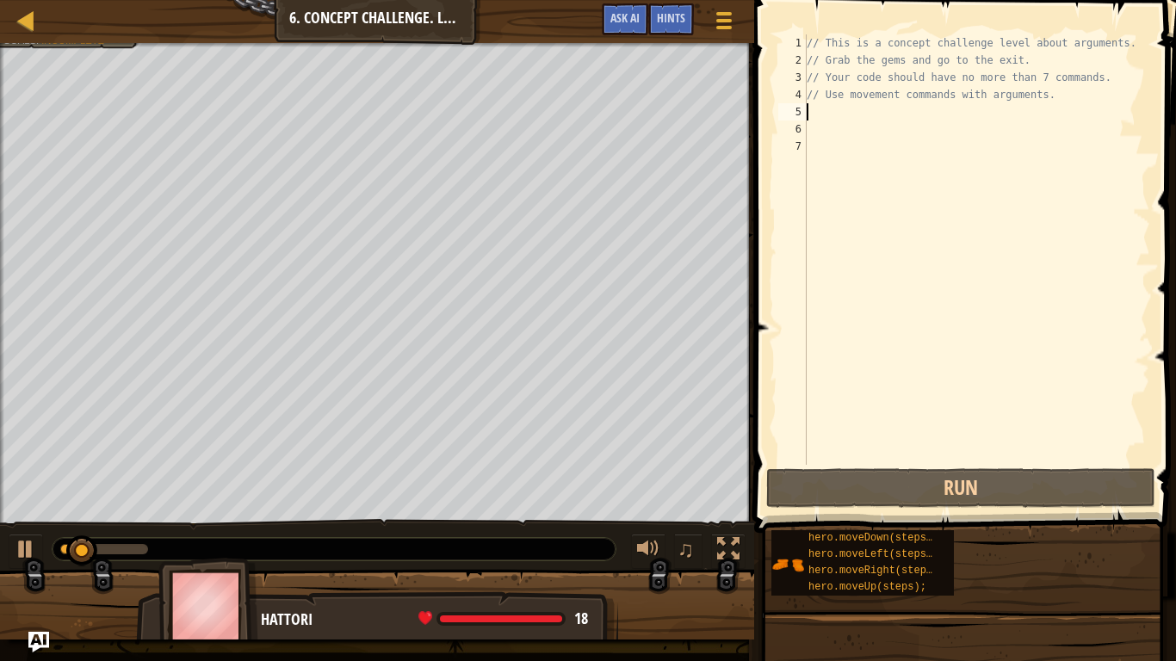
click at [849, 109] on div "// This is a concept challenge level about arguments. // Grab the gems and go t…" at bounding box center [976, 266] width 347 height 465
type textarea "h"
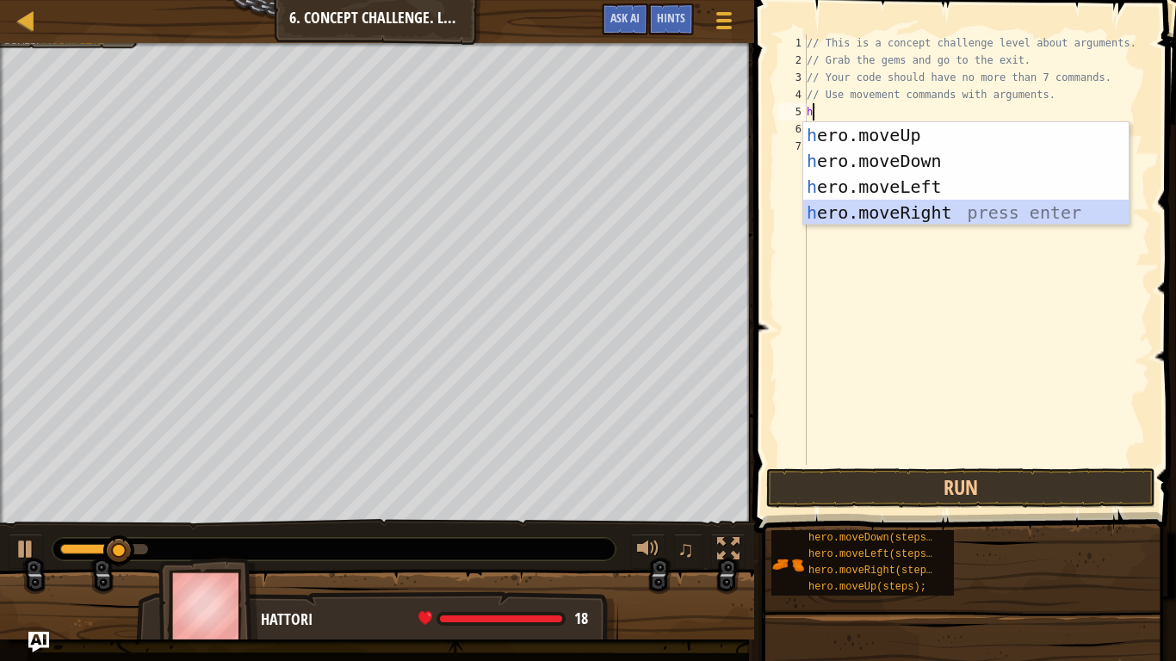
click at [879, 217] on div "h ero.moveUp press enter h ero.moveDown press enter h ero.moveLeft press enter …" at bounding box center [965, 199] width 325 height 155
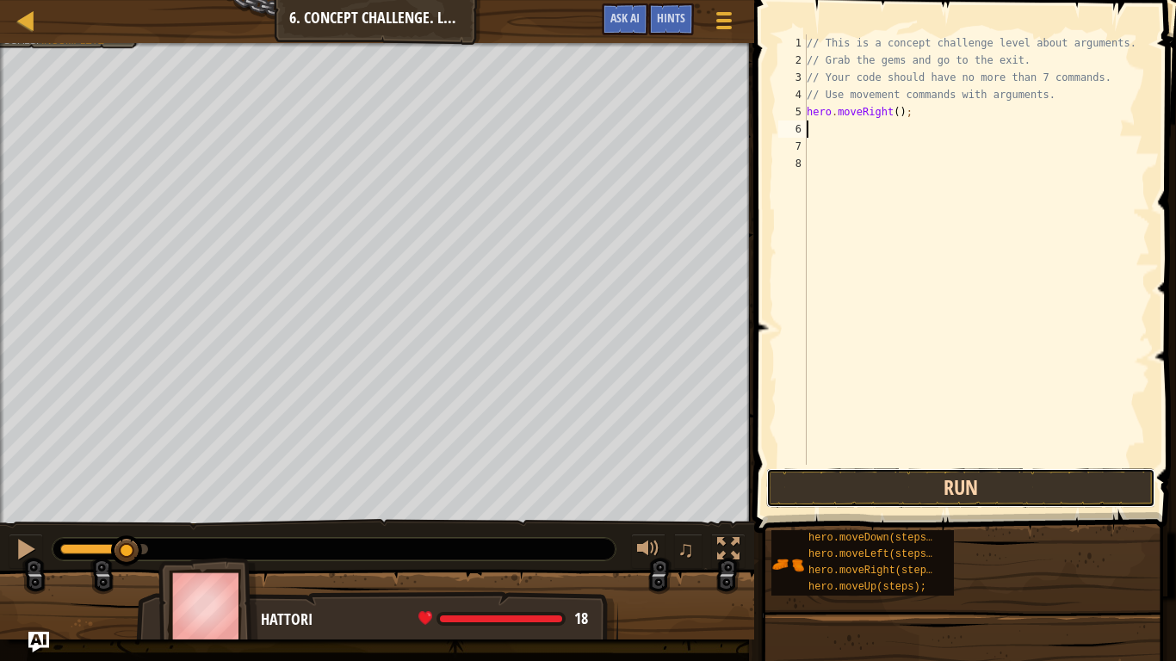
click at [1043, 504] on button "Run" at bounding box center [960, 488] width 389 height 40
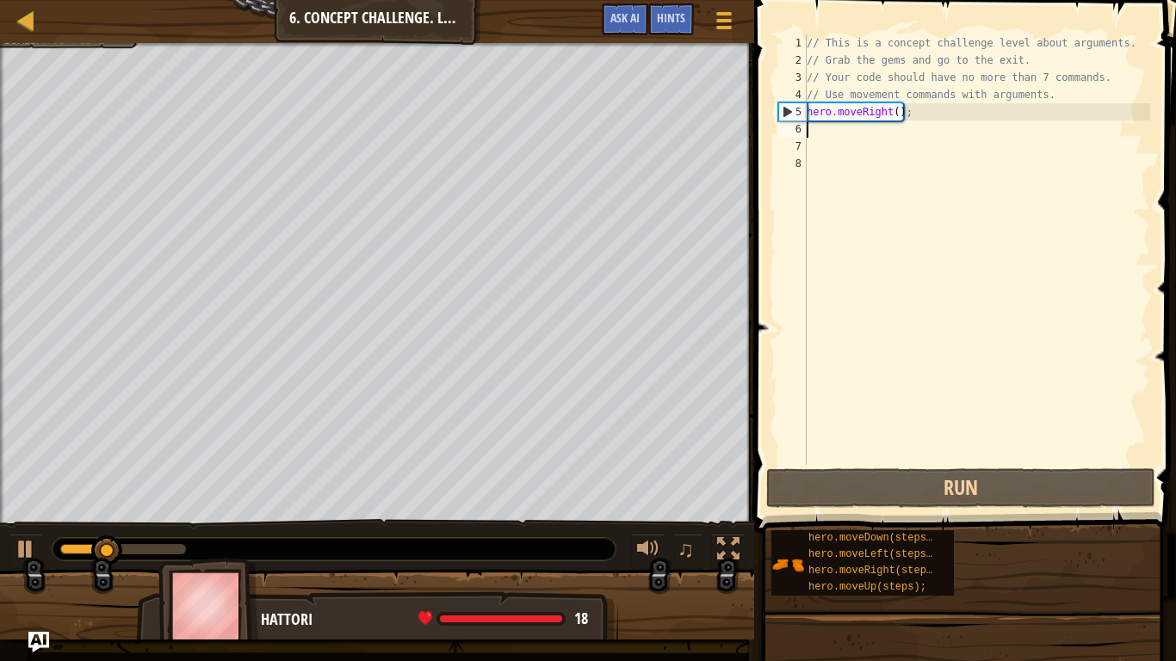
type textarea "h"
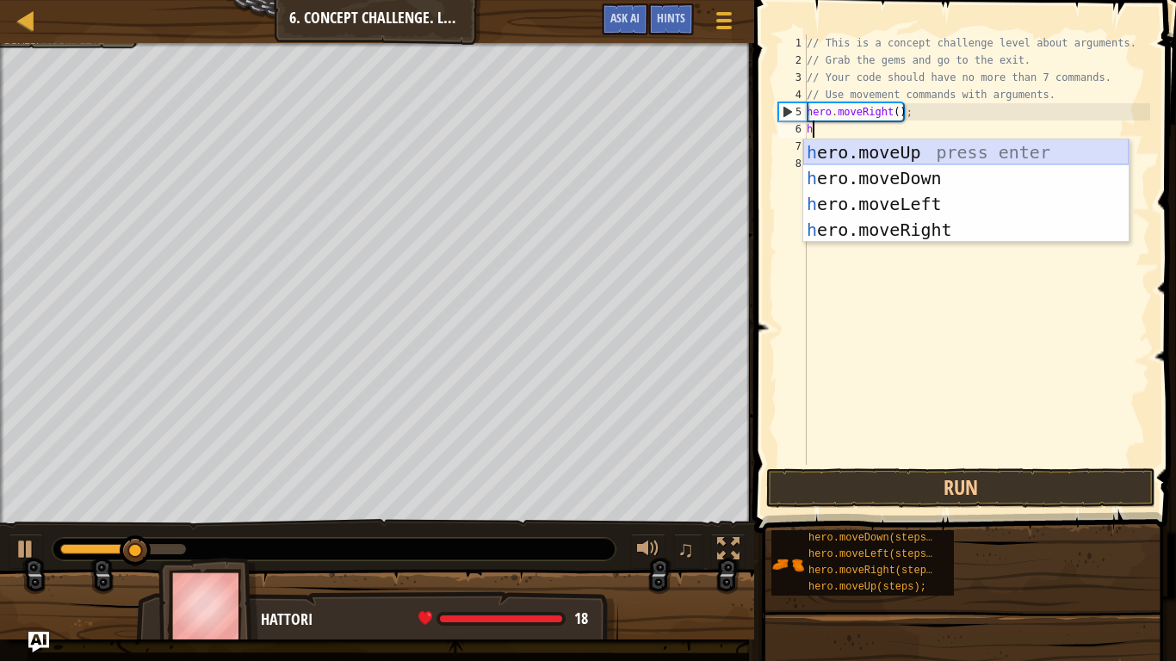
click at [908, 156] on div "h ero.moveUp press enter h ero.moveDown press enter h ero.moveLeft press enter …" at bounding box center [965, 216] width 325 height 155
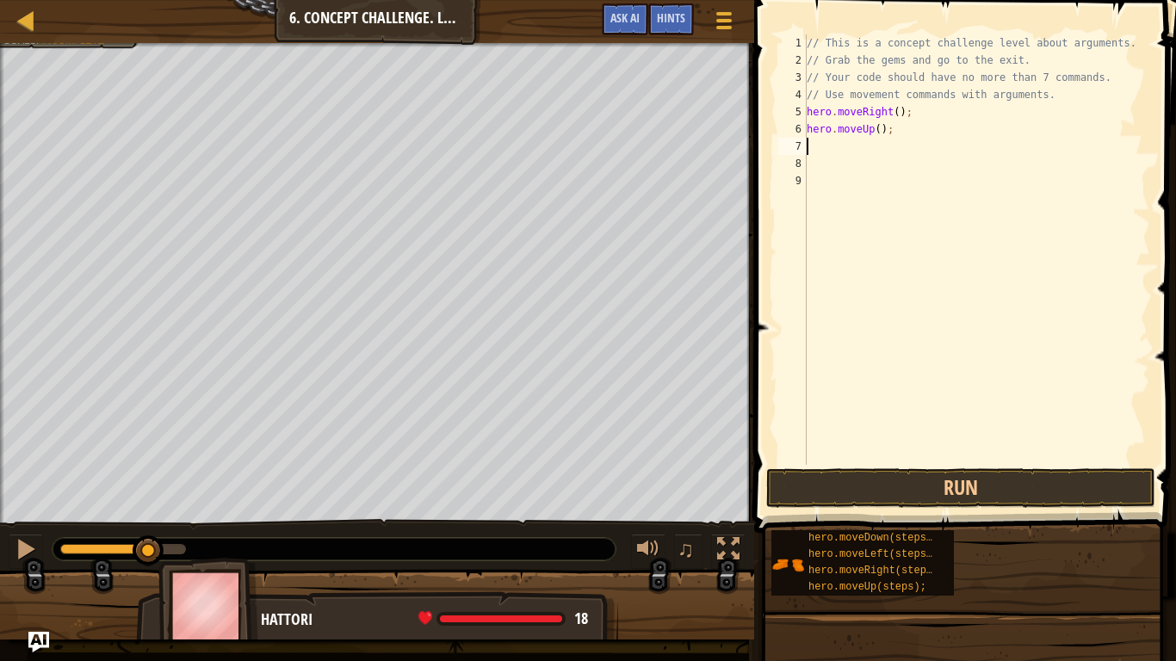
click at [878, 129] on div "// This is a concept challenge level about arguments. // Grab the gems and go t…" at bounding box center [976, 266] width 347 height 465
type textarea "hero.moveUp(3);"
click at [977, 487] on button "Run" at bounding box center [960, 488] width 389 height 40
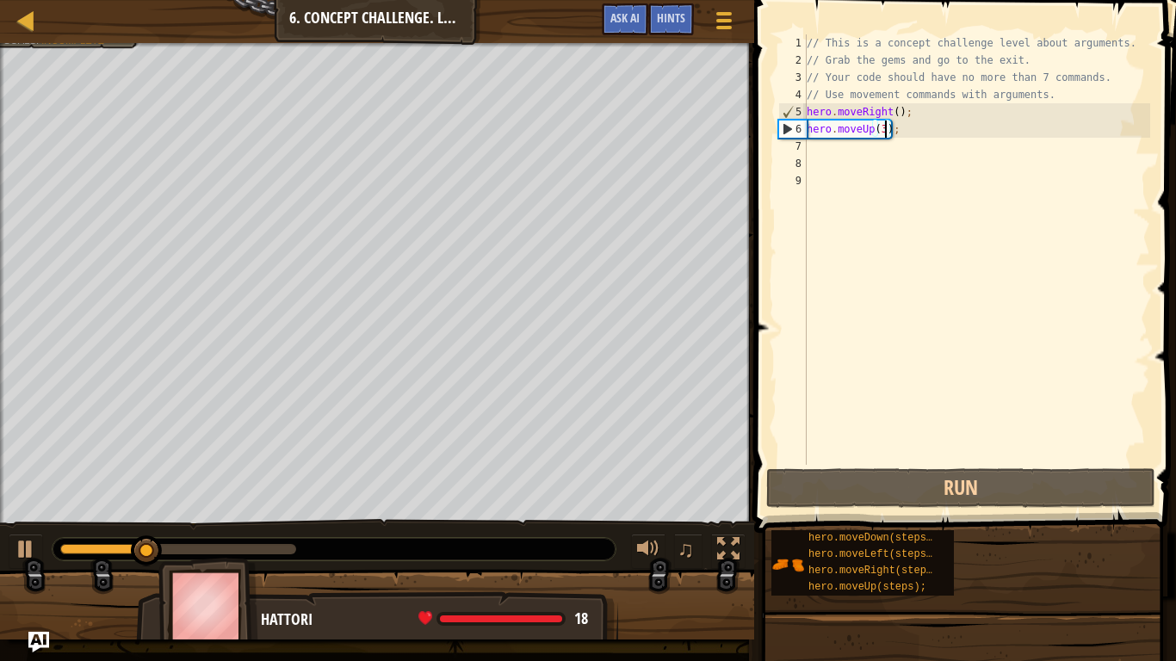
click at [949, 160] on div "// This is a concept challenge level about arguments. // Grab the gems and go t…" at bounding box center [976, 266] width 347 height 465
click at [950, 156] on div "// This is a concept challenge level about arguments. // Grab the gems and go t…" at bounding box center [976, 266] width 347 height 465
click at [952, 148] on div "// This is a concept challenge level about arguments. // Grab the gems and go t…" at bounding box center [976, 266] width 347 height 465
type textarea "h"
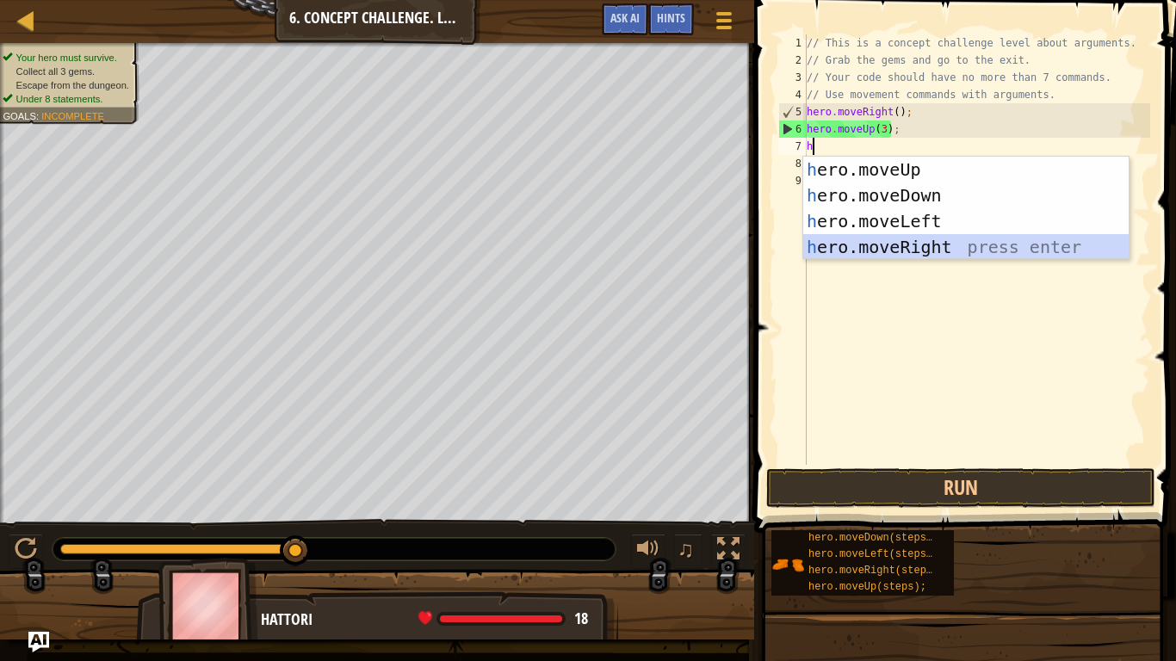
click at [884, 244] on div "h ero.moveUp press enter h ero.moveDown press enter h ero.moveLeft press enter …" at bounding box center [965, 234] width 325 height 155
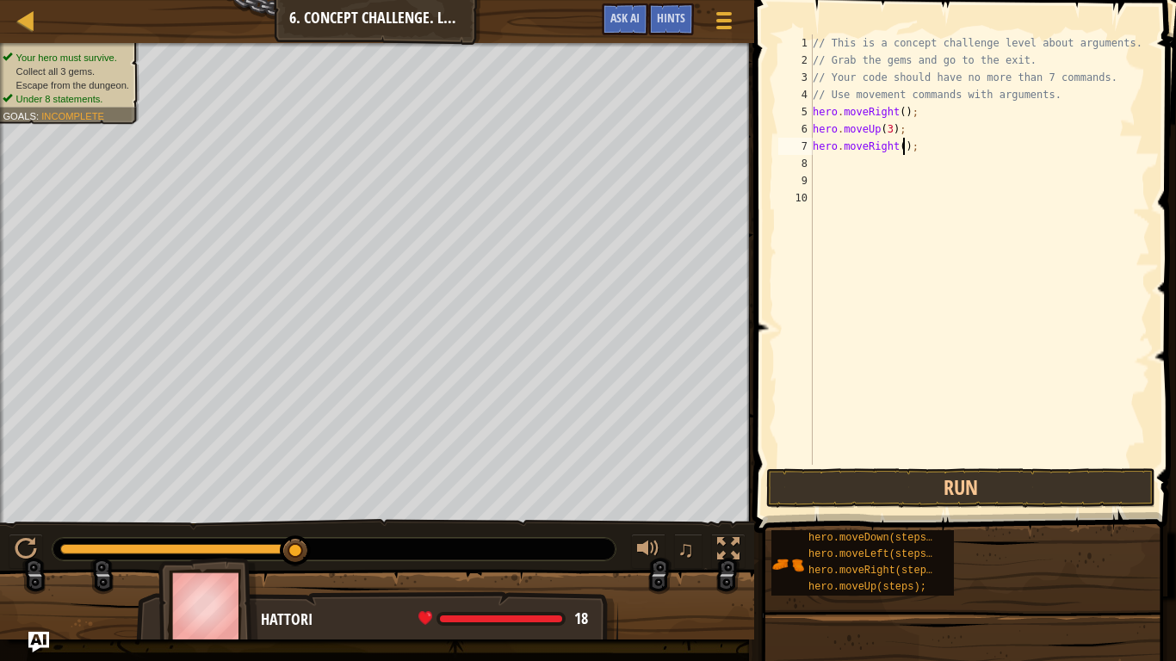
click at [903, 151] on div "// This is a concept challenge level about arguments. // Grab the gems and go t…" at bounding box center [979, 266] width 341 height 465
type textarea "hero.moveRight(2);"
click at [822, 176] on div "// This is a concept challenge level about arguments. // Grab the gems and go t…" at bounding box center [979, 266] width 341 height 465
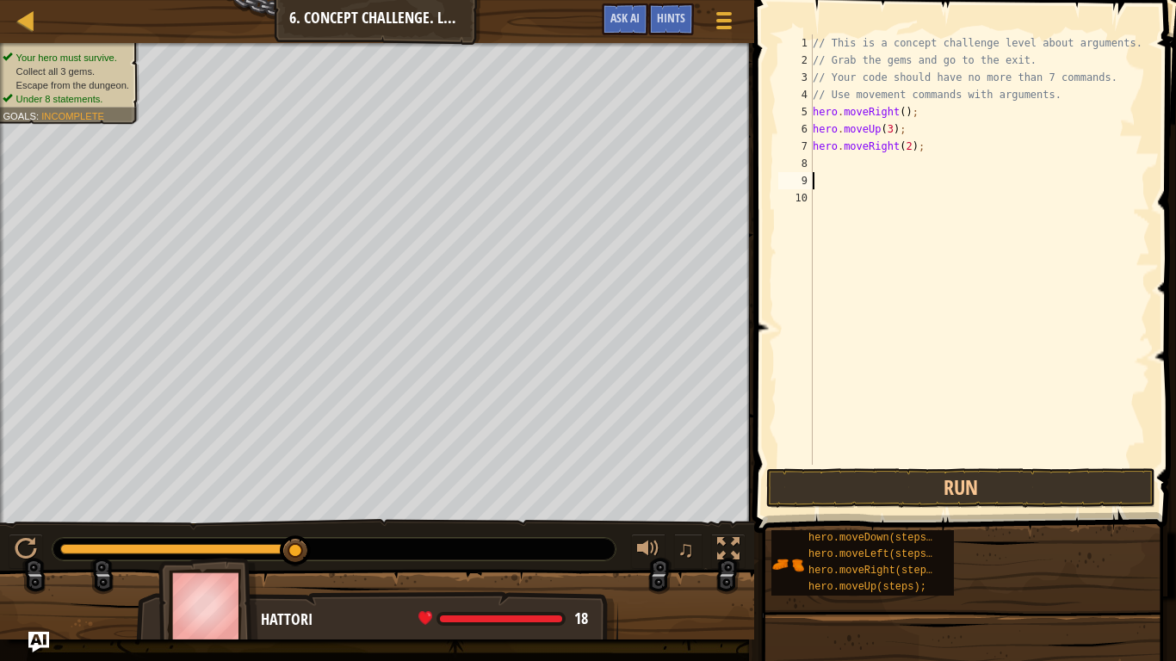
click at [827, 167] on div "// This is a concept challenge level about arguments. // Grab the gems and go t…" at bounding box center [979, 266] width 341 height 465
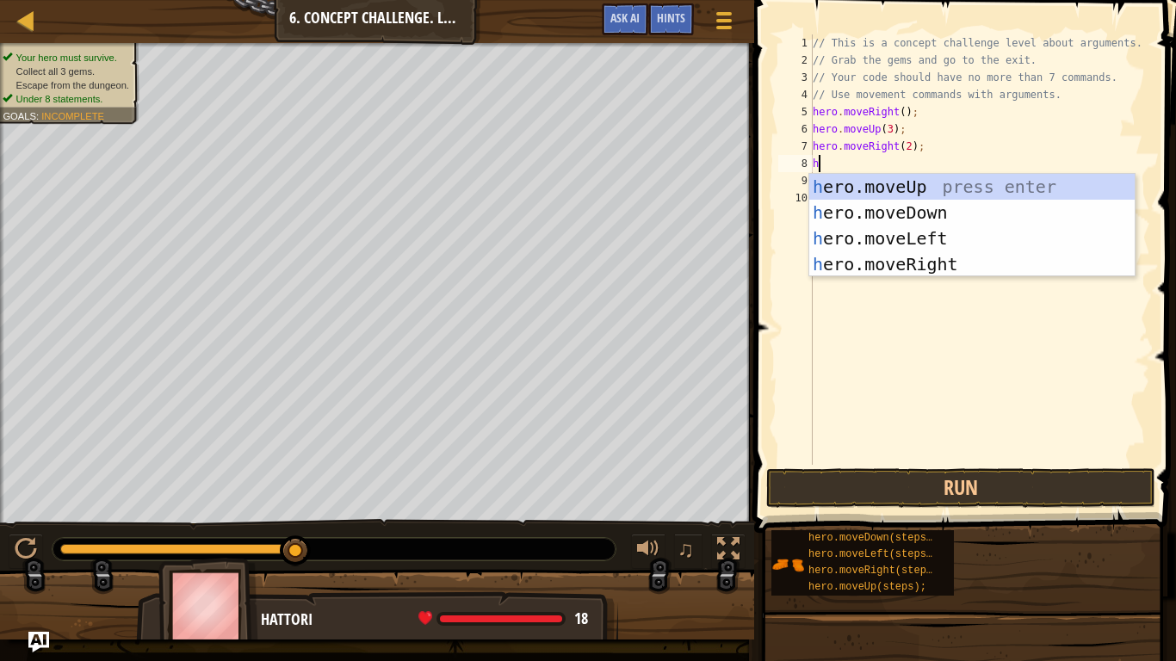
scroll to position [8, 1]
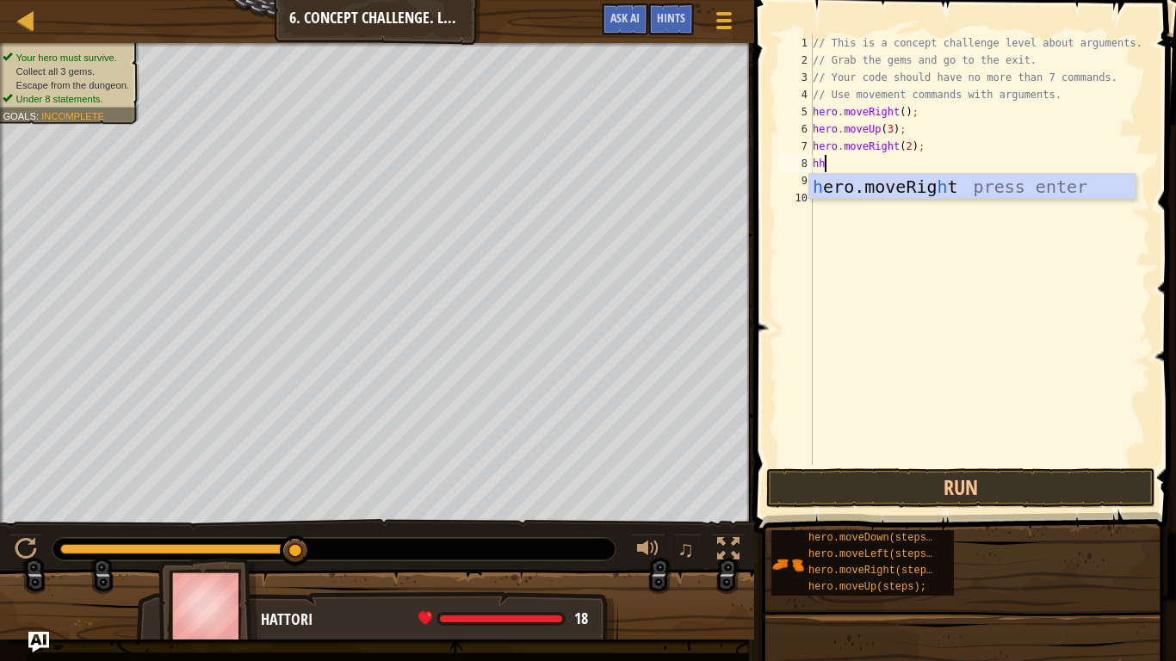
type textarea "h"
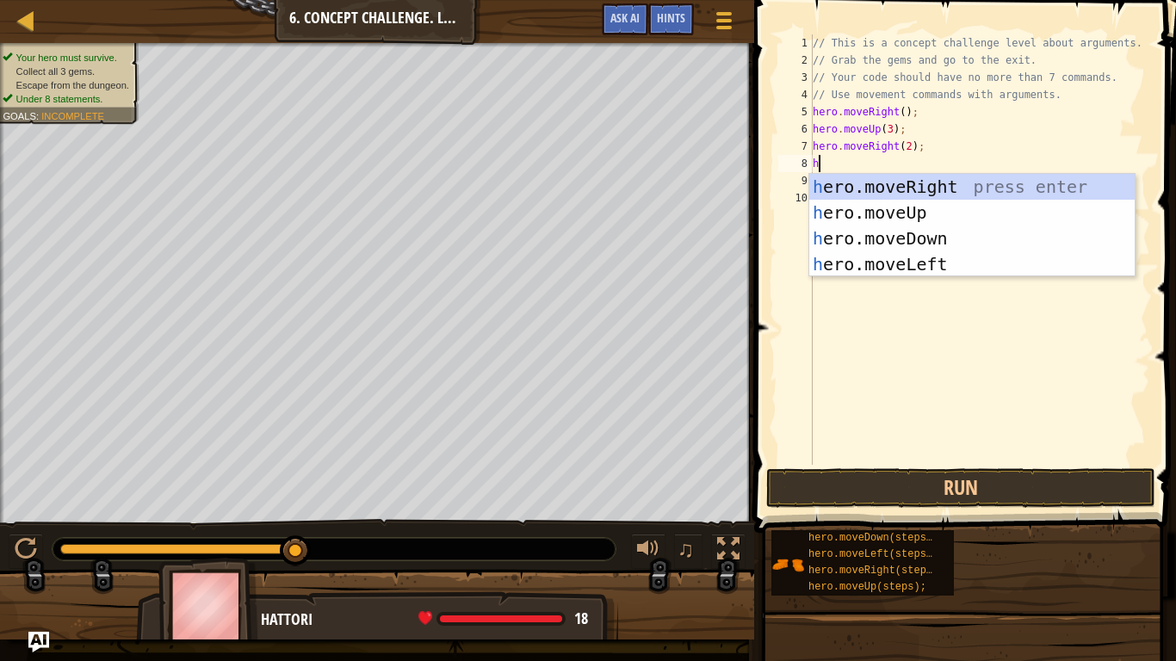
scroll to position [8, 0]
click at [870, 236] on div "h ero.moveRight press enter h ero.moveUp press enter h ero.moveDown press enter…" at bounding box center [971, 251] width 325 height 155
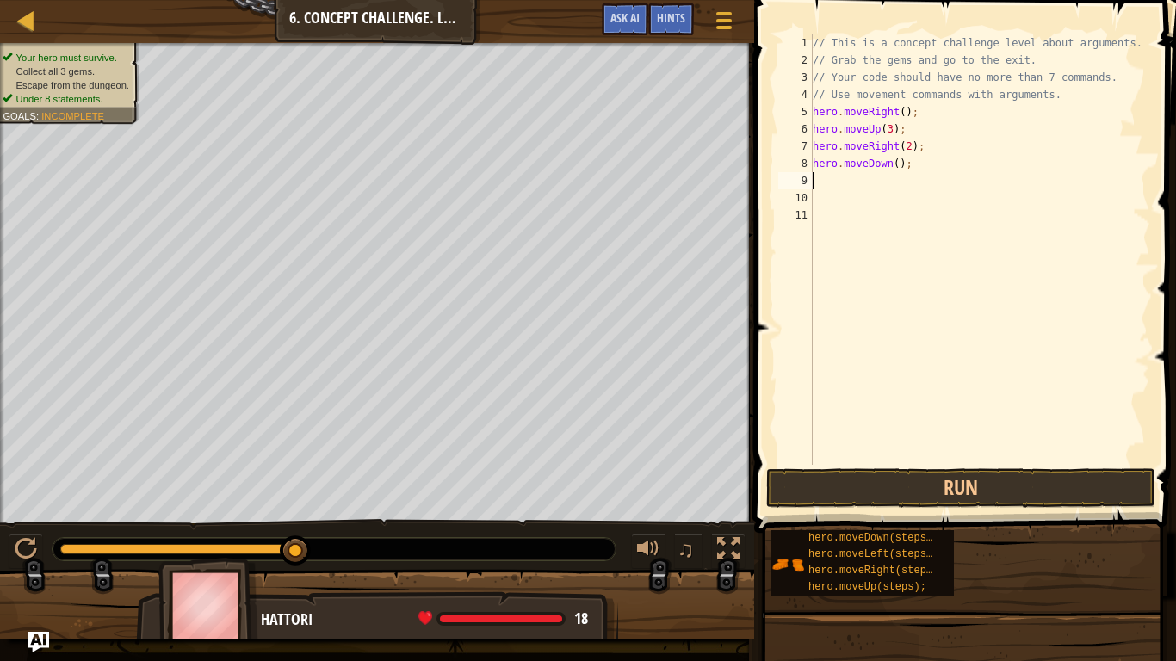
click at [896, 163] on div "// This is a concept challenge level about arguments. // Grab the gems and go t…" at bounding box center [979, 266] width 341 height 465
type textarea "hero.moveDown(3);"
click at [879, 184] on div "// This is a concept challenge level about arguments. // Grab the gems and go t…" at bounding box center [979, 266] width 341 height 465
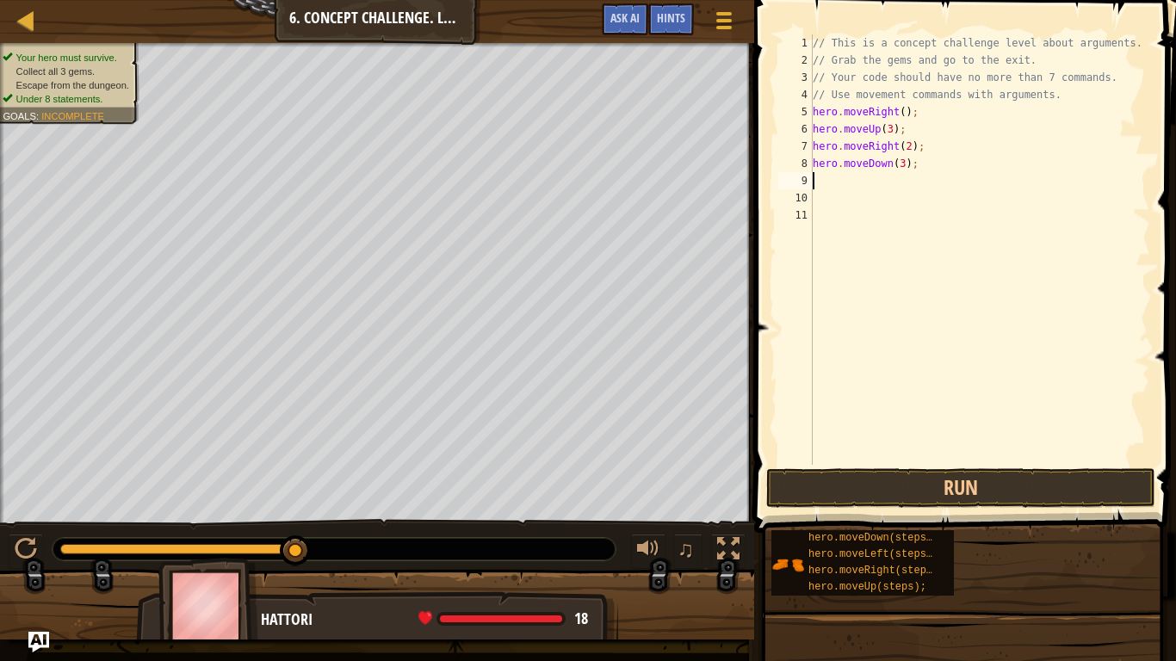
type textarea "h"
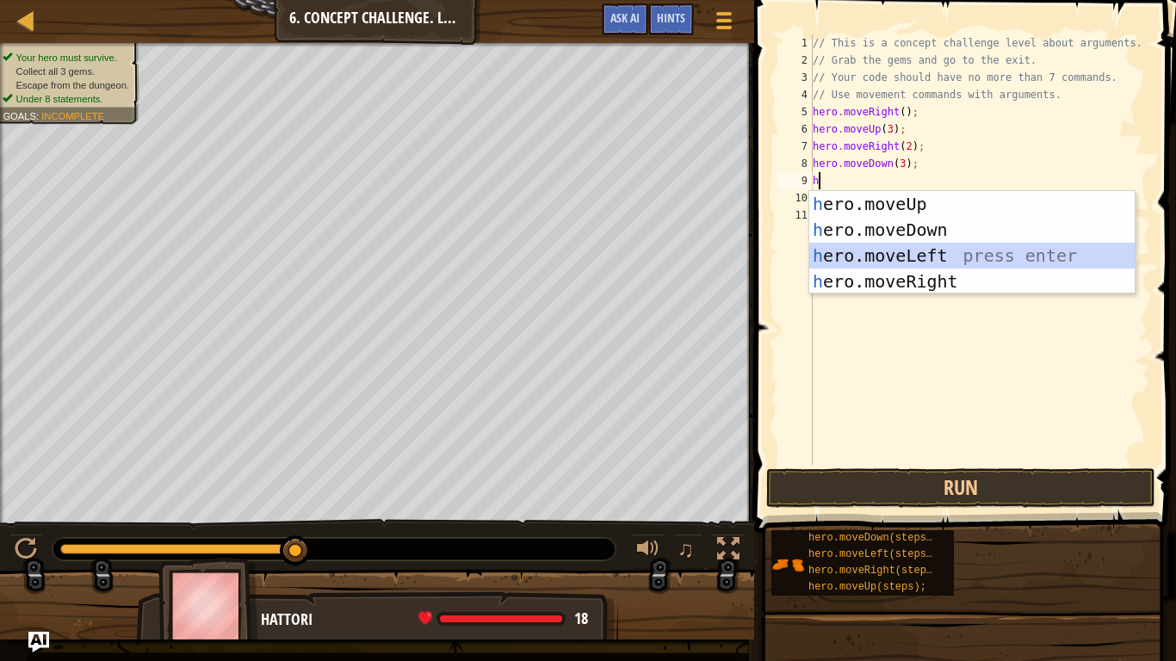
click at [913, 251] on div "h ero.moveUp press enter h ero.moveDown press enter h ero.moveLeft press enter …" at bounding box center [971, 268] width 325 height 155
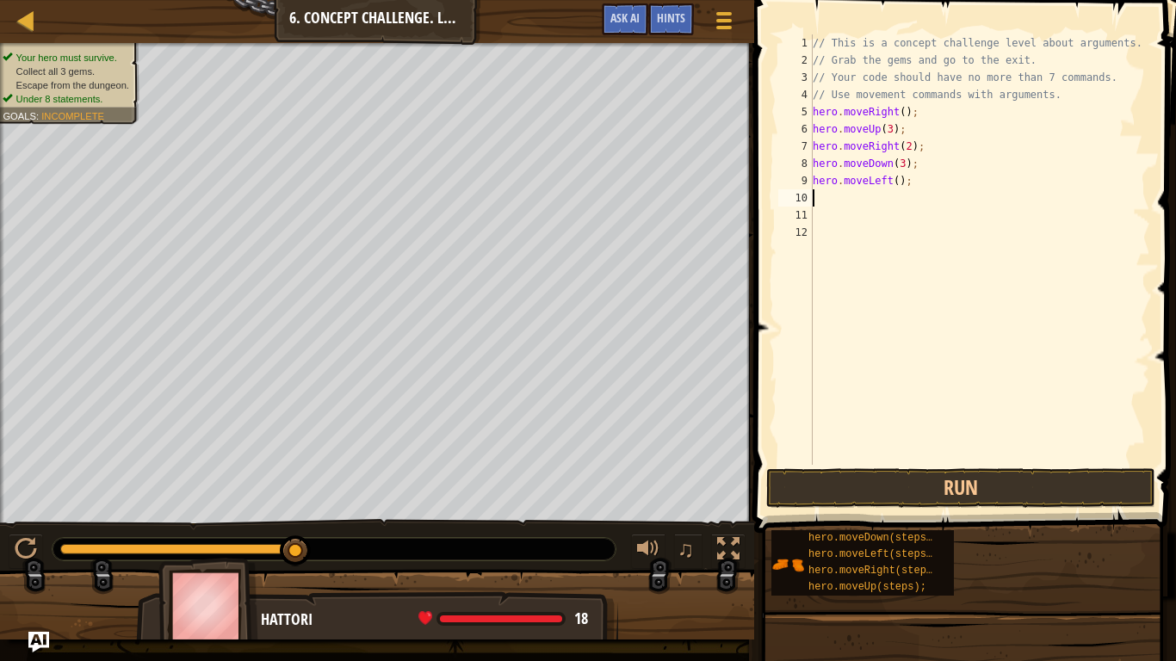
type textarea "h"
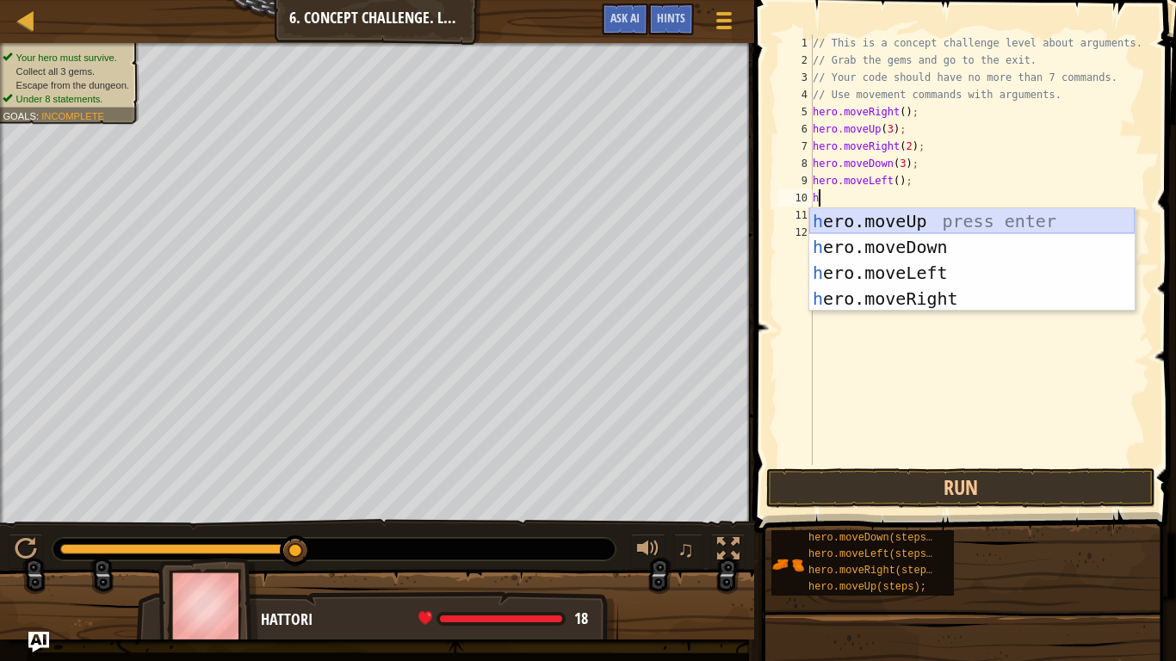
click at [859, 223] on div "h ero.moveUp press enter h ero.moveDown press enter h ero.moveLeft press enter …" at bounding box center [971, 285] width 325 height 155
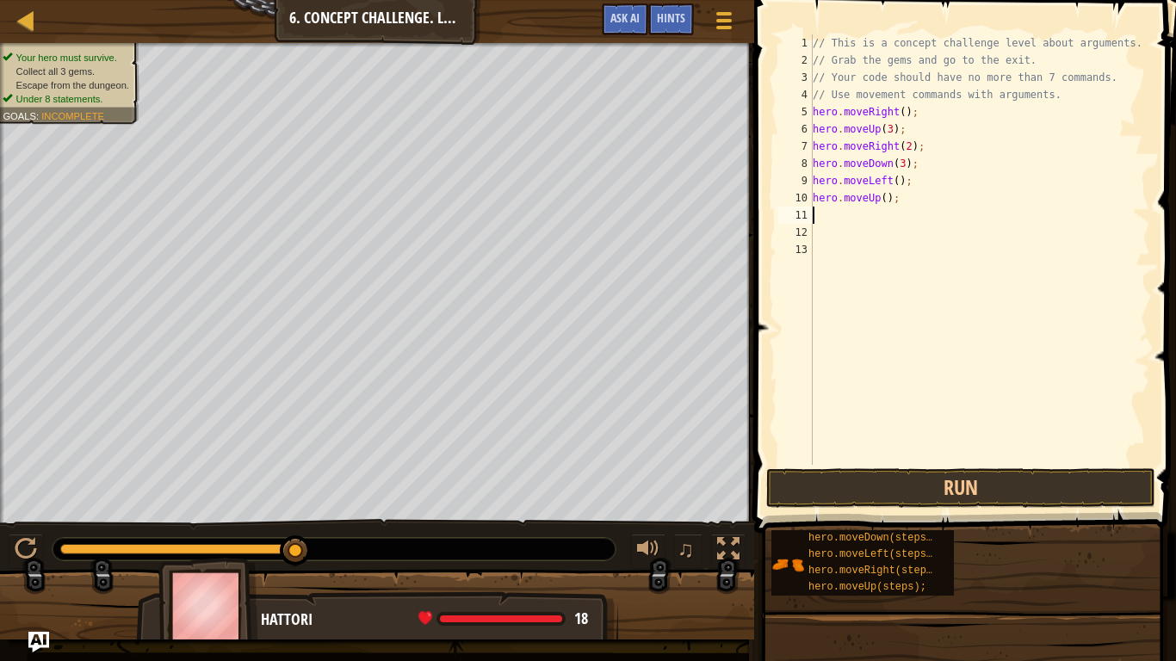
click at [887, 199] on div "// This is a concept challenge level about arguments. // Grab the gems and go t…" at bounding box center [979, 266] width 341 height 465
type textarea "hero.moveUp(2);"
click at [857, 226] on div "// This is a concept challenge level about arguments. // Grab the gems and go t…" at bounding box center [979, 266] width 341 height 465
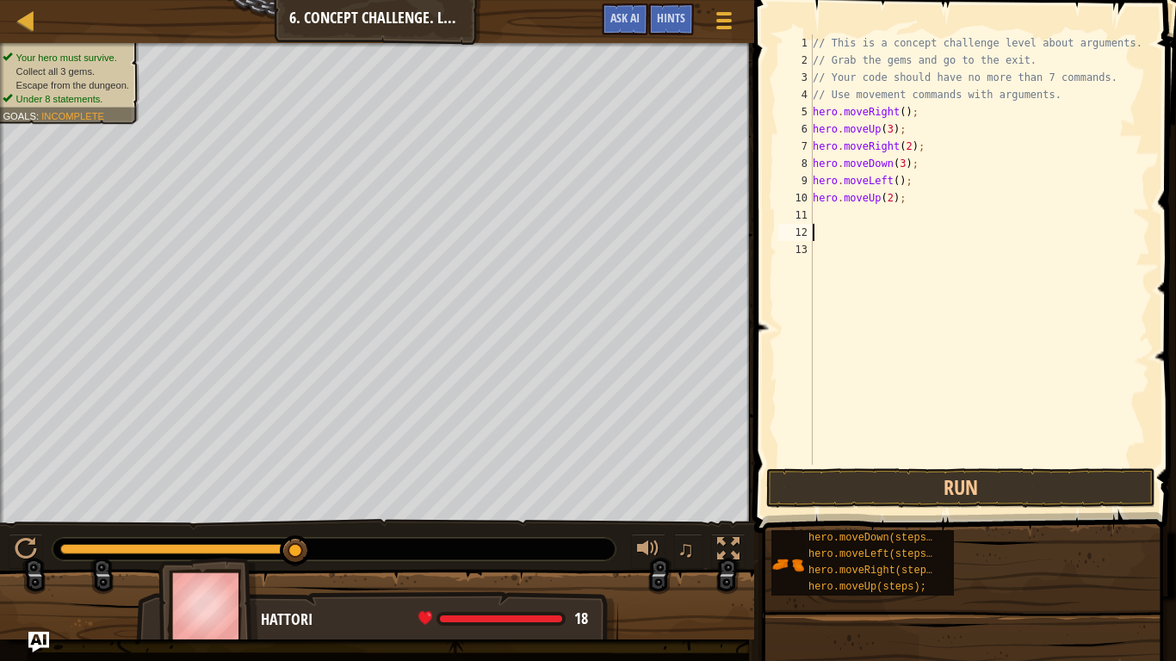
scroll to position [8, 0]
click at [858, 220] on div "// This is a concept challenge level about arguments. // Grab the gems and go t…" at bounding box center [979, 266] width 341 height 465
type textarea "h"
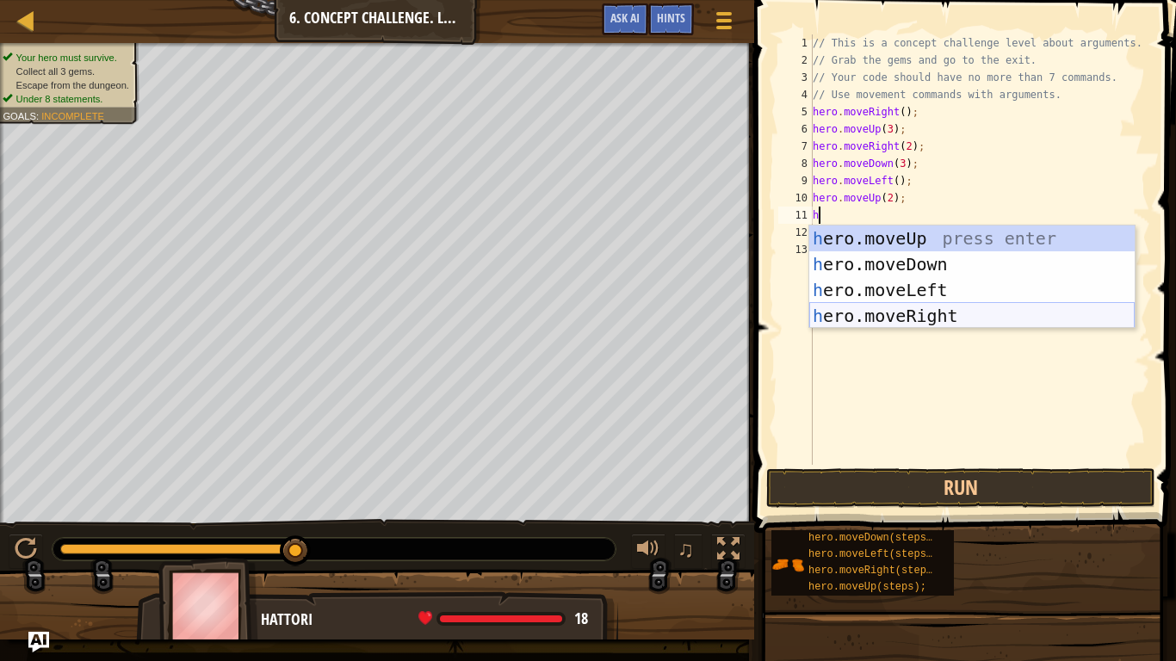
click at [923, 325] on div "h ero.moveUp press enter h ero.moveDown press enter h ero.moveLeft press enter …" at bounding box center [971, 303] width 325 height 155
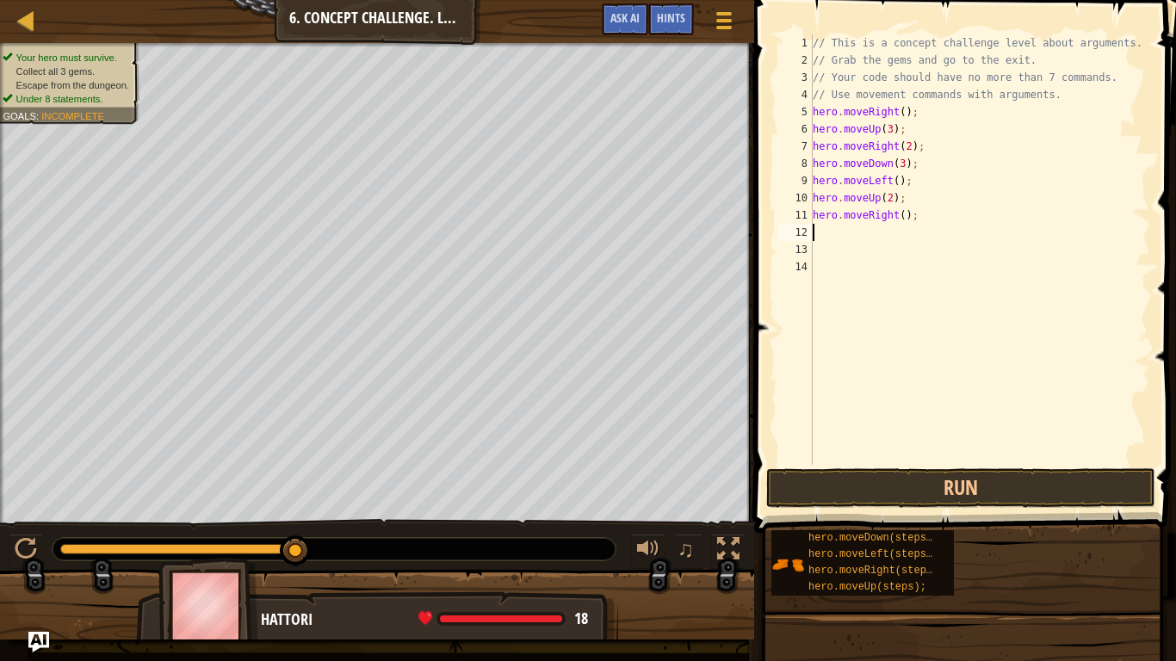
click at [902, 219] on div "// This is a concept challenge level about arguments. // Grab the gems and go t…" at bounding box center [979, 266] width 341 height 465
type textarea "hero.moveRight(3);"
click at [1001, 470] on button "Run" at bounding box center [960, 488] width 389 height 40
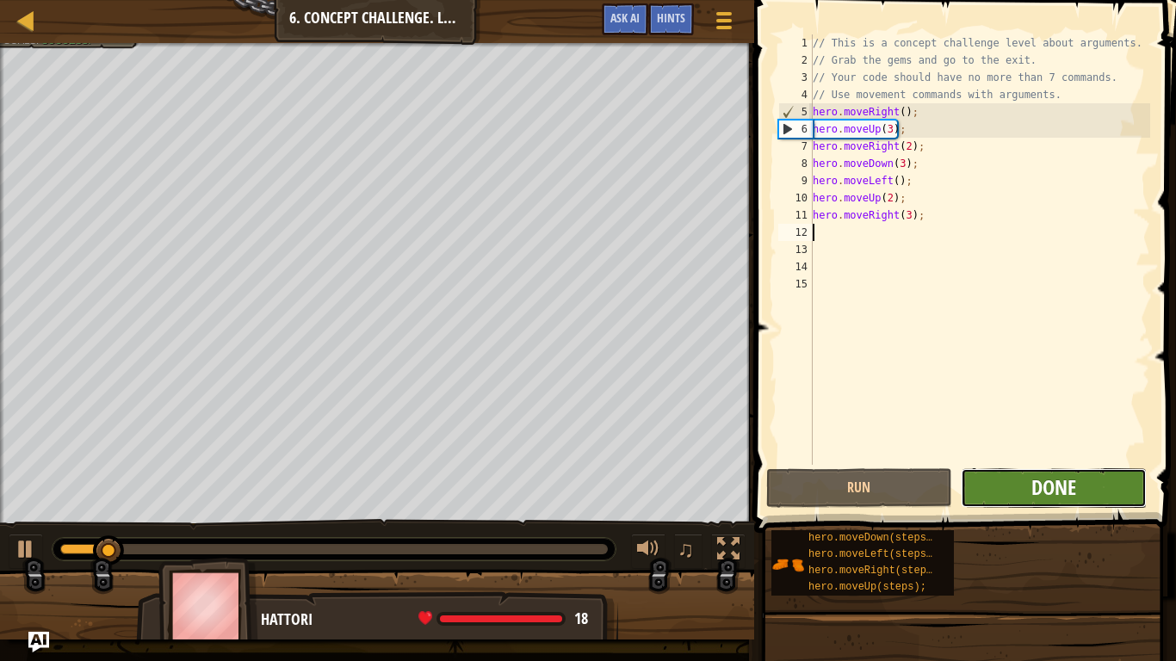
click at [1072, 483] on span "Done" at bounding box center [1053, 488] width 45 height 28
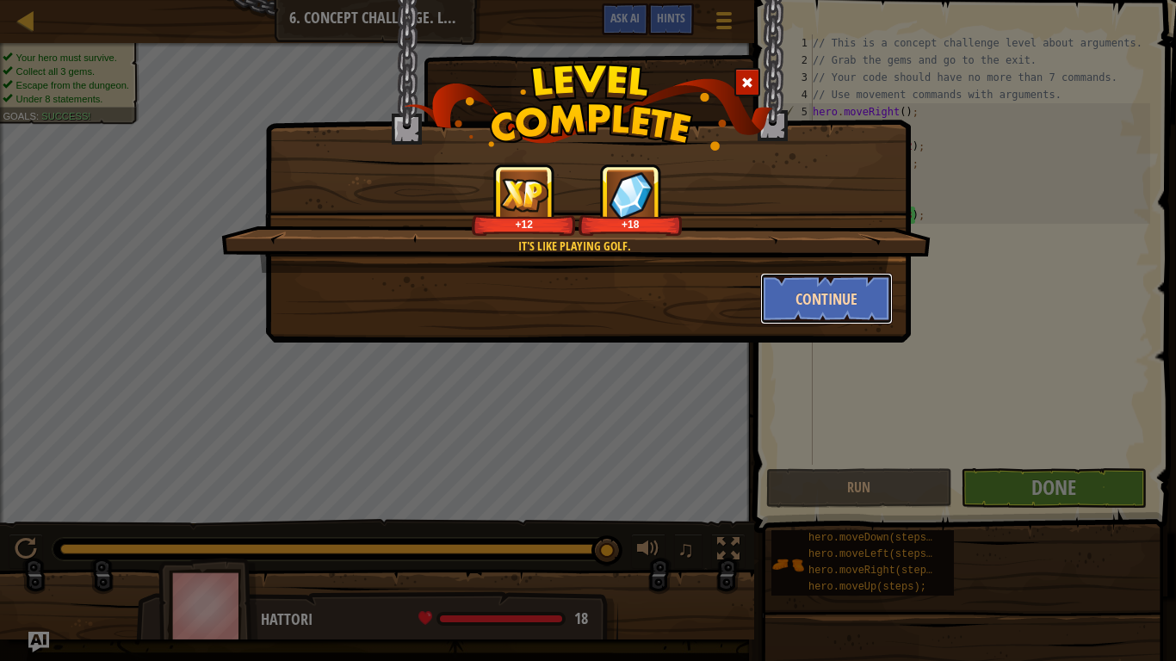
click at [842, 298] on button "Continue" at bounding box center [826, 299] width 133 height 52
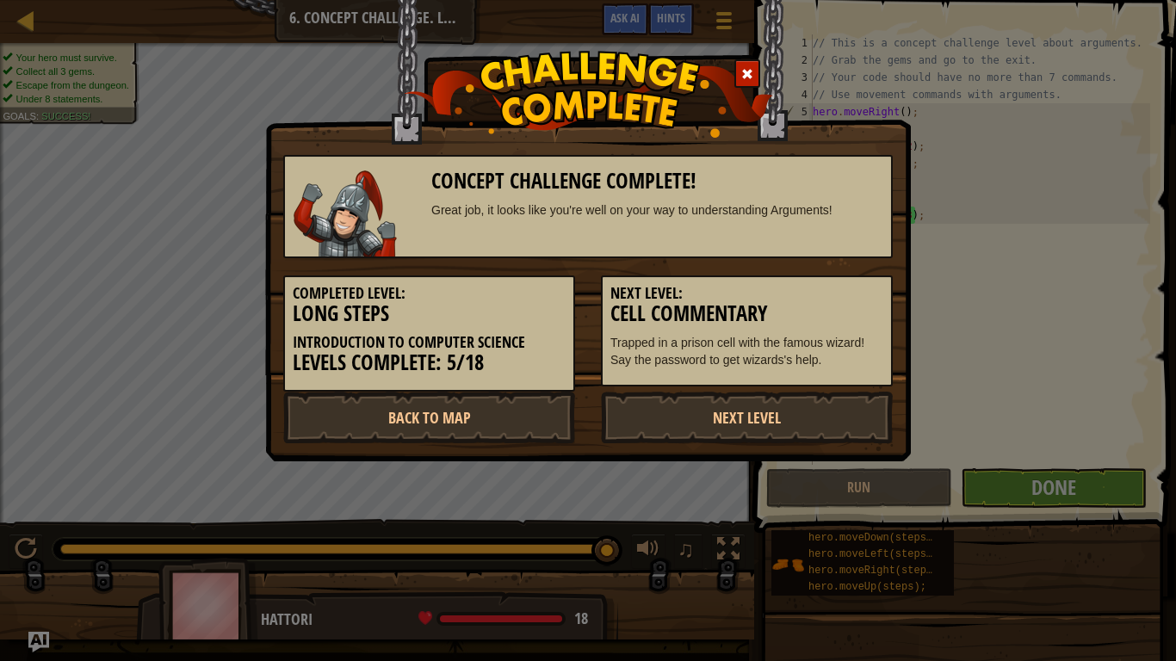
click at [842, 298] on h5 "Next Level:" at bounding box center [746, 293] width 273 height 17
click at [710, 418] on link "Next Level" at bounding box center [747, 418] width 292 height 52
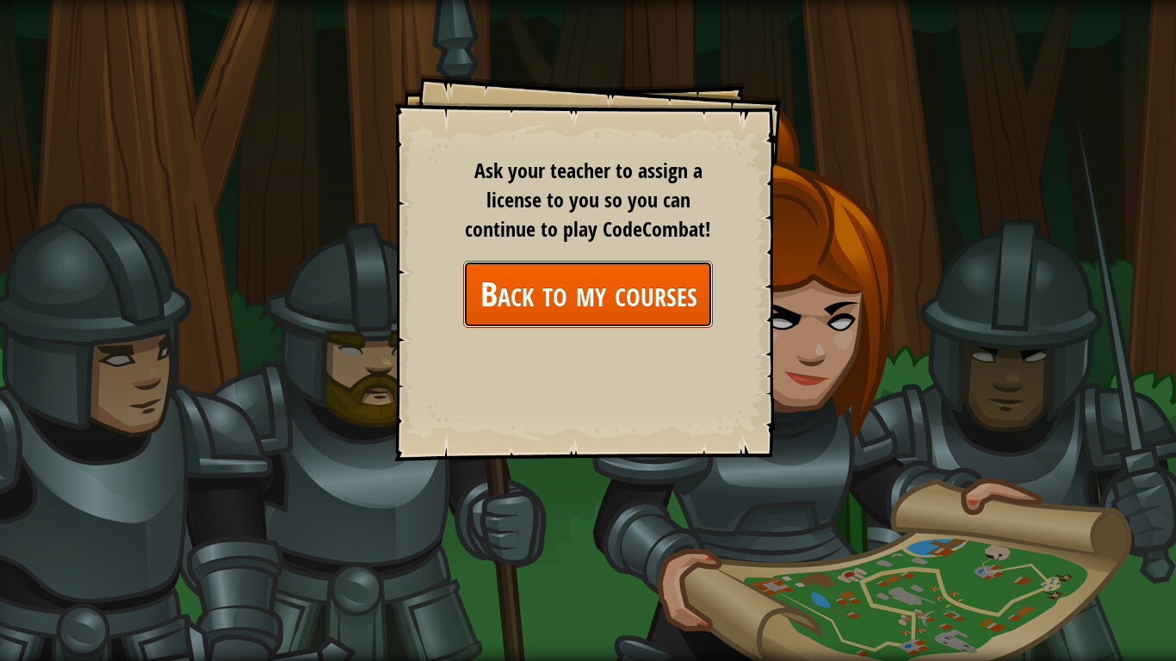
click at [608, 269] on link "Back to my courses" at bounding box center [588, 294] width 250 height 66
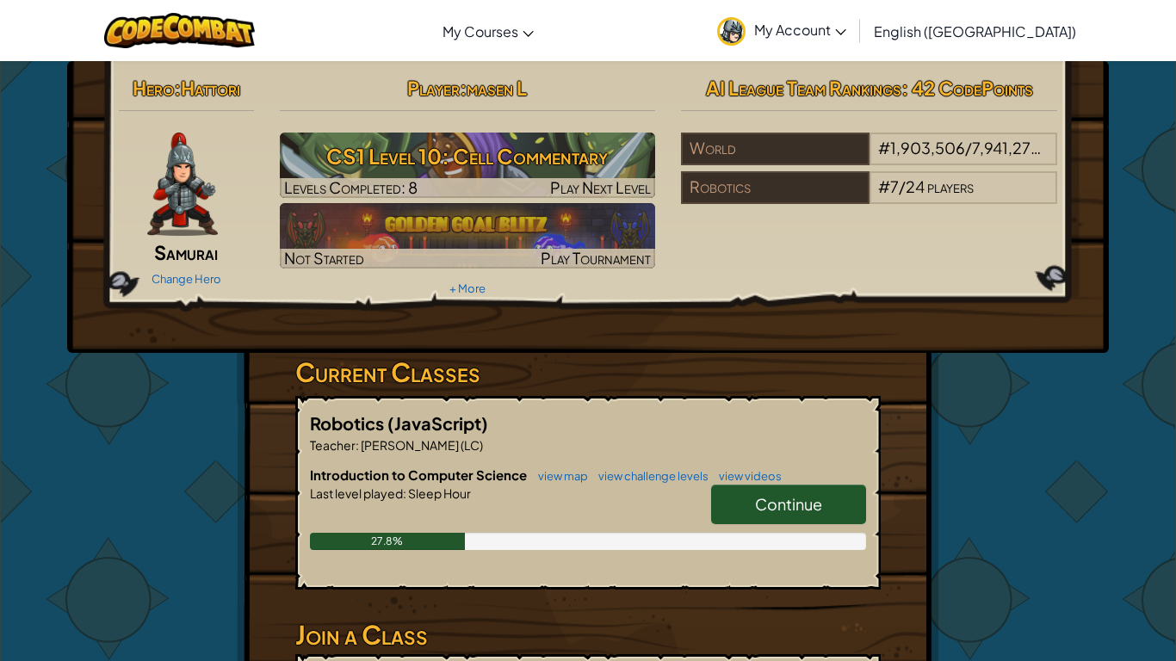
click at [797, 500] on span "Continue" at bounding box center [788, 504] width 67 height 20
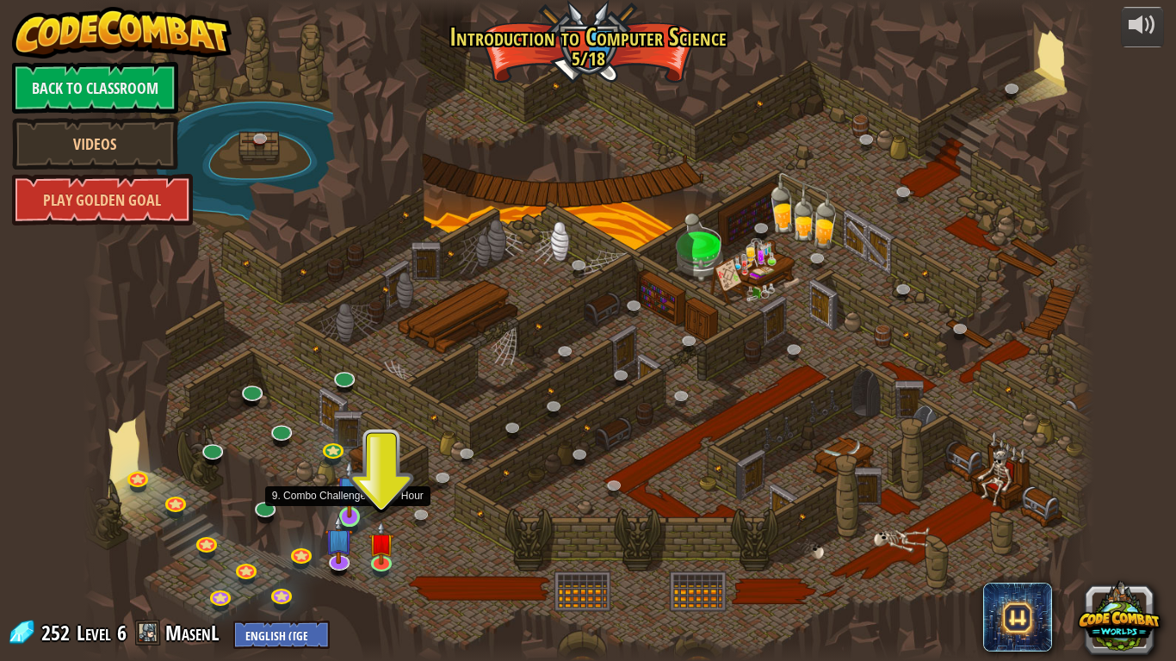
click at [358, 511] on img at bounding box center [350, 489] width 26 height 59
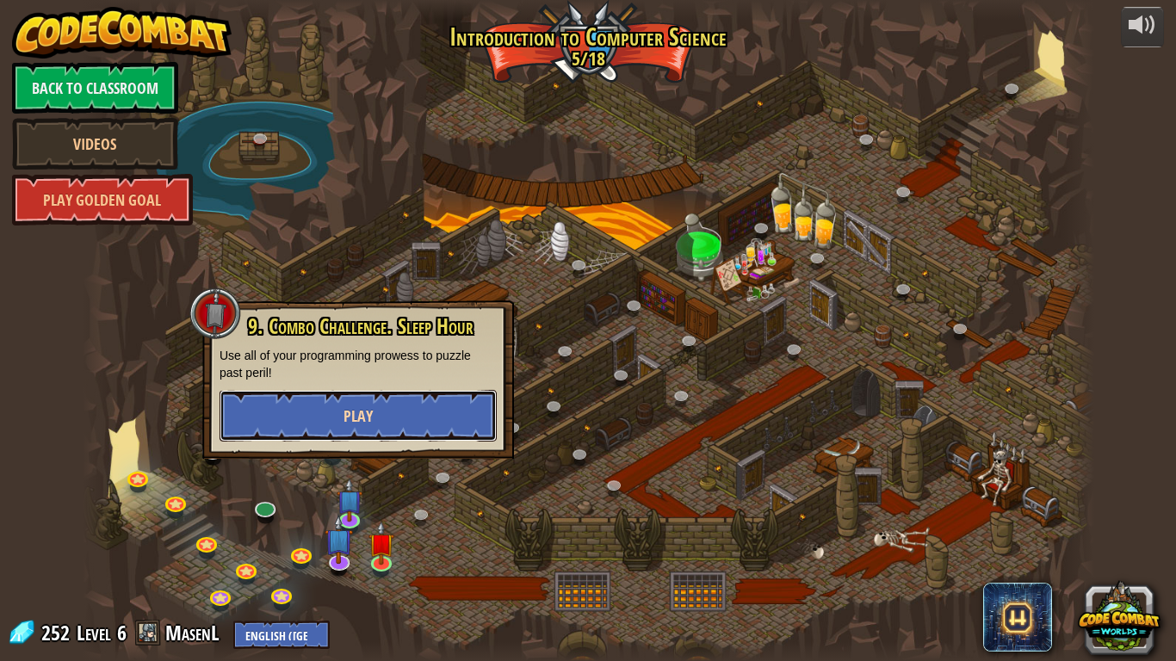
click at [397, 419] on button "Play" at bounding box center [358, 416] width 277 height 52
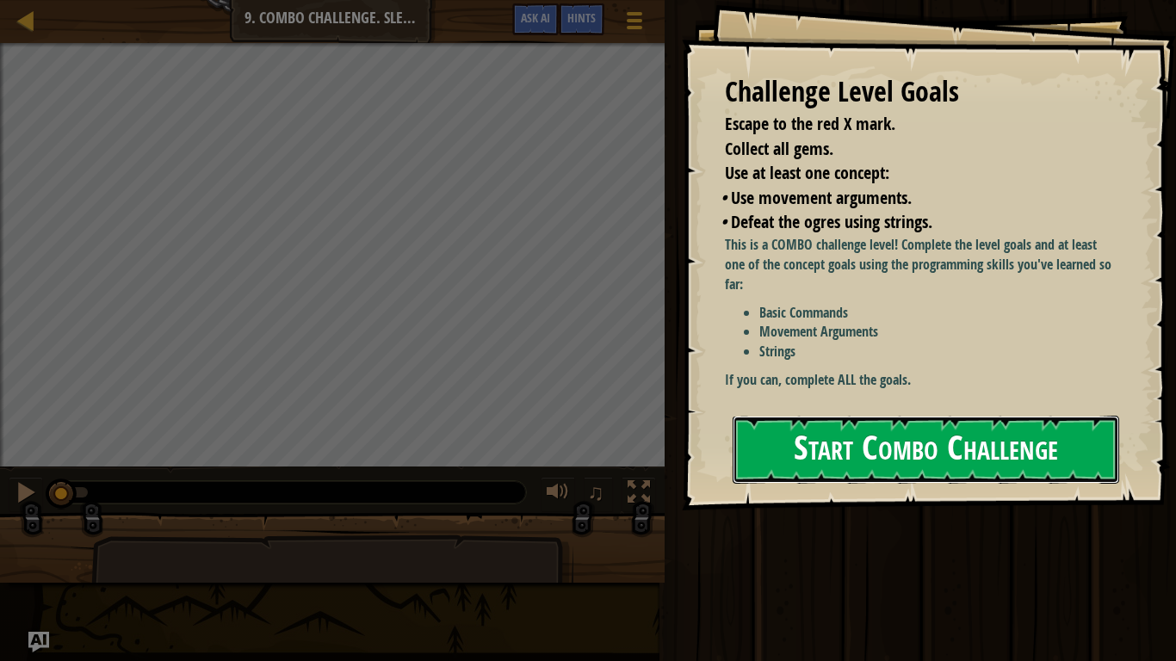
click at [809, 425] on button "Start Combo Challenge" at bounding box center [926, 450] width 387 height 68
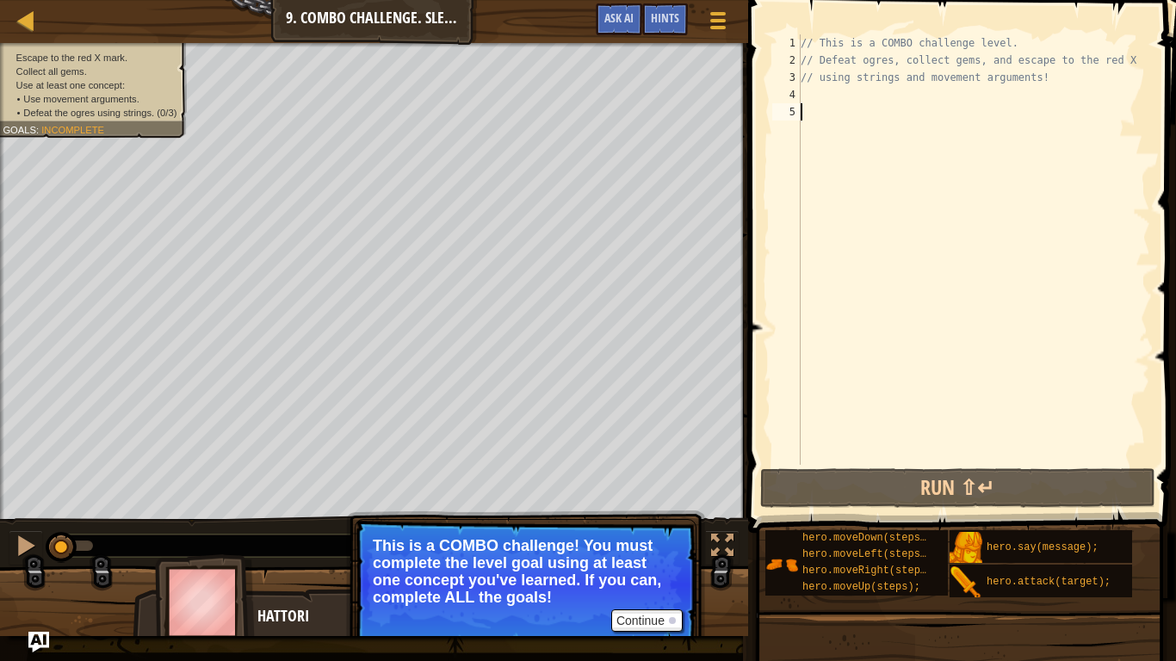
click at [882, 95] on div "// This is a COMBO challenge level. // Defeat ogres, collect gems, and escape t…" at bounding box center [973, 266] width 353 height 465
type textarea "h"
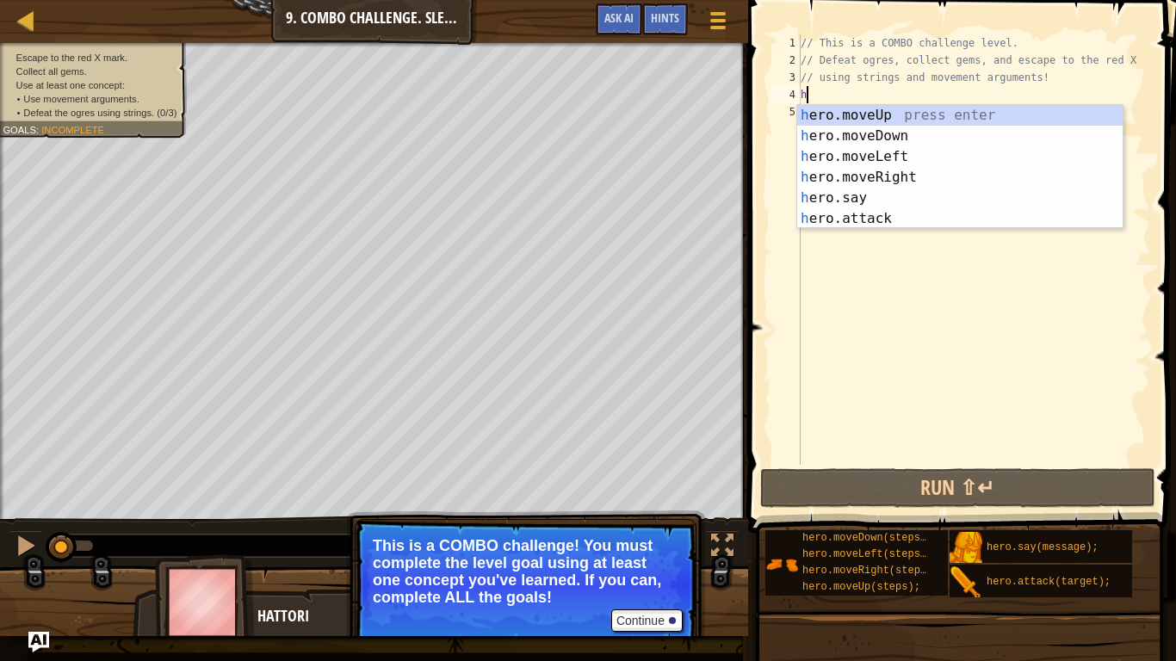
scroll to position [8, 0]
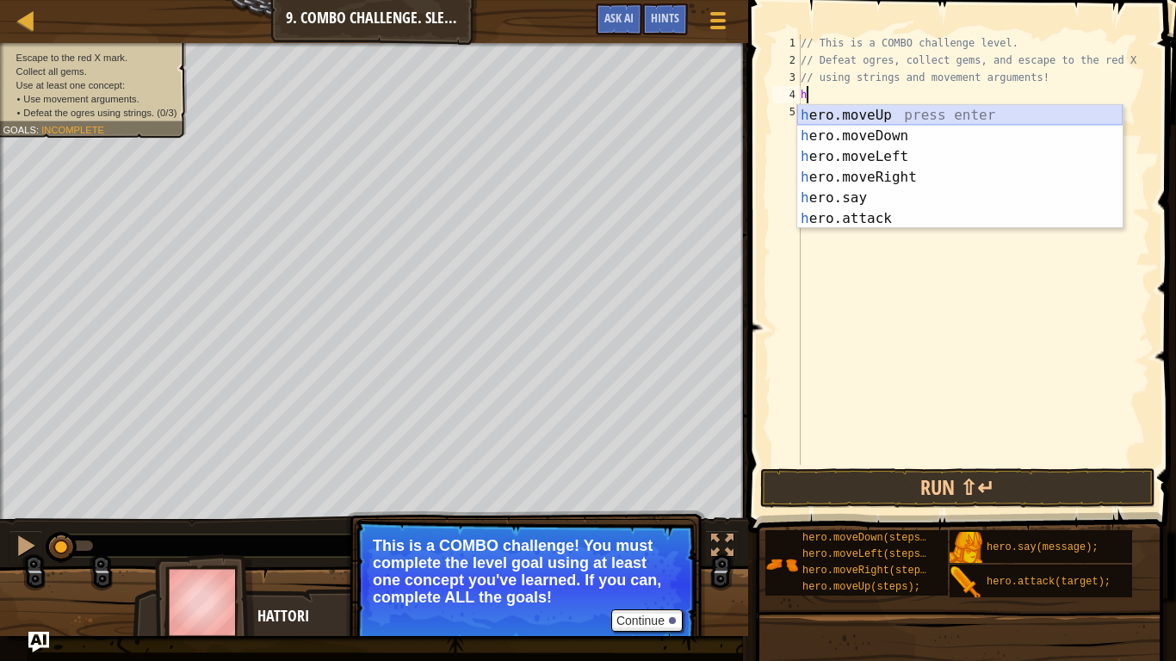
click at [833, 110] on div "h ero.moveUp press enter h ero.moveDown press enter h ero.moveLeft press enter …" at bounding box center [959, 187] width 325 height 165
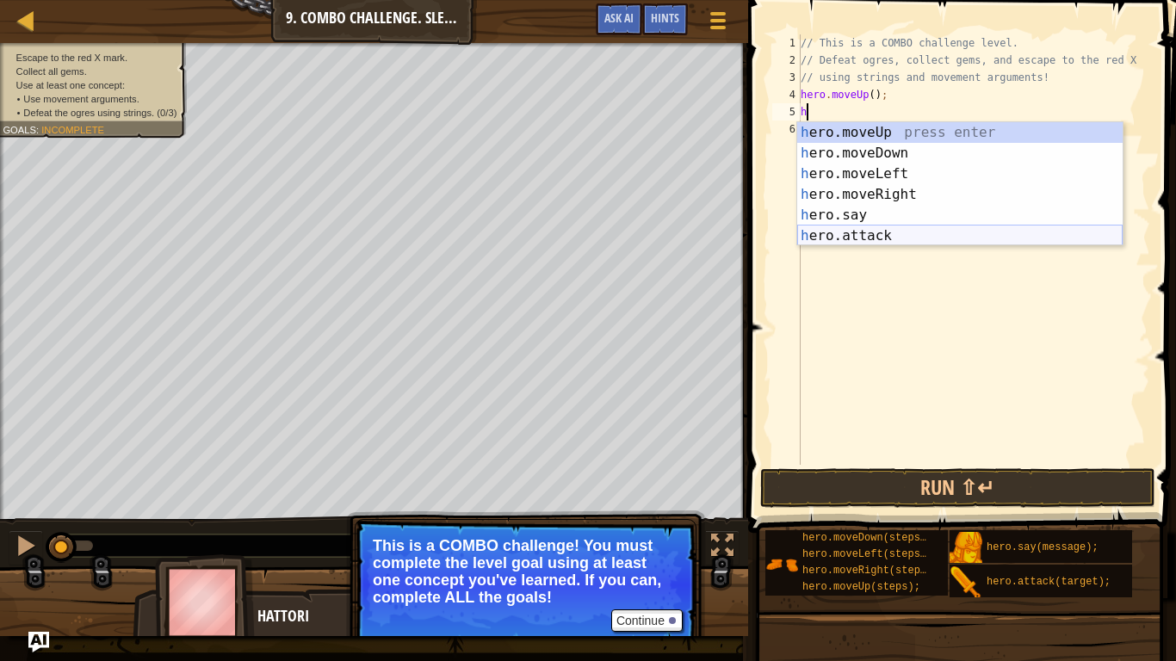
click at [869, 241] on div "h ero.moveUp press enter h ero.moveDown press enter h ero.moveLeft press enter …" at bounding box center [959, 204] width 325 height 165
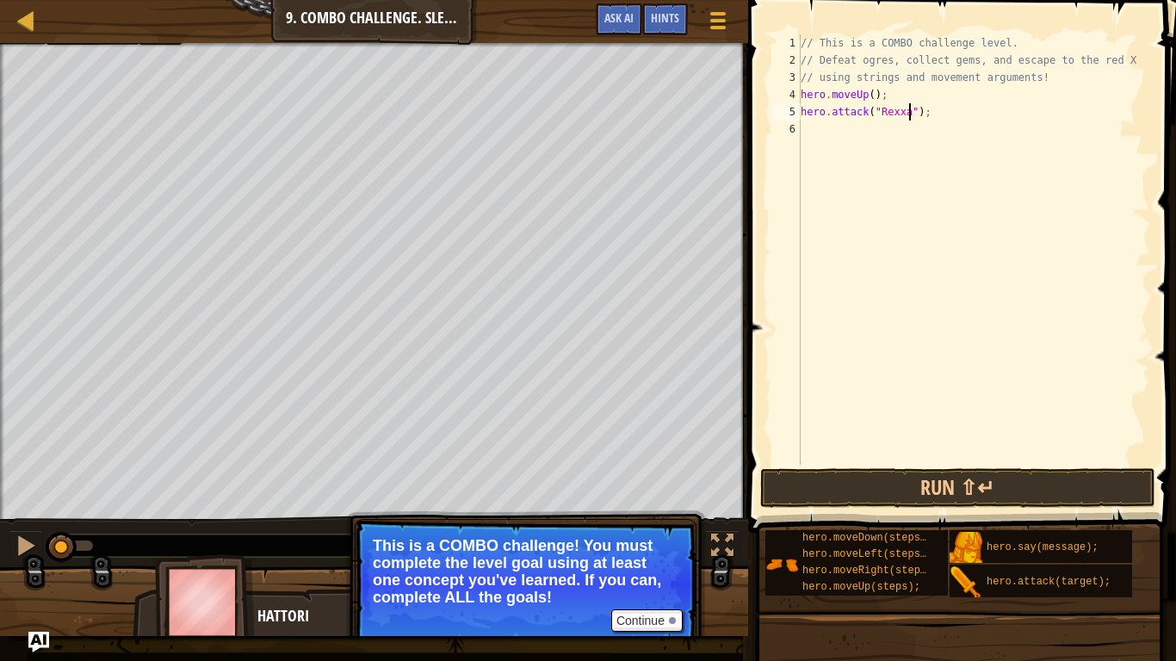
type textarea "hero.attack("Rexxar");"
click at [814, 140] on div "// This is a COMBO challenge level. // Defeat ogres, collect gems, and escape t…" at bounding box center [973, 266] width 353 height 465
drag, startPoint x: 801, startPoint y: 110, endPoint x: 967, endPoint y: 120, distance: 166.4
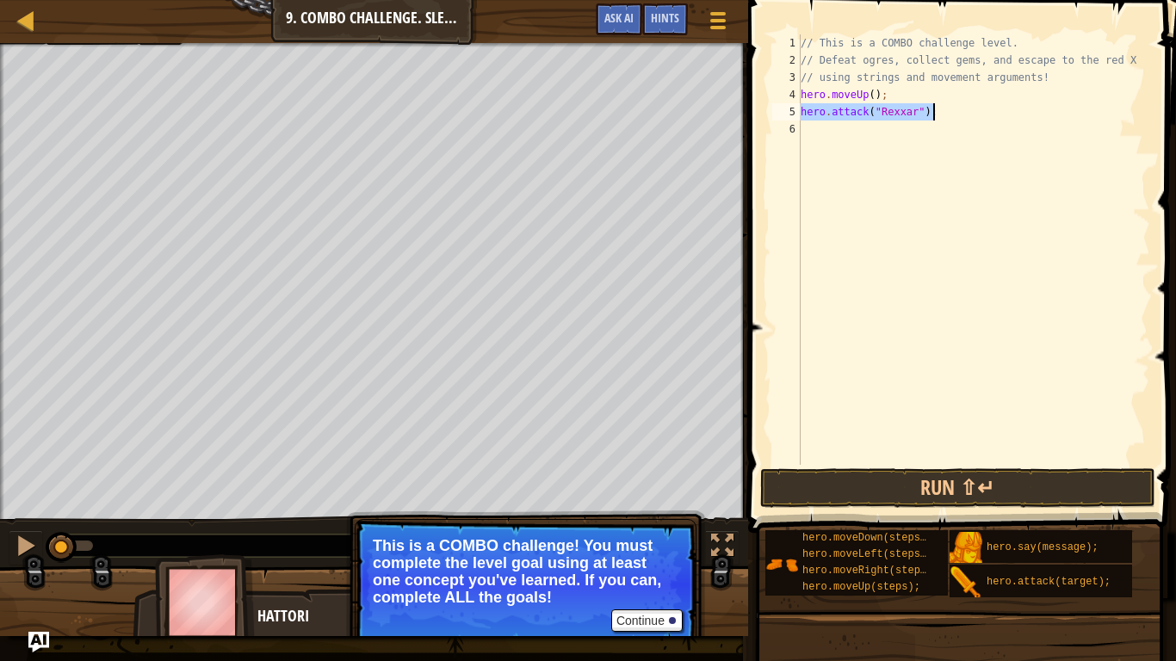
click at [967, 120] on div "// This is a COMBO challenge level. // Defeat ogres, collect gems, and escape t…" at bounding box center [973, 266] width 353 height 465
type textarea "hero.attack("Rexxar");"
click at [913, 154] on div "// This is a COMBO challenge level. // Defeat ogres, collect gems, and escape t…" at bounding box center [973, 266] width 353 height 465
type textarea "hero.attack("Rexxar");"
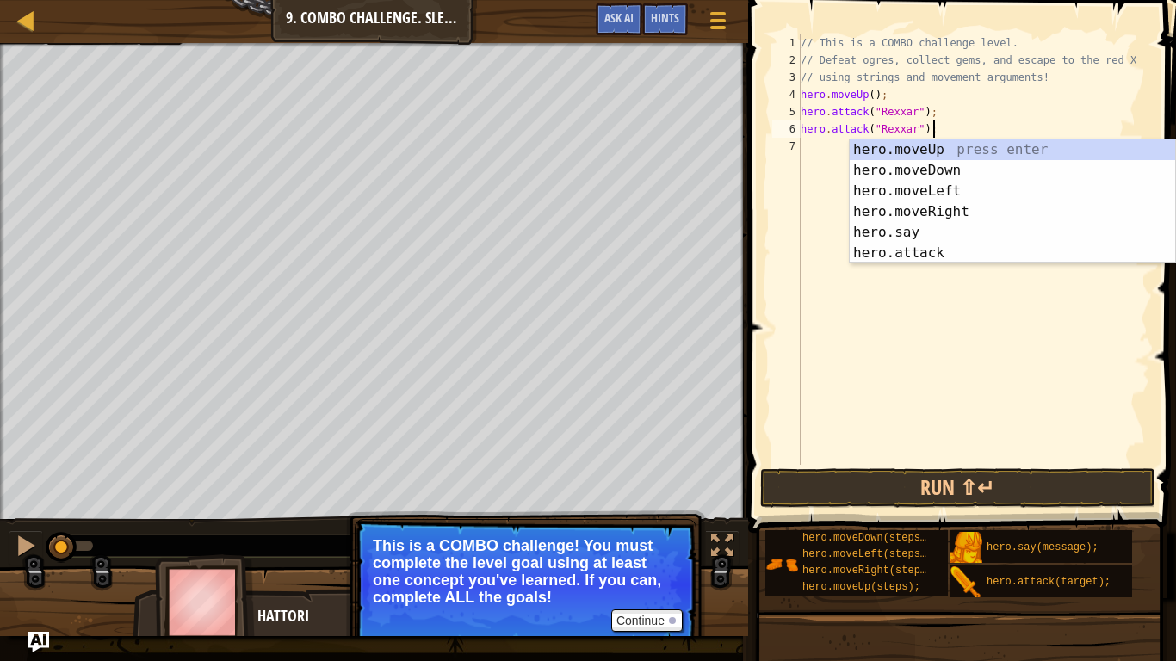
click at [840, 333] on div "// This is a COMBO challenge level. // Defeat ogres, collect gems, and escape t…" at bounding box center [973, 266] width 353 height 465
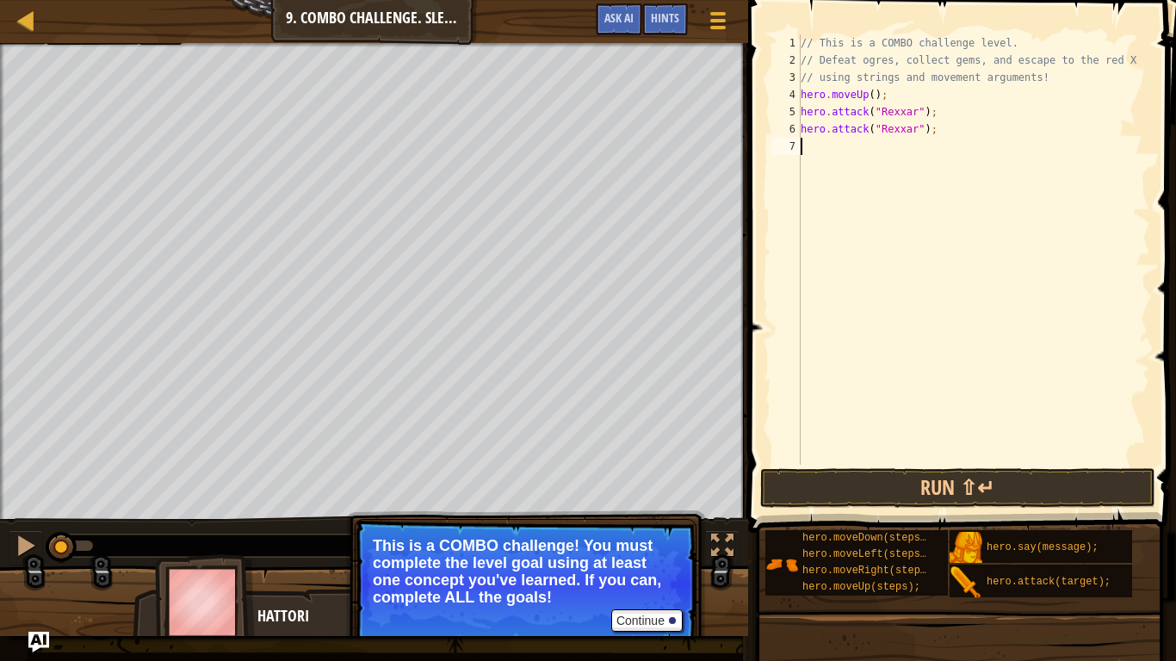
type textarea "h"
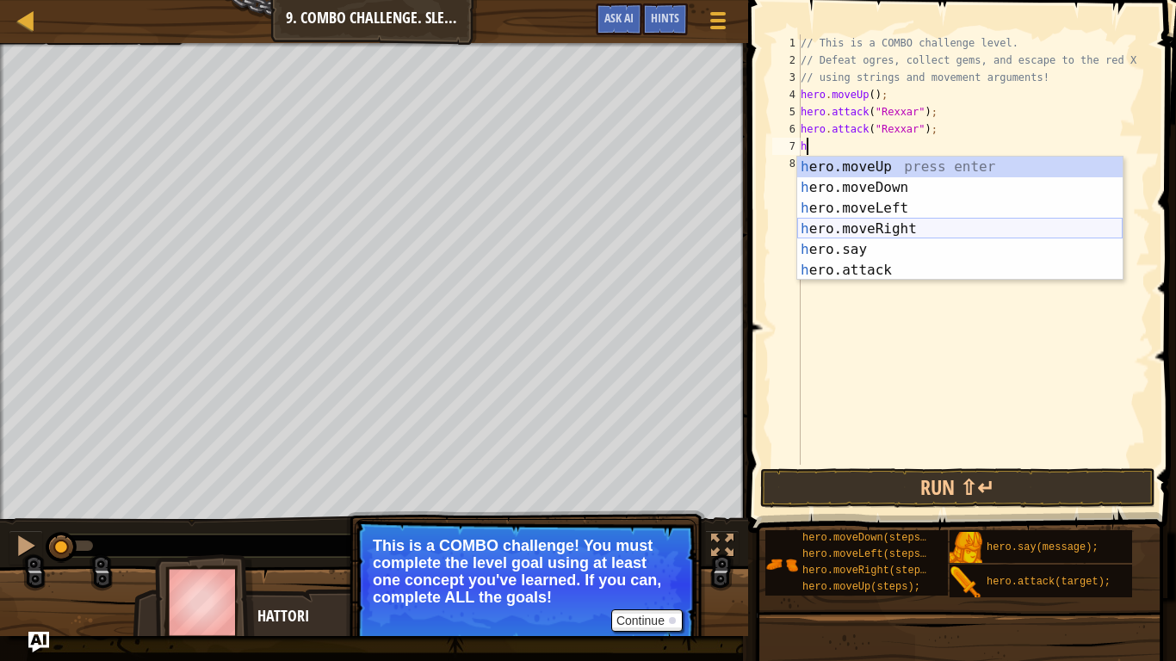
click at [895, 230] on div "h ero.moveUp press enter h ero.moveDown press enter h ero.moveLeft press enter …" at bounding box center [959, 239] width 325 height 165
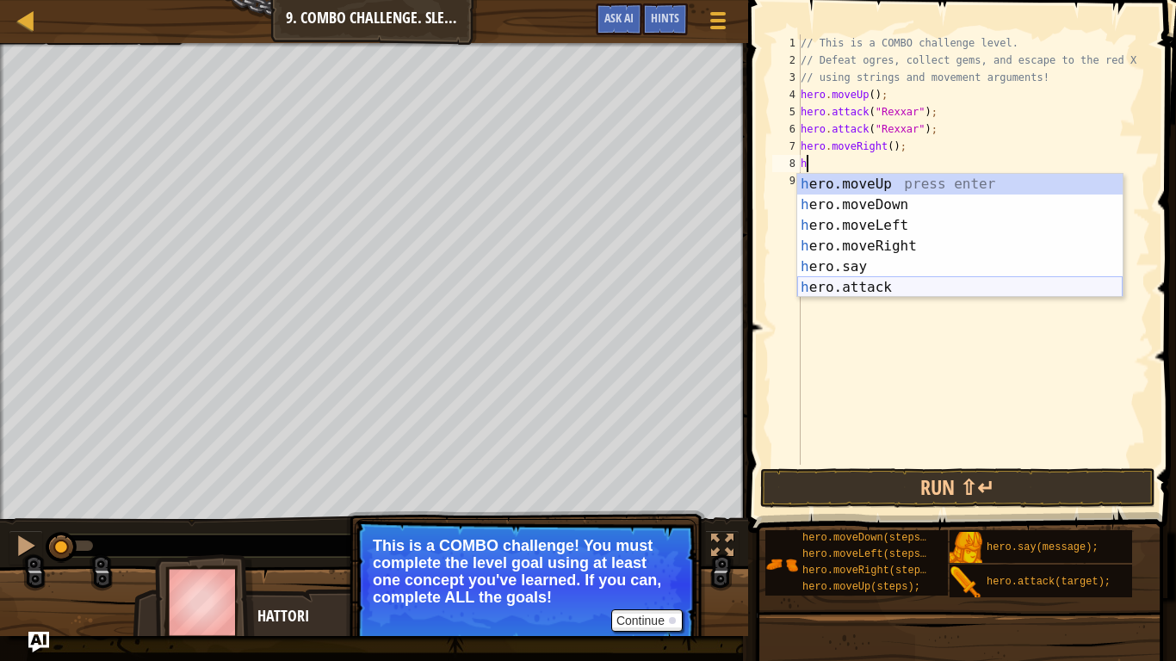
click at [826, 287] on div "h ero.moveUp press enter h ero.moveDown press enter h ero.moveLeft press enter …" at bounding box center [959, 256] width 325 height 165
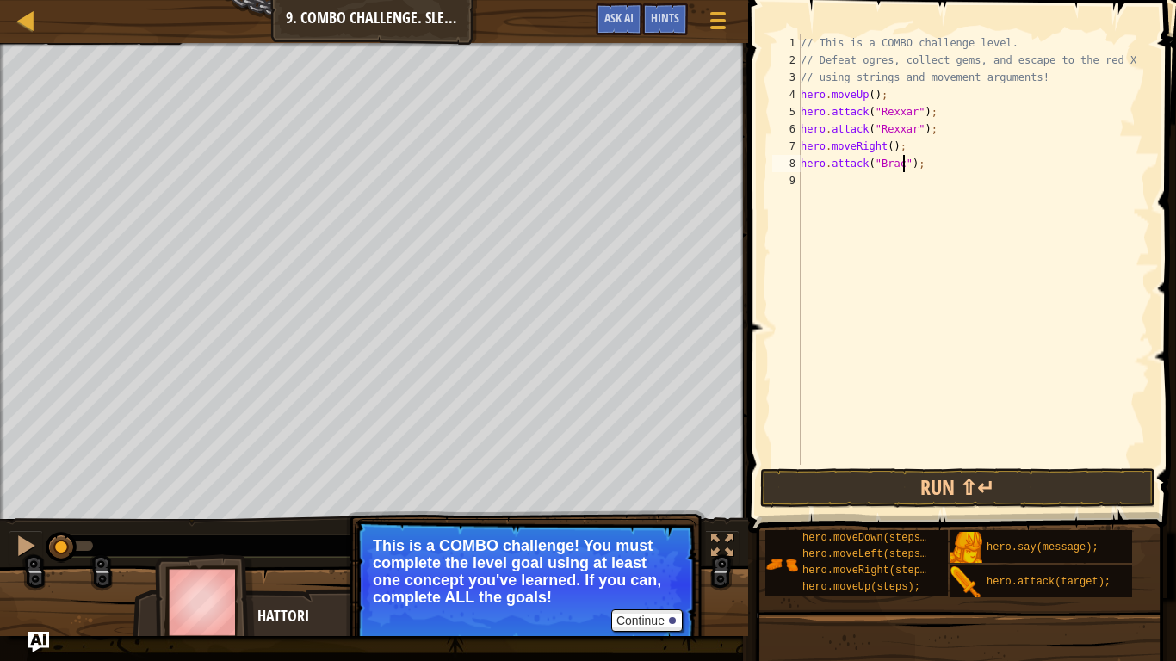
scroll to position [8, 15]
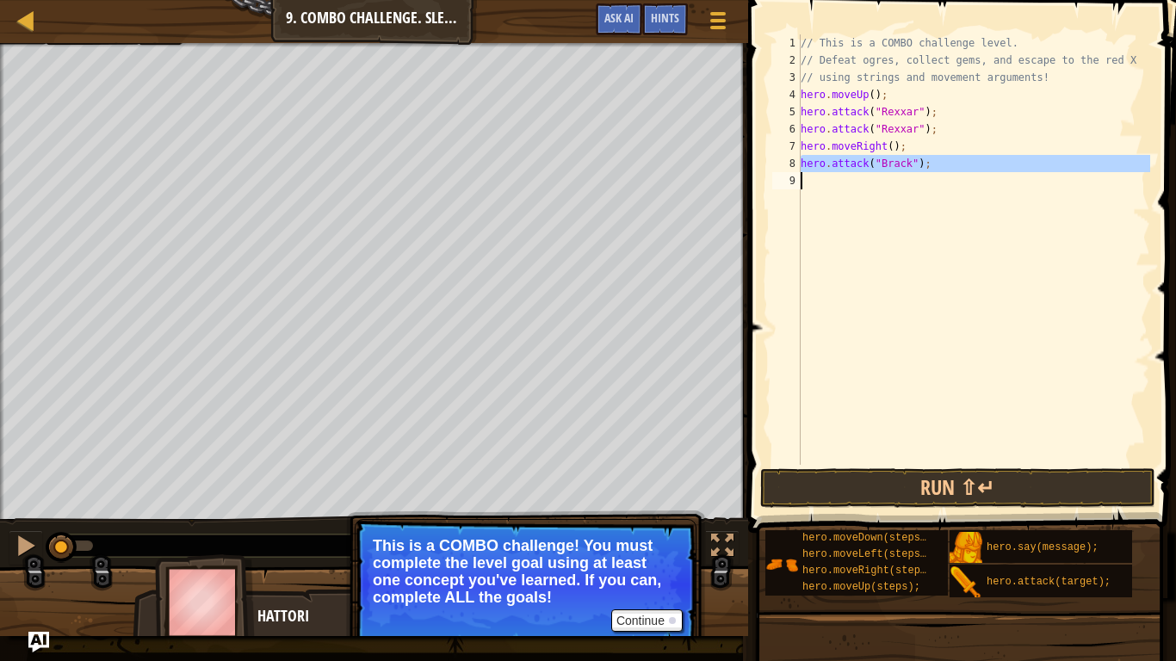
drag, startPoint x: 801, startPoint y: 164, endPoint x: 931, endPoint y: 174, distance: 130.3
click at [931, 174] on div "// This is a COMBO challenge level. // Defeat ogres, collect gems, and escape t…" at bounding box center [973, 266] width 353 height 465
type textarea "hero.attack("[PERSON_NAME]");"
click at [913, 192] on div "// This is a COMBO challenge level. // Defeat ogres, collect gems, and escape t…" at bounding box center [973, 249] width 353 height 430
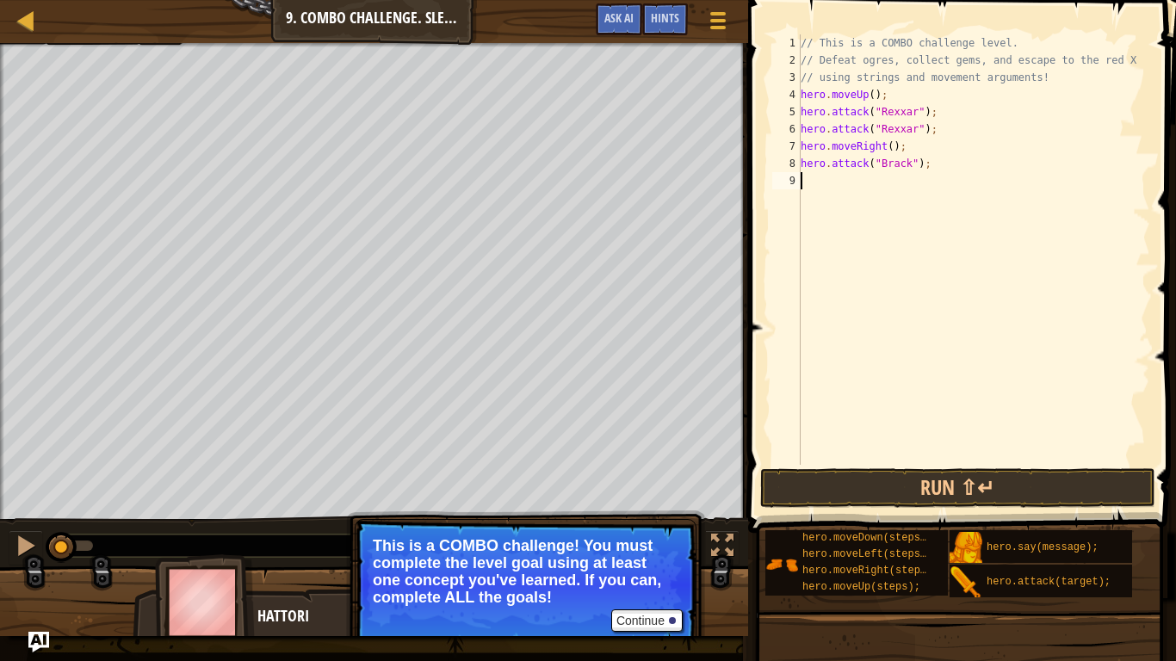
scroll to position [8, 0]
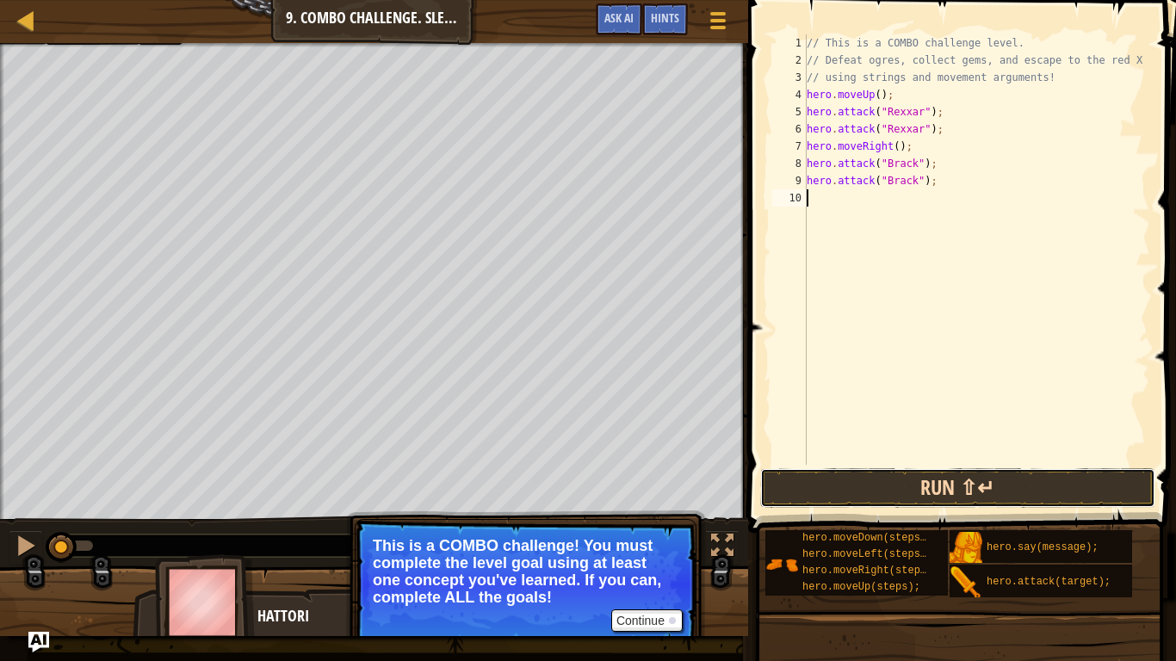
click at [802, 482] on button "Run ⇧↵" at bounding box center [957, 488] width 395 height 40
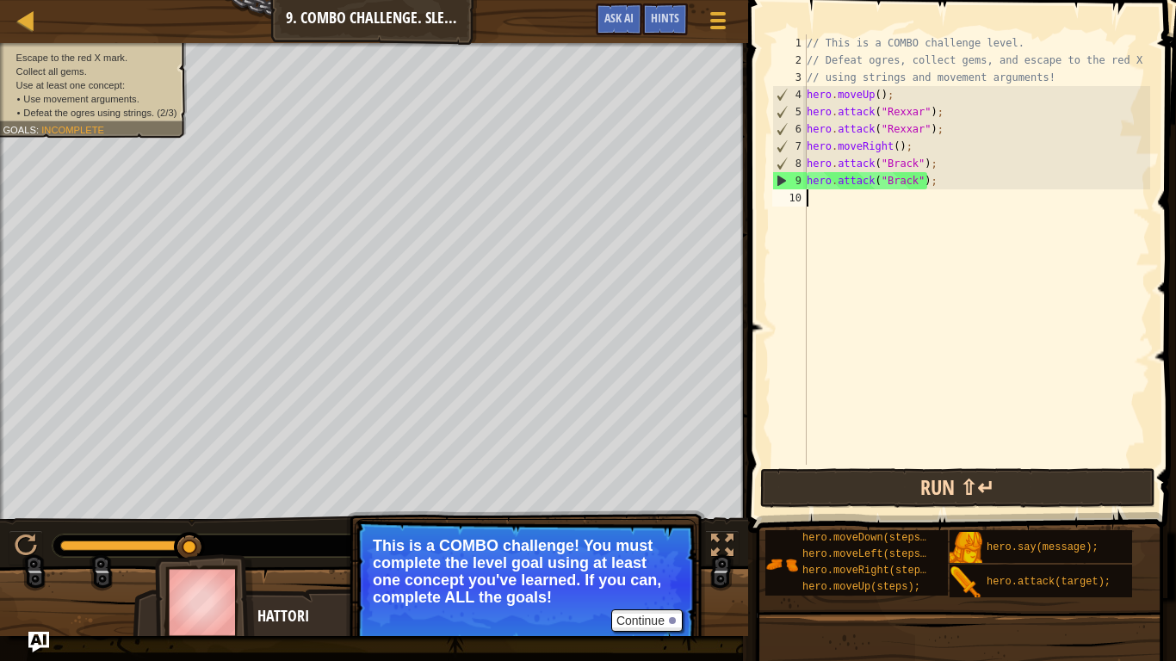
type textarea "h"
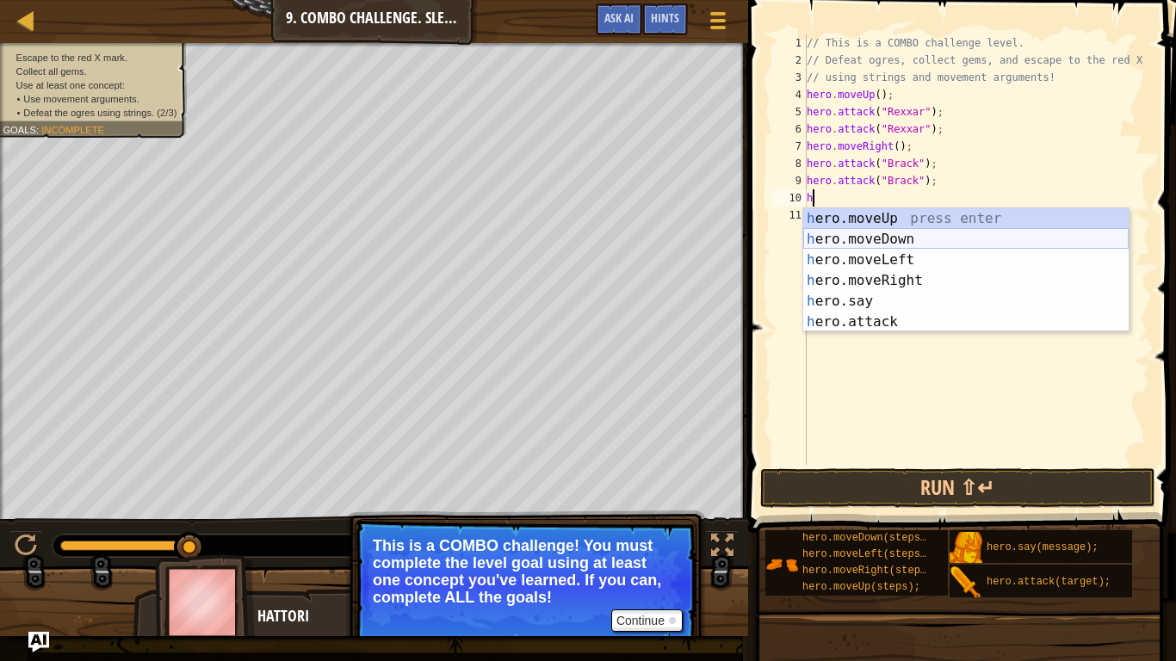
click at [863, 234] on div "h ero.moveUp press enter h ero.moveDown press enter h ero.moveLeft press enter …" at bounding box center [965, 290] width 325 height 165
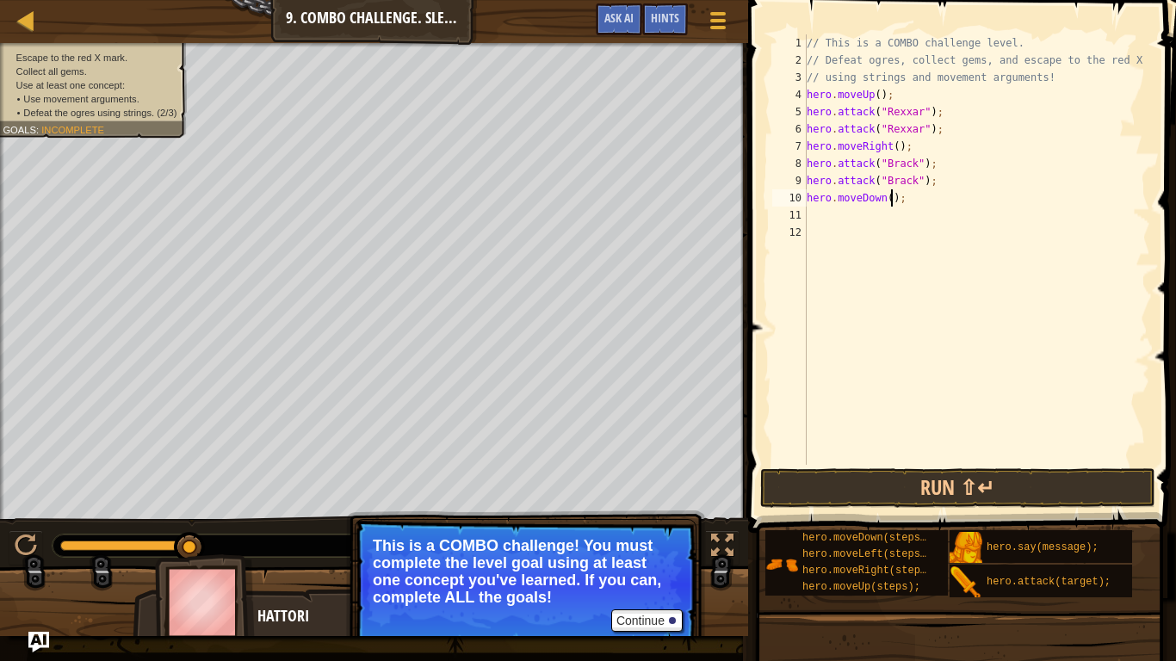
click at [890, 201] on div "// This is a COMBO challenge level. // Defeat ogres, collect gems, and escape t…" at bounding box center [976, 266] width 347 height 465
type textarea "hero.moveDown(2);"
click at [890, 217] on div "// This is a COMBO challenge level. // Defeat ogres, collect gems, and escape t…" at bounding box center [976, 266] width 347 height 465
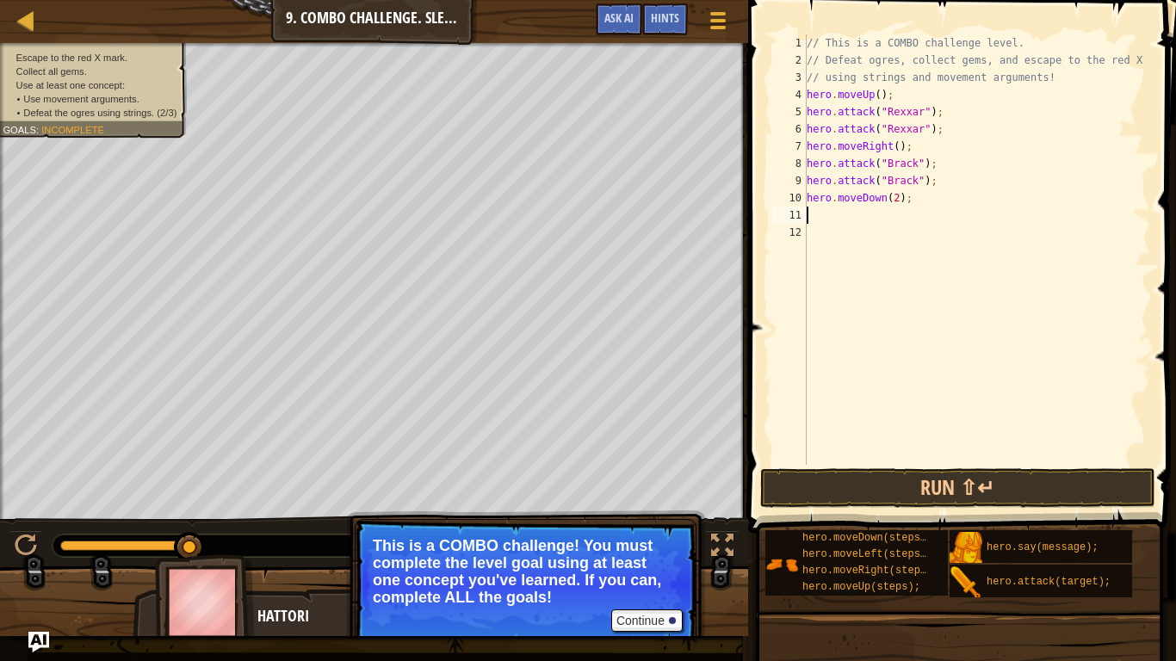
type textarea "h"
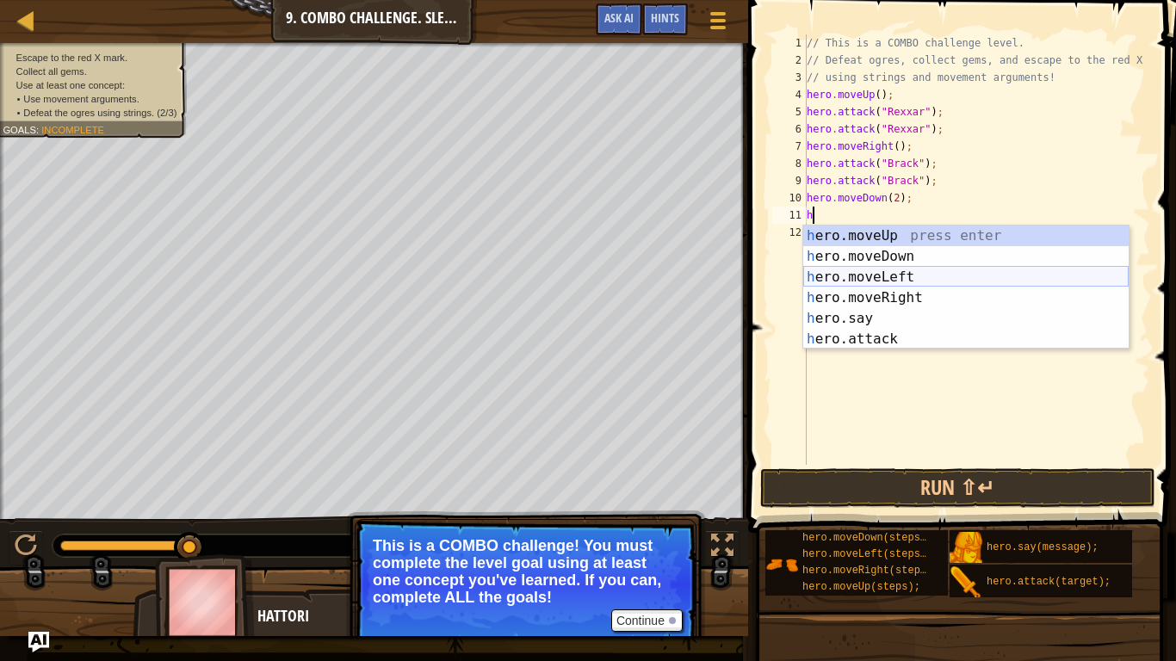
click at [881, 273] on div "h ero.moveUp press enter h ero.moveDown press enter h ero.moveLeft press enter …" at bounding box center [965, 308] width 325 height 165
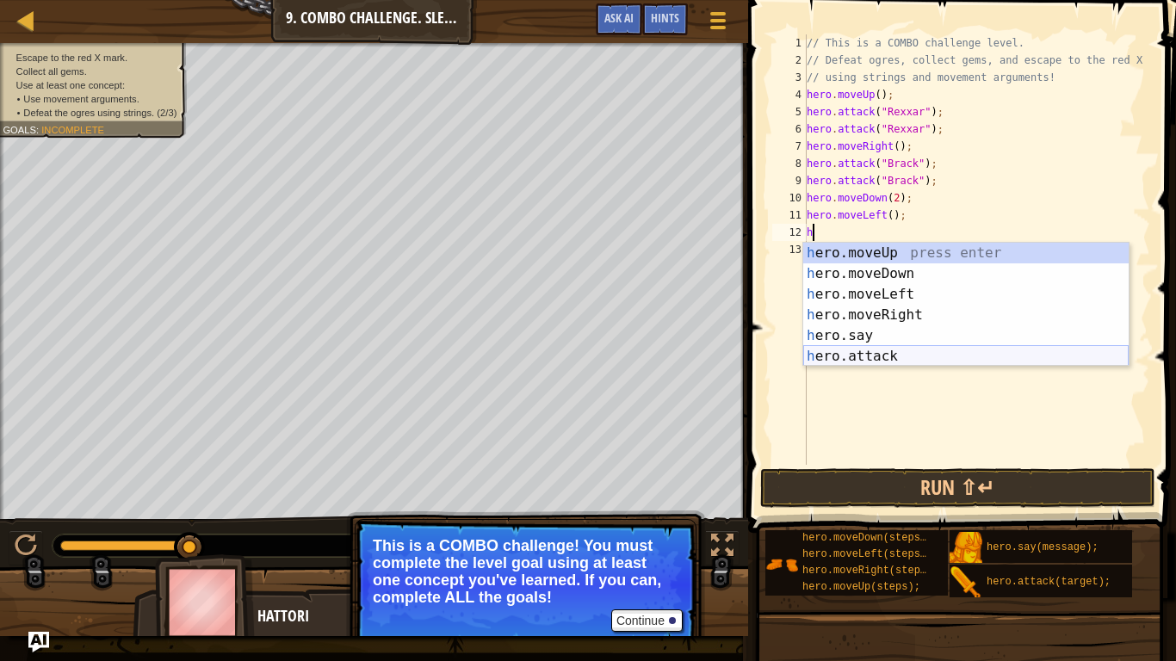
click at [852, 352] on div "h ero.moveUp press enter h ero.moveDown press enter h ero.moveLeft press enter …" at bounding box center [965, 325] width 325 height 165
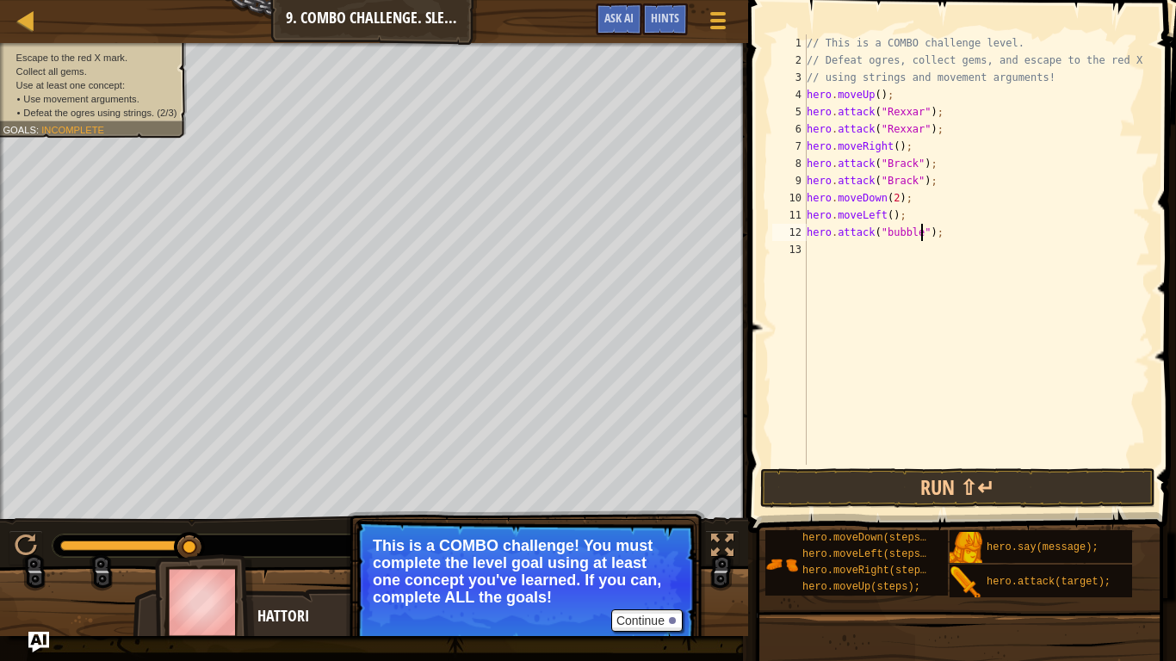
scroll to position [8, 16]
click at [930, 496] on button "Run ⇧↵" at bounding box center [957, 488] width 395 height 40
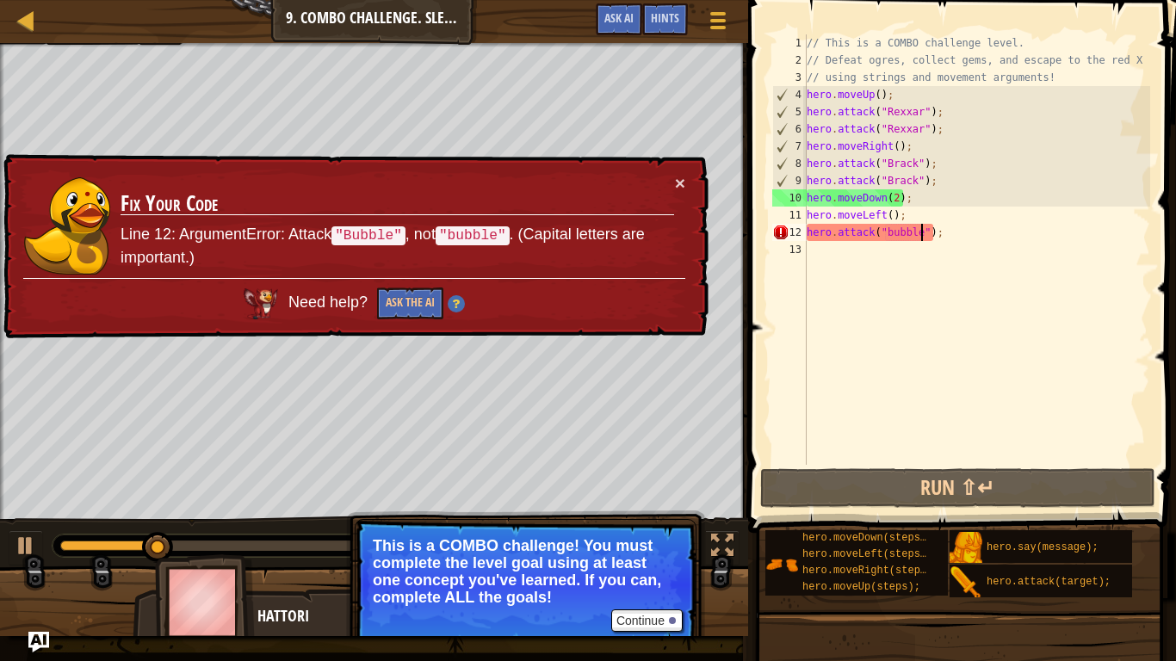
click at [891, 233] on div "// This is a COMBO challenge level. // Defeat ogres, collect gems, and escape t…" at bounding box center [976, 266] width 347 height 465
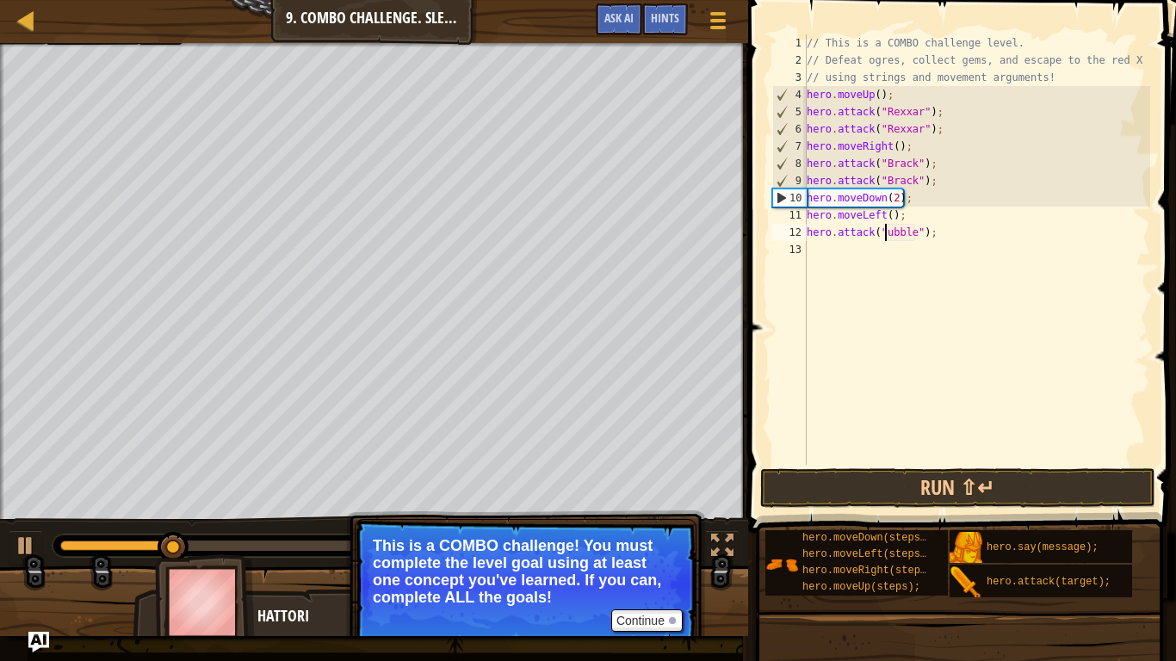
scroll to position [8, 12]
click at [1043, 485] on button "Run ⇧↵" at bounding box center [957, 488] width 395 height 40
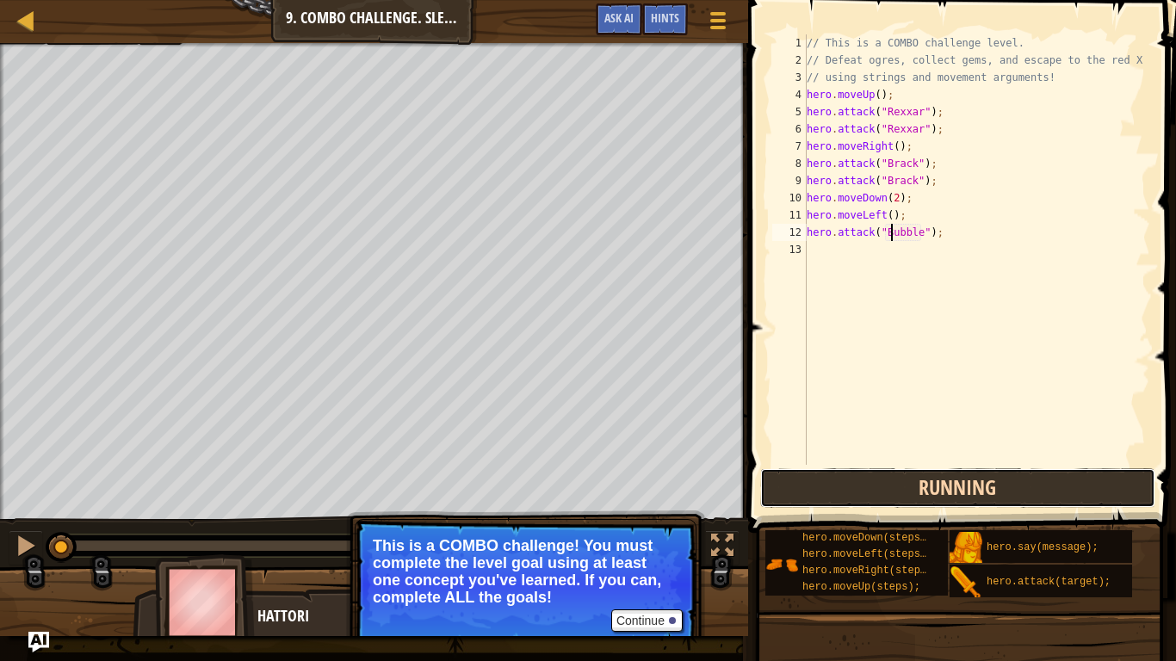
click at [1060, 474] on button "Running" at bounding box center [957, 488] width 395 height 40
click at [1043, 498] on button "Running" at bounding box center [957, 488] width 395 height 40
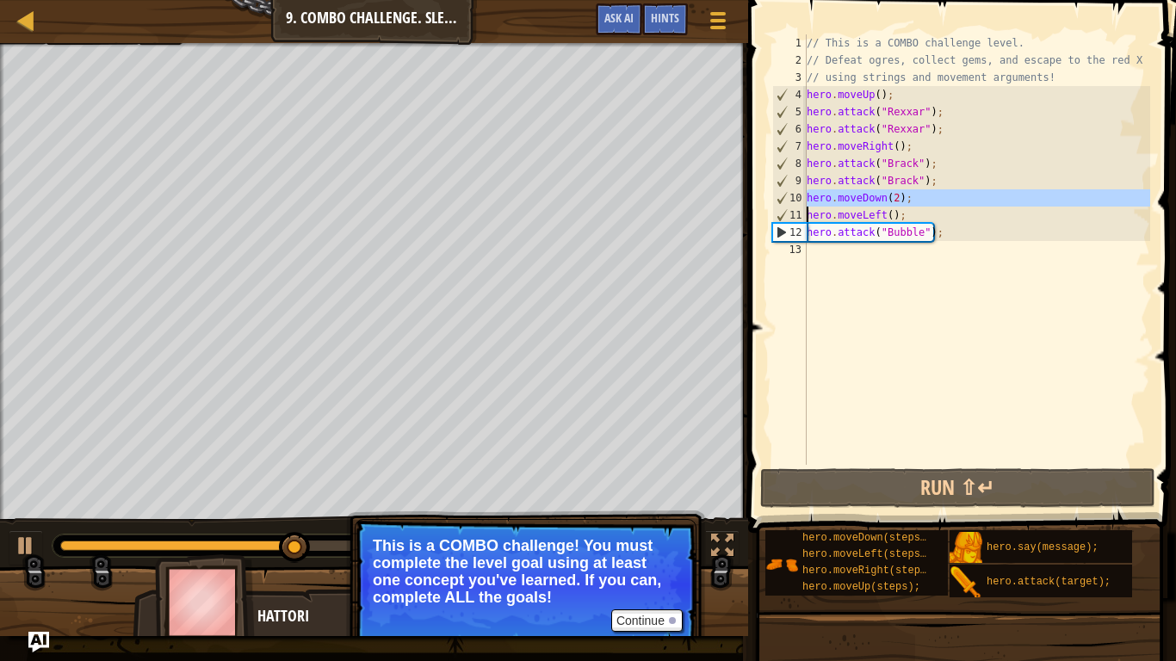
drag, startPoint x: 806, startPoint y: 195, endPoint x: 882, endPoint y: 196, distance: 75.8
click at [882, 196] on div "hero.attack("Bubble"); 1 2 3 4 5 6 7 8 9 10 11 12 13 // This is a COMBO challen…" at bounding box center [959, 249] width 381 height 430
type textarea "hero.moveLeft();"
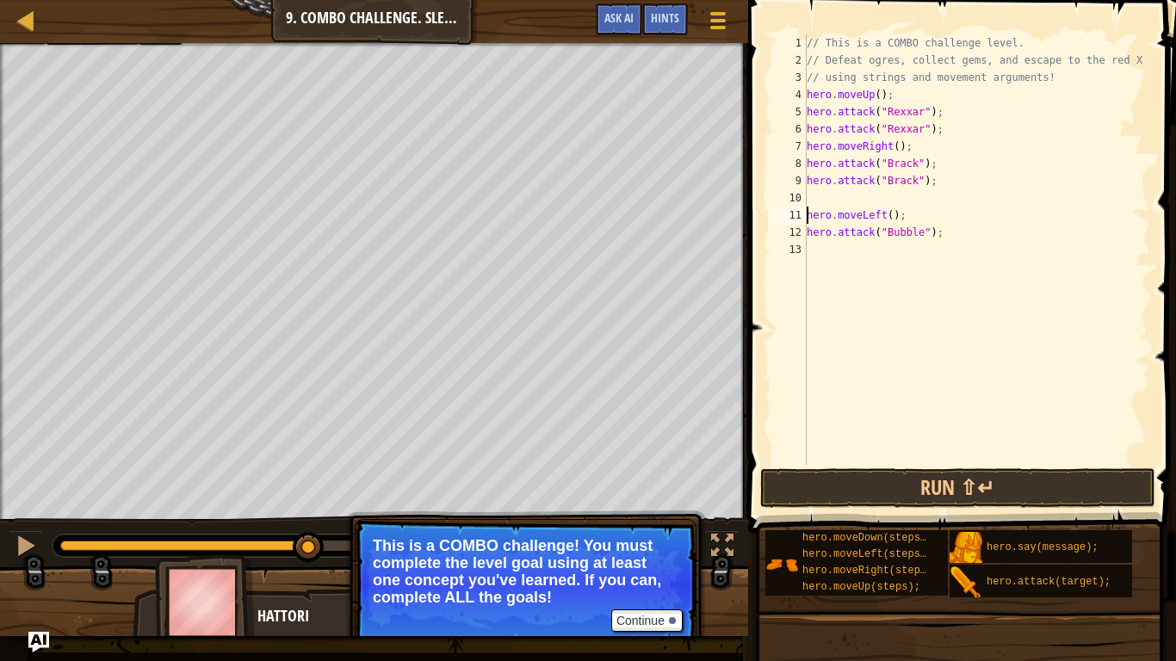
click at [811, 192] on div "// This is a COMBO challenge level. // Defeat ogres, collect gems, and escape t…" at bounding box center [976, 266] width 347 height 465
type textarea "h"
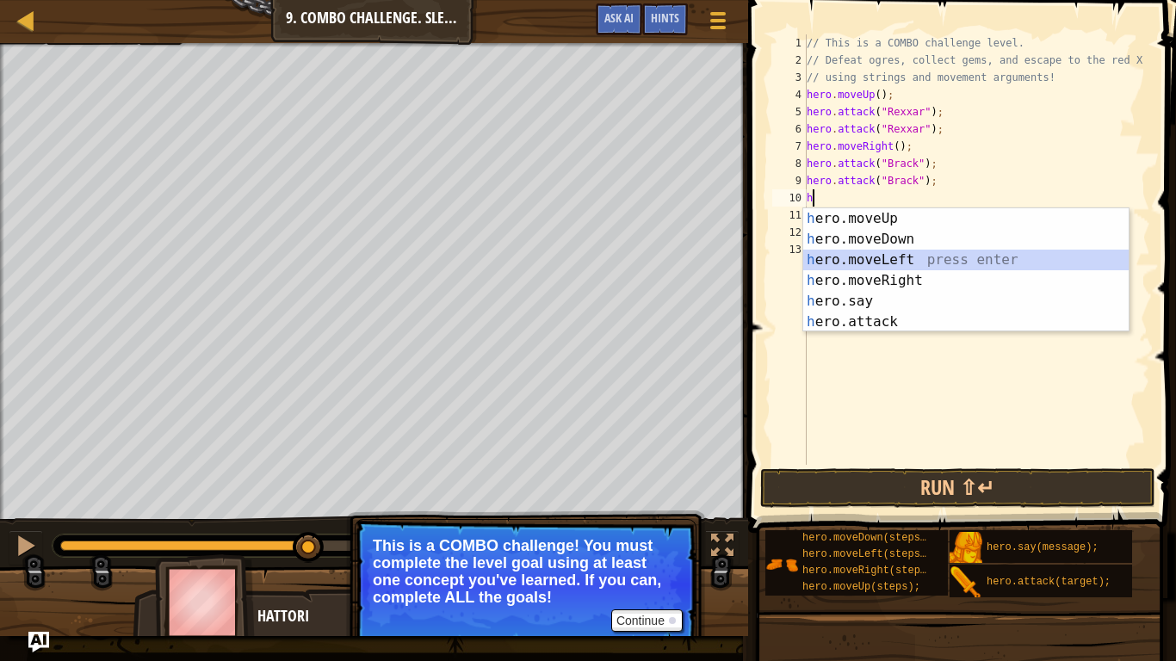
click at [852, 257] on div "h ero.moveUp press enter h ero.moveDown press enter h ero.moveLeft press enter …" at bounding box center [965, 290] width 325 height 165
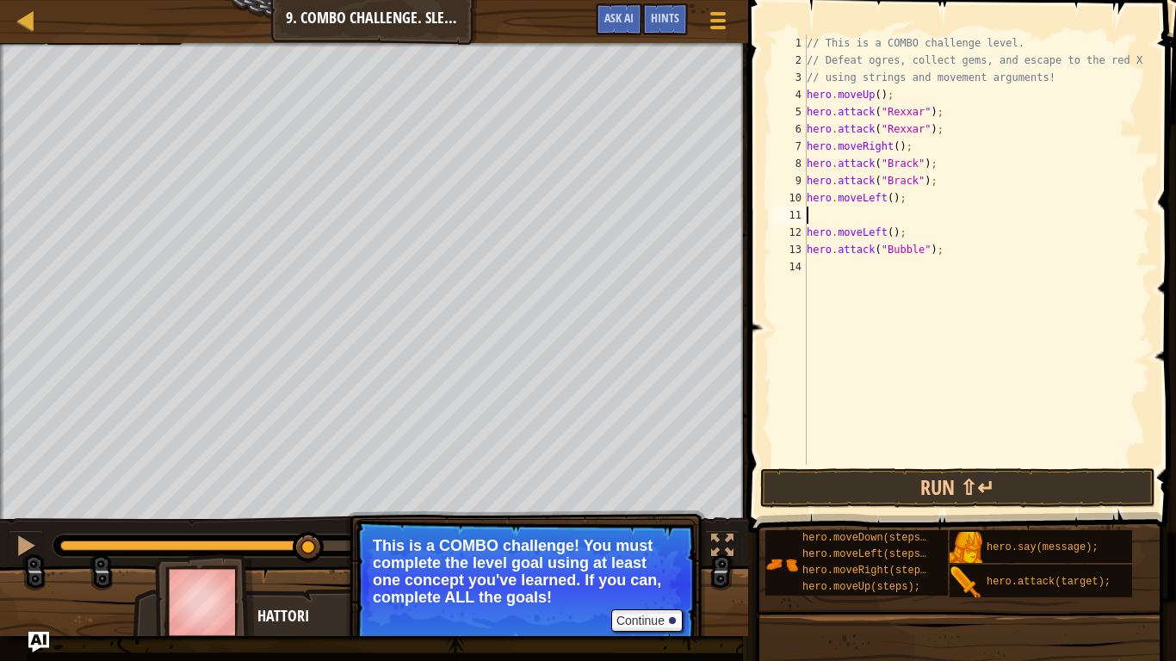
type textarea "h"
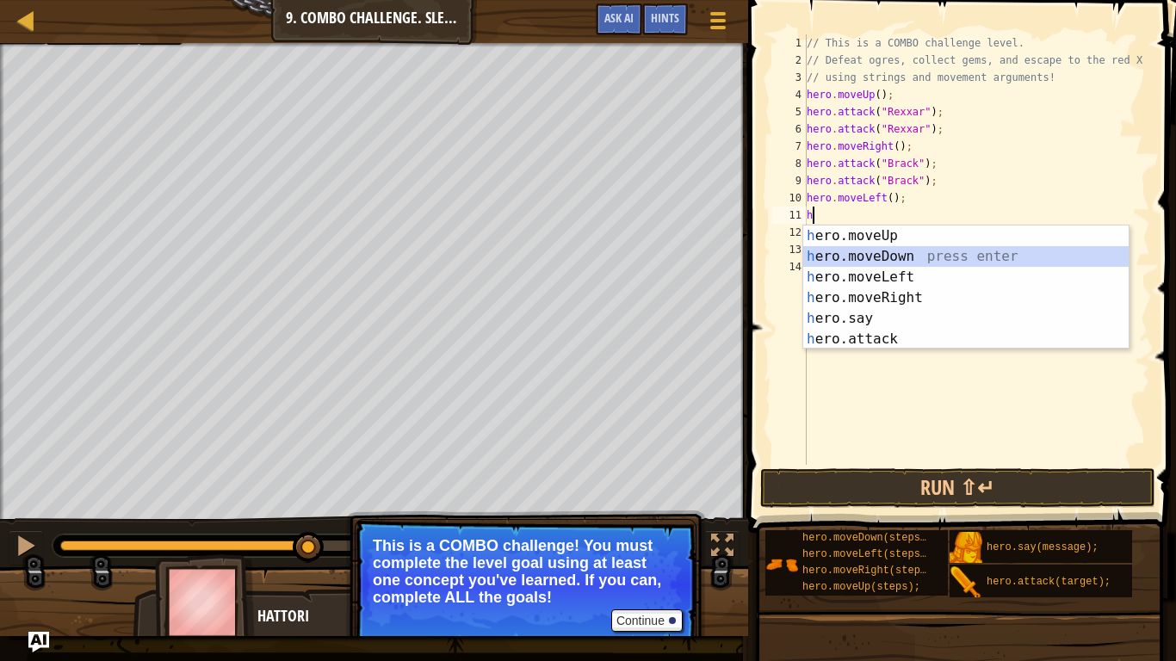
click at [880, 256] on div "h ero.moveUp press enter h ero.moveDown press enter h ero.moveLeft press enter …" at bounding box center [965, 308] width 325 height 165
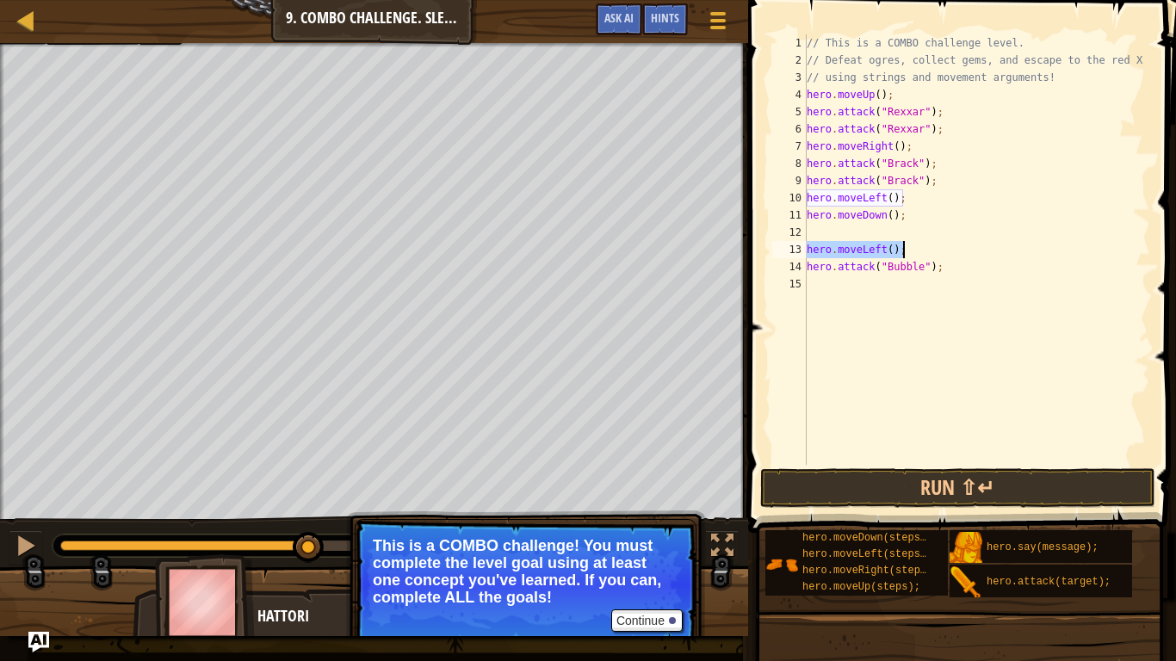
drag, startPoint x: 808, startPoint y: 253, endPoint x: 901, endPoint y: 243, distance: 94.4
click at [901, 243] on div "// This is a COMBO challenge level. // Defeat ogres, collect gems, and escape t…" at bounding box center [976, 266] width 347 height 465
type textarea "hero.moveLeft();"
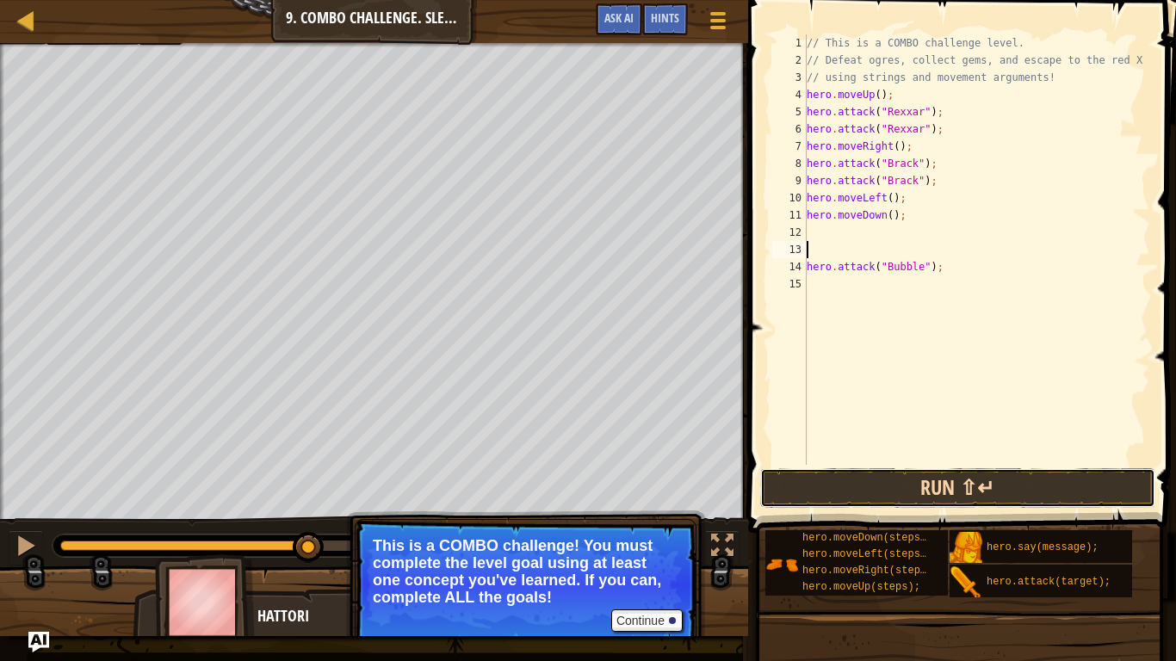
click at [831, 486] on button "Run ⇧↵" at bounding box center [957, 488] width 395 height 40
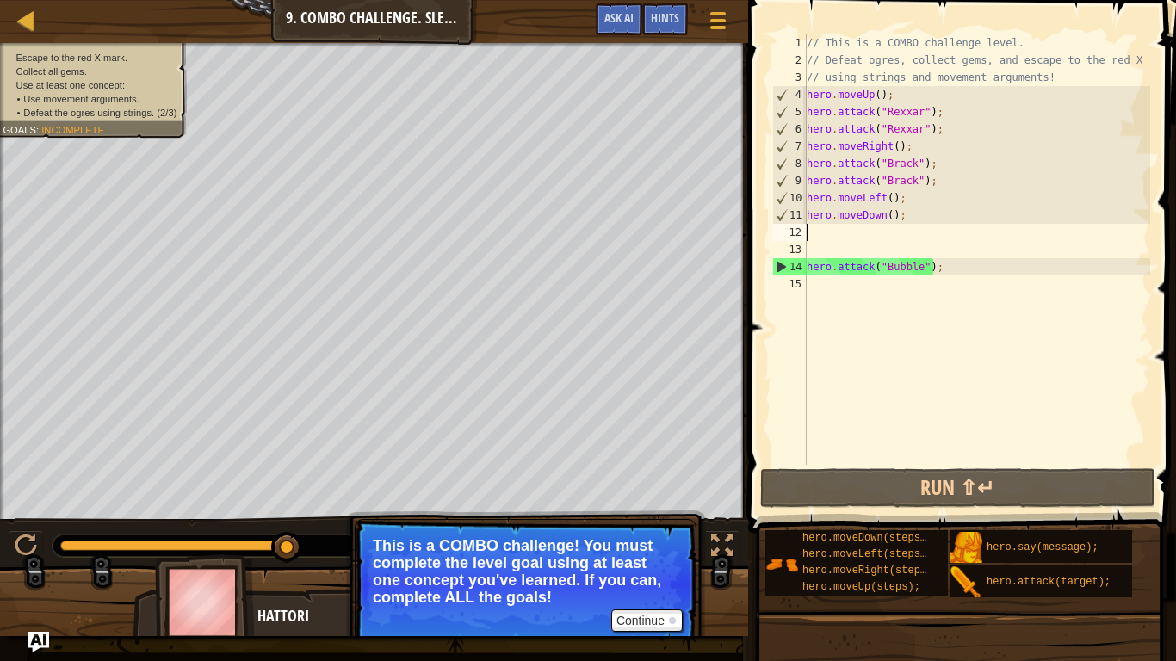
click at [848, 238] on div "// This is a COMBO challenge level. // Defeat ogres, collect gems, and escape t…" at bounding box center [976, 266] width 347 height 465
type textarea "h"
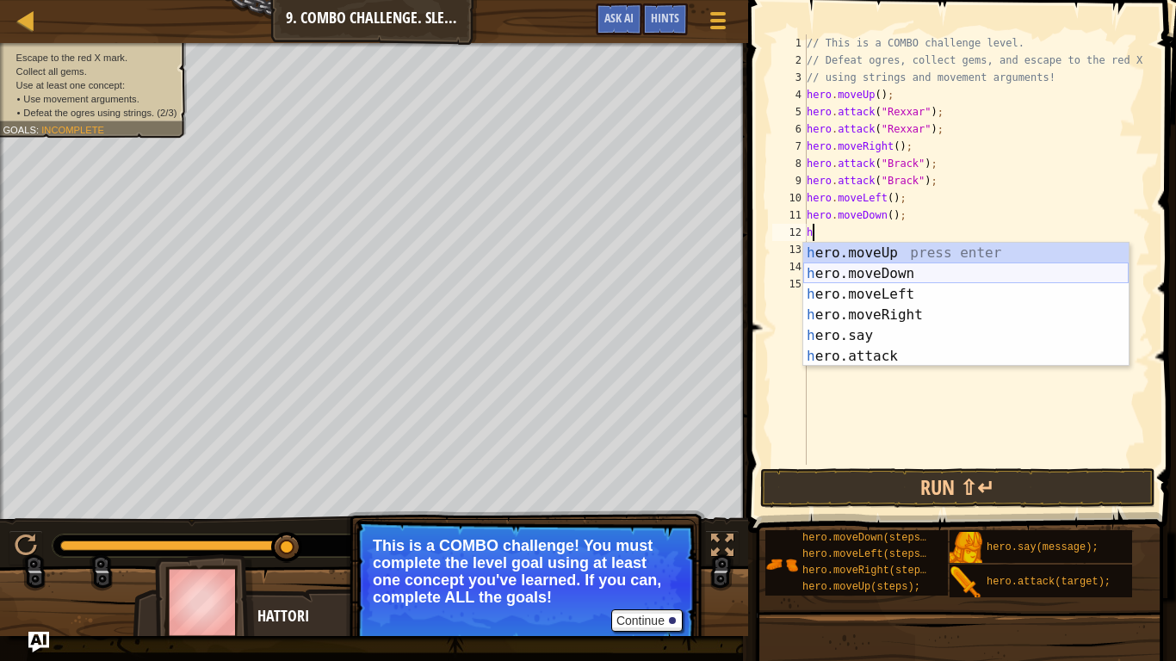
click at [842, 272] on div "h ero.moveUp press enter h ero.moveDown press enter h ero.moveLeft press enter …" at bounding box center [965, 325] width 325 height 165
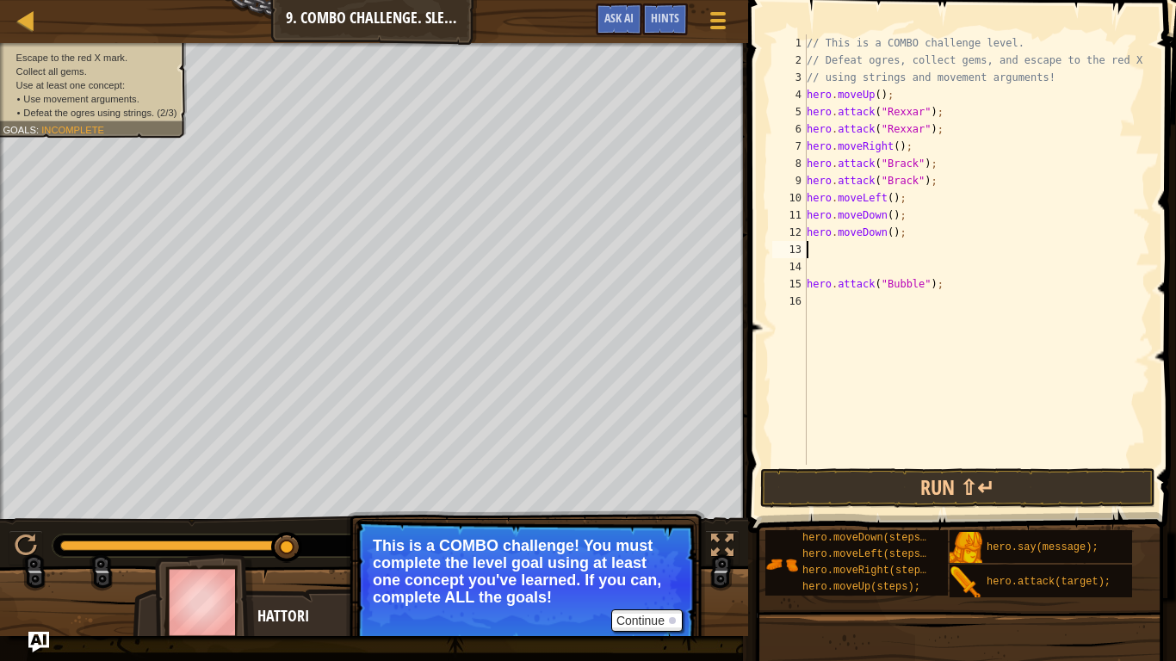
type textarea "h"
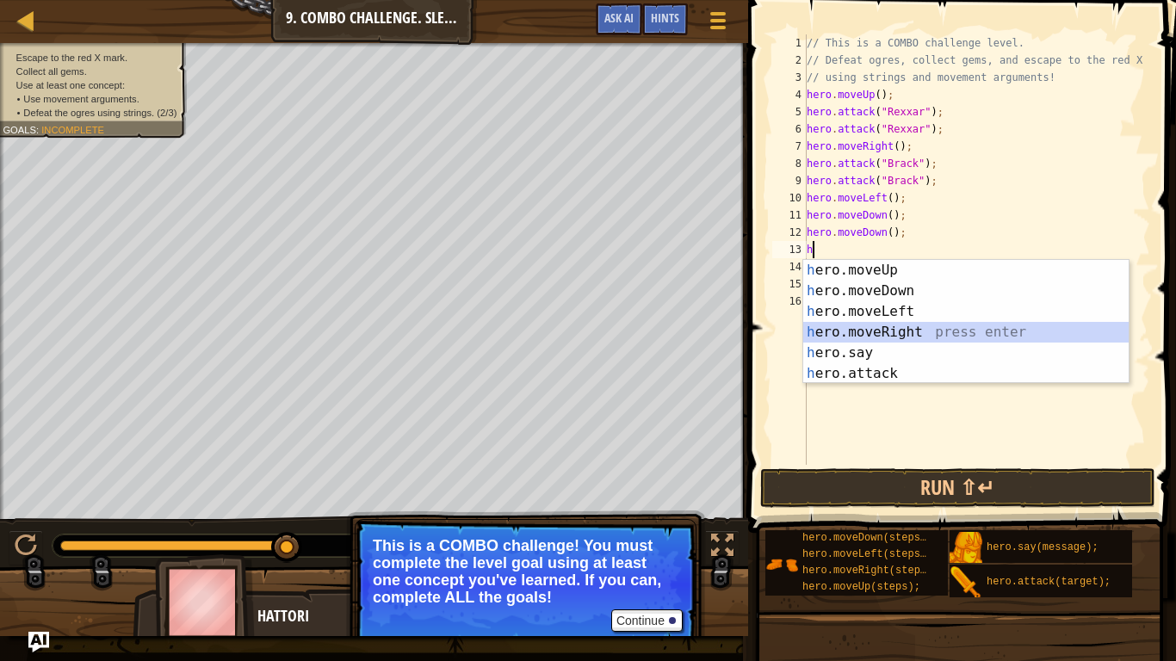
click at [905, 334] on div "h ero.moveUp press enter h ero.moveDown press enter h ero.moveLeft press enter …" at bounding box center [965, 342] width 325 height 165
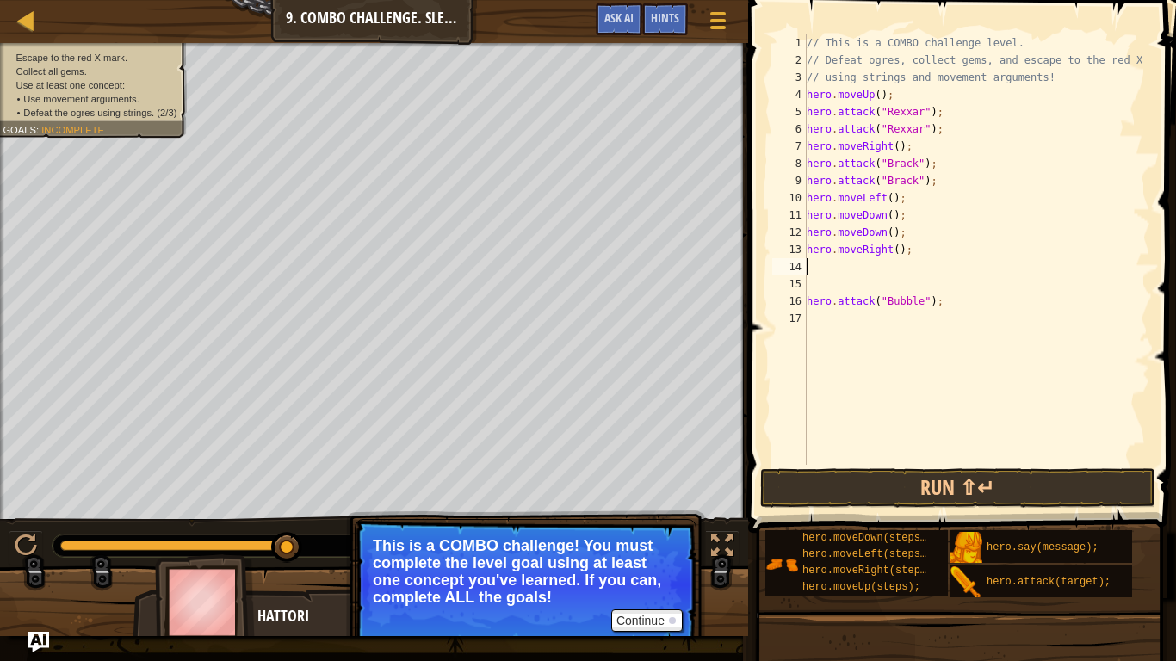
click at [898, 251] on div "// This is a COMBO challenge level. // Defeat ogres, collect gems, and escape t…" at bounding box center [976, 266] width 347 height 465
type textarea "hero.moveRight(2);"
click at [881, 268] on div "// This is a COMBO challenge level. // Defeat ogres, collect gems, and escape t…" at bounding box center [976, 266] width 347 height 465
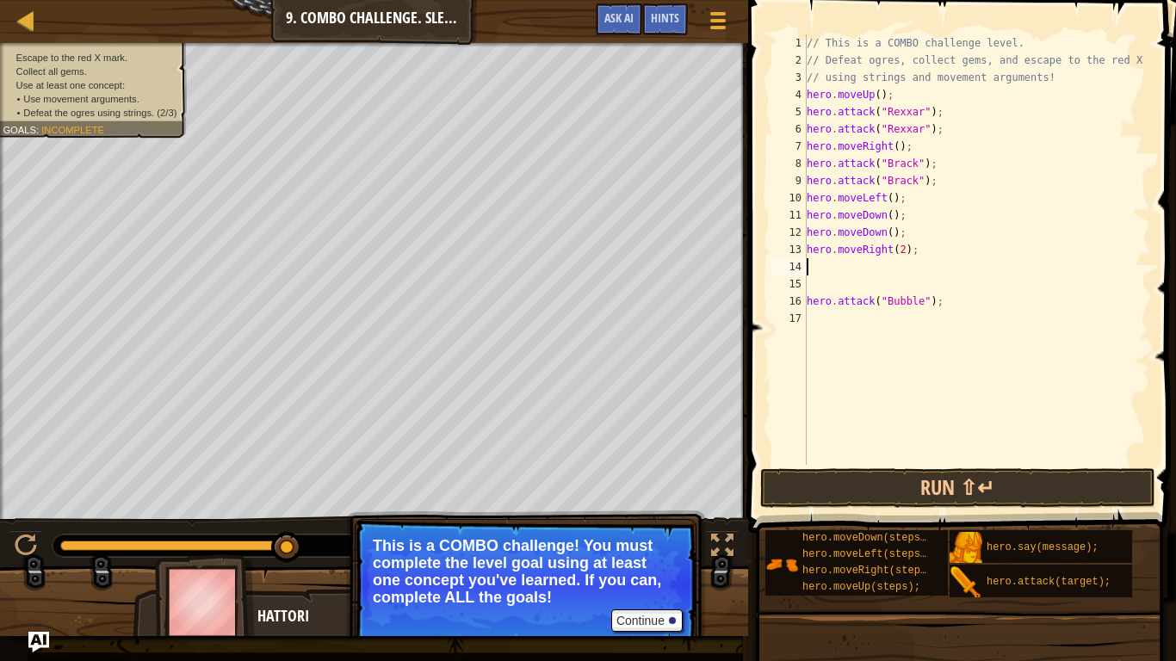
type textarea "h"
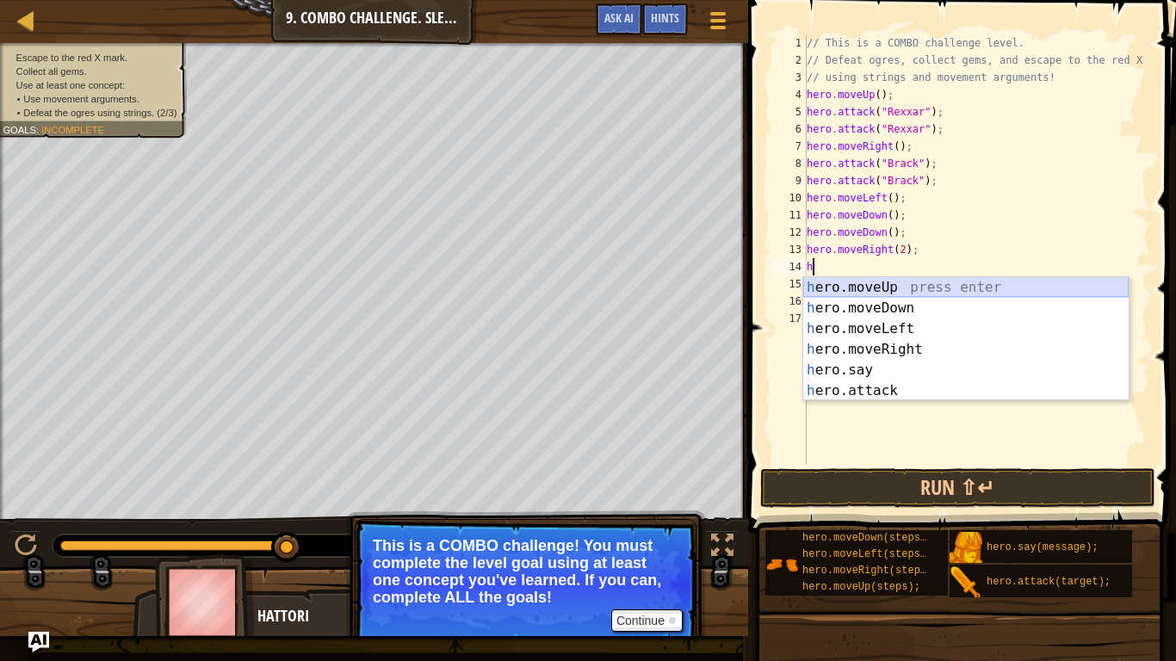
click at [888, 285] on div "h ero.moveUp press enter h ero.moveDown press enter h ero.moveLeft press enter …" at bounding box center [965, 359] width 325 height 165
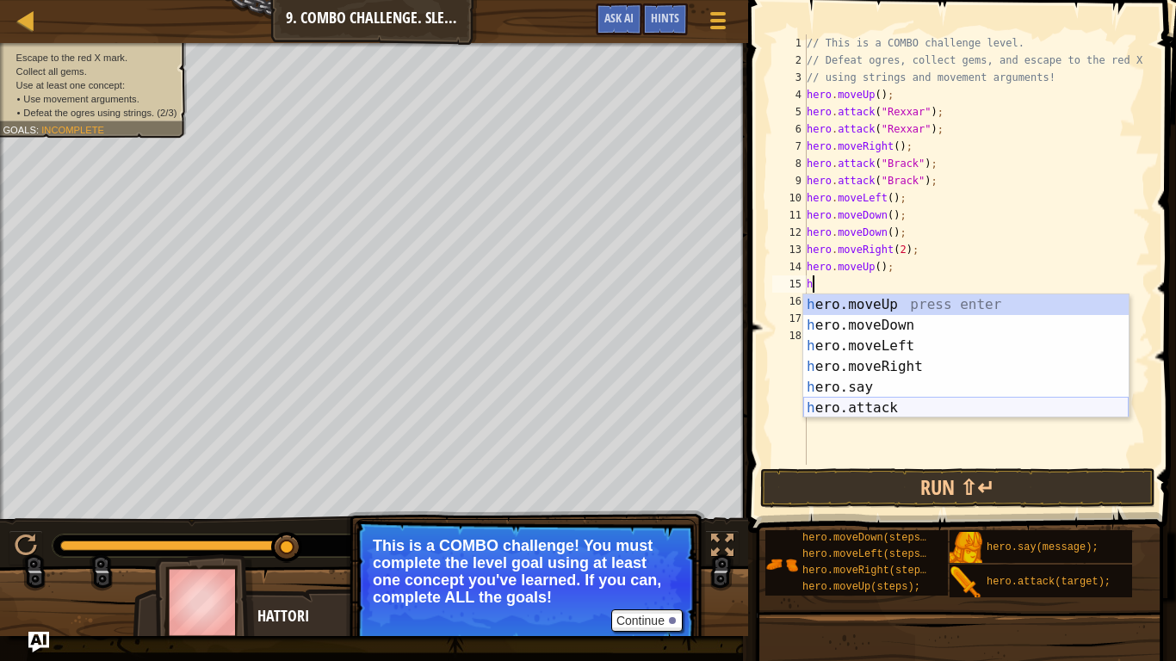
click at [874, 401] on div "h ero.moveUp press enter h ero.moveDown press enter h ero.moveLeft press enter …" at bounding box center [965, 376] width 325 height 165
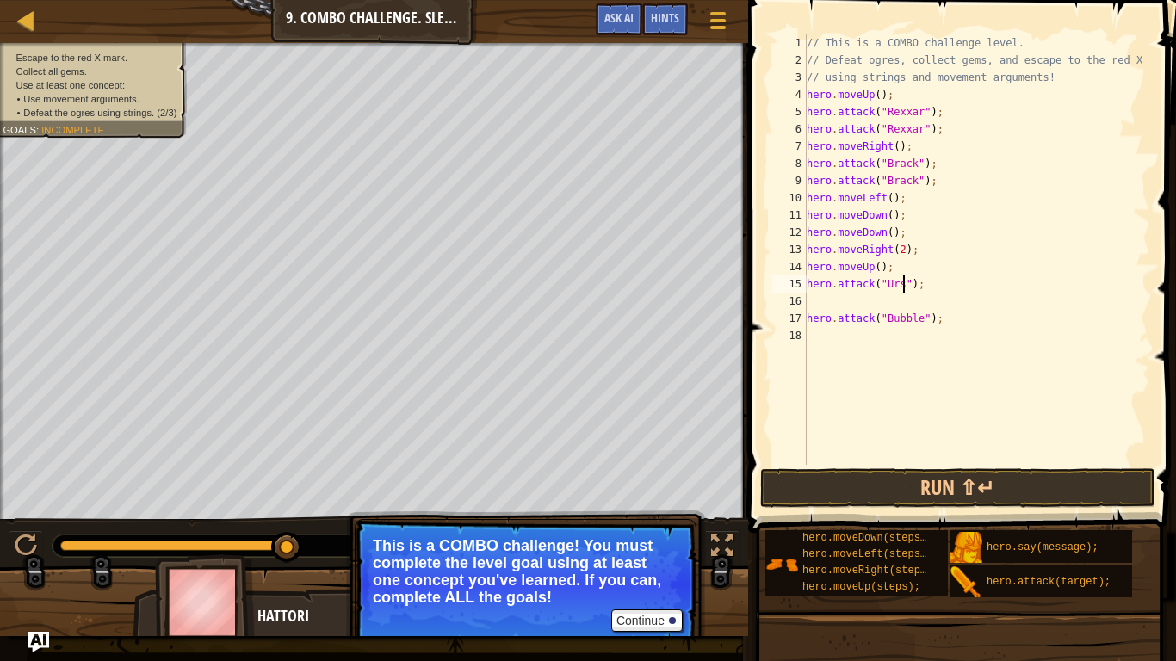
scroll to position [8, 15]
drag, startPoint x: 808, startPoint y: 286, endPoint x: 970, endPoint y: 284, distance: 161.9
click at [970, 284] on div "// This is a COMBO challenge level. // Defeat ogres, collect gems, and escape t…" at bounding box center [976, 266] width 347 height 465
click at [976, 312] on div "// This is a COMBO challenge level. // Defeat ogres, collect gems, and escape t…" at bounding box center [976, 266] width 347 height 465
type textarea "hero.attack("Bubble");"
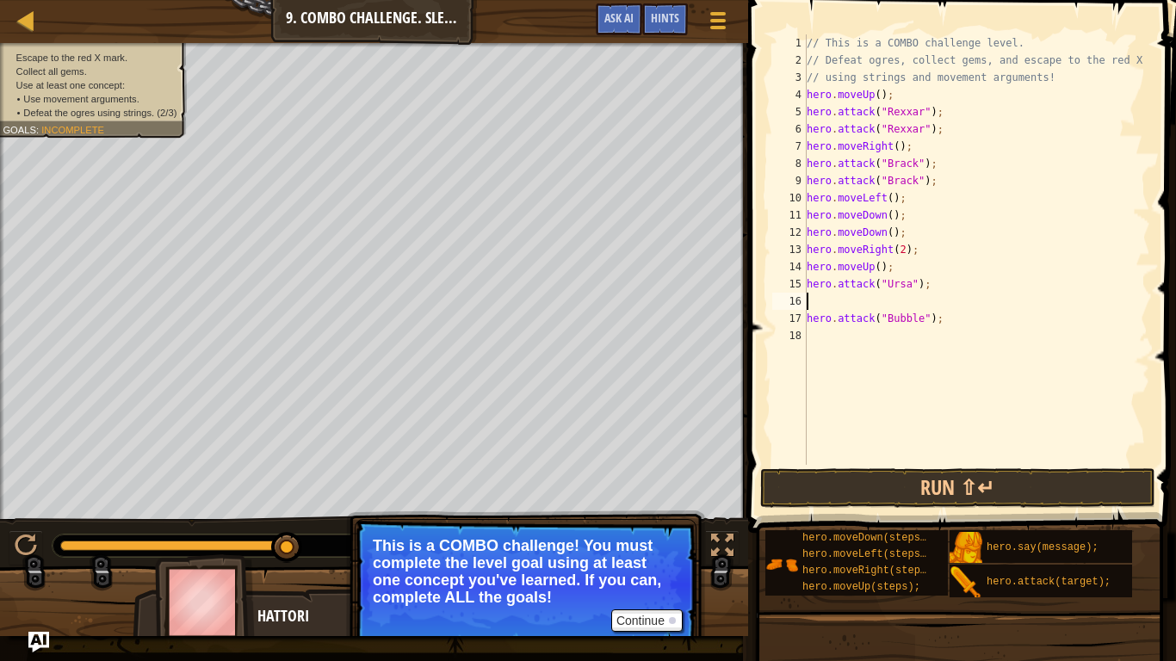
click at [868, 301] on div "// This is a COMBO challenge level. // Defeat ogres, collect gems, and escape t…" at bounding box center [976, 266] width 347 height 465
paste textarea "hero.attack("Ursa");"
click at [873, 314] on div "// This is a COMBO challenge level. // Defeat ogres, collect gems, and escape t…" at bounding box center [976, 266] width 347 height 465
type textarea "hero.attack("Bubble");"
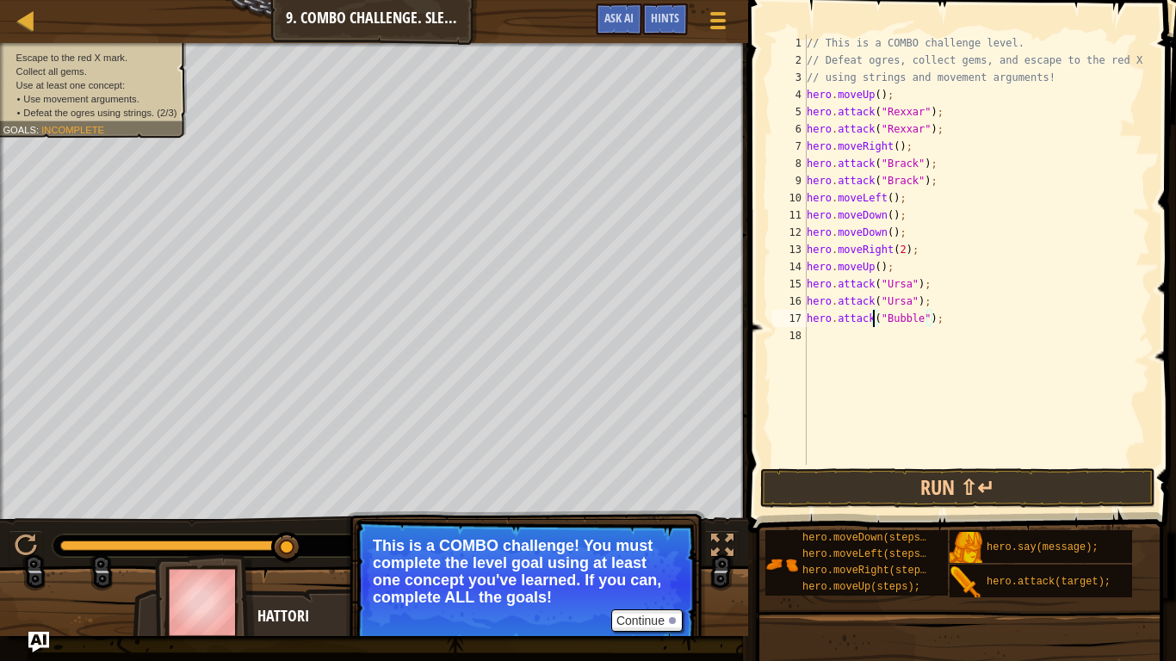
click at [845, 355] on div "// This is a COMBO challenge level. // Defeat ogres, collect gems, and escape t…" at bounding box center [976, 266] width 347 height 465
type textarea "h"
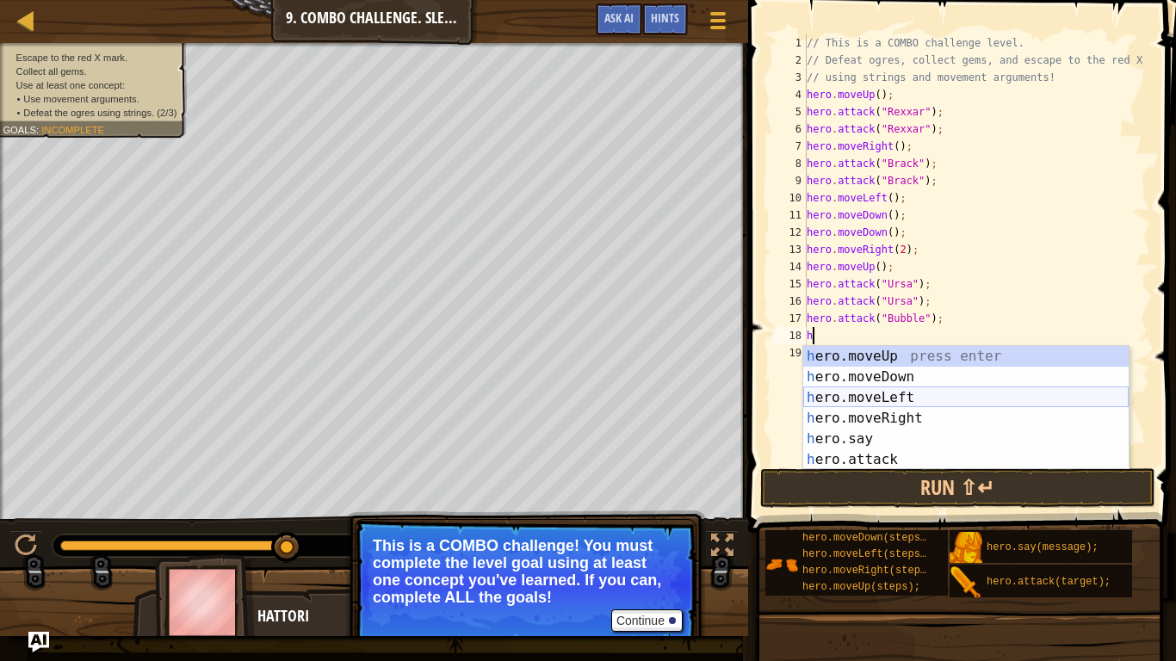
click at [870, 393] on div "h ero.moveUp press enter h ero.moveDown press enter h ero.moveLeft press enter …" at bounding box center [965, 428] width 325 height 165
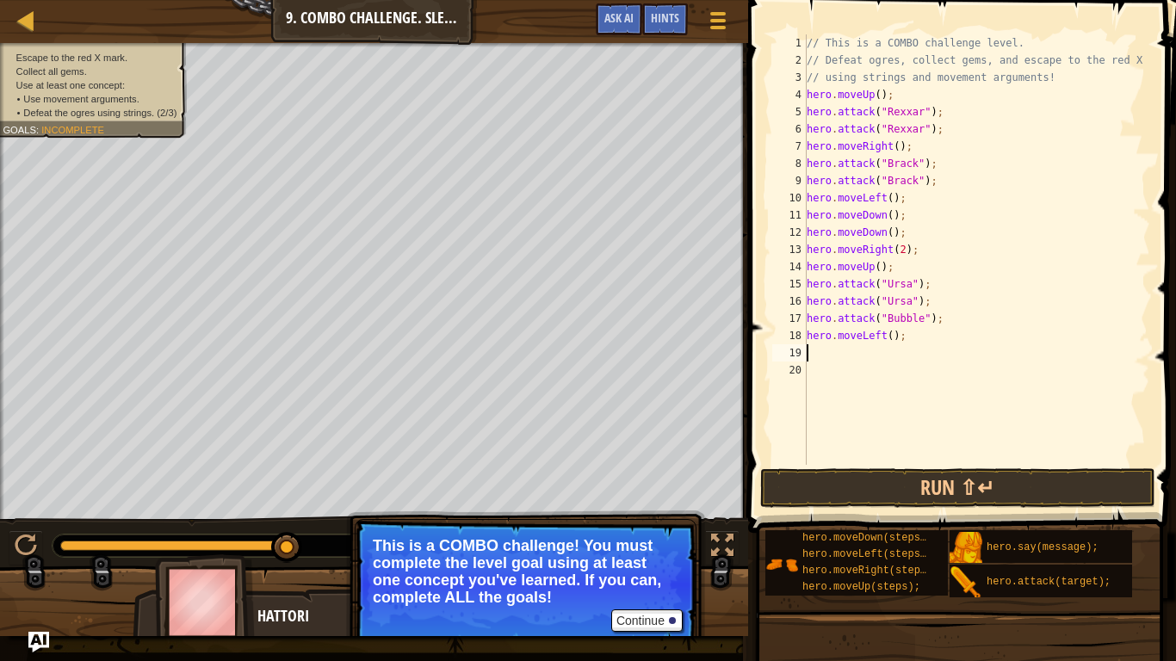
click at [890, 340] on div "// This is a COMBO challenge level. // Defeat ogres, collect gems, and escape t…" at bounding box center [976, 266] width 347 height 465
type textarea "hero.moveLeft(2);"
click at [886, 362] on div "// This is a COMBO challenge level. // Defeat ogres, collect gems, and escape t…" at bounding box center [976, 266] width 347 height 465
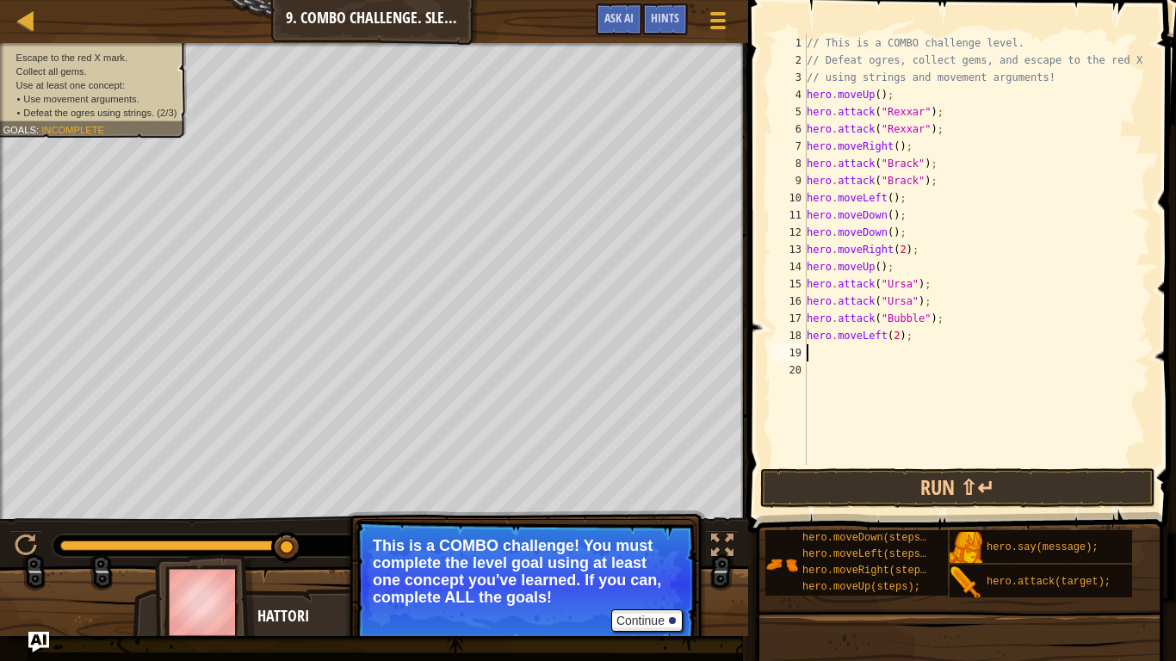
click at [886, 354] on div "// This is a COMBO challenge level. // Defeat ogres, collect gems, and escape t…" at bounding box center [976, 266] width 347 height 465
type textarea "h"
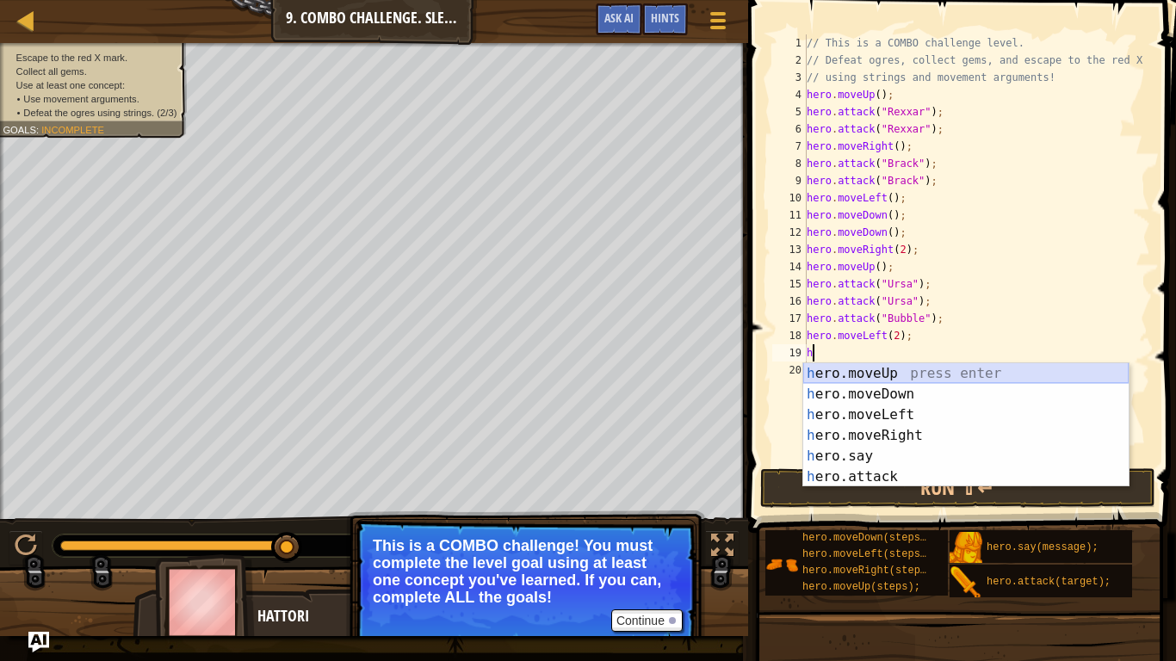
click at [885, 374] on div "h ero.moveUp press enter h ero.moveDown press enter h ero.moveLeft press enter …" at bounding box center [965, 445] width 325 height 165
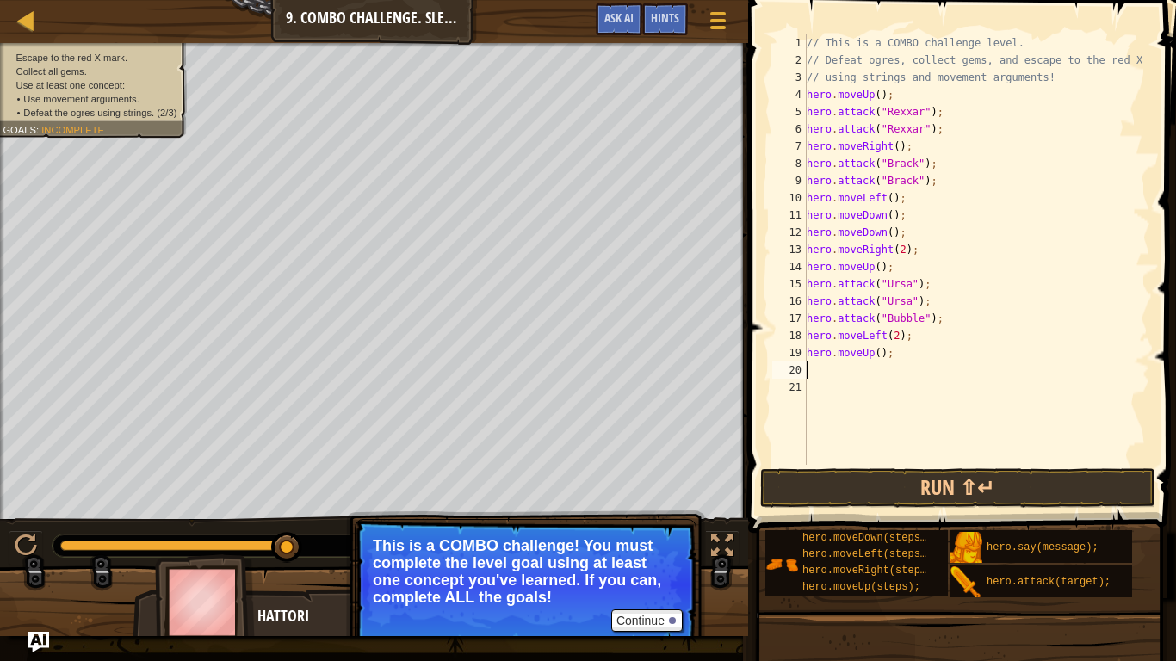
type textarea "h"
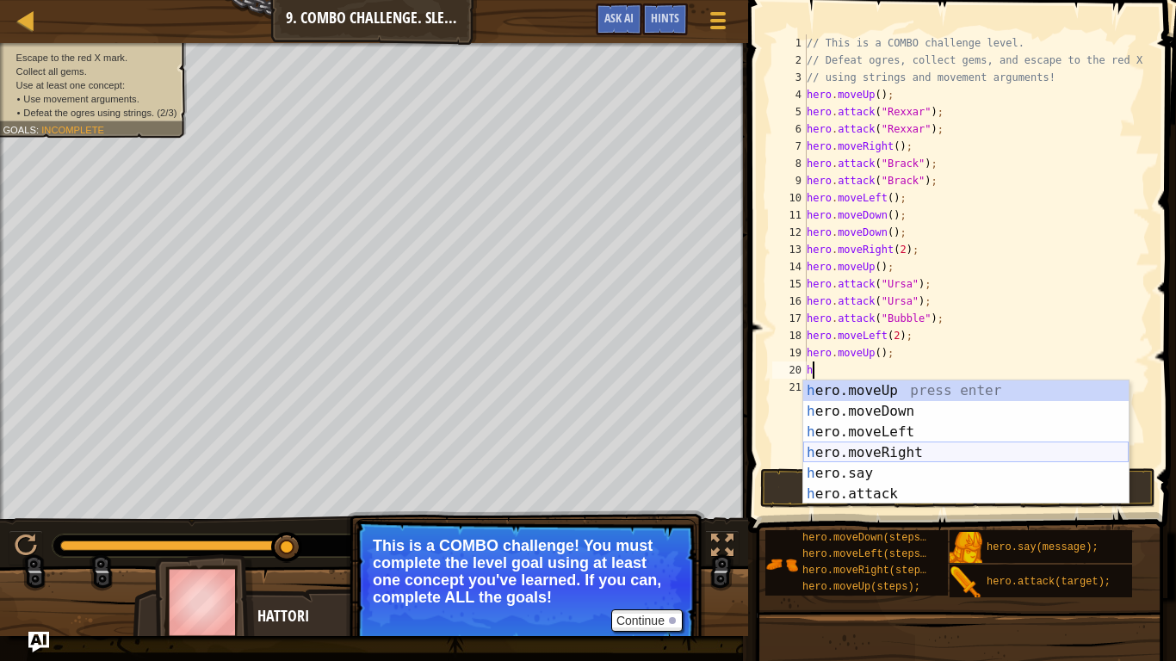
click at [870, 447] on div "h ero.moveUp press enter h ero.moveDown press enter h ero.moveLeft press enter …" at bounding box center [965, 463] width 325 height 165
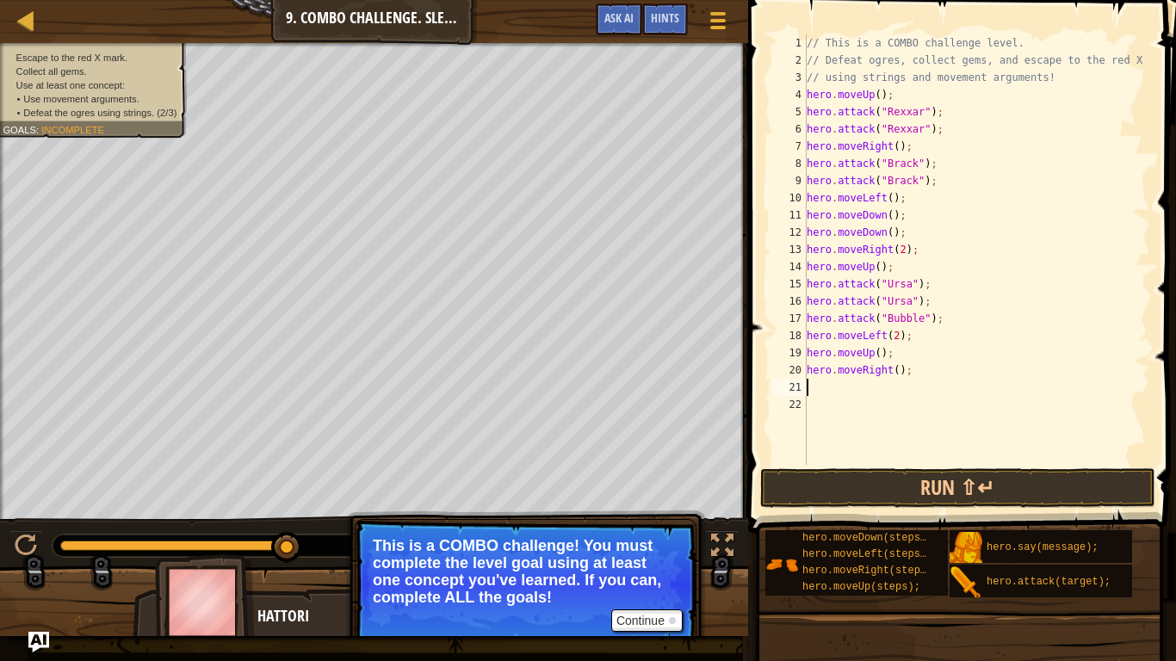
click at [899, 370] on div "// This is a COMBO challenge level. // Defeat ogres, collect gems, and escape t…" at bounding box center [976, 266] width 347 height 465
click at [1084, 483] on button "Run ⇧↵" at bounding box center [957, 488] width 395 height 40
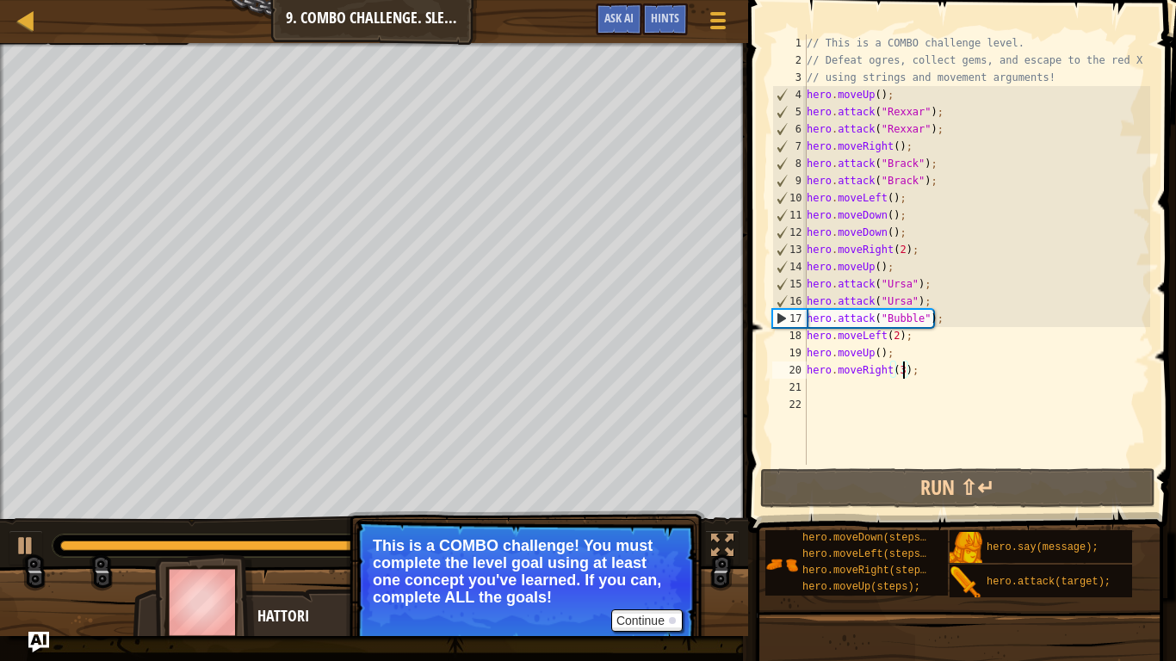
click at [900, 337] on div "// This is a COMBO challenge level. // Defeat ogres, collect gems, and escape t…" at bounding box center [976, 266] width 347 height 465
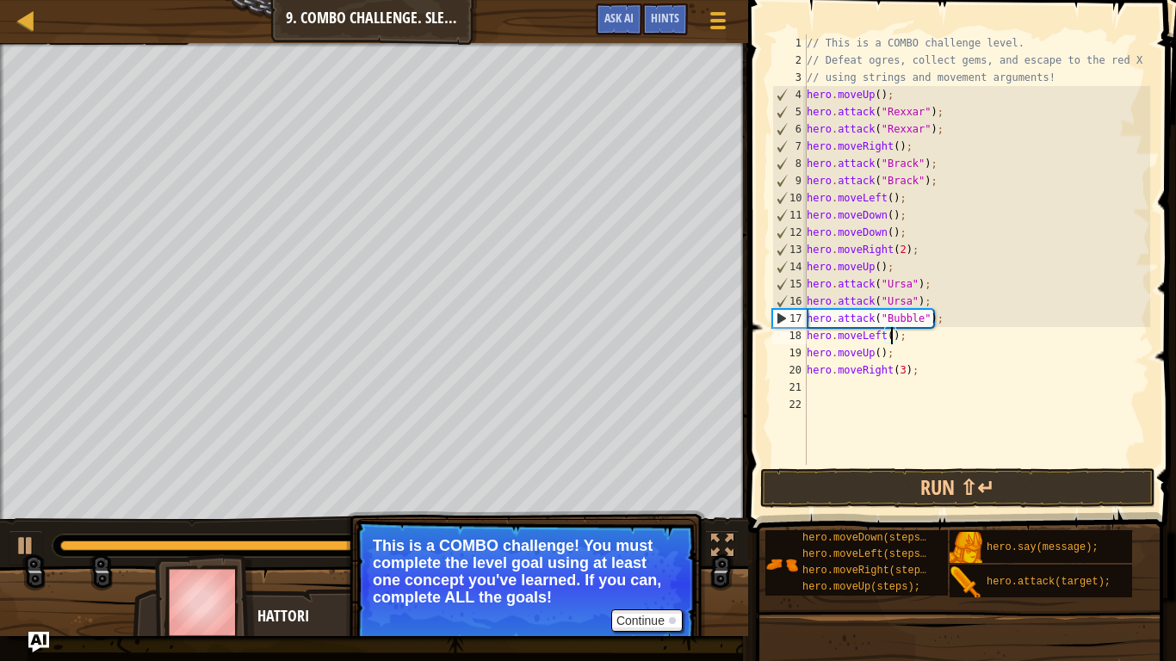
scroll to position [8, 13]
click at [799, 491] on button "Run ⇧↵" at bounding box center [957, 488] width 395 height 40
click at [18, 544] on div at bounding box center [26, 546] width 22 height 22
click at [9, 544] on button at bounding box center [26, 547] width 34 height 35
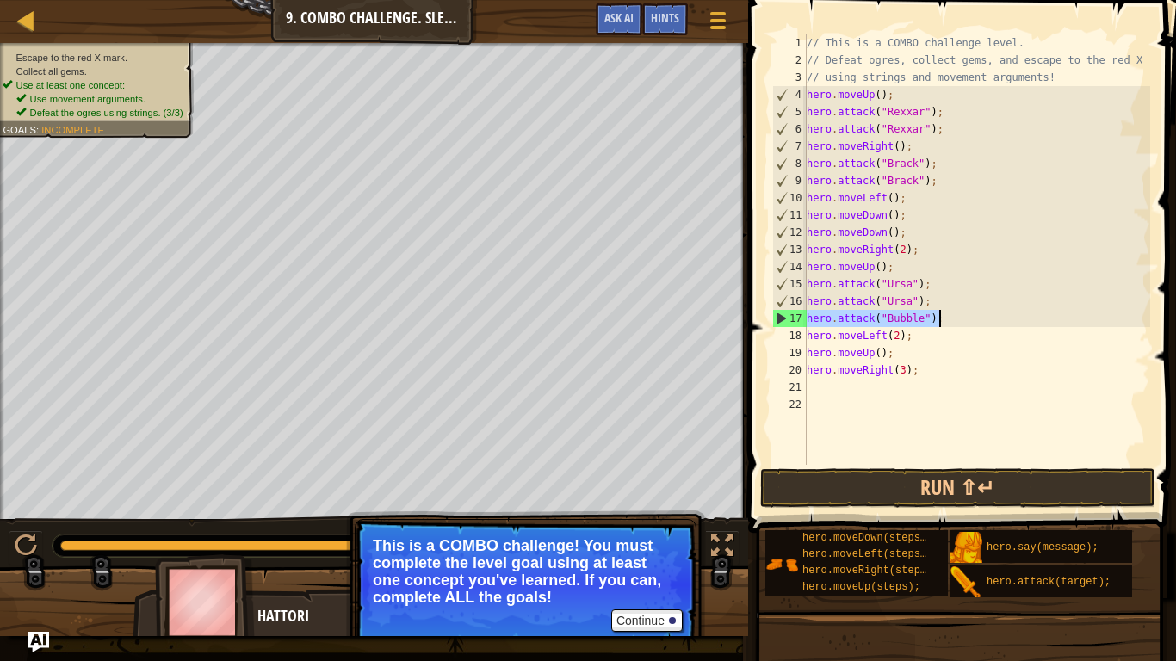
drag, startPoint x: 807, startPoint y: 319, endPoint x: 1025, endPoint y: 327, distance: 218.8
click at [1025, 327] on div "// This is a COMBO challenge level. // Defeat ogres, collect gems, and escape t…" at bounding box center [976, 266] width 347 height 465
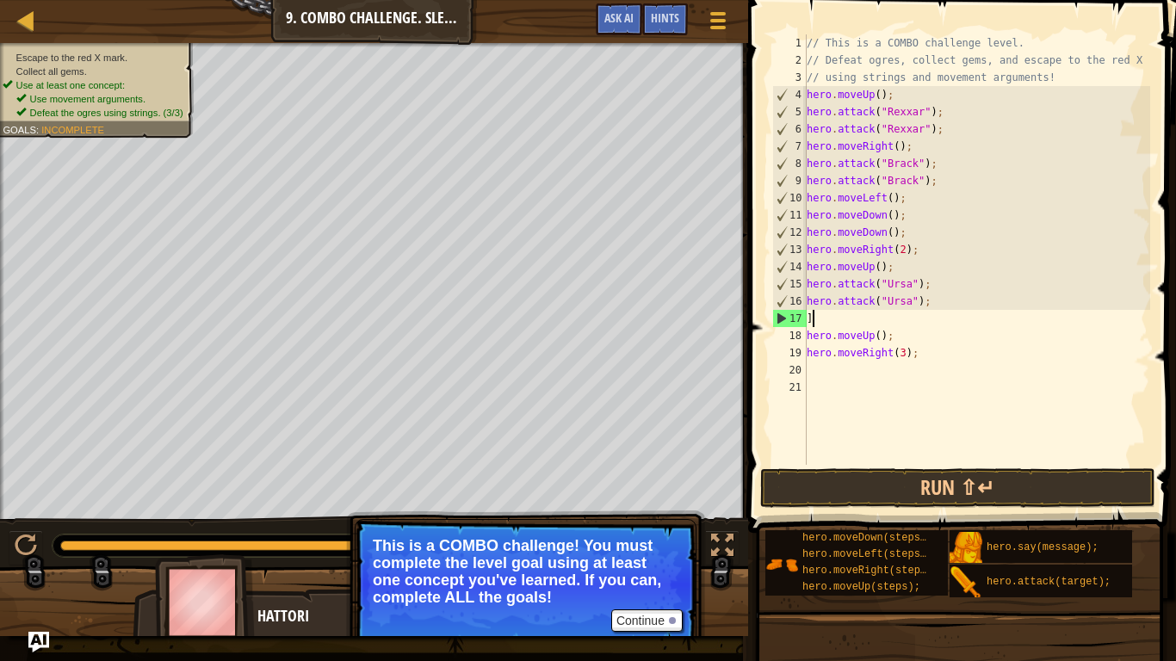
scroll to position [8, 0]
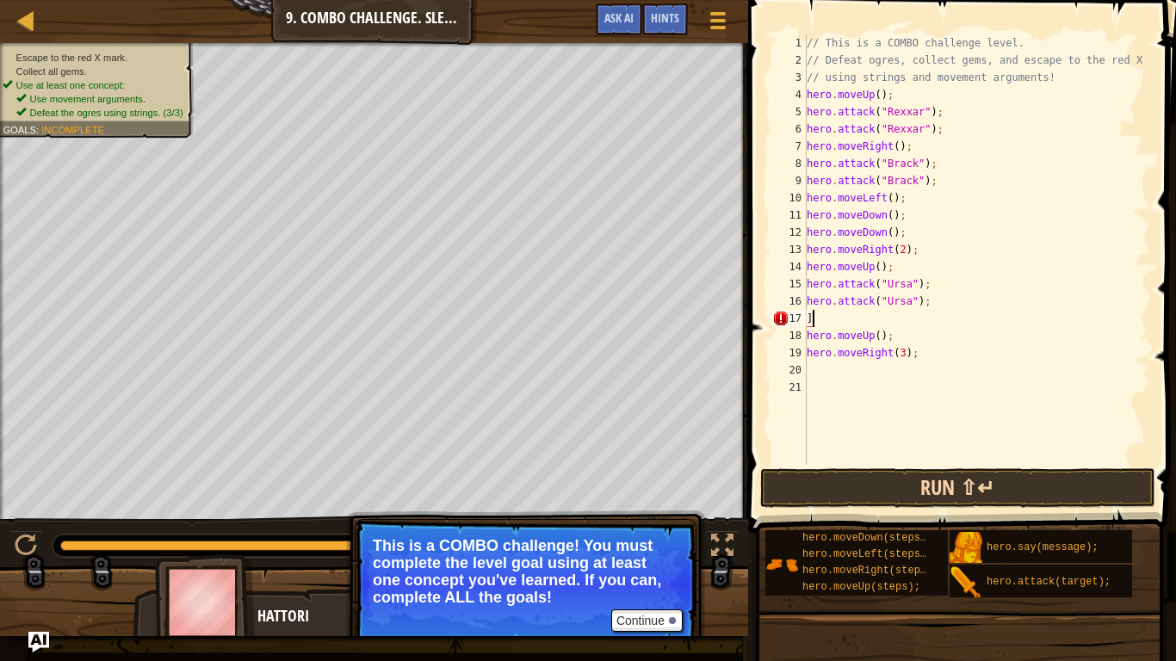
type textarea "]"
click at [941, 486] on button "Run ⇧↵" at bounding box center [957, 488] width 395 height 40
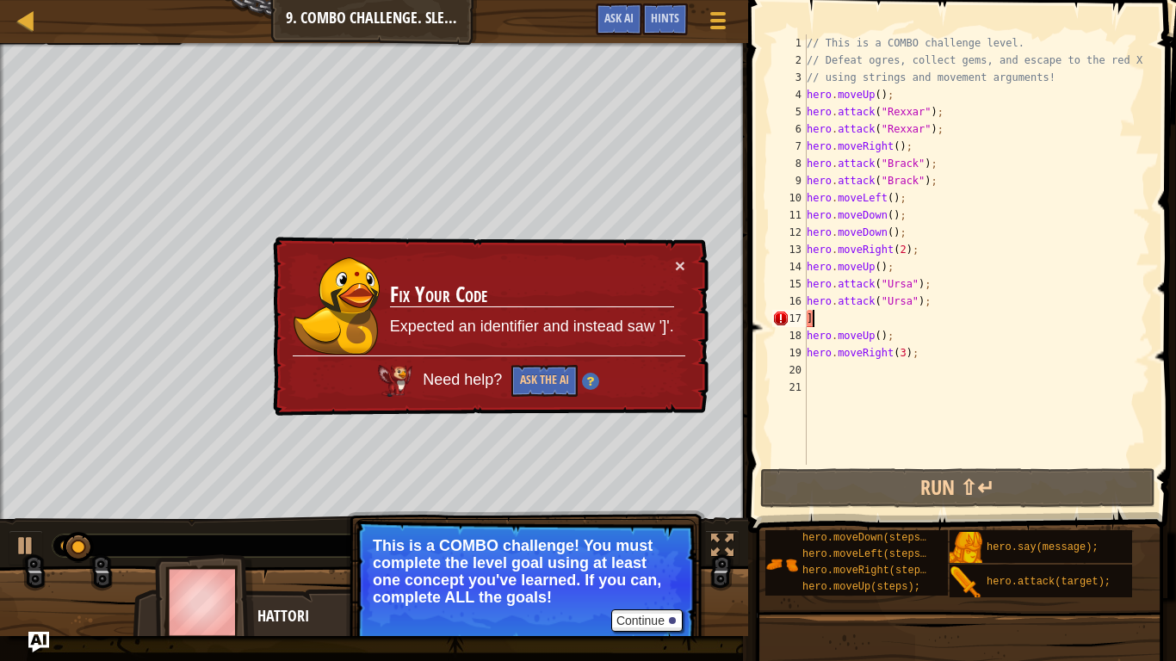
click at [866, 323] on div "// This is a COMBO challenge level. // Defeat ogres, collect gems, and escape t…" at bounding box center [976, 266] width 347 height 465
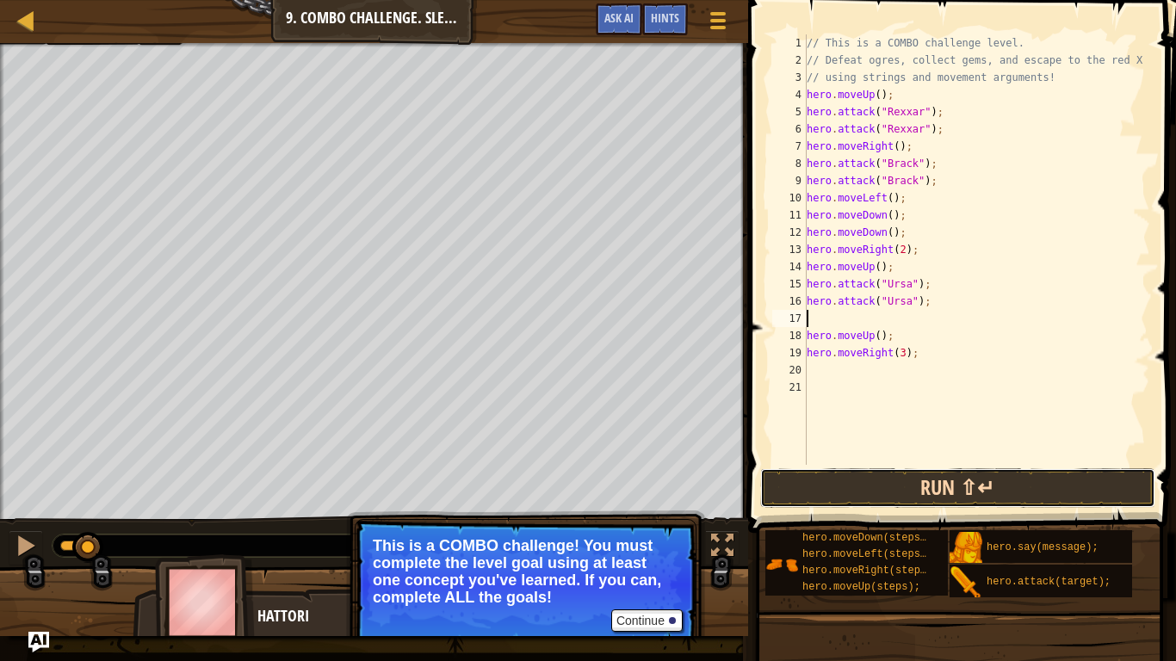
click at [1027, 472] on button "Run ⇧↵" at bounding box center [957, 488] width 395 height 40
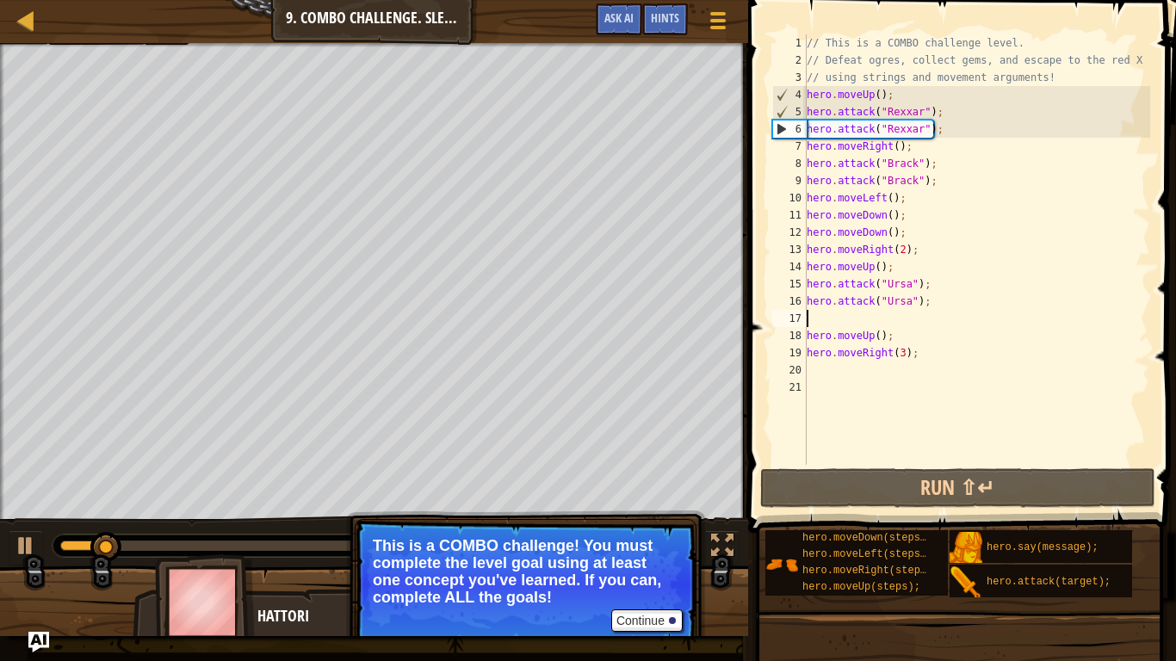
click at [257, 544] on div at bounding box center [295, 546] width 471 height 10
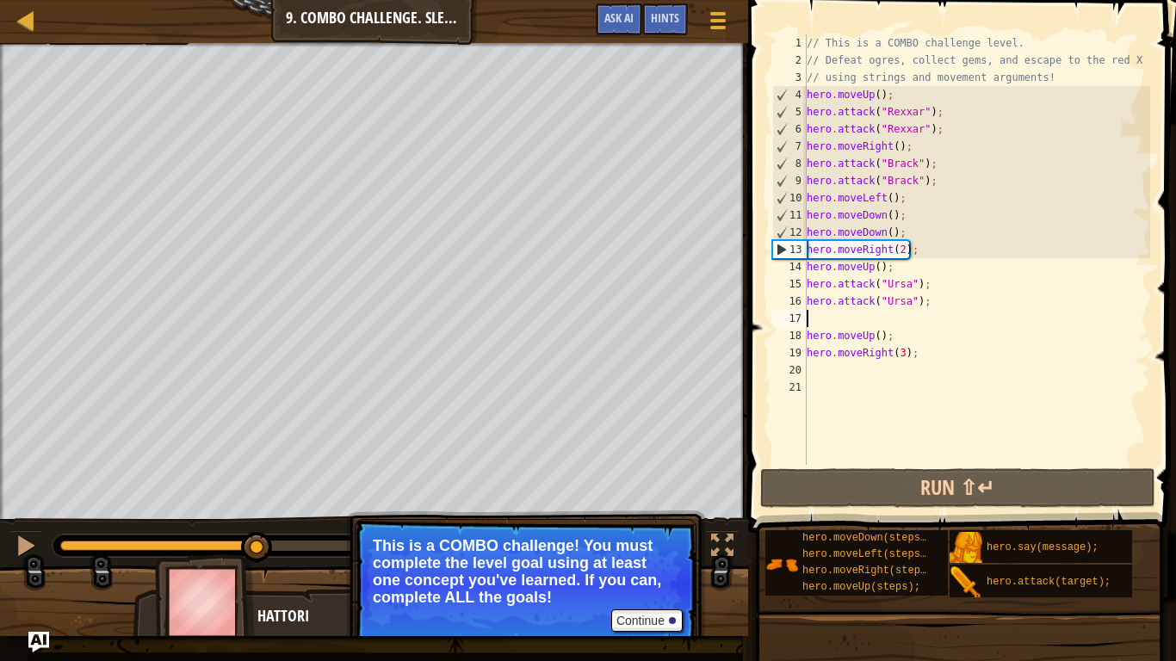
click at [310, 544] on div "0:16.3 Now: 0:04.0 Max: 0:39.0" at bounding box center [295, 546] width 471 height 10
click at [12, 543] on button at bounding box center [26, 547] width 34 height 35
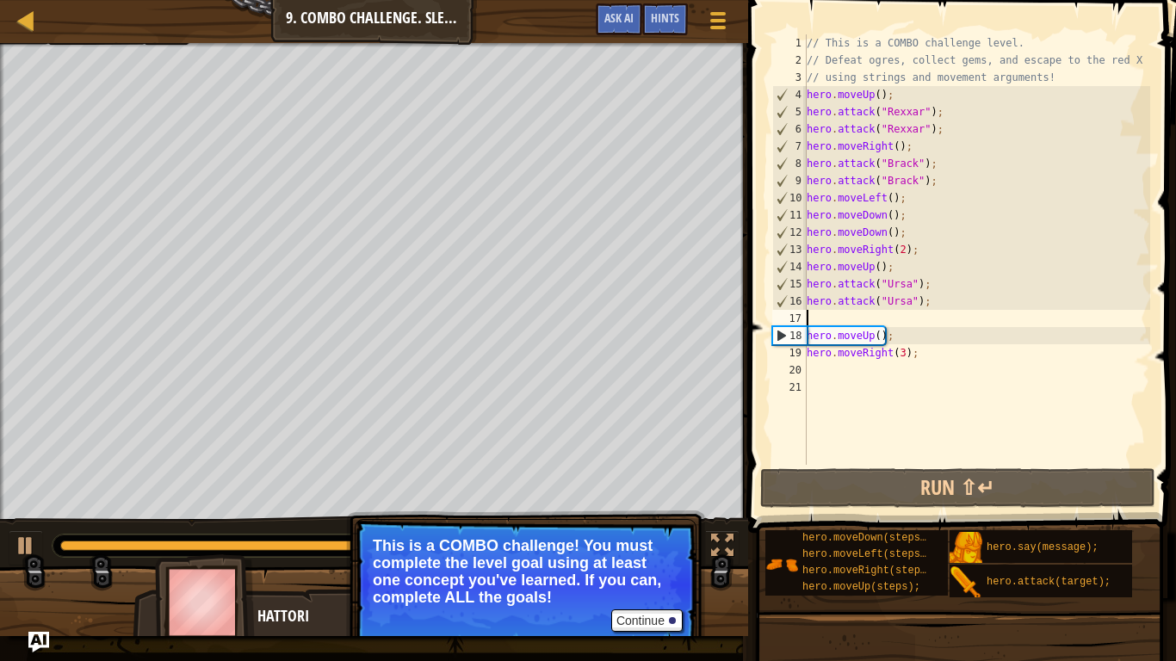
click at [865, 322] on div "// This is a COMBO challenge level. // Defeat ogres, collect gems, and escape t…" at bounding box center [976, 266] width 347 height 465
type textarea "h"
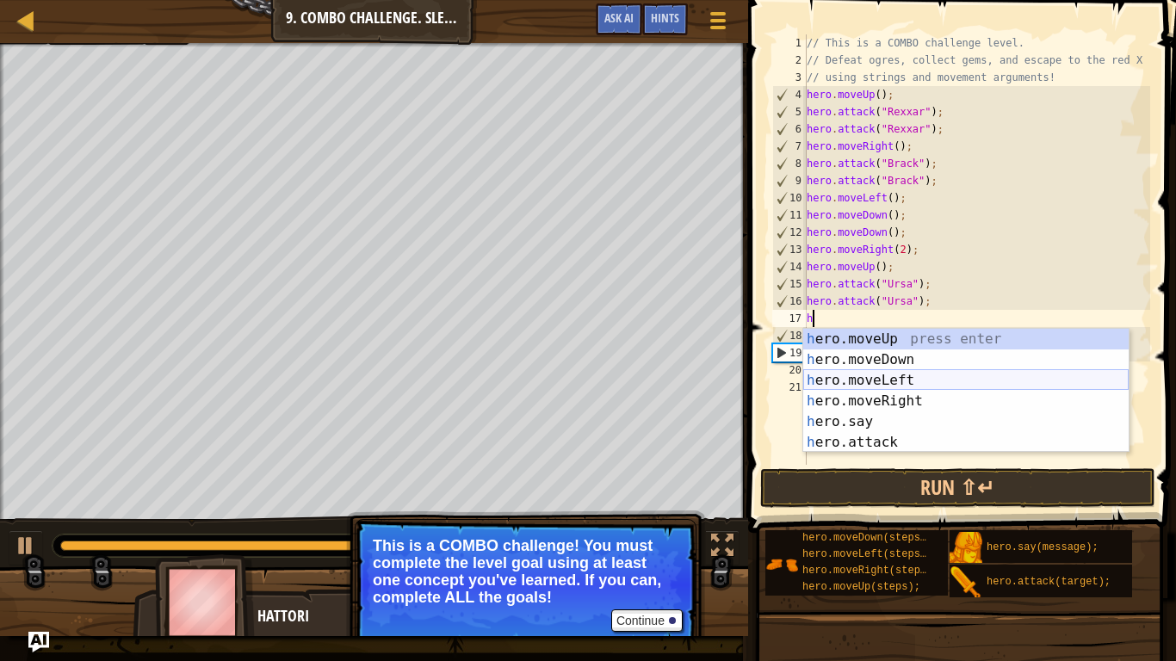
click at [898, 386] on div "h ero.moveUp press enter h ero.moveDown press enter h ero.moveLeft press enter …" at bounding box center [965, 411] width 325 height 165
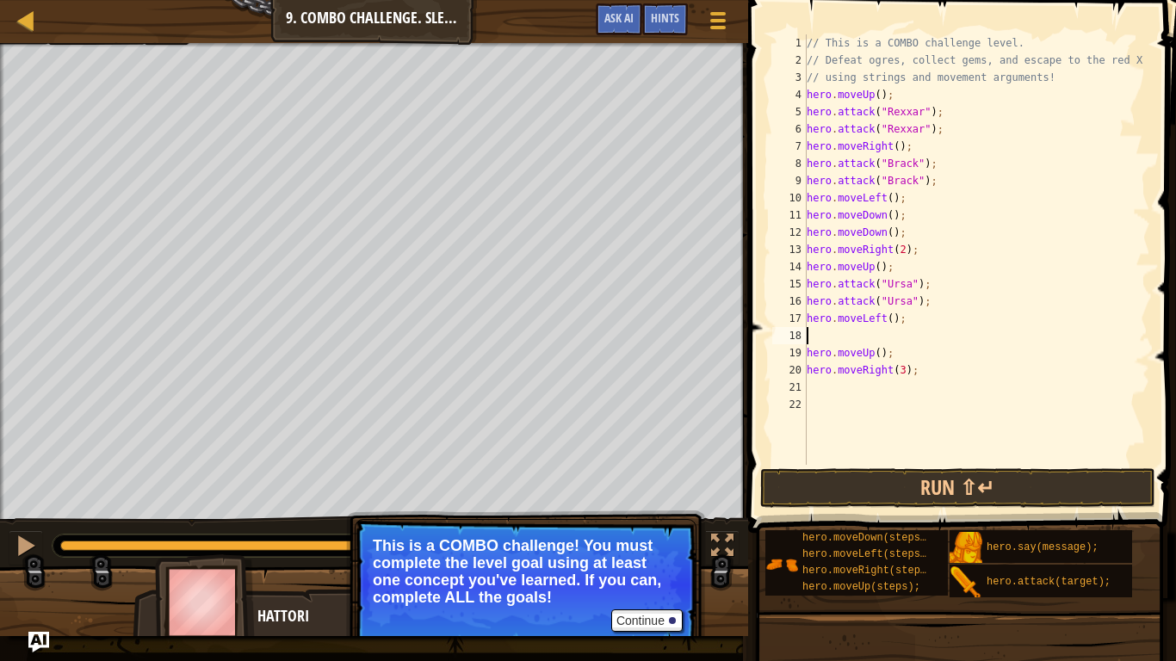
click at [892, 320] on div "// This is a COMBO challenge level. // Defeat ogres, collect gems, and escape t…" at bounding box center [976, 266] width 347 height 465
type textarea "hero.moveLeft(3);"
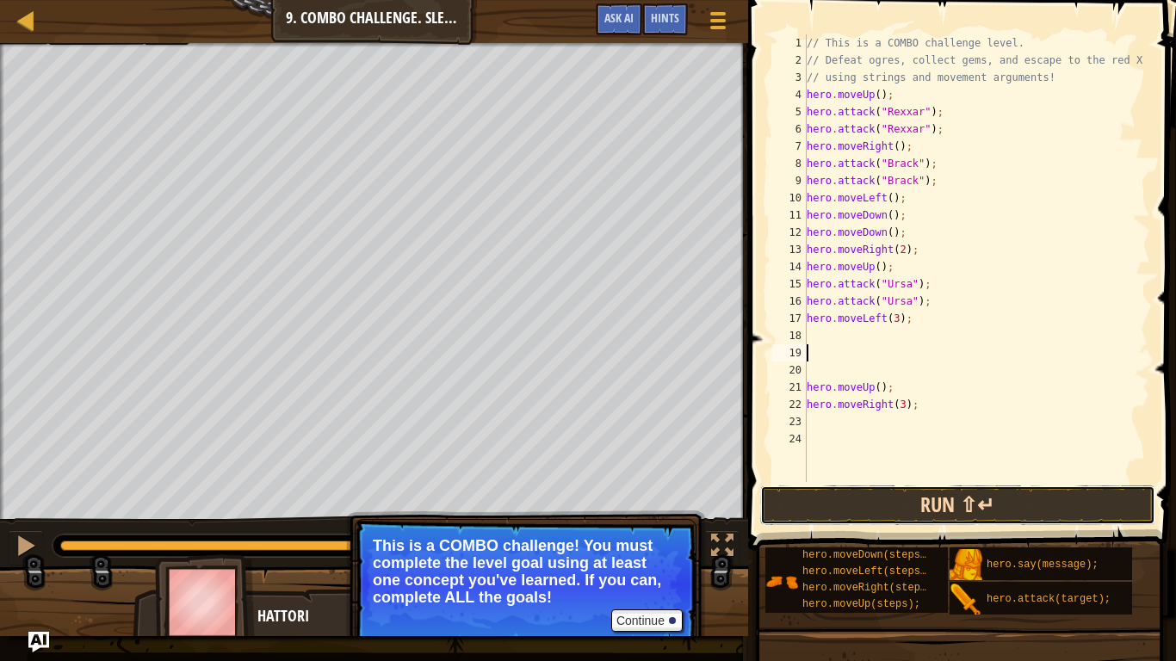
click at [993, 502] on button "Run ⇧↵" at bounding box center [957, 506] width 395 height 40
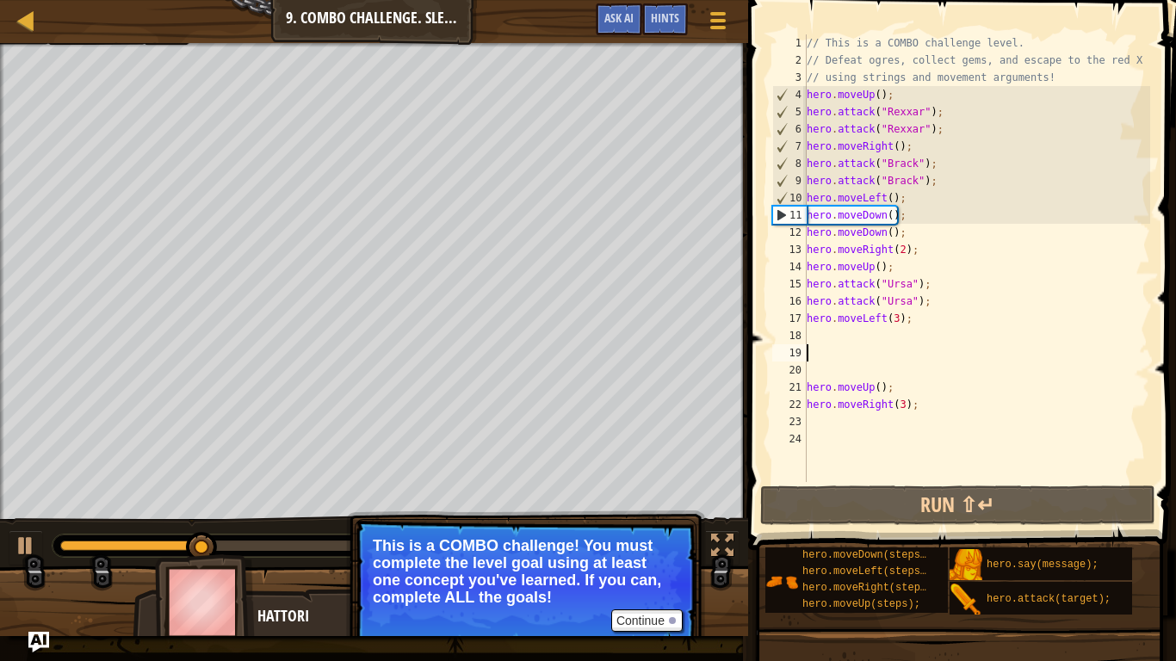
click at [898, 323] on div "// This is a COMBO challenge level. // Defeat ogres, collect gems, and escape t…" at bounding box center [976, 275] width 347 height 482
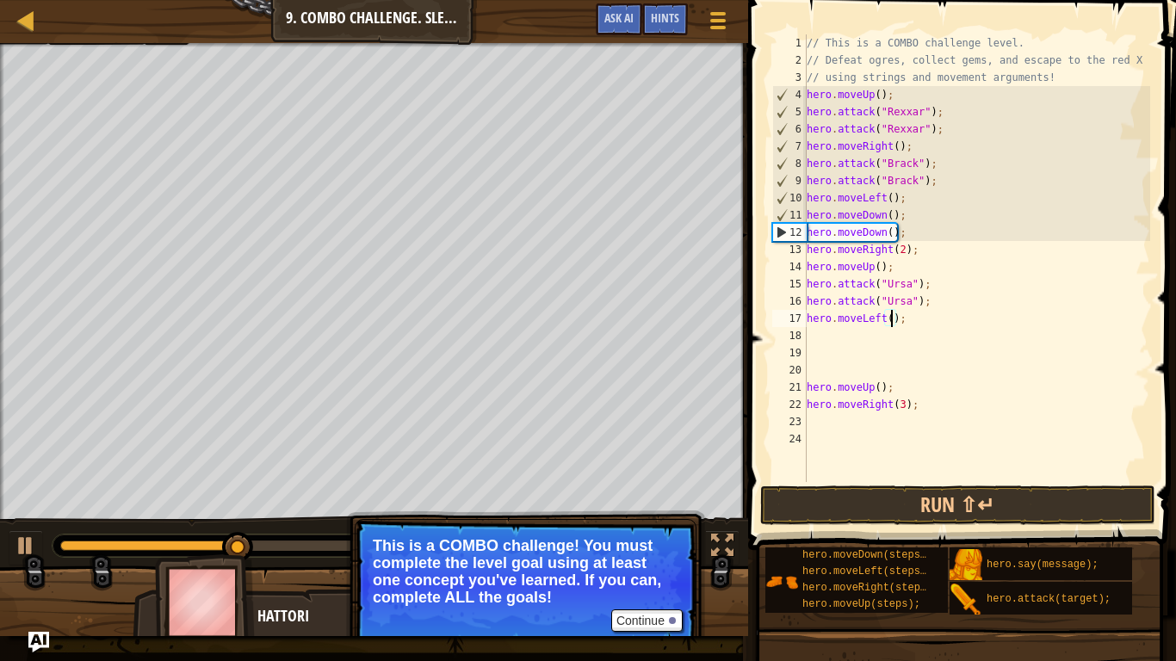
type textarea "hero.moveLeft(2);"
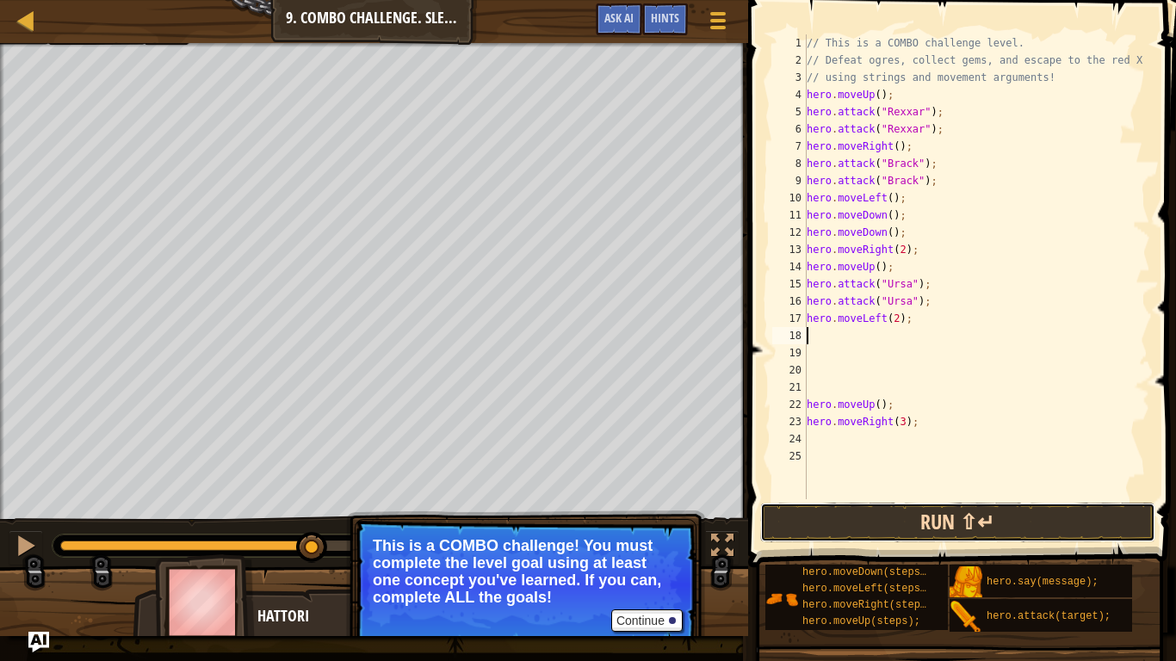
click at [1041, 523] on button "Run ⇧↵" at bounding box center [957, 523] width 395 height 40
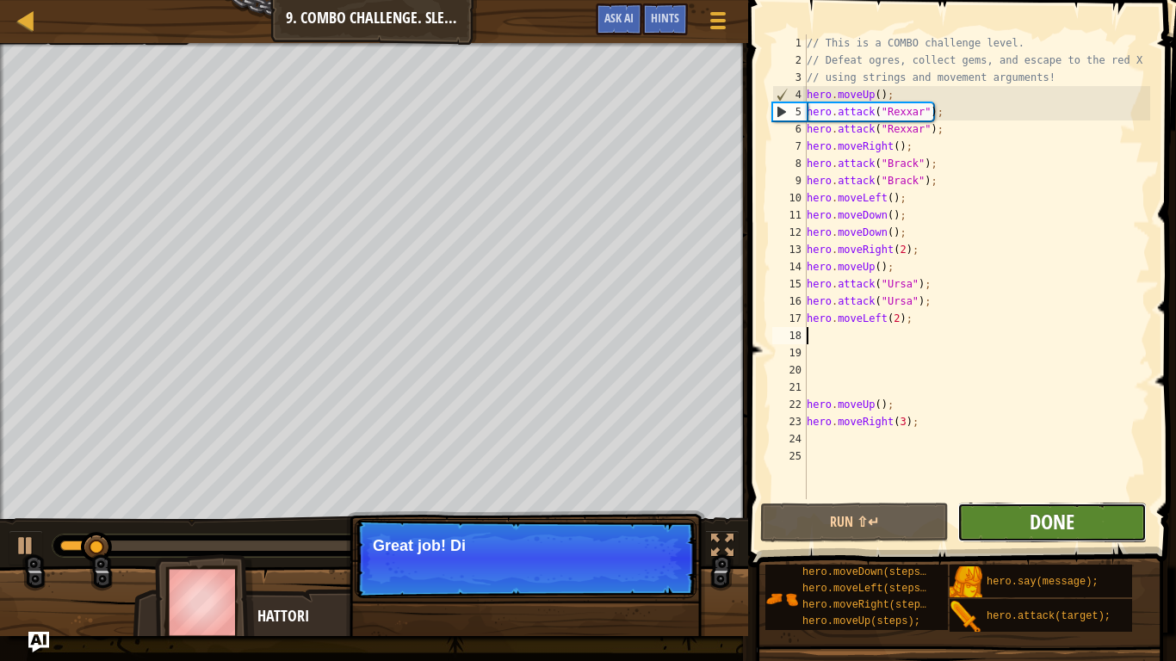
click at [1069, 525] on span "Done" at bounding box center [1052, 522] width 45 height 28
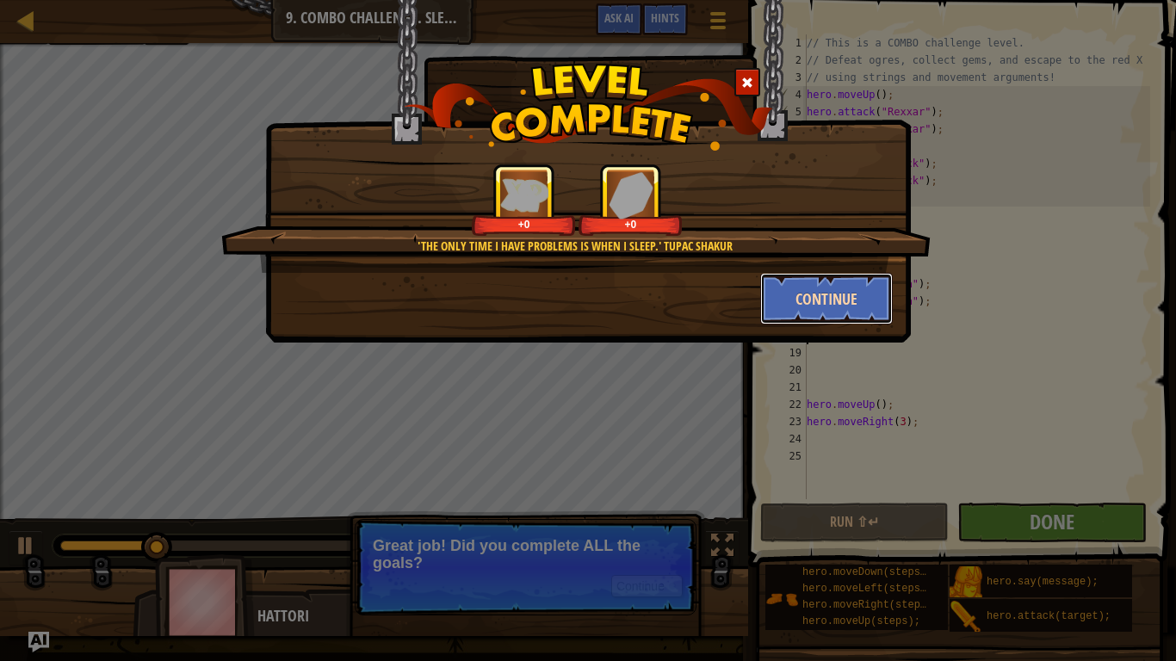
click at [822, 279] on button "Continue" at bounding box center [826, 299] width 133 height 52
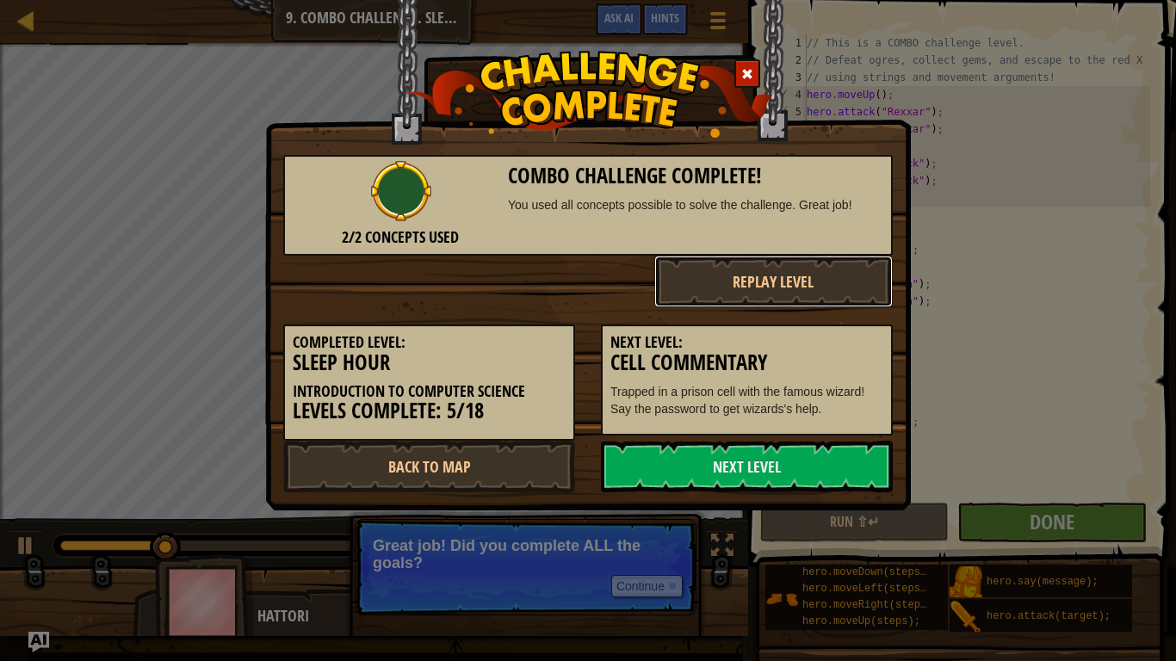
click at [836, 300] on button "Replay Level" at bounding box center [773, 282] width 239 height 52
click at [834, 302] on button "Replay Level" at bounding box center [773, 282] width 239 height 52
click at [861, 305] on button "Replay Level" at bounding box center [773, 282] width 239 height 52
click at [845, 304] on button "Replay Level" at bounding box center [773, 282] width 239 height 52
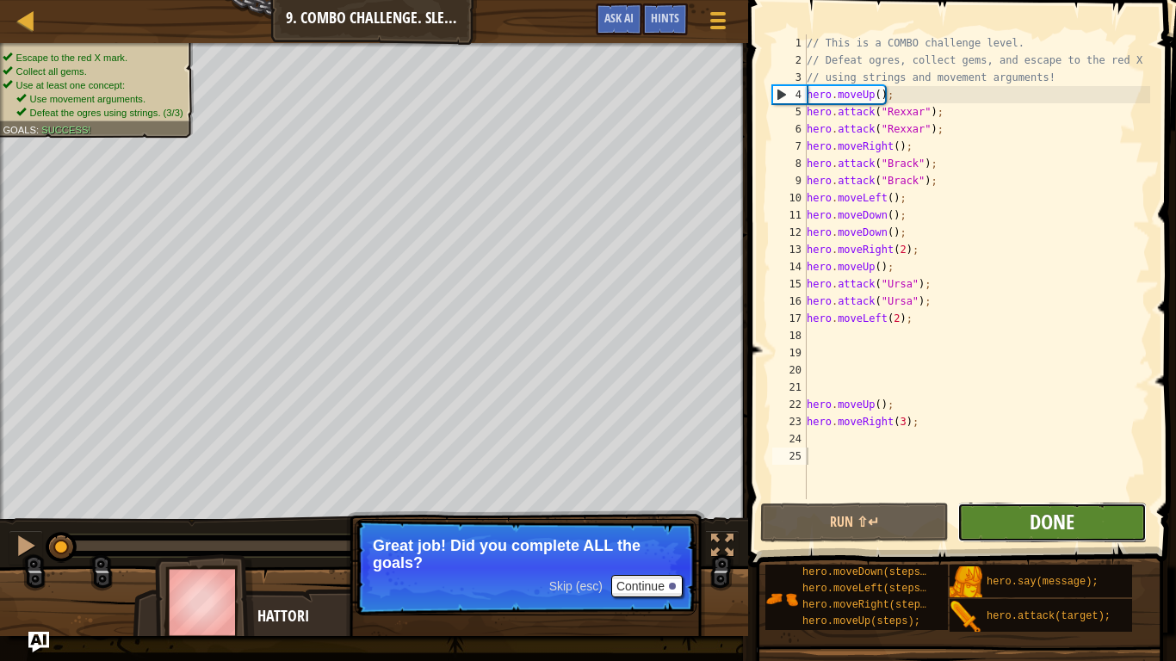
click at [1046, 519] on span "Done" at bounding box center [1052, 522] width 45 height 28
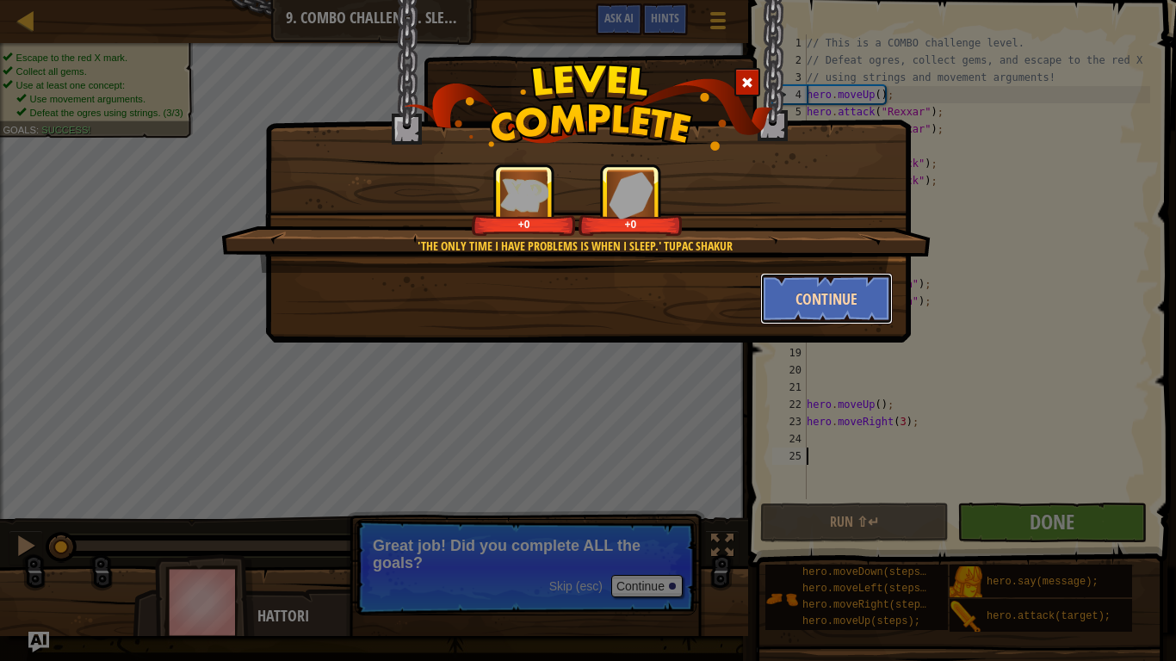
click at [784, 300] on button "Continue" at bounding box center [826, 299] width 133 height 52
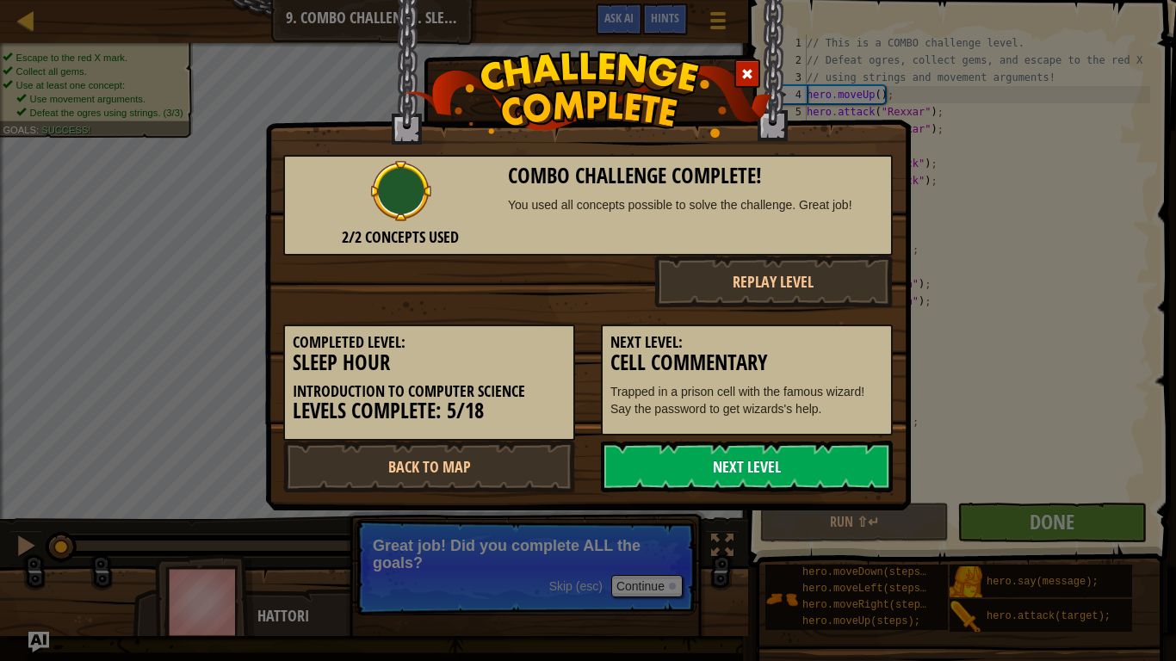
click at [741, 478] on link "Next Level" at bounding box center [747, 467] width 292 height 52
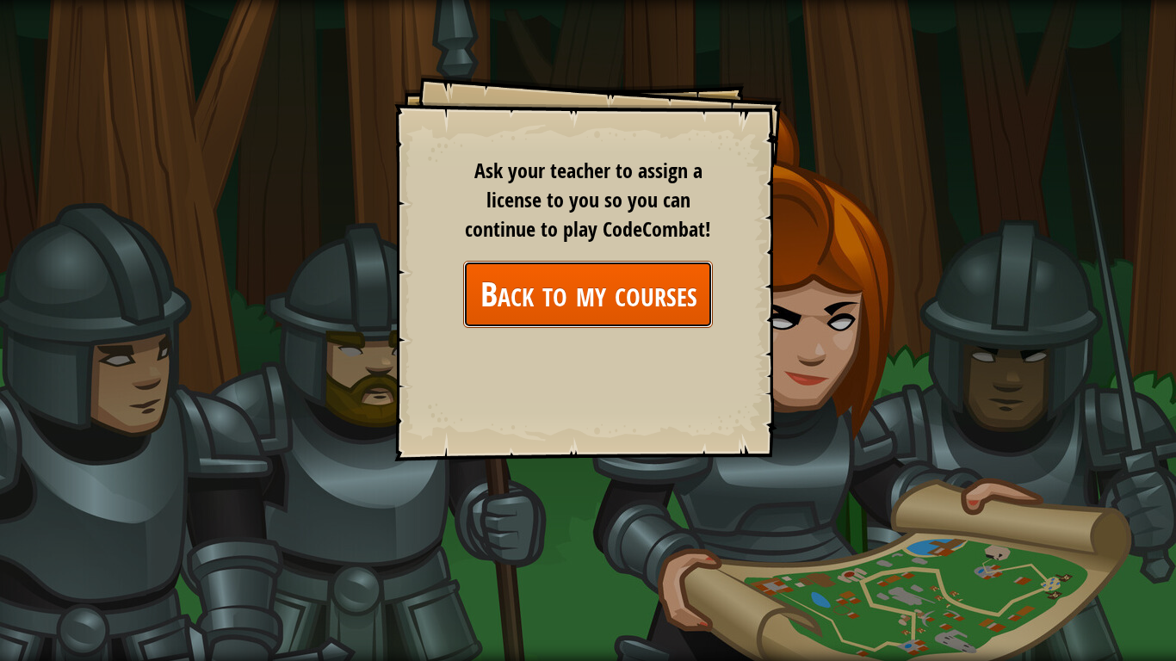
click at [665, 315] on link "Back to my courses" at bounding box center [588, 294] width 250 height 66
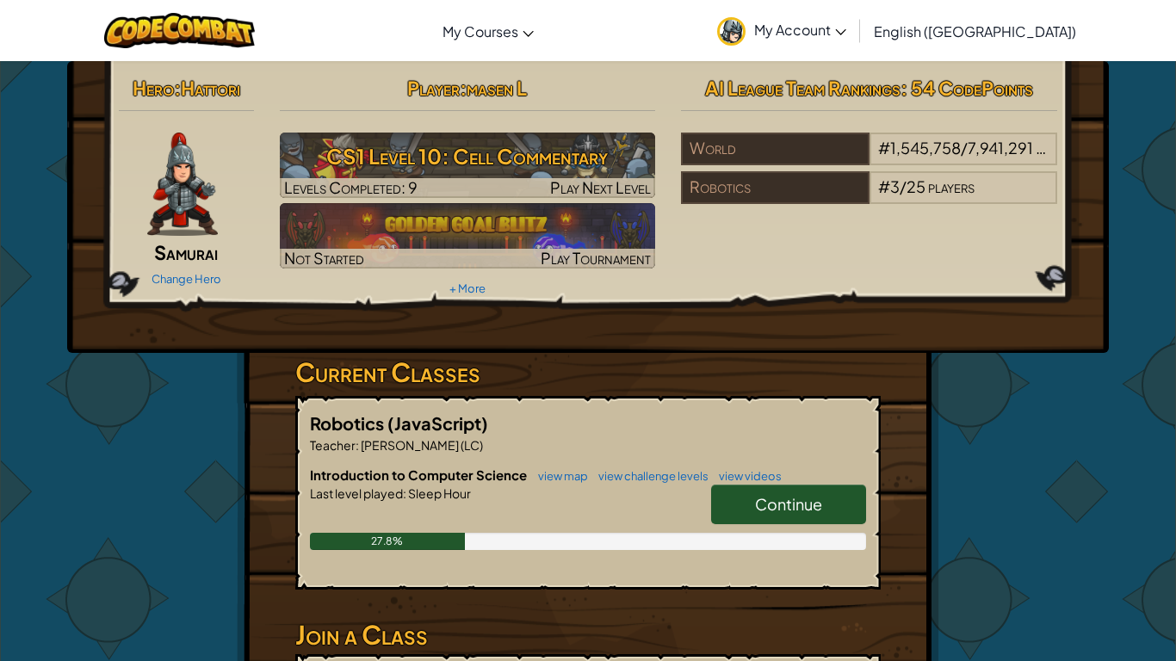
click at [759, 492] on link "Continue" at bounding box center [788, 505] width 155 height 40
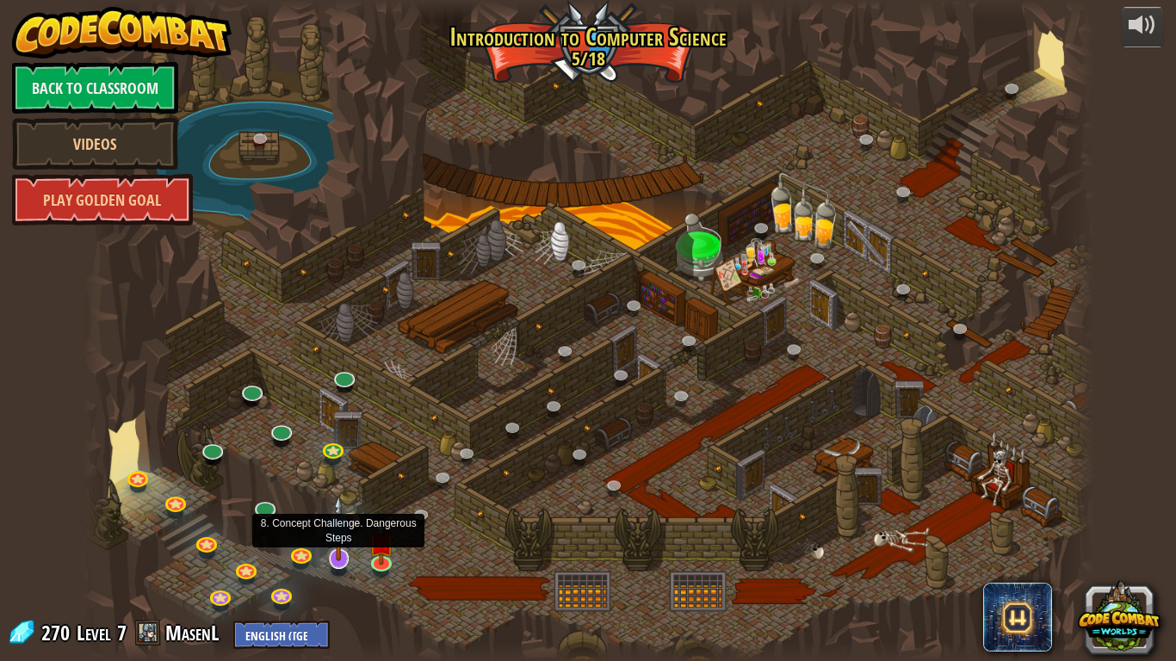
click at [335, 544] on img at bounding box center [339, 527] width 28 height 65
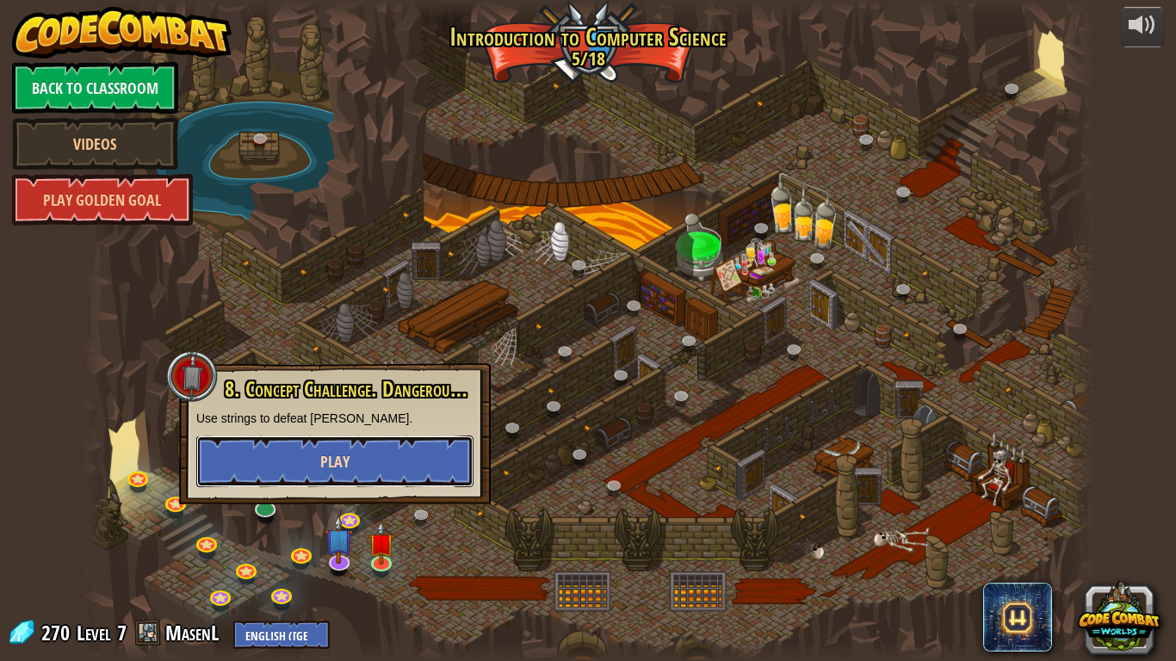
click at [372, 462] on button "Play" at bounding box center [334, 462] width 277 height 52
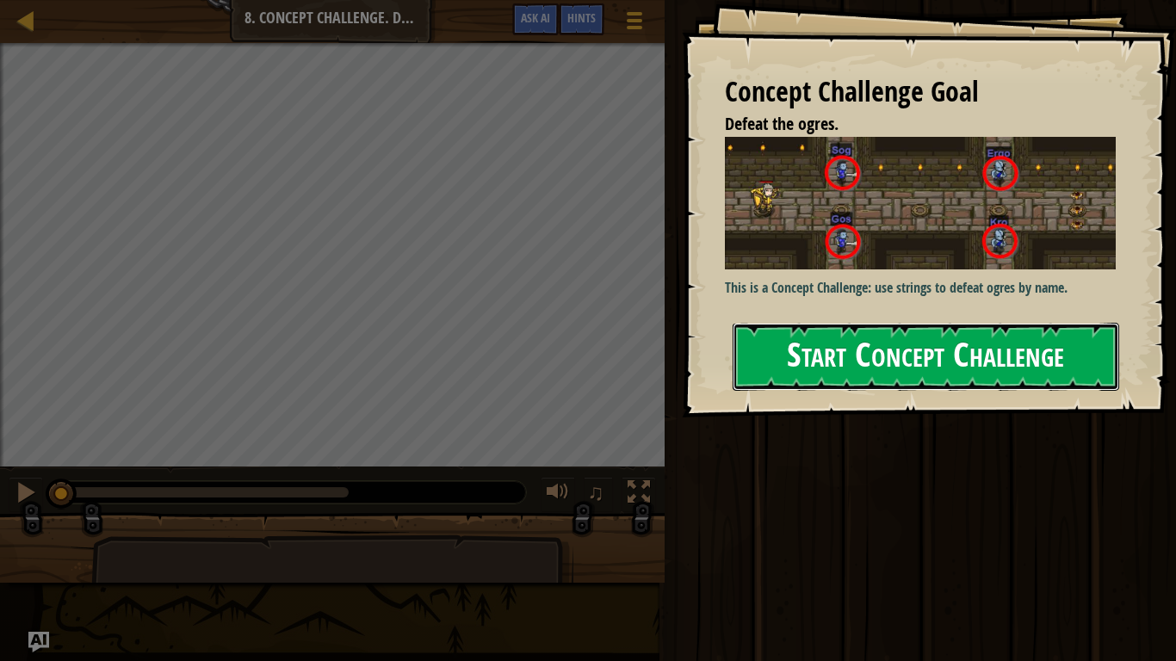
click at [806, 359] on button "Start Concept Challenge" at bounding box center [926, 357] width 387 height 68
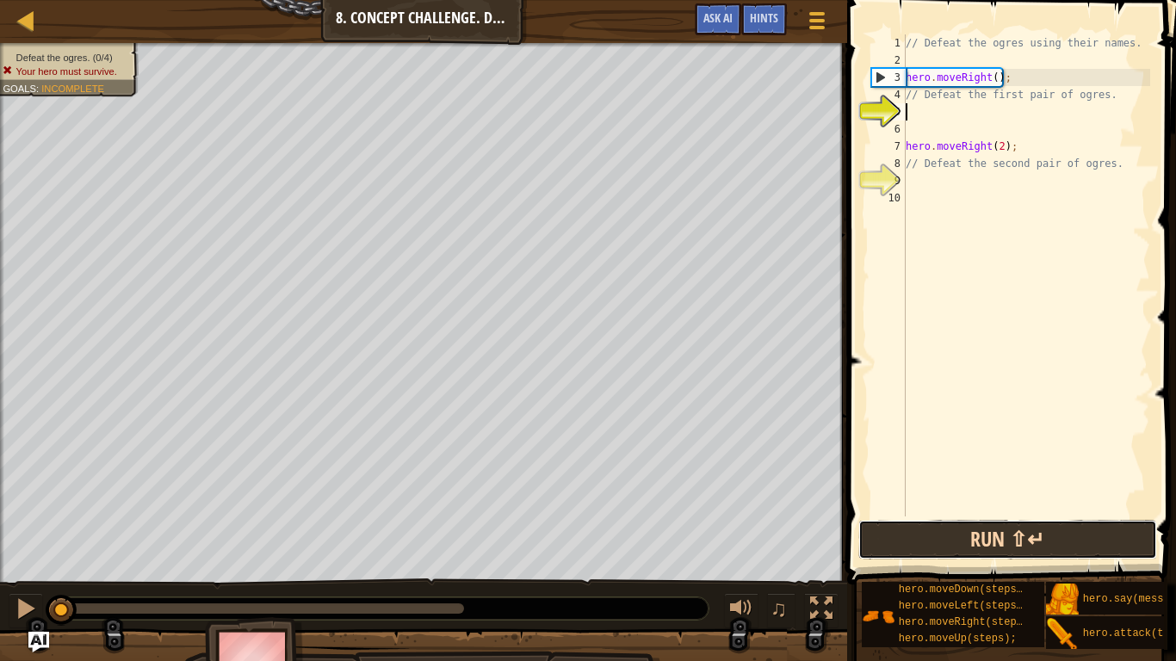
click at [920, 541] on button "Run ⇧↵" at bounding box center [1007, 540] width 299 height 40
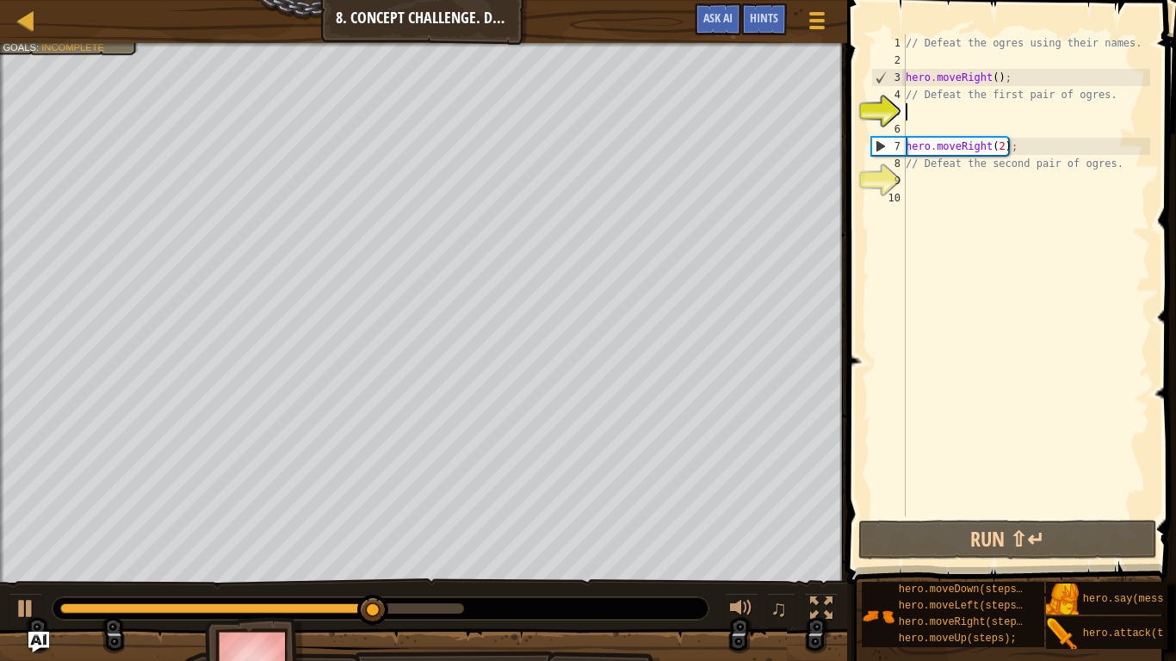
click at [51, 544] on div at bounding box center [423, 671] width 847 height 86
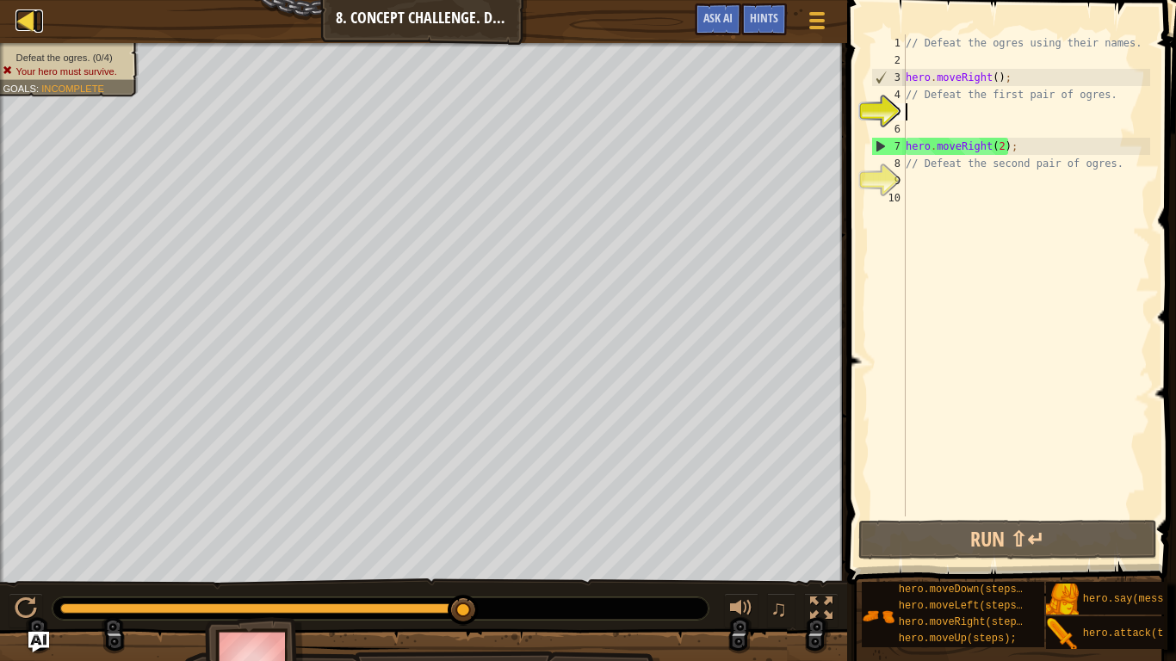
click at [31, 15] on div at bounding box center [26, 20] width 22 height 22
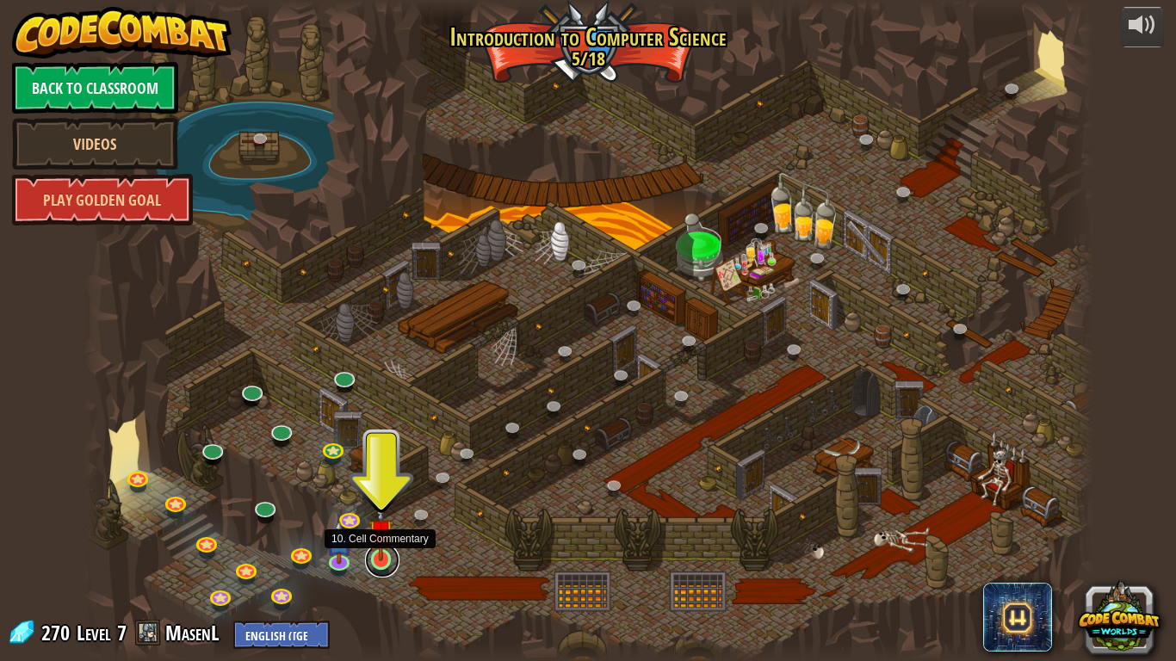
click at [375, 544] on link at bounding box center [382, 560] width 34 height 34
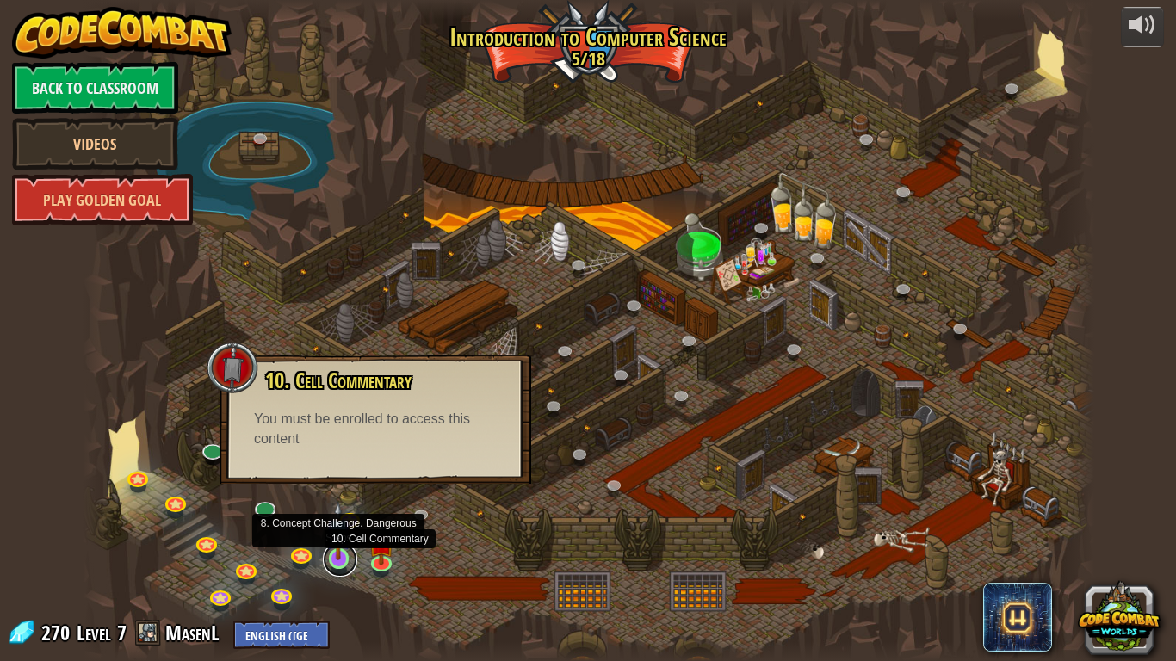
click at [336, 544] on link at bounding box center [340, 559] width 34 height 34
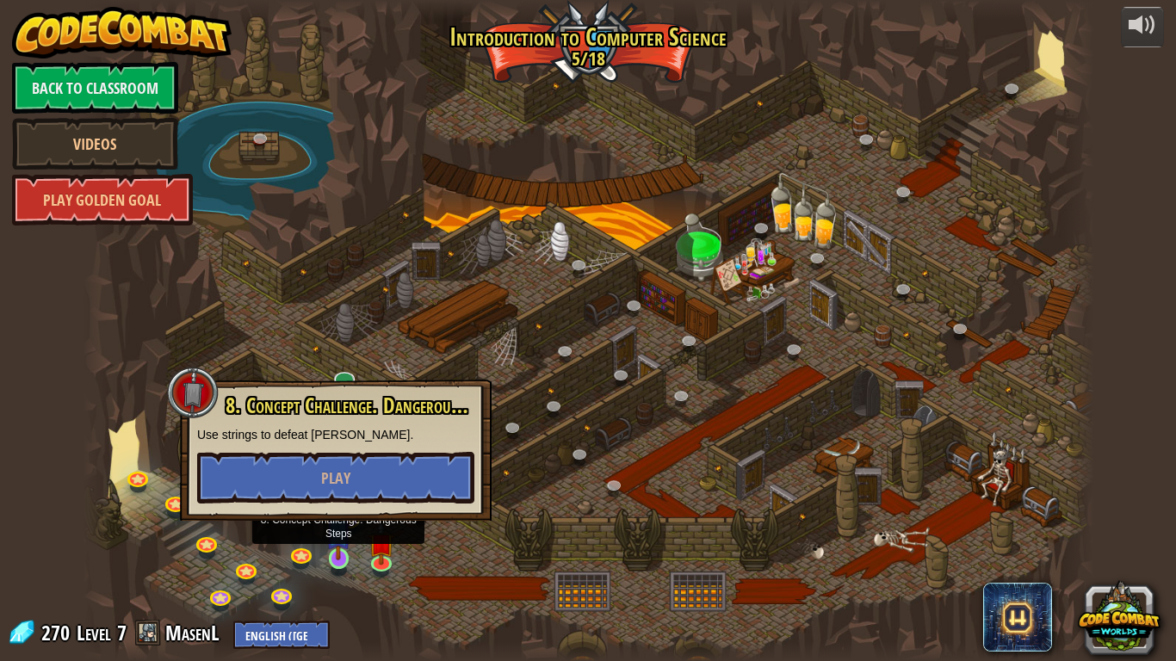
click at [336, 544] on div at bounding box center [339, 571] width 16 height 12
